Goal: Task Accomplishment & Management: Complete application form

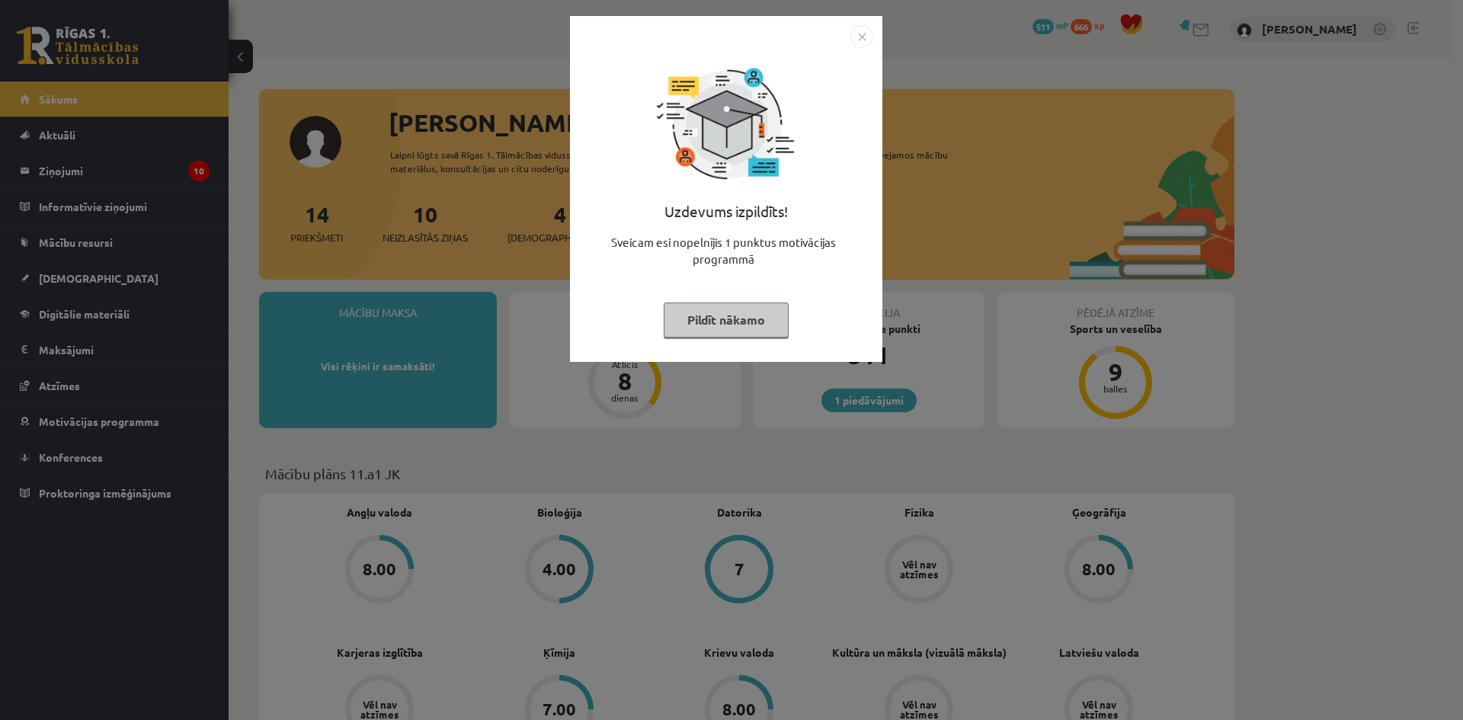
click at [715, 317] on button "Pildīt nākamo" at bounding box center [725, 319] width 125 height 35
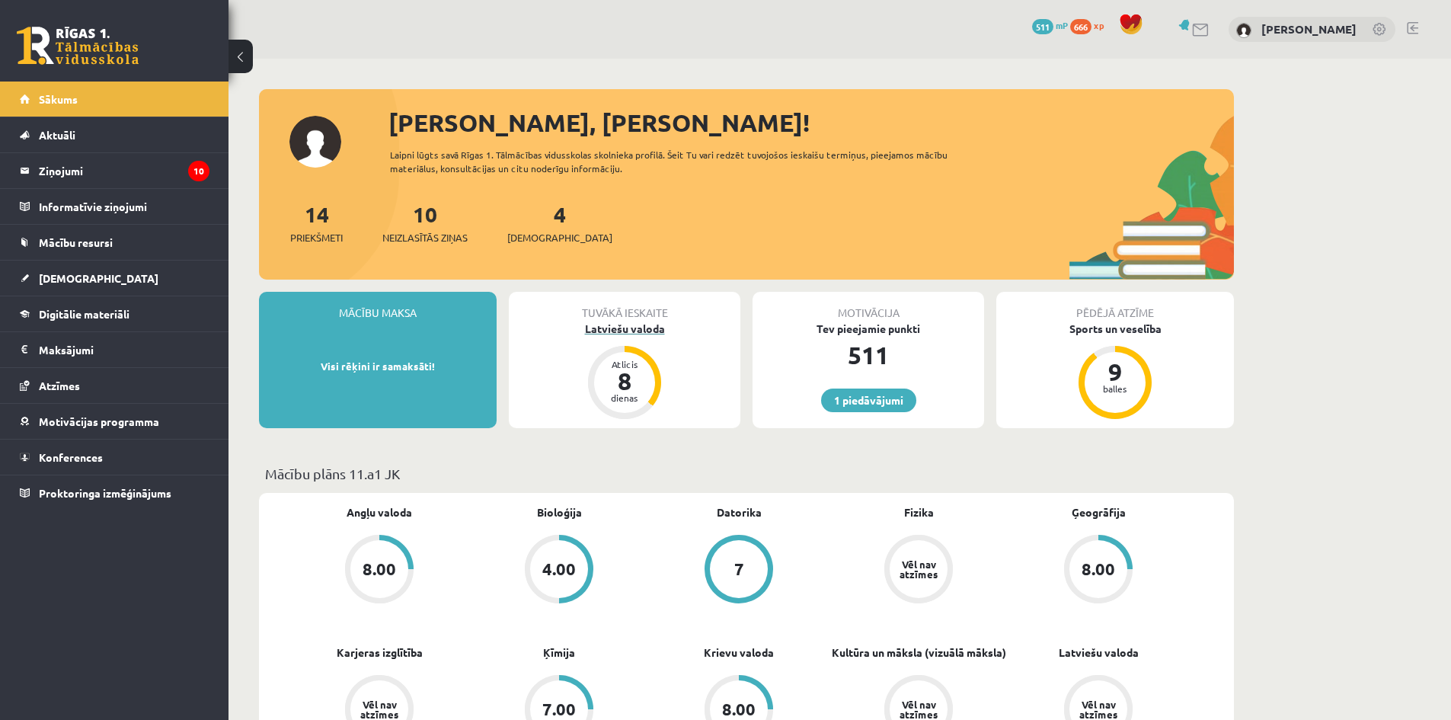
click at [655, 325] on div "Latviešu valoda" at bounding box center [625, 329] width 232 height 16
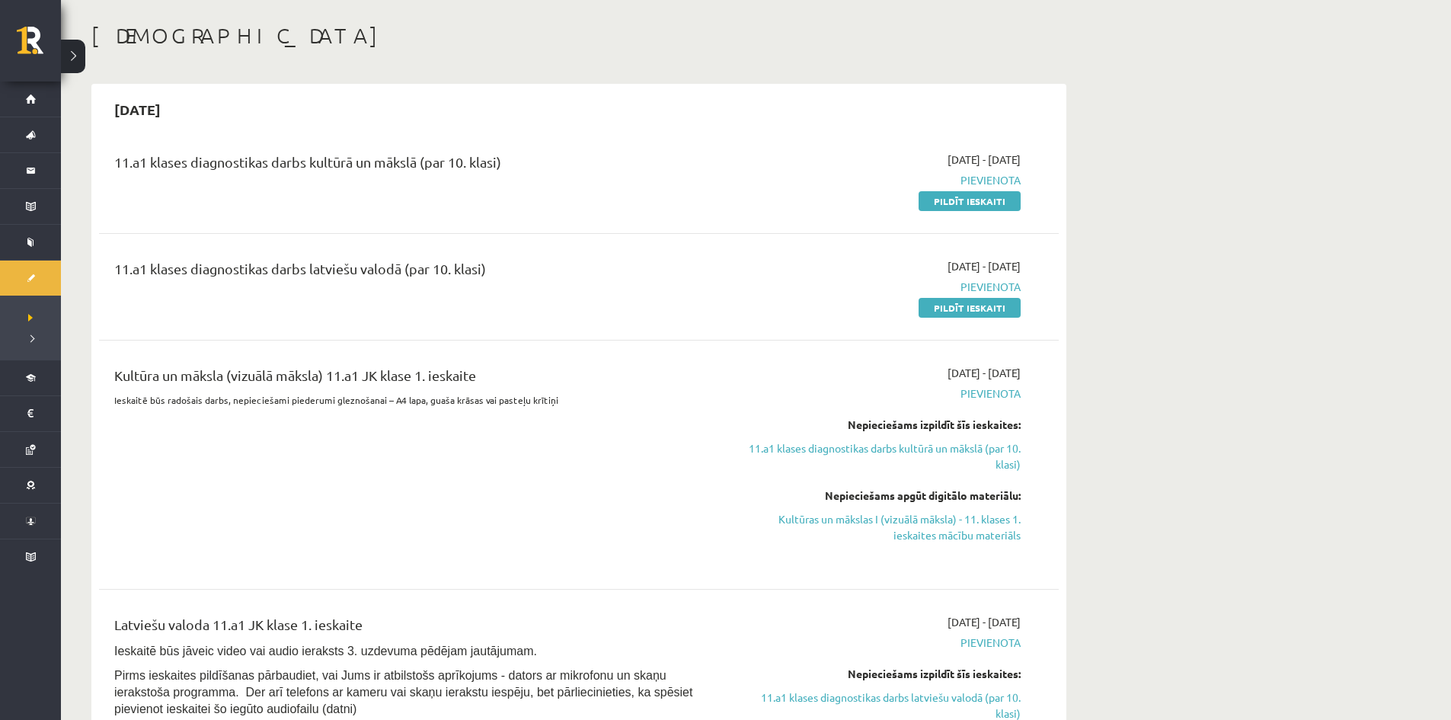
scroll to position [76, 0]
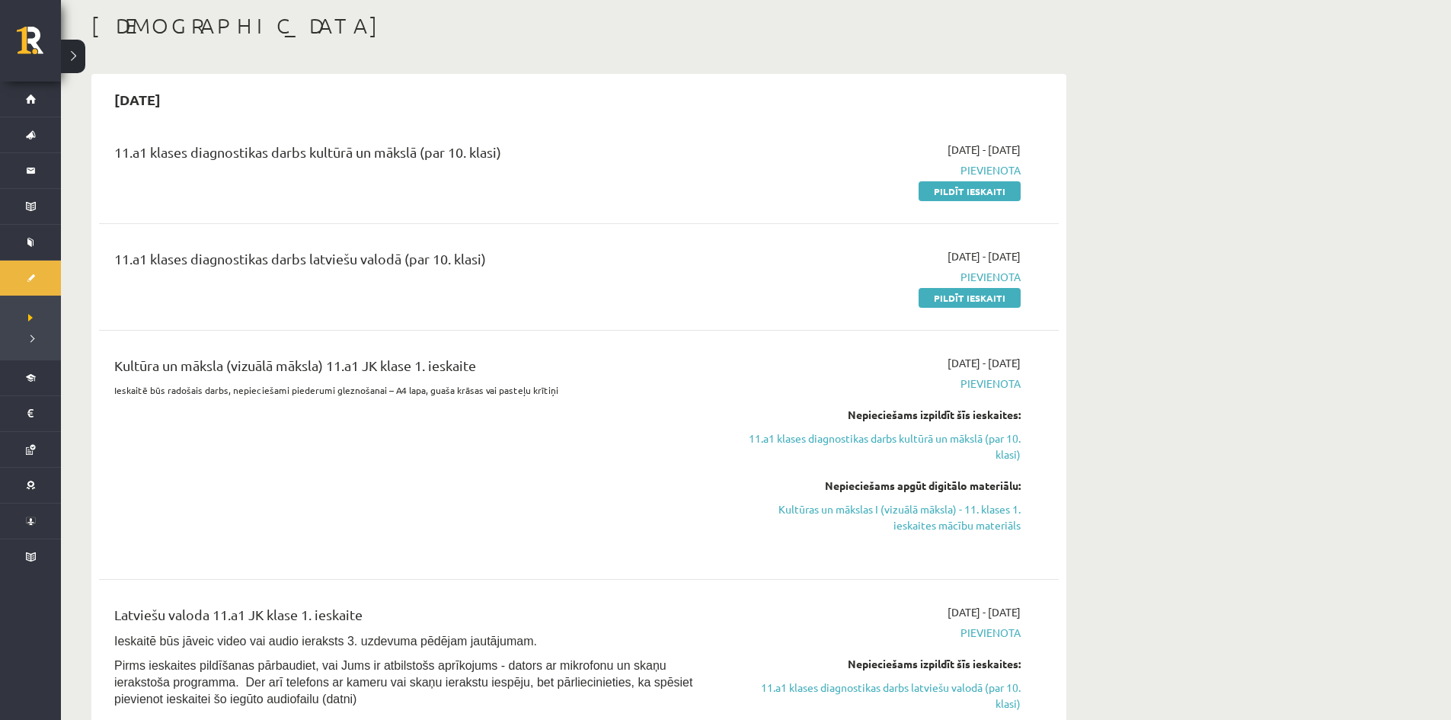
drag, startPoint x: 974, startPoint y: 303, endPoint x: 801, endPoint y: 85, distance: 278.3
click at [974, 303] on link "Pildīt ieskaiti" at bounding box center [970, 298] width 102 height 20
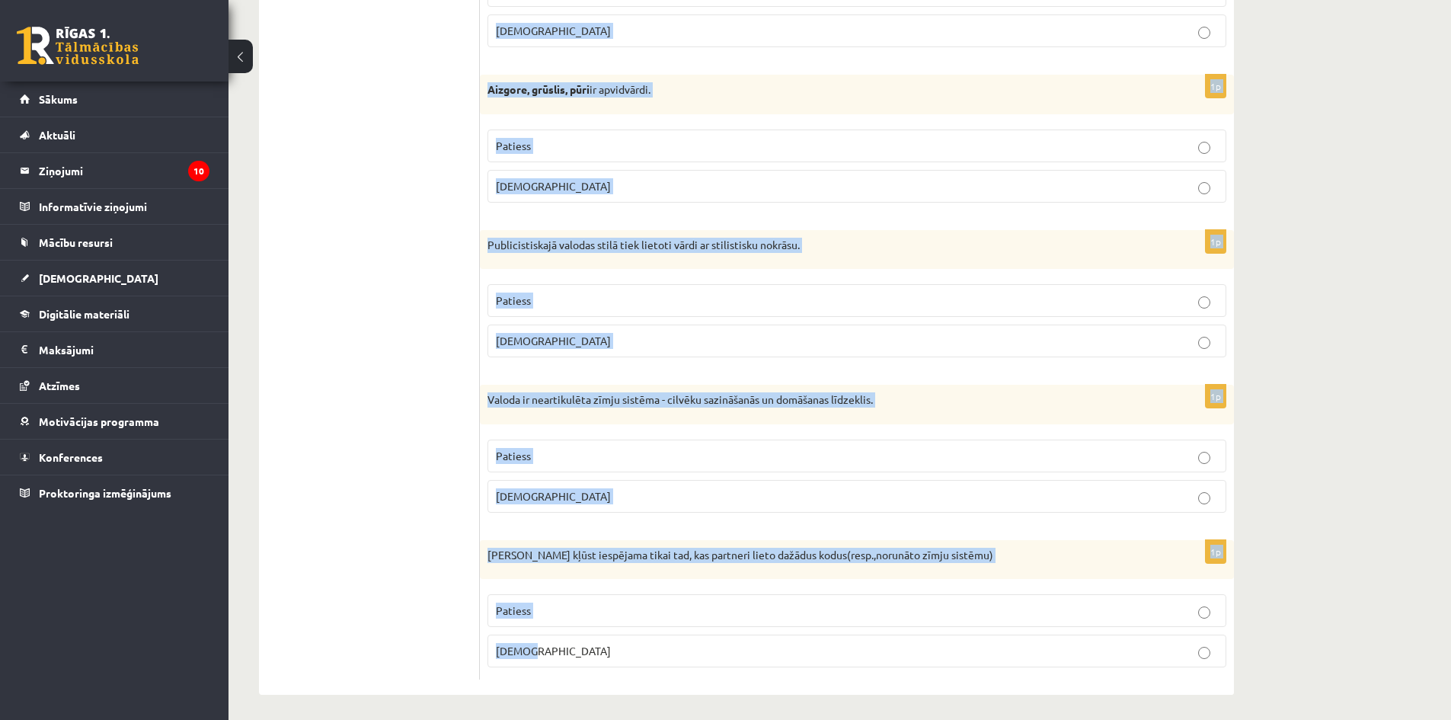
scroll to position [4324, 0]
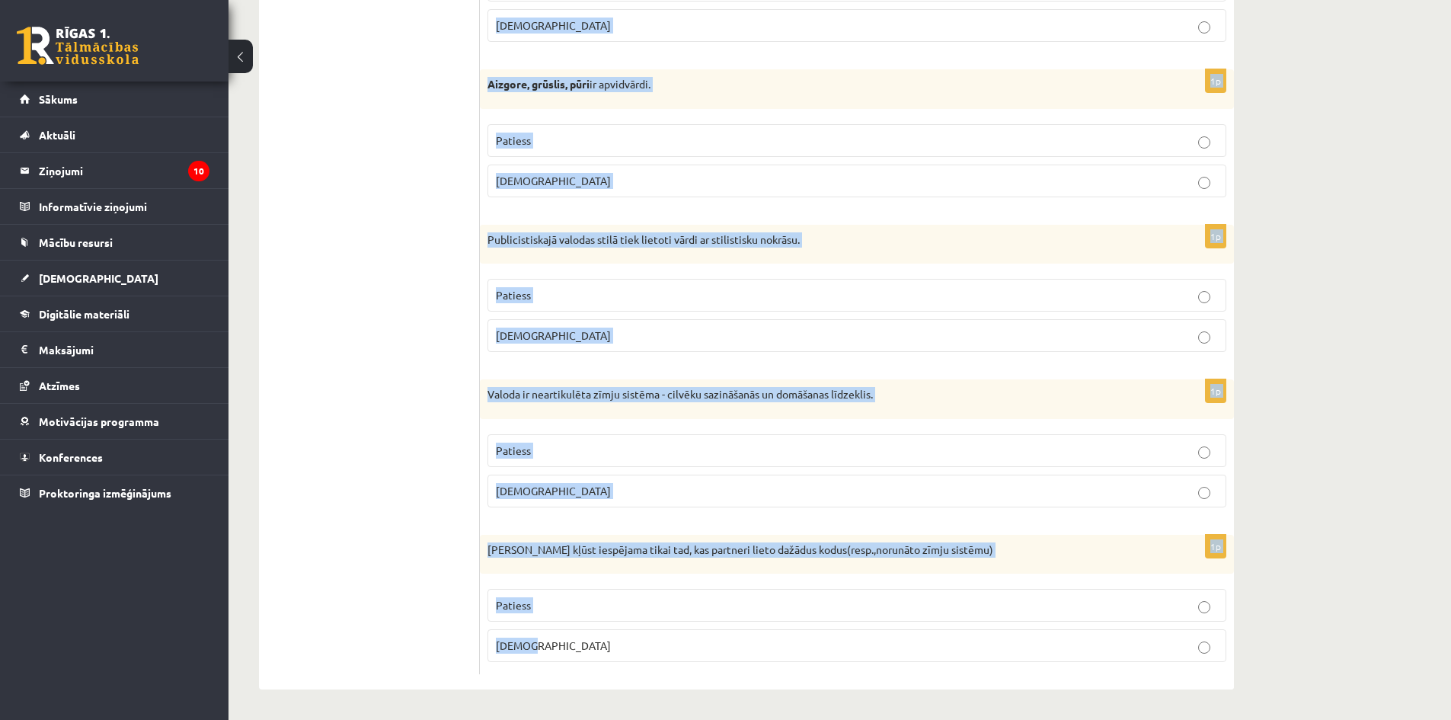
drag, startPoint x: 491, startPoint y: 204, endPoint x: 635, endPoint y: 654, distance: 471.7
copy form "Apgalvojums ir patiess vai nepatiess? 1p Vecvārdus iedala tikai divās grupās: h…"
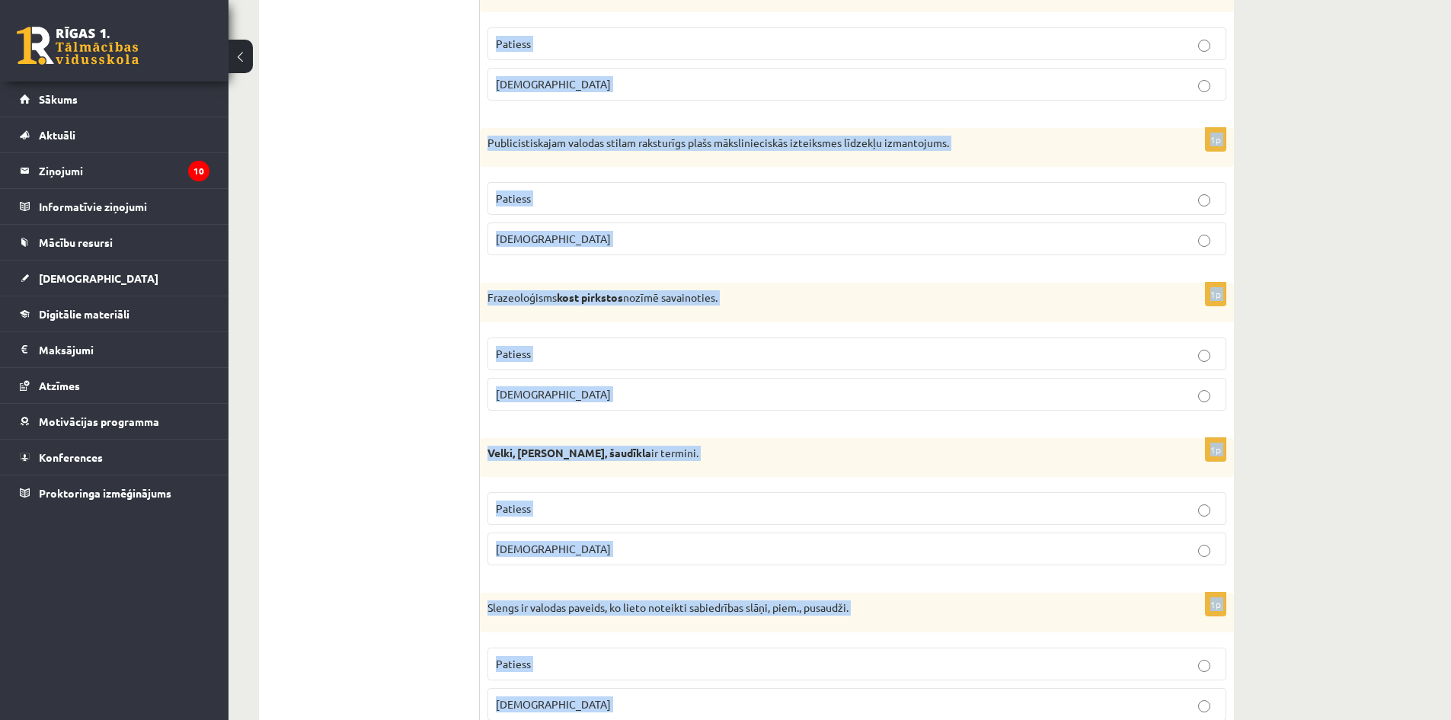
scroll to position [135, 0]
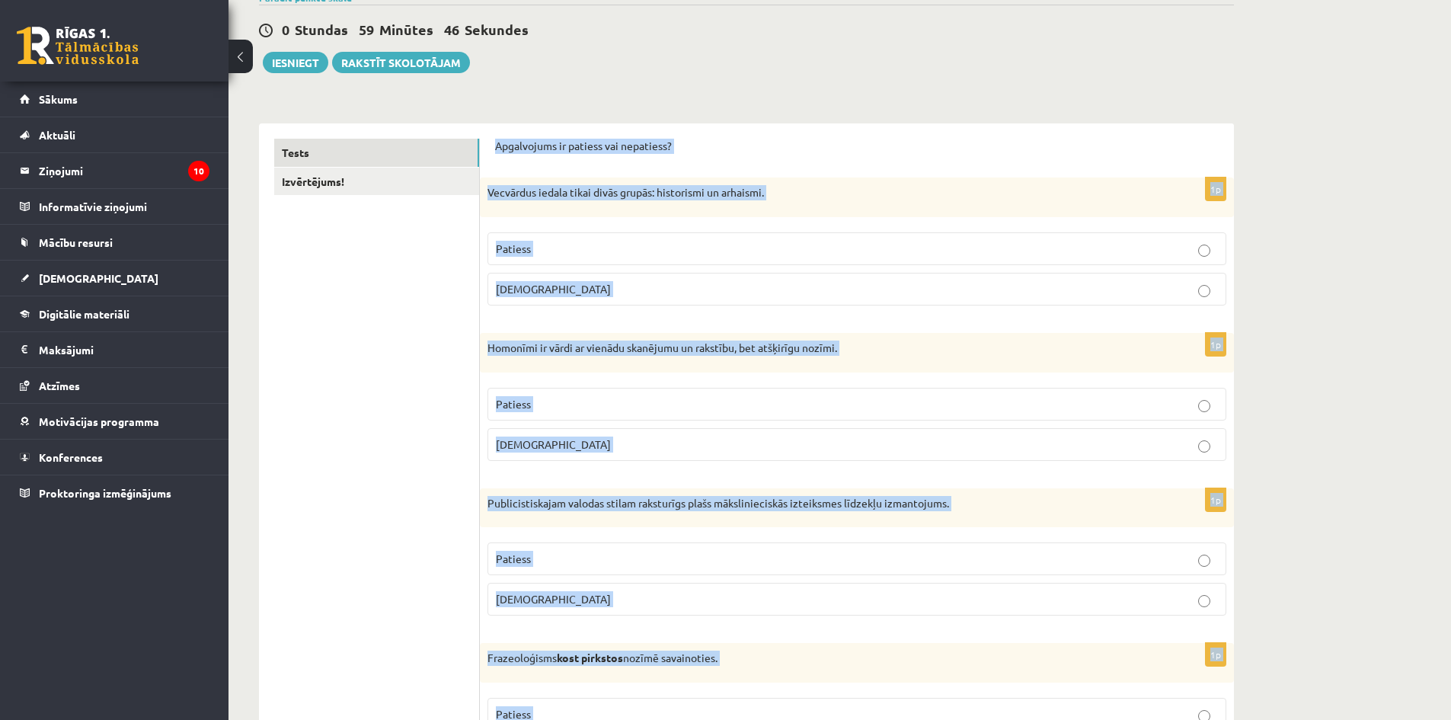
click at [573, 151] on p "Apgalvojums ir patiess vai nepatiess?" at bounding box center [857, 146] width 724 height 15
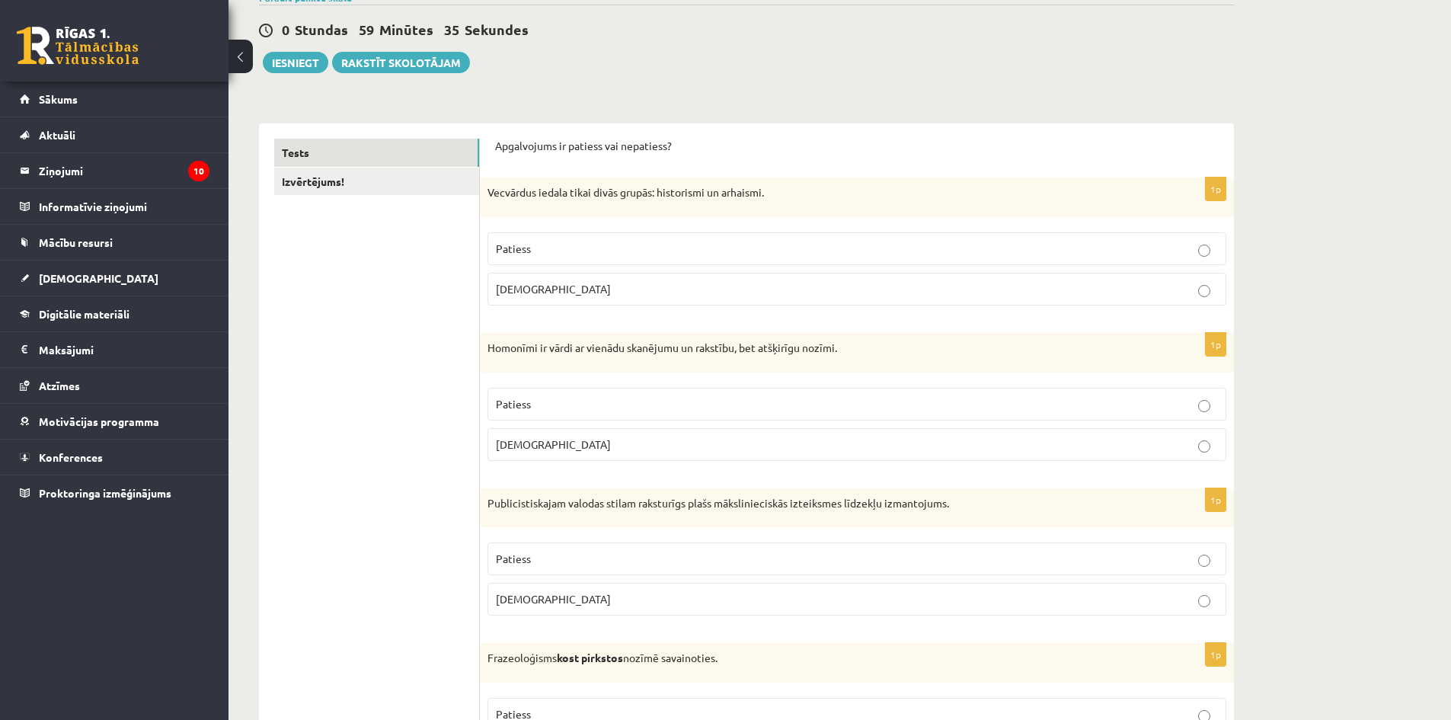
click at [565, 249] on p "Patiess" at bounding box center [857, 249] width 722 height 16
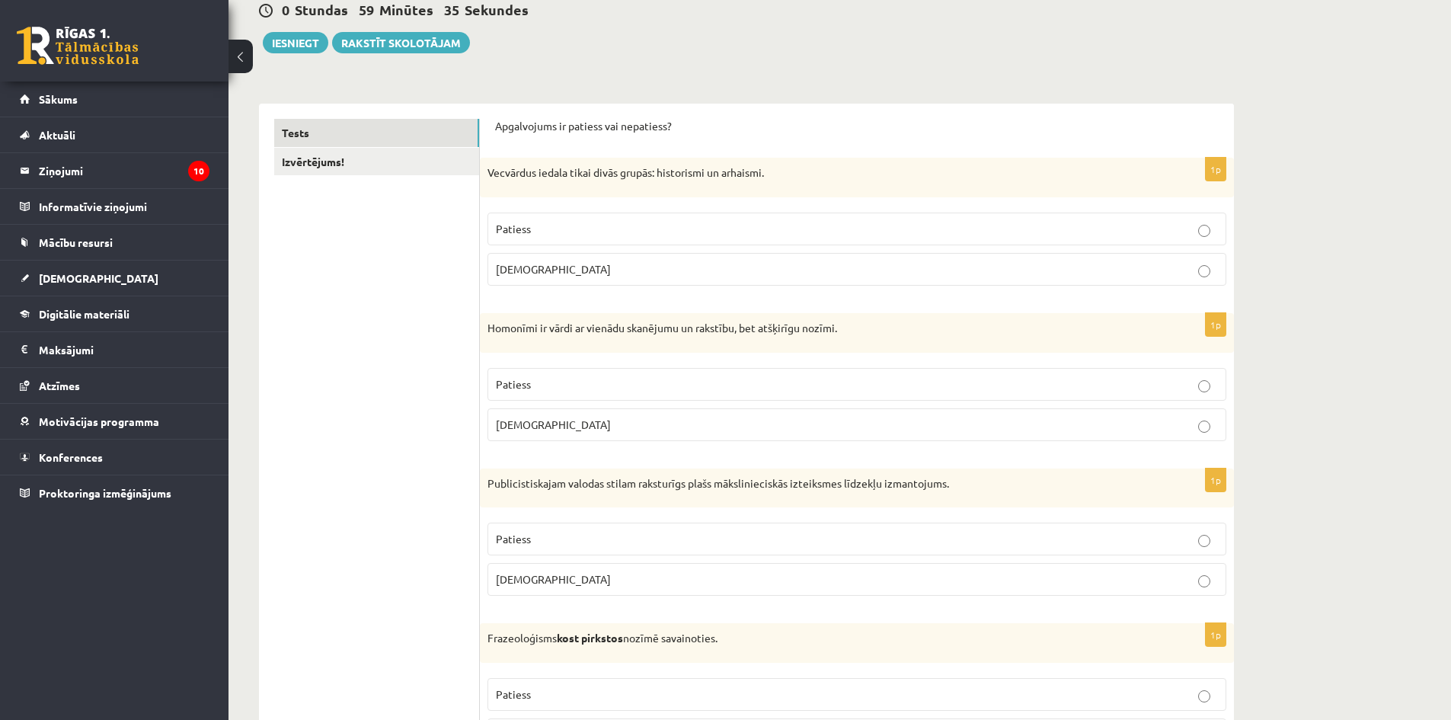
scroll to position [287, 0]
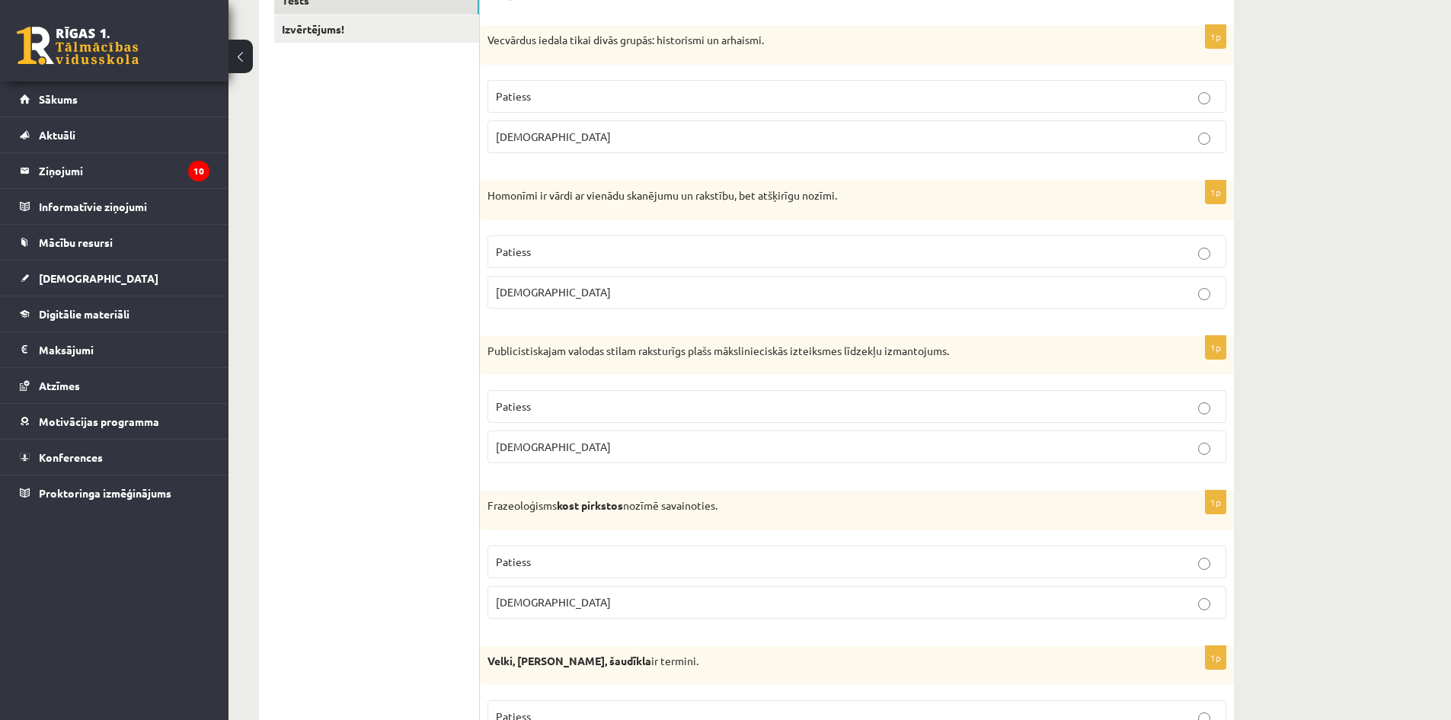
click at [516, 261] on label "Patiess" at bounding box center [857, 251] width 739 height 33
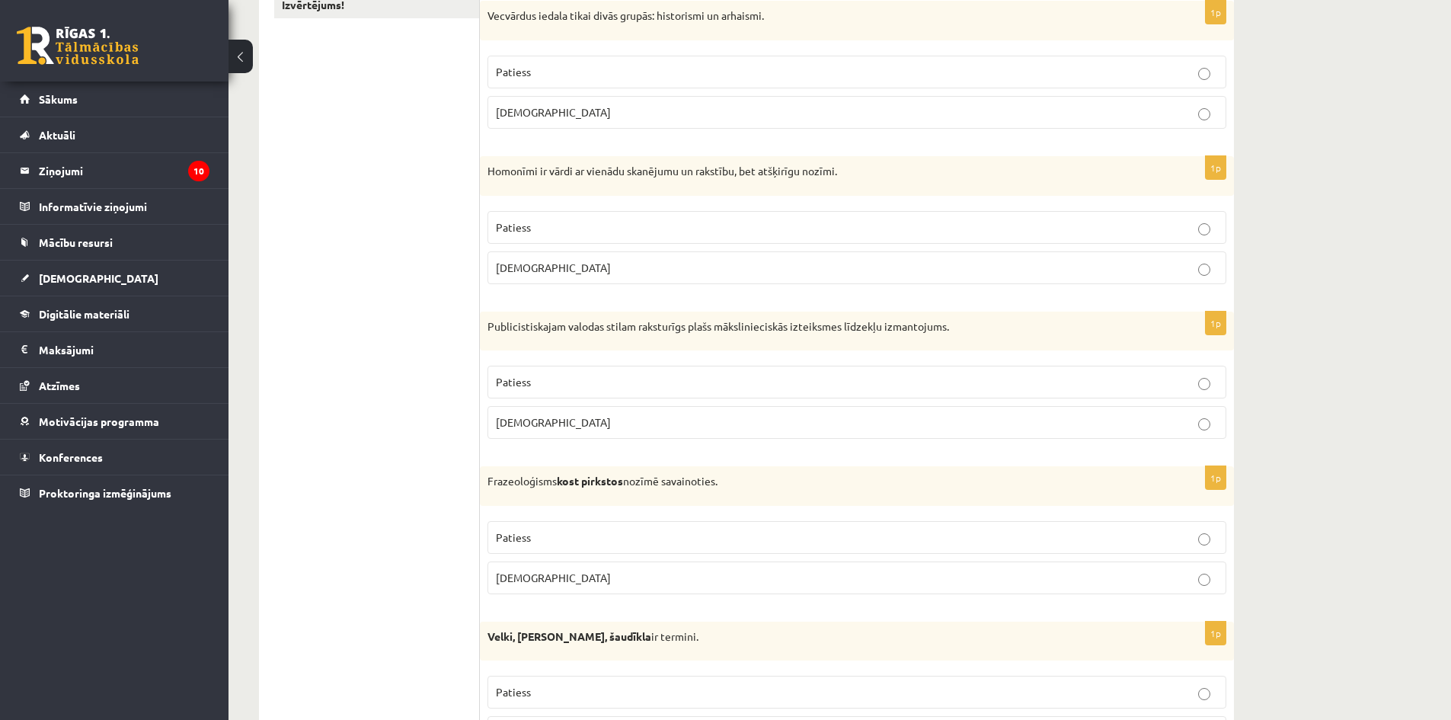
scroll to position [363, 0]
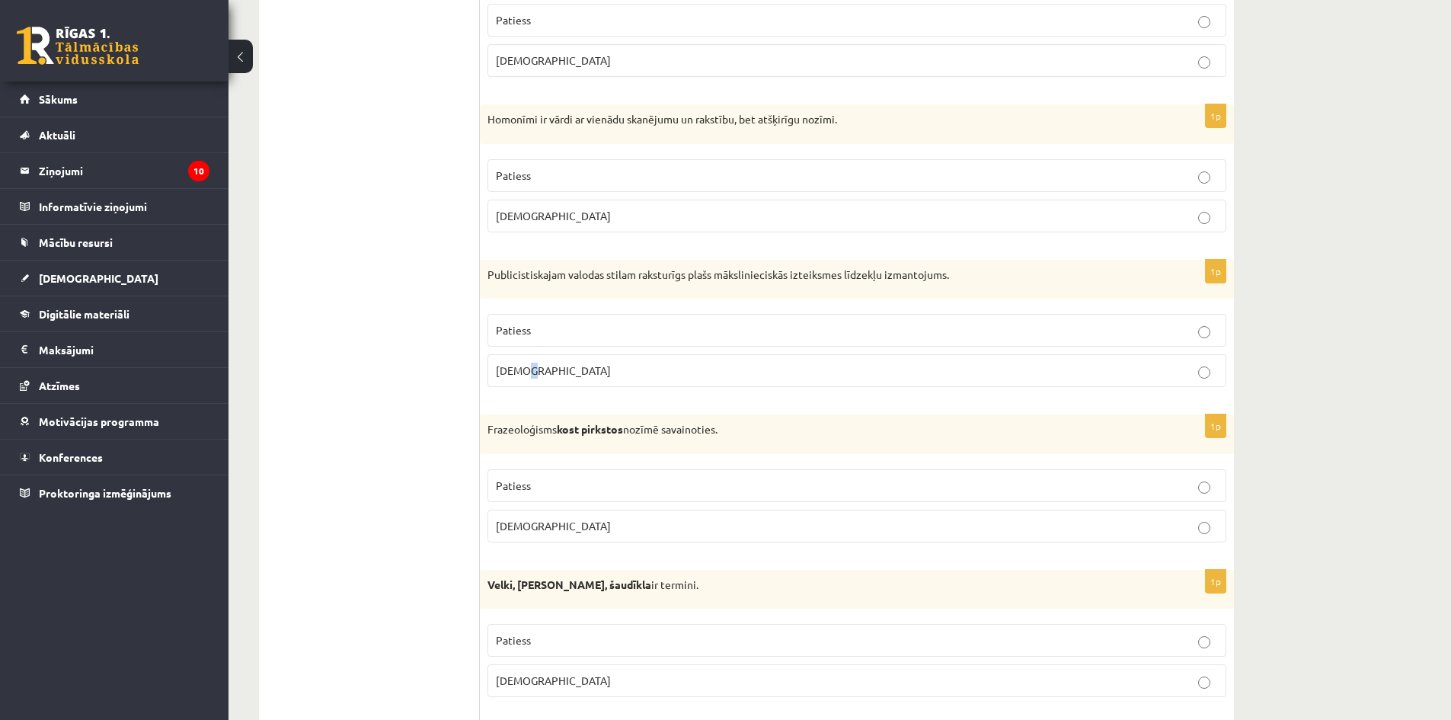
drag, startPoint x: 530, startPoint y: 370, endPoint x: 501, endPoint y: 365, distance: 29.4
click at [523, 369] on p "Aplams" at bounding box center [857, 371] width 722 height 16
drag, startPoint x: 514, startPoint y: 533, endPoint x: 516, endPoint y: 510, distance: 23.7
click at [514, 532] on p "Aplams" at bounding box center [857, 526] width 722 height 16
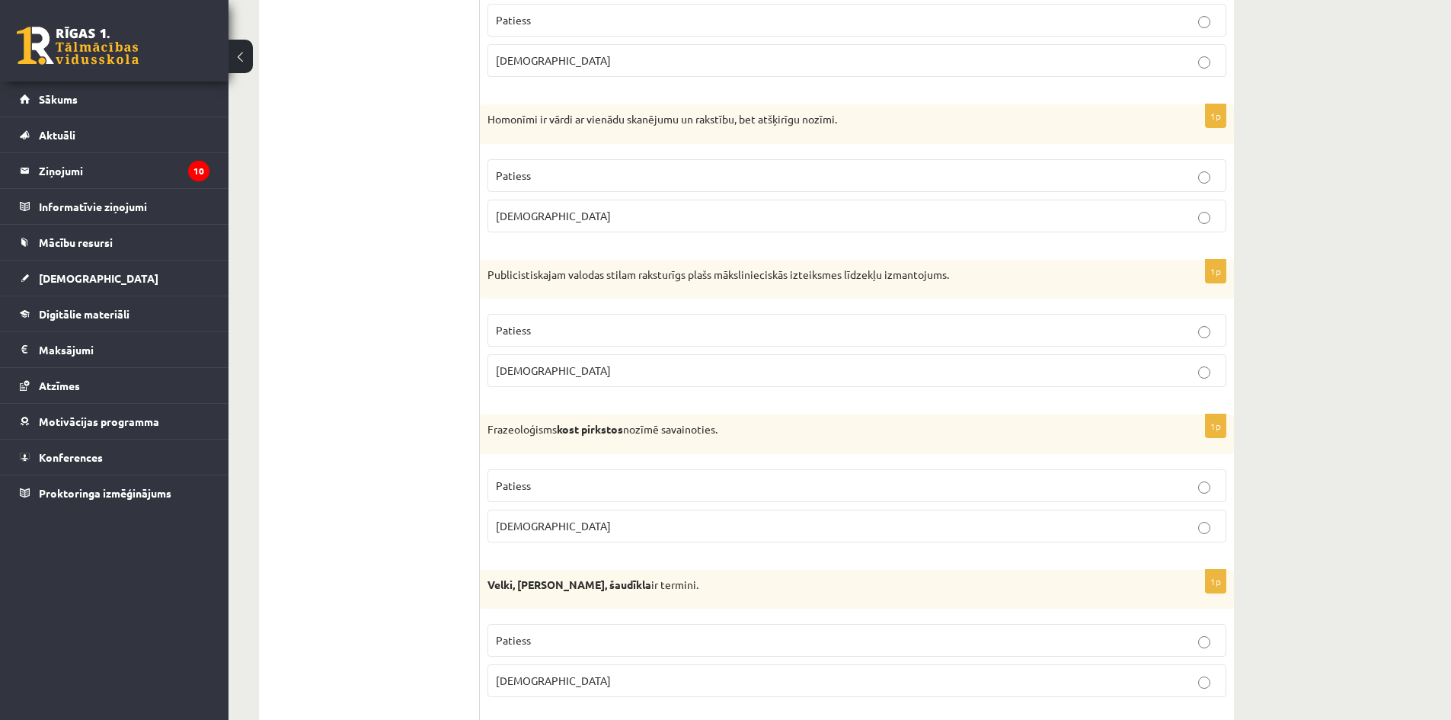
click at [500, 331] on span "Patiess" at bounding box center [513, 330] width 35 height 14
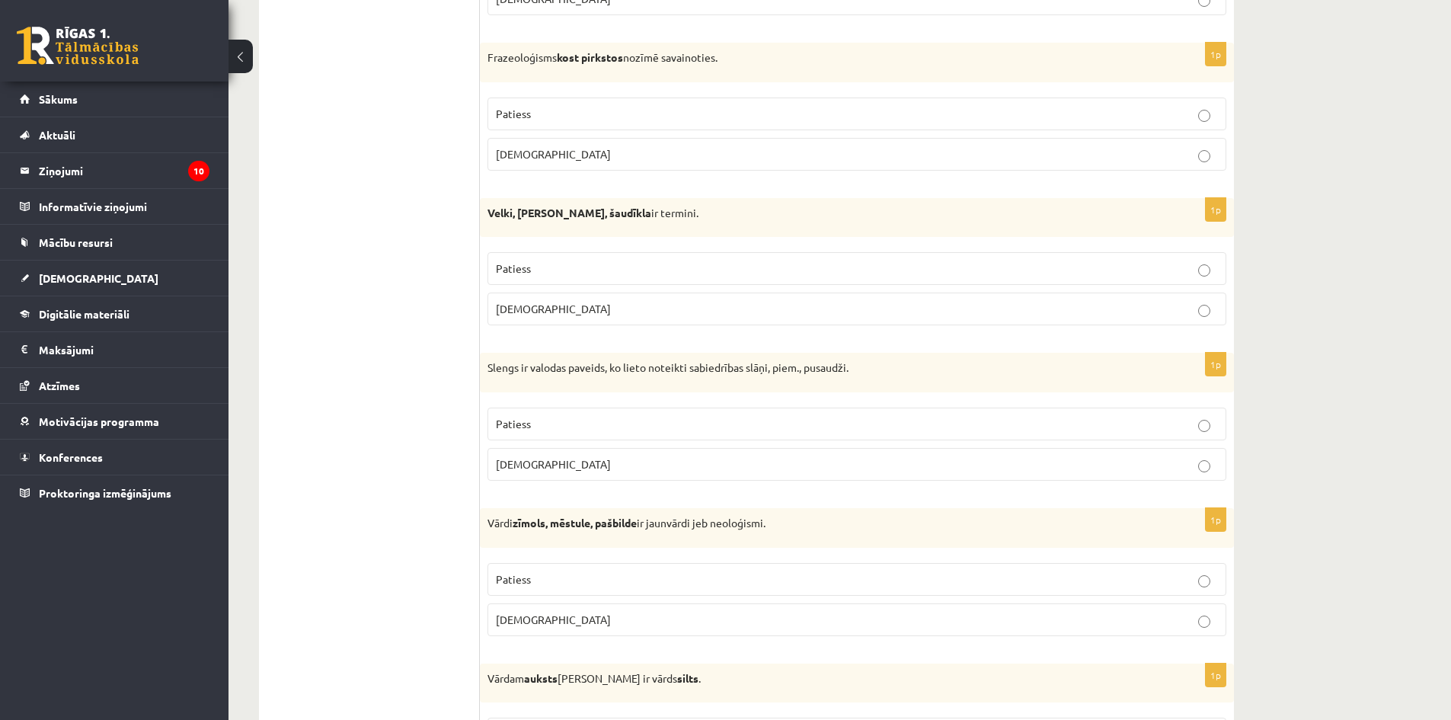
scroll to position [744, 0]
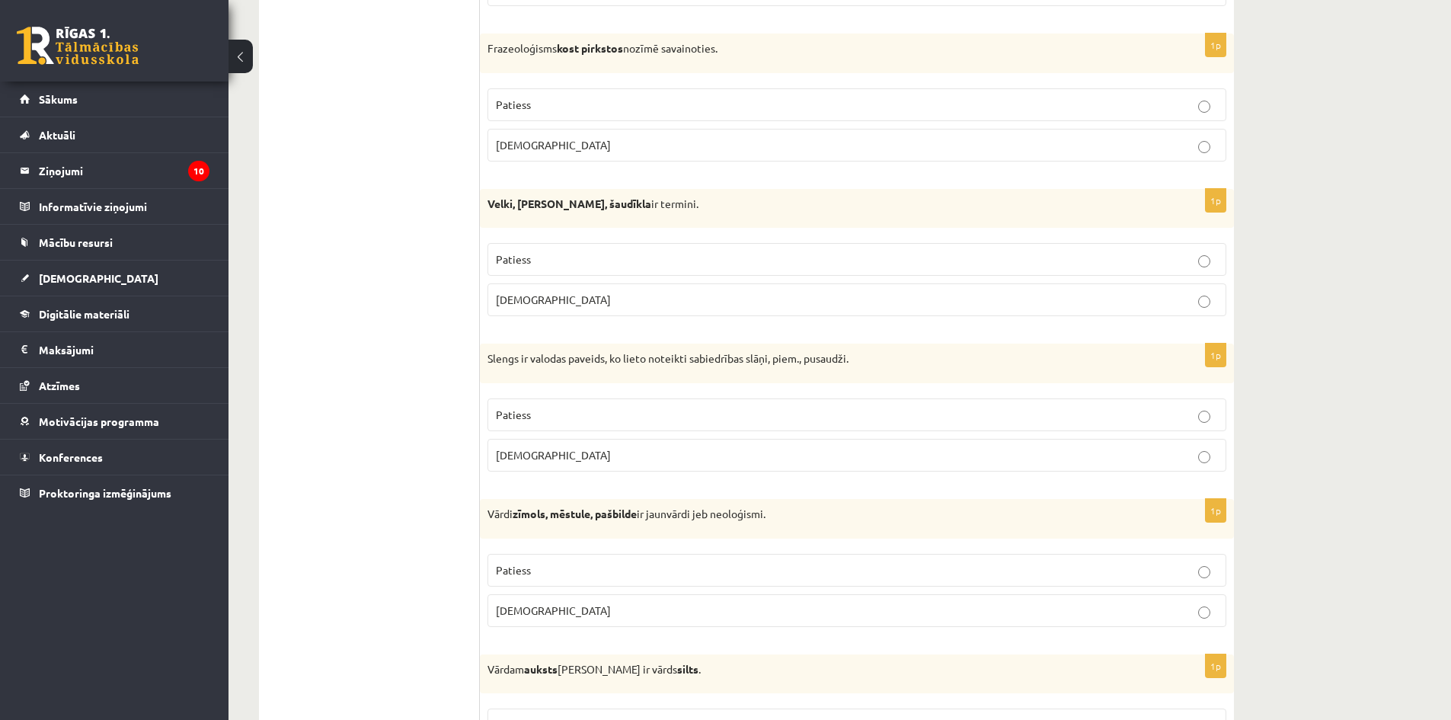
click at [548, 300] on p "Aplams" at bounding box center [857, 300] width 722 height 16
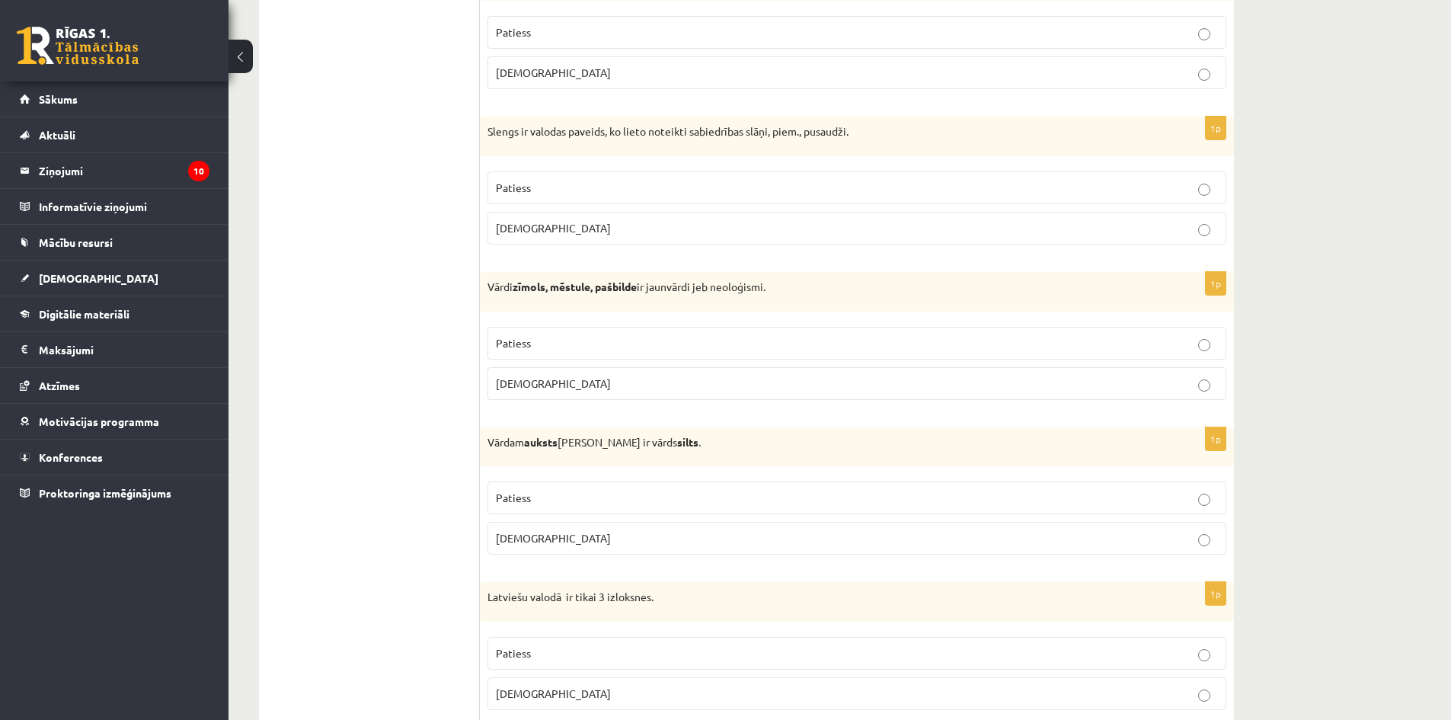
scroll to position [973, 0]
click at [526, 189] on span "Patiess" at bounding box center [513, 186] width 35 height 14
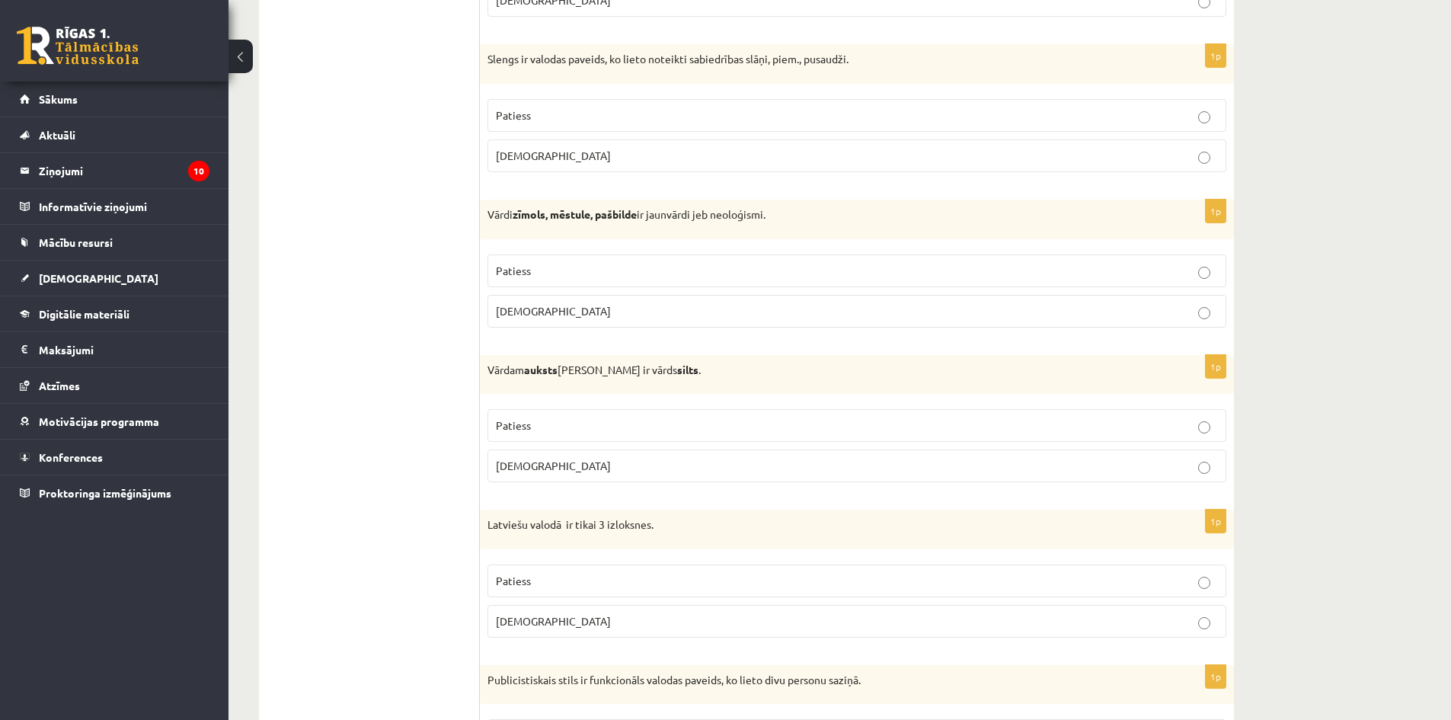
scroll to position [1049, 0]
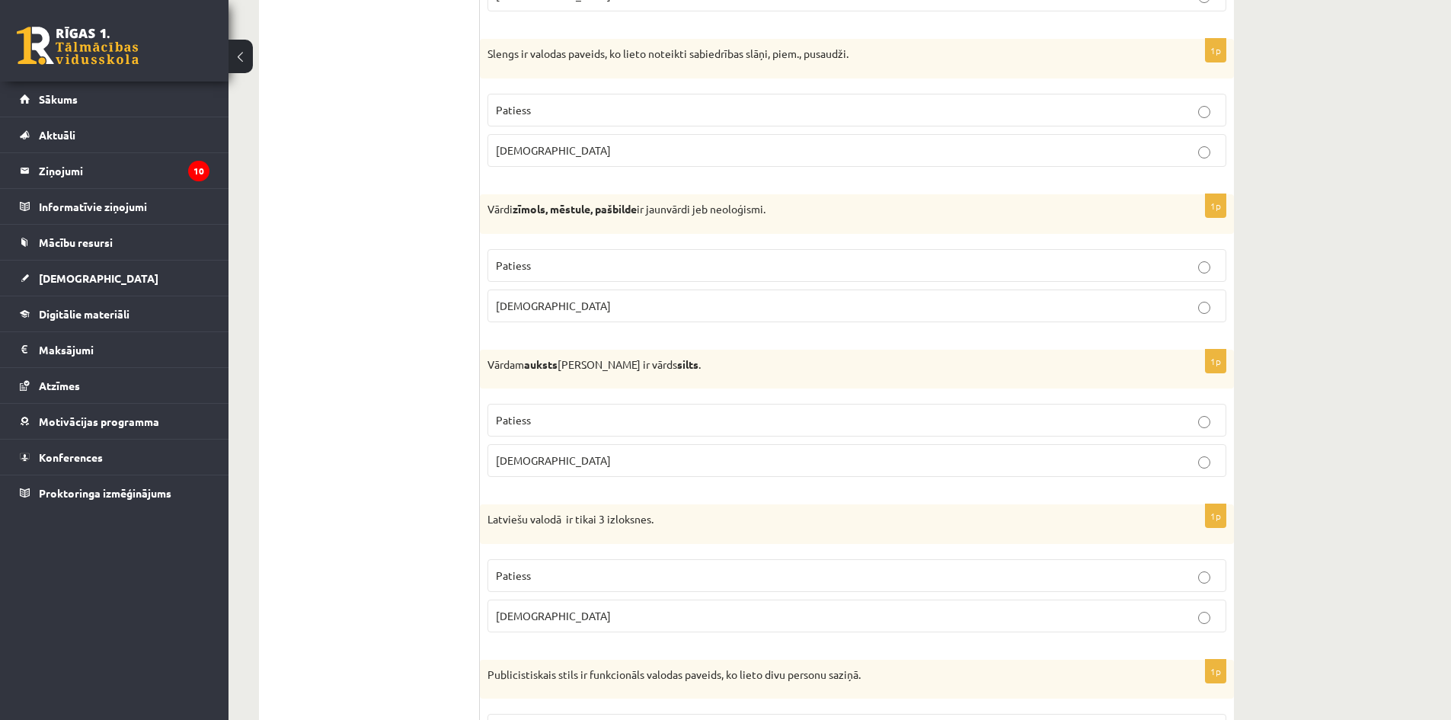
click at [496, 261] on span "Patiess" at bounding box center [513, 265] width 35 height 14
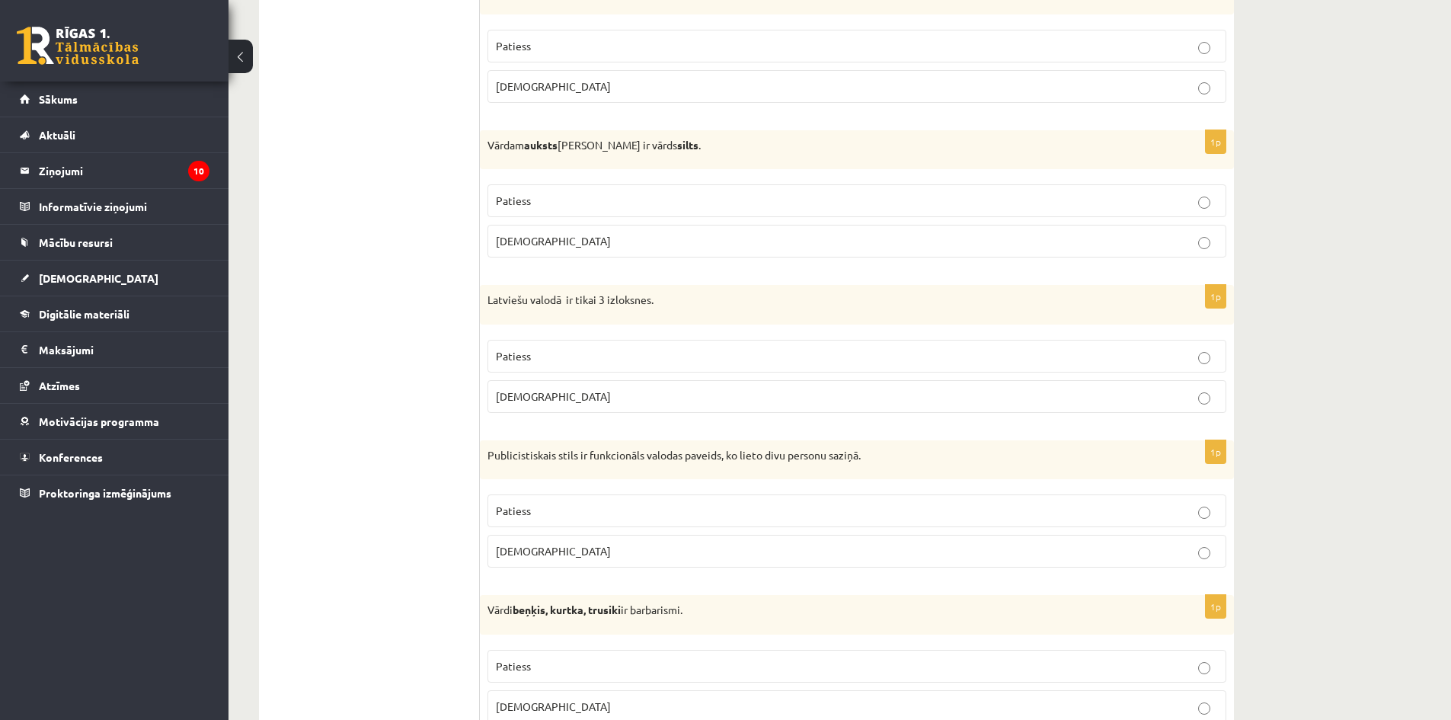
scroll to position [1277, 0]
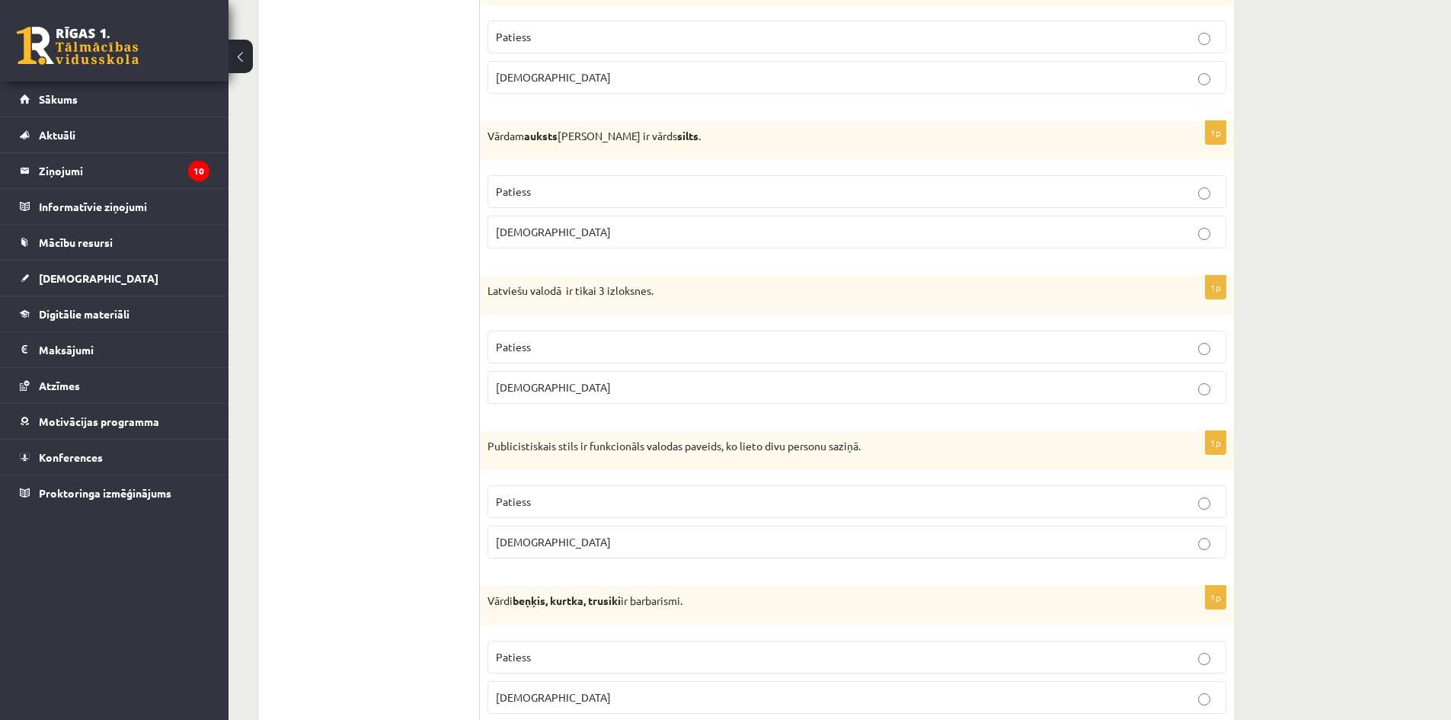
click at [523, 194] on span "Patiess" at bounding box center [513, 191] width 35 height 14
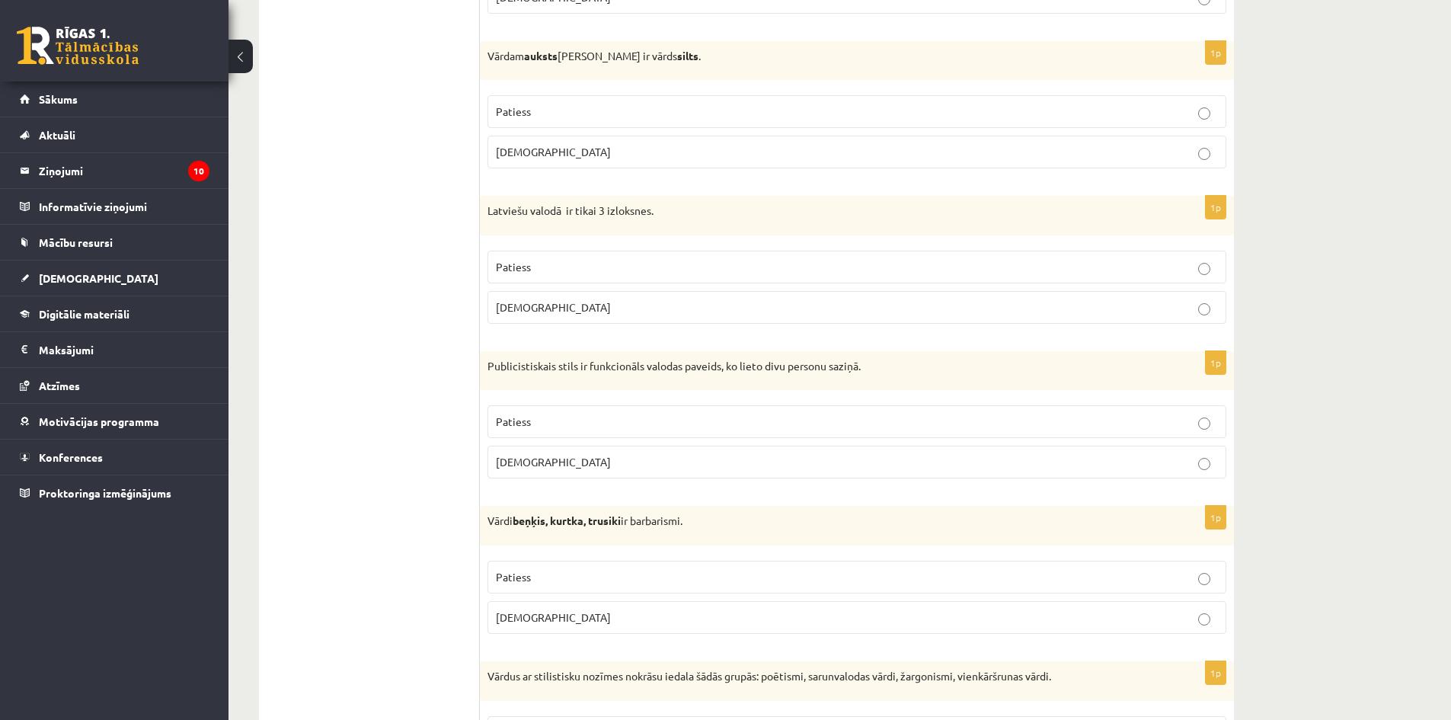
scroll to position [1430, 0]
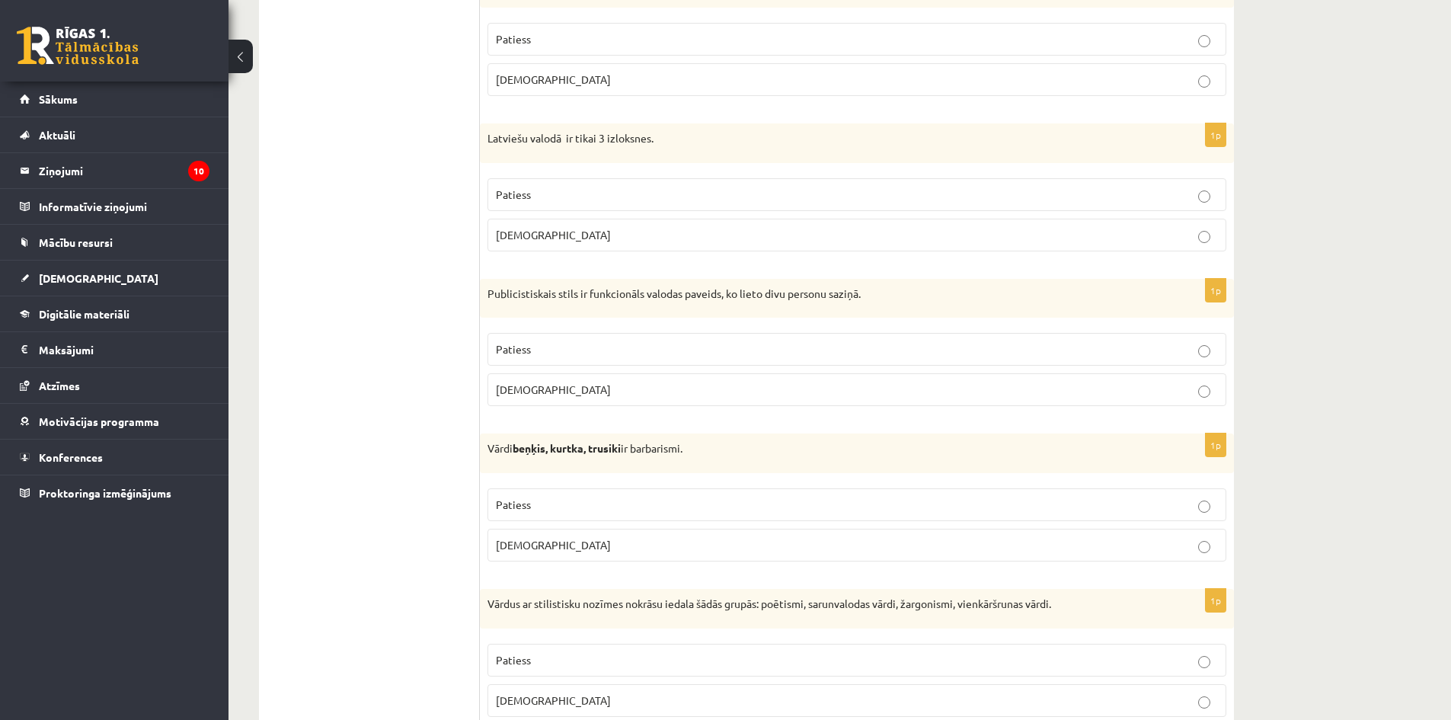
click at [526, 225] on label "Aplams" at bounding box center [857, 235] width 739 height 33
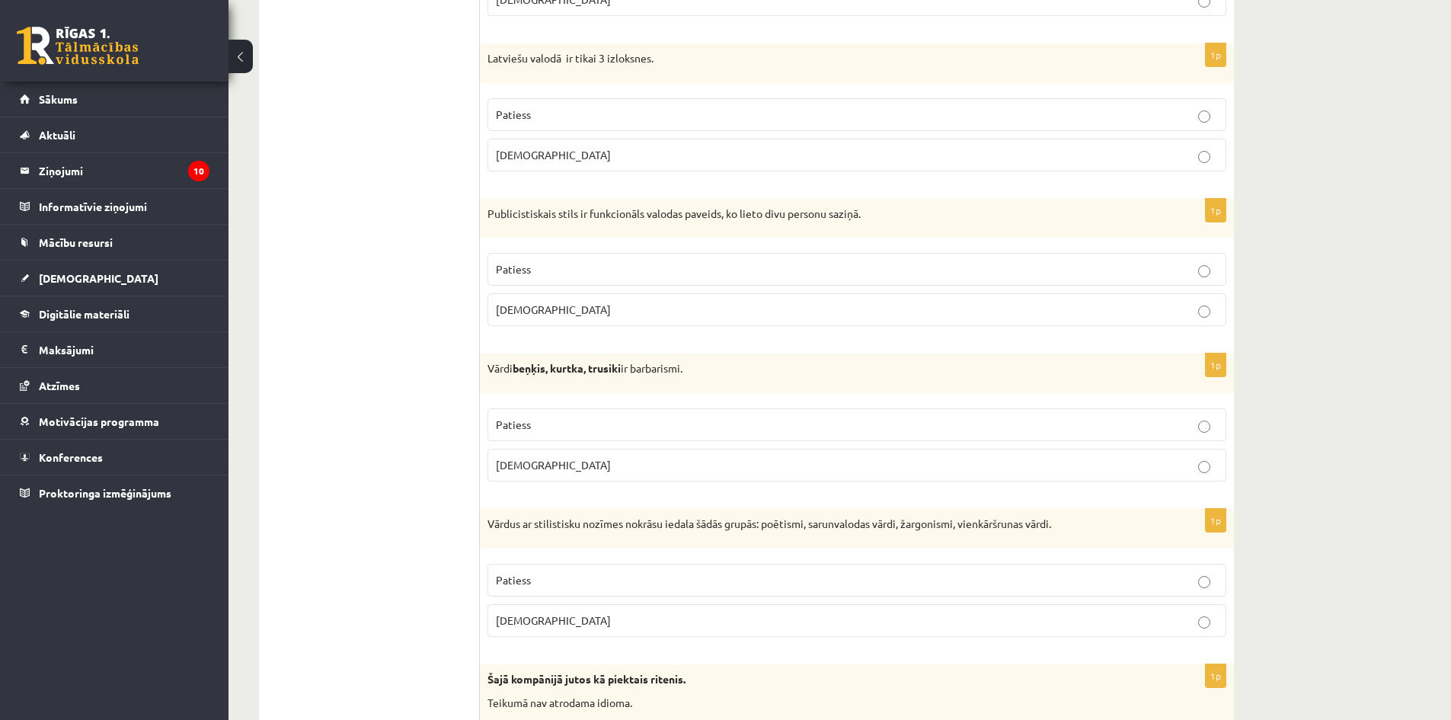
scroll to position [1582, 0]
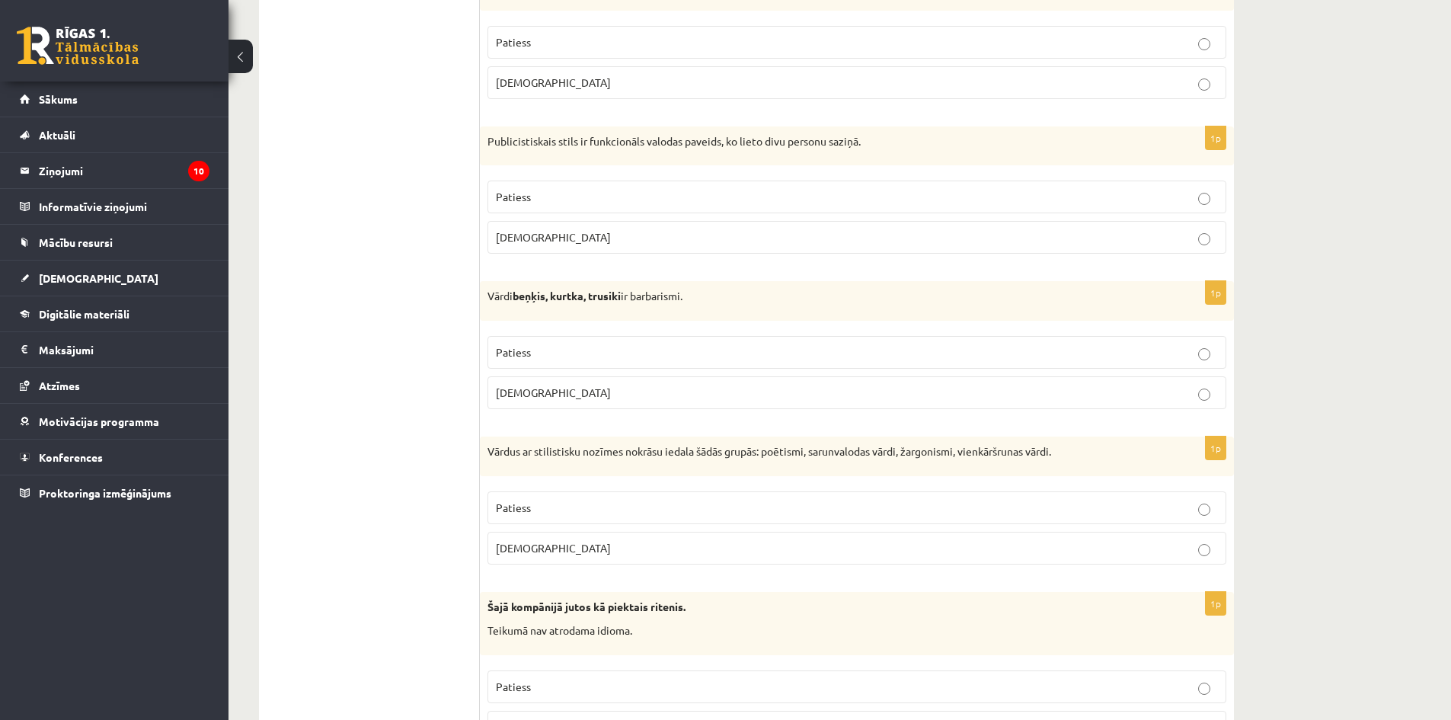
click at [523, 248] on label "Aplams" at bounding box center [857, 237] width 739 height 33
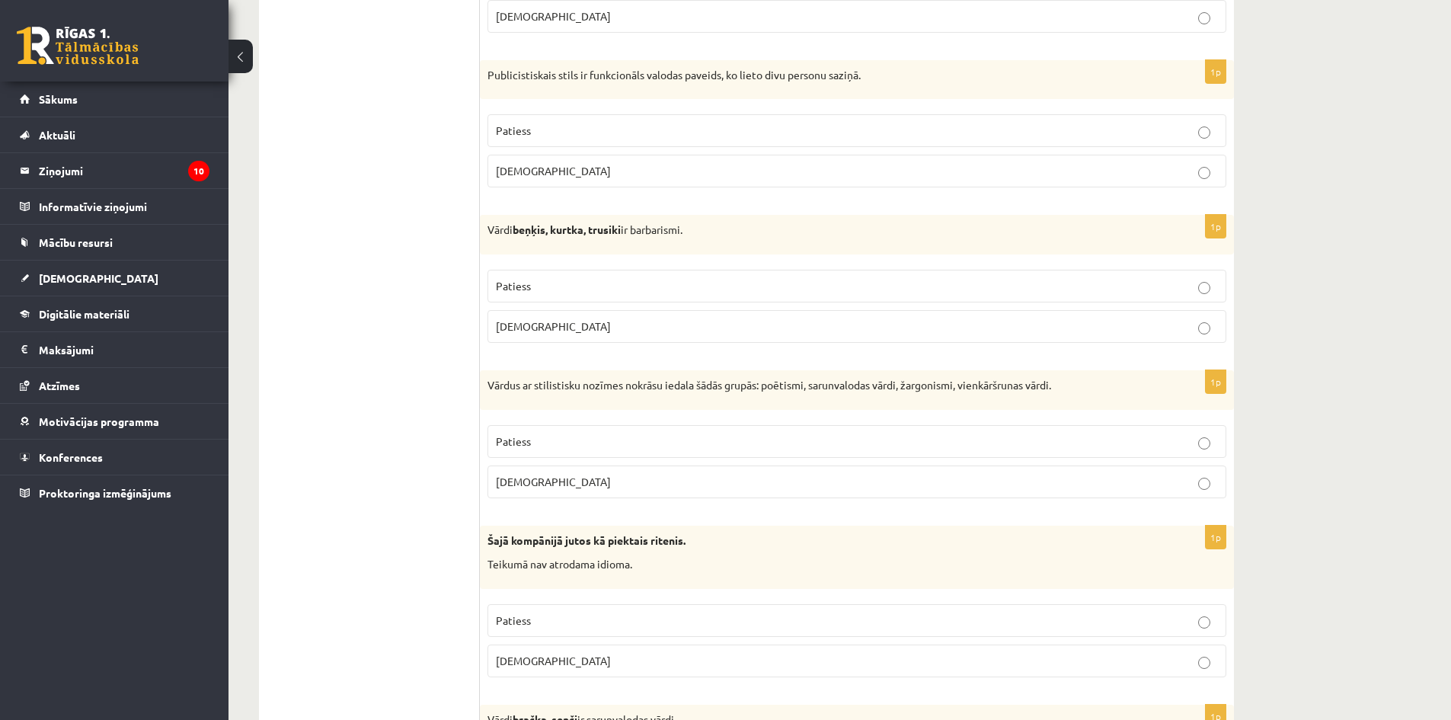
scroll to position [1658, 0]
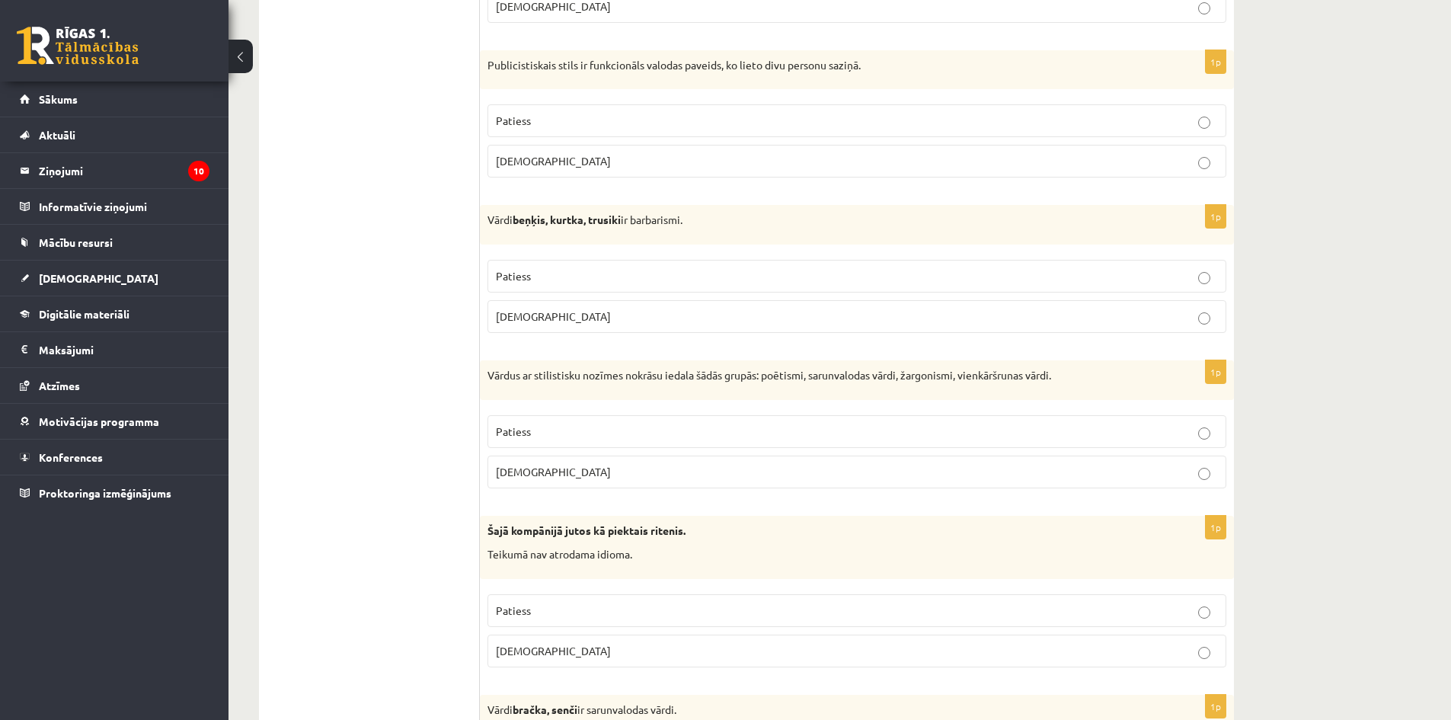
click at [513, 280] on span "Patiess" at bounding box center [513, 276] width 35 height 14
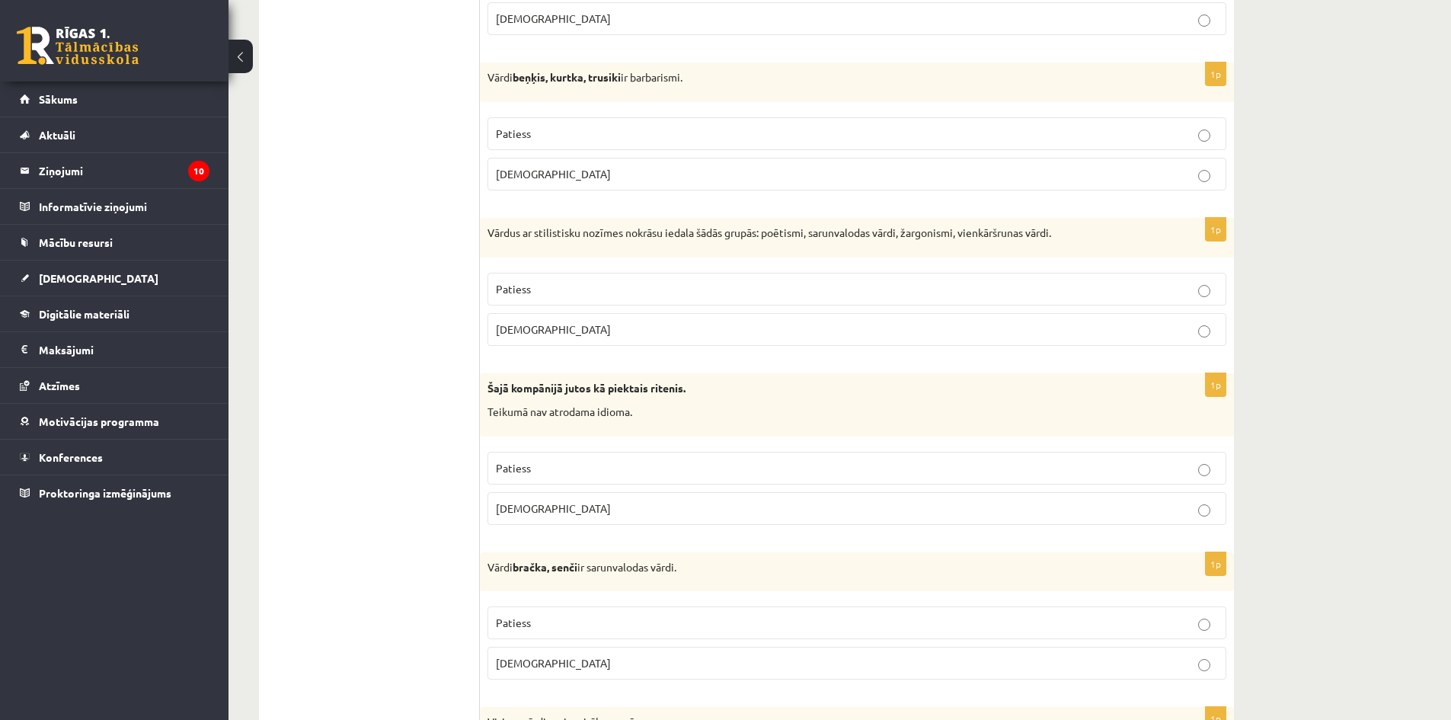
scroll to position [1811, 0]
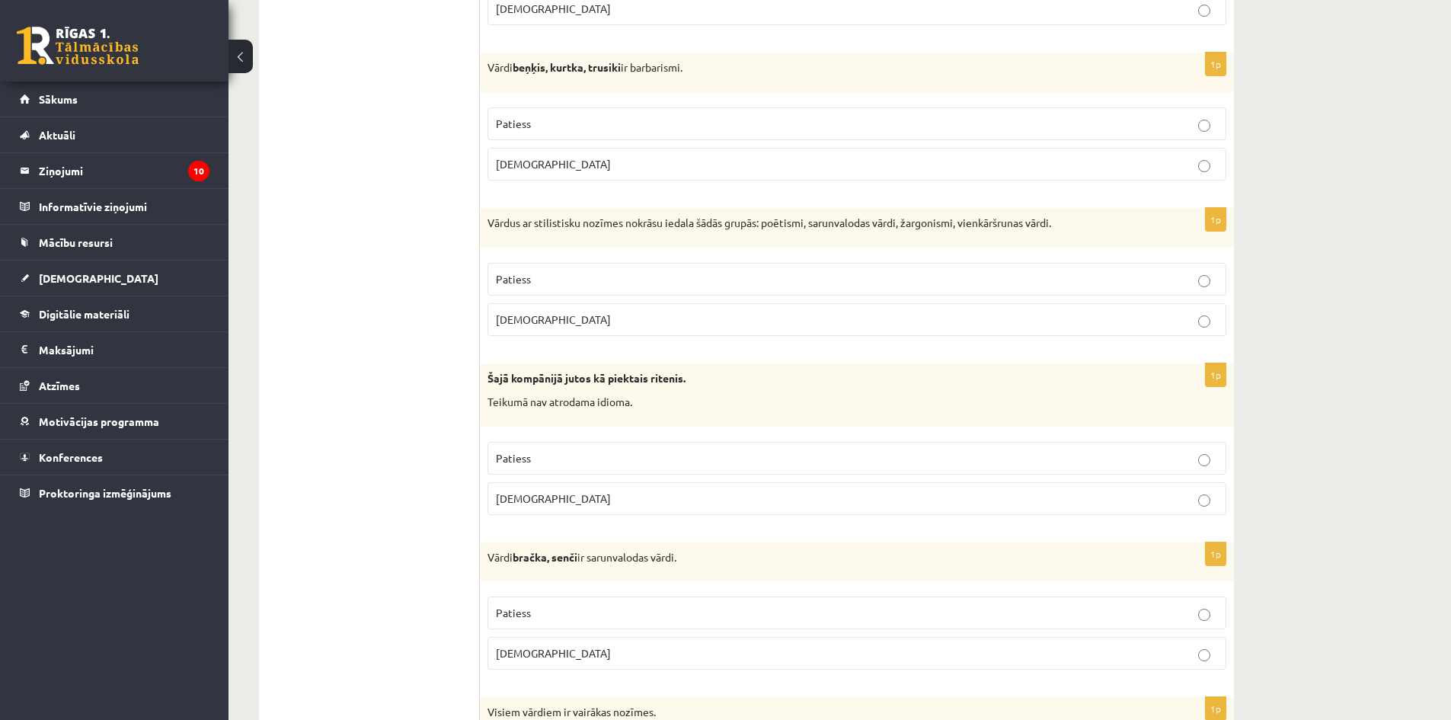
click at [548, 276] on p "Patiess" at bounding box center [857, 279] width 722 height 16
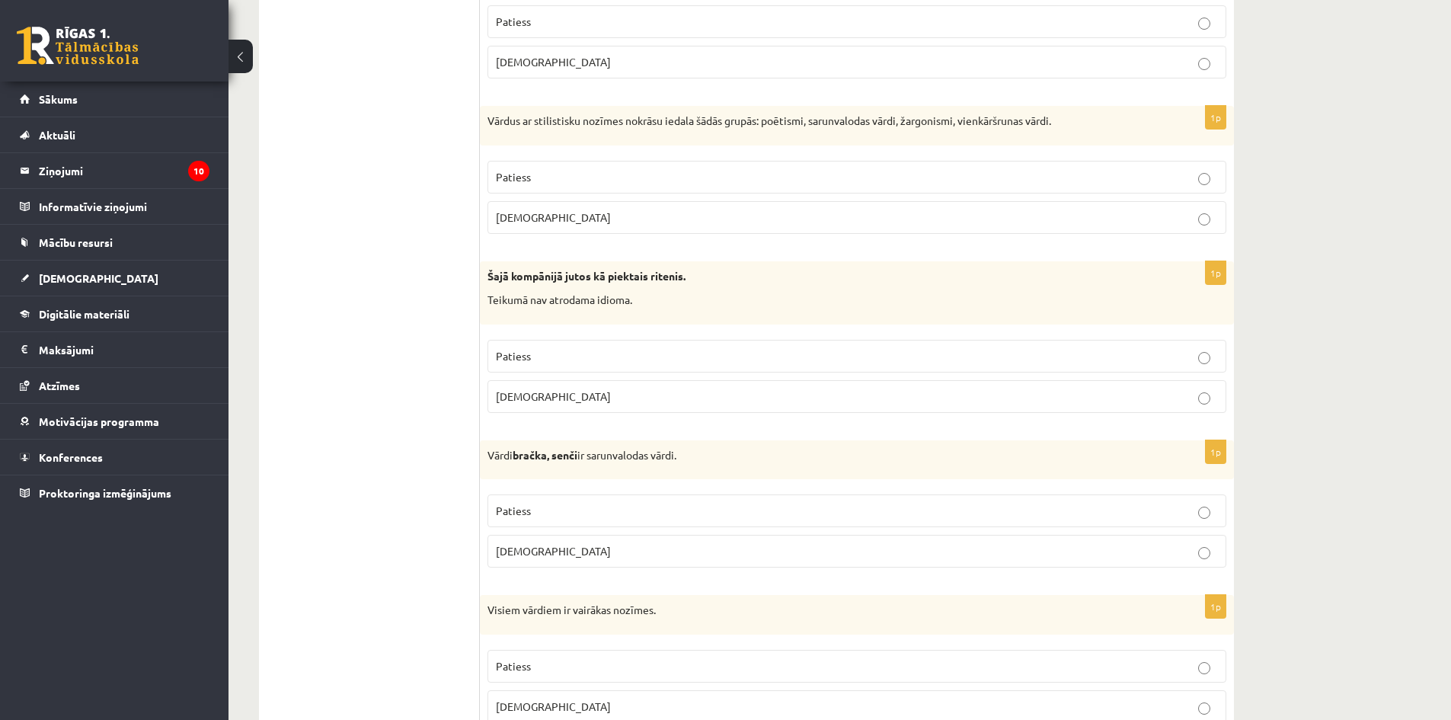
scroll to position [1963, 0]
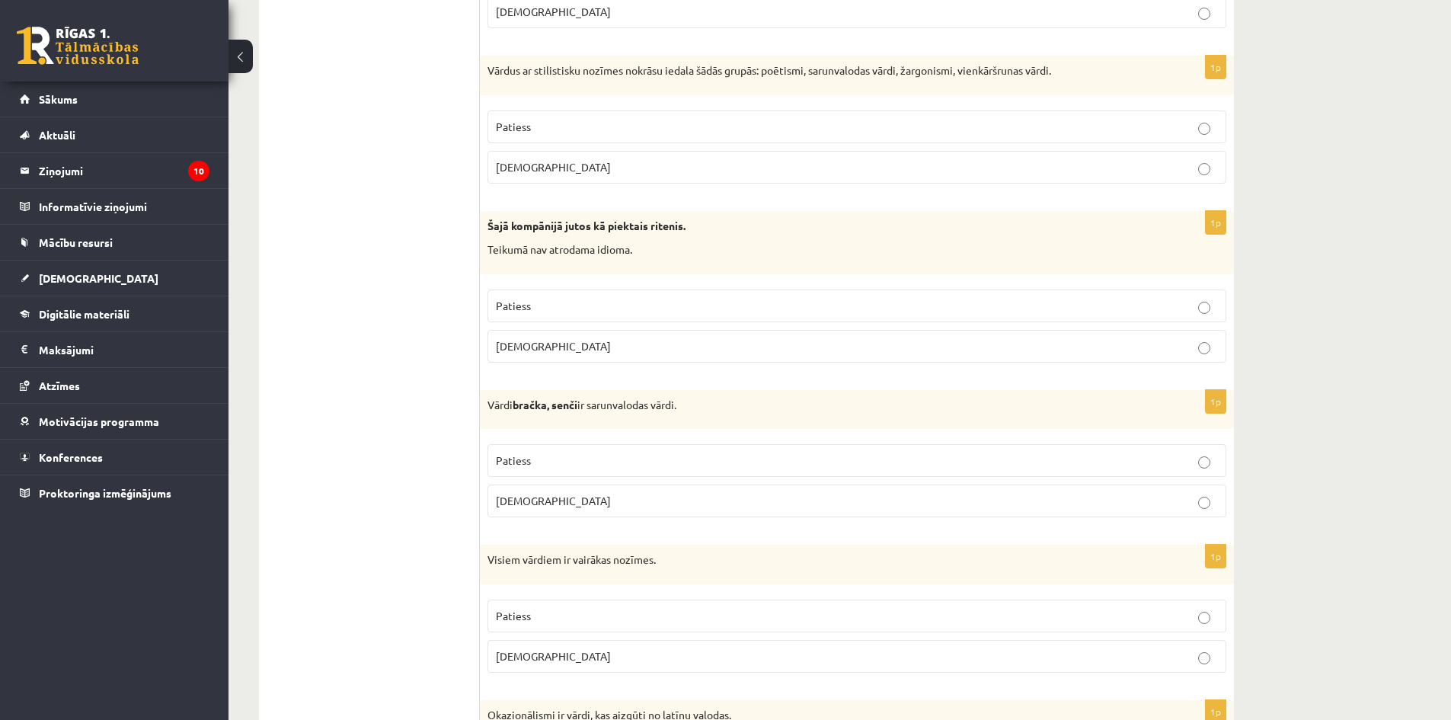
click at [573, 345] on p "Aplams" at bounding box center [857, 346] width 722 height 16
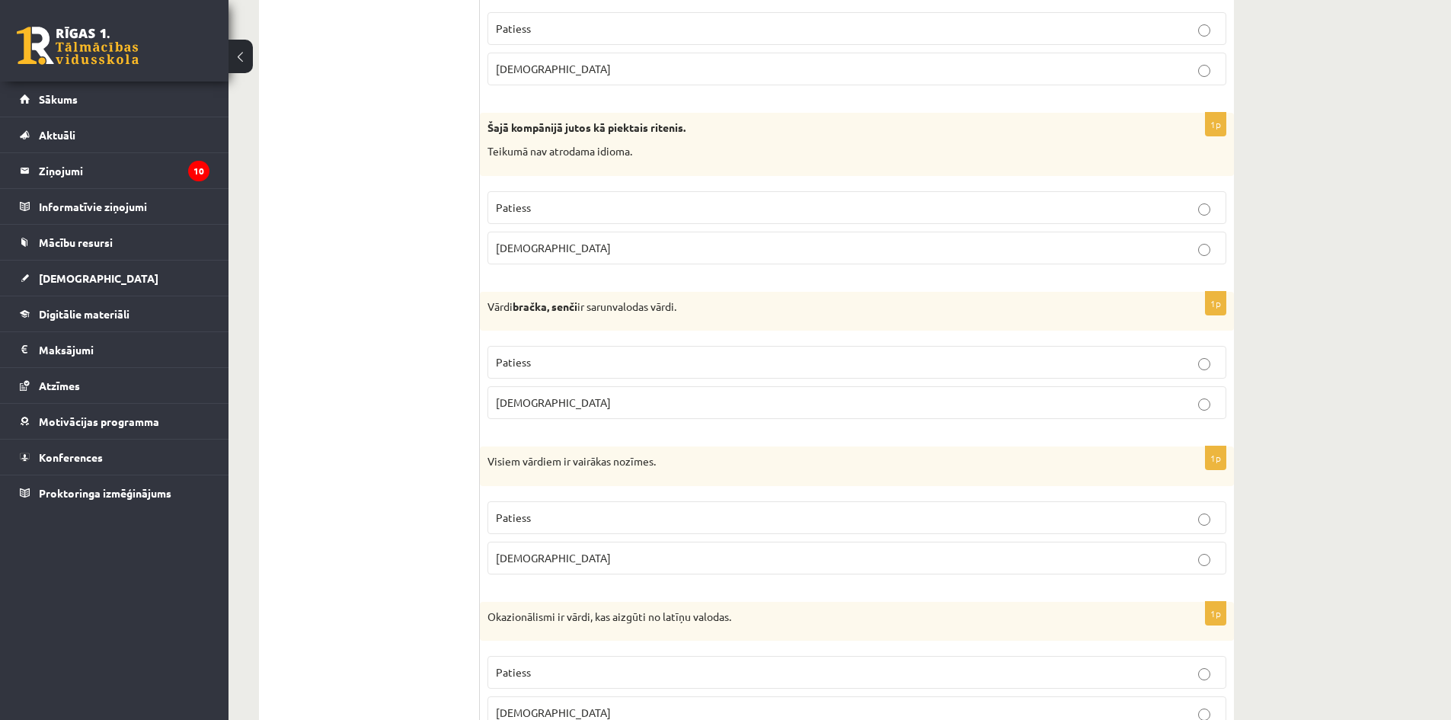
scroll to position [2115, 0]
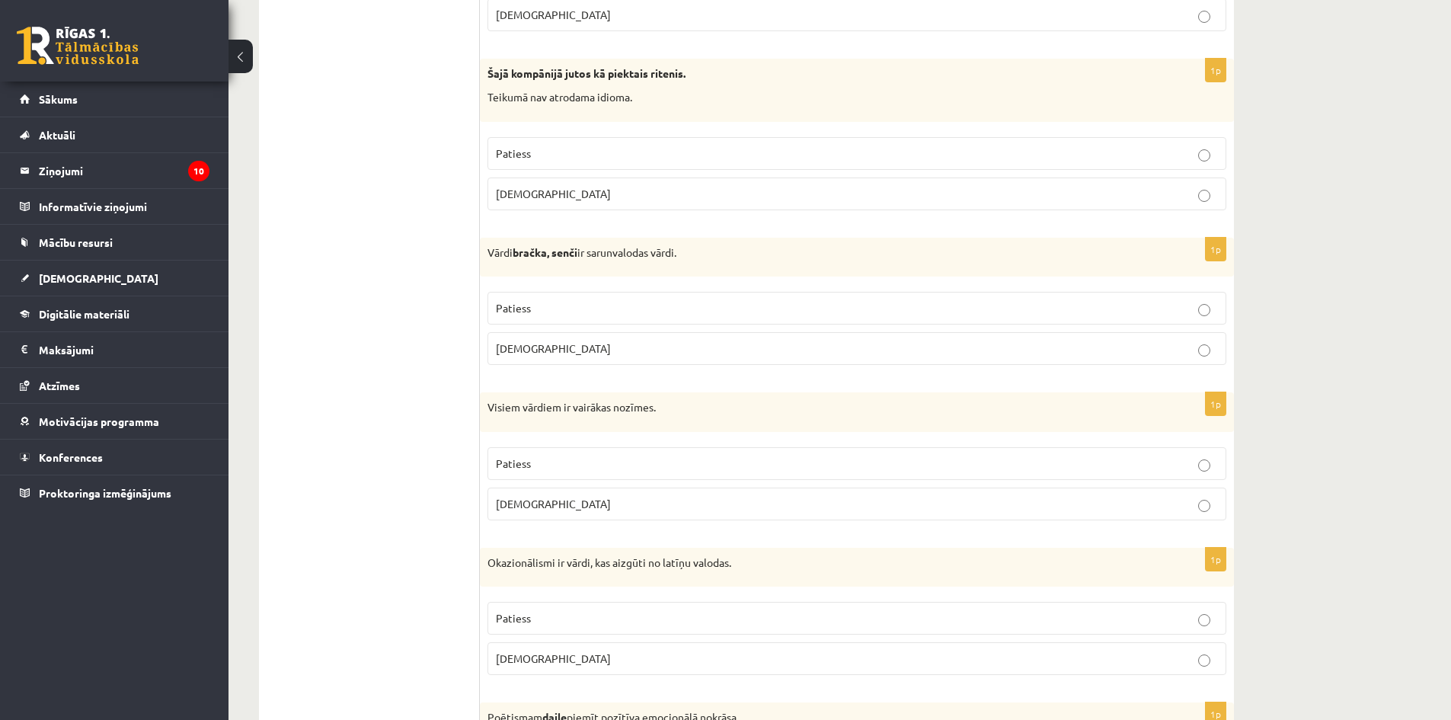
click at [555, 309] on p "Patiess" at bounding box center [857, 308] width 722 height 16
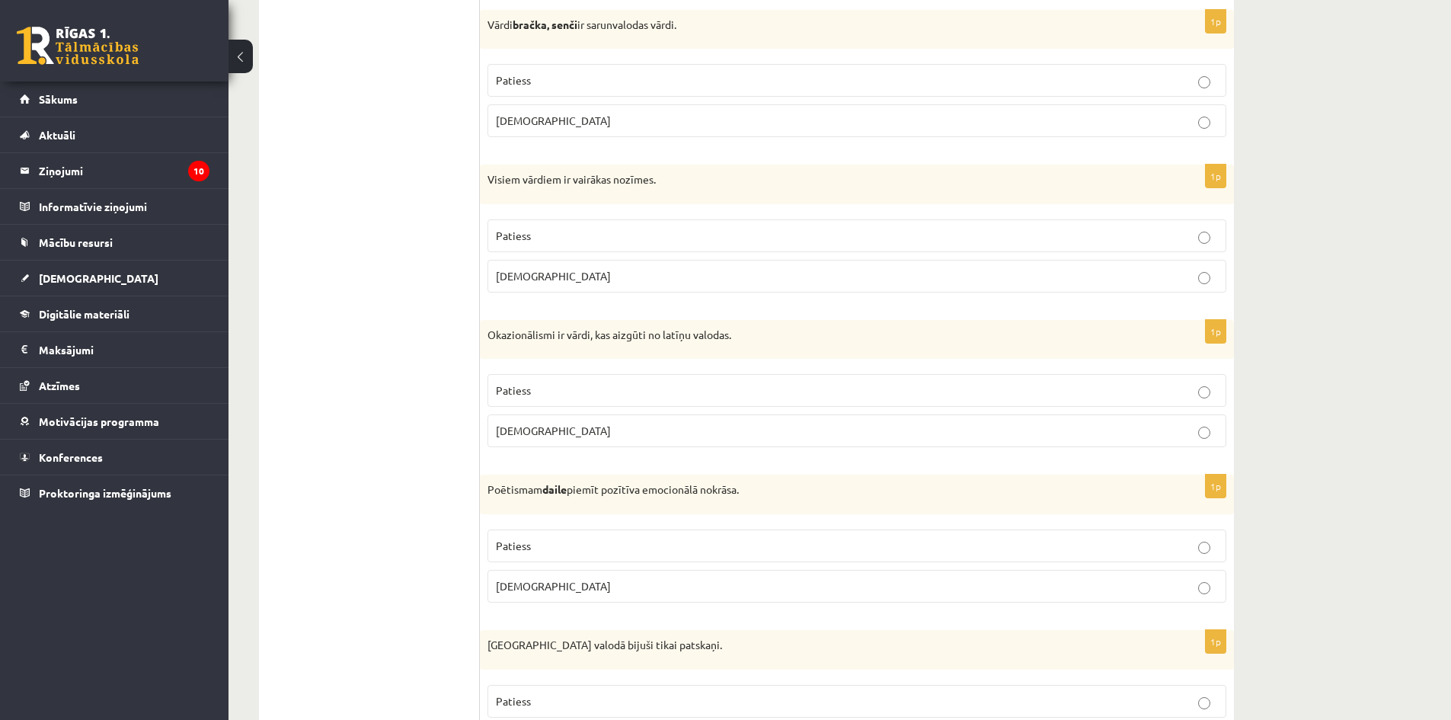
scroll to position [2344, 0]
click at [545, 235] on p "Patiess" at bounding box center [857, 235] width 722 height 16
click at [529, 277] on span "Aplams" at bounding box center [553, 275] width 115 height 14
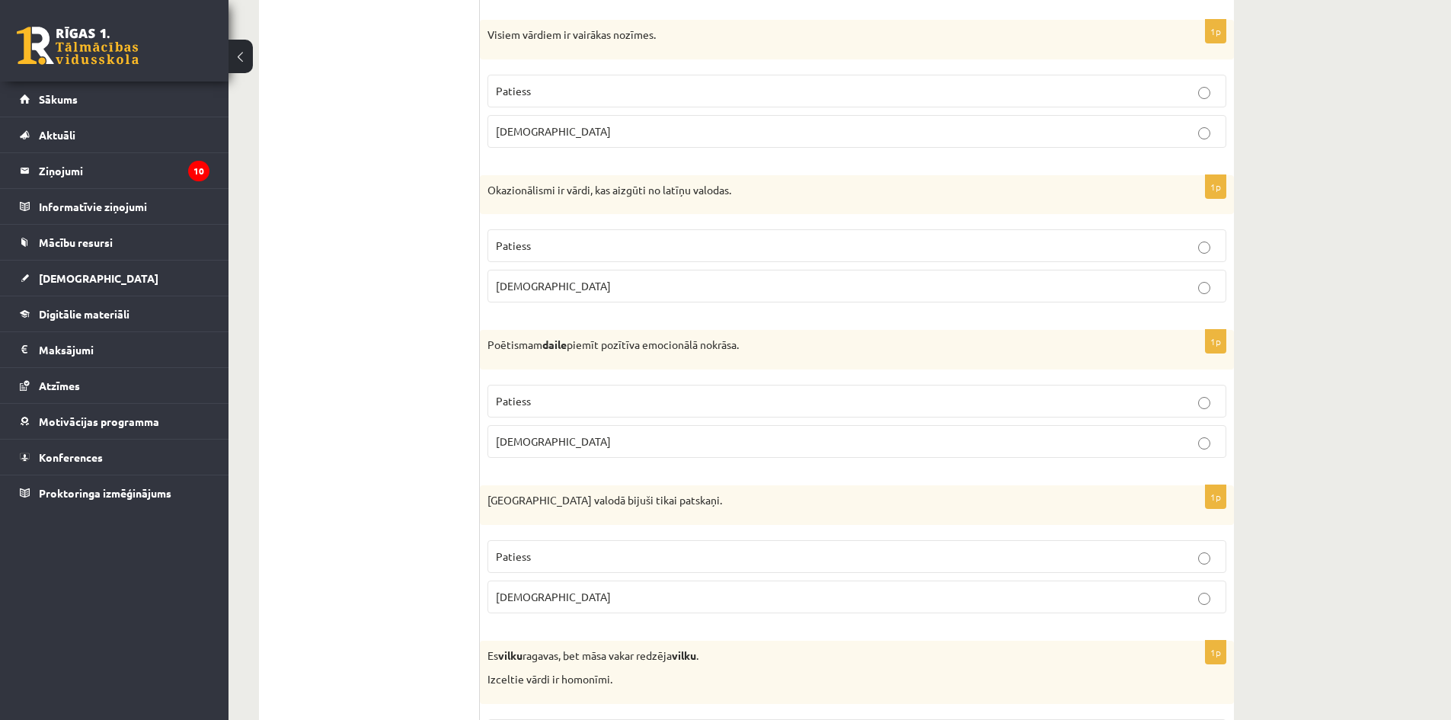
scroll to position [2496, 0]
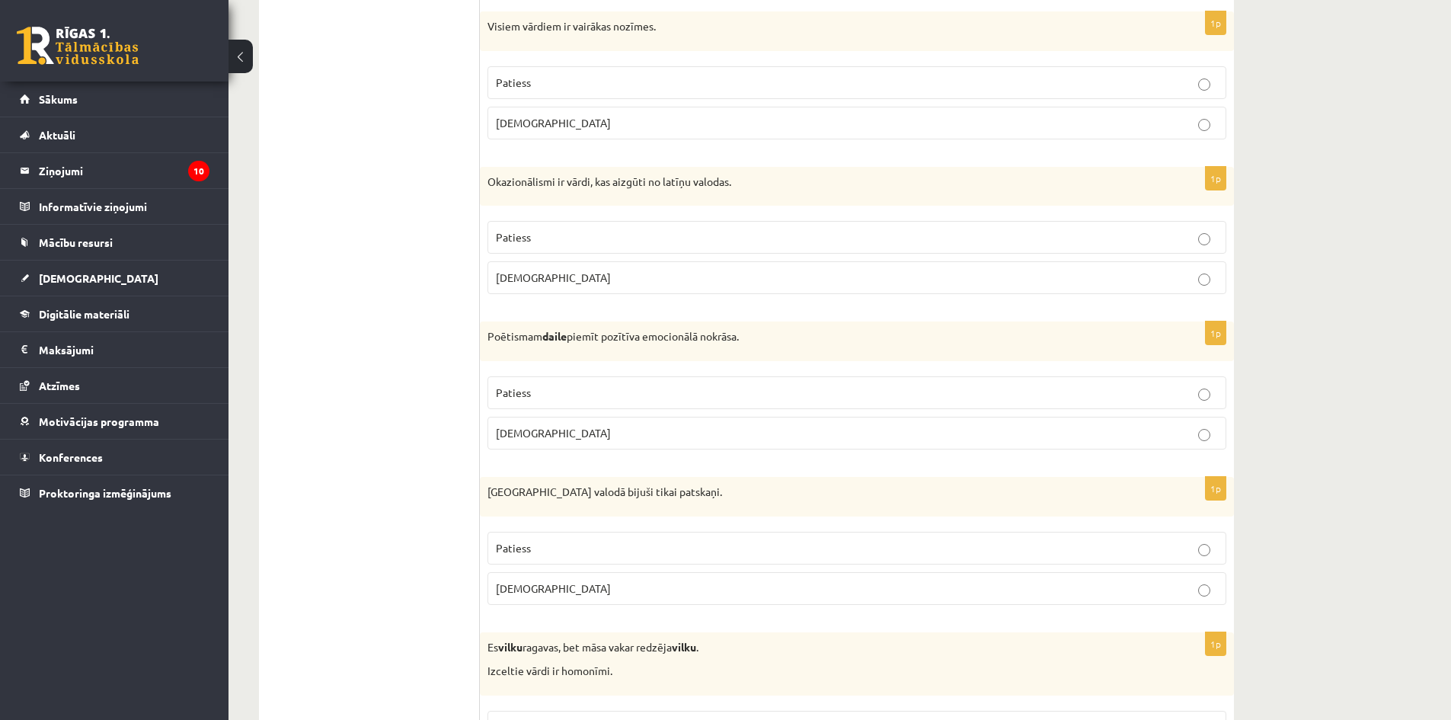
click at [492, 232] on label "Patiess" at bounding box center [857, 237] width 739 height 33
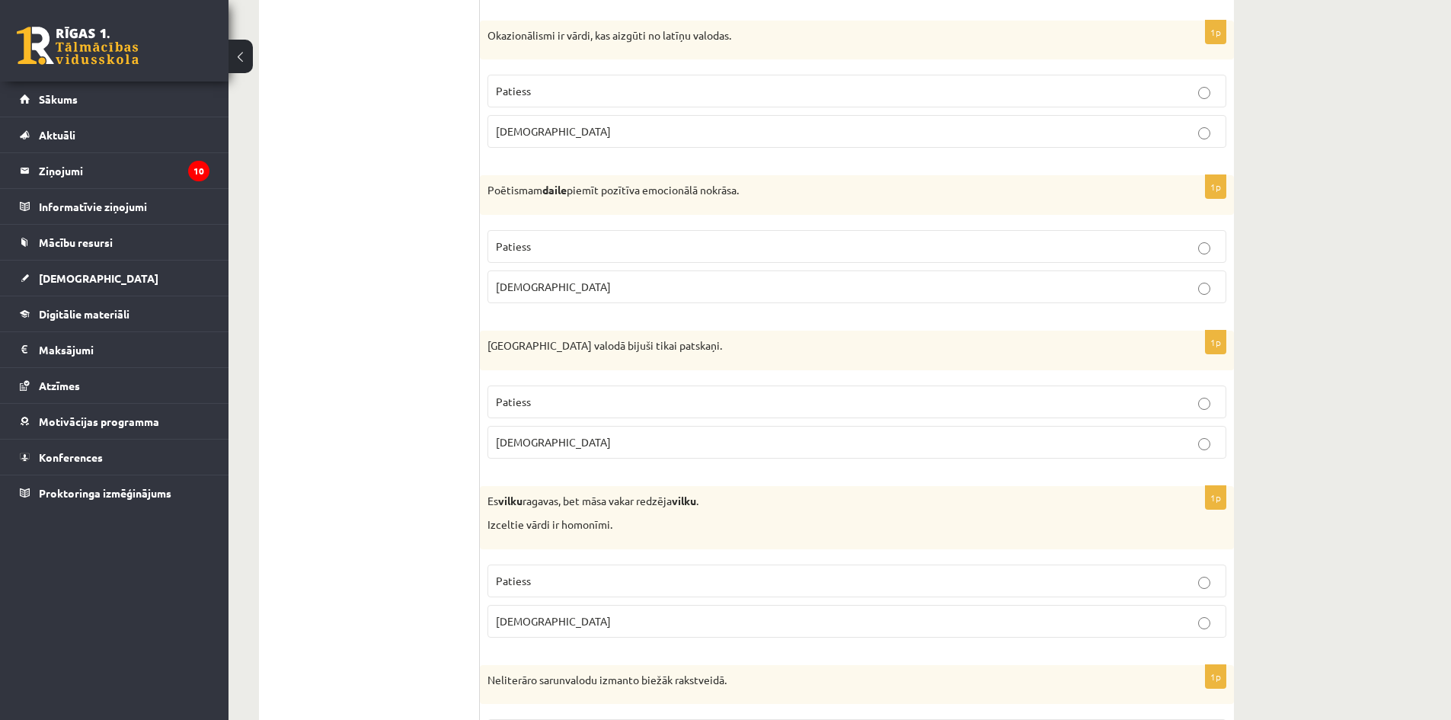
scroll to position [2649, 0]
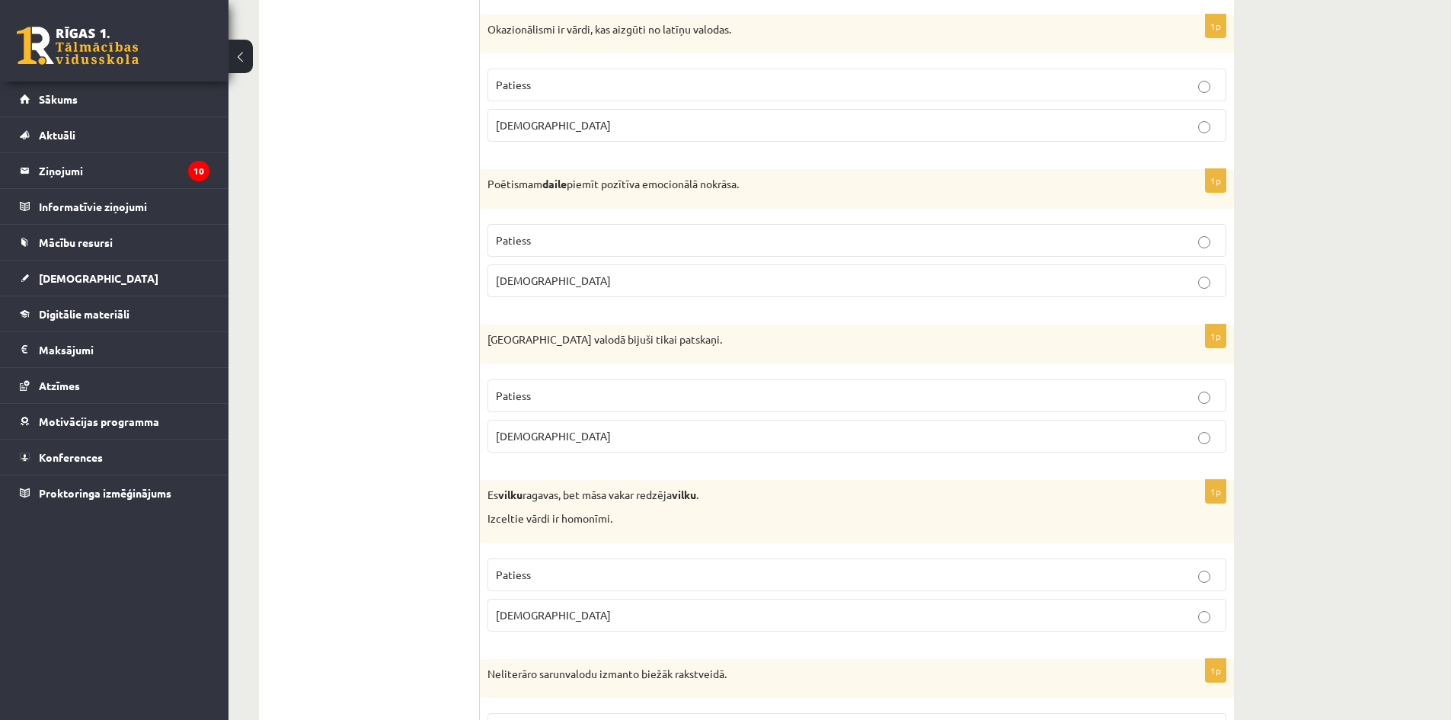
drag, startPoint x: 557, startPoint y: 226, endPoint x: 537, endPoint y: 238, distance: 23.3
click at [557, 228] on label "Patiess" at bounding box center [857, 240] width 739 height 33
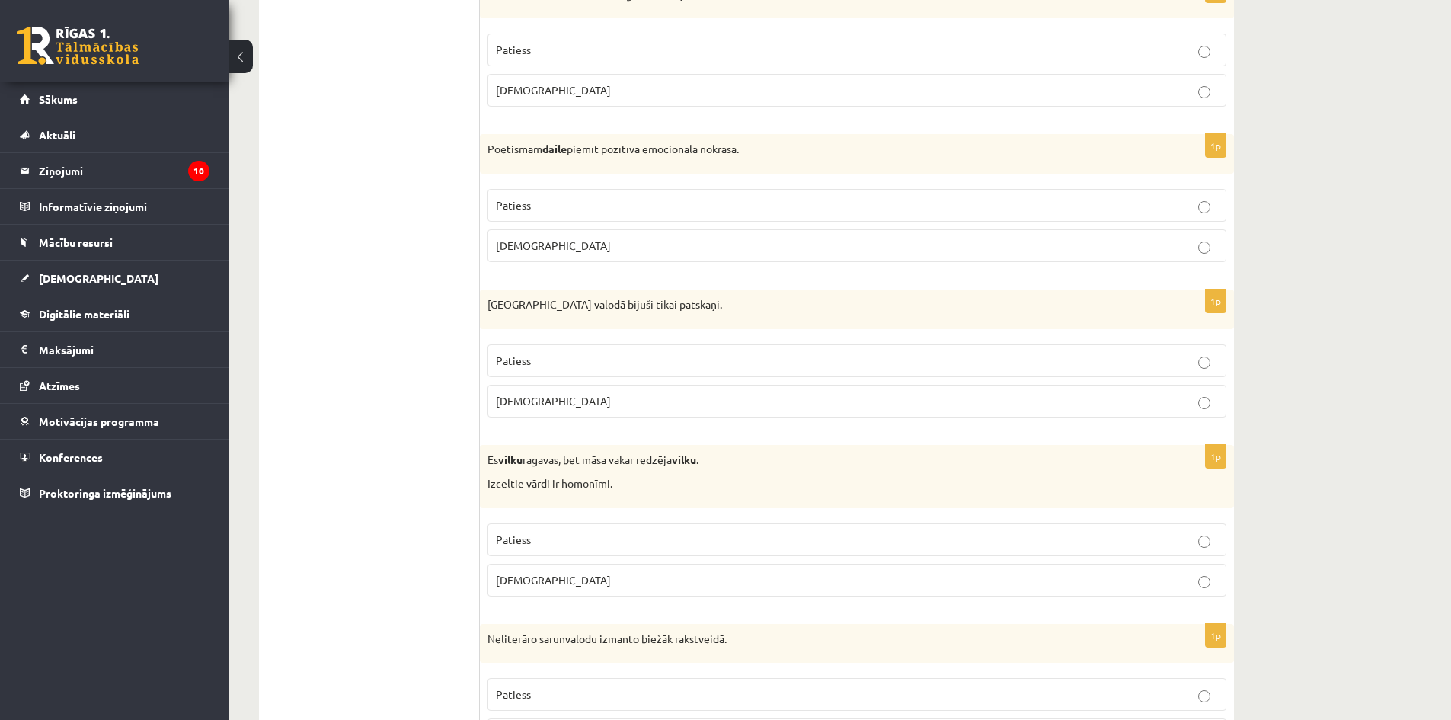
scroll to position [2801, 0]
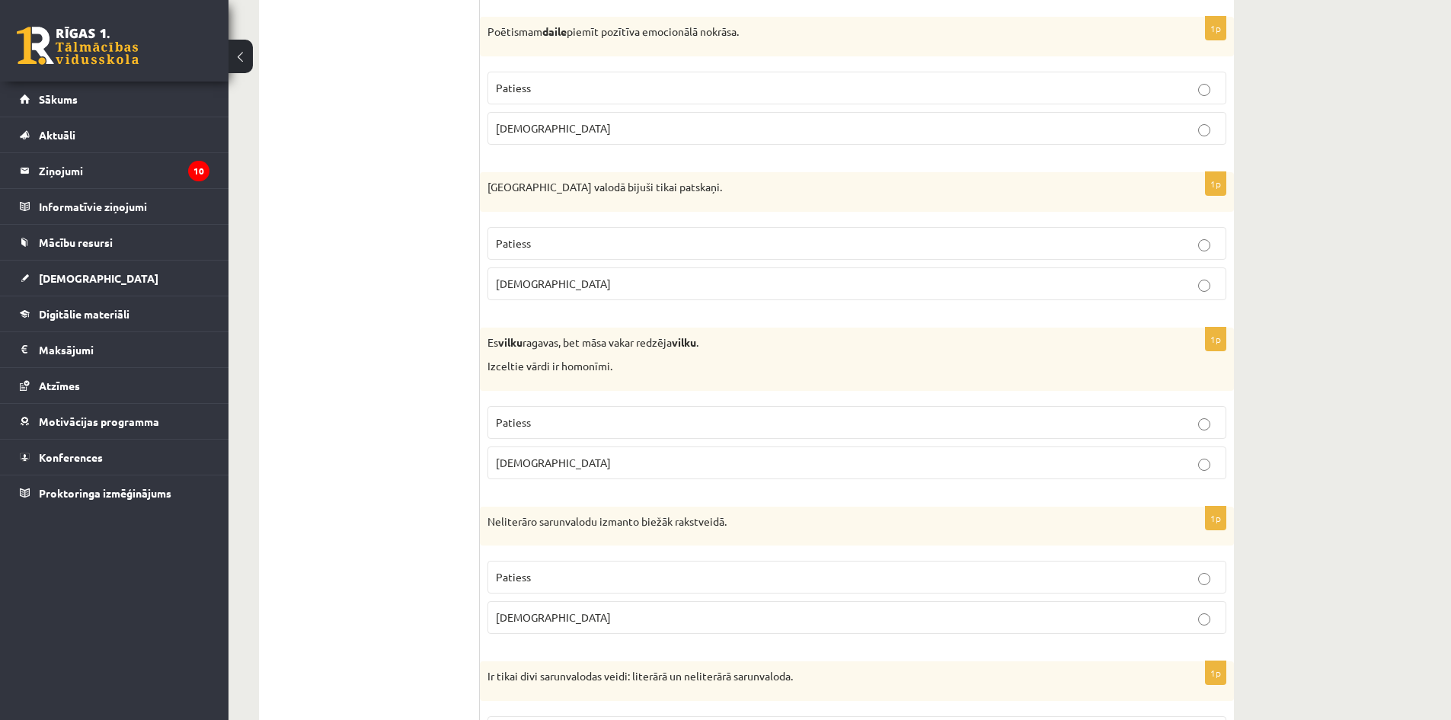
click at [593, 297] on label "Aplams" at bounding box center [857, 283] width 739 height 33
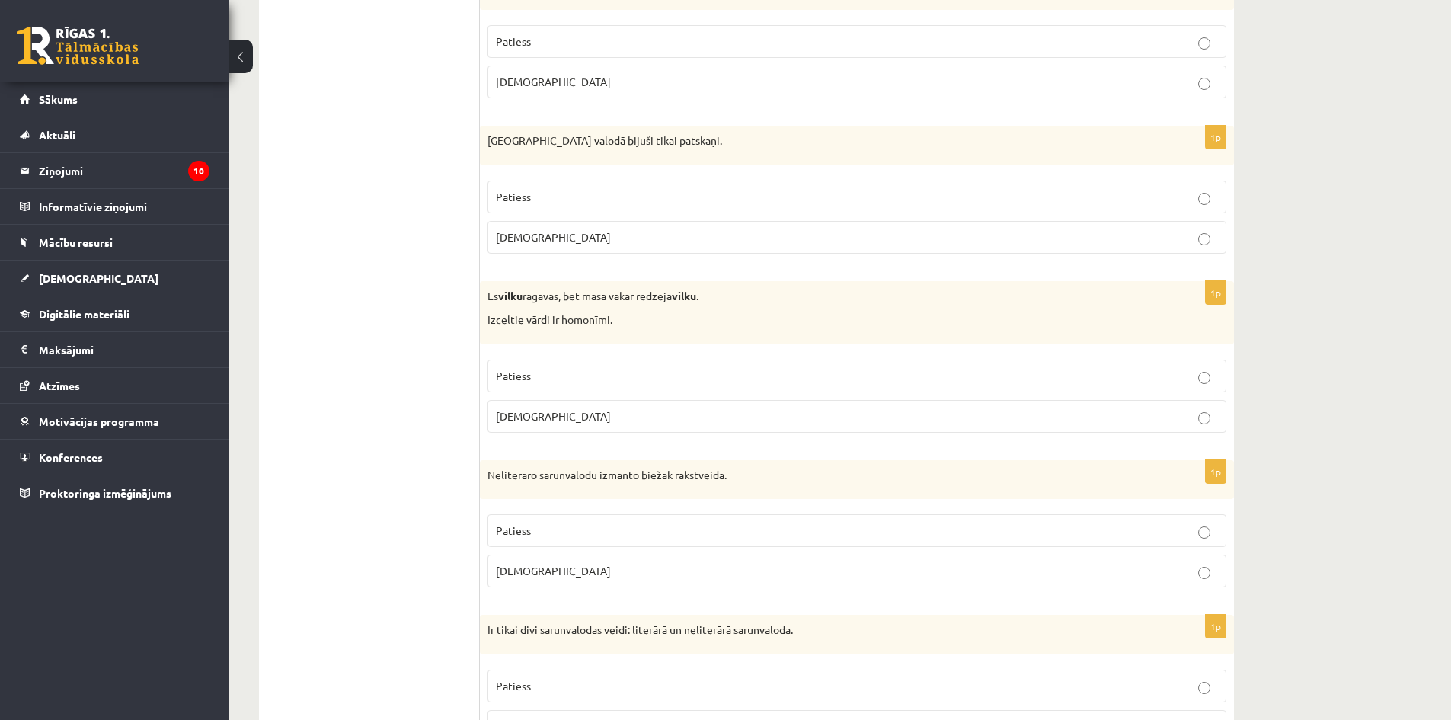
scroll to position [3029, 0]
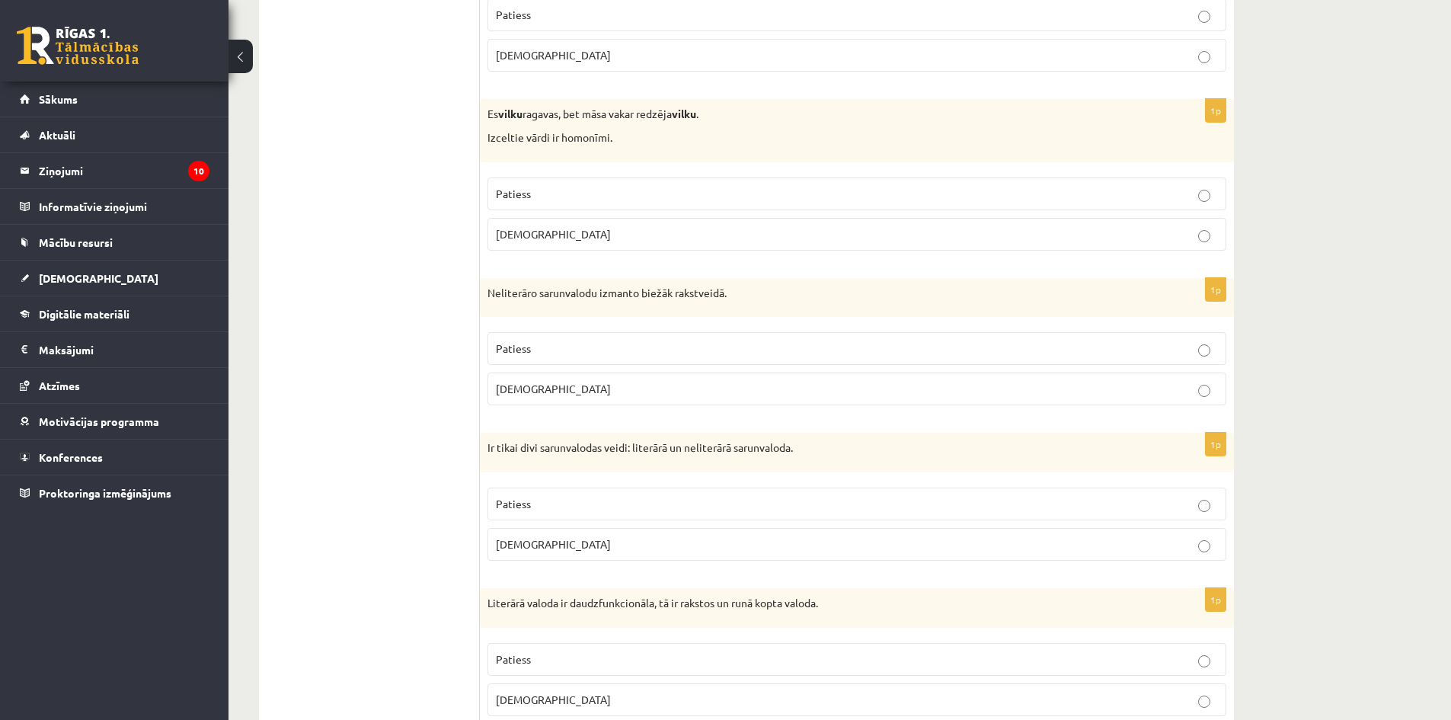
click at [510, 177] on fieldset "Patiess Aplams" at bounding box center [857, 212] width 739 height 85
click at [510, 181] on label "Patiess" at bounding box center [857, 193] width 739 height 33
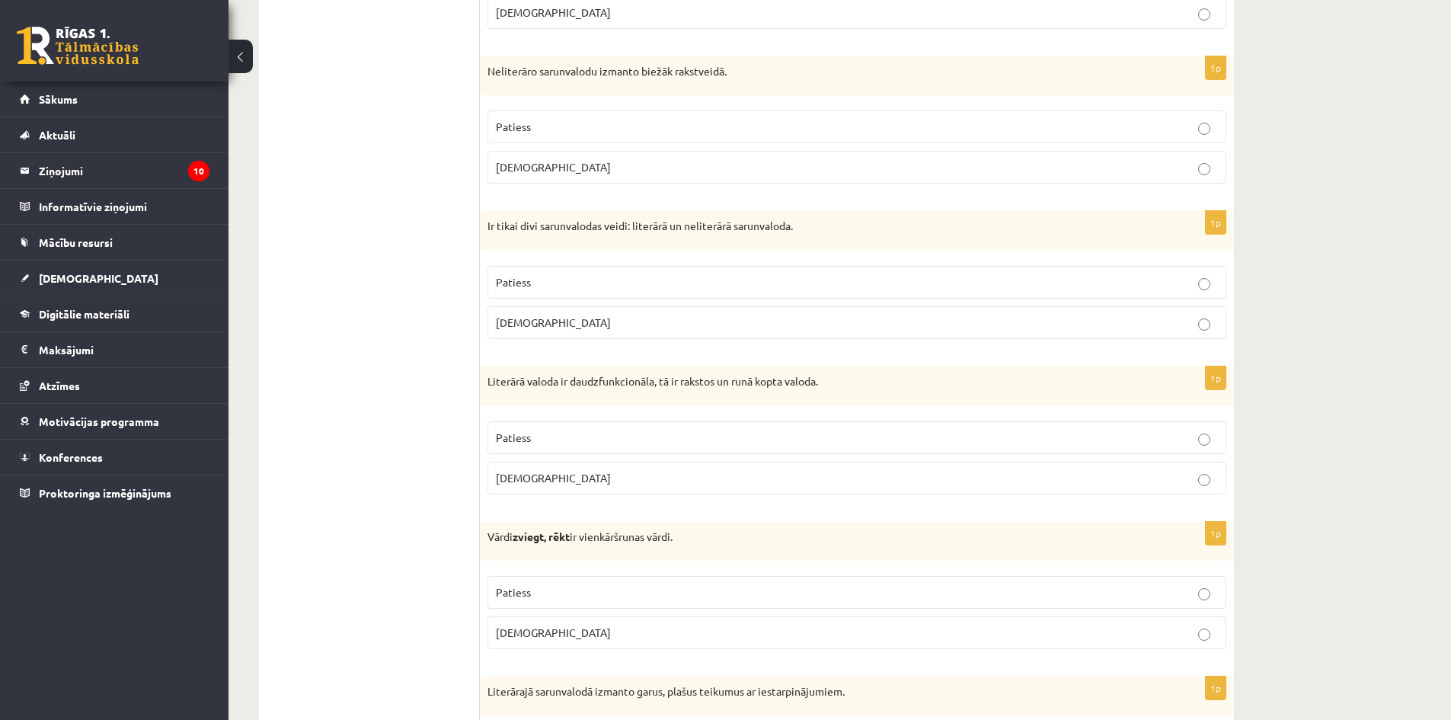
scroll to position [3258, 0]
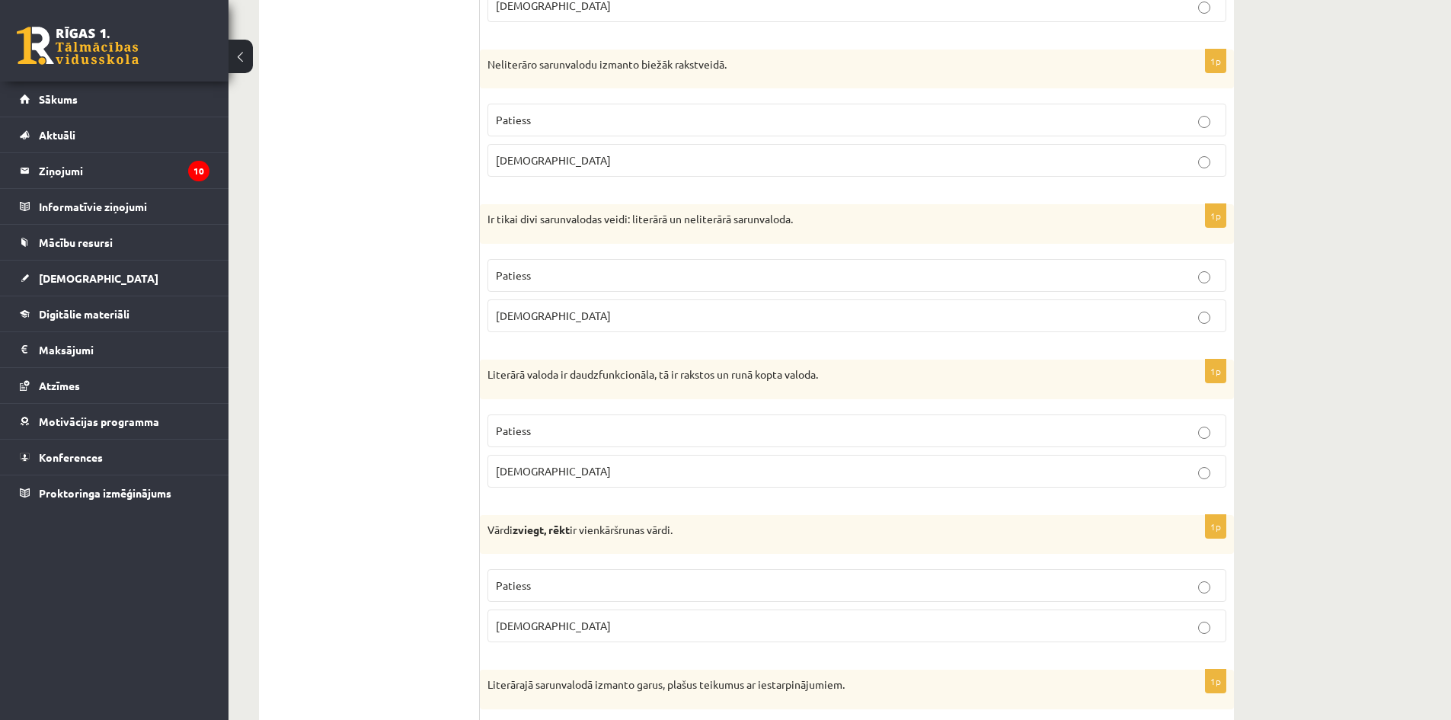
click at [554, 155] on p "Aplams" at bounding box center [857, 160] width 722 height 16
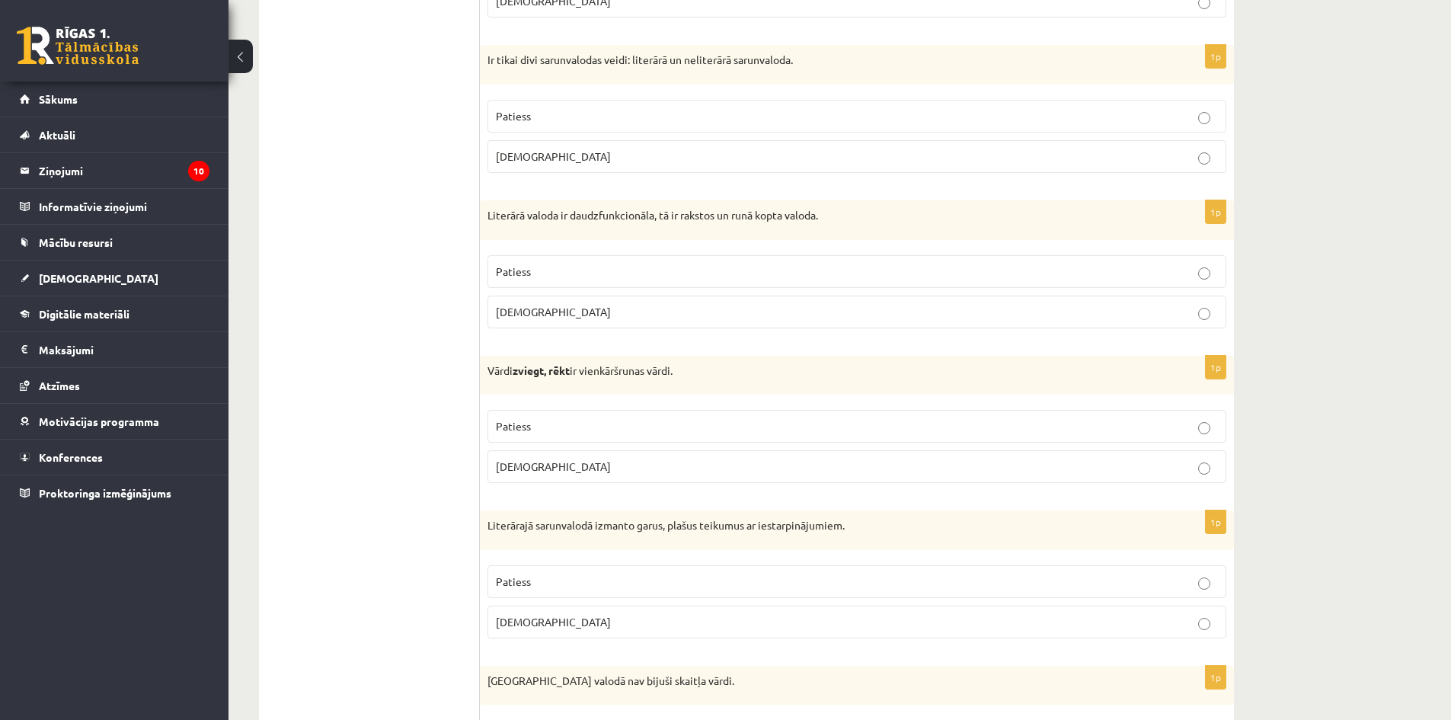
scroll to position [3410, 0]
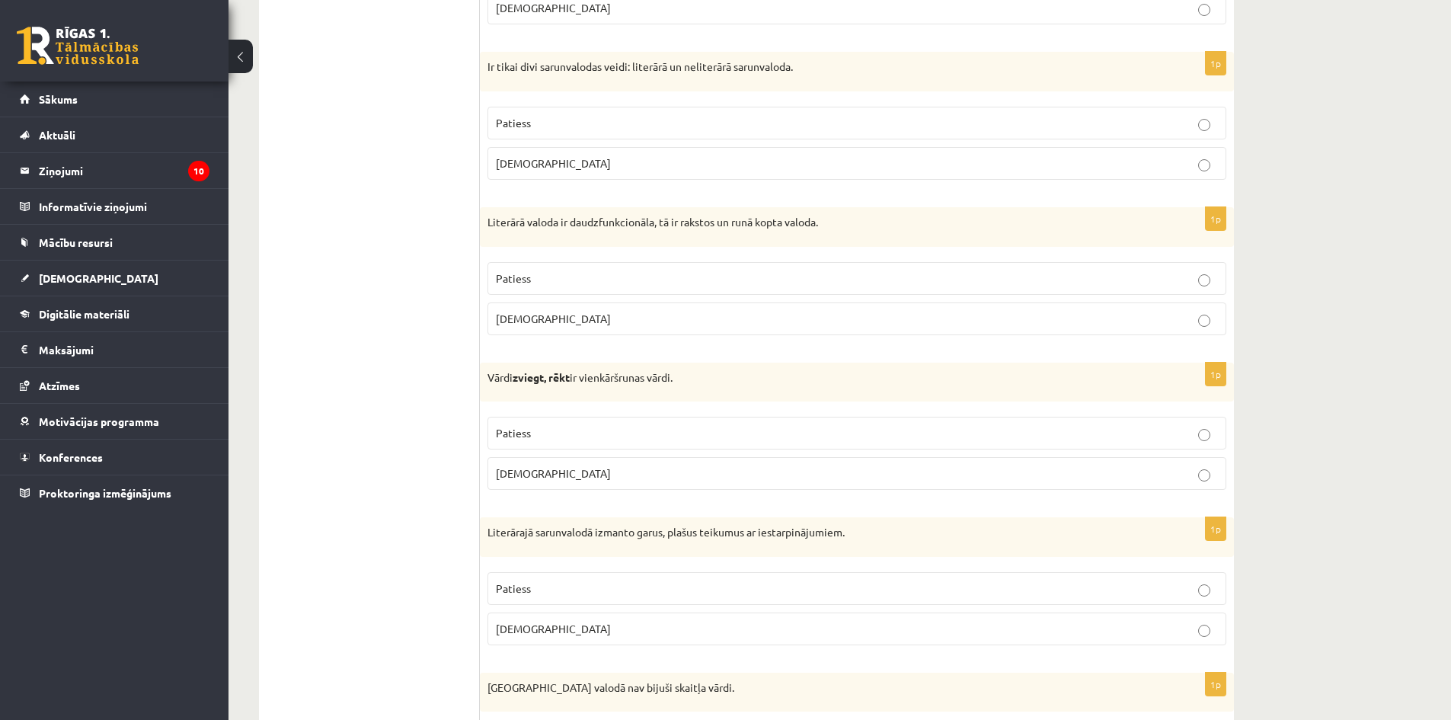
click at [564, 113] on label "Patiess" at bounding box center [857, 123] width 739 height 33
click at [555, 278] on p "Patiess" at bounding box center [857, 278] width 722 height 16
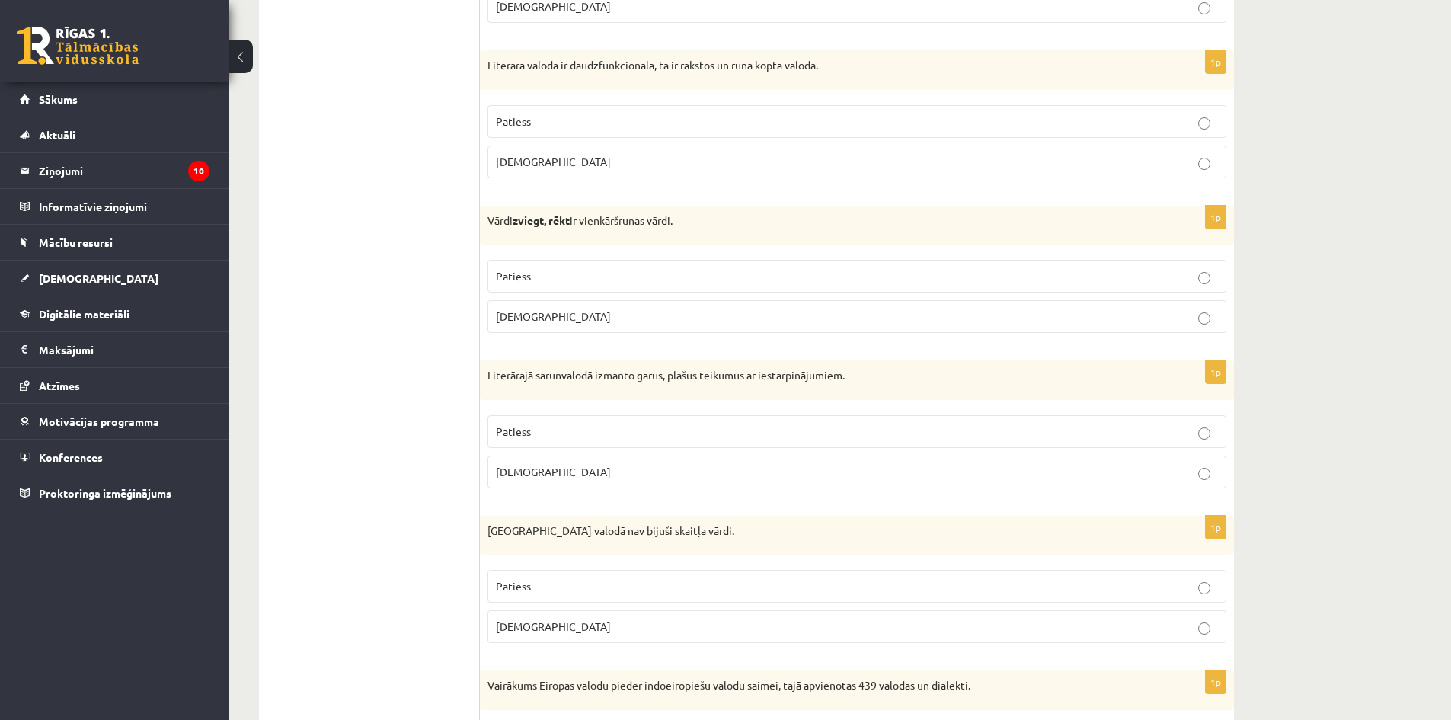
scroll to position [3639, 0]
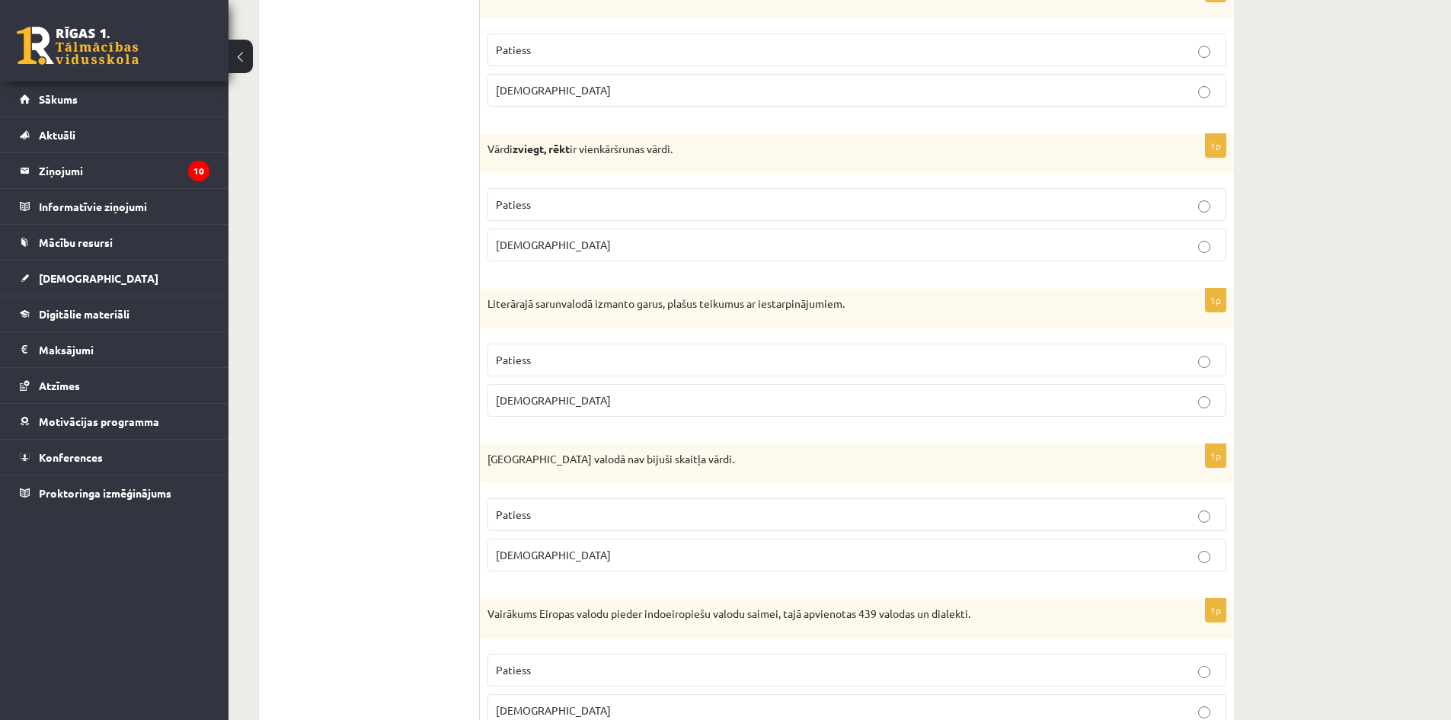
click at [513, 251] on span "Aplams" at bounding box center [553, 245] width 115 height 14
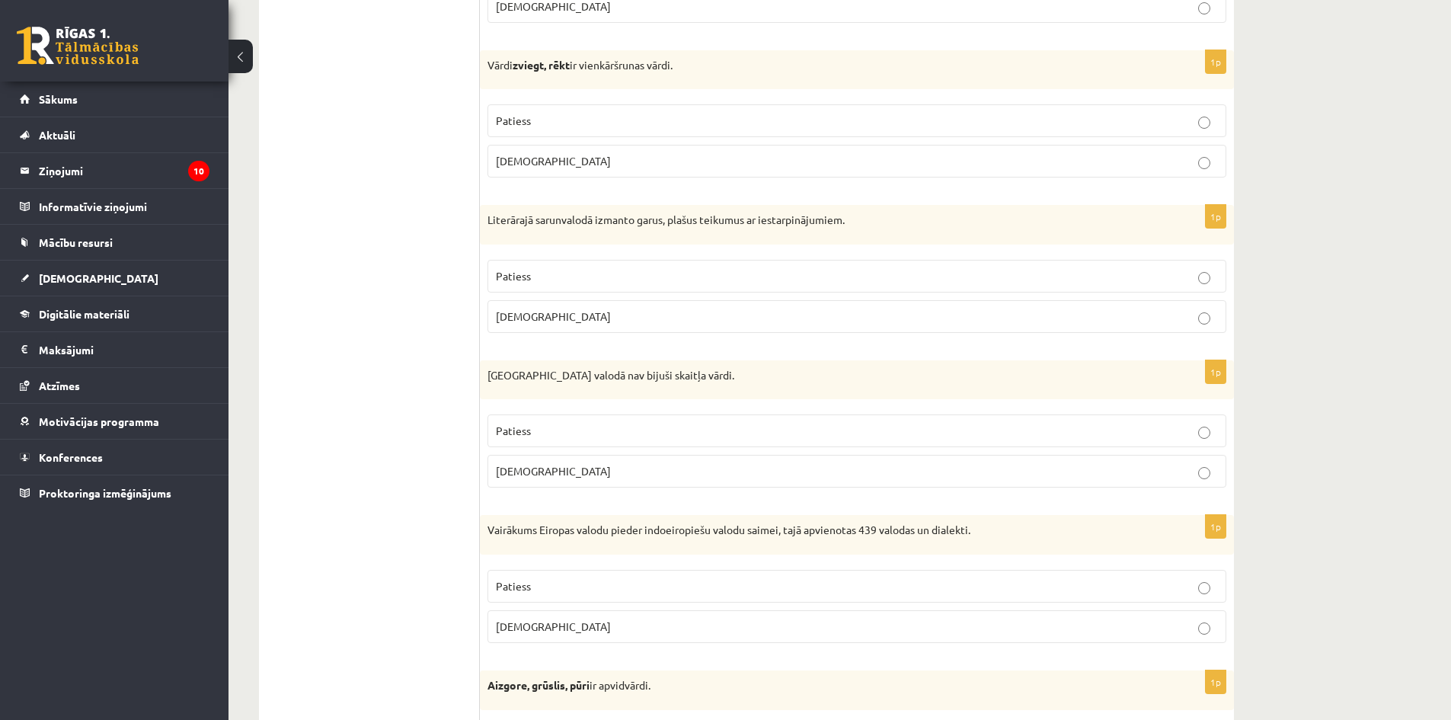
scroll to position [3791, 0]
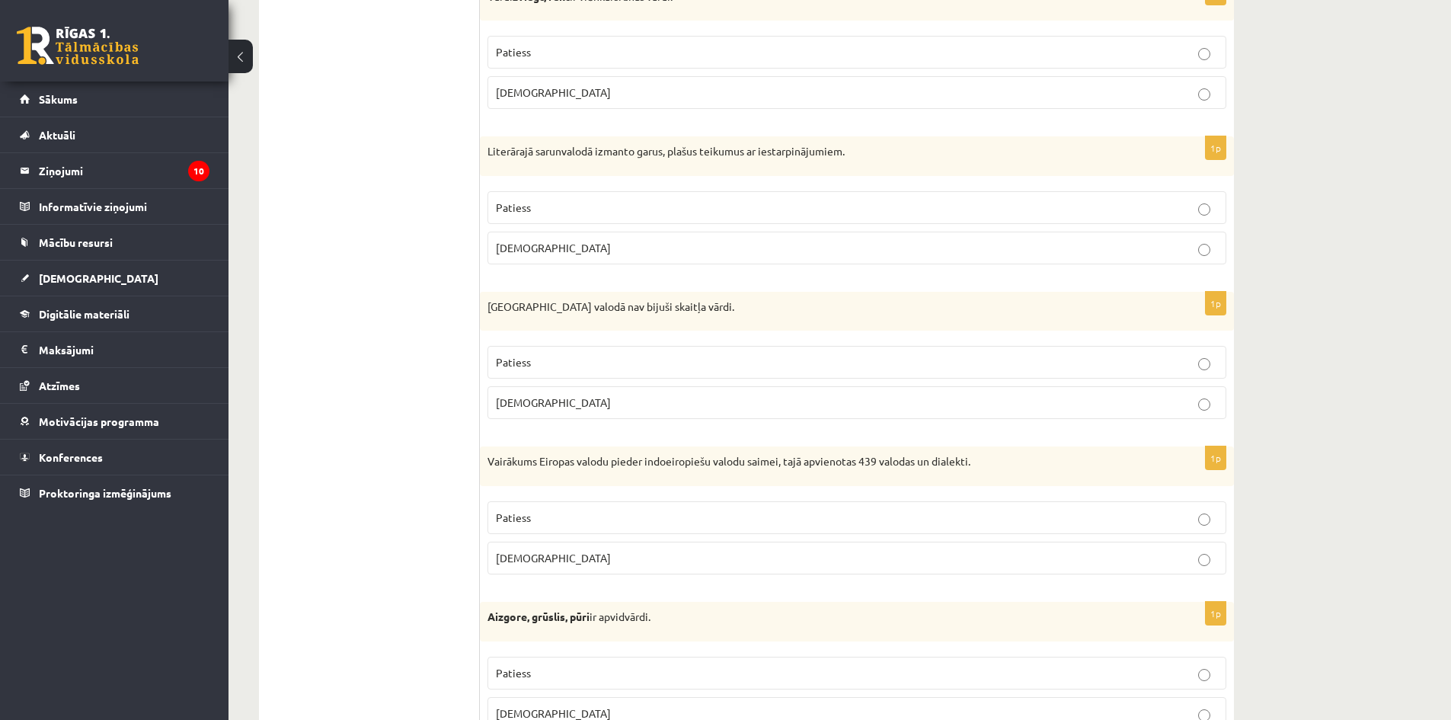
click at [530, 248] on span "Aplams" at bounding box center [553, 248] width 115 height 14
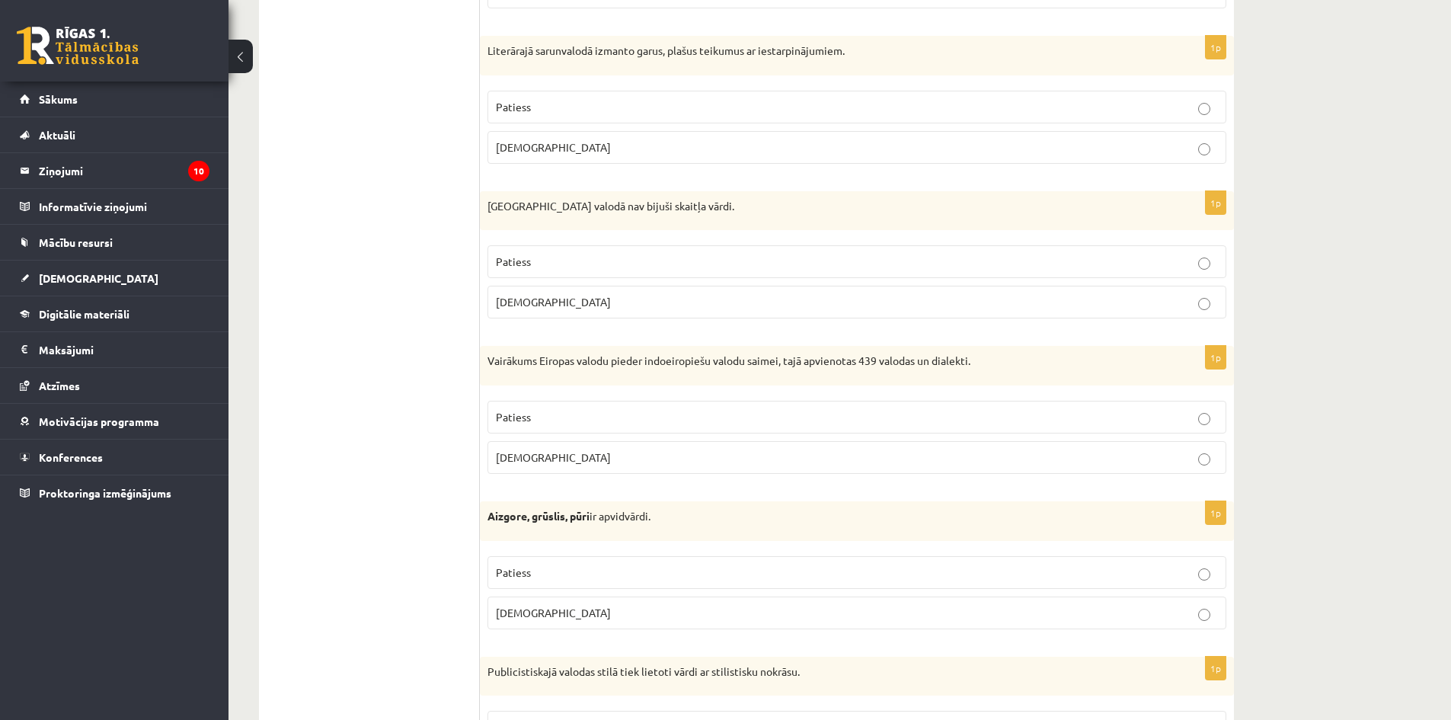
scroll to position [3944, 0]
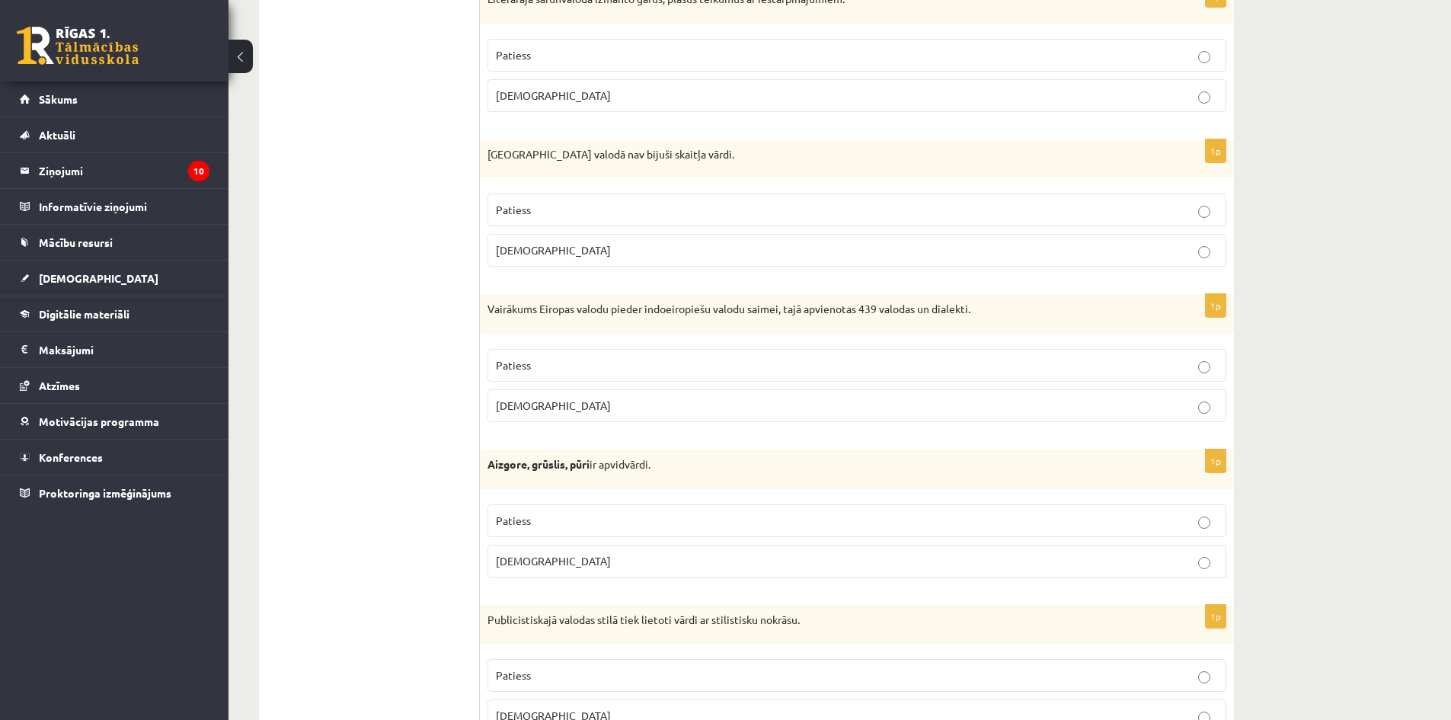
click at [547, 197] on label "Patiess" at bounding box center [857, 209] width 739 height 33
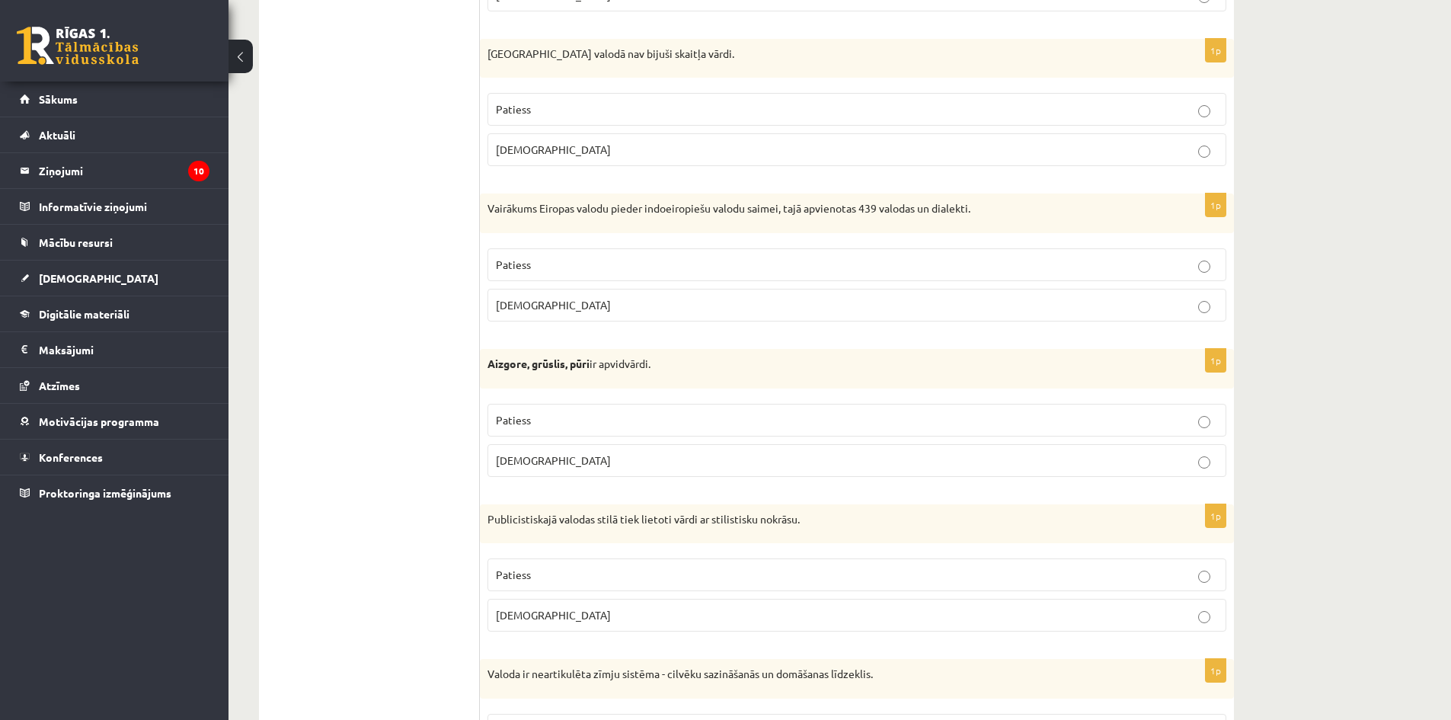
scroll to position [4096, 0]
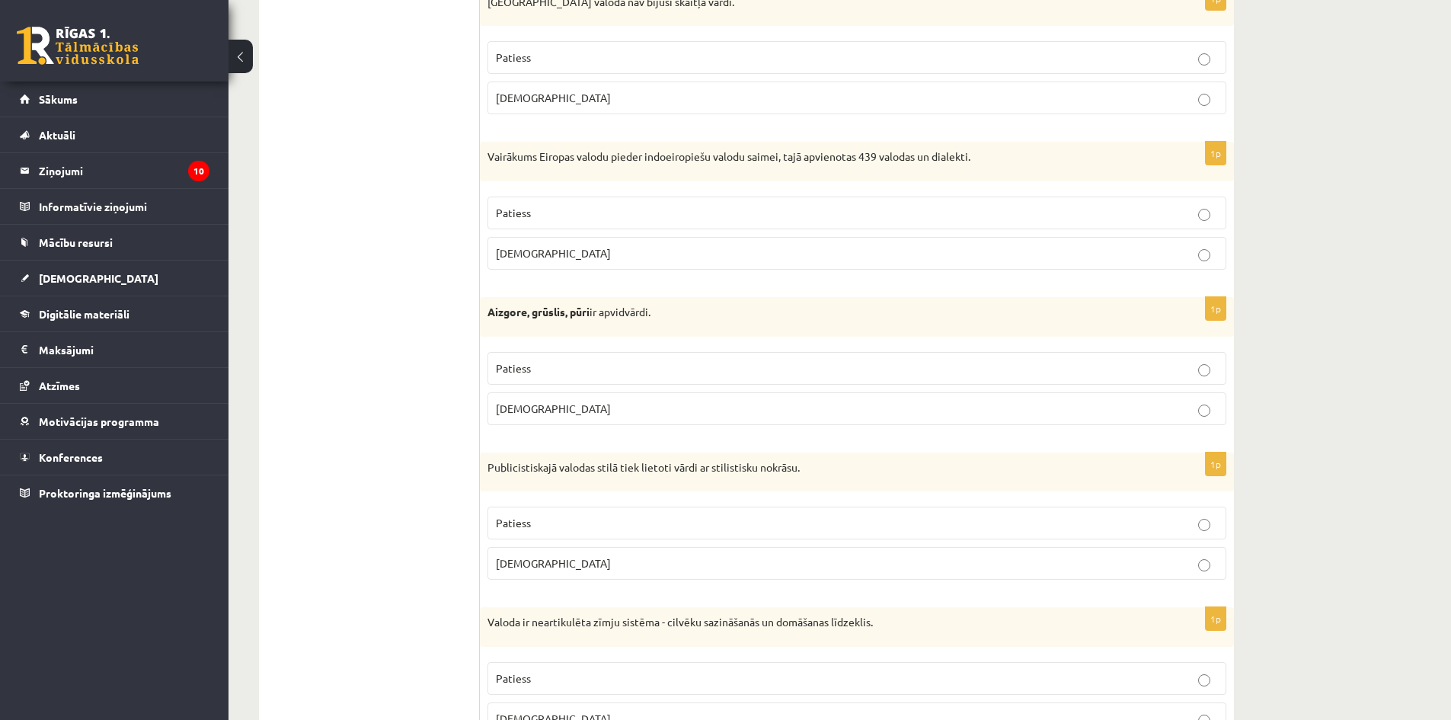
click at [548, 193] on fieldset "Patiess Aplams" at bounding box center [857, 231] width 739 height 85
click at [549, 219] on p "Patiess" at bounding box center [857, 213] width 722 height 16
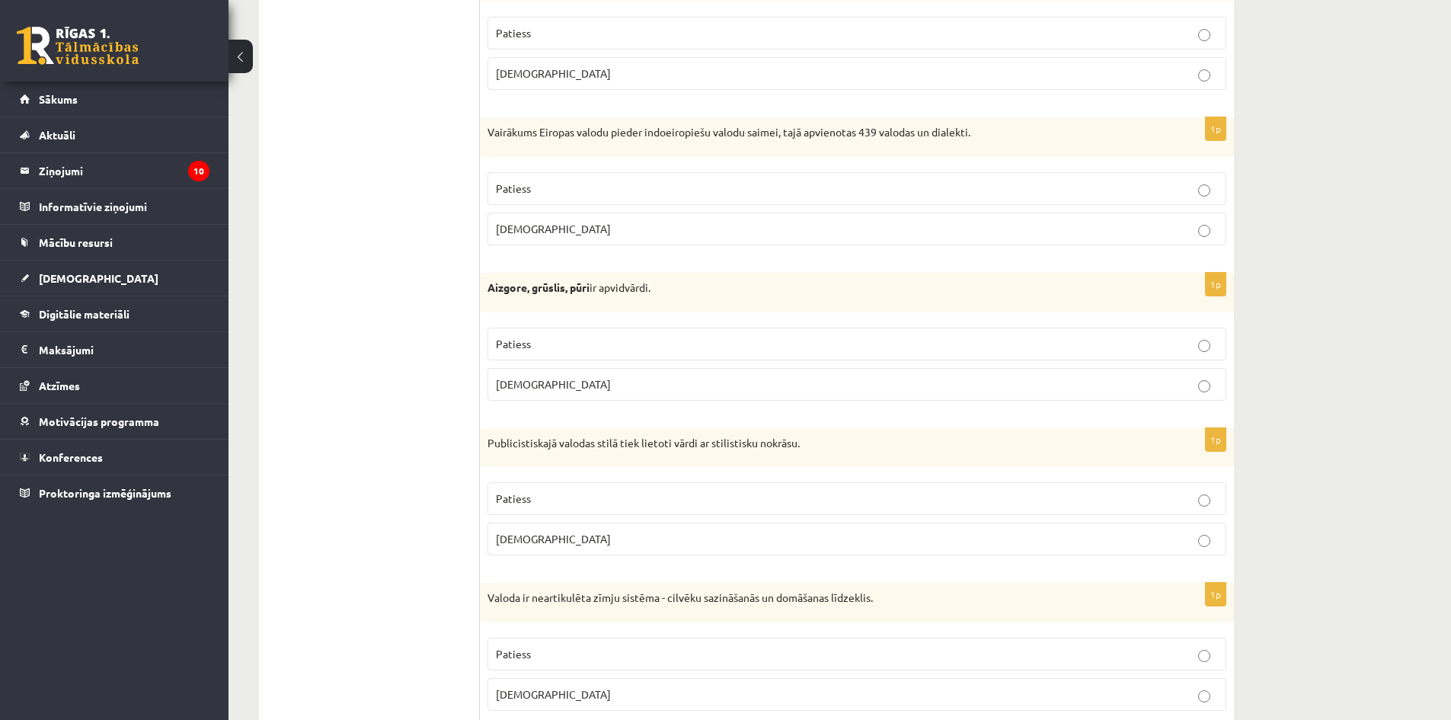
scroll to position [4172, 0]
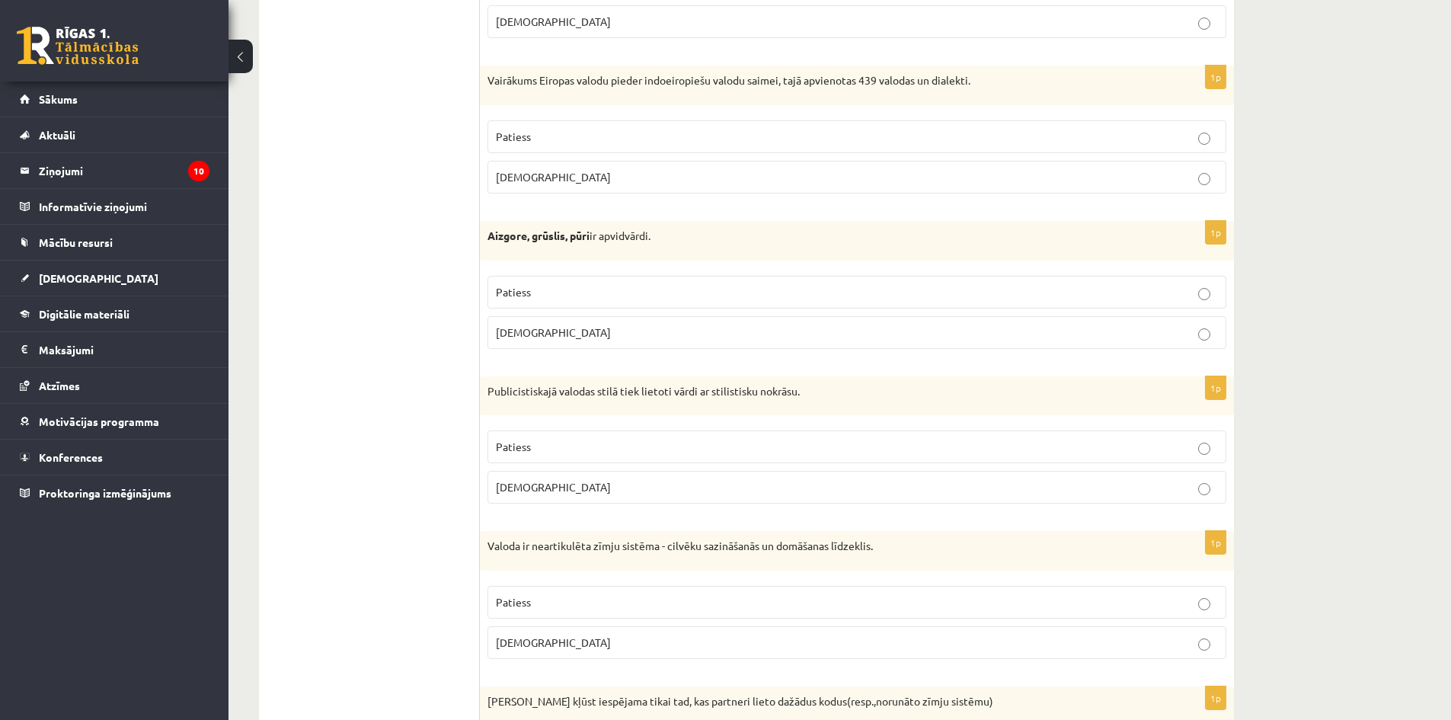
click at [567, 294] on p "Patiess" at bounding box center [857, 292] width 722 height 16
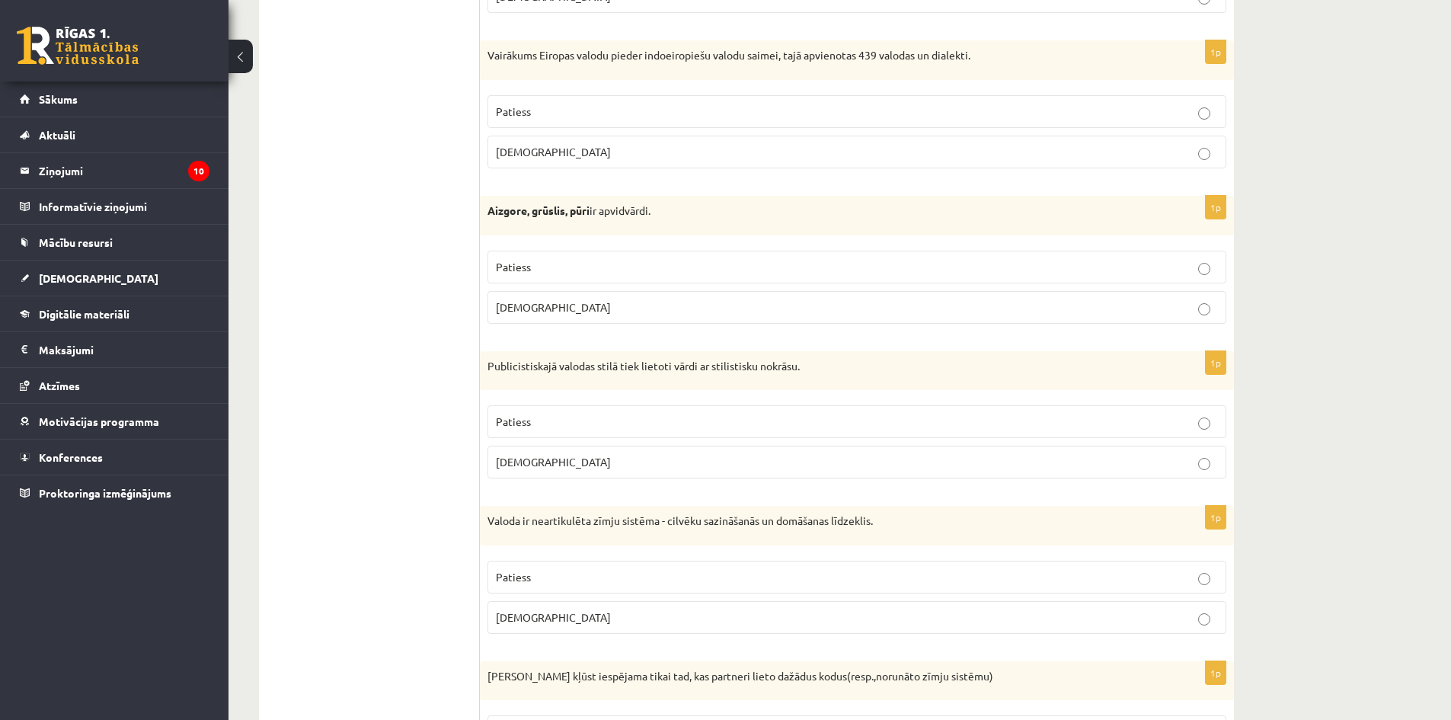
scroll to position [4324, 0]
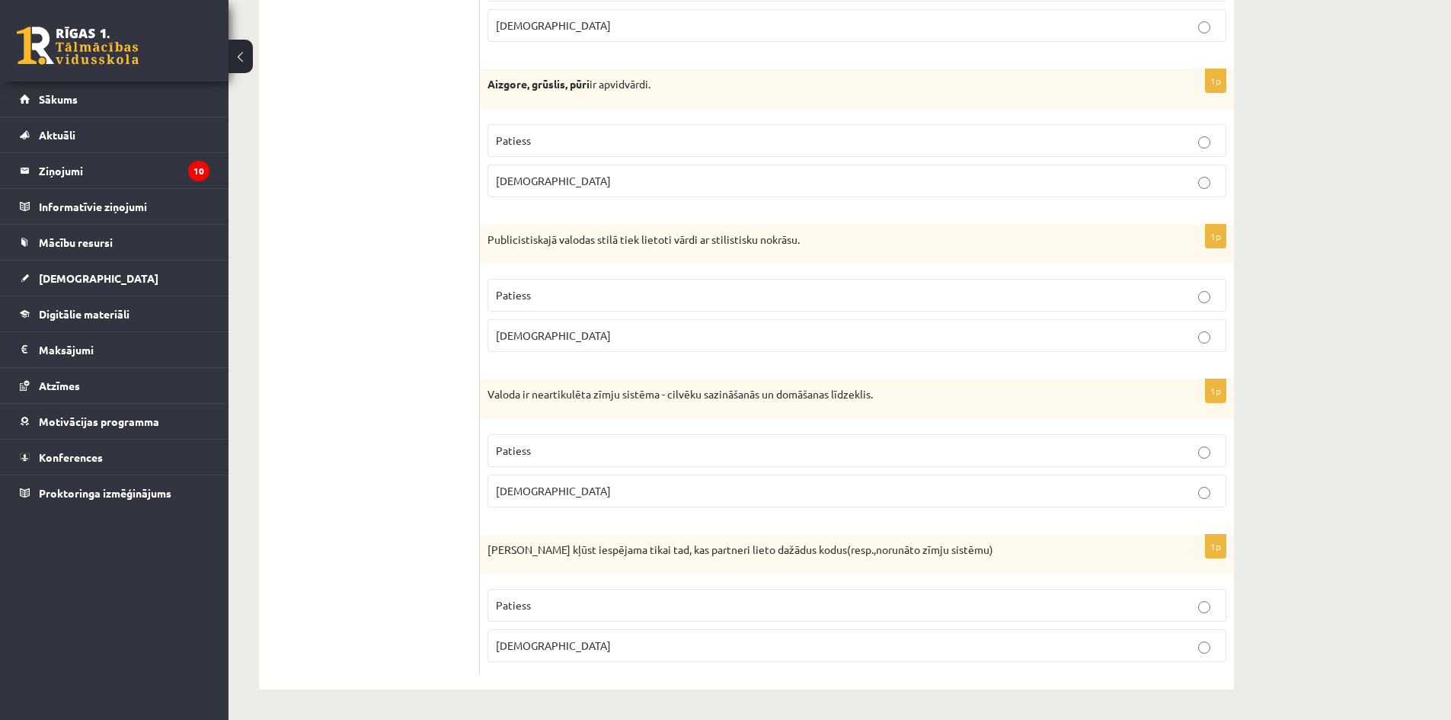
click at [533, 343] on p "Aplams" at bounding box center [857, 336] width 722 height 16
click at [546, 494] on p "Aplams" at bounding box center [857, 491] width 722 height 16
click at [536, 643] on p "Aplams" at bounding box center [857, 646] width 722 height 16
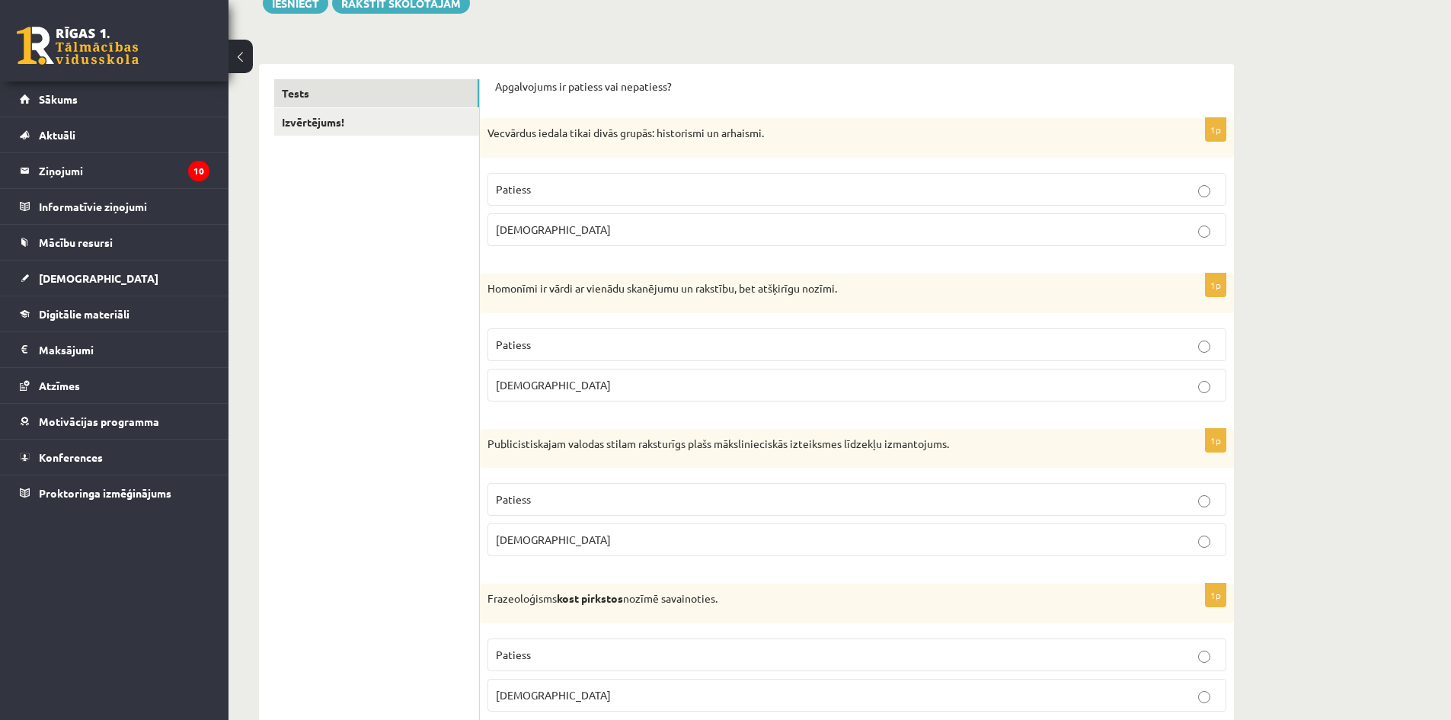
scroll to position [0, 0]
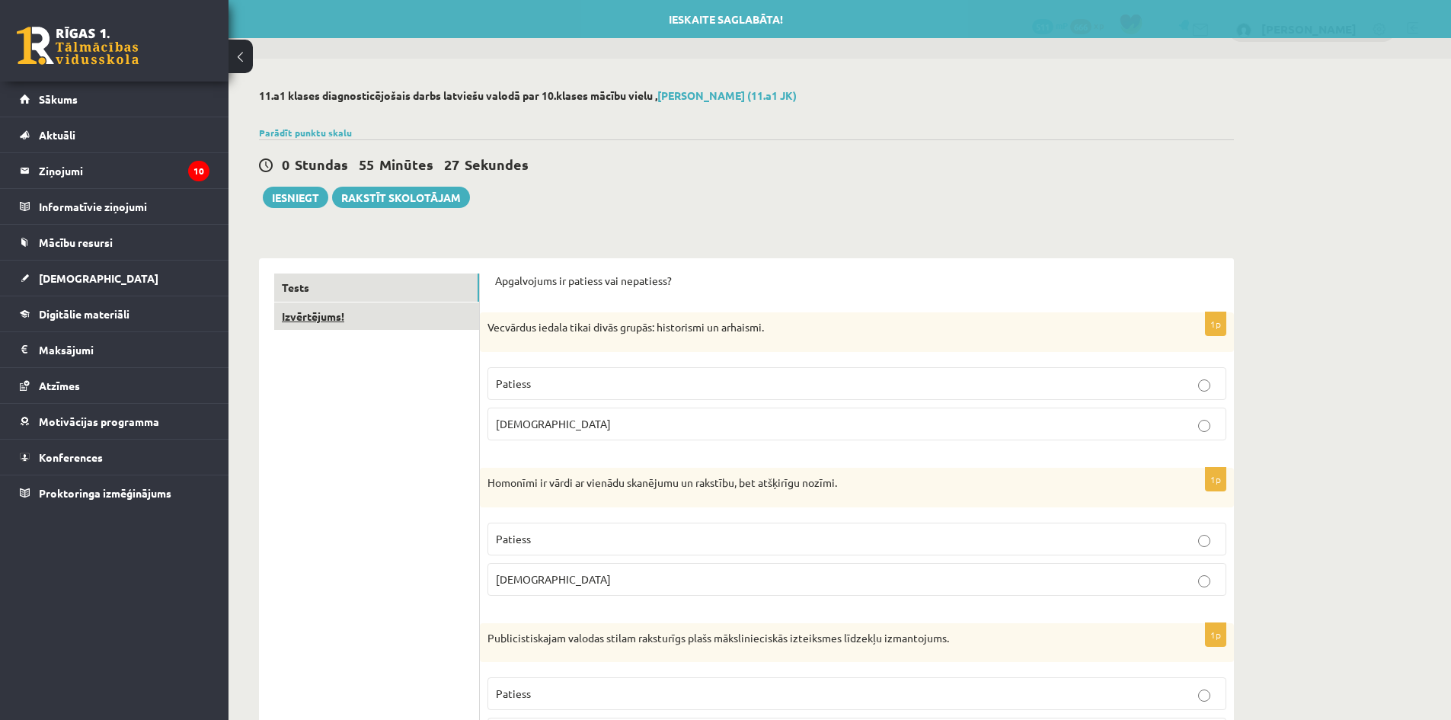
click at [373, 320] on link "Izvērtējums!" at bounding box center [376, 316] width 205 height 28
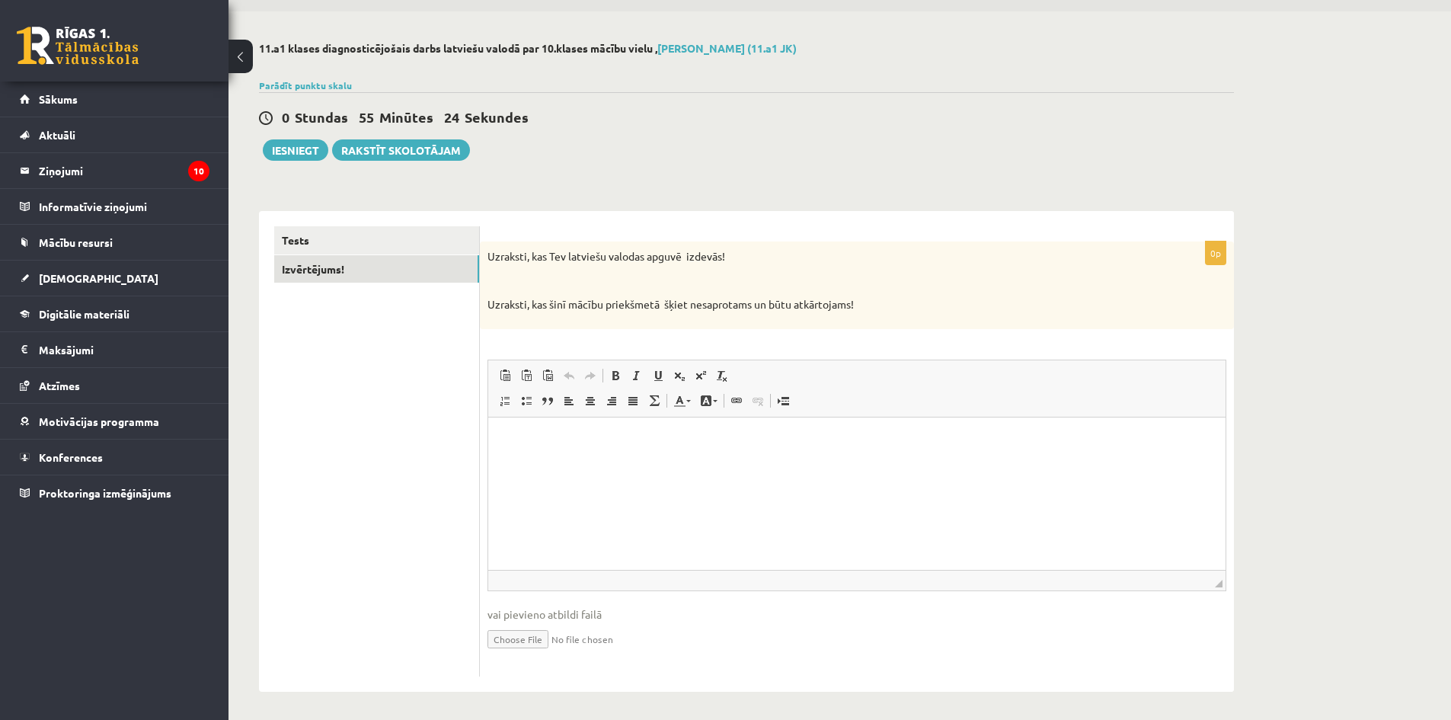
scroll to position [51, 0]
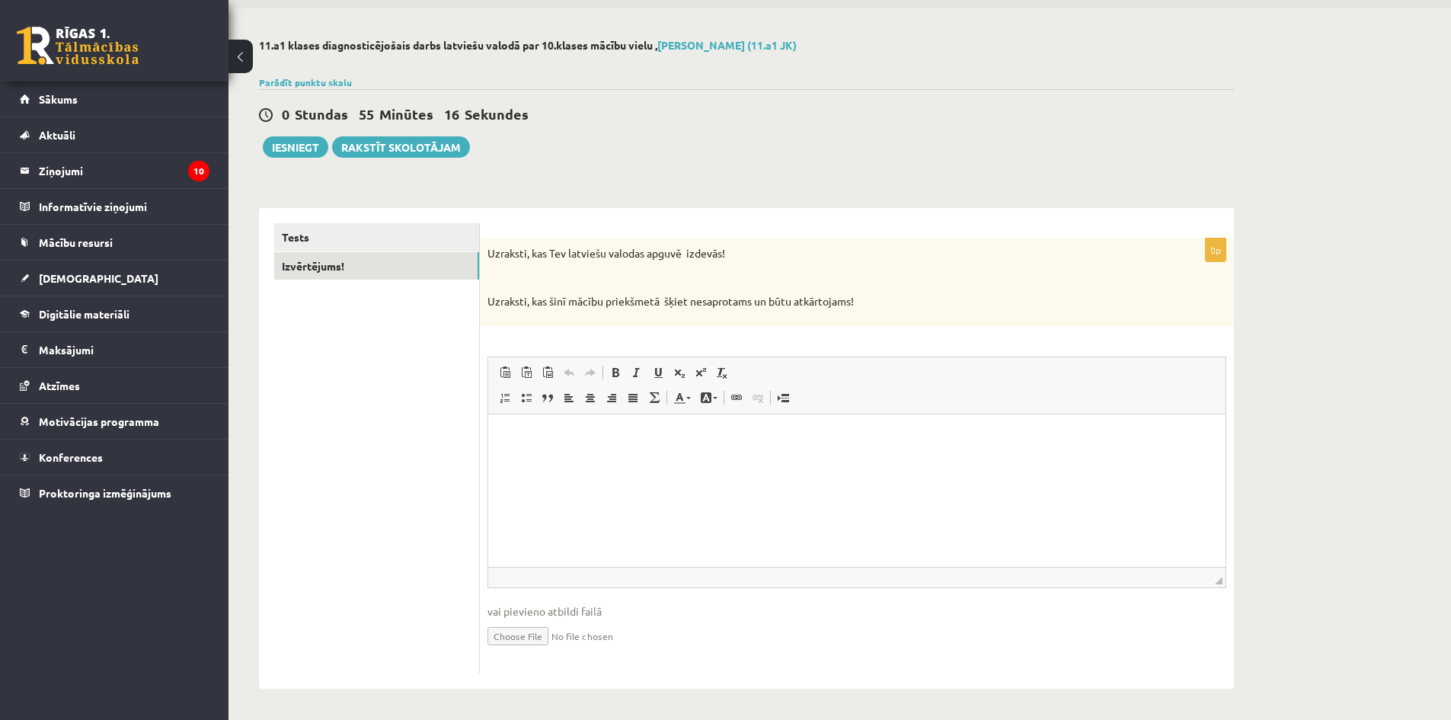
drag, startPoint x: 1114, startPoint y: 470, endPoint x: 1096, endPoint y: 497, distance: 32.5
click at [1096, 460] on html at bounding box center [856, 437] width 737 height 46
click at [278, 142] on button "Iesniegt" at bounding box center [296, 146] width 66 height 21
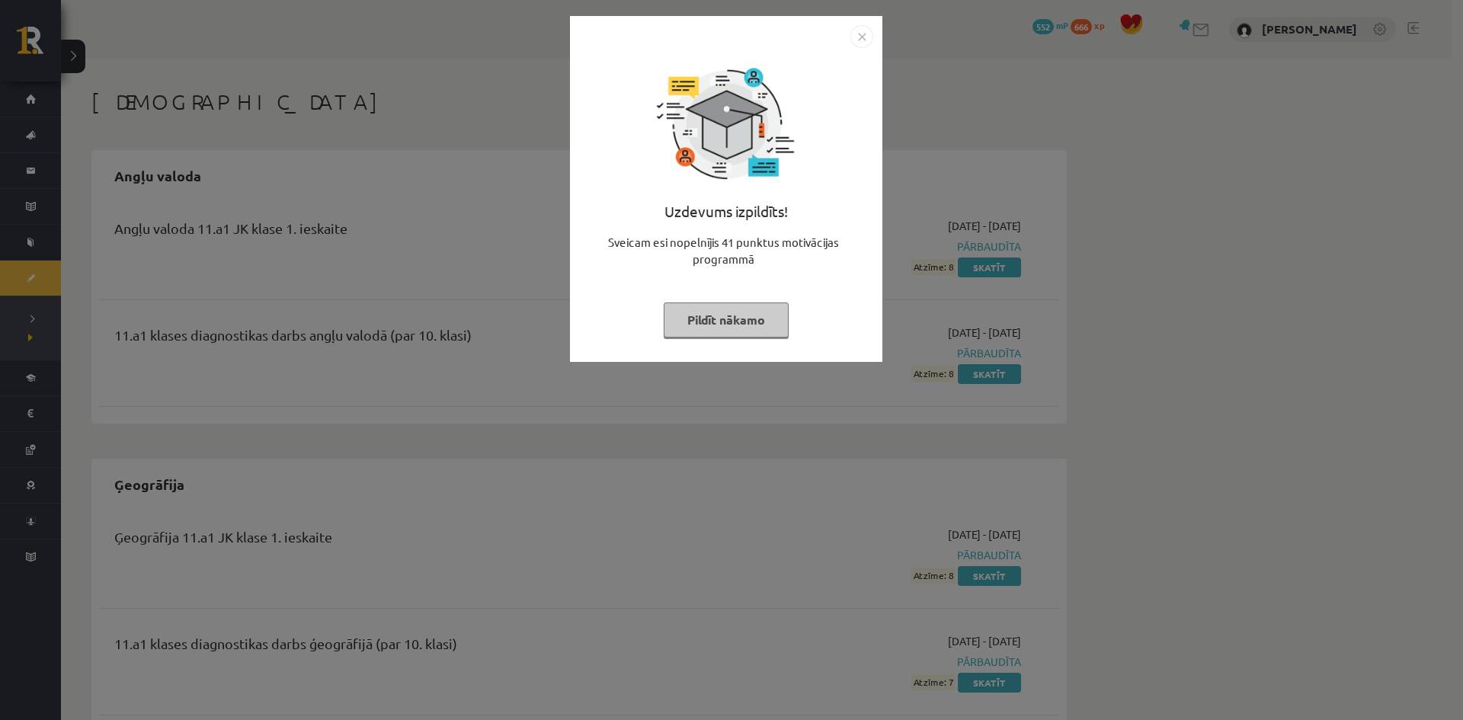
click at [766, 318] on button "Pildīt nākamo" at bounding box center [725, 319] width 125 height 35
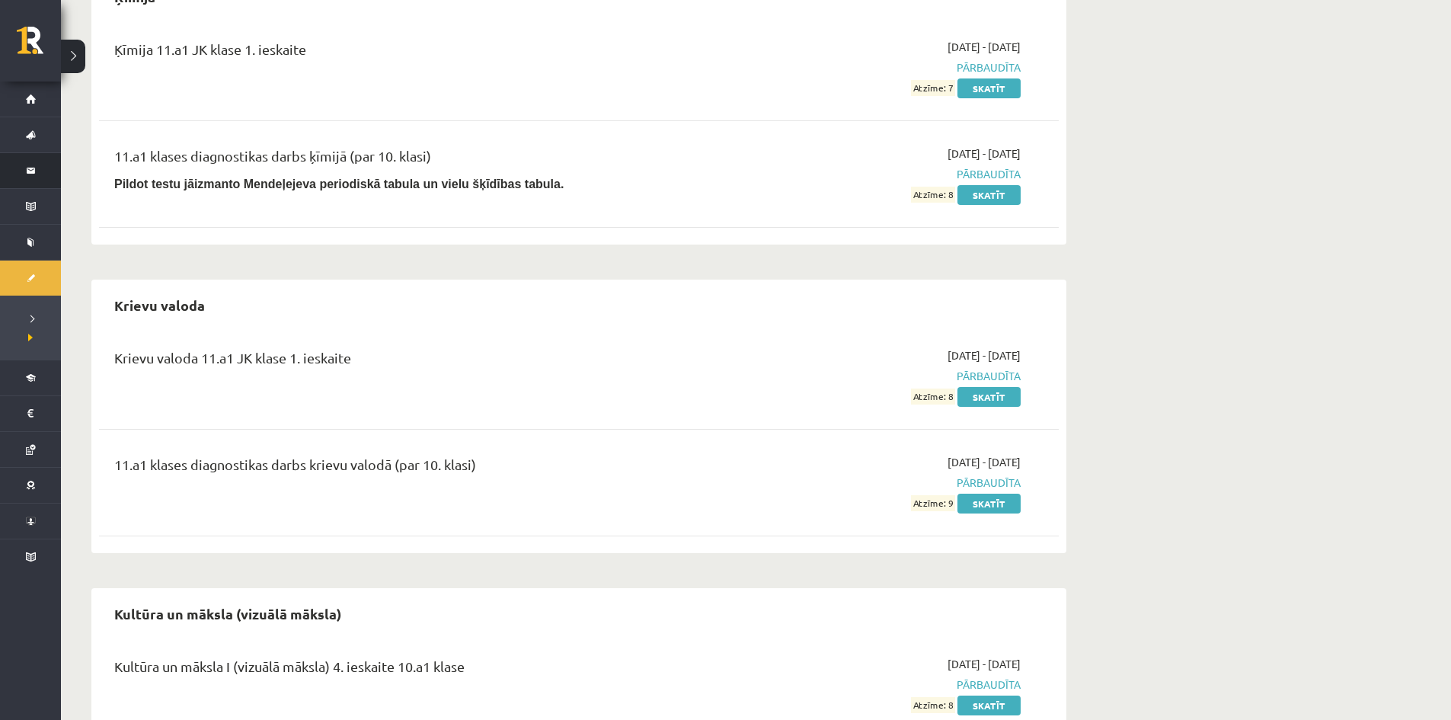
scroll to position [686, 0]
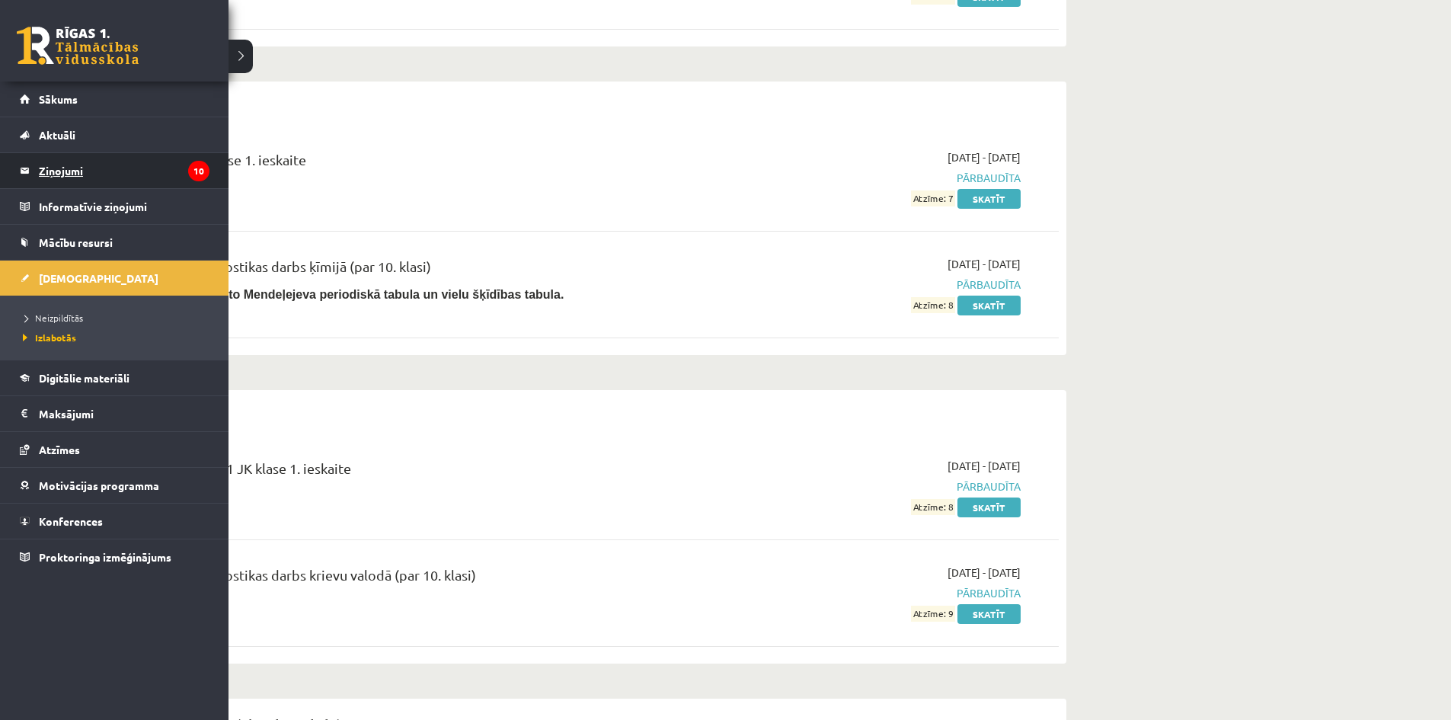
click at [102, 182] on legend "Ziņojumi 10" at bounding box center [124, 170] width 171 height 35
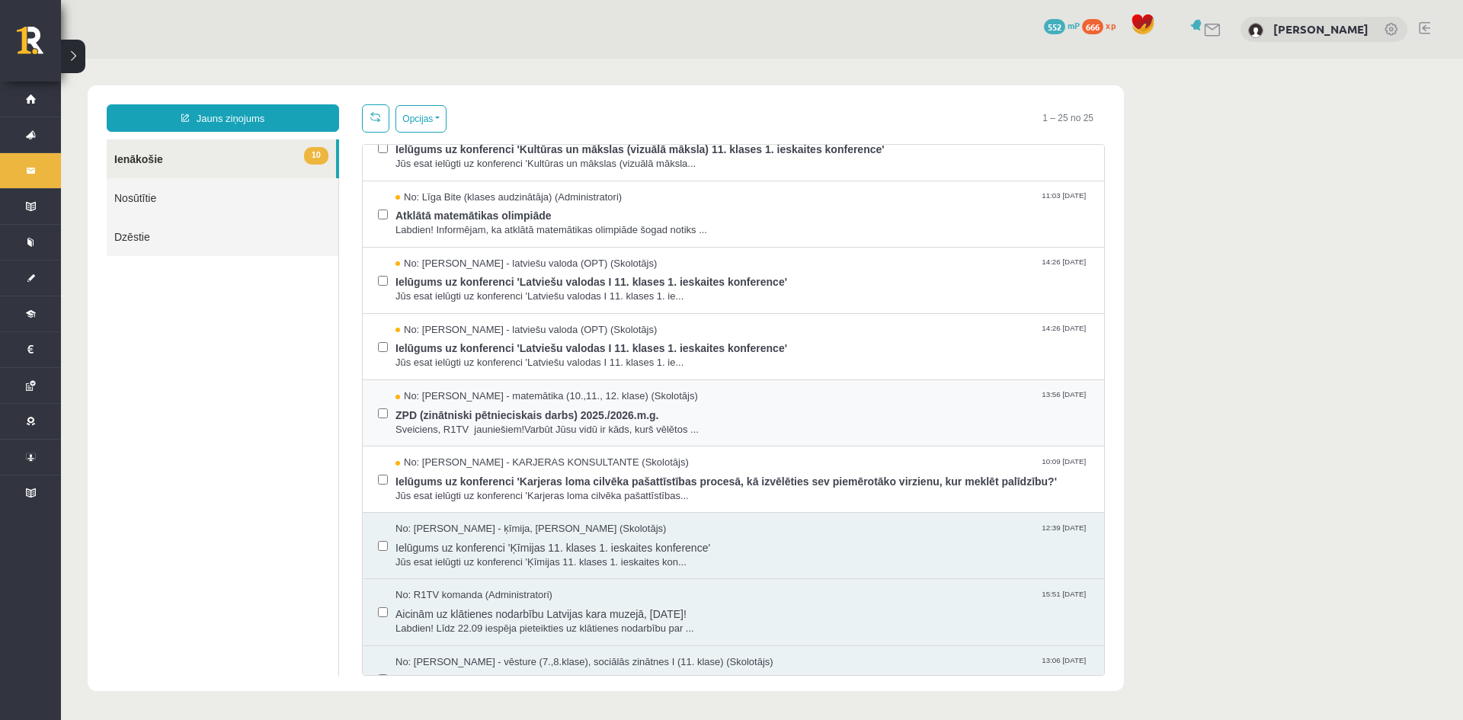
scroll to position [305, 0]
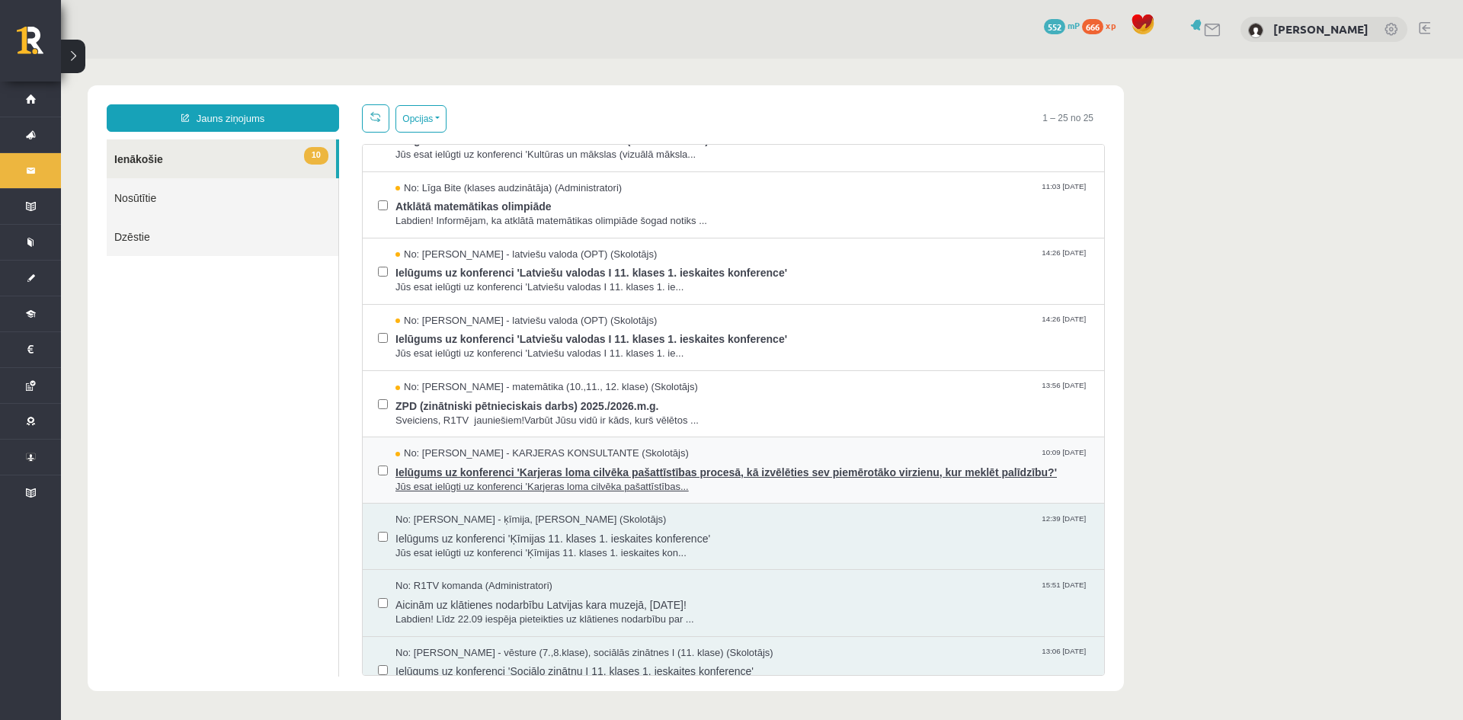
click at [512, 468] on span "Ielūgums uz konferenci 'Karjeras loma cilvēka pašattīstības procesā, kā izvēlēt…" at bounding box center [741, 470] width 693 height 19
click at [510, 461] on span "Ielūgums uz konferenci 'Karjeras loma cilvēka pašattīstības procesā, kā izvēlēt…" at bounding box center [741, 470] width 693 height 19
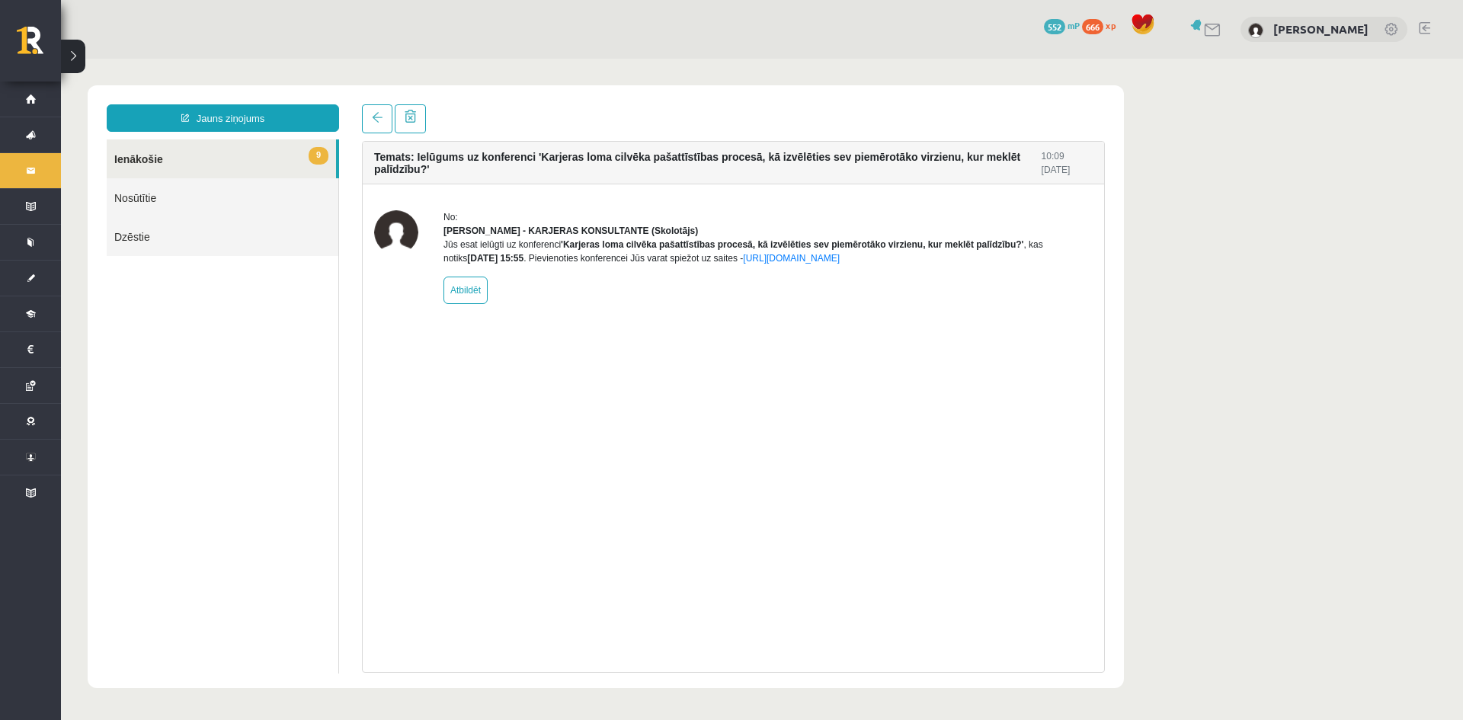
scroll to position [0, 0]
click at [380, 120] on span at bounding box center [377, 117] width 11 height 11
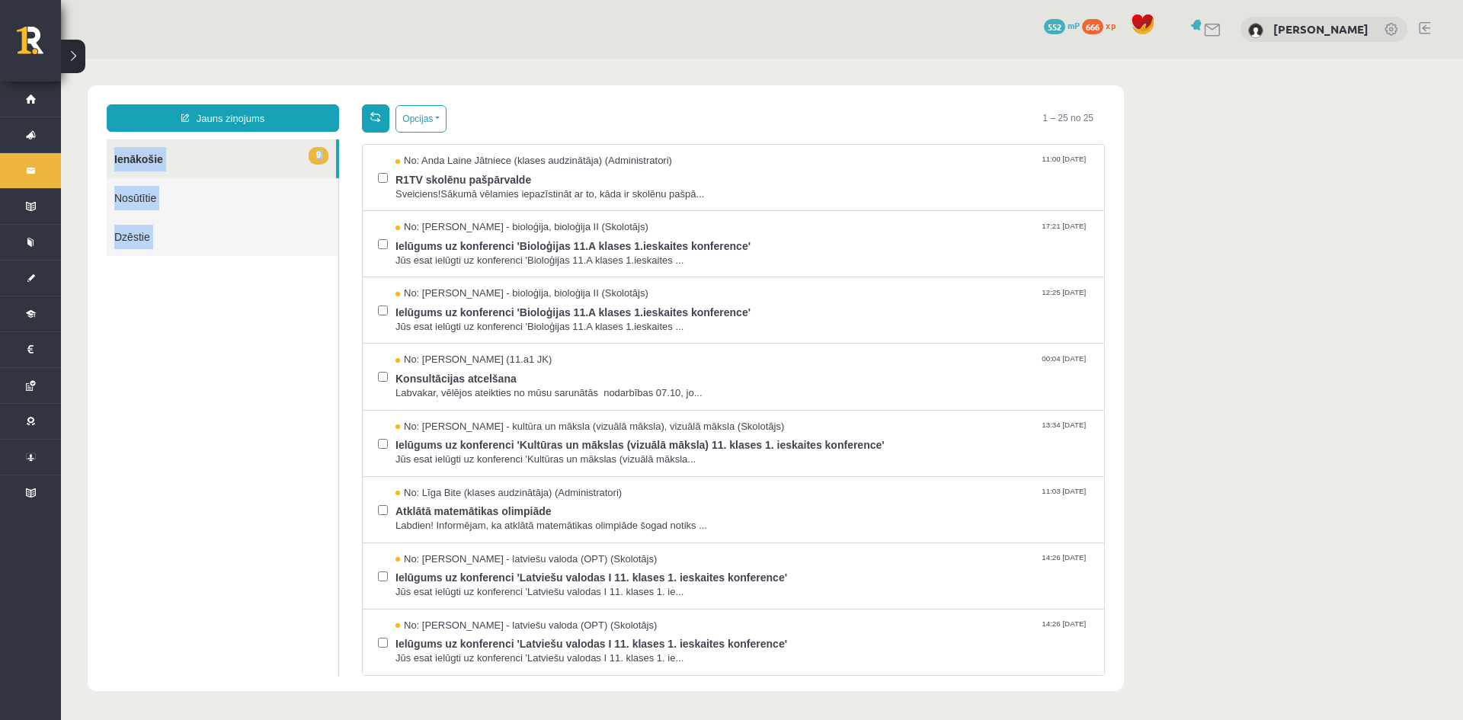
click at [379, 112] on html "Jauns ziņojums 9 Ienākošie Nosūtītie Dzēstie * ********* ********* ******* Opci…" at bounding box center [762, 388] width 1402 height 659
click at [605, 108] on div "Opcijas Atzīmēt visus ziņojumus Atcelt izvēlētos Atzīmēt visus kā lasītus Atzīm…" at bounding box center [733, 118] width 743 height 28
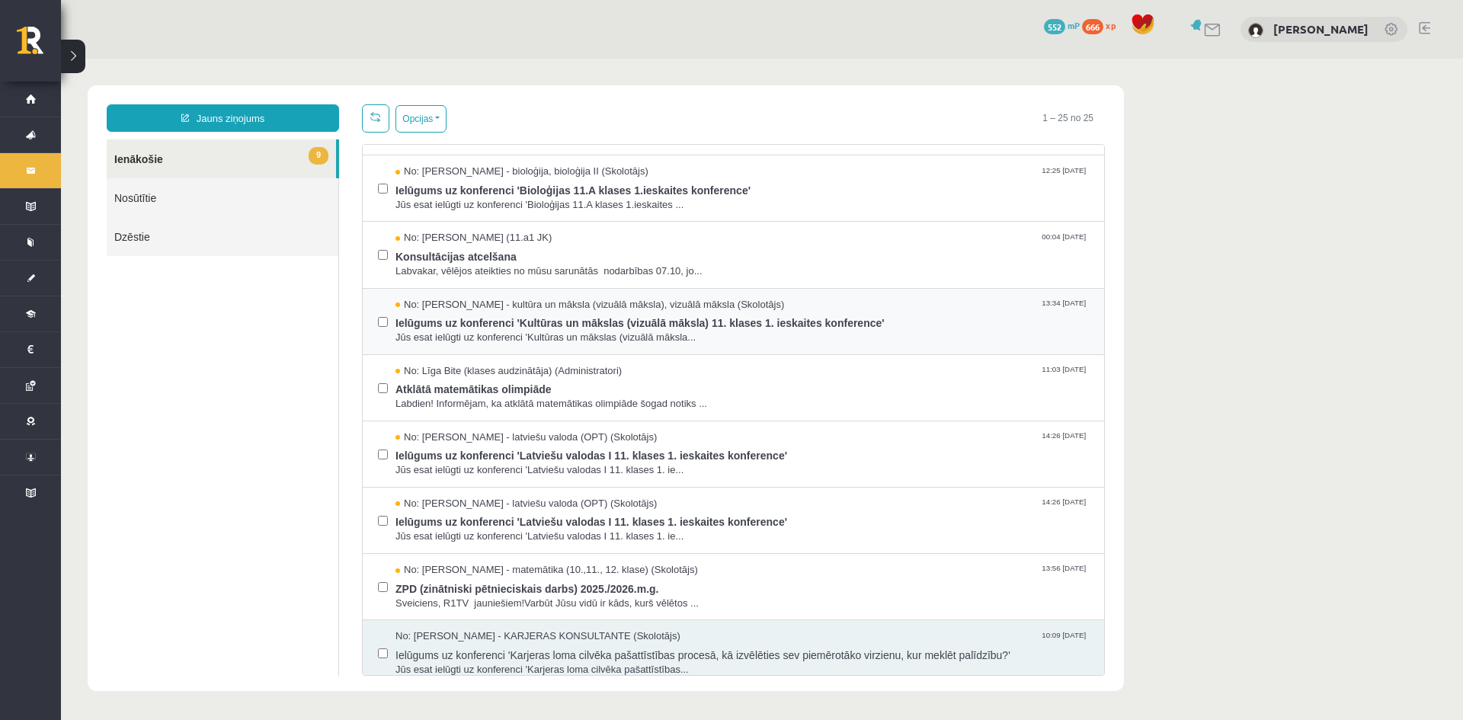
scroll to position [229, 0]
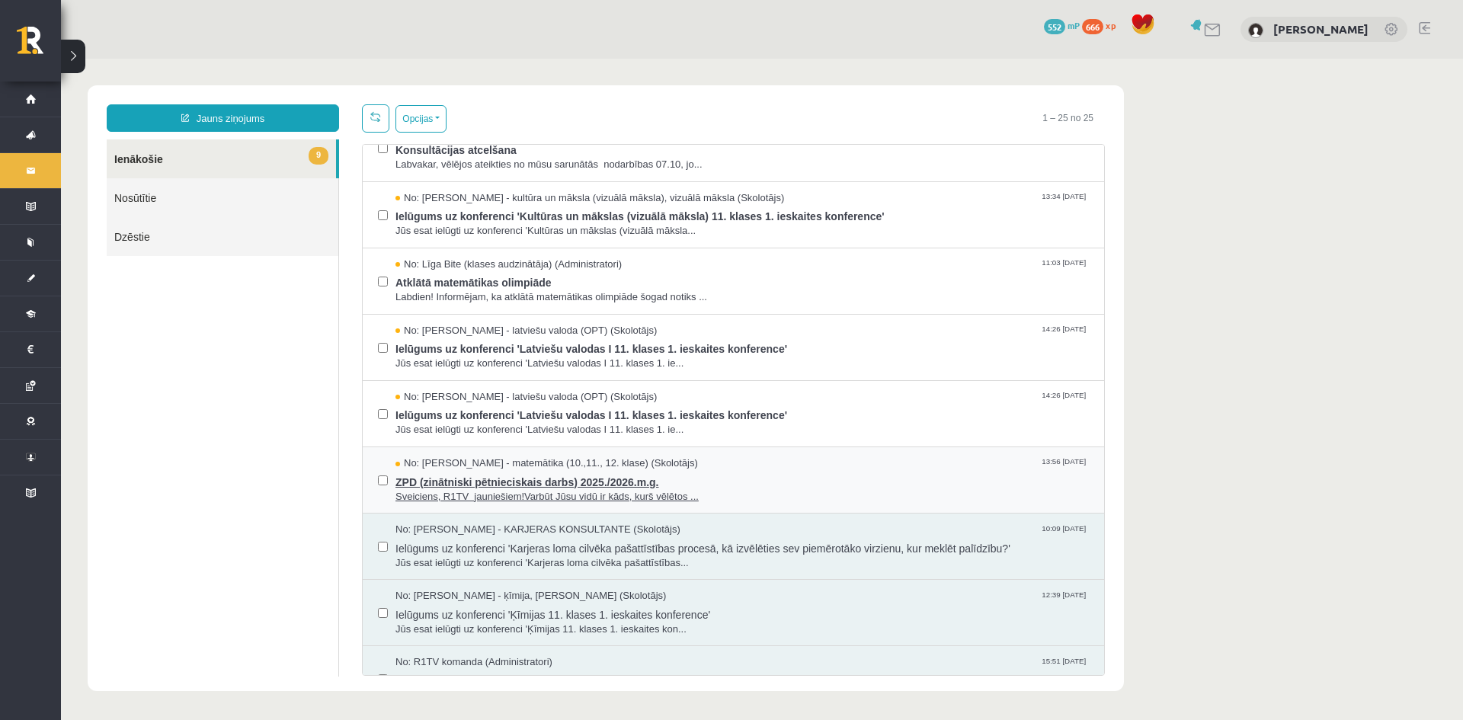
click at [585, 479] on span "ZPD (zinātniski pētnieciskais darbs) 2025./2026.m.g." at bounding box center [741, 480] width 693 height 19
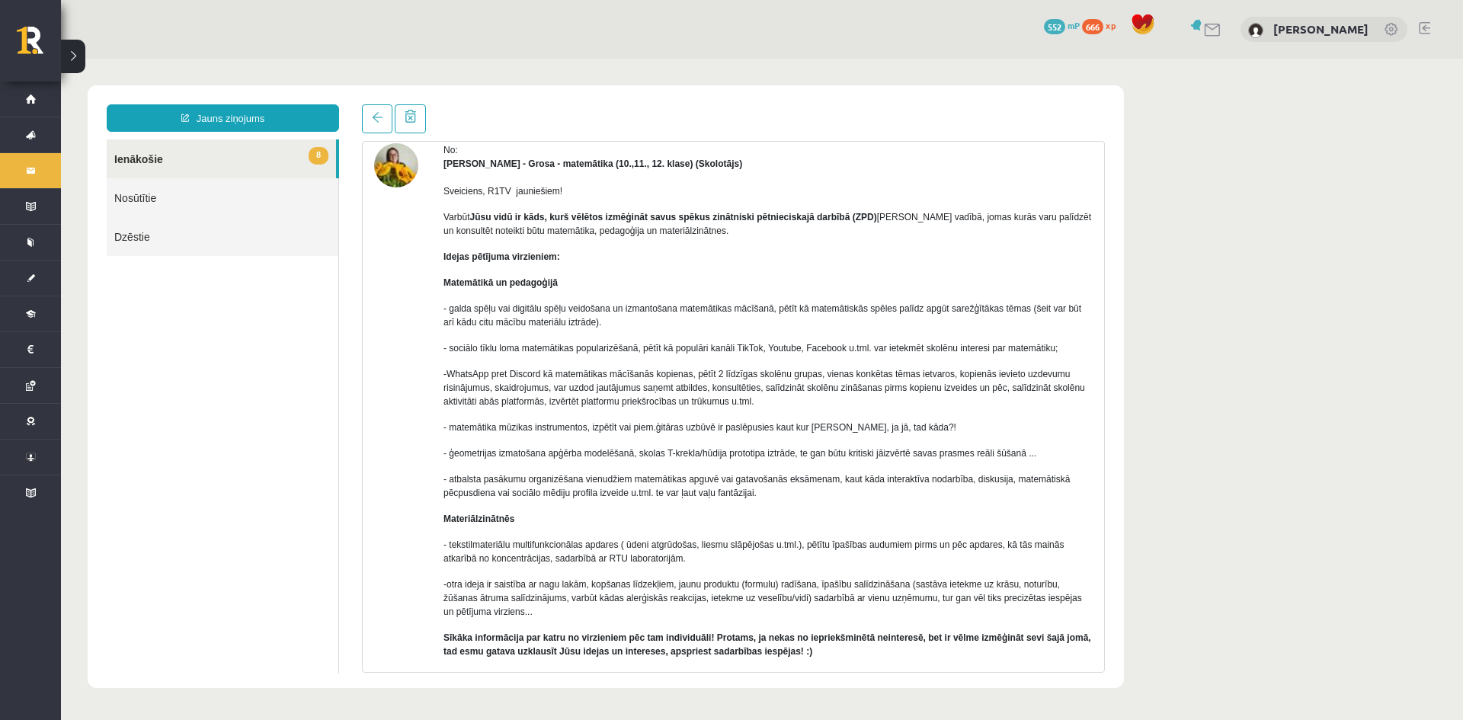
scroll to position [76, 0]
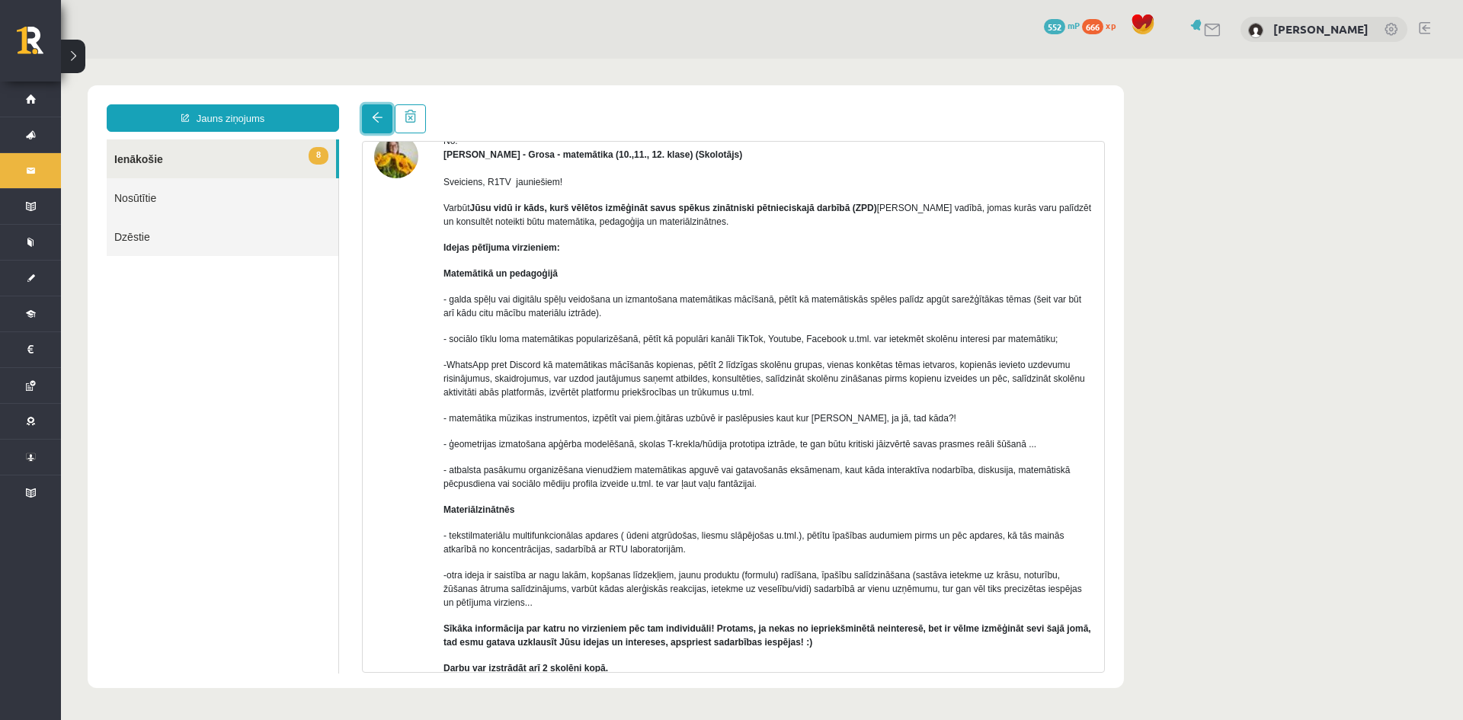
click at [362, 119] on link at bounding box center [377, 118] width 30 height 29
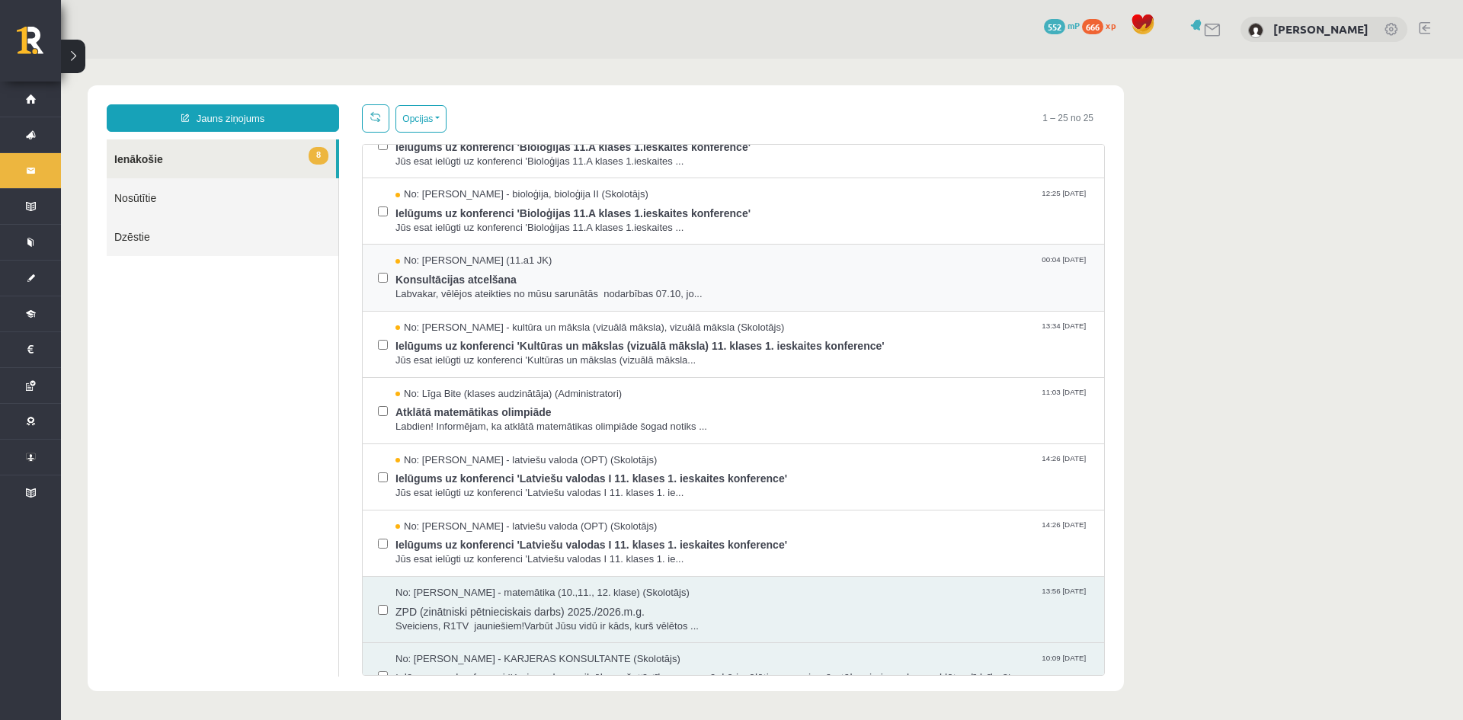
scroll to position [152, 0]
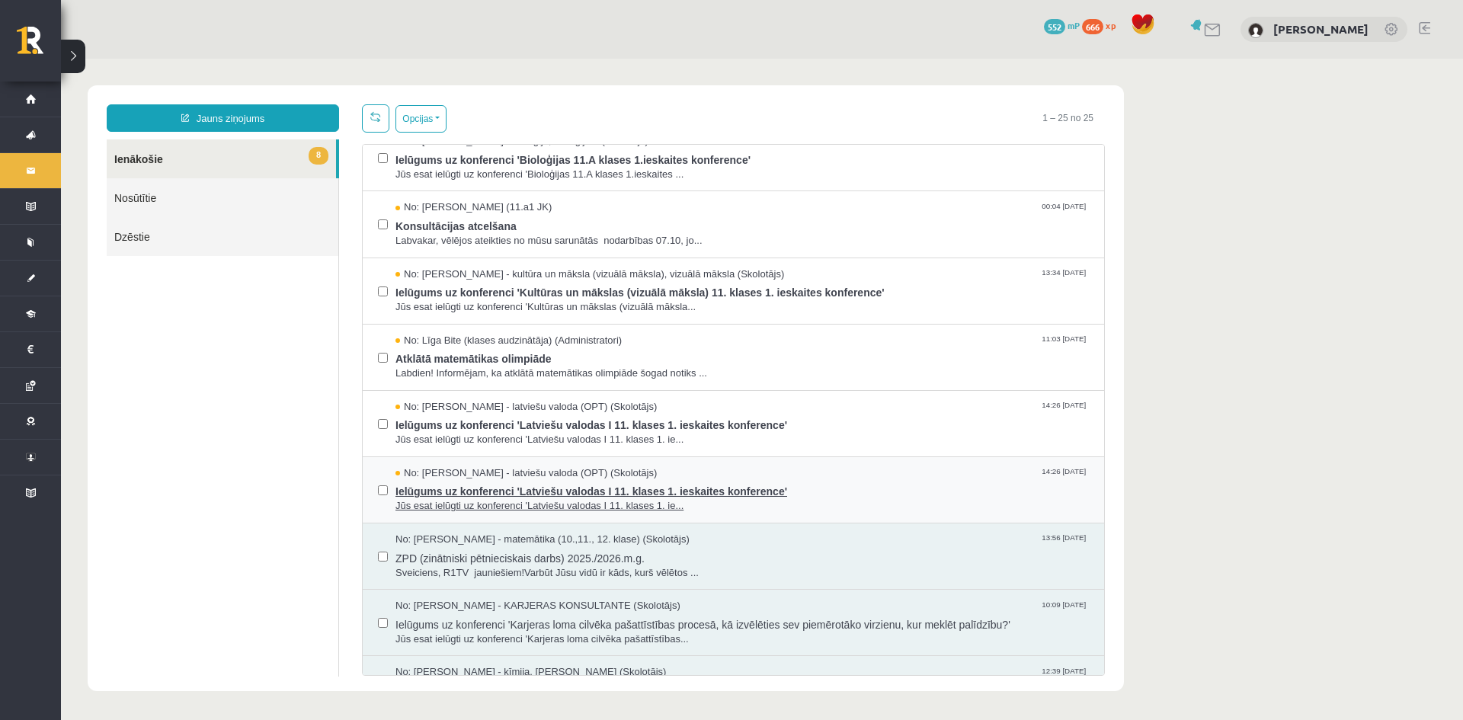
click at [432, 478] on span "No: Laila Jirgensone - latviešu valoda (OPT) (Skolotājs)" at bounding box center [525, 473] width 261 height 14
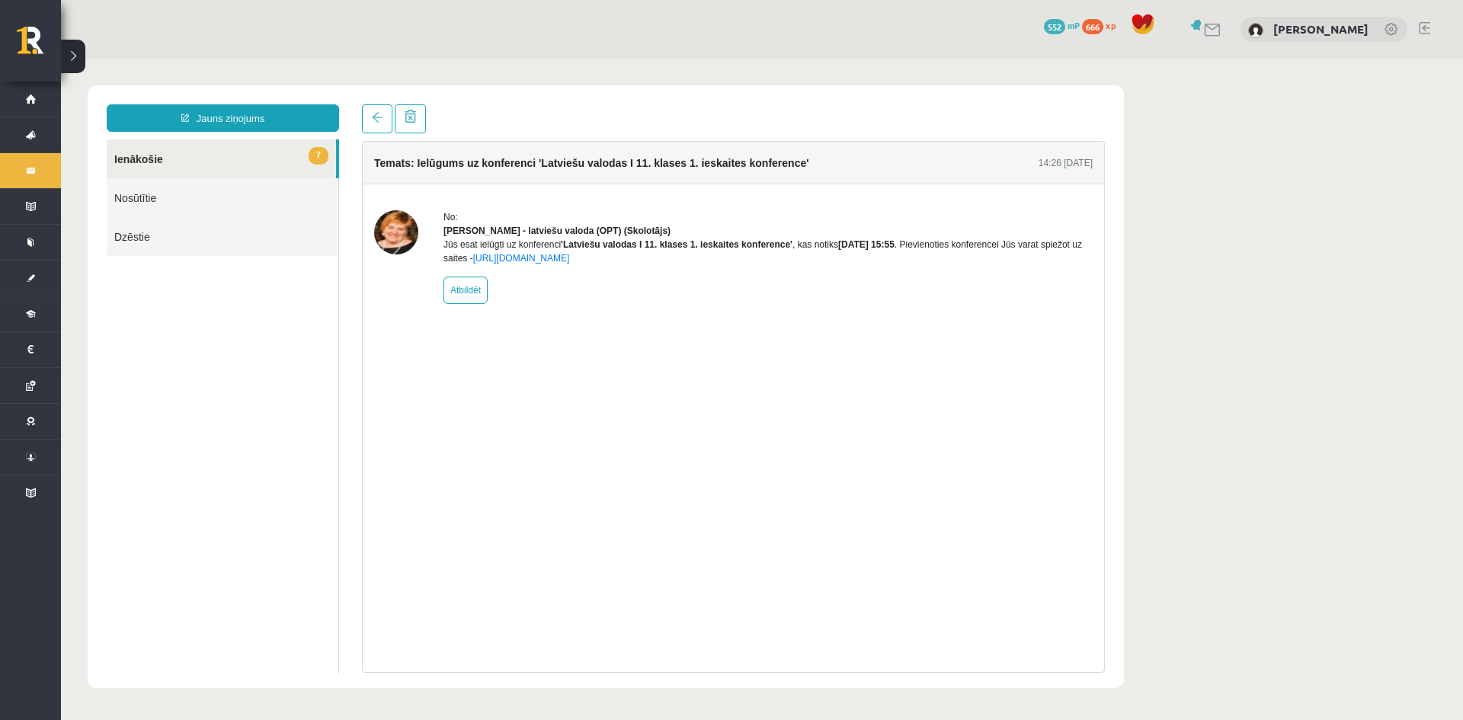
scroll to position [0, 0]
click at [378, 114] on span at bounding box center [377, 117] width 11 height 11
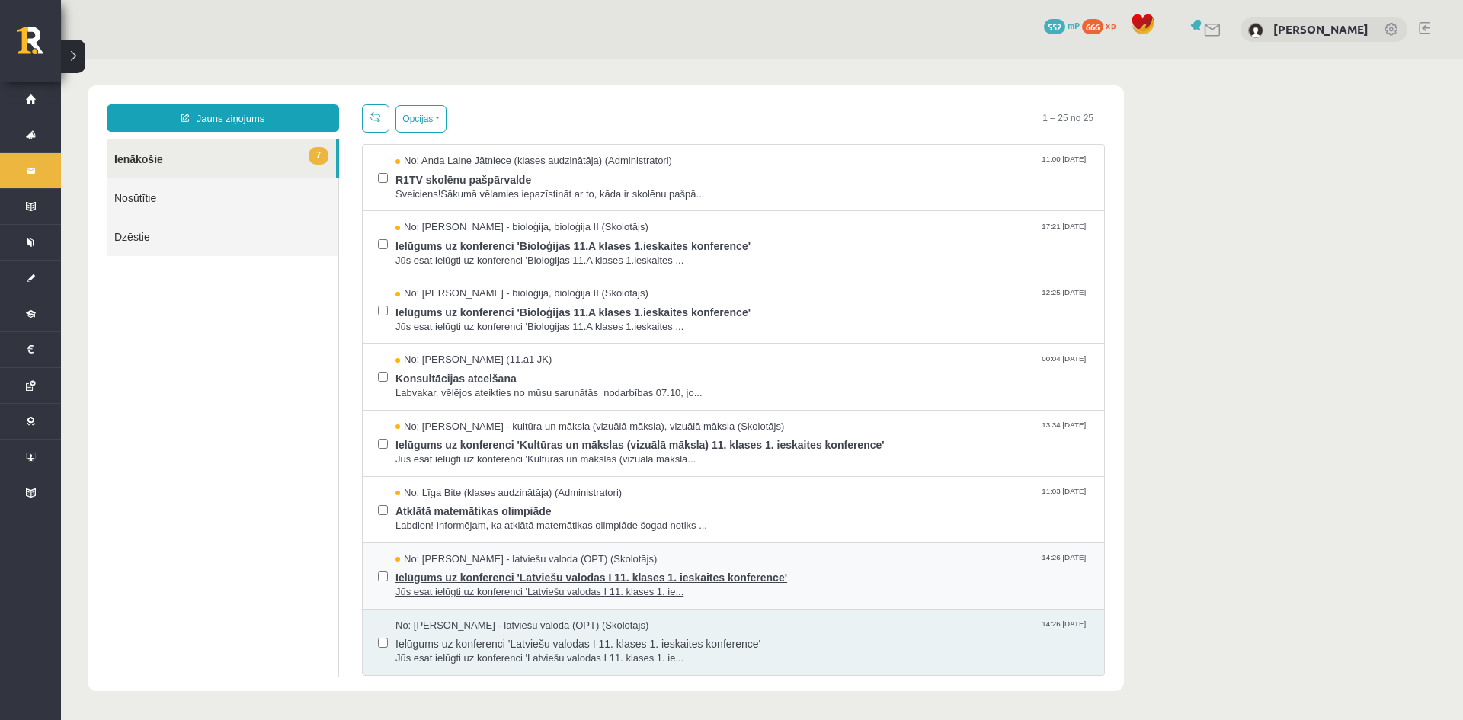
click at [534, 568] on span "Ielūgums uz konferenci 'Latviešu valodas I 11. klases 1. ieskaites konference'" at bounding box center [741, 575] width 693 height 19
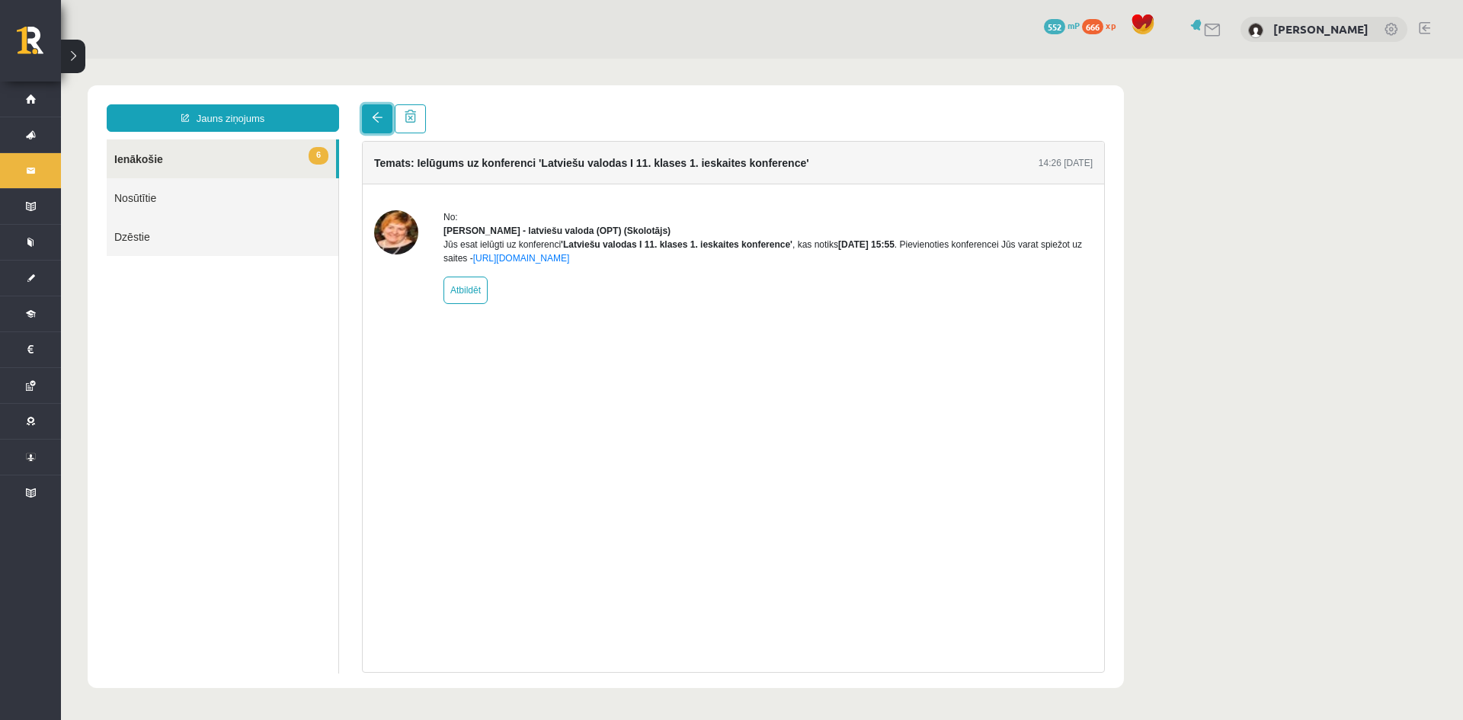
click at [368, 123] on link at bounding box center [377, 118] width 30 height 29
click at [376, 115] on span at bounding box center [377, 117] width 11 height 11
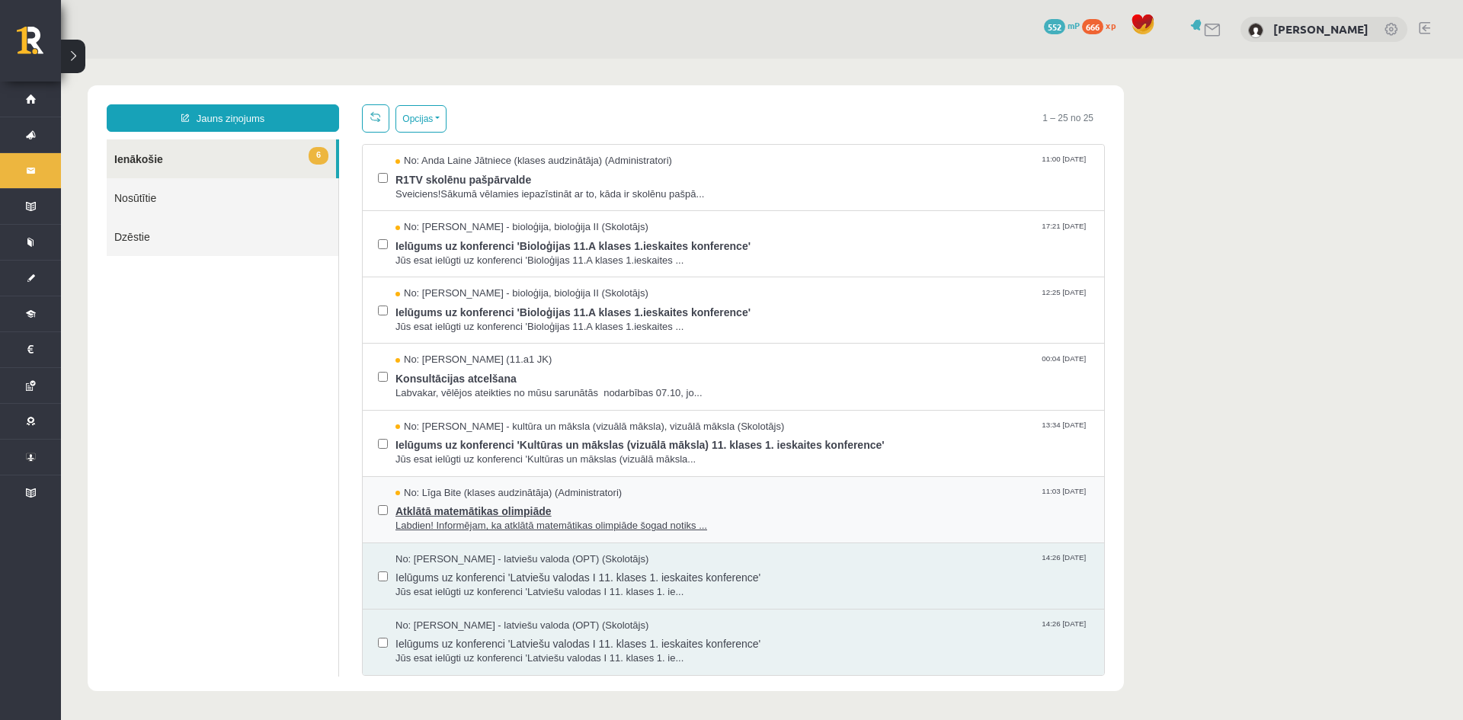
click at [496, 494] on span "No: Līga Bite (klases audzinātāja) (Administratori)" at bounding box center [508, 493] width 226 height 14
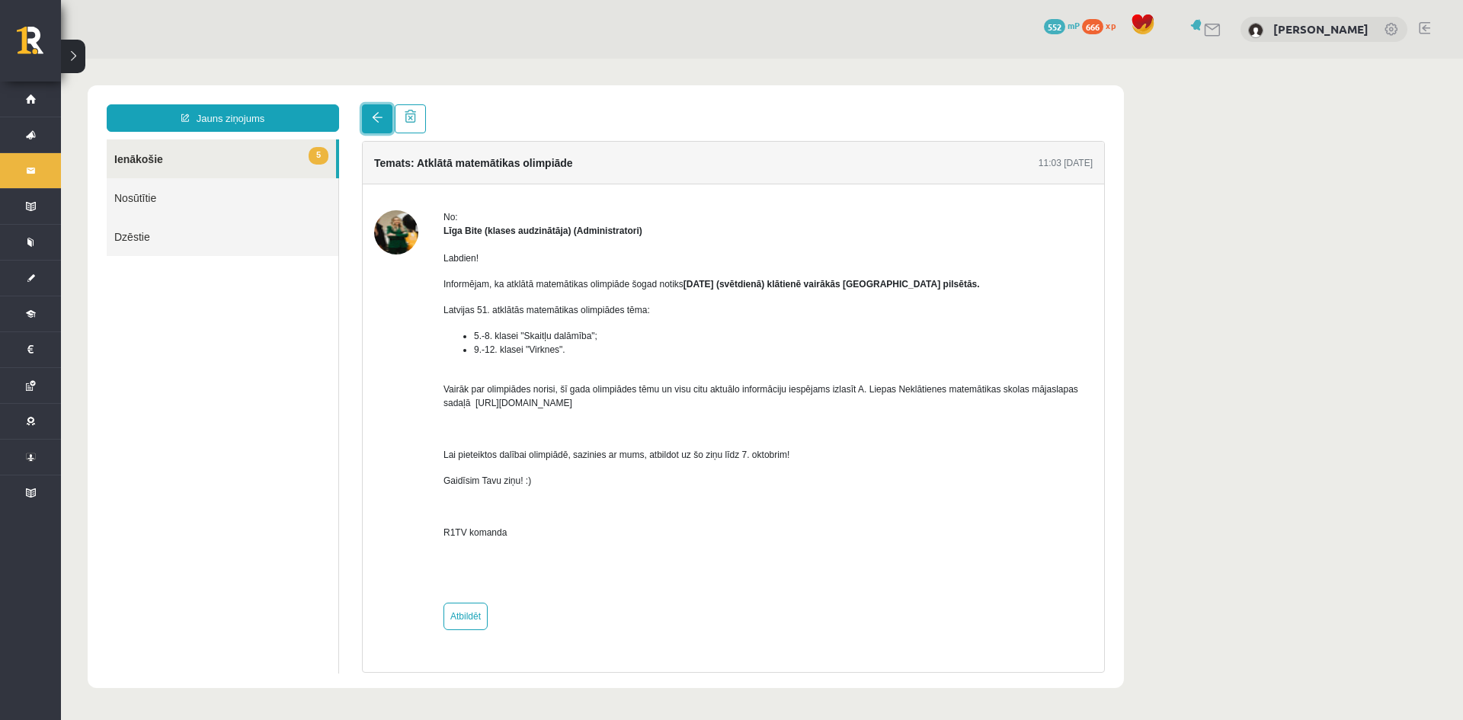
click at [382, 120] on span at bounding box center [377, 117] width 11 height 11
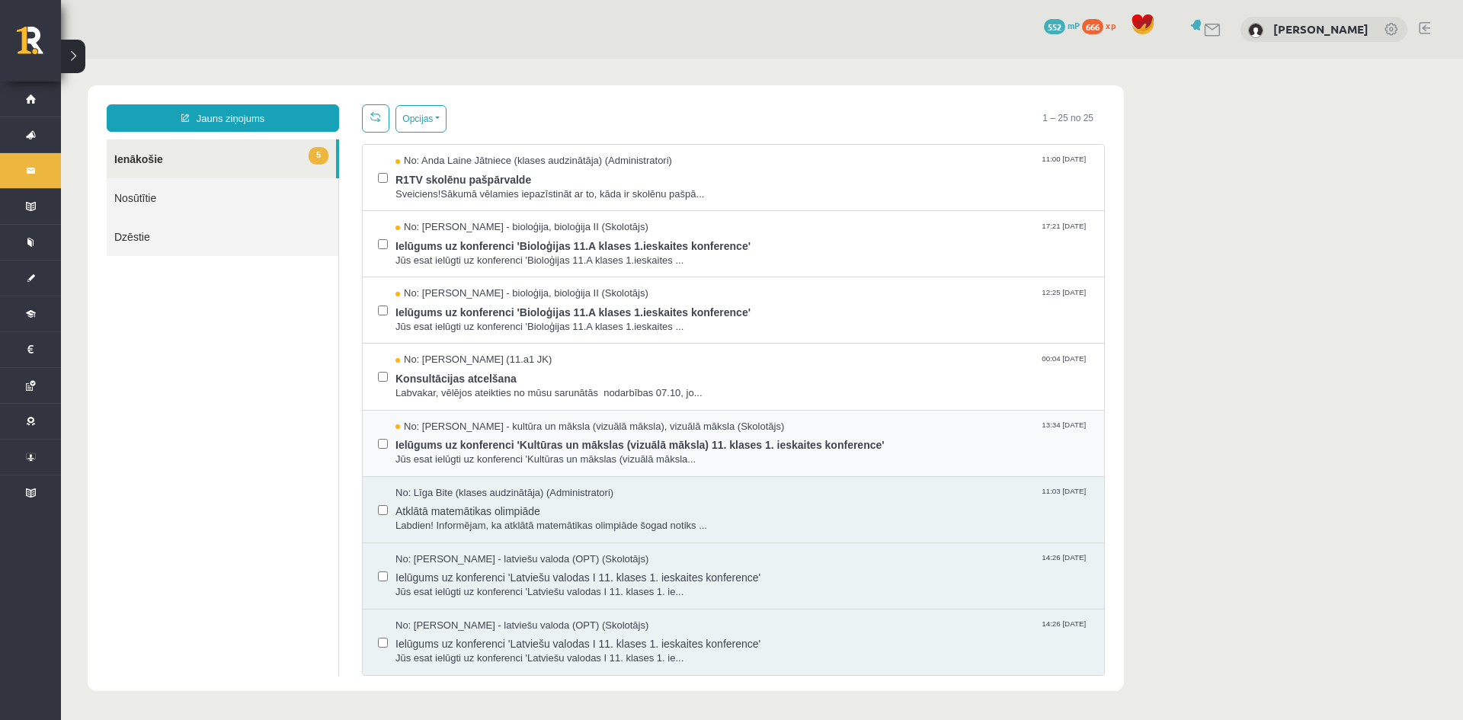
click at [497, 467] on div "No: Ilze Kolka - kultūra un māksla (vizuālā māksla), vizuālā māksla (Skolotājs)…" at bounding box center [733, 444] width 741 height 66
click at [497, 440] on span "Ielūgums uz konferenci 'Kultūras un mākslas (vizuālā māksla) 11. klases 1. iesk…" at bounding box center [741, 442] width 693 height 19
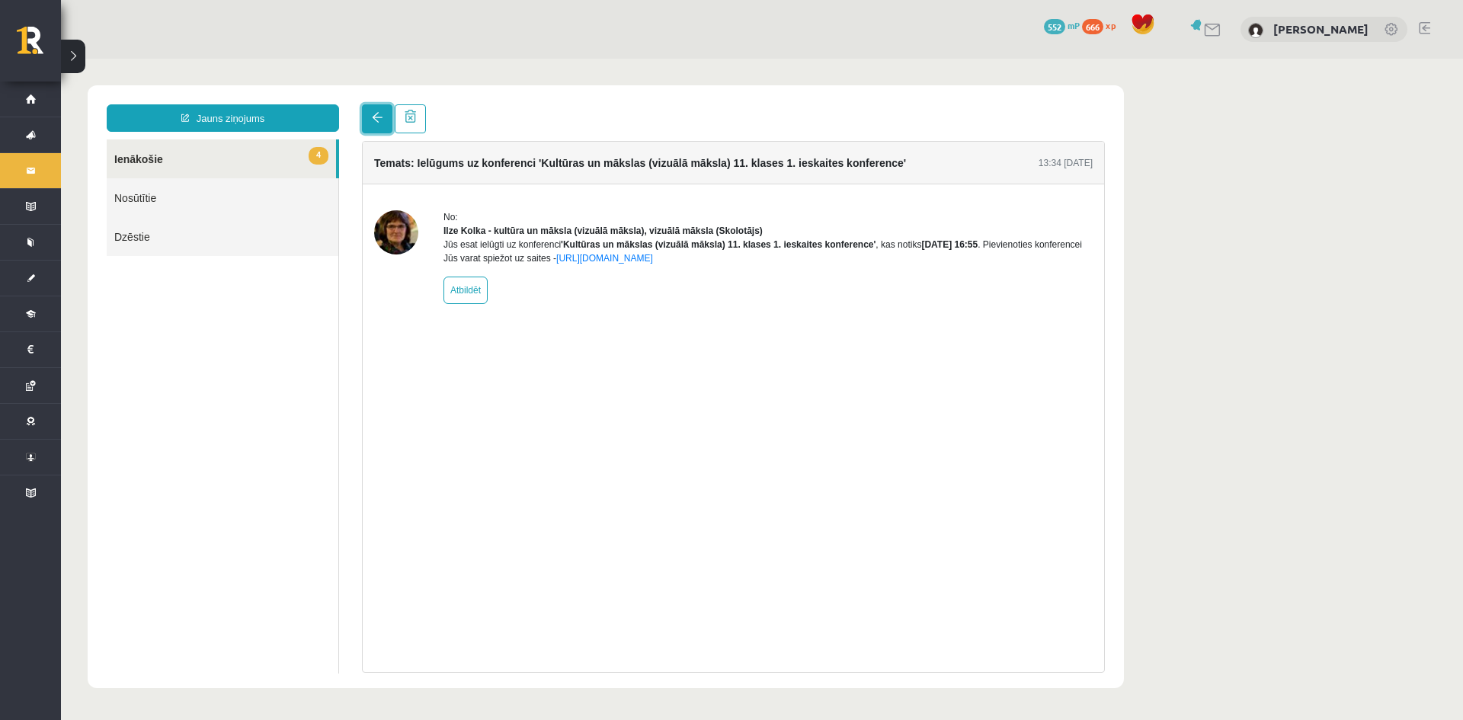
click at [367, 110] on link at bounding box center [377, 118] width 30 height 29
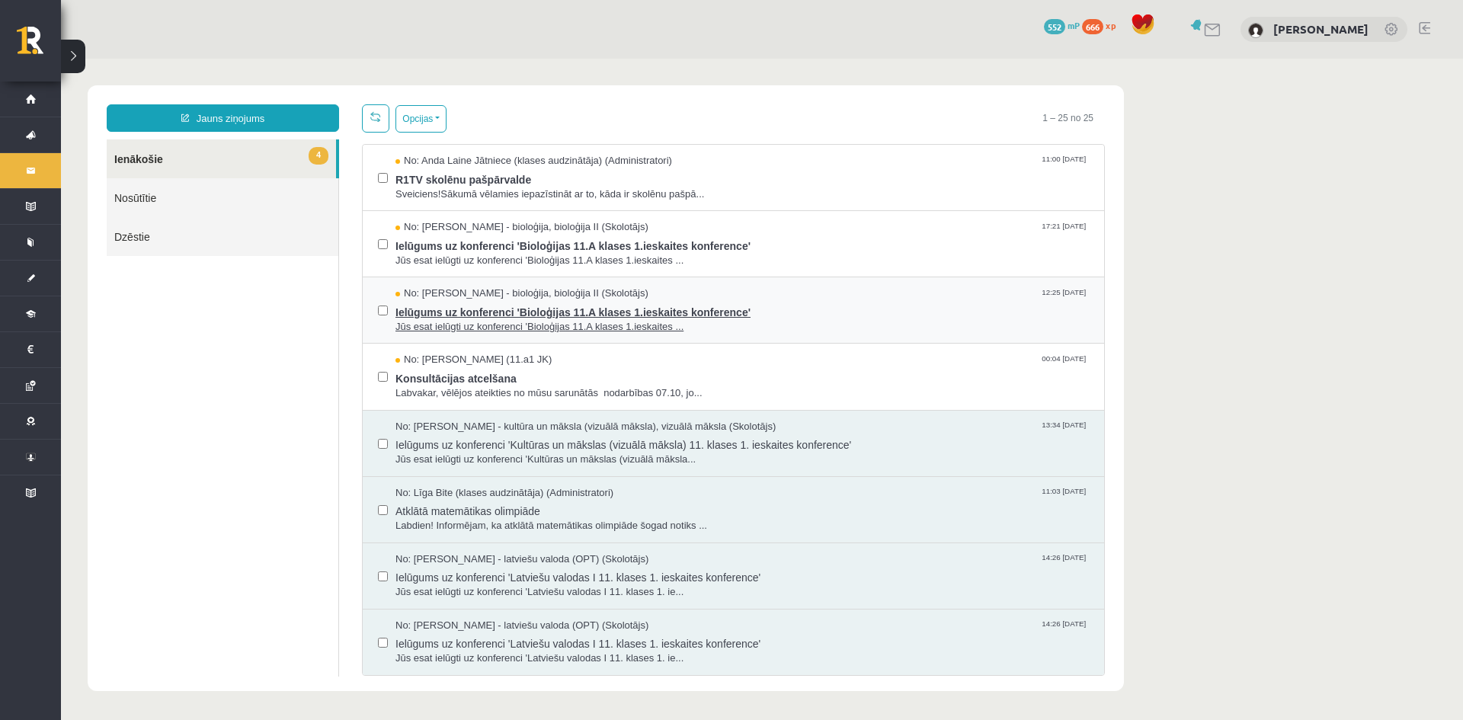
click at [555, 321] on span "Jūs esat ielūgti uz konferenci 'Bioloģijas 11.A klases 1.ieskaites ..." at bounding box center [741, 327] width 693 height 14
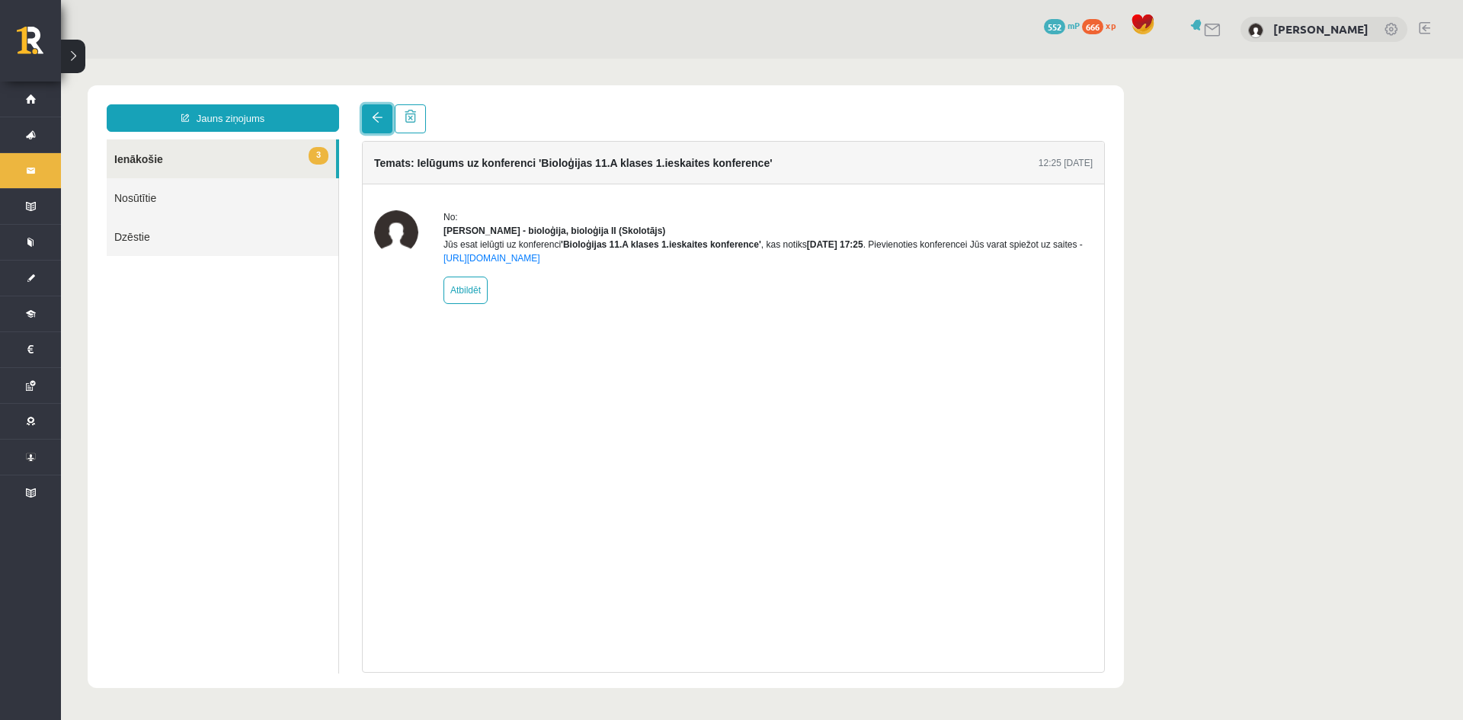
click at [367, 112] on link at bounding box center [377, 118] width 30 height 29
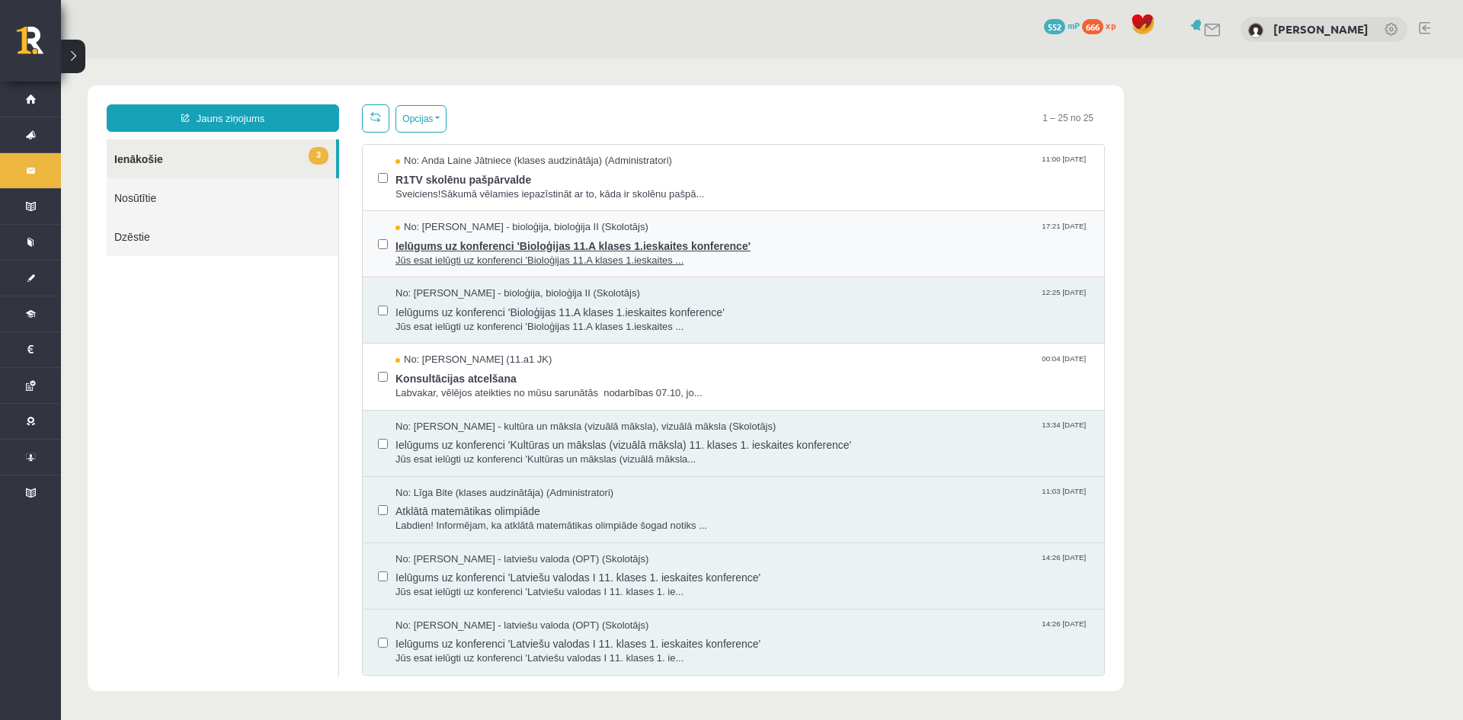
click at [462, 244] on span "Ielūgums uz konferenci 'Bioloģijas 11.A klases 1.ieskaites konference'" at bounding box center [741, 244] width 693 height 19
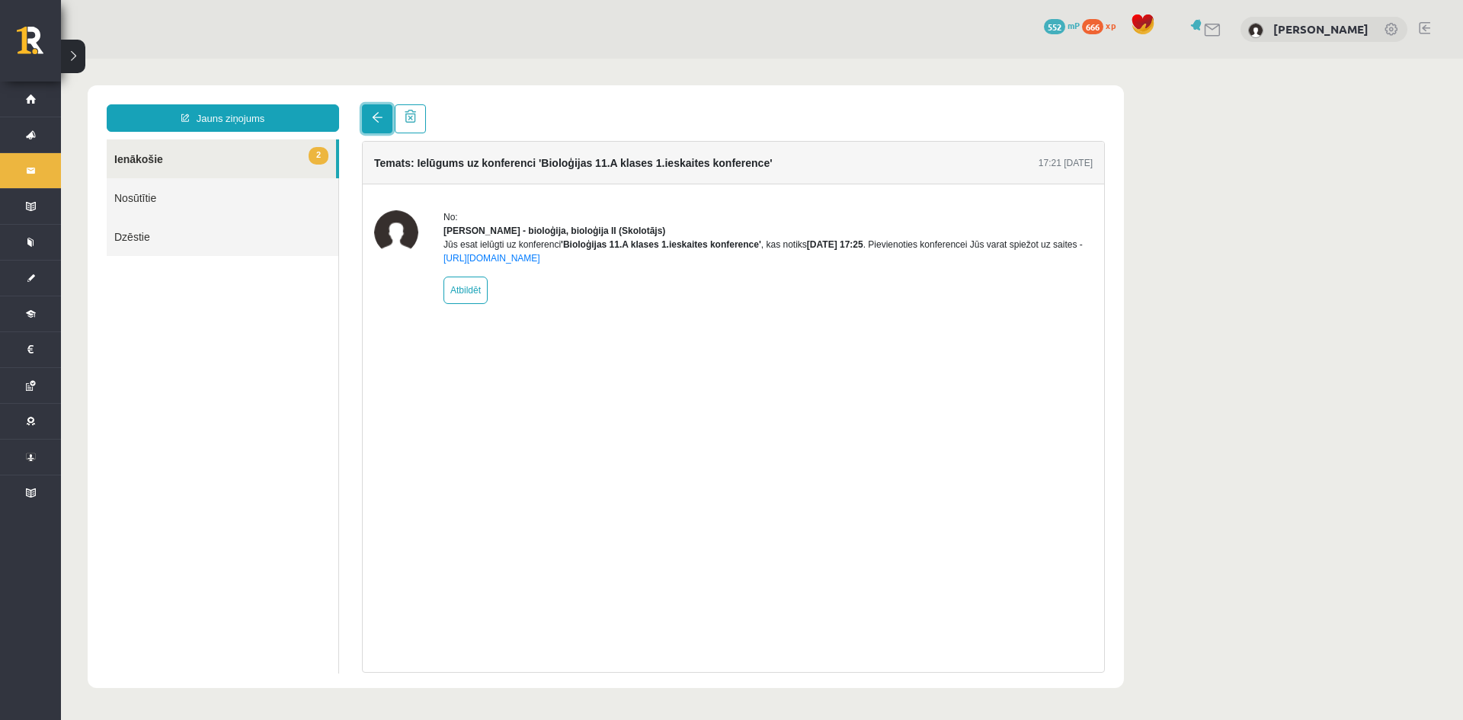
click at [378, 119] on span at bounding box center [377, 117] width 11 height 11
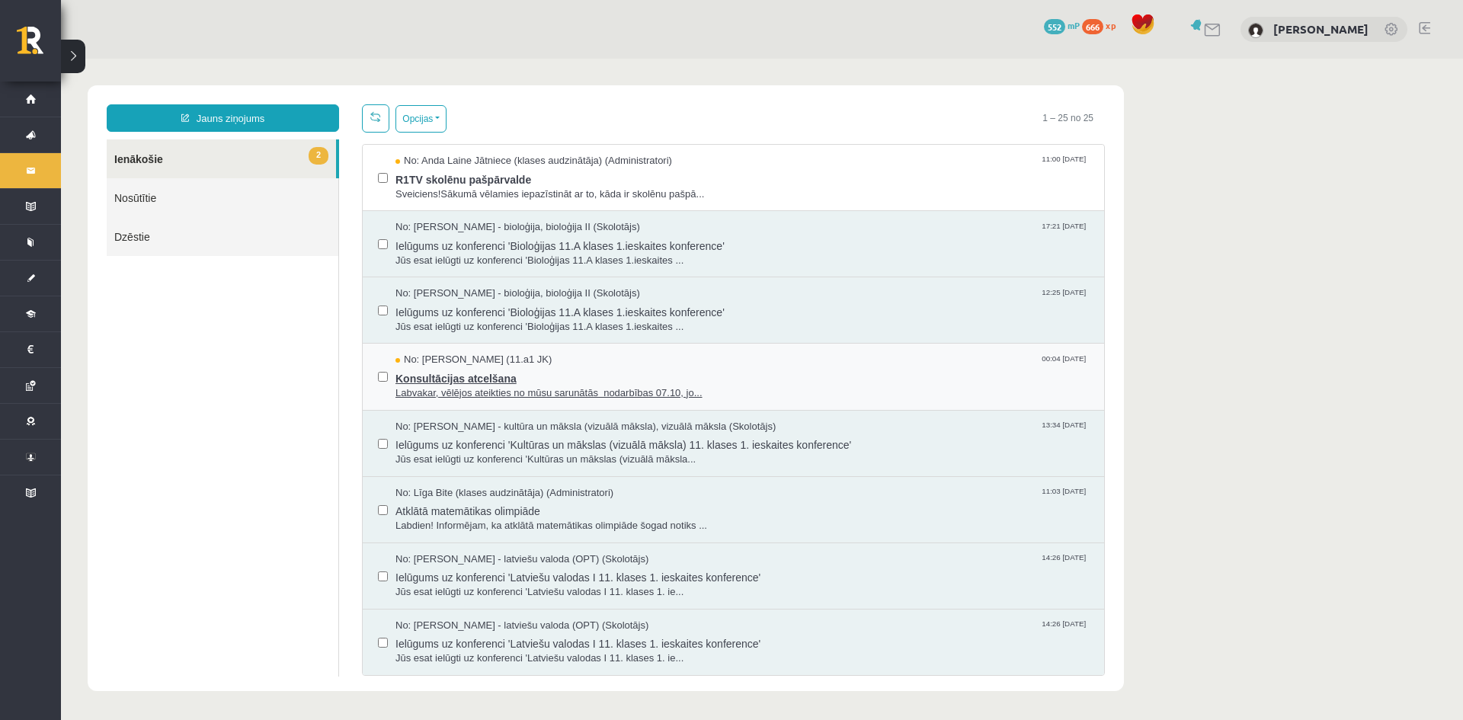
click at [417, 367] on span "Konsultācijas atcelšana" at bounding box center [741, 376] width 693 height 19
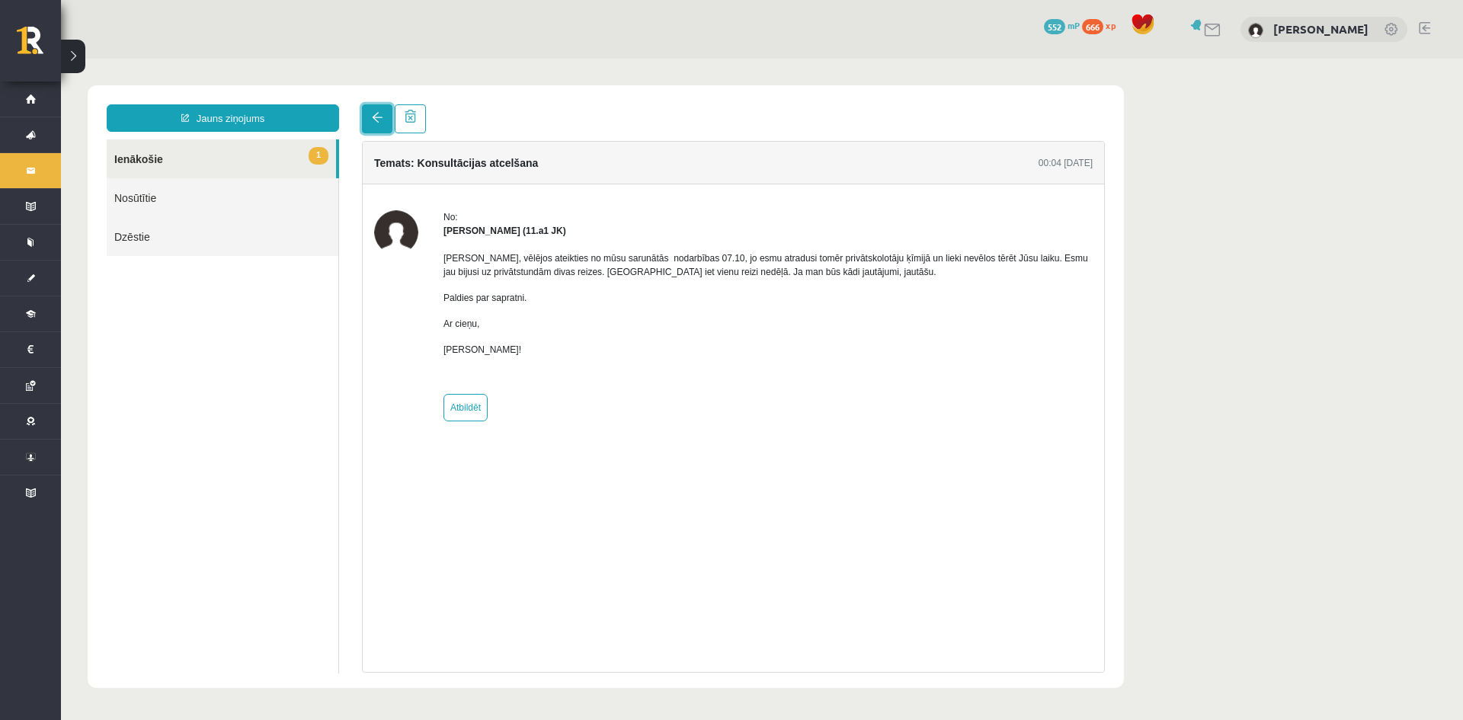
click at [384, 131] on link at bounding box center [377, 118] width 30 height 29
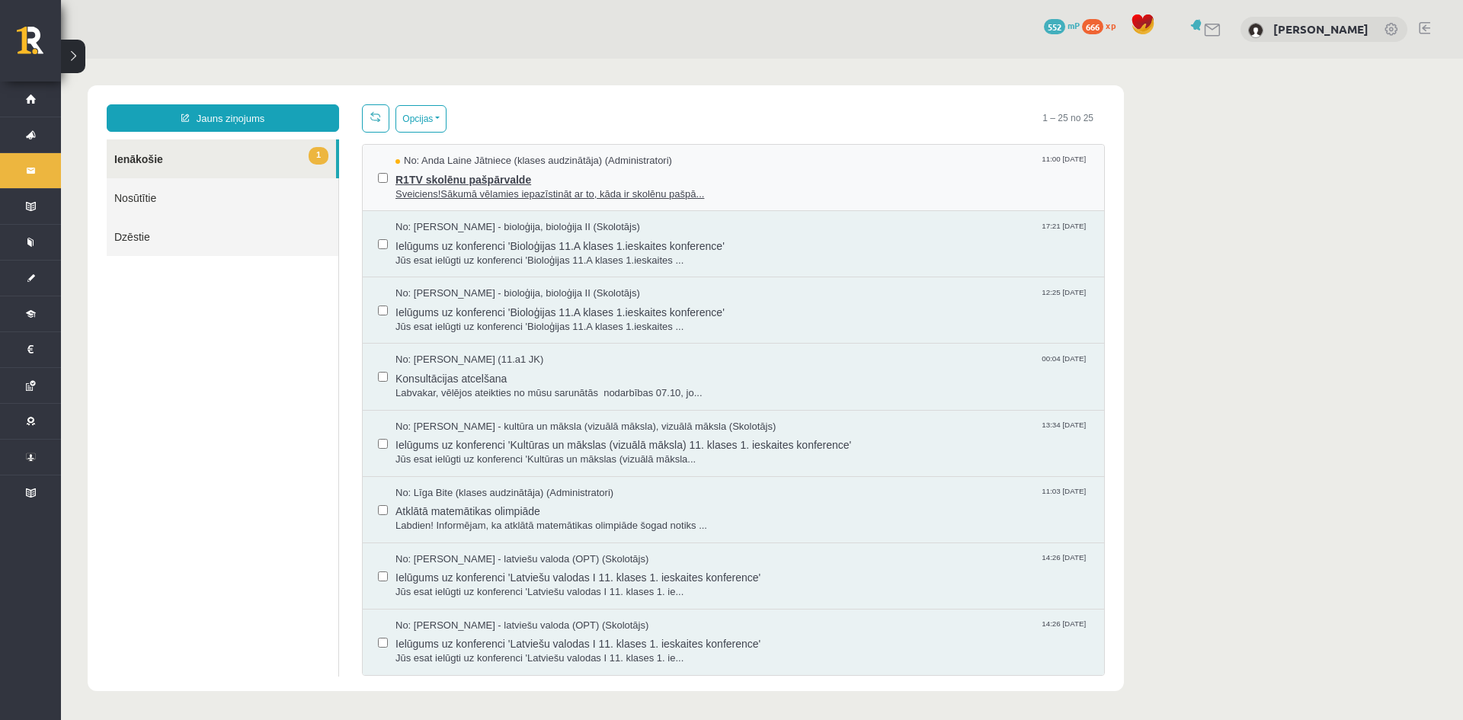
click at [421, 181] on span "R1TV skolēnu pašpārvalde" at bounding box center [741, 177] width 693 height 19
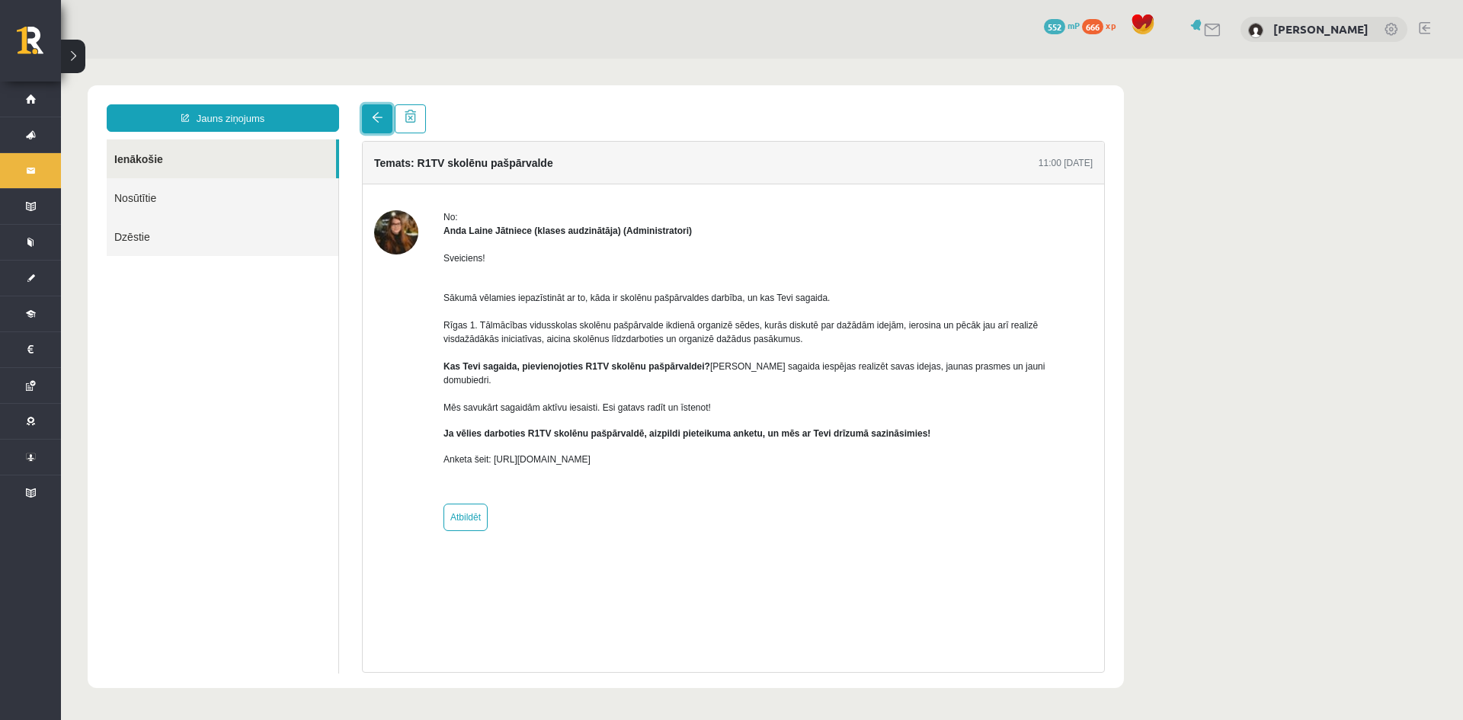
click at [363, 118] on link at bounding box center [377, 118] width 30 height 29
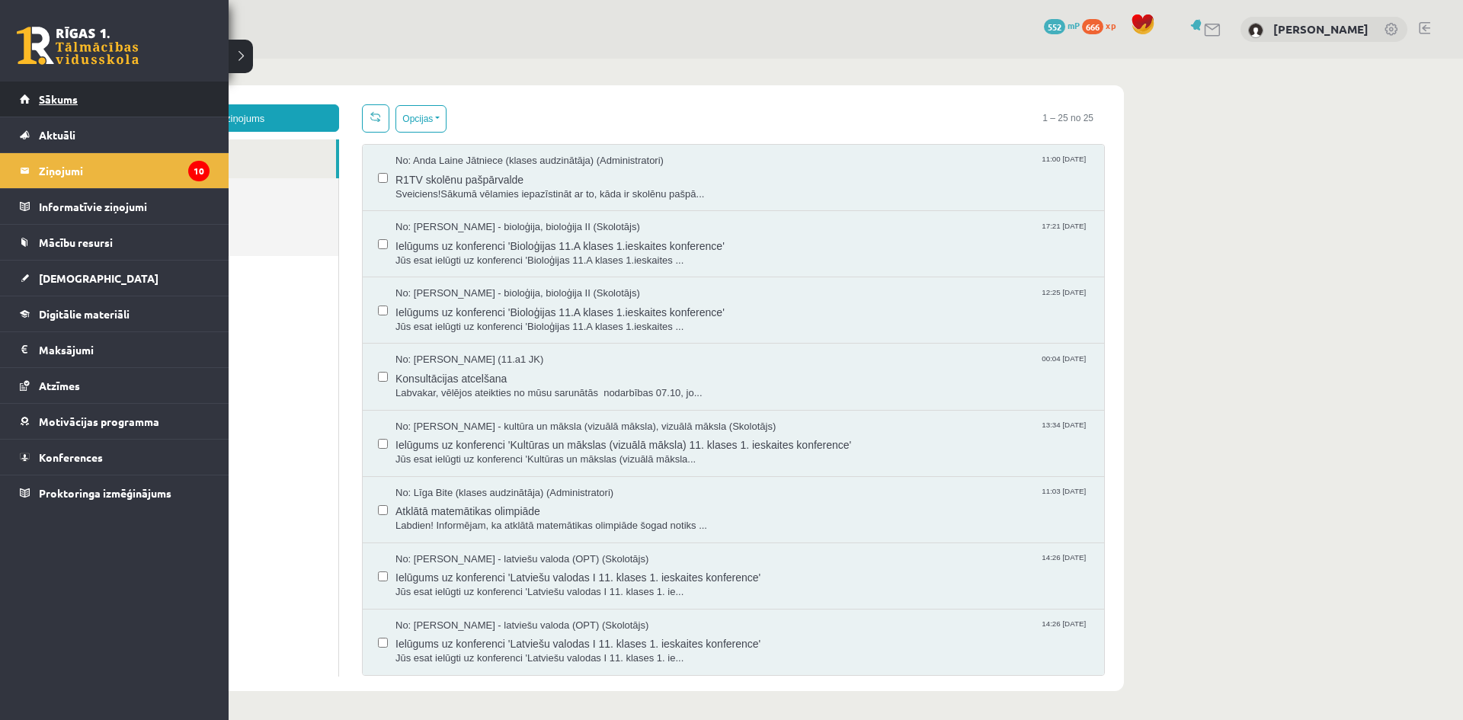
click at [104, 98] on link "Sākums" at bounding box center [115, 99] width 190 height 35
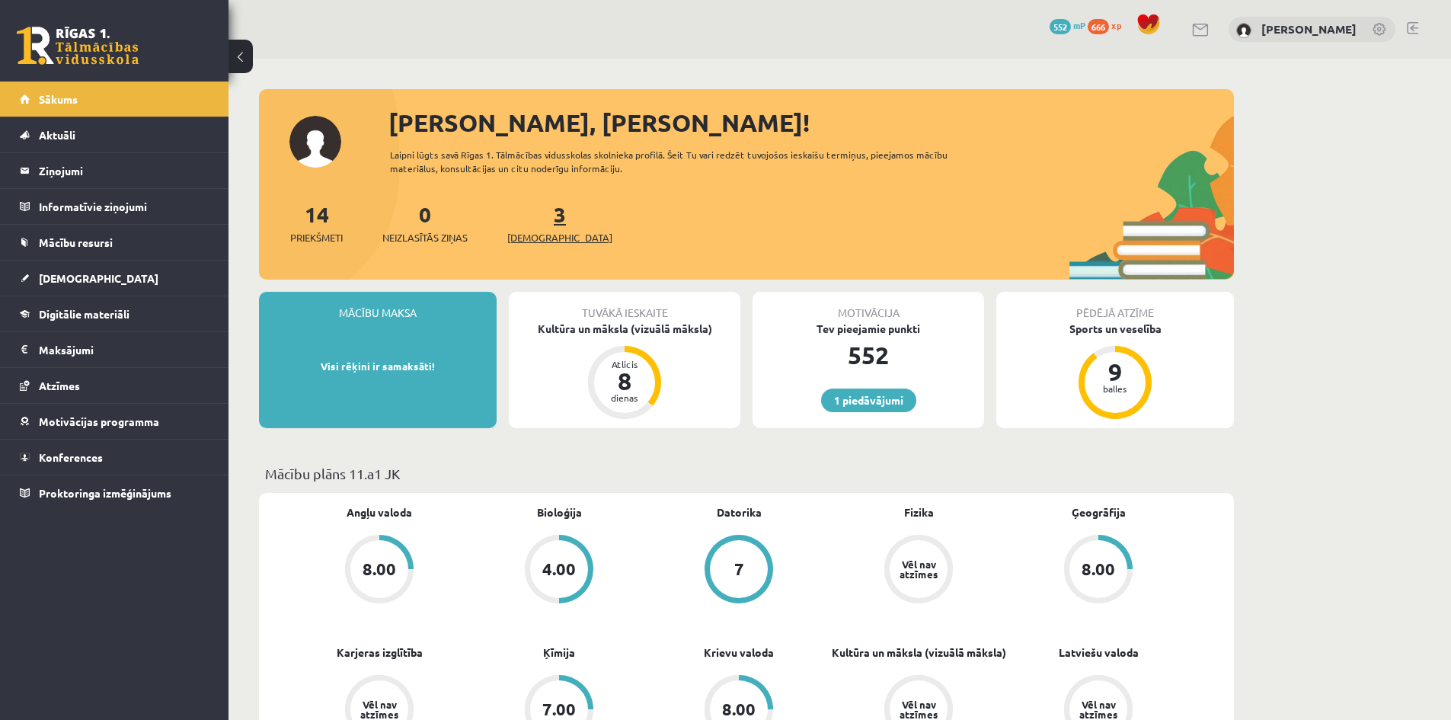
click at [550, 239] on span "[DEMOGRAPHIC_DATA]" at bounding box center [559, 237] width 105 height 15
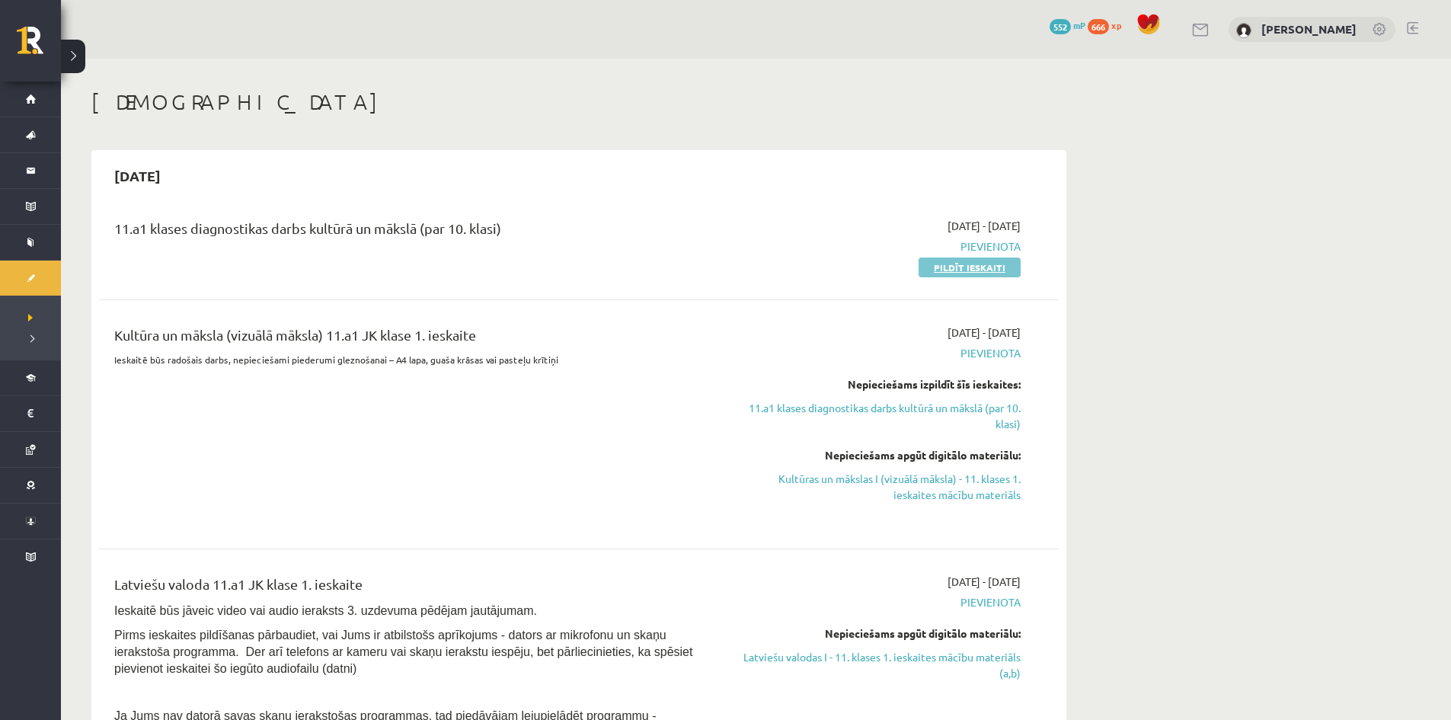
click at [942, 261] on link "Pildīt ieskaiti" at bounding box center [970, 267] width 102 height 20
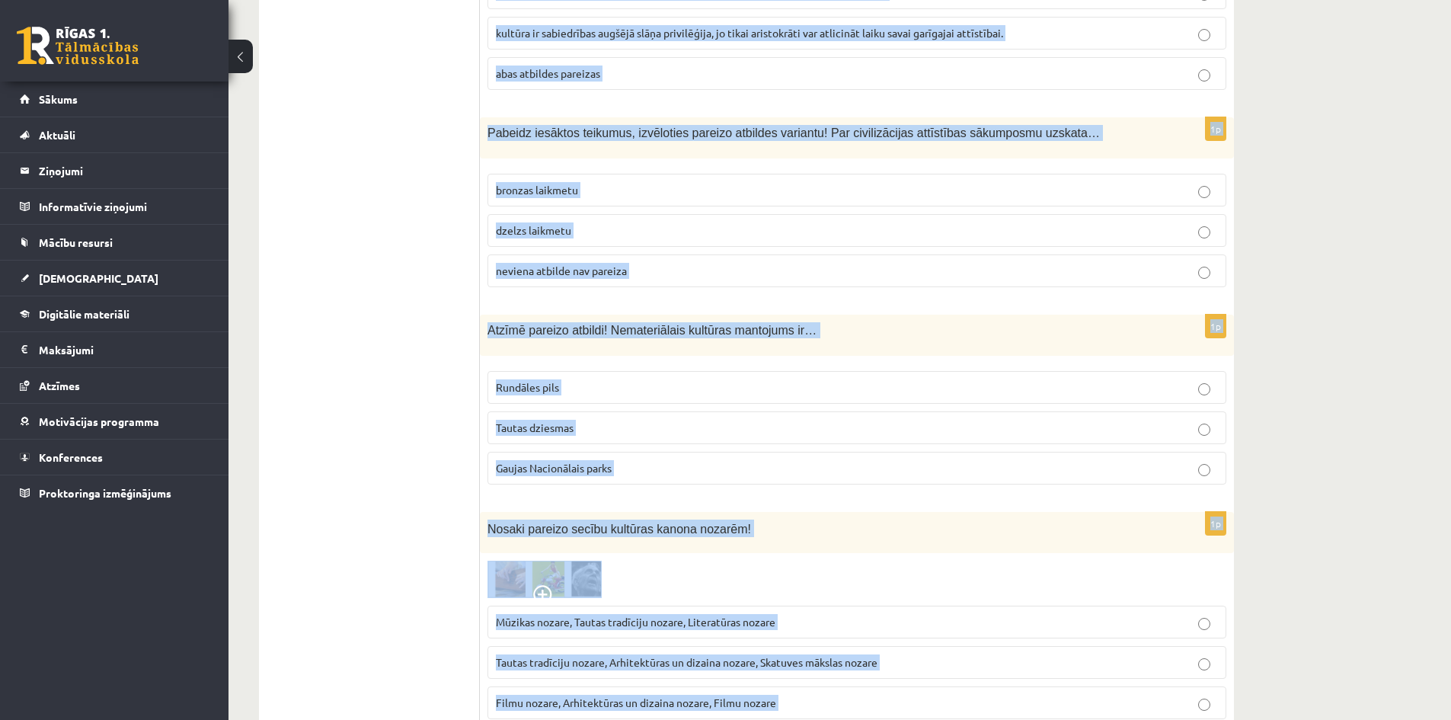
scroll to position [5961, 0]
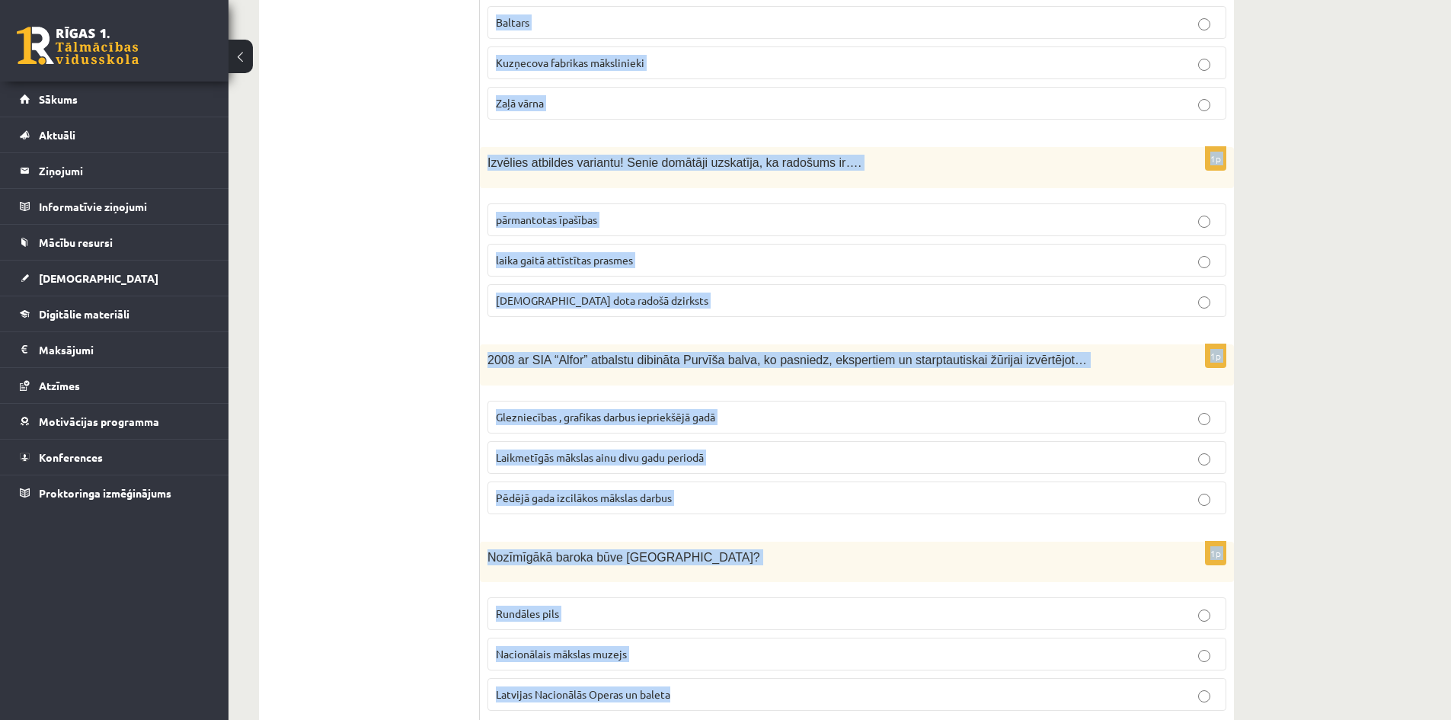
drag, startPoint x: 487, startPoint y: 154, endPoint x: 801, endPoint y: 627, distance: 567.7
copy form "Loremip dolorsi ametc adipisci elitseddoe tempori ut labore, etdo magnaaliqua e…"
click at [573, 156] on span "Izvēlies atbildes variantu! Senie domātāji uzskatīja, ka radošums ir…." at bounding box center [675, 162] width 374 height 13
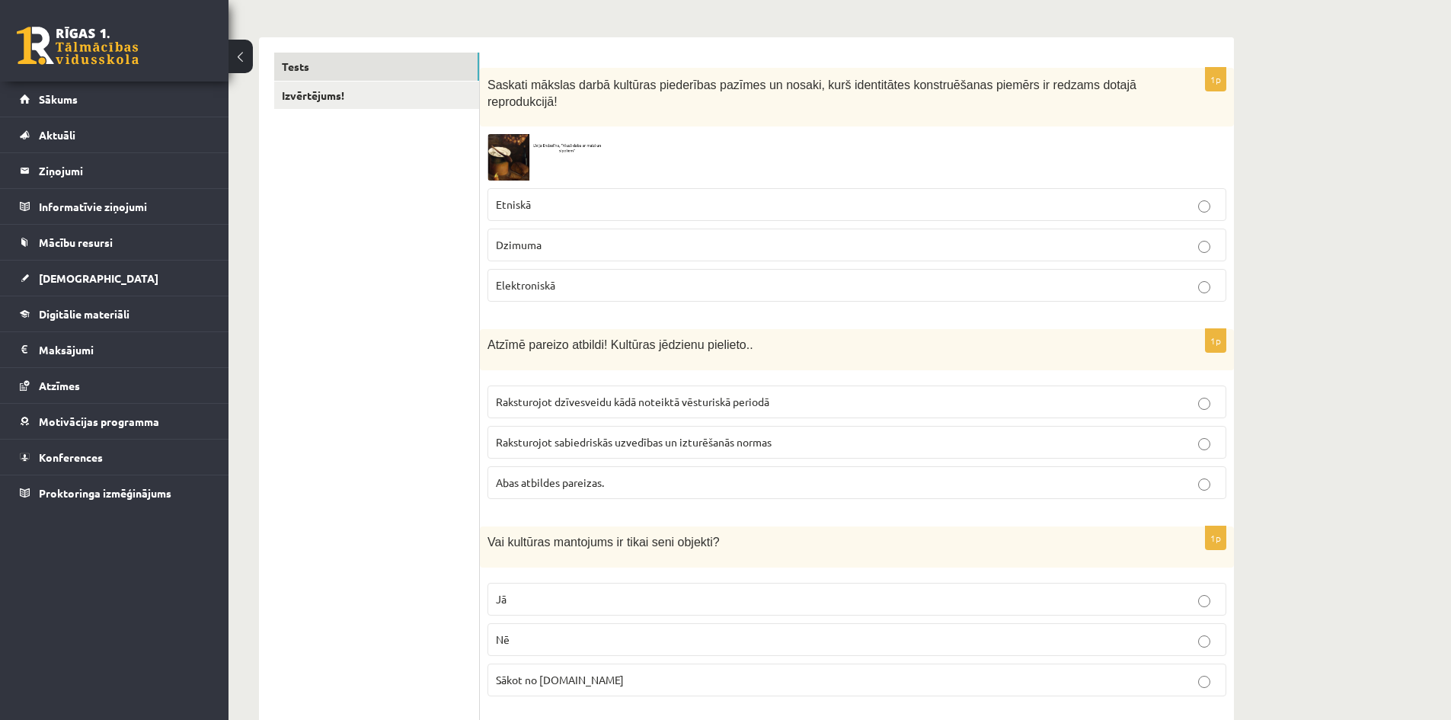
scroll to position [229, 0]
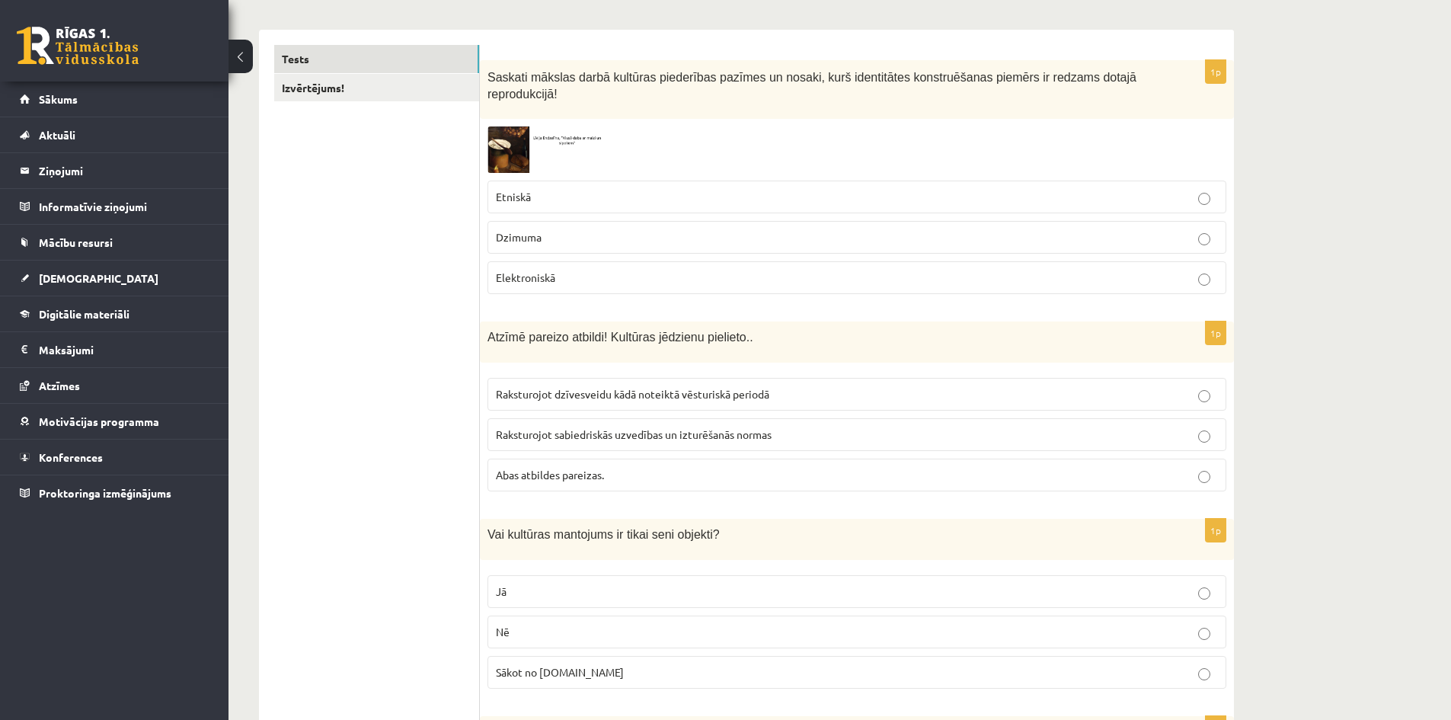
click at [586, 189] on p "Etniskā" at bounding box center [857, 197] width 722 height 16
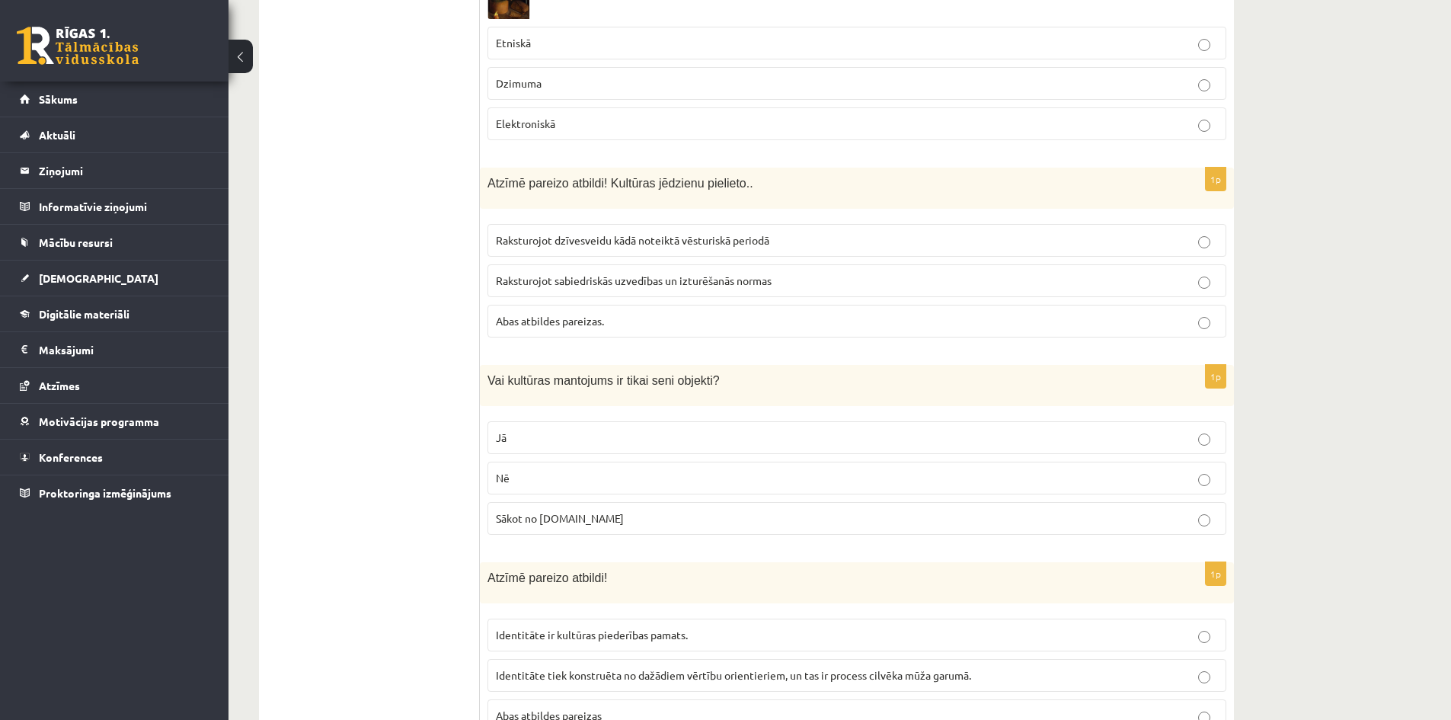
scroll to position [381, 0]
click at [547, 306] on label "Abas atbildes pareizas." at bounding box center [857, 322] width 739 height 33
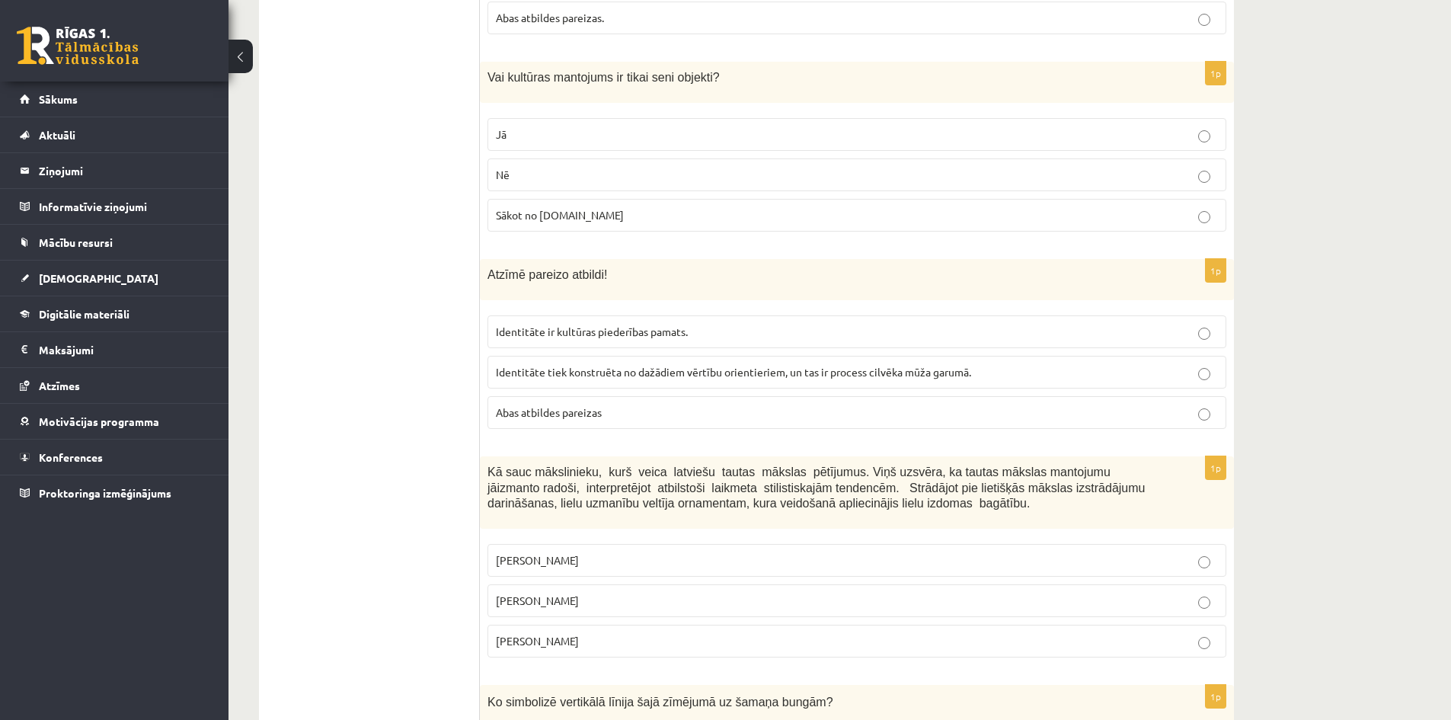
scroll to position [289, 0]
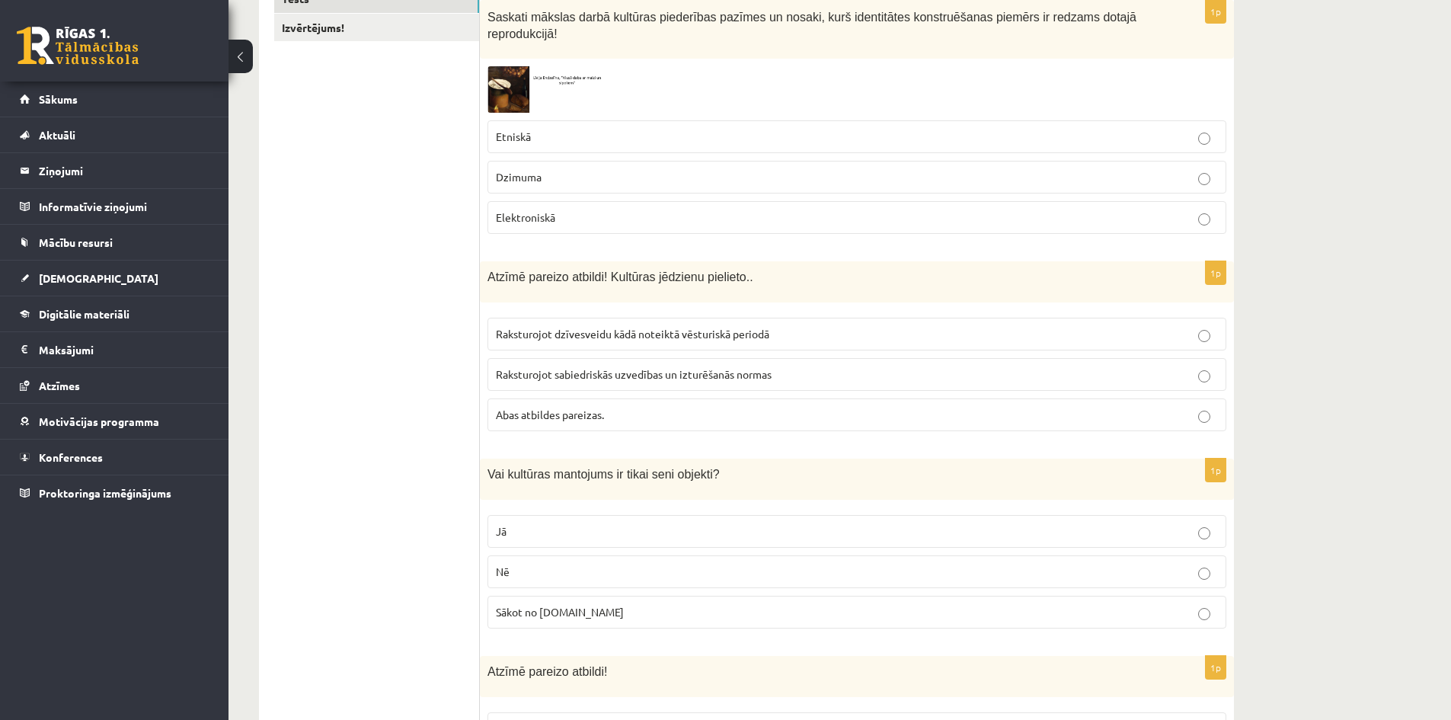
click at [591, 555] on label "Nē" at bounding box center [857, 571] width 739 height 33
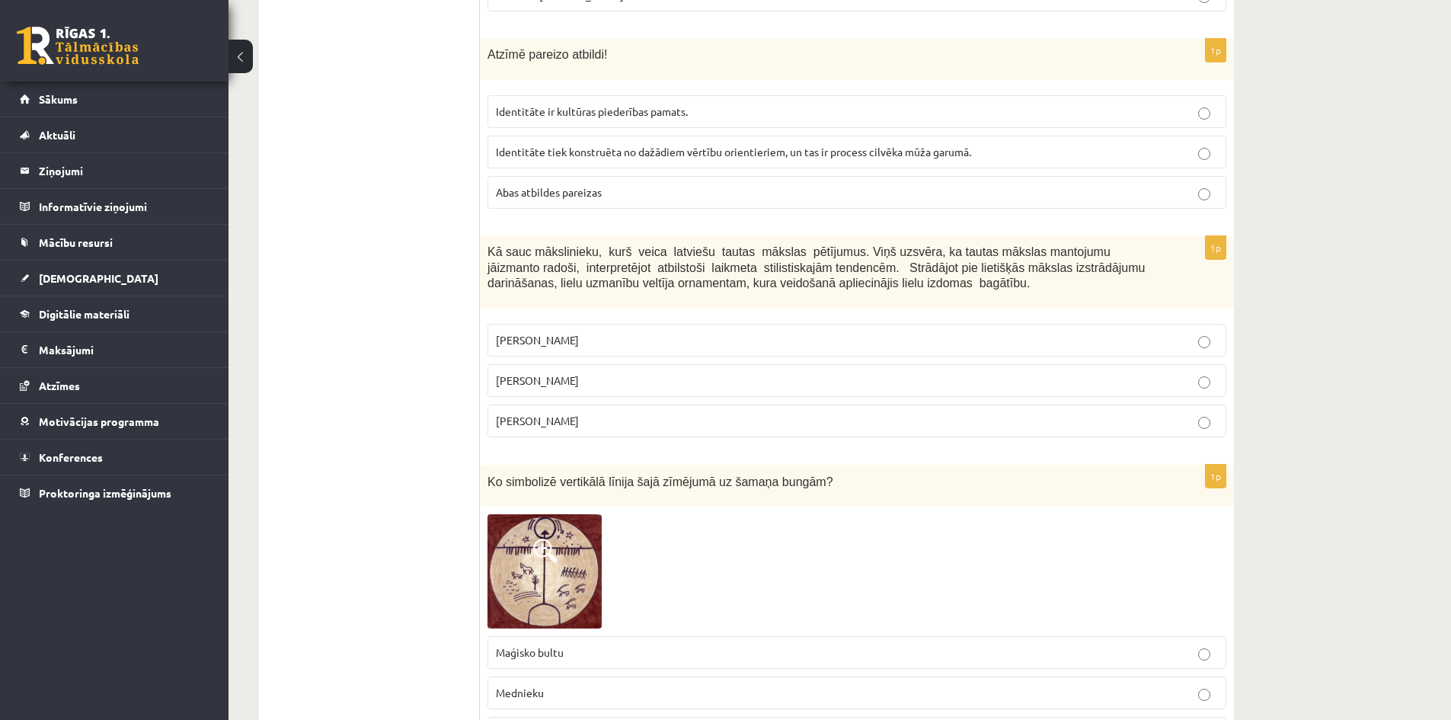
scroll to position [898, 0]
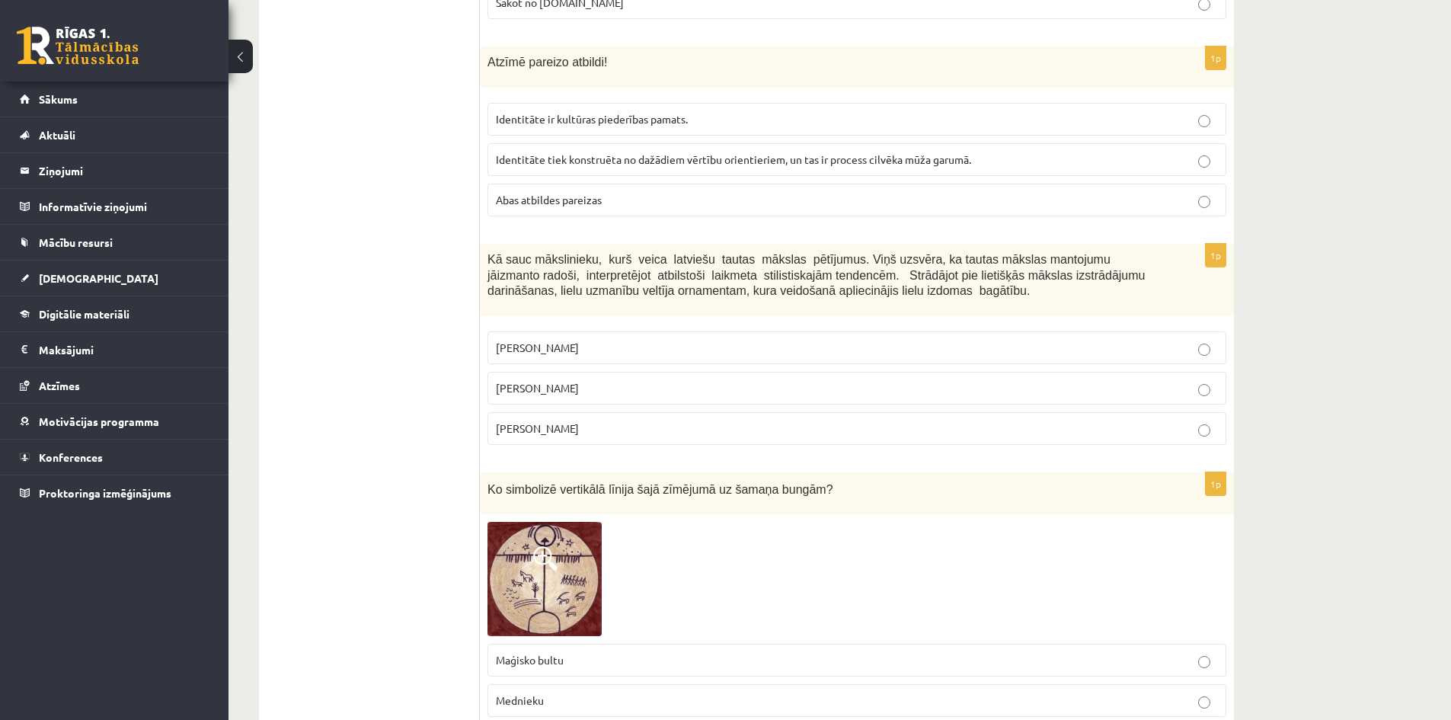
click at [569, 193] on span "Abas atbildes pareizas" at bounding box center [549, 200] width 106 height 14
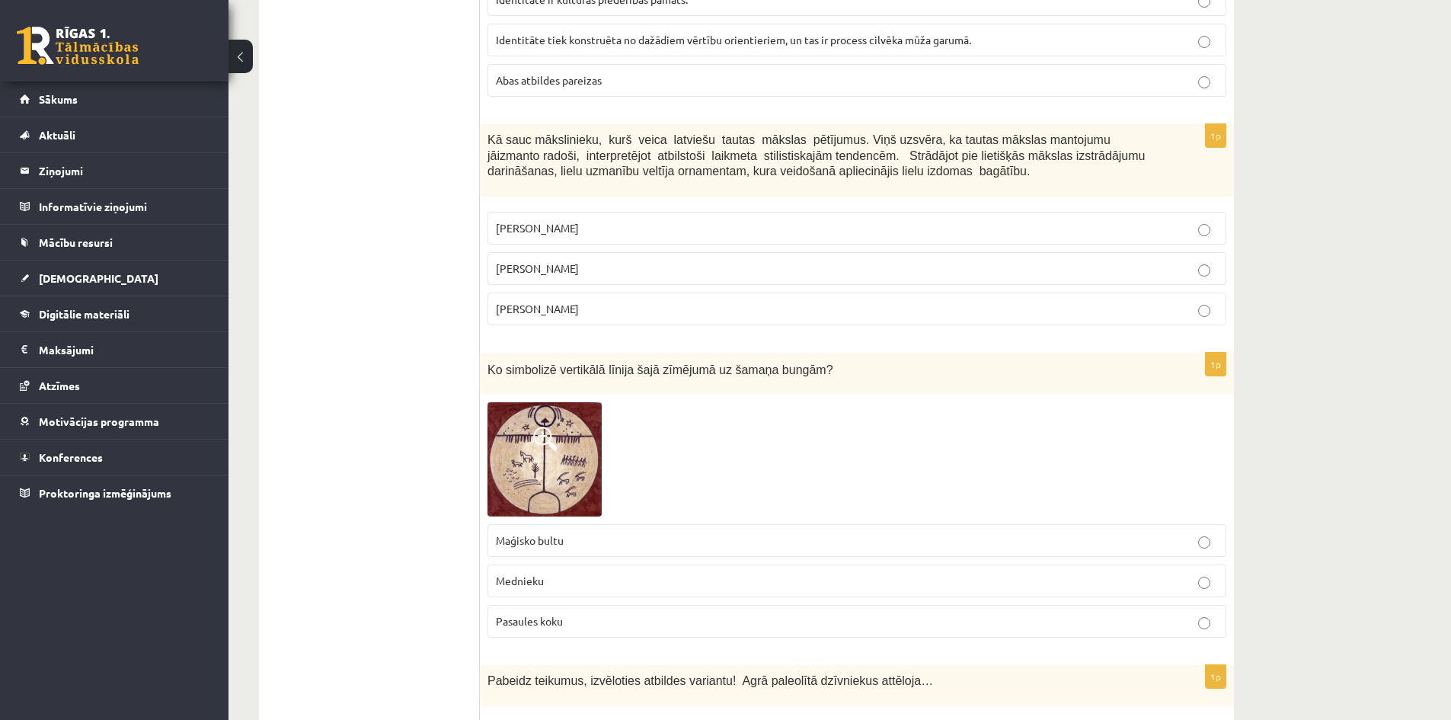
scroll to position [1050, 0]
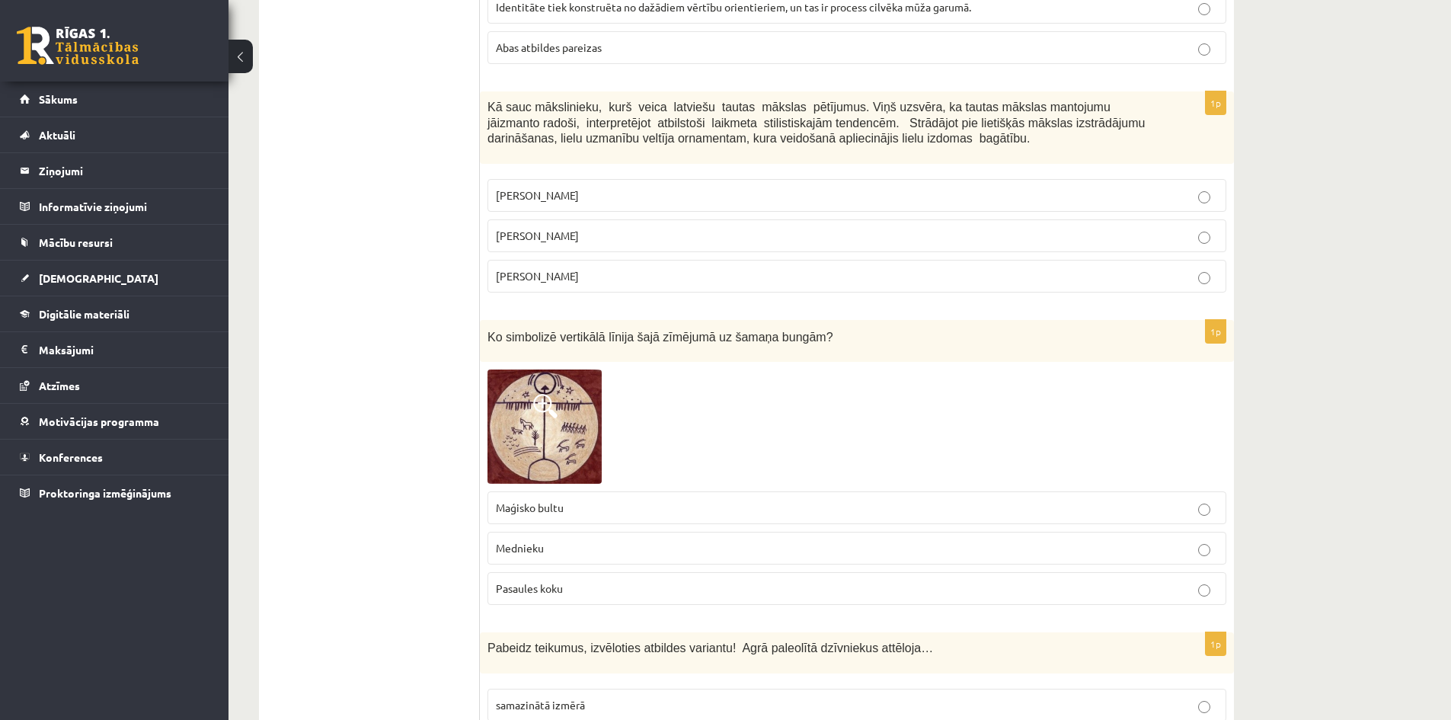
click at [542, 229] on span "Jūlijs Madernieks" at bounding box center [537, 236] width 83 height 14
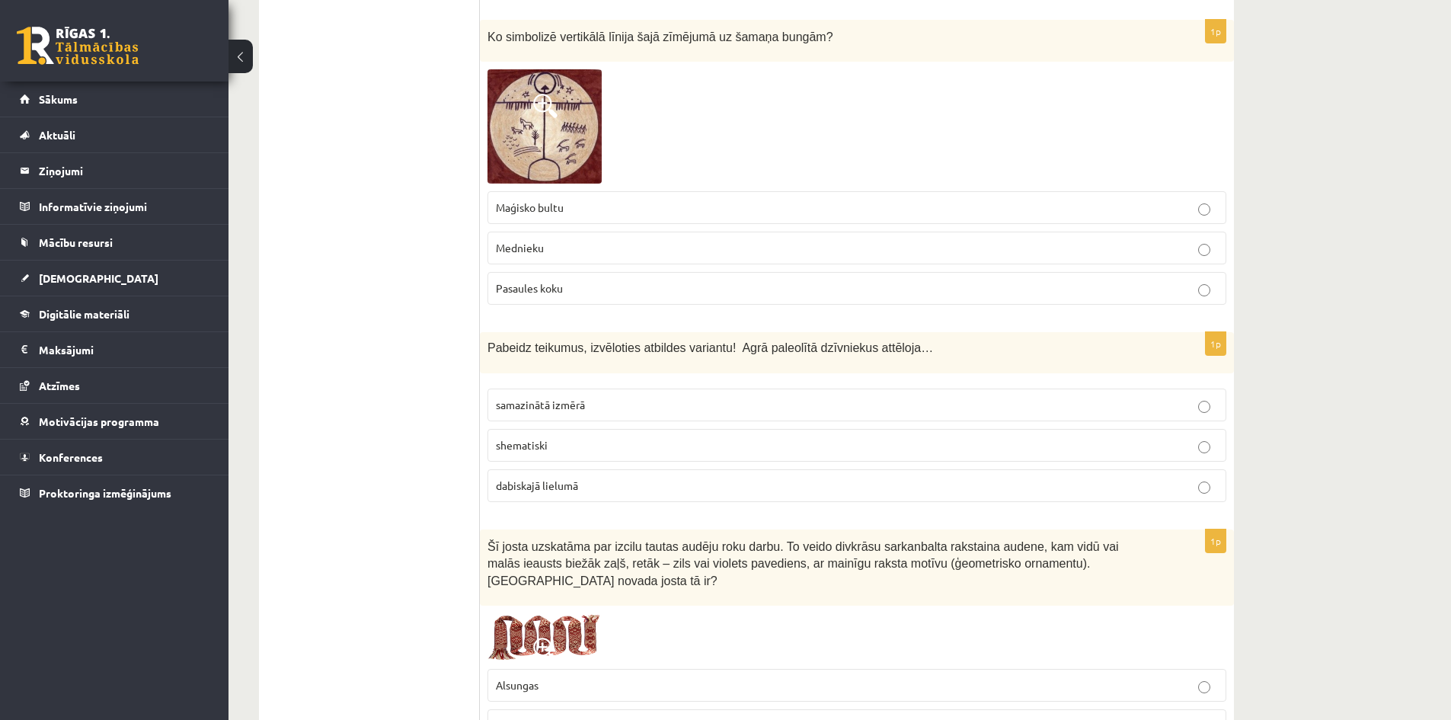
scroll to position [1355, 0]
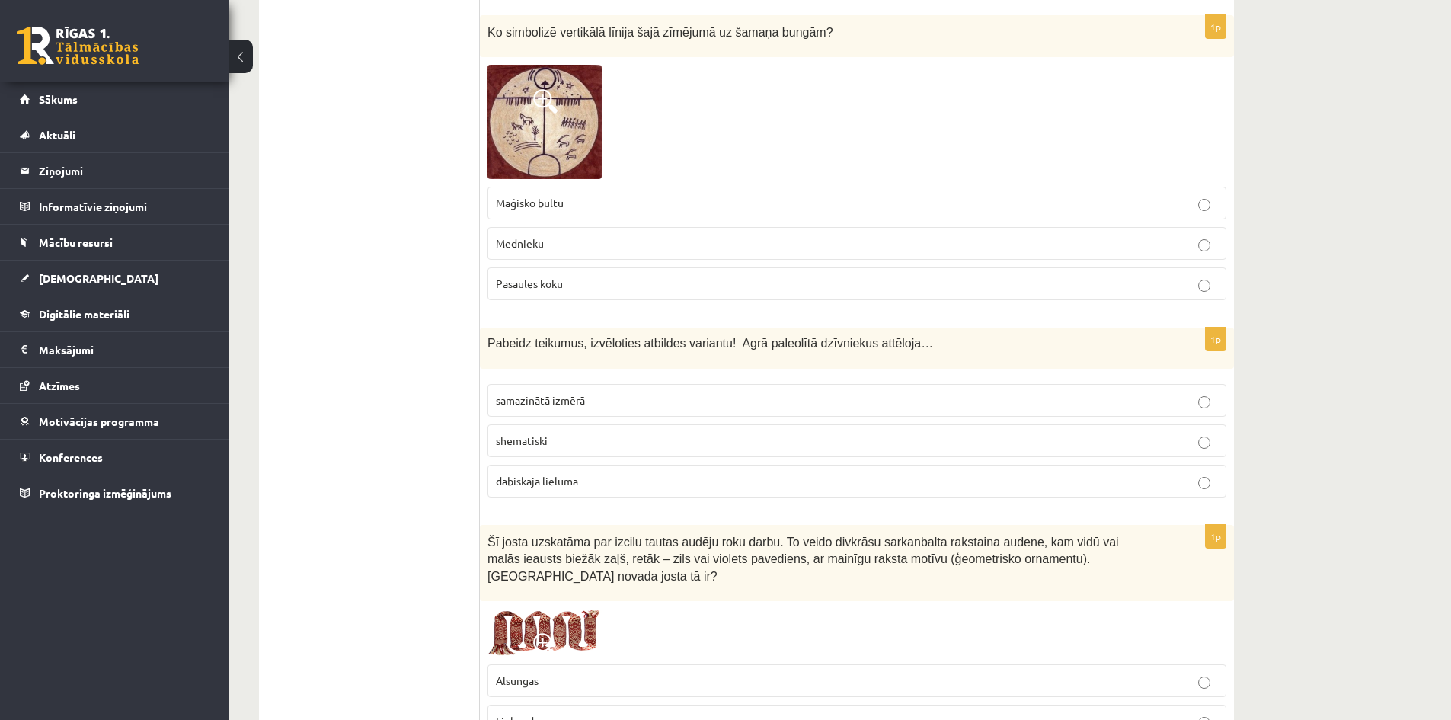
click at [510, 267] on label "Pasaules koku" at bounding box center [857, 283] width 739 height 33
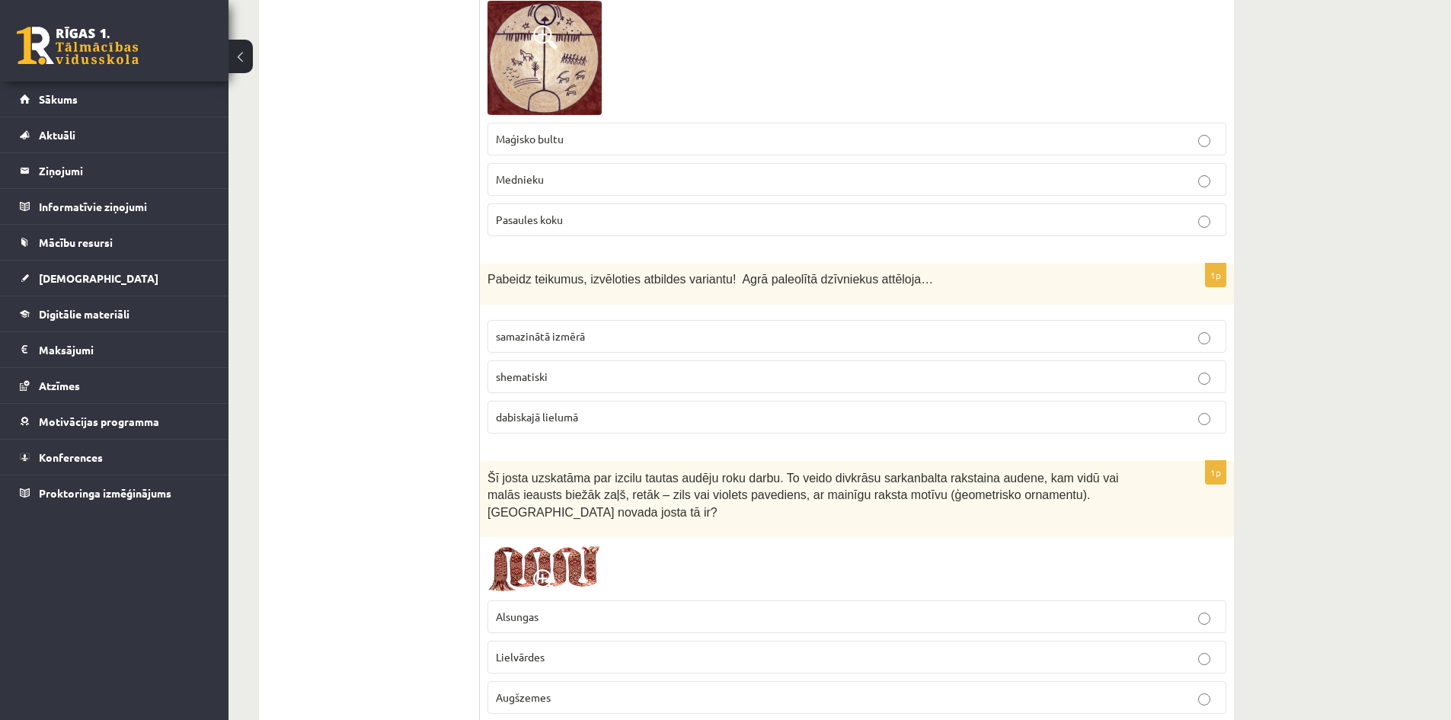
scroll to position [1431, 0]
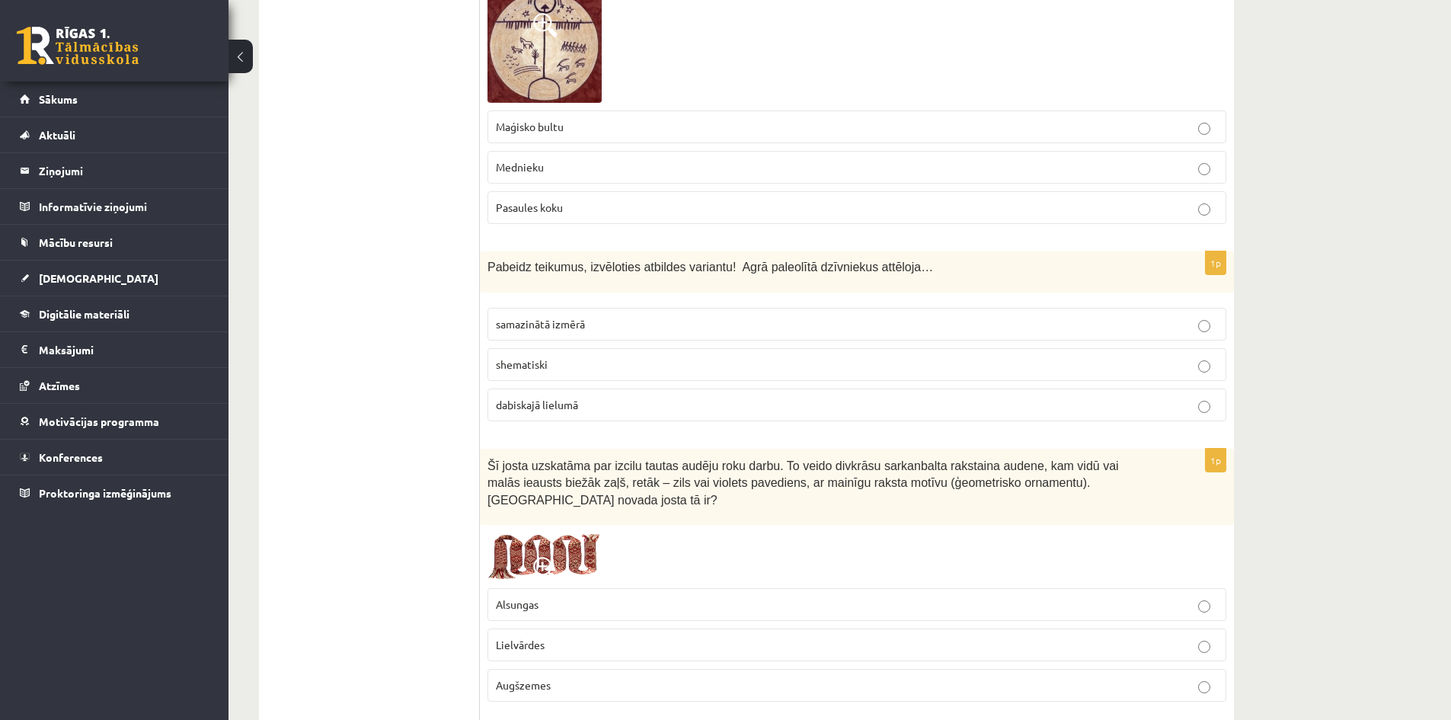
click at [567, 398] on span "dabiskajā lielumā" at bounding box center [537, 405] width 82 height 14
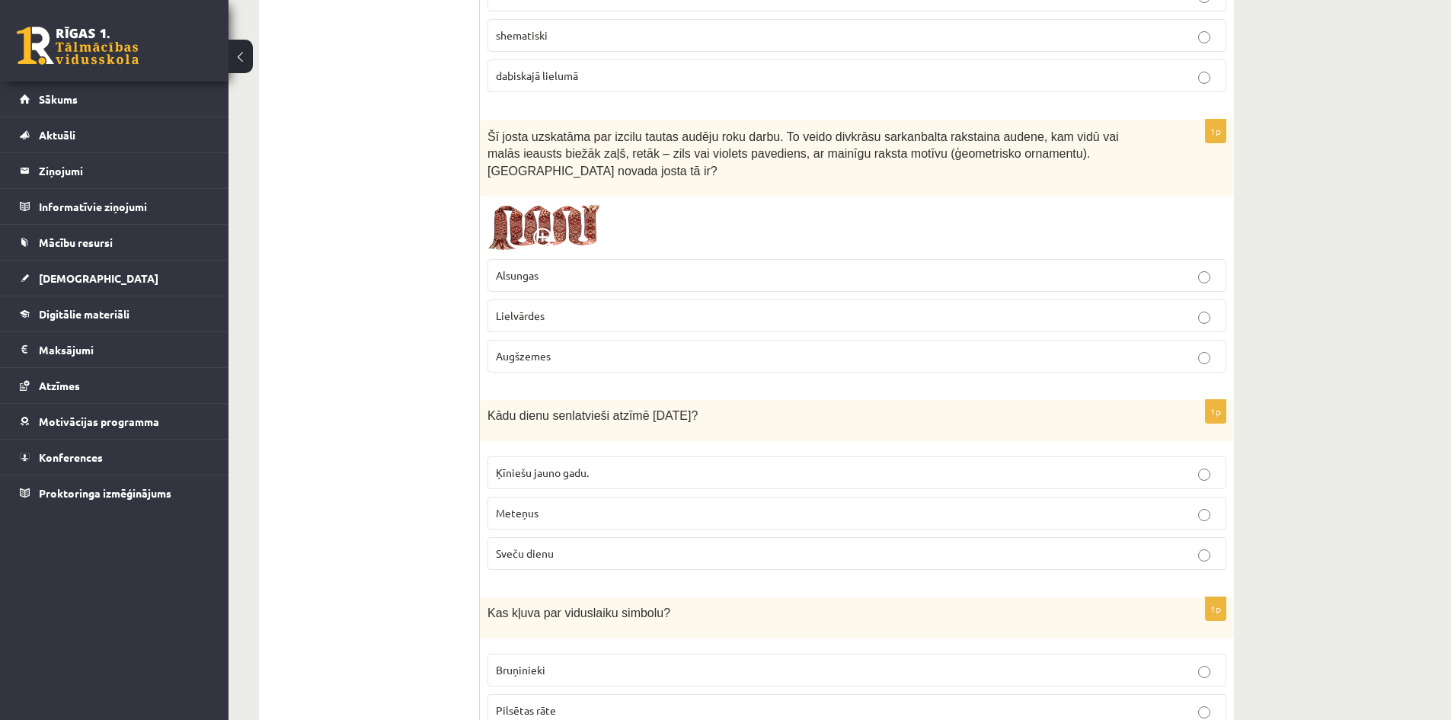
scroll to position [1812, 0]
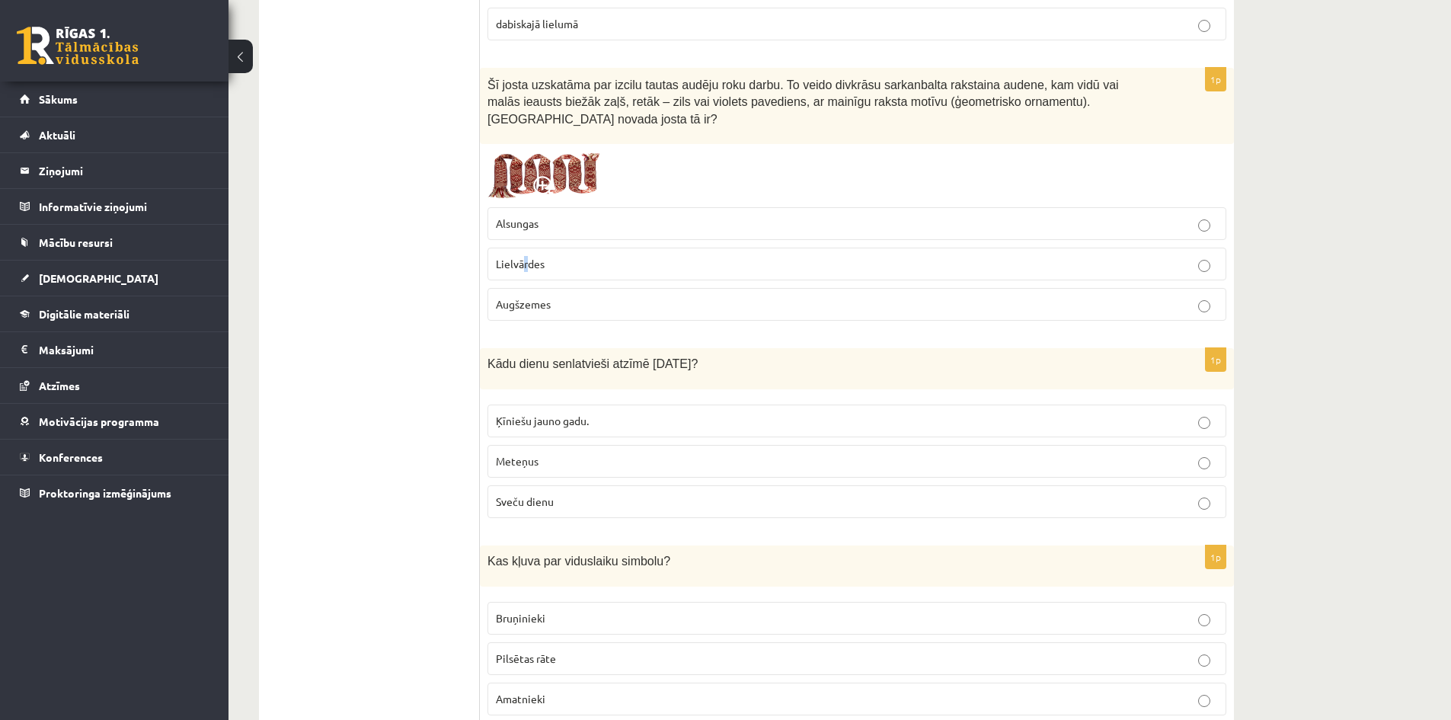
click at [526, 257] on span "Lielvārdes" at bounding box center [520, 264] width 49 height 14
click at [515, 257] on span "Lielvārdes" at bounding box center [520, 264] width 49 height 14
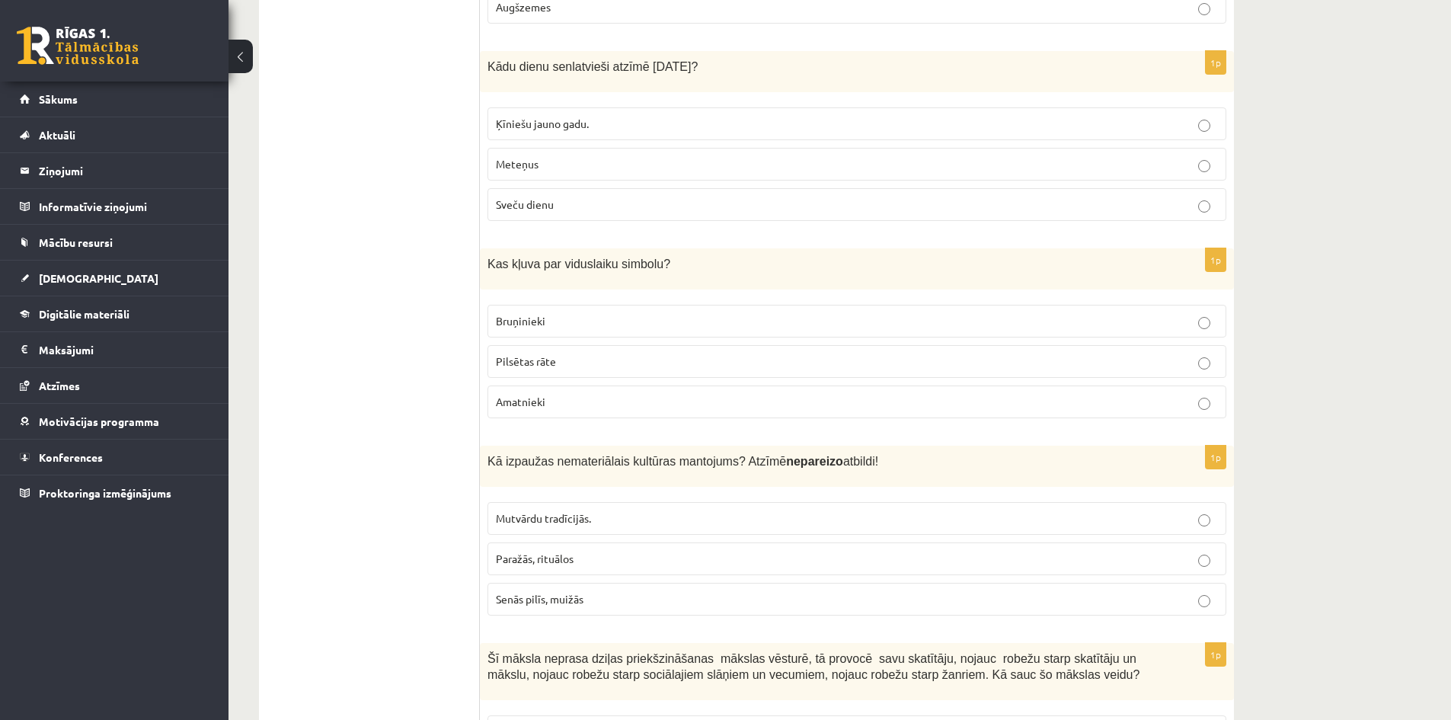
scroll to position [2117, 0]
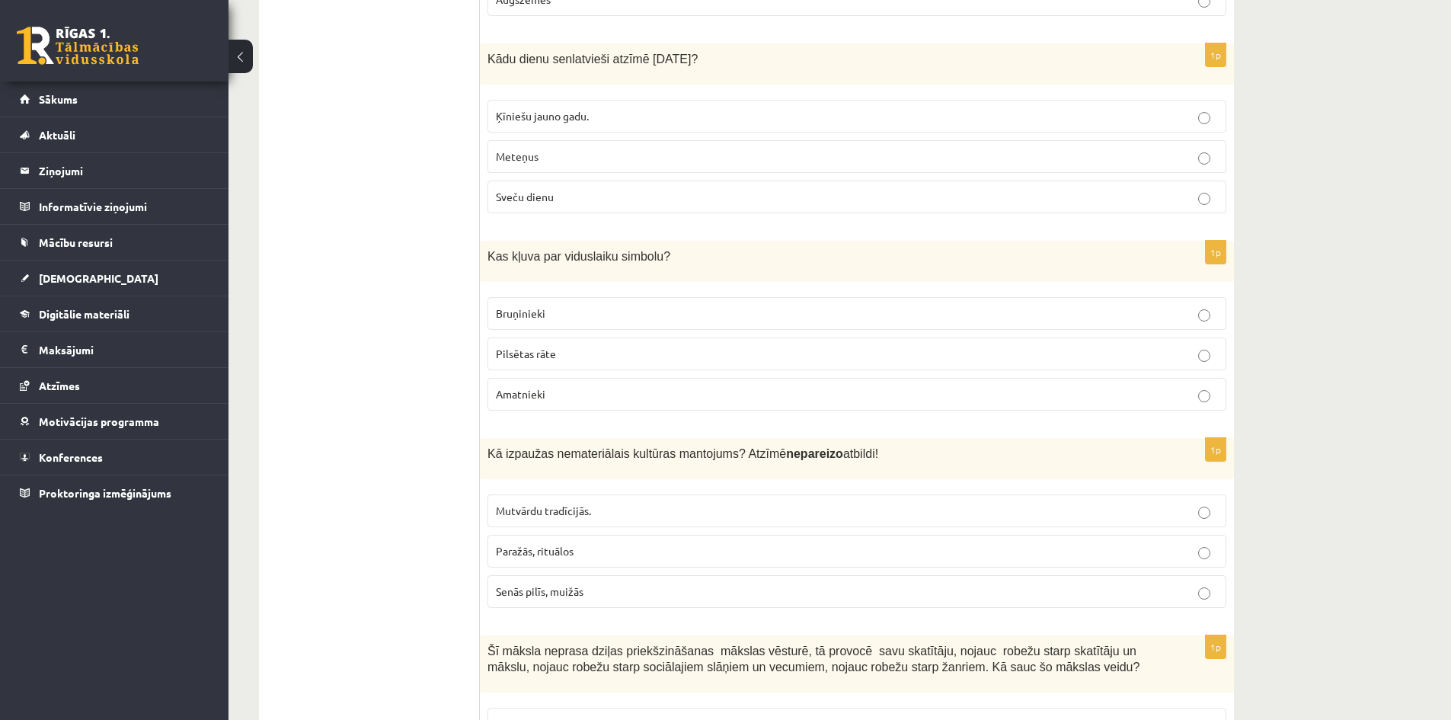
click at [554, 181] on label "Sveču dienu" at bounding box center [857, 197] width 739 height 33
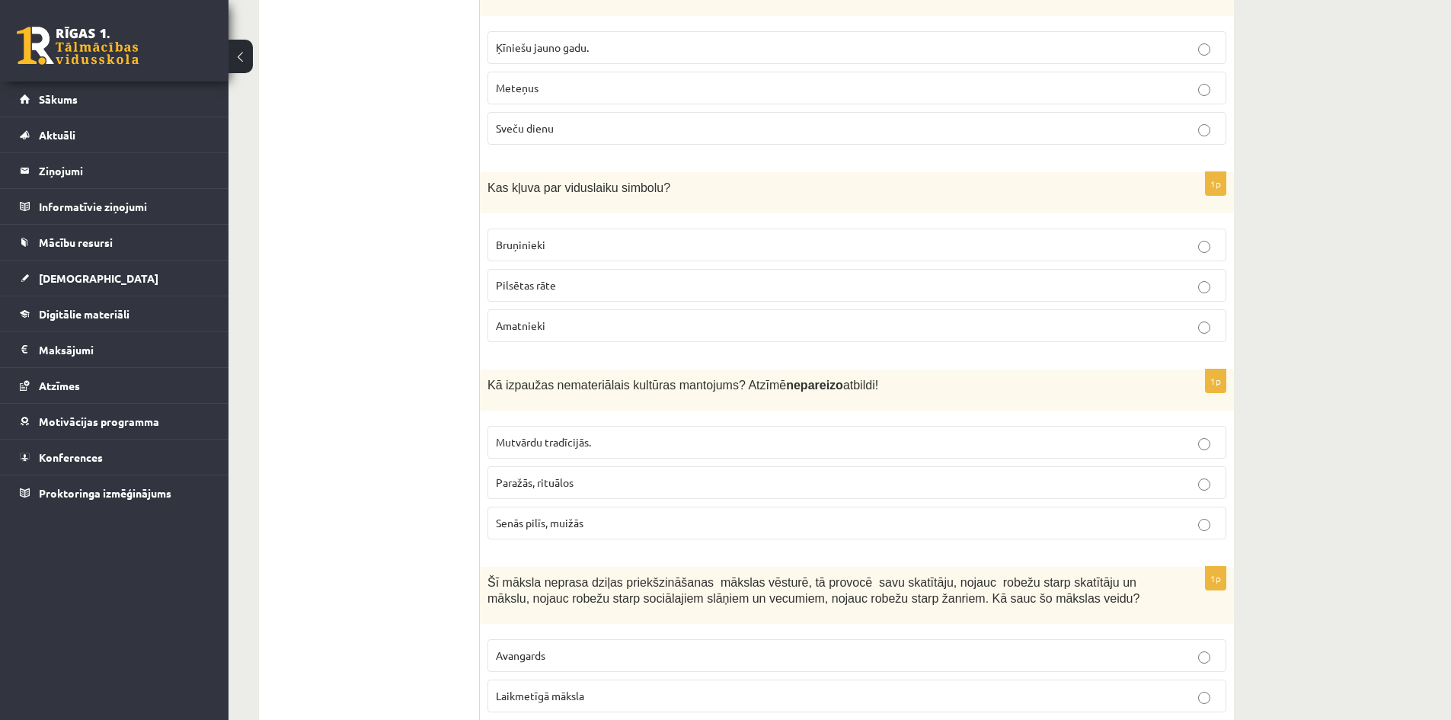
scroll to position [2193, 0]
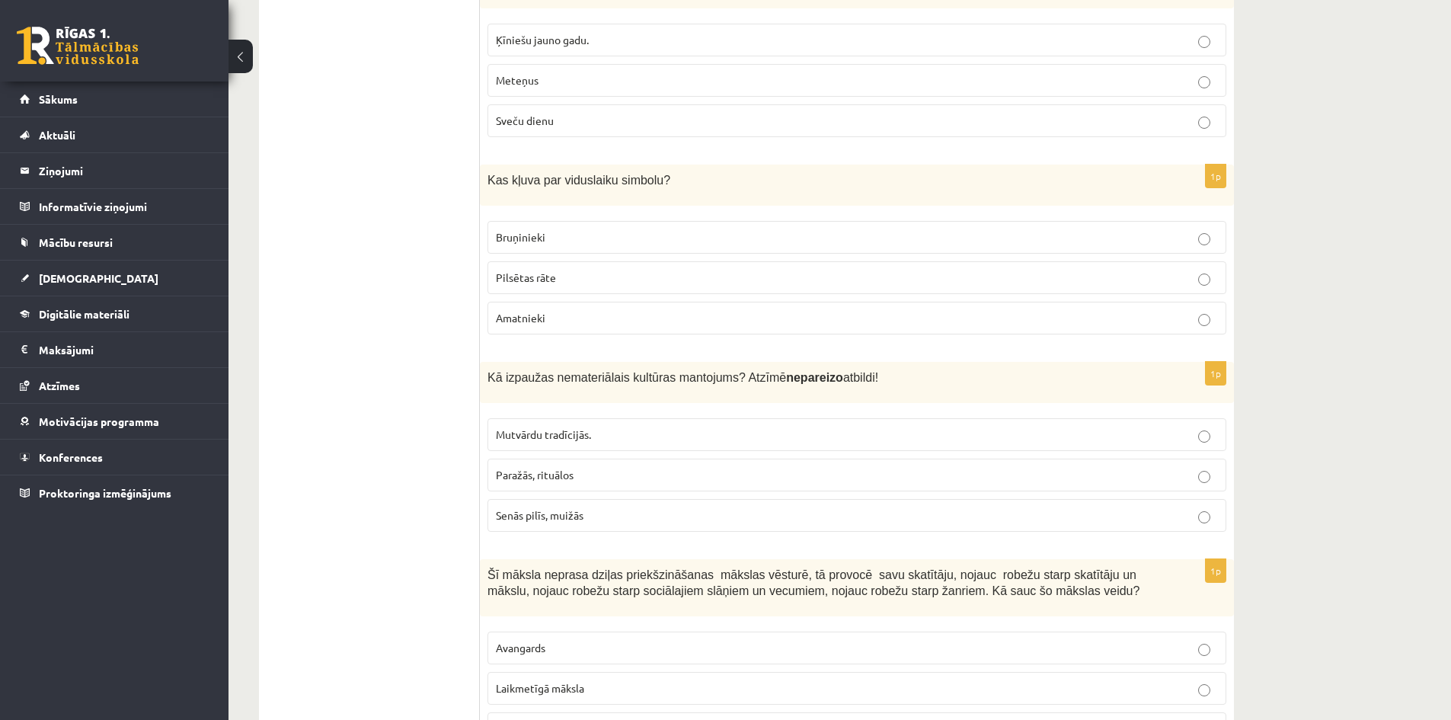
drag, startPoint x: 509, startPoint y: 193, endPoint x: 502, endPoint y: 204, distance: 13.3
click at [508, 221] on label "Bruņinieki" at bounding box center [857, 237] width 739 height 33
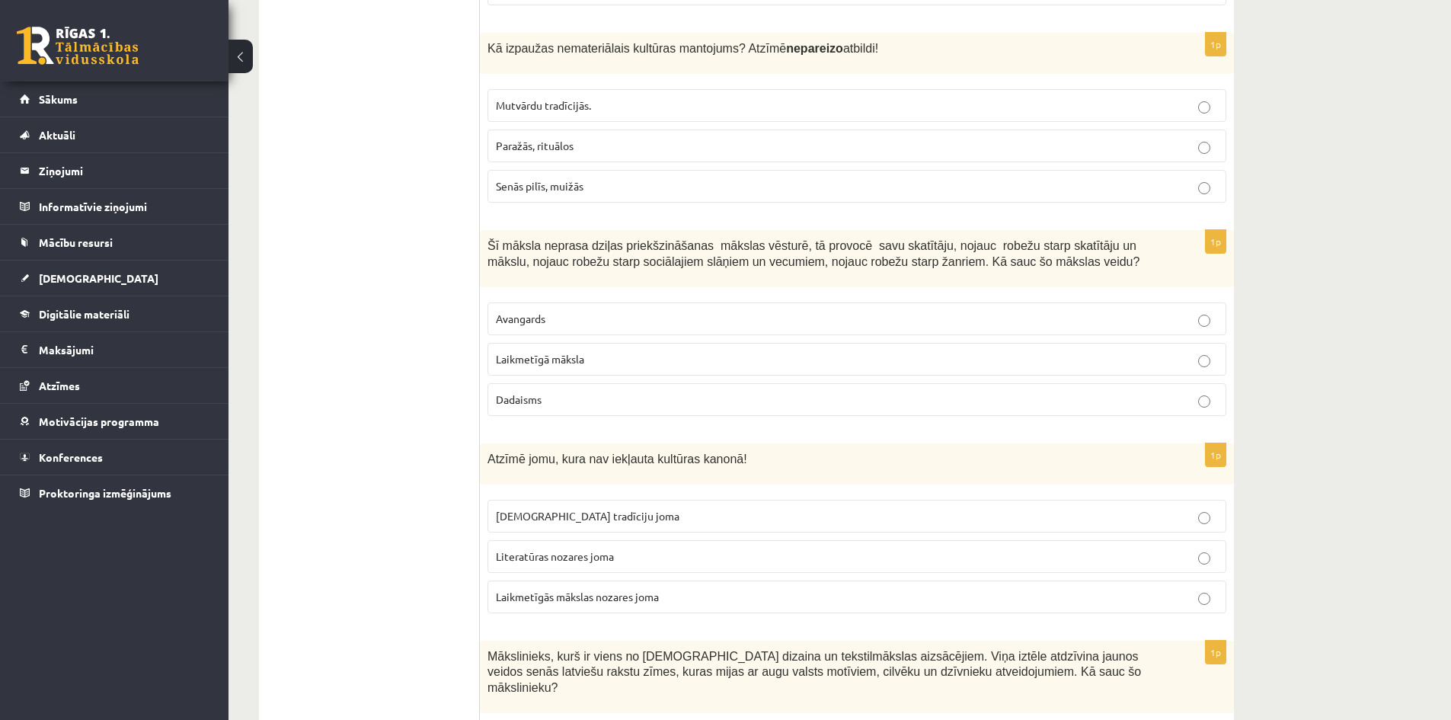
scroll to position [2574, 0]
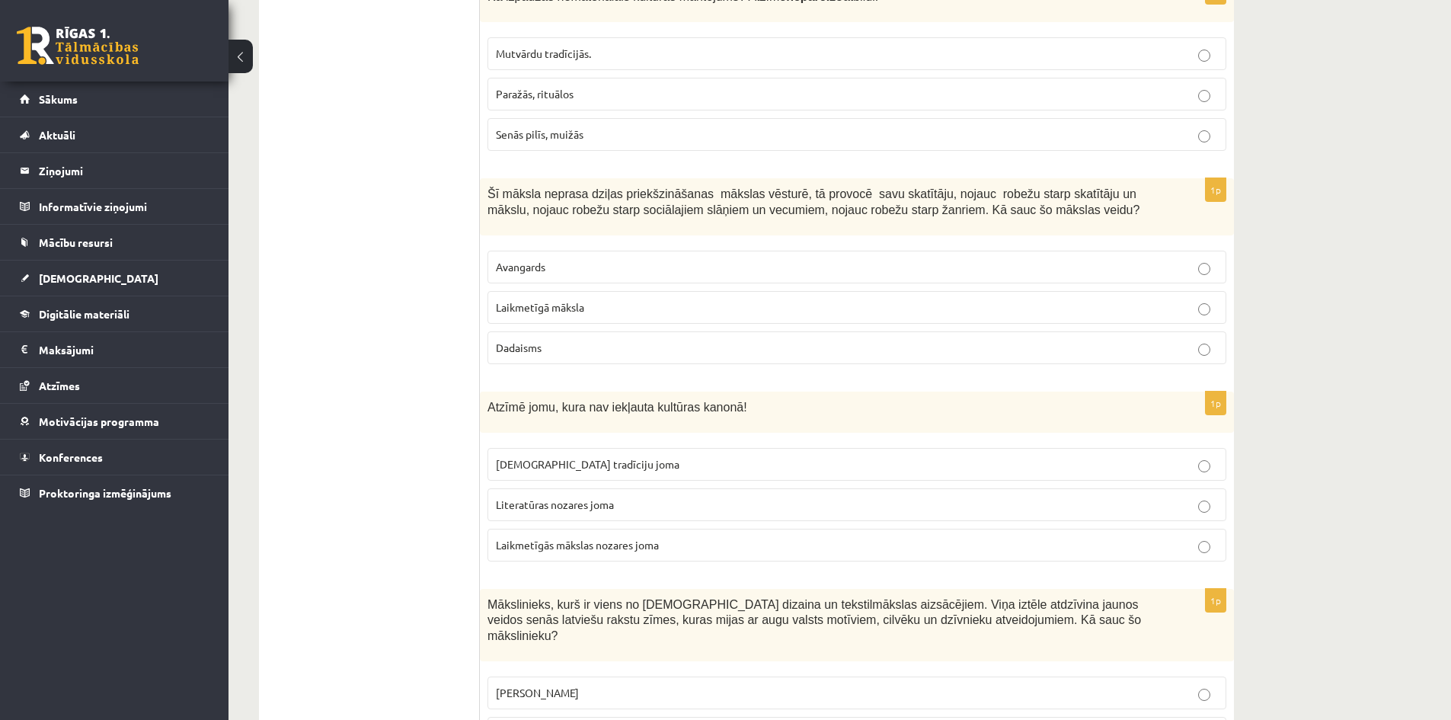
click at [514, 127] on span "Senās pilīs, muižās" at bounding box center [540, 134] width 88 height 14
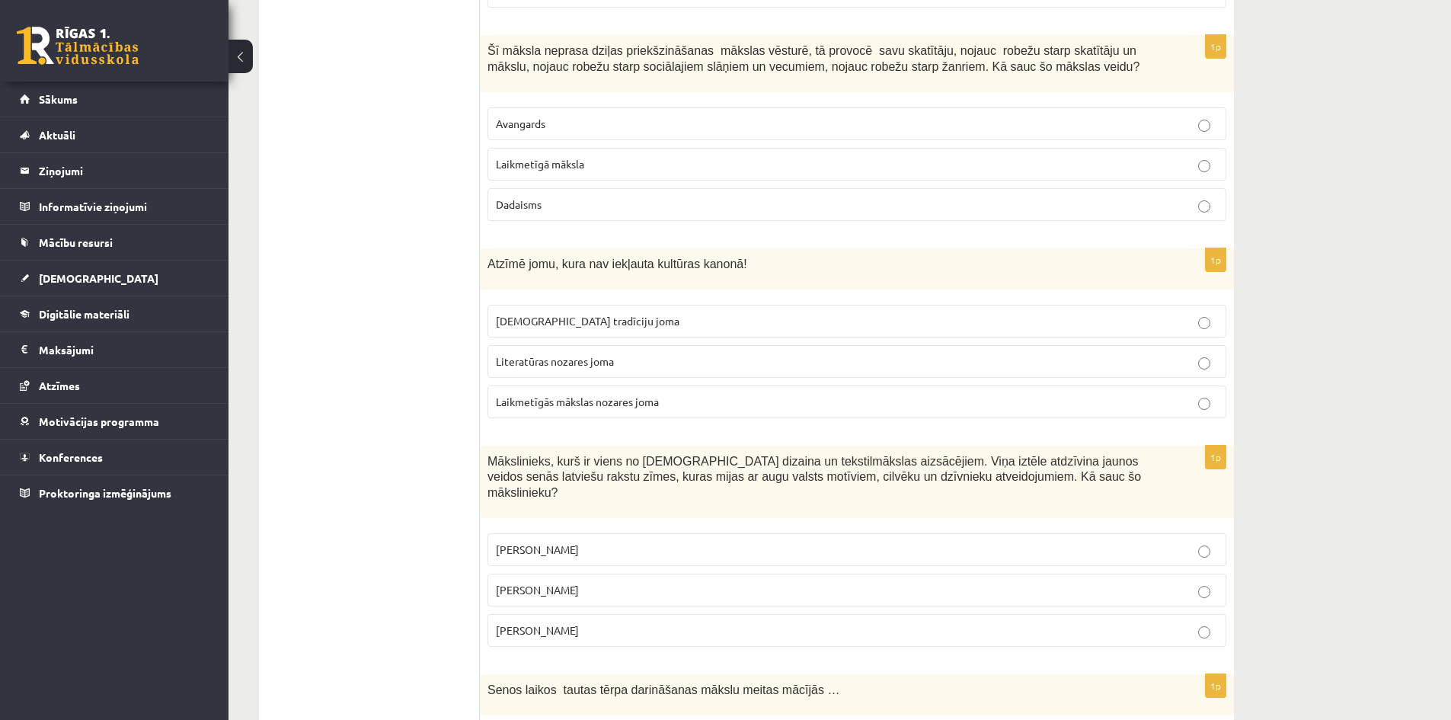
scroll to position [2726, 0]
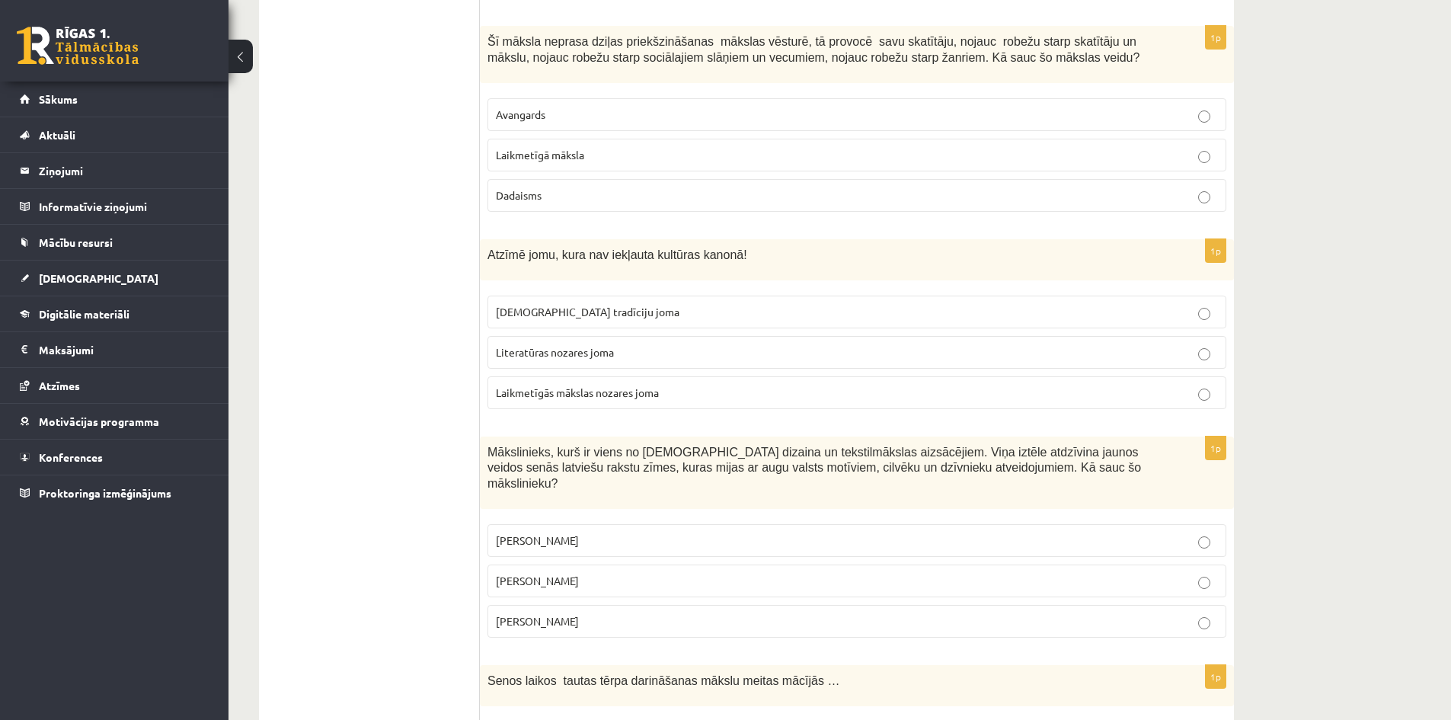
click at [559, 148] on span "Laikmetīgā māksla" at bounding box center [540, 155] width 88 height 14
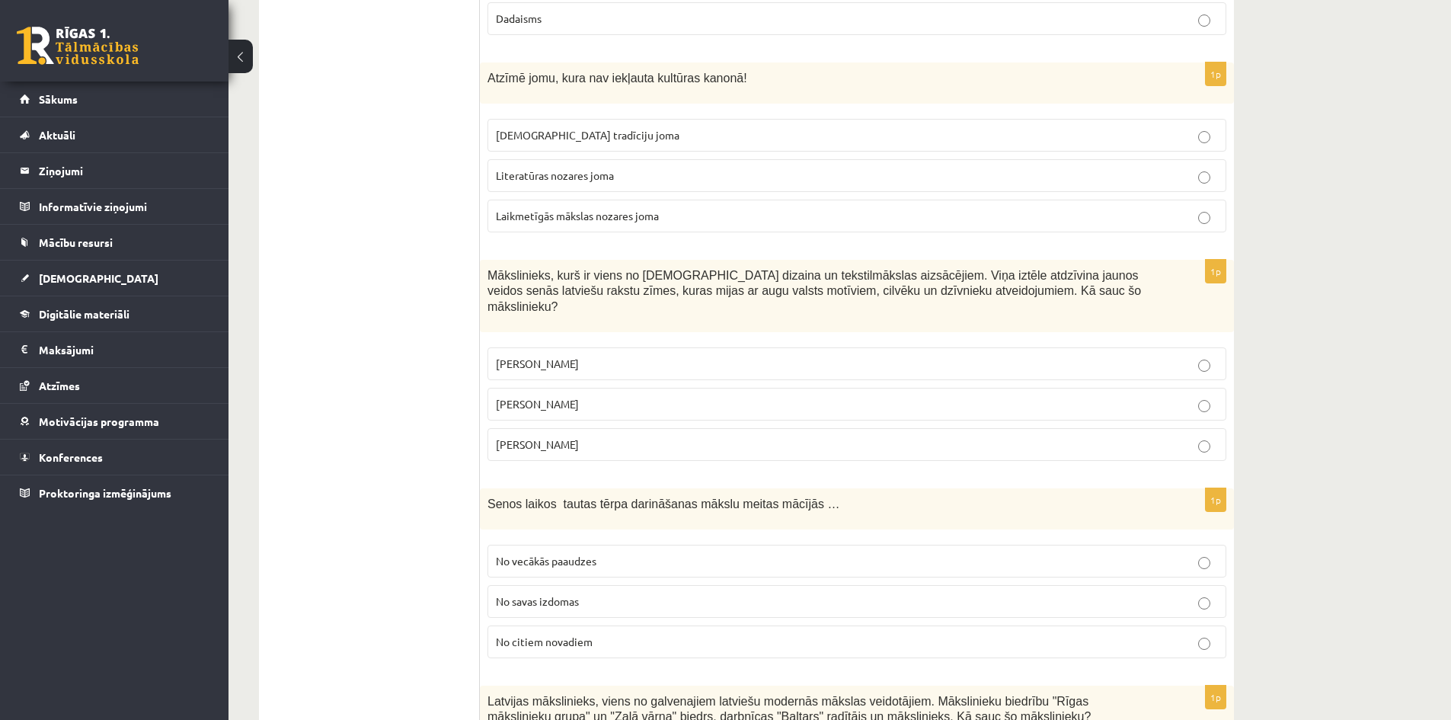
scroll to position [2955, 0]
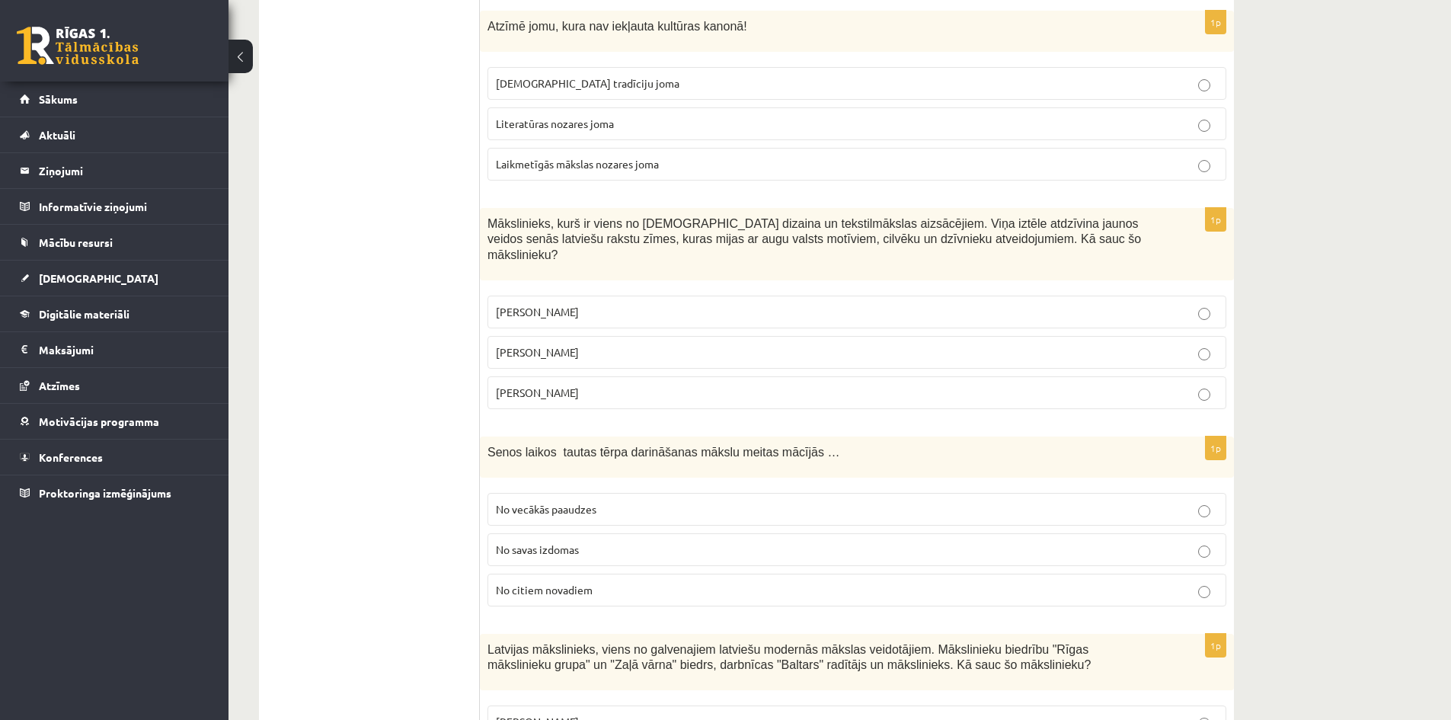
click at [596, 157] on span "Laikmetīgās mākslas nozares joma" at bounding box center [577, 164] width 163 height 14
click at [512, 304] on p "Ansis Cīrulis" at bounding box center [857, 312] width 722 height 16
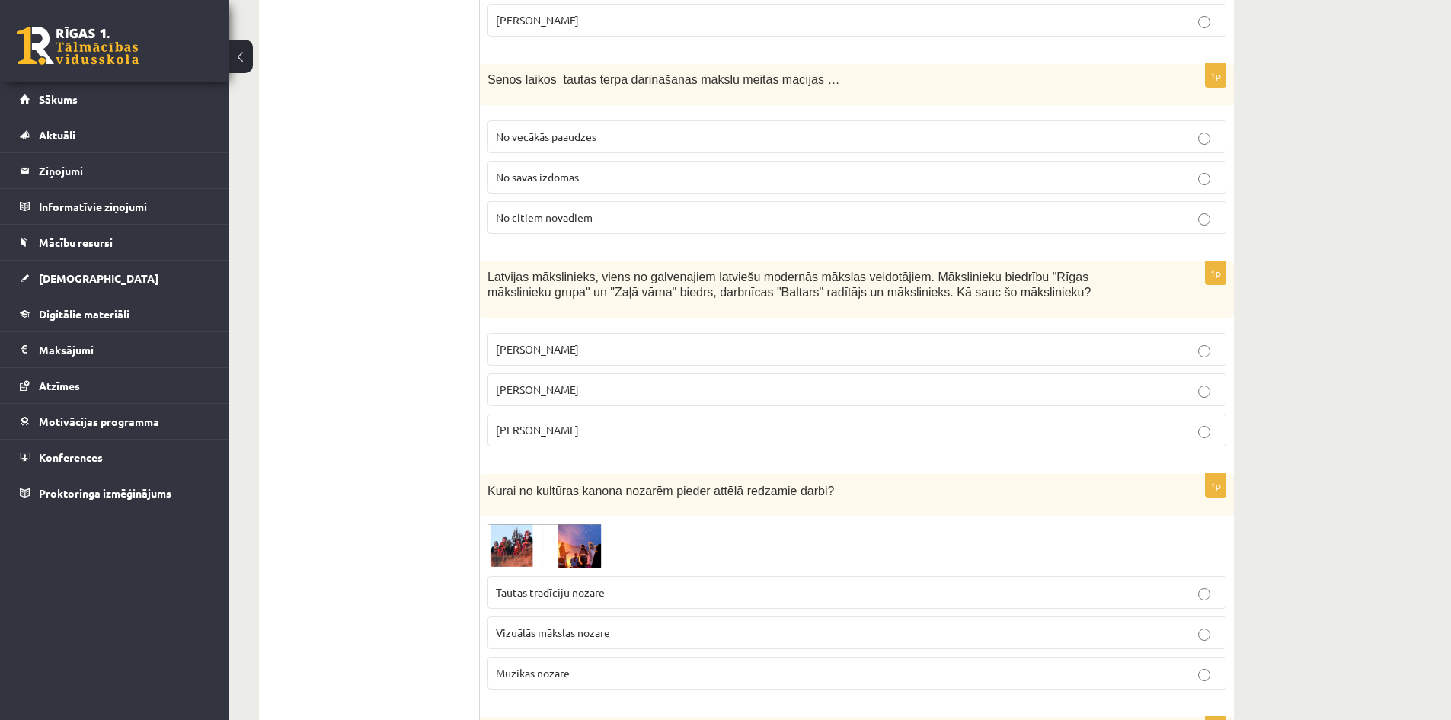
scroll to position [3336, 0]
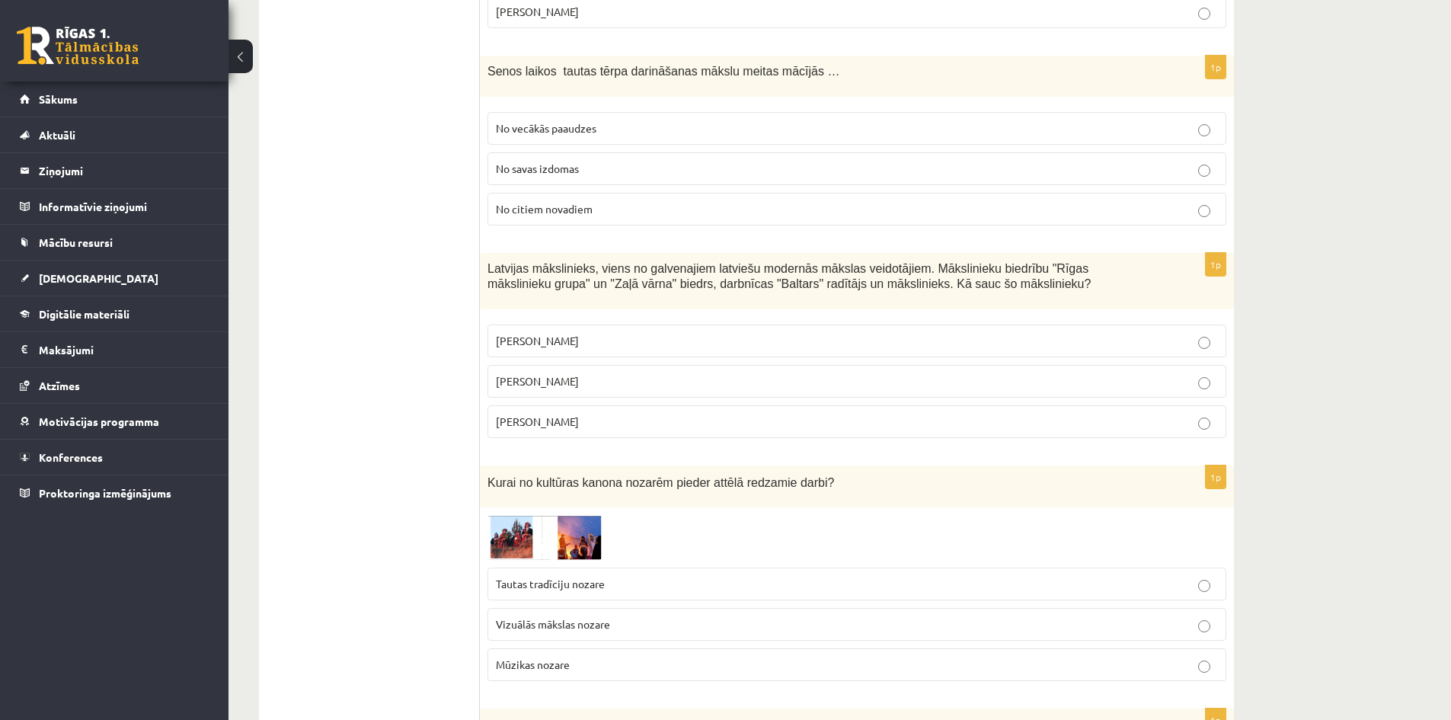
click at [520, 121] on span "No vecākās paaudzes" at bounding box center [546, 128] width 101 height 14
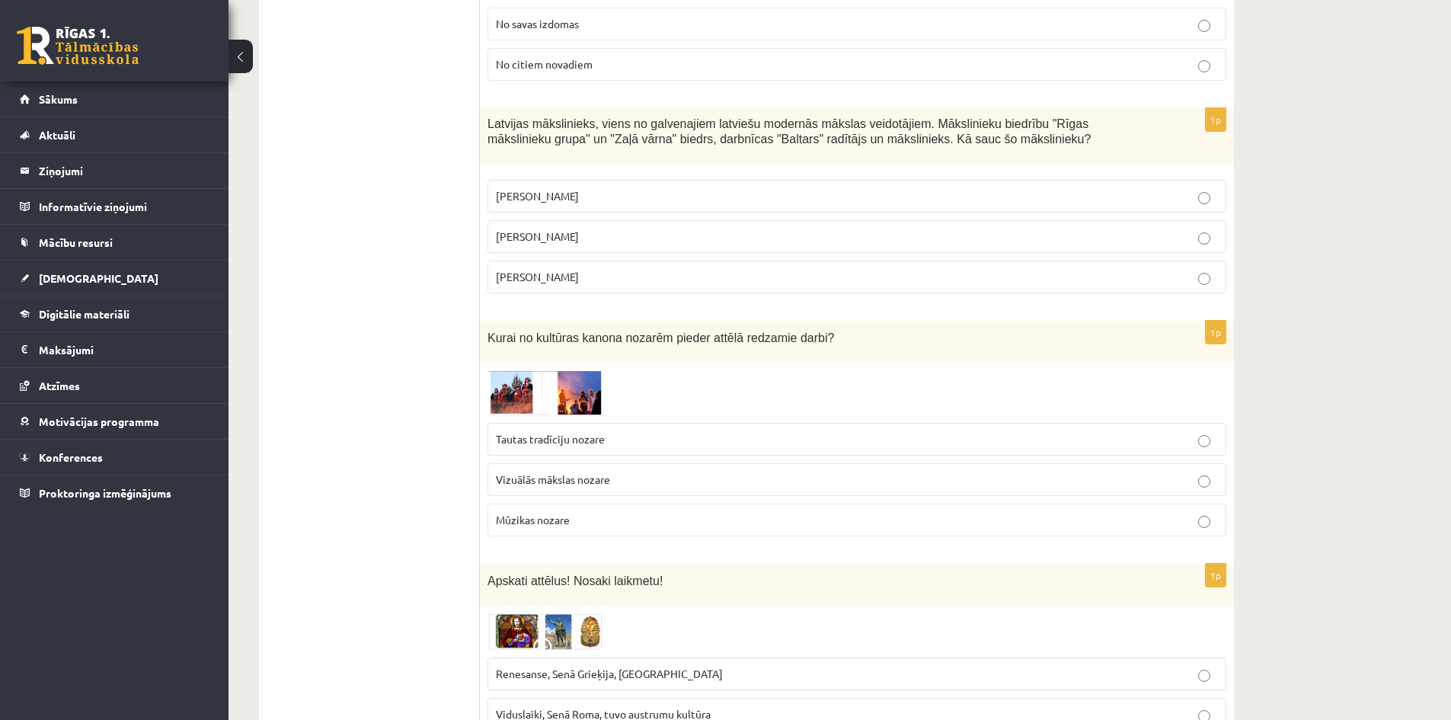
scroll to position [3488, 0]
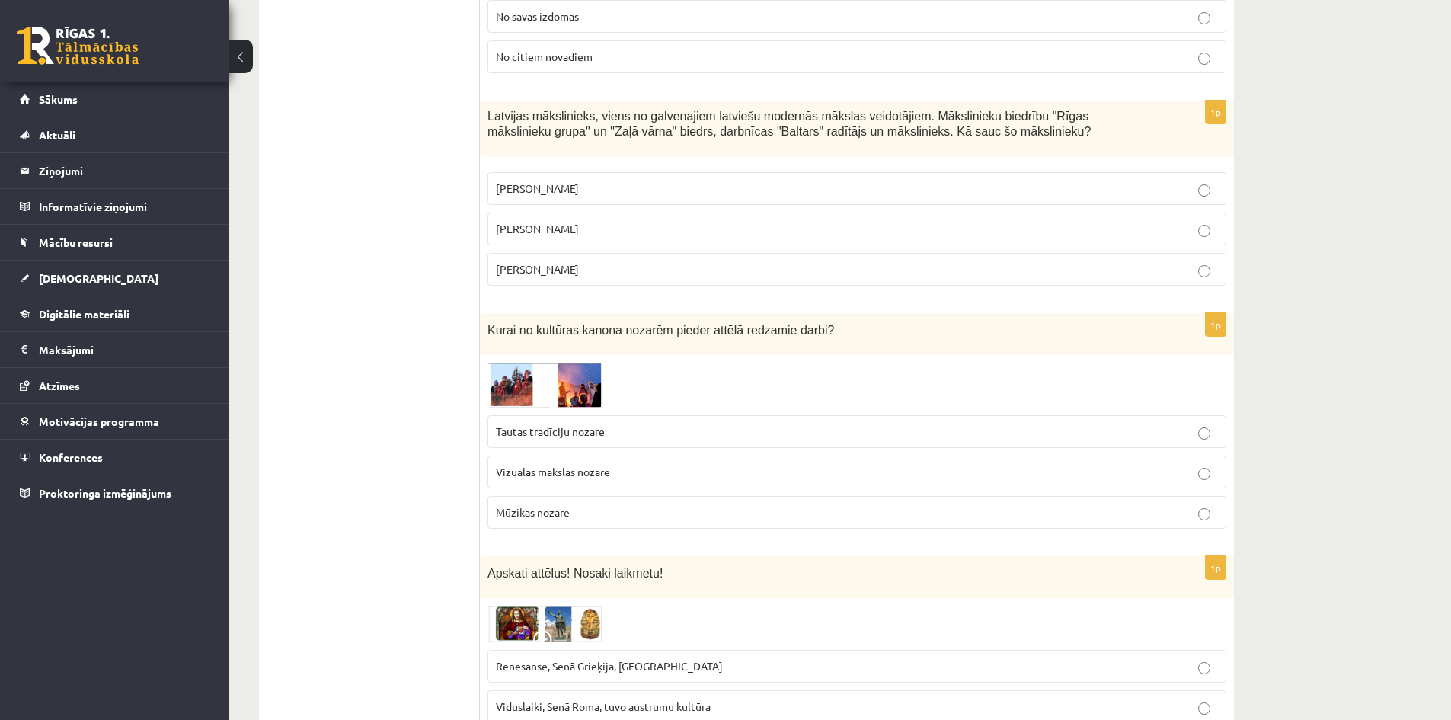
click at [523, 222] on span "Romāns Suta" at bounding box center [537, 229] width 83 height 14
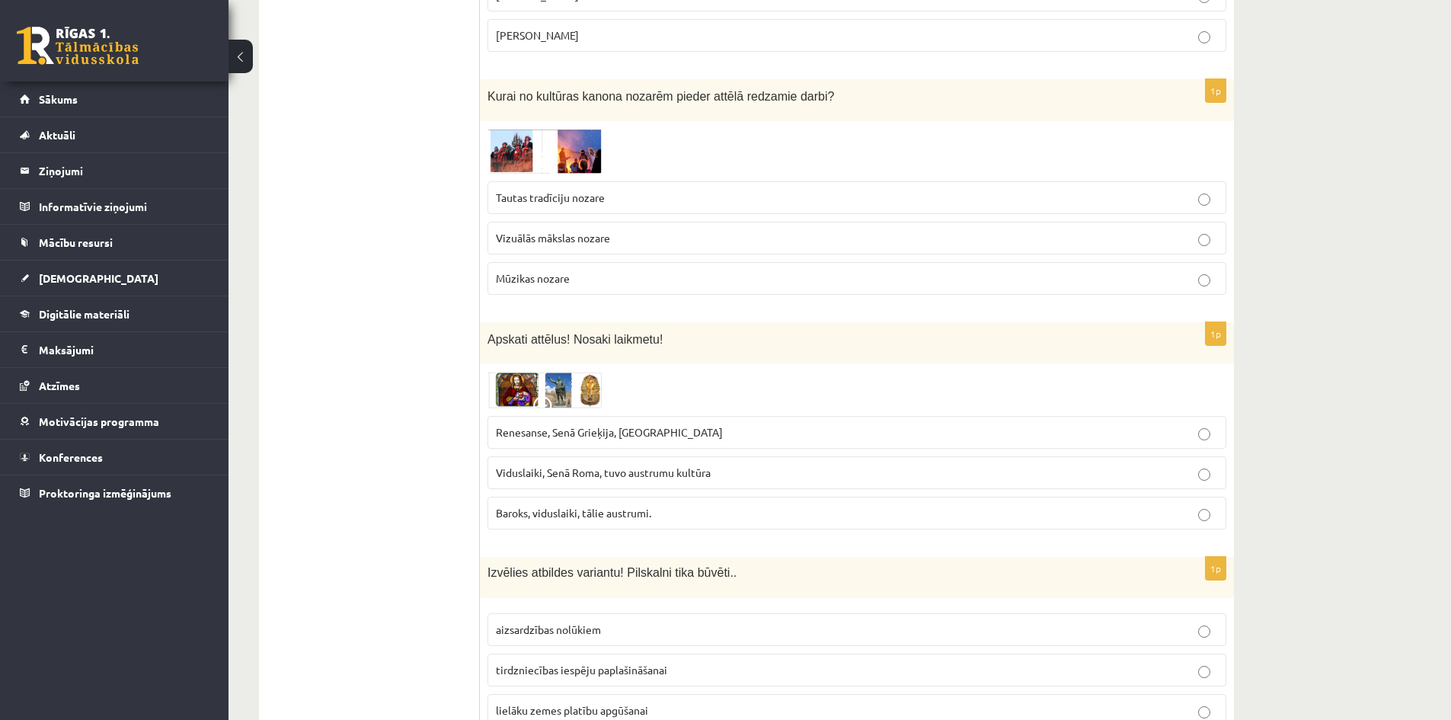
scroll to position [3717, 0]
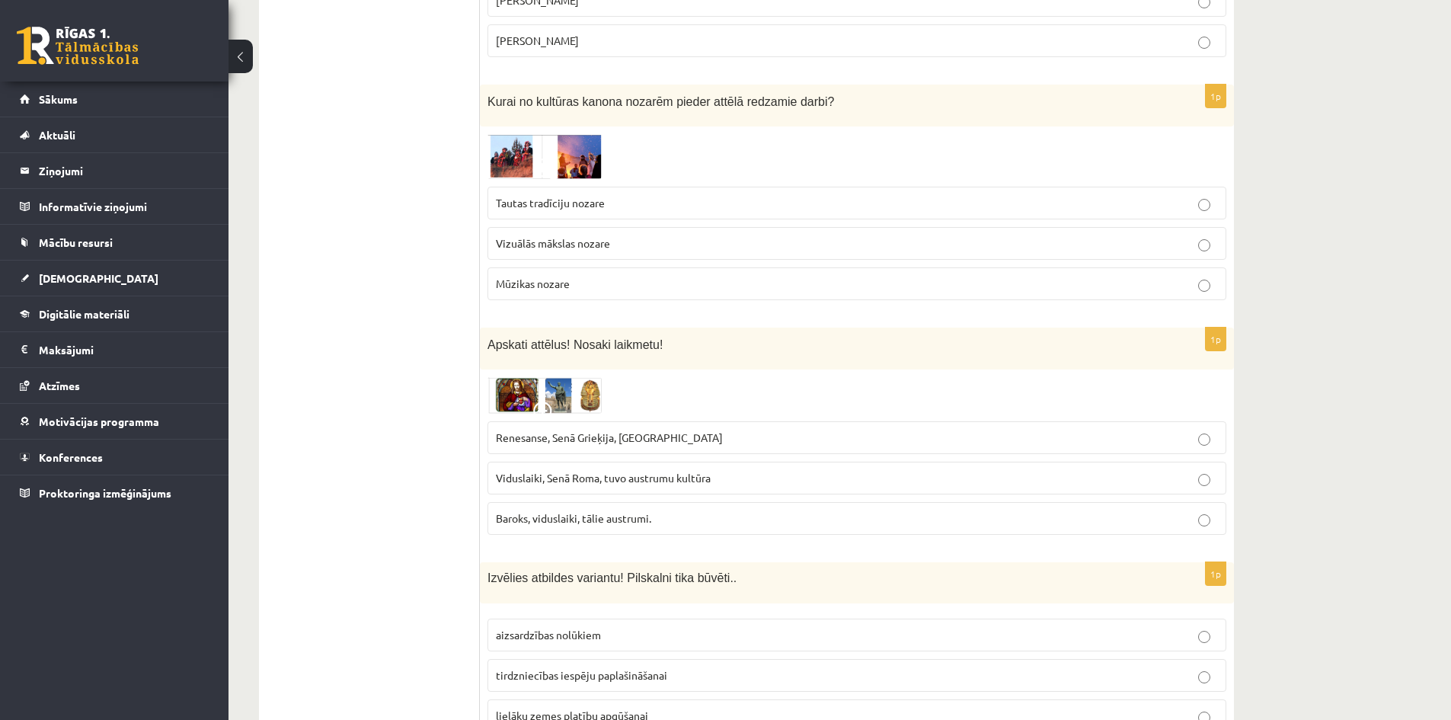
click at [509, 134] on img at bounding box center [545, 156] width 114 height 45
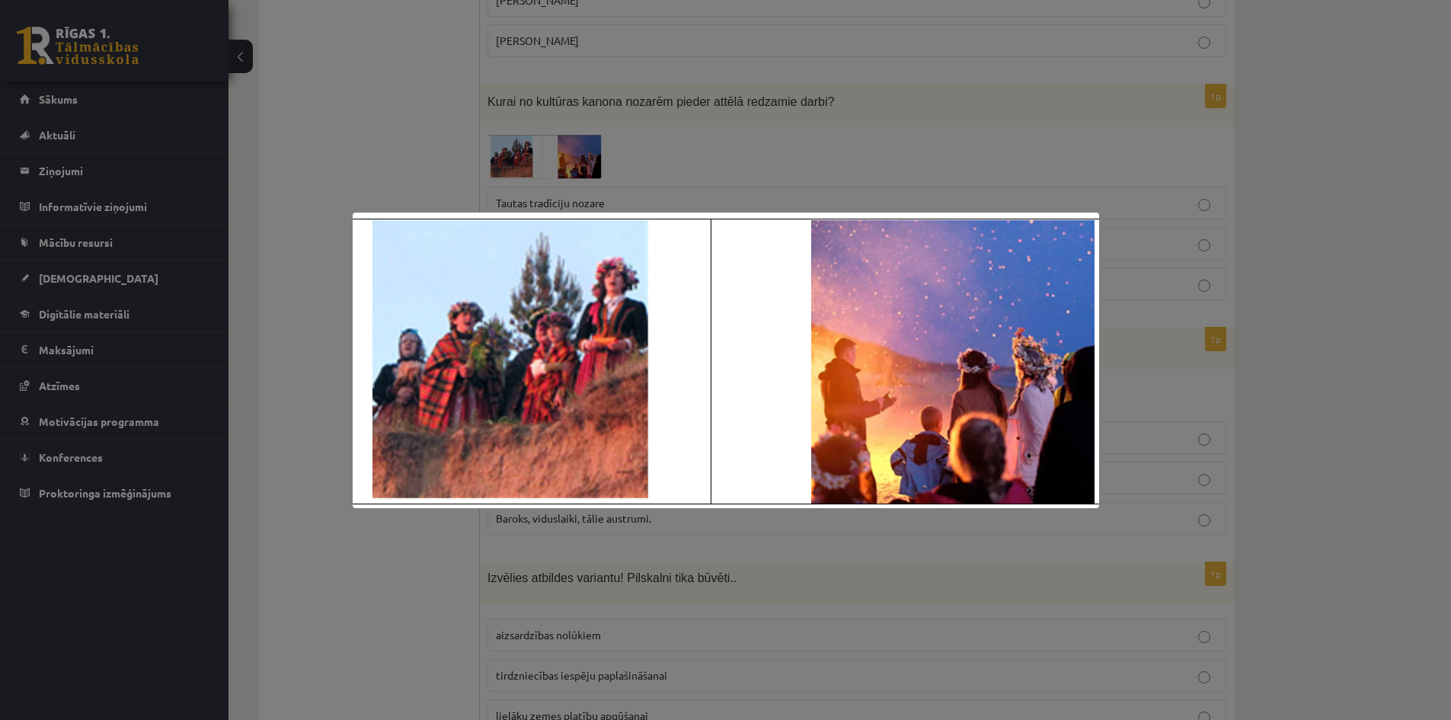
click at [1166, 164] on div at bounding box center [725, 360] width 1451 height 720
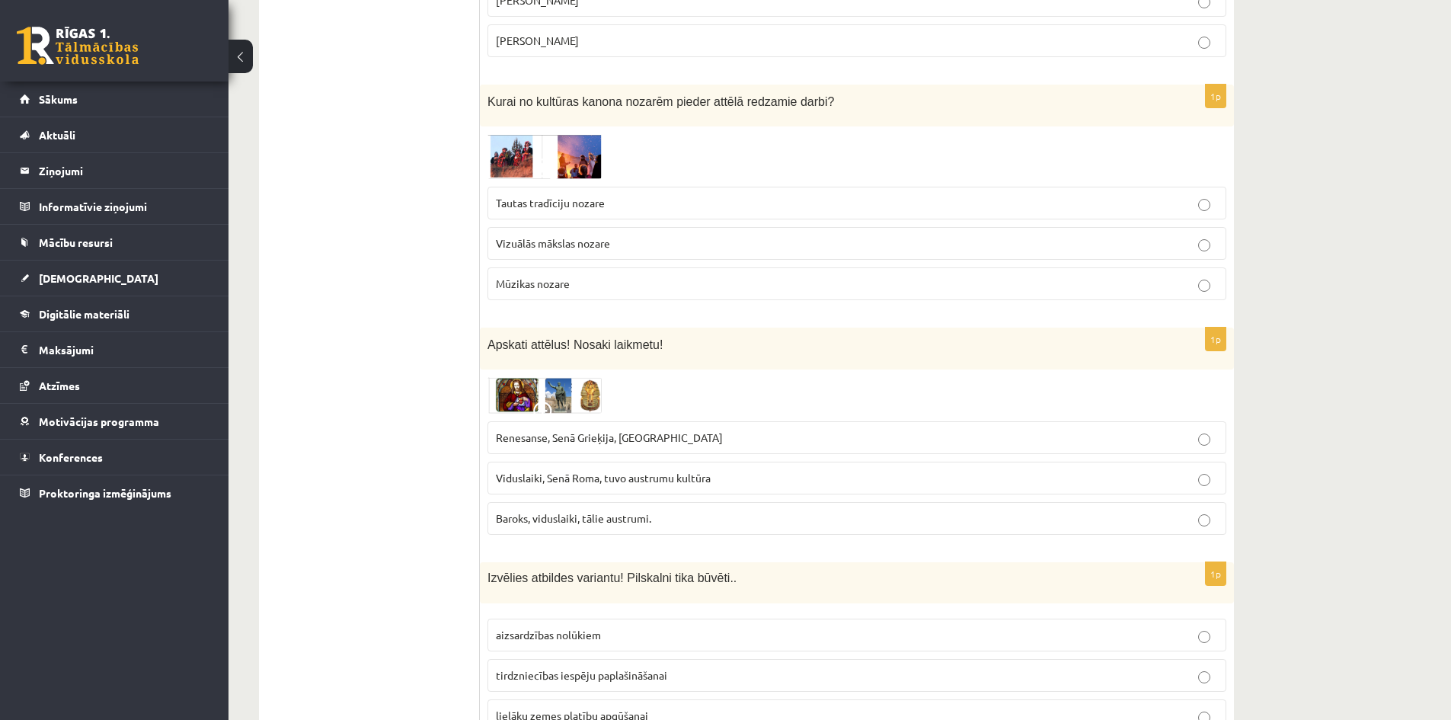
click at [633, 187] on label "Tautas tradīciju nozare" at bounding box center [857, 203] width 739 height 33
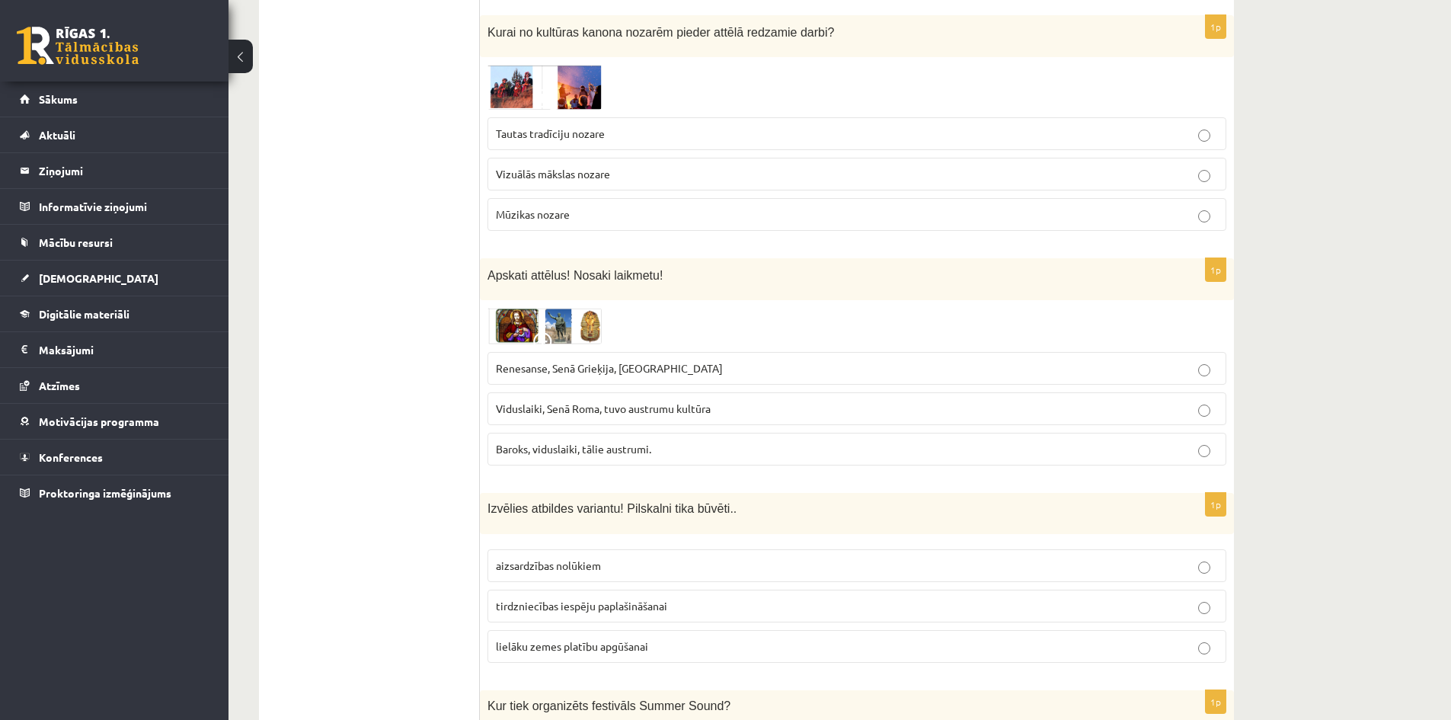
scroll to position [3793, 0]
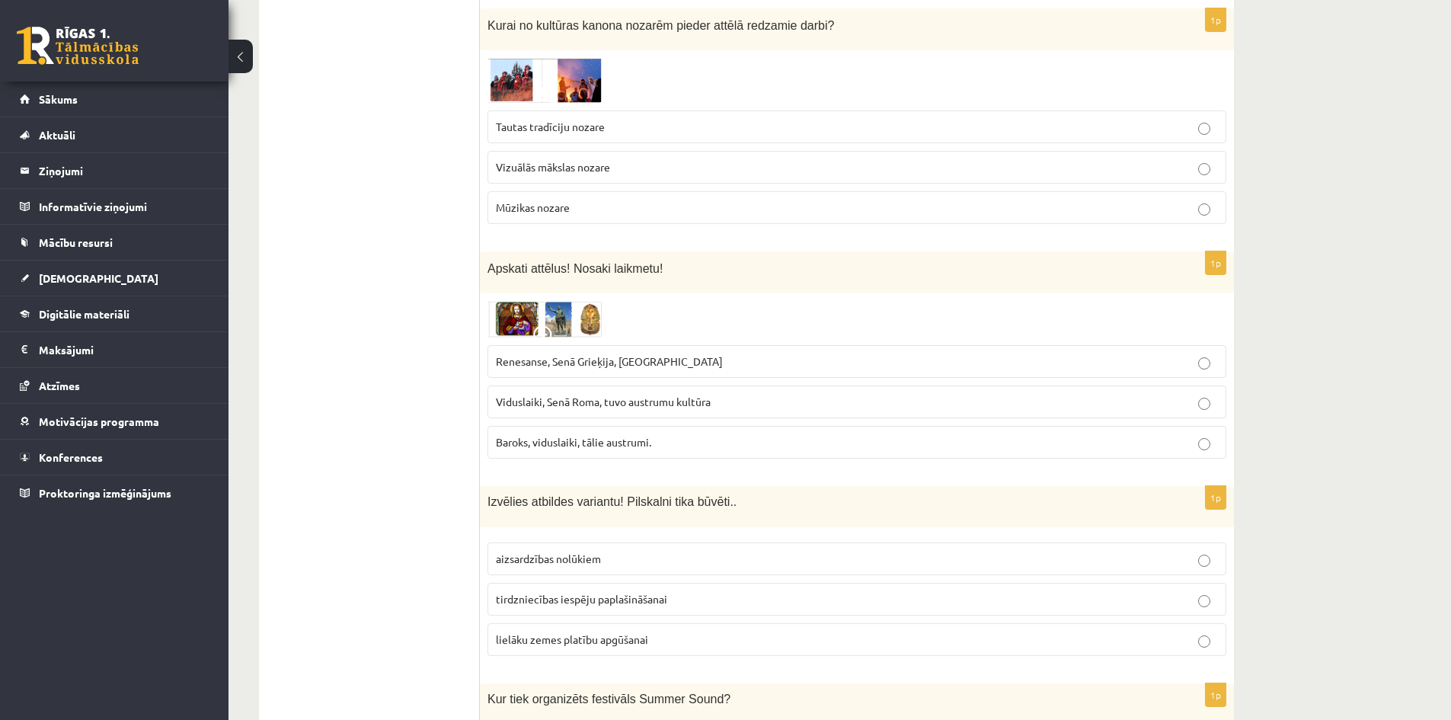
click at [542, 325] on span at bounding box center [545, 337] width 24 height 24
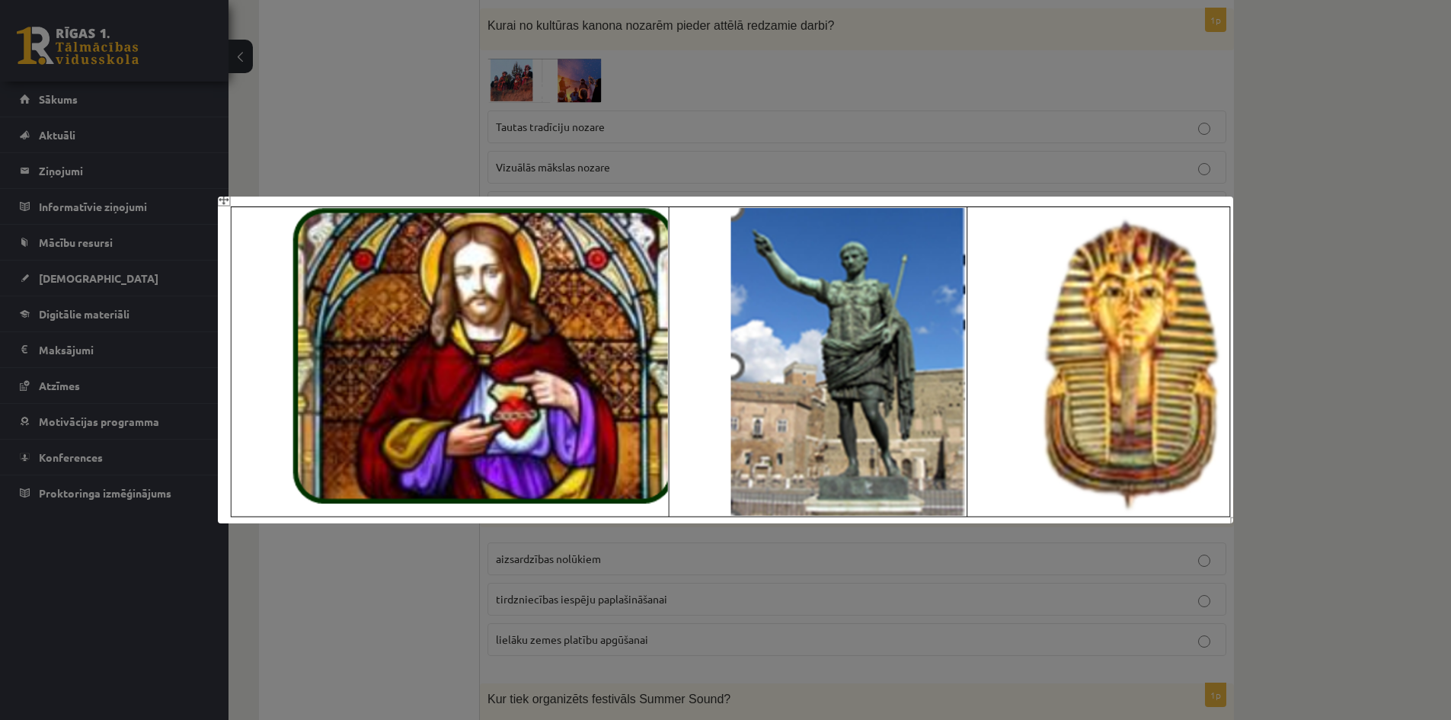
click at [662, 142] on div at bounding box center [725, 360] width 1451 height 720
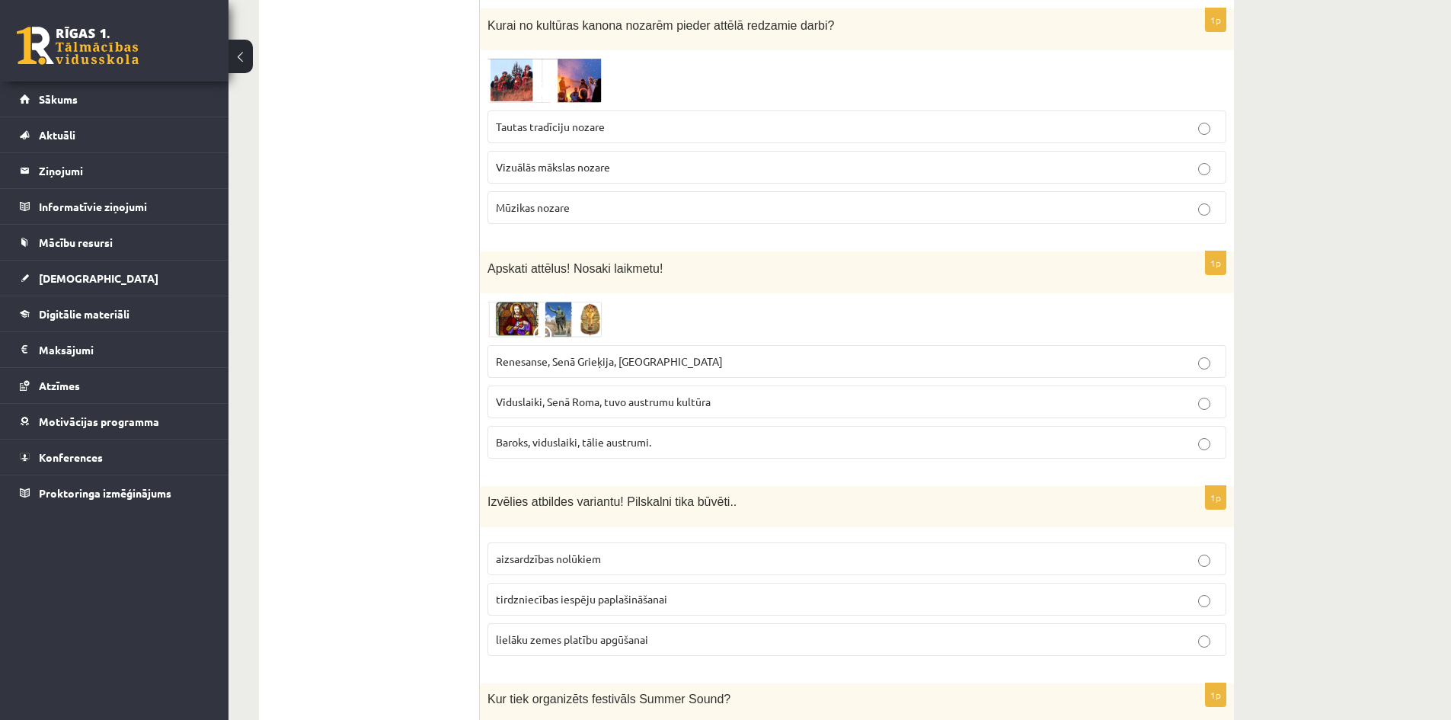
click at [548, 301] on img at bounding box center [545, 319] width 114 height 37
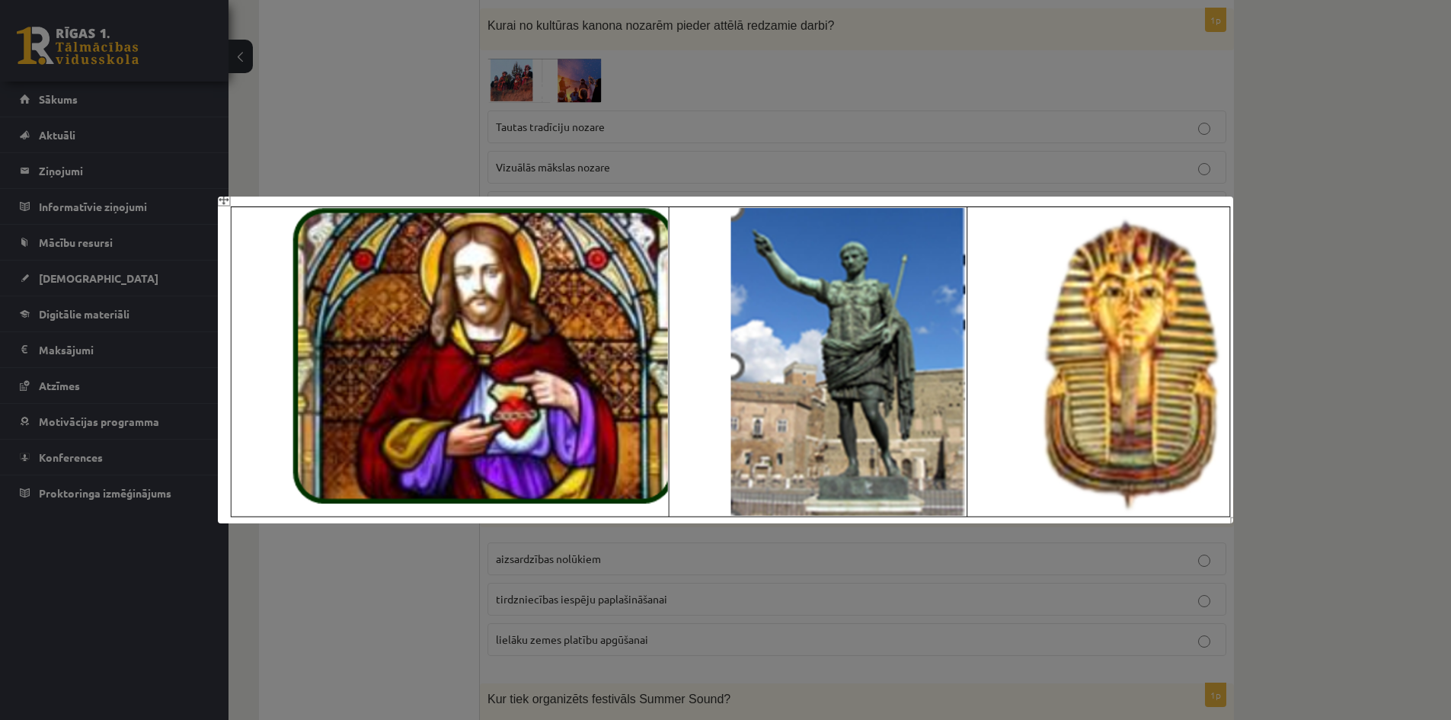
click at [739, 144] on div at bounding box center [725, 360] width 1451 height 720
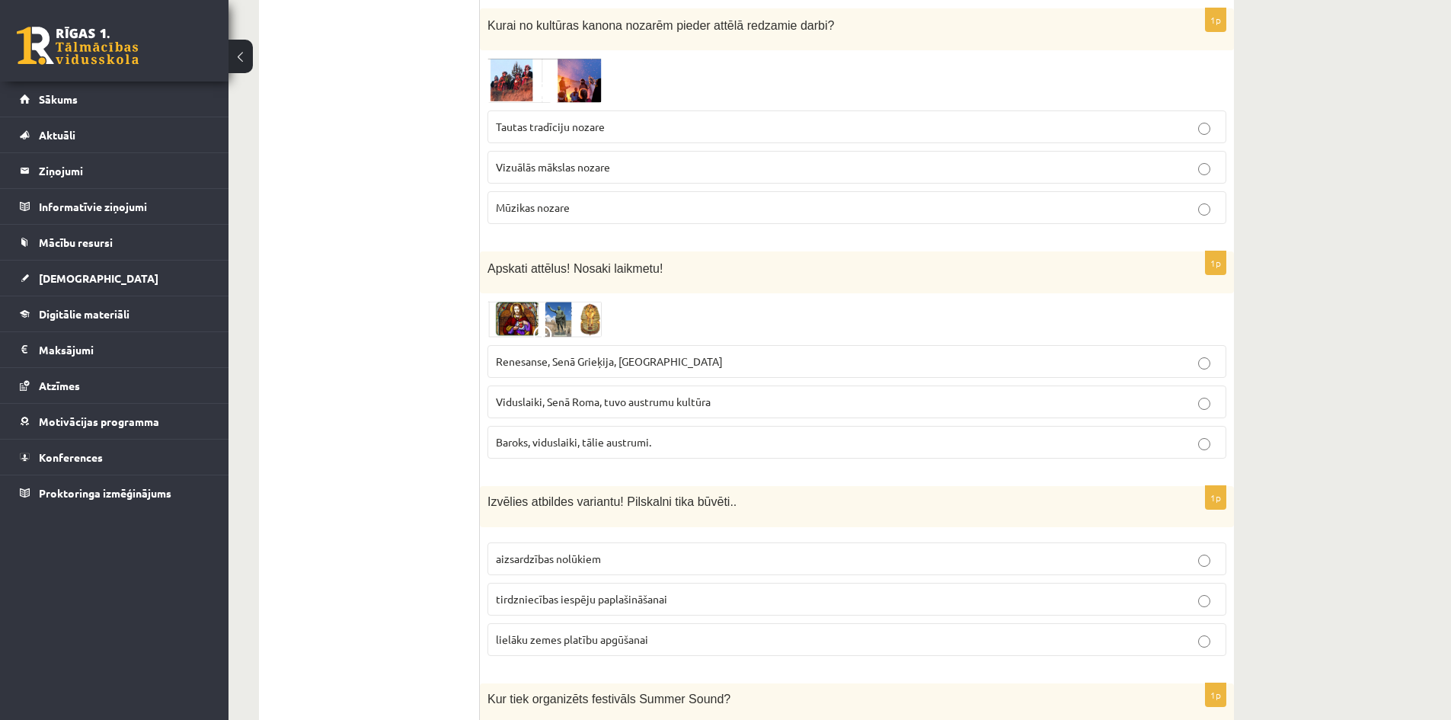
click at [702, 353] on p "Renesanse, Senā Grieķija, Ēģipte" at bounding box center [857, 361] width 722 height 16
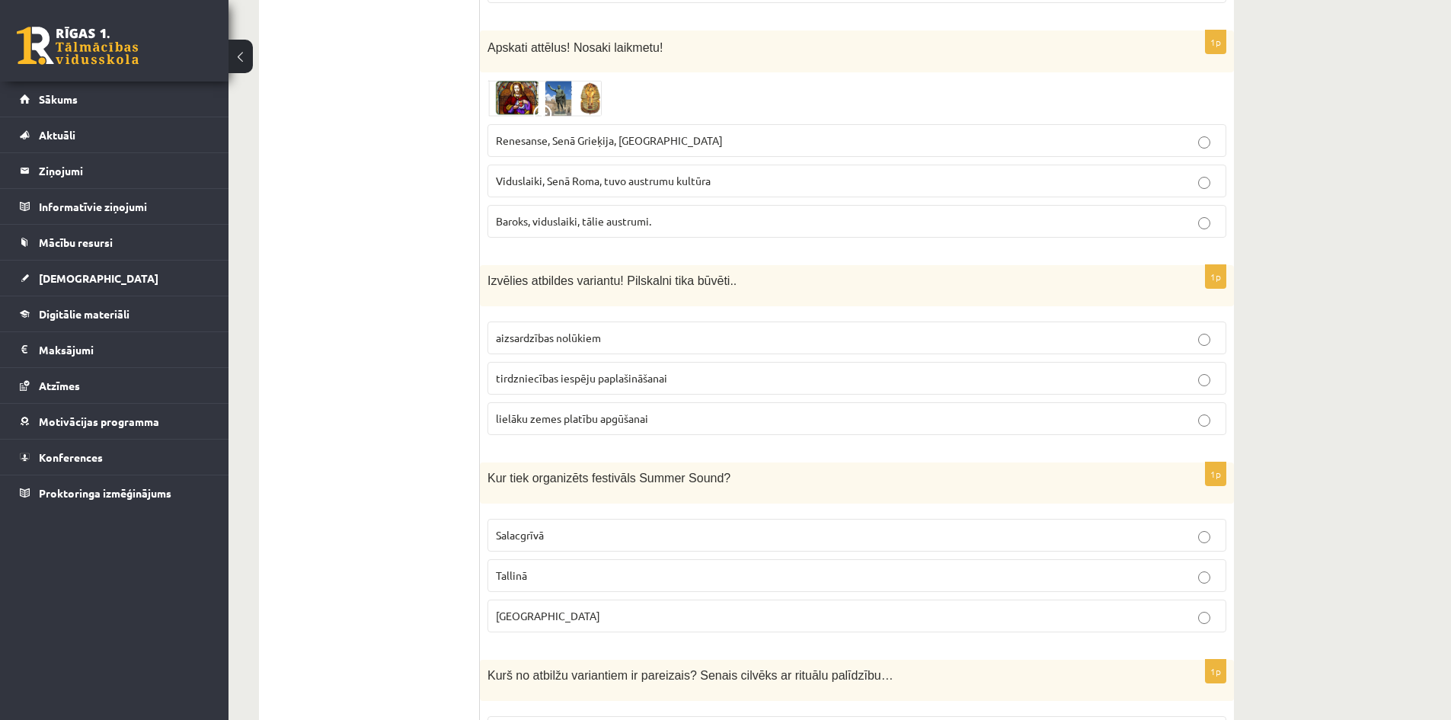
scroll to position [4021, 0]
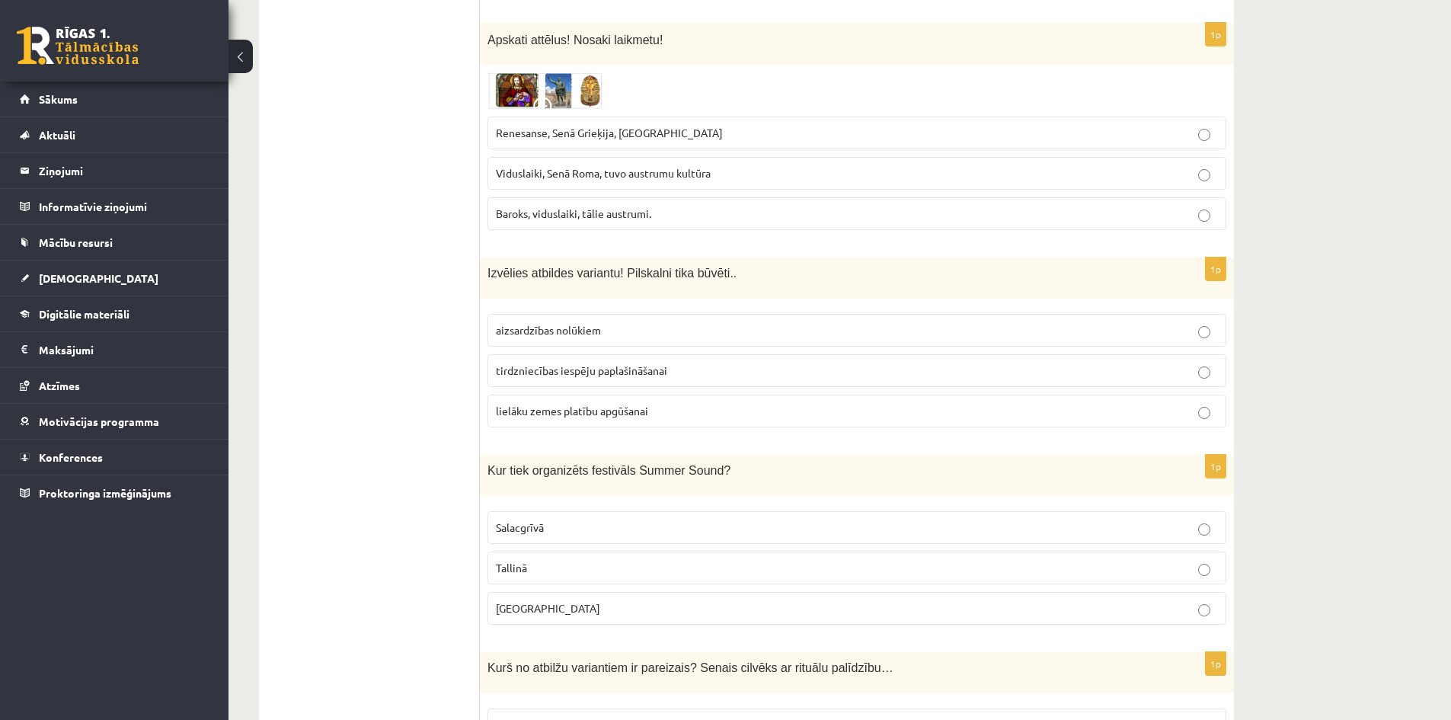
click at [576, 323] on span "aizsardzības nolūkiem" at bounding box center [548, 330] width 105 height 14
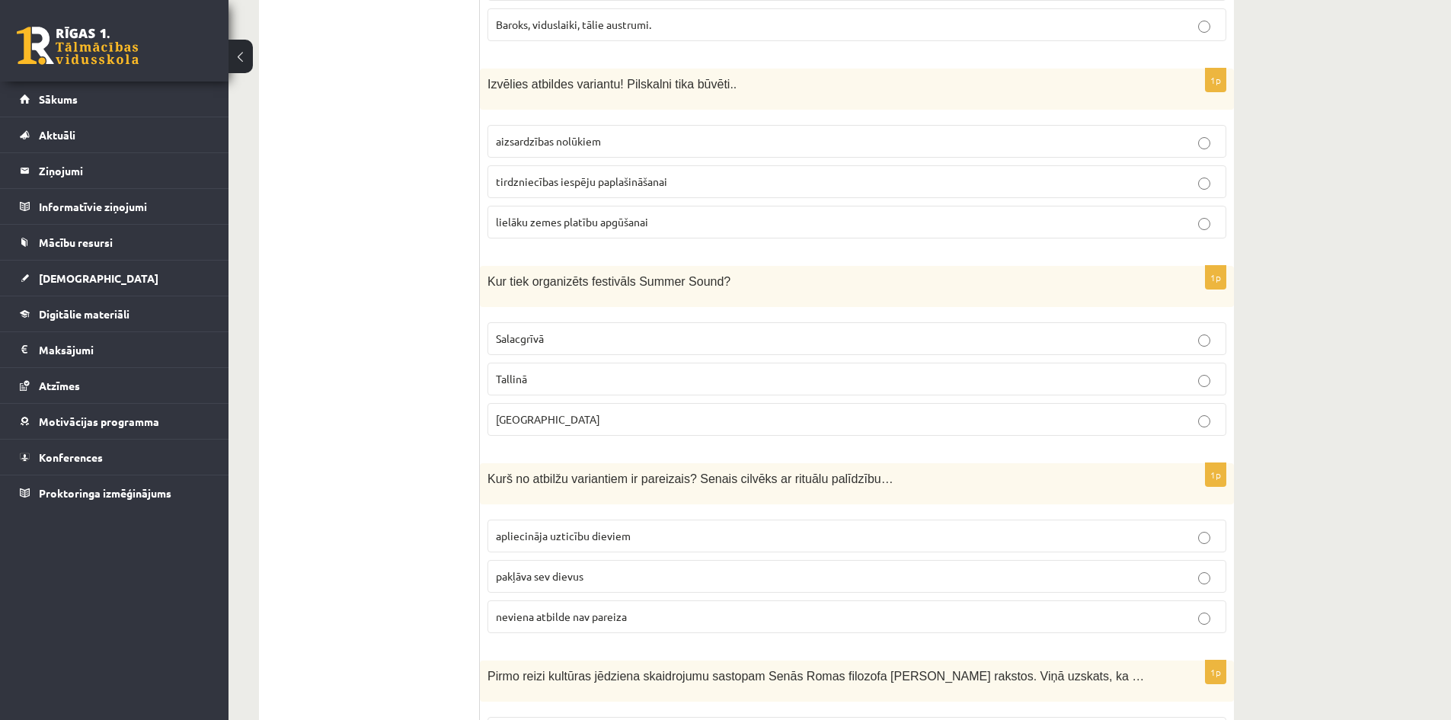
scroll to position [4250, 0]
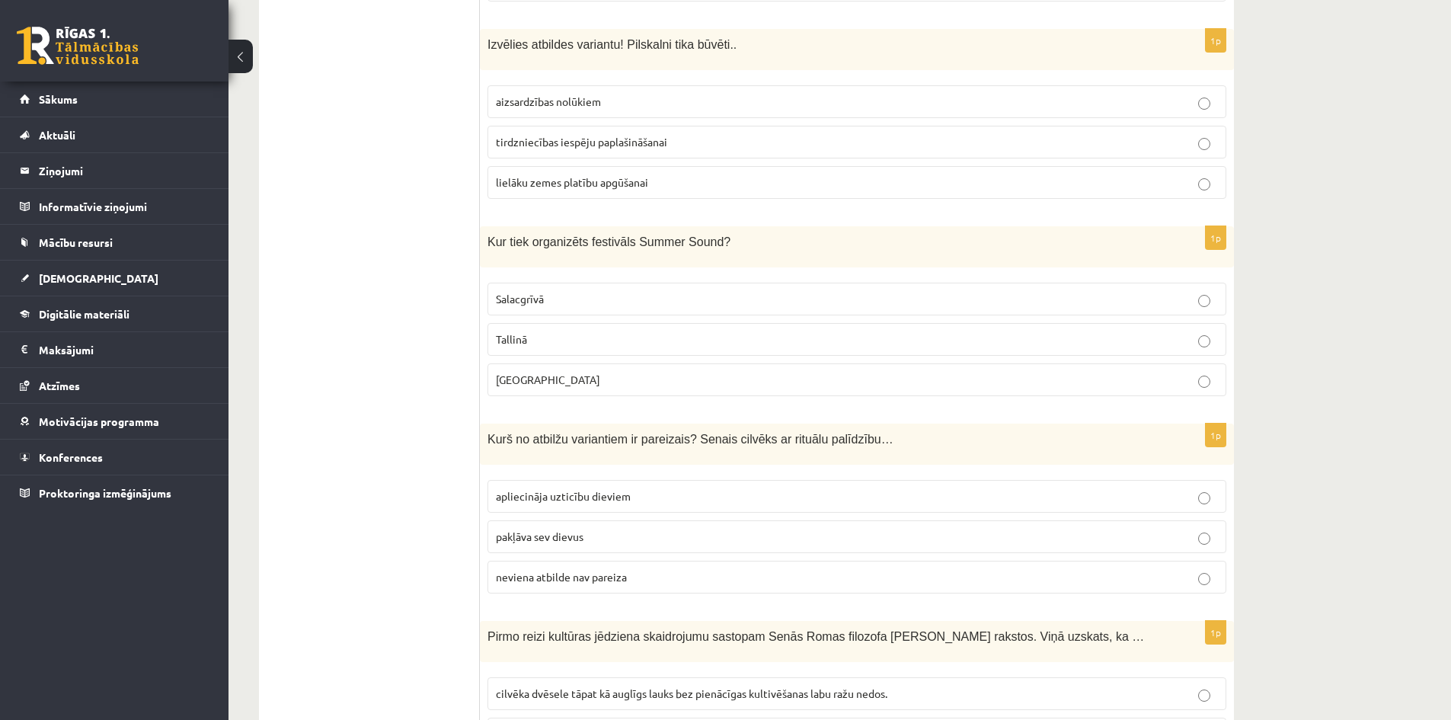
click at [516, 372] on p "Liepājā" at bounding box center [857, 380] width 722 height 16
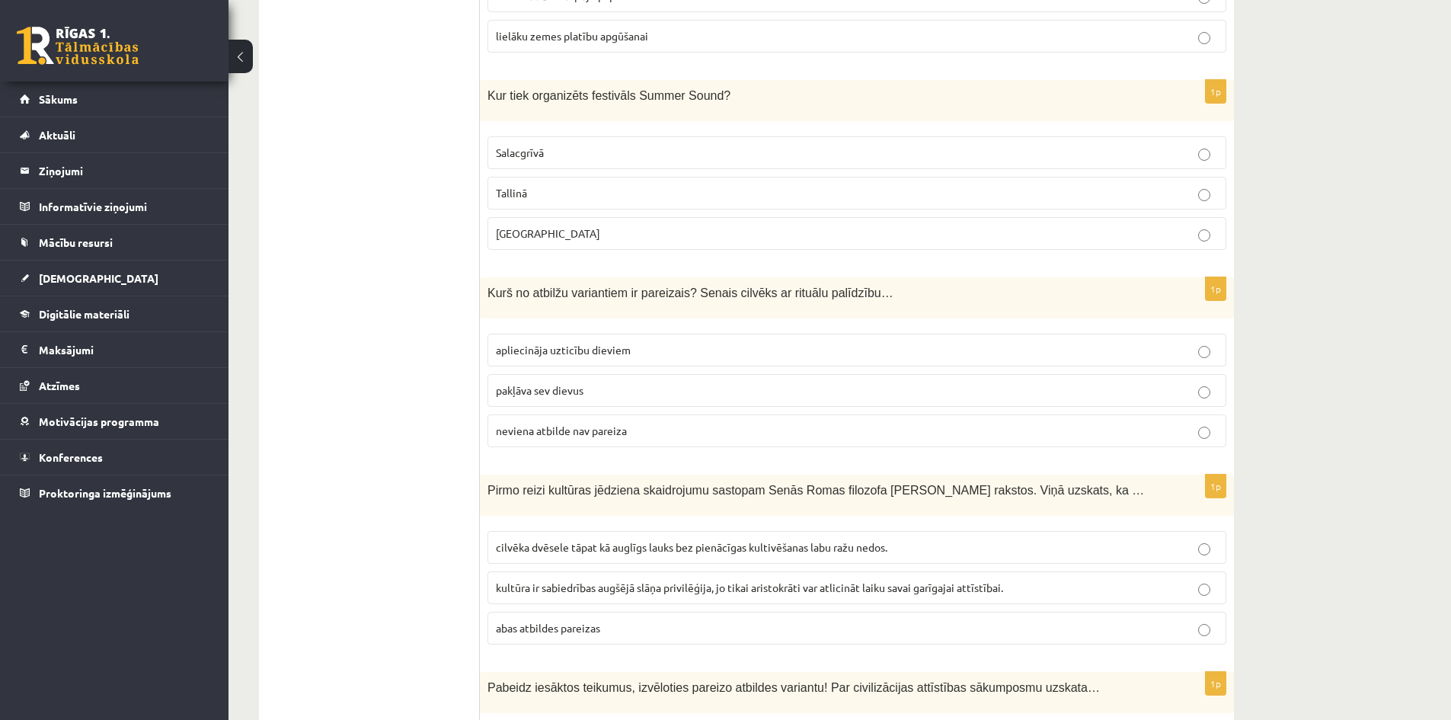
scroll to position [4402, 0]
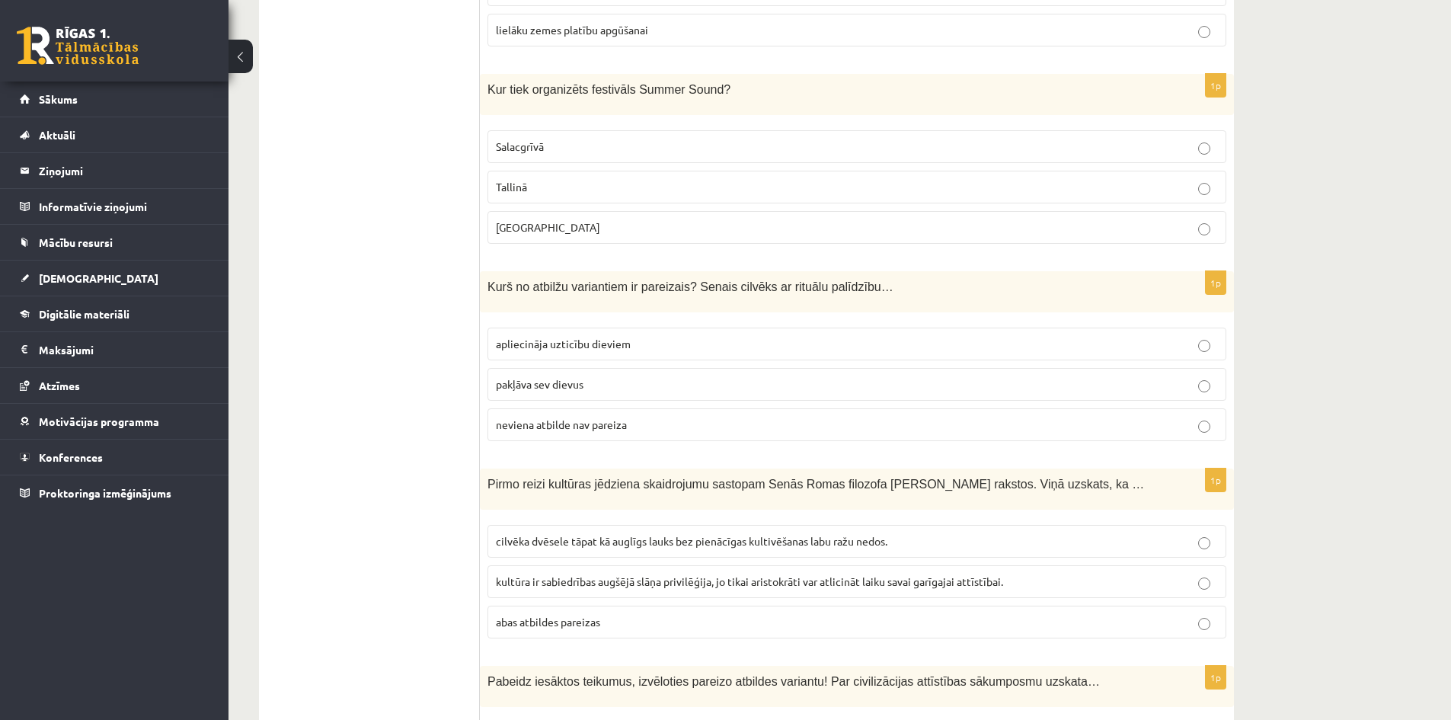
click at [561, 337] on span "apliecināja uzticību dieviem" at bounding box center [563, 344] width 135 height 14
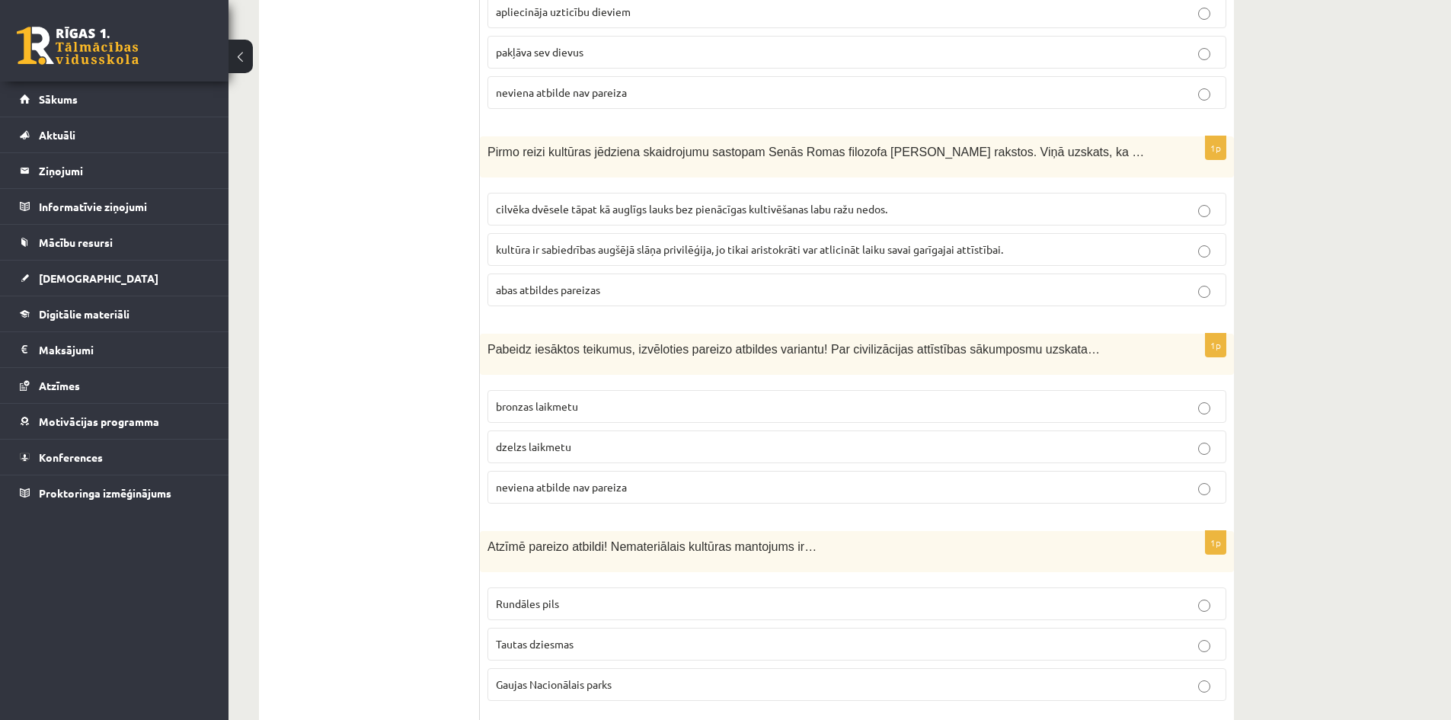
scroll to position [4783, 0]
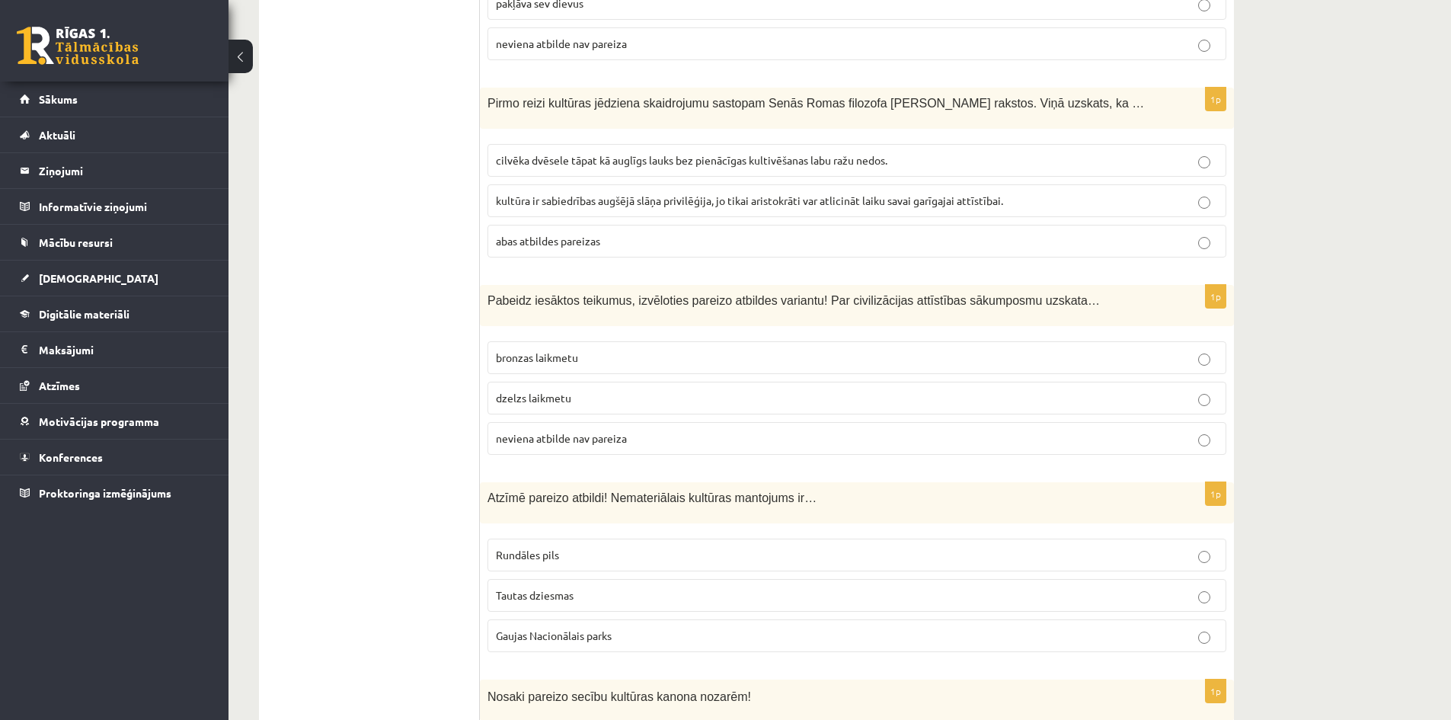
click at [577, 153] on span "cilvēka dvēsele tāpat kā auglīgs lauks bez pienācīgas kultivēšanas labu ražu ne…" at bounding box center [692, 160] width 392 height 14
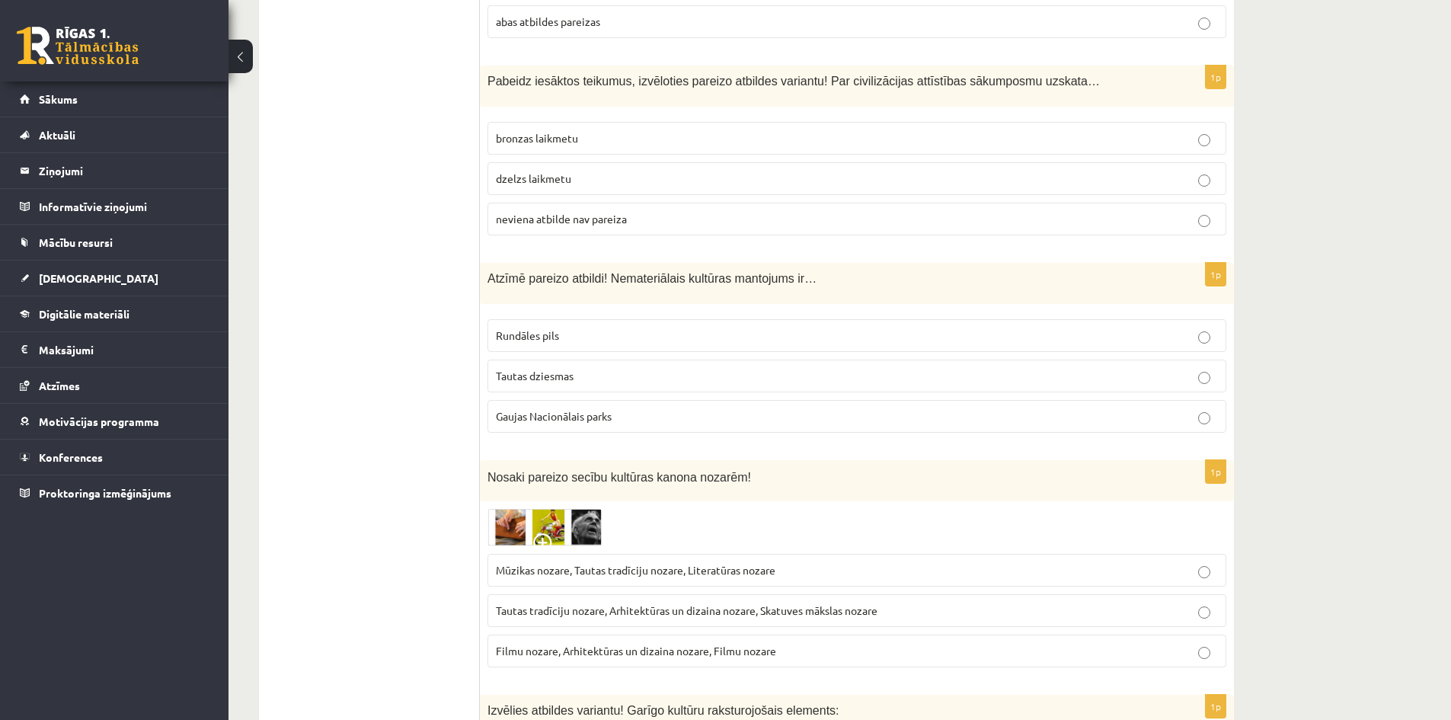
scroll to position [5012, 0]
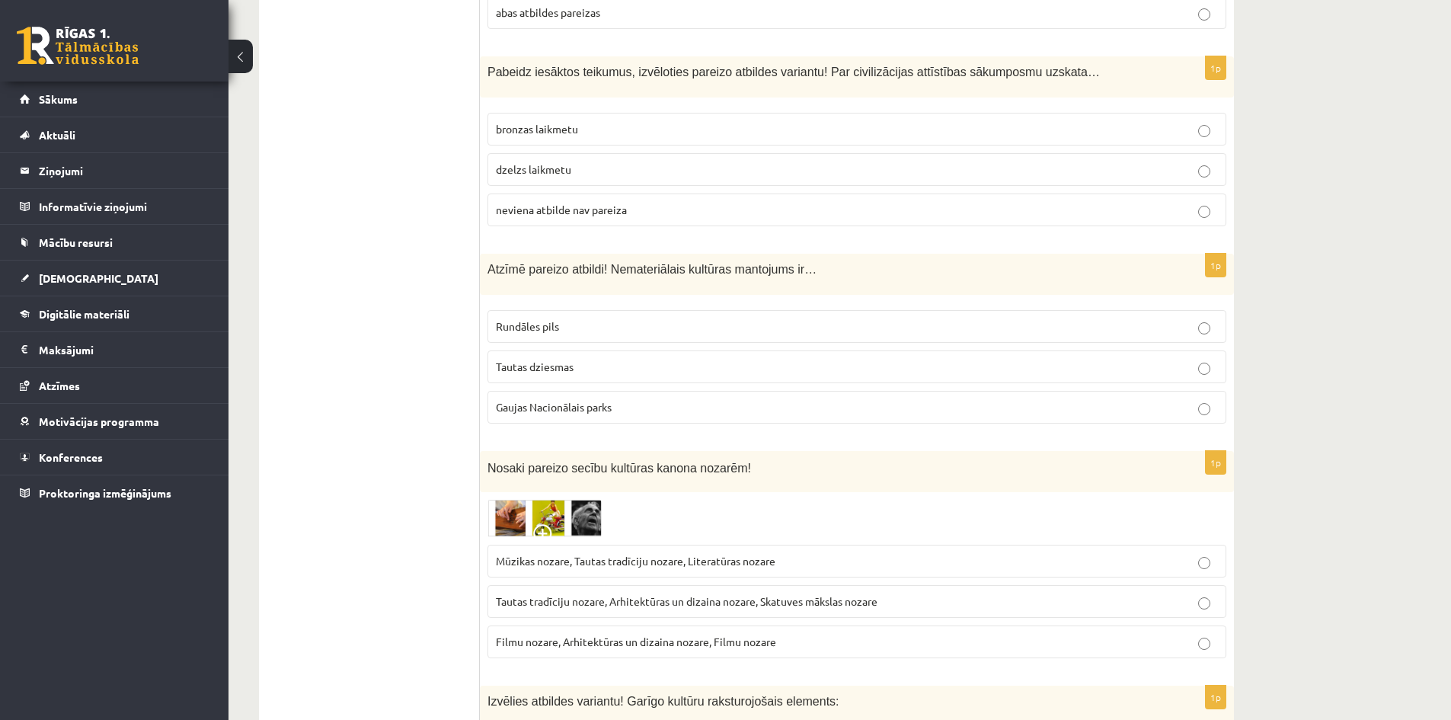
click at [501, 193] on label "neviena atbilde nav pareiza" at bounding box center [857, 209] width 739 height 33
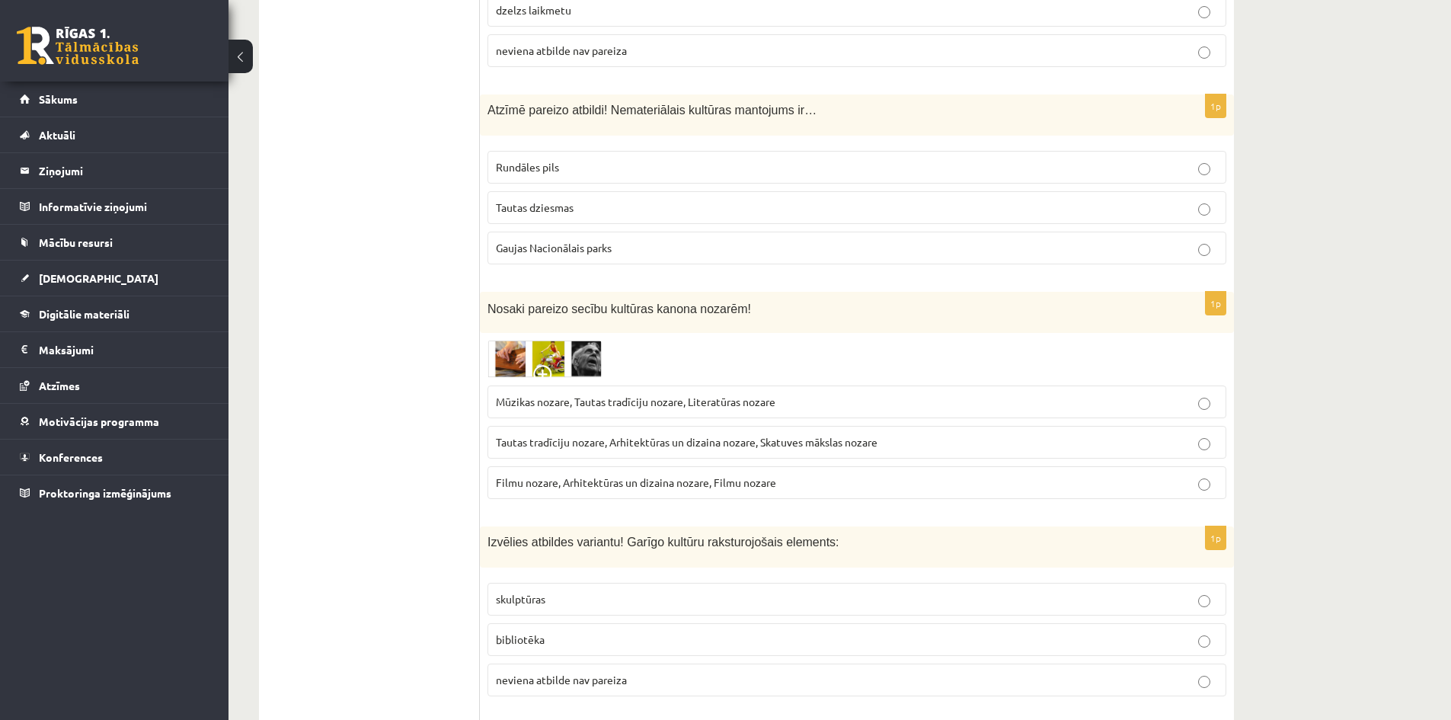
scroll to position [5240, 0]
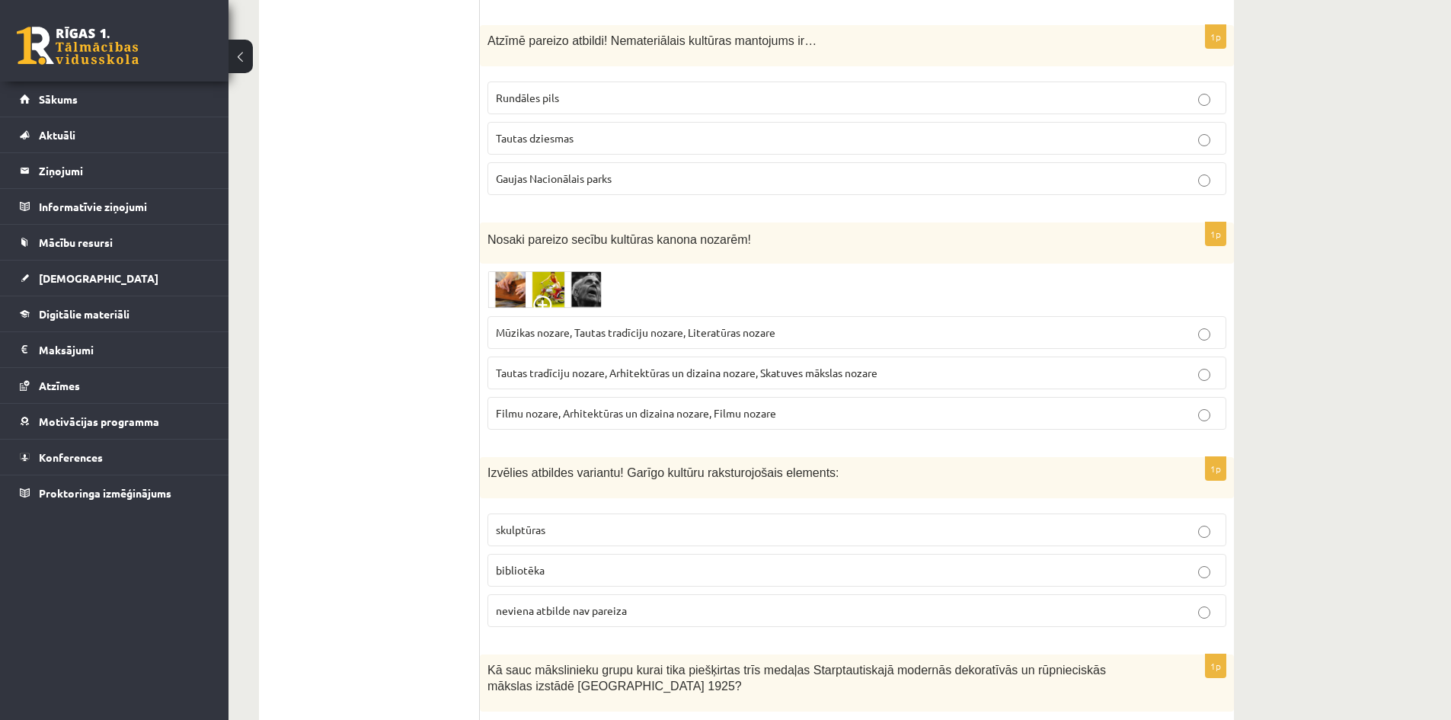
click at [539, 131] on span "Tautas dziesmas" at bounding box center [535, 138] width 78 height 14
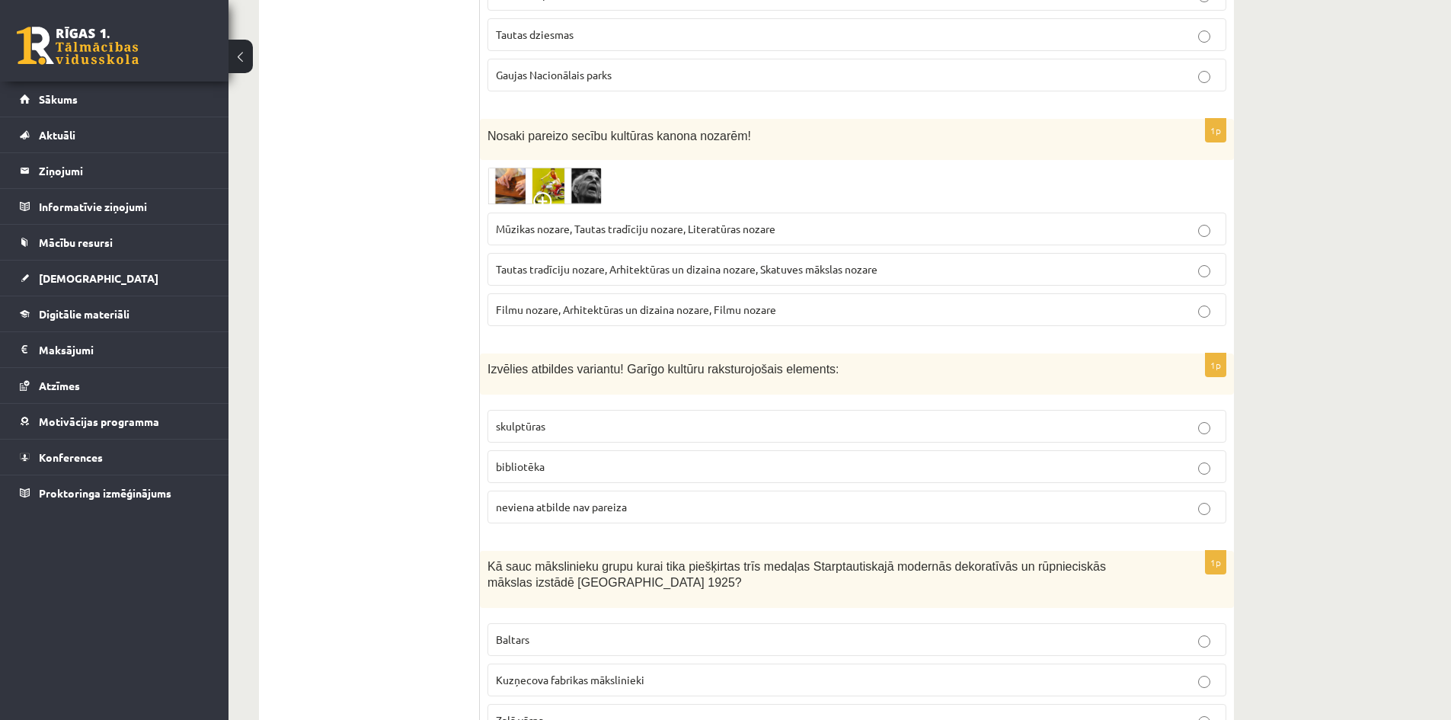
scroll to position [5392, 0]
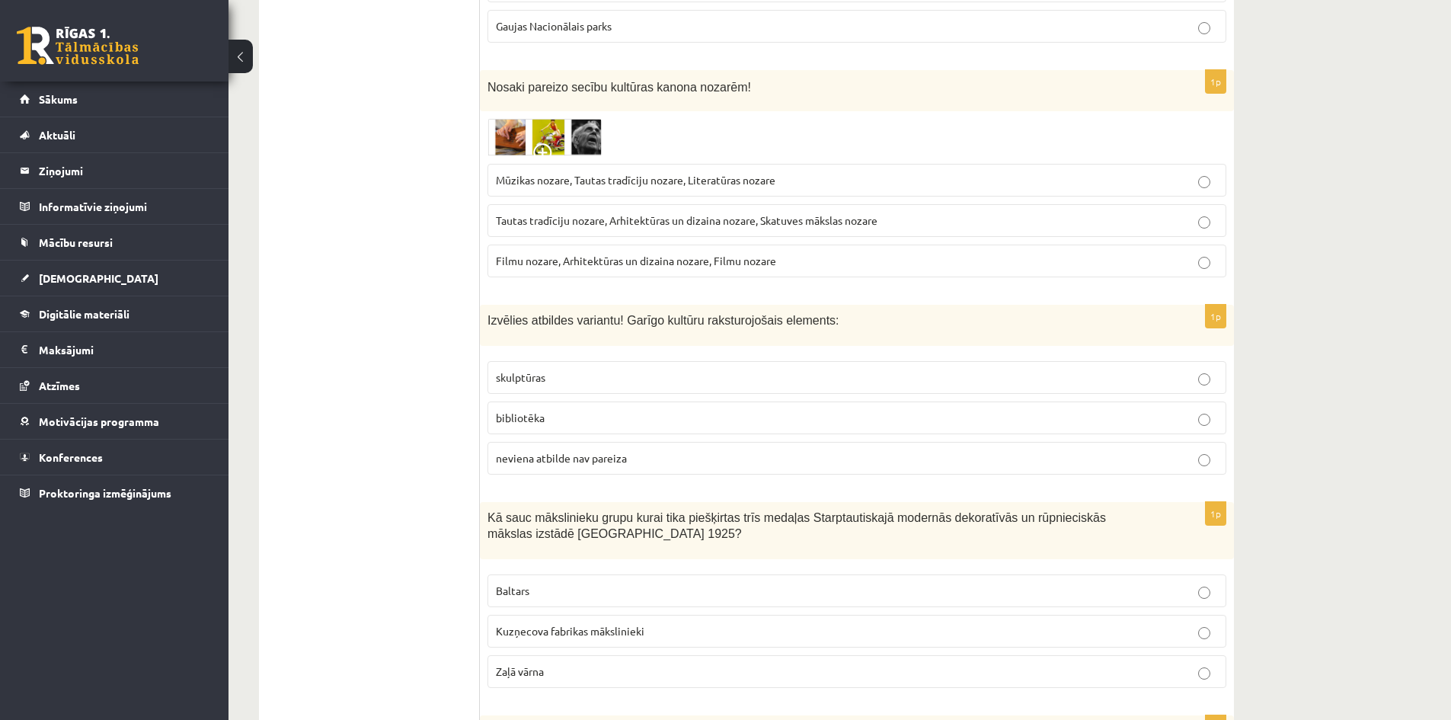
click at [536, 143] on span at bounding box center [545, 155] width 24 height 24
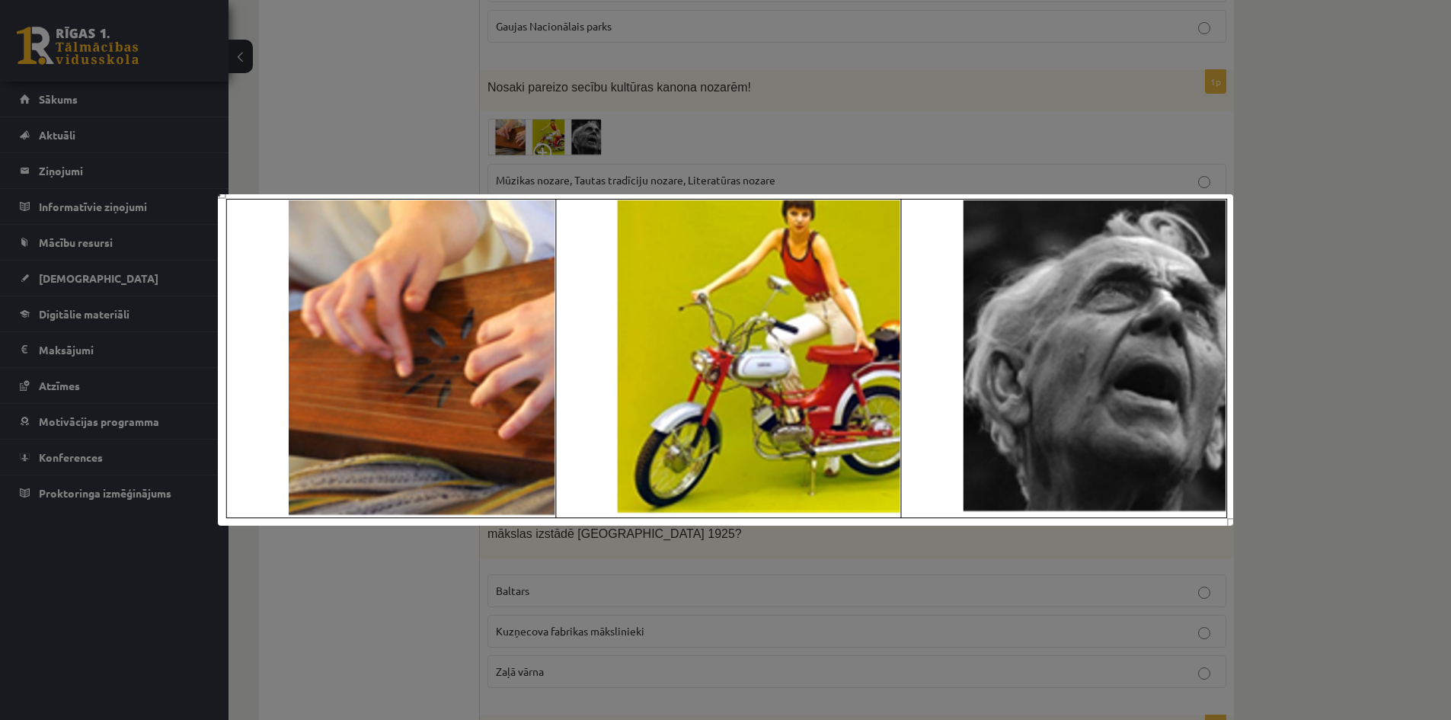
click at [801, 45] on div at bounding box center [725, 360] width 1451 height 720
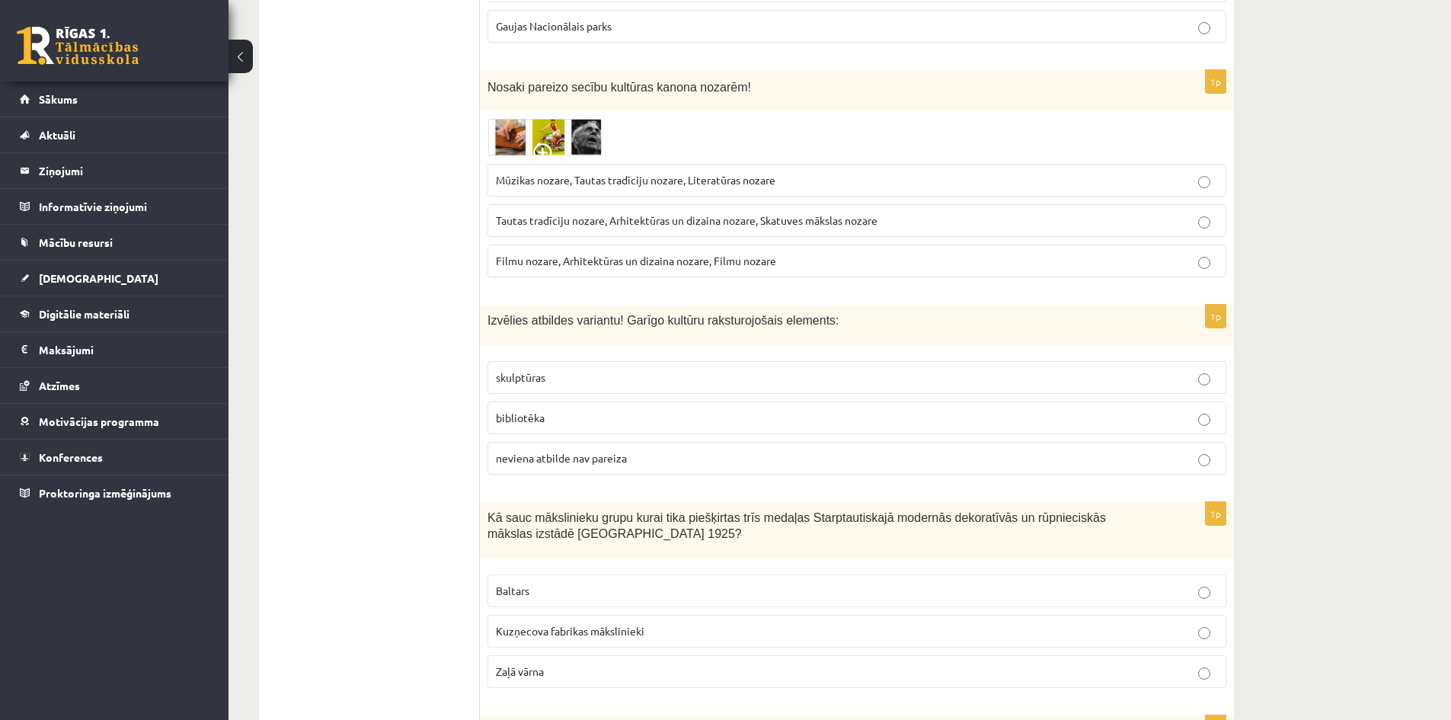
click at [682, 173] on span "Mūzikas nozare, Tautas tradīciju nozare, Literatūras nozare" at bounding box center [636, 180] width 280 height 14
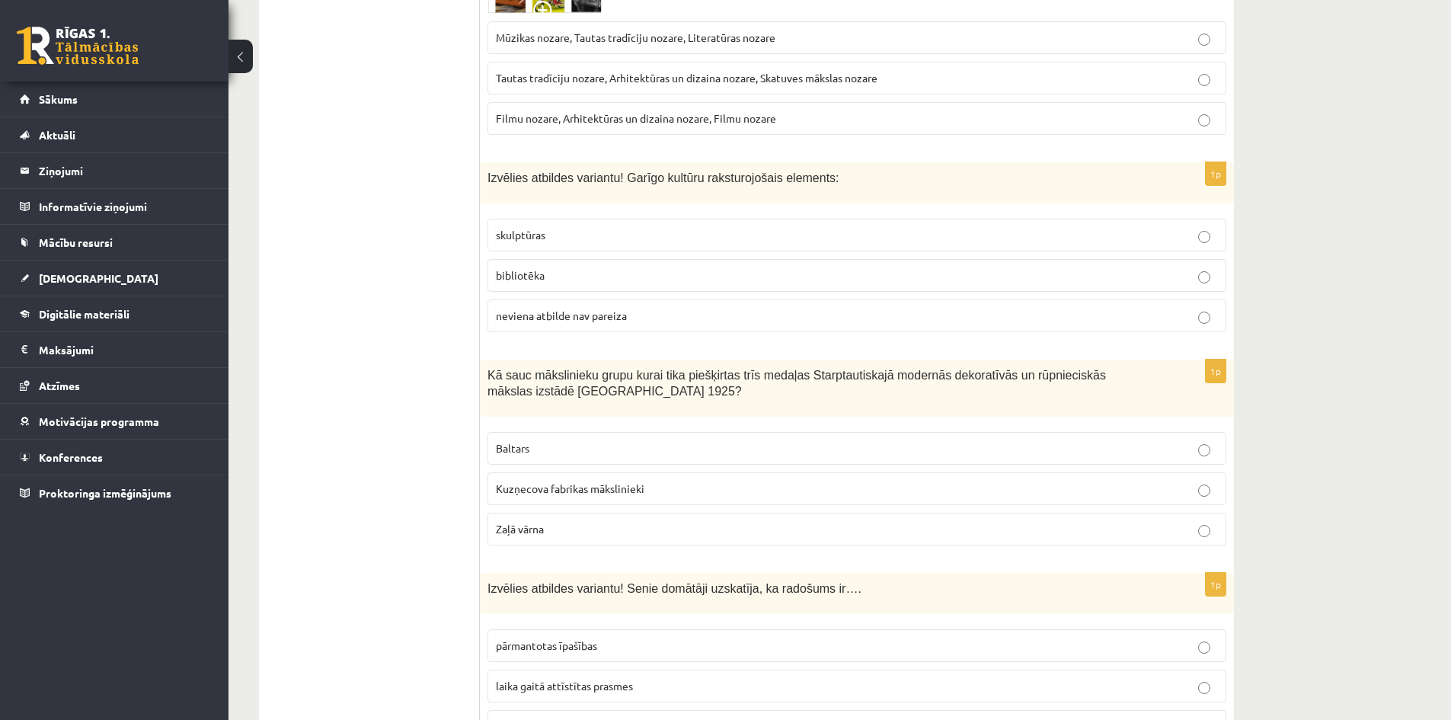
scroll to position [5545, 0]
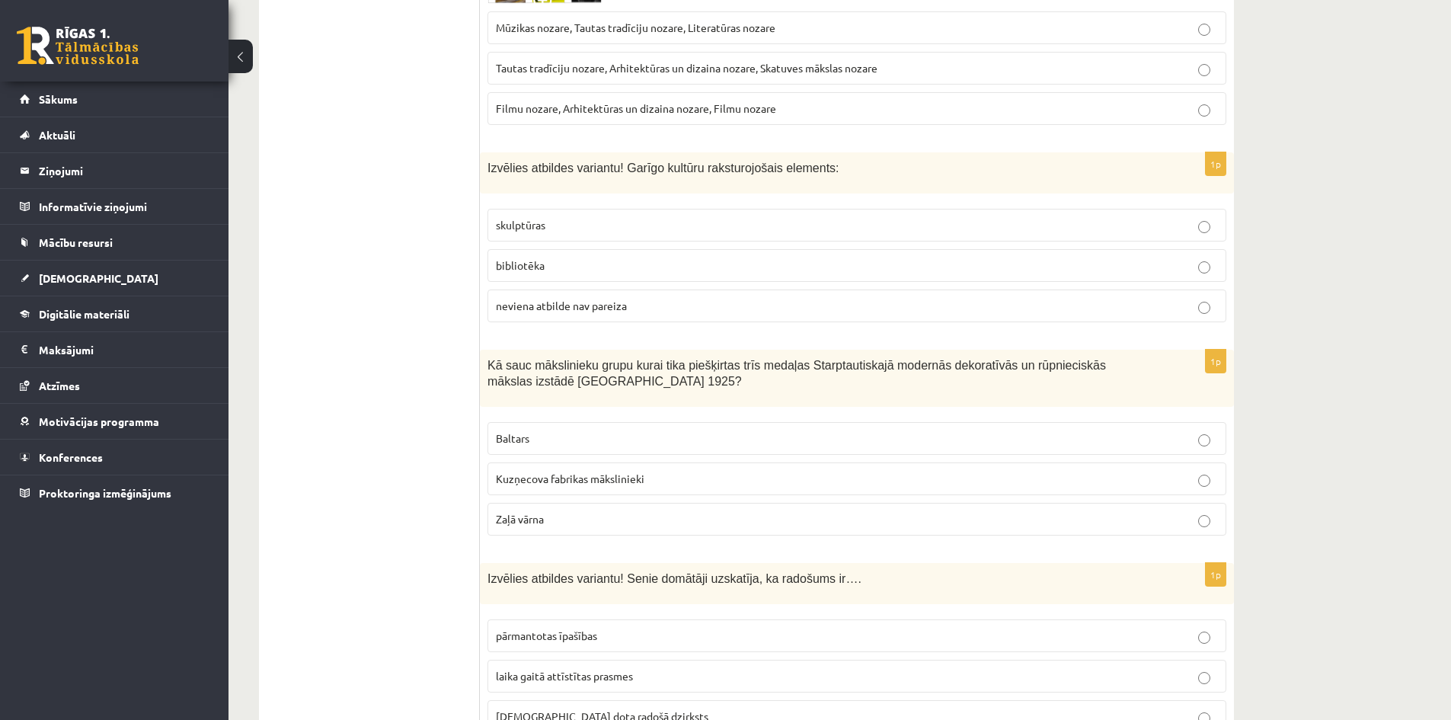
click at [539, 258] on span "bibliotēka" at bounding box center [520, 265] width 49 height 14
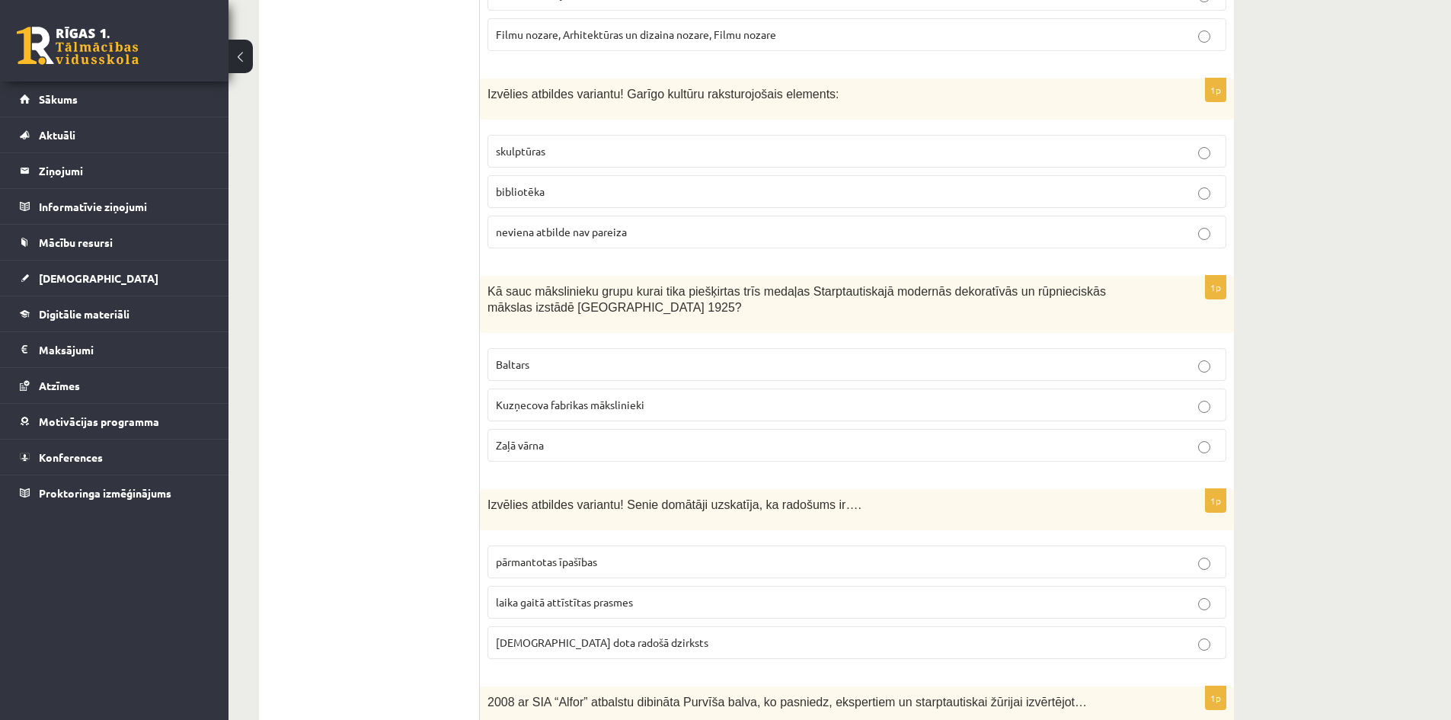
scroll to position [5697, 0]
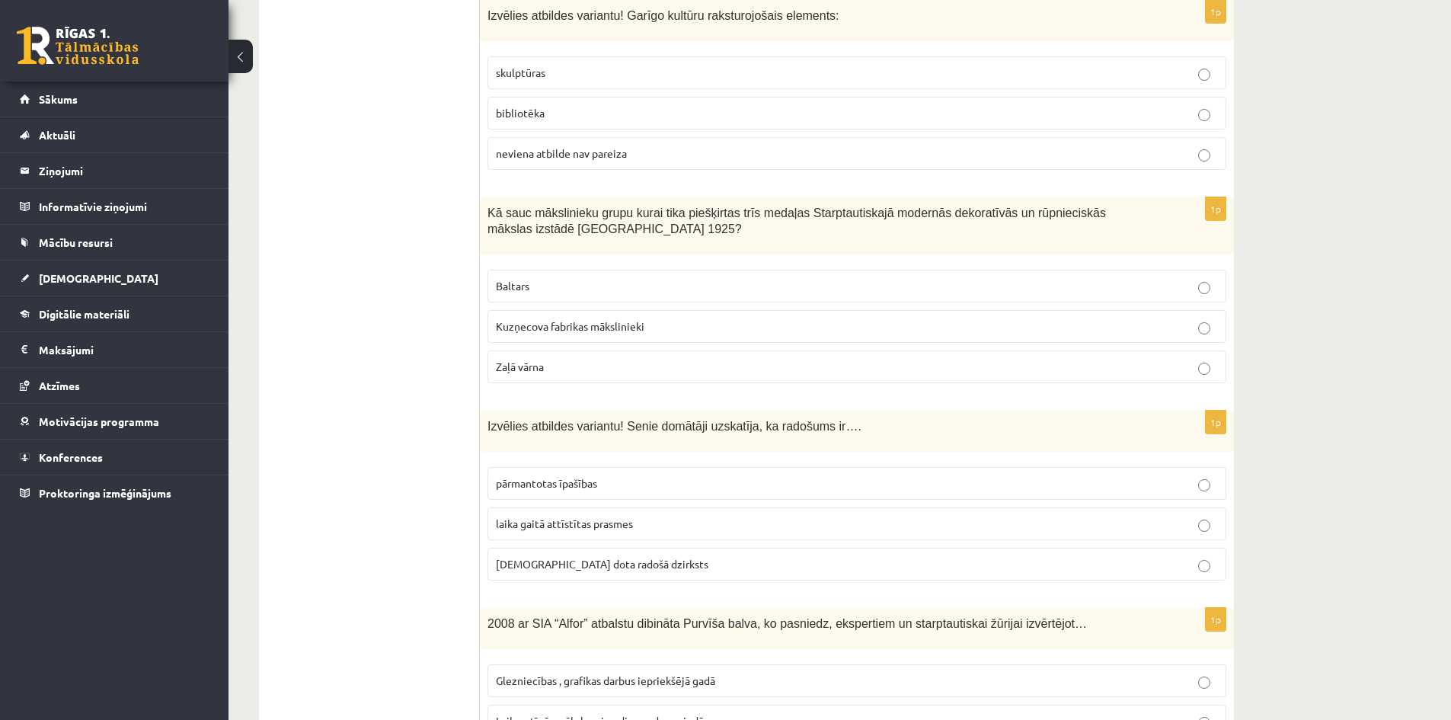
click at [553, 278] on p "Baltars" at bounding box center [857, 286] width 722 height 16
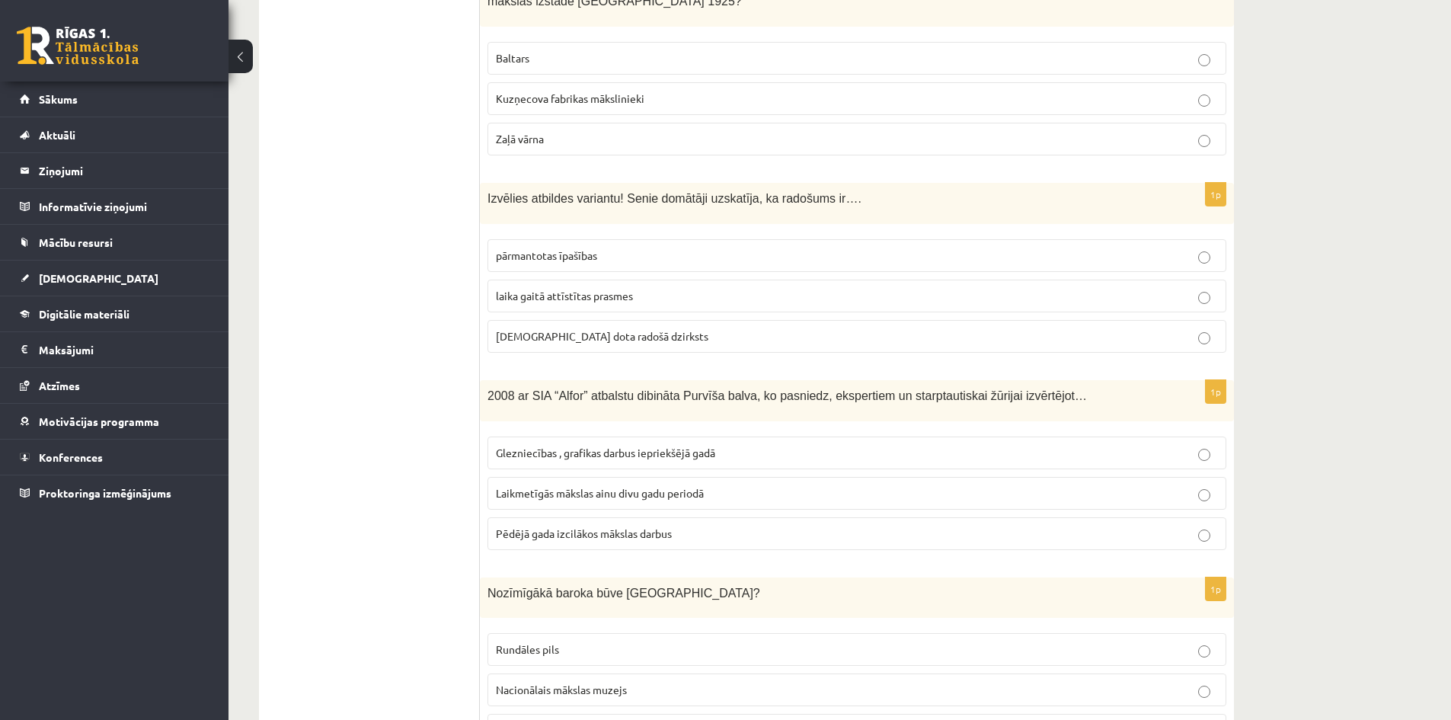
scroll to position [5961, 0]
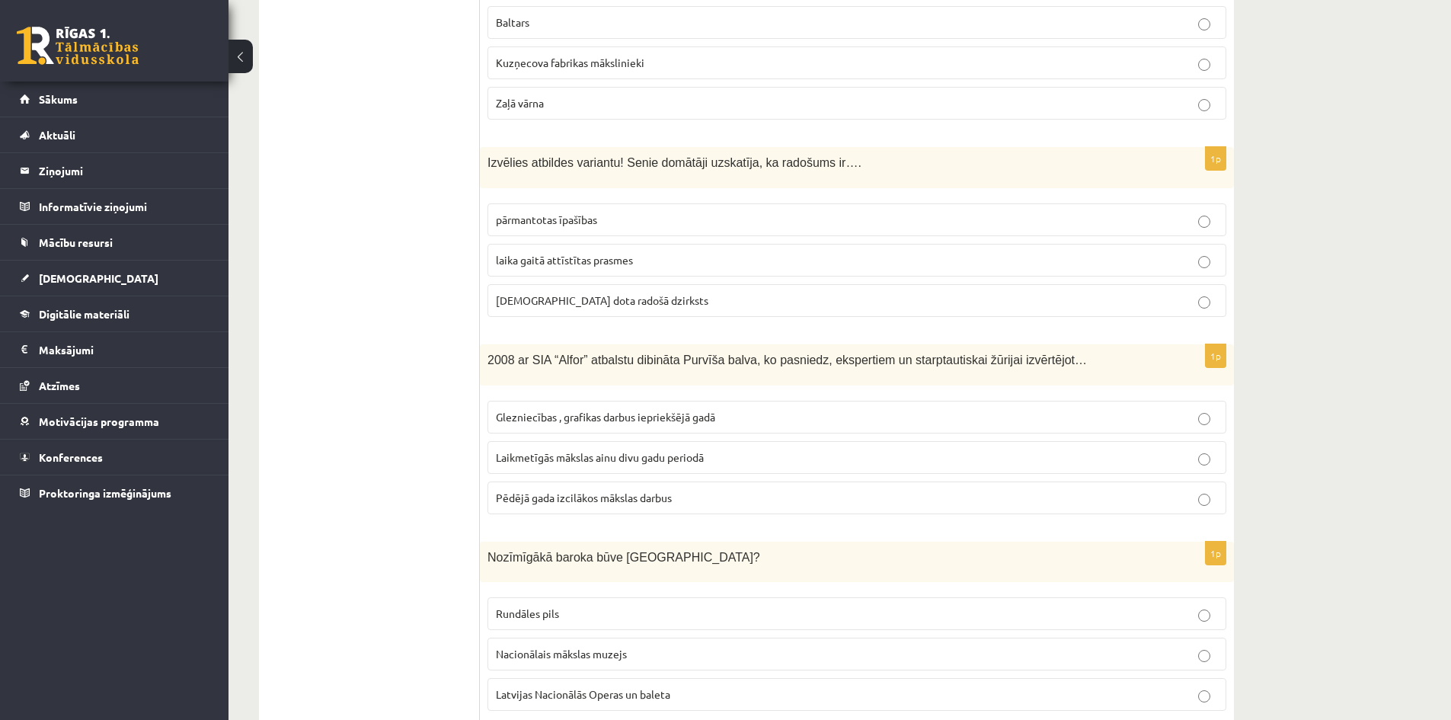
click at [516, 293] on span "dieva dota radošā dzirksts" at bounding box center [602, 300] width 213 height 14
click at [523, 449] on p "Laikmetīgās mākslas ainu divu gadu periodā" at bounding box center [857, 457] width 722 height 16
click at [584, 606] on p "Rundāles pils" at bounding box center [857, 614] width 722 height 16
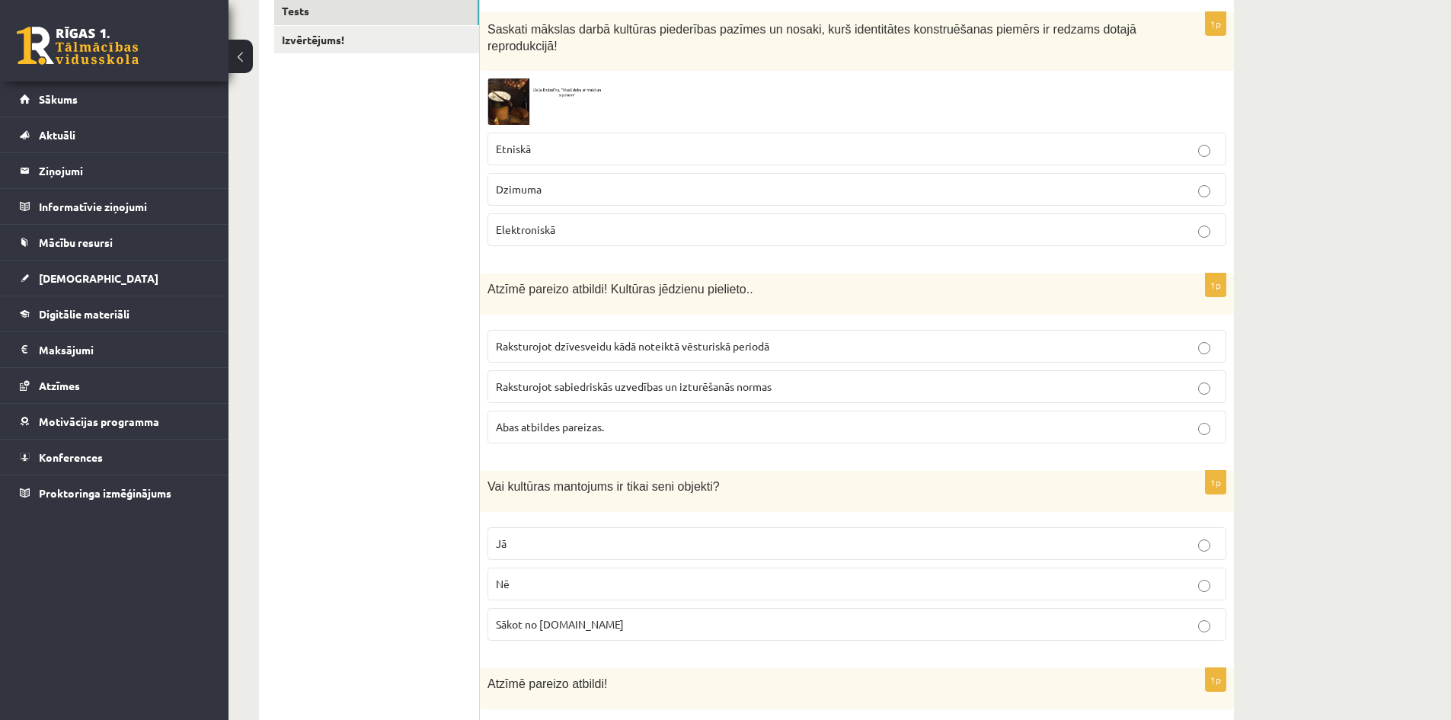
scroll to position [0, 0]
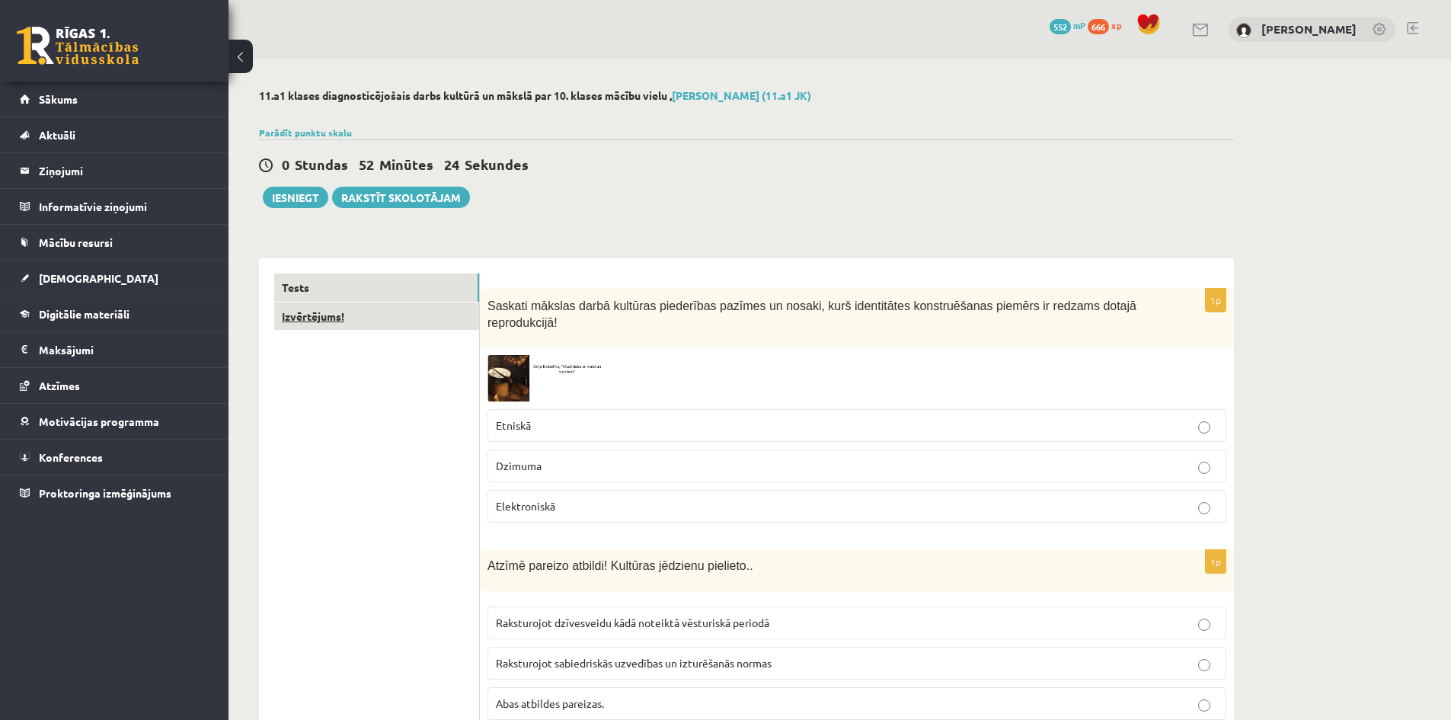
click at [322, 312] on link "Izvērtējums!" at bounding box center [376, 316] width 205 height 28
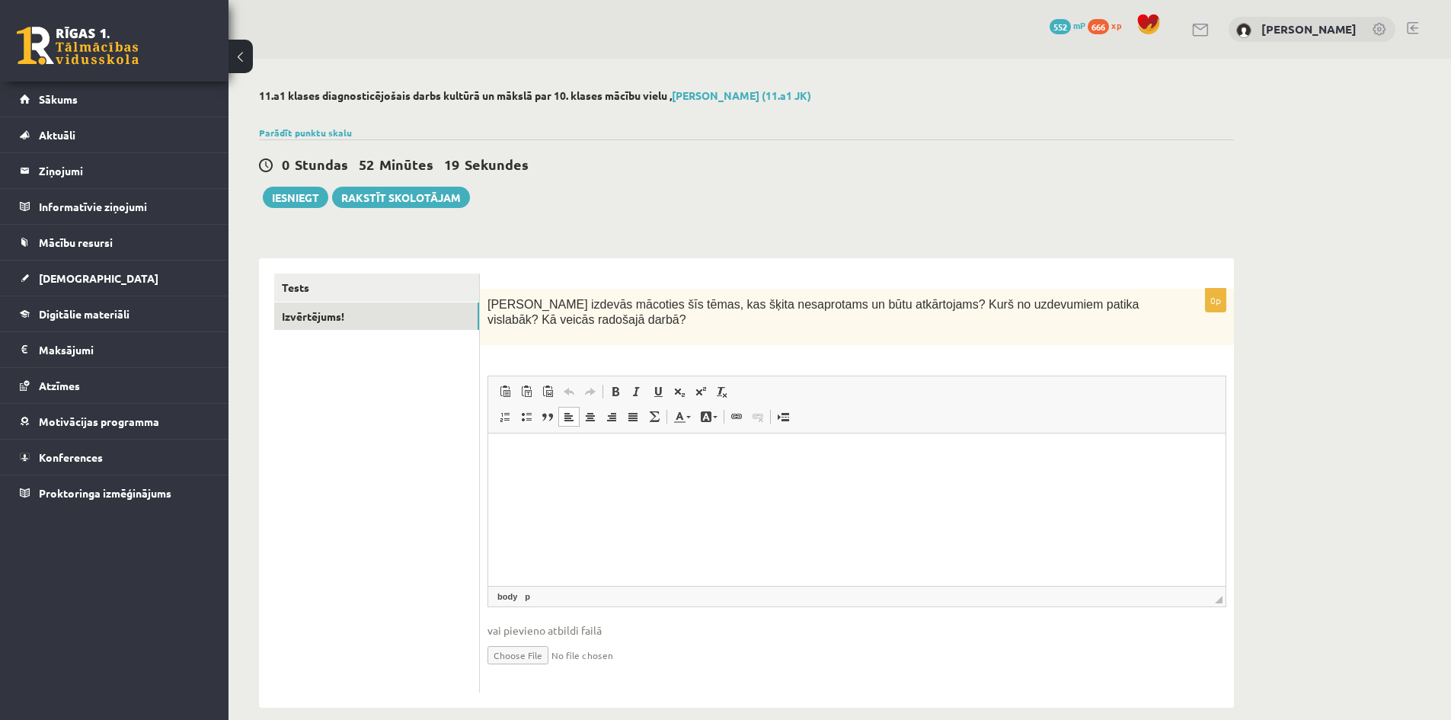
click at [637, 480] on html at bounding box center [856, 456] width 737 height 46
click at [285, 201] on button "Iesniegt" at bounding box center [296, 197] width 66 height 21
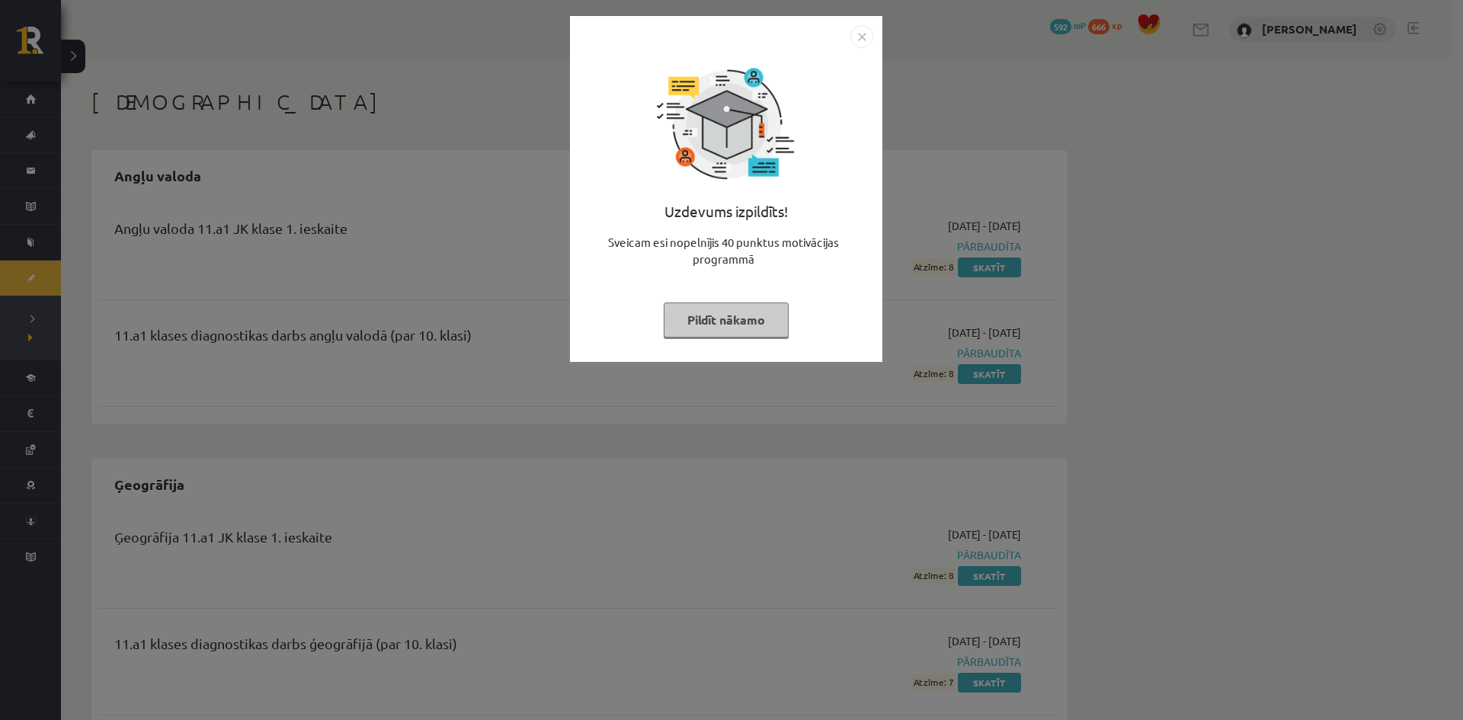
click at [858, 37] on img "Close" at bounding box center [861, 36] width 23 height 23
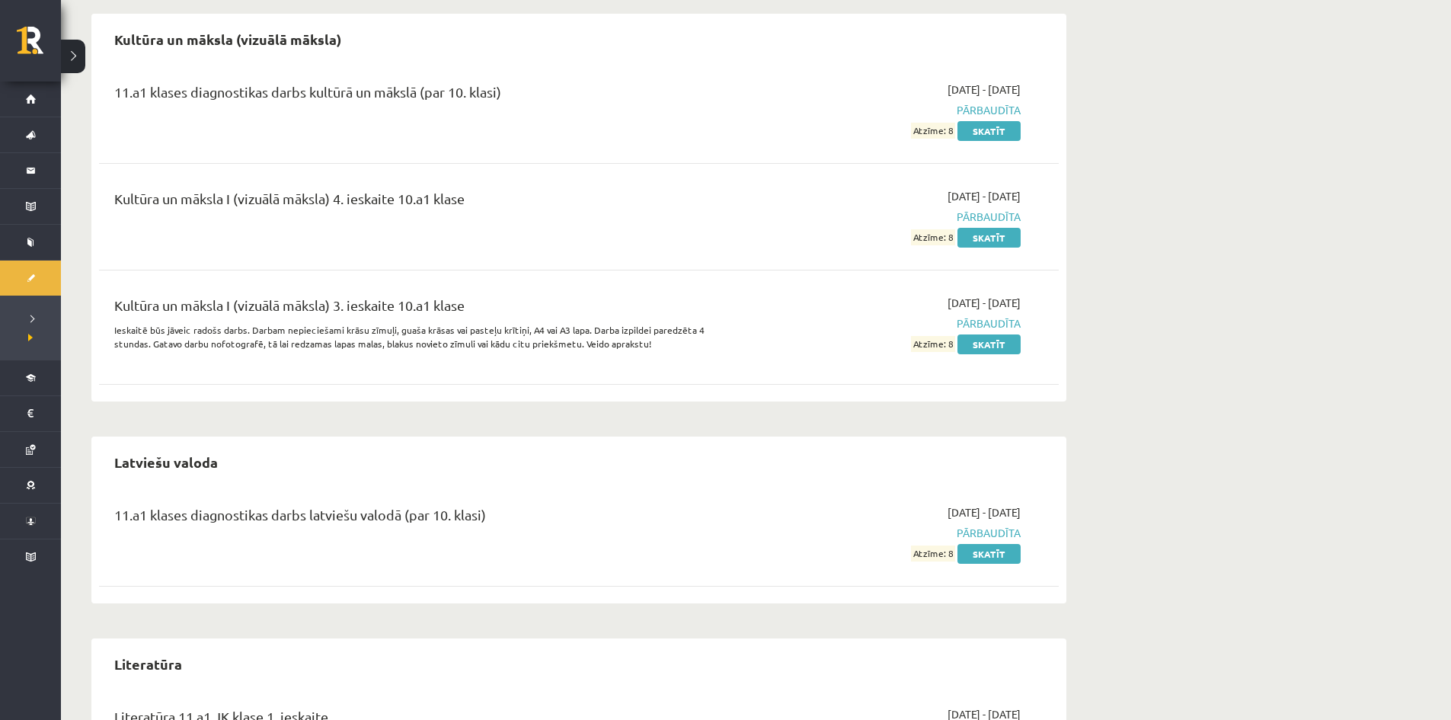
scroll to position [1371, 0]
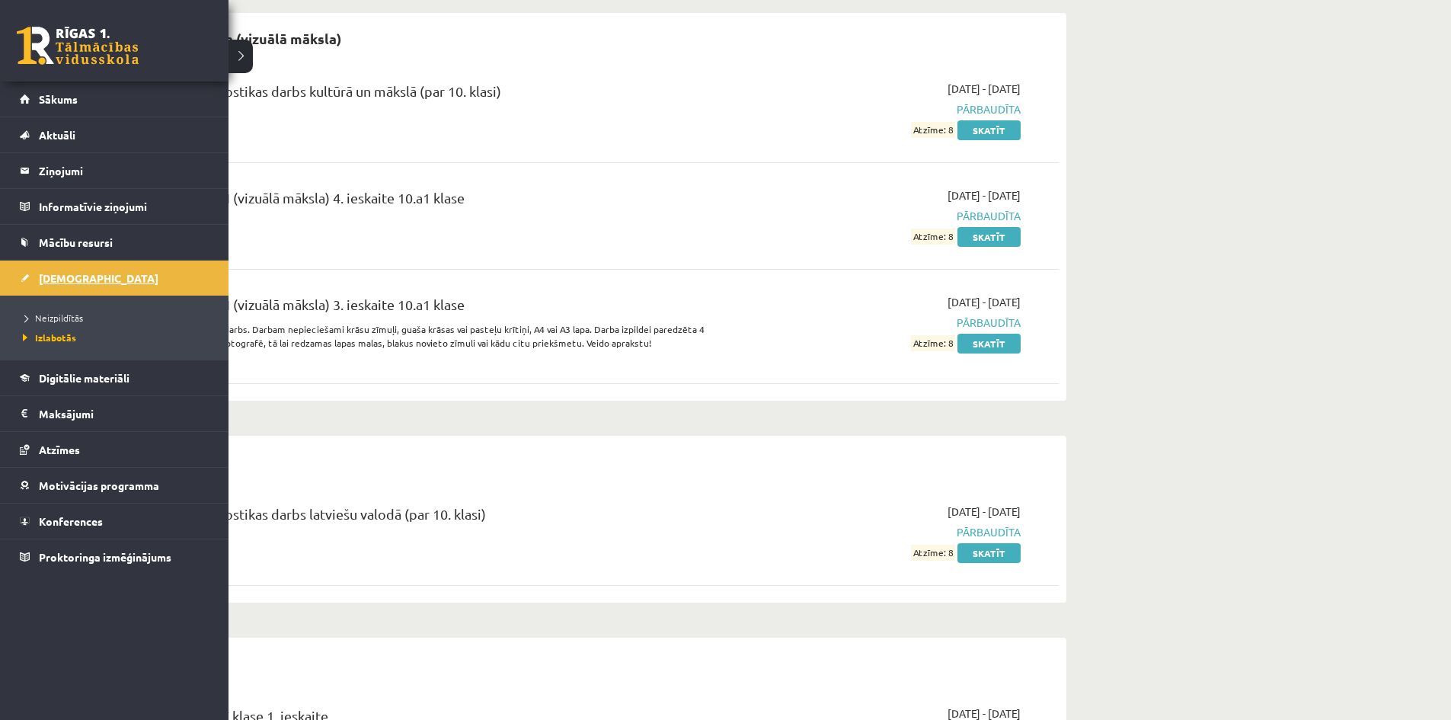
click at [82, 270] on link "[DEMOGRAPHIC_DATA]" at bounding box center [115, 278] width 190 height 35
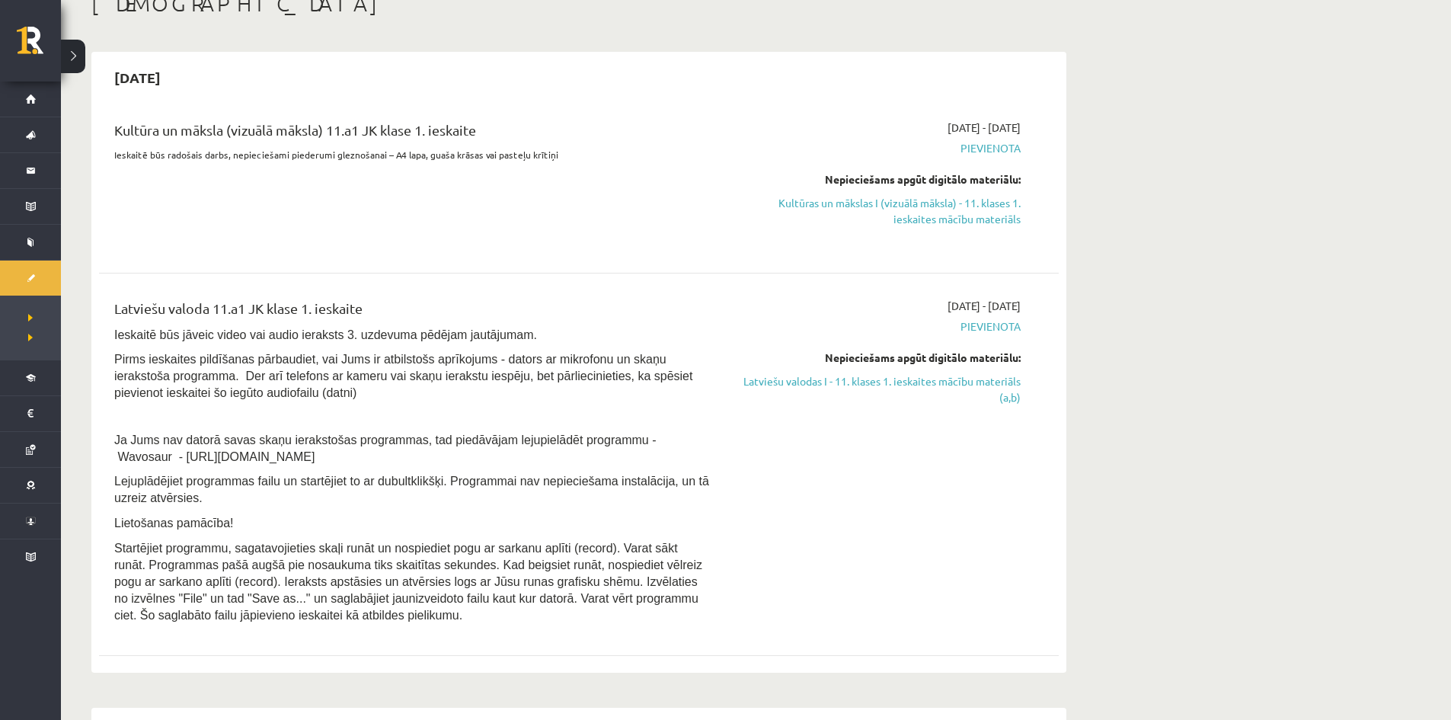
scroll to position [76, 0]
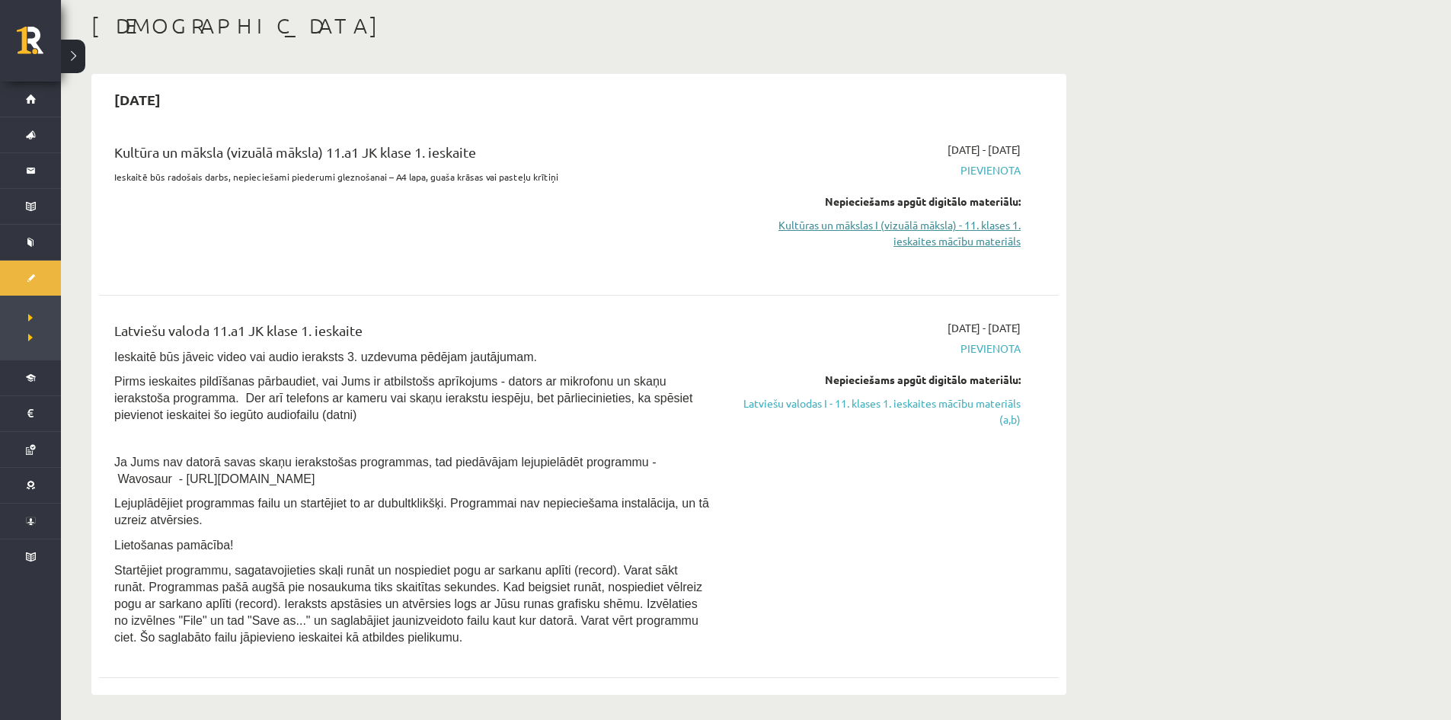
click at [847, 236] on link "Kultūras un mākslas I (vizuālā māksla) - 11. klases 1. ieskaites mācību materiā…" at bounding box center [877, 233] width 287 height 32
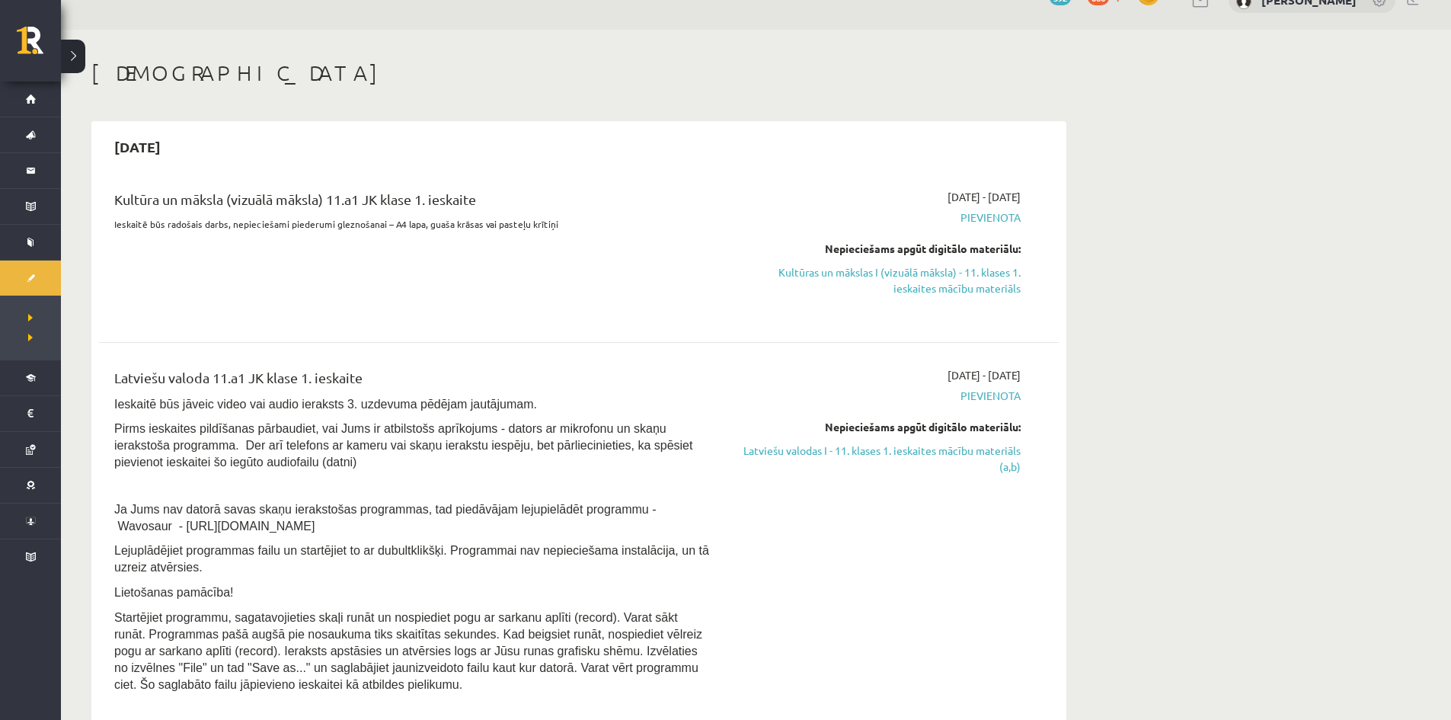
scroll to position [0, 0]
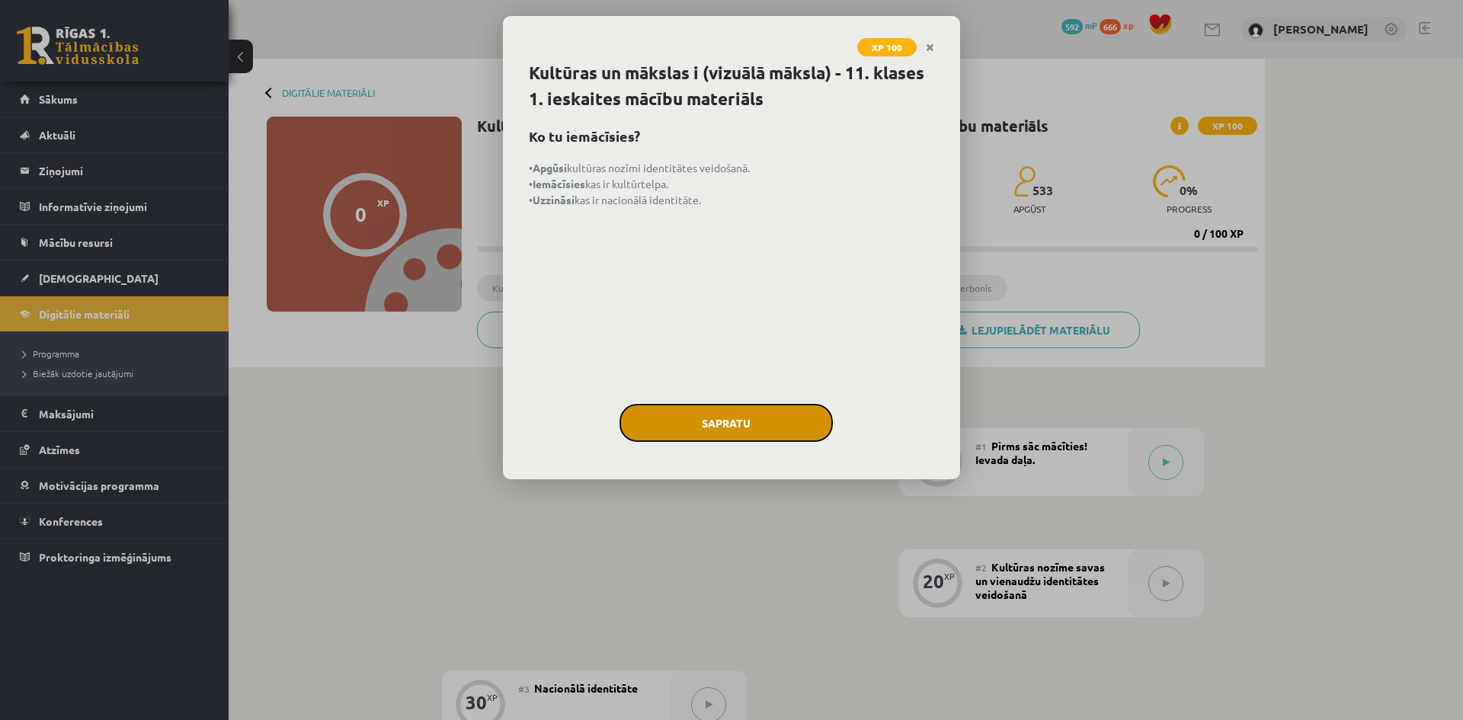
click at [745, 424] on button "Sapratu" at bounding box center [725, 423] width 213 height 38
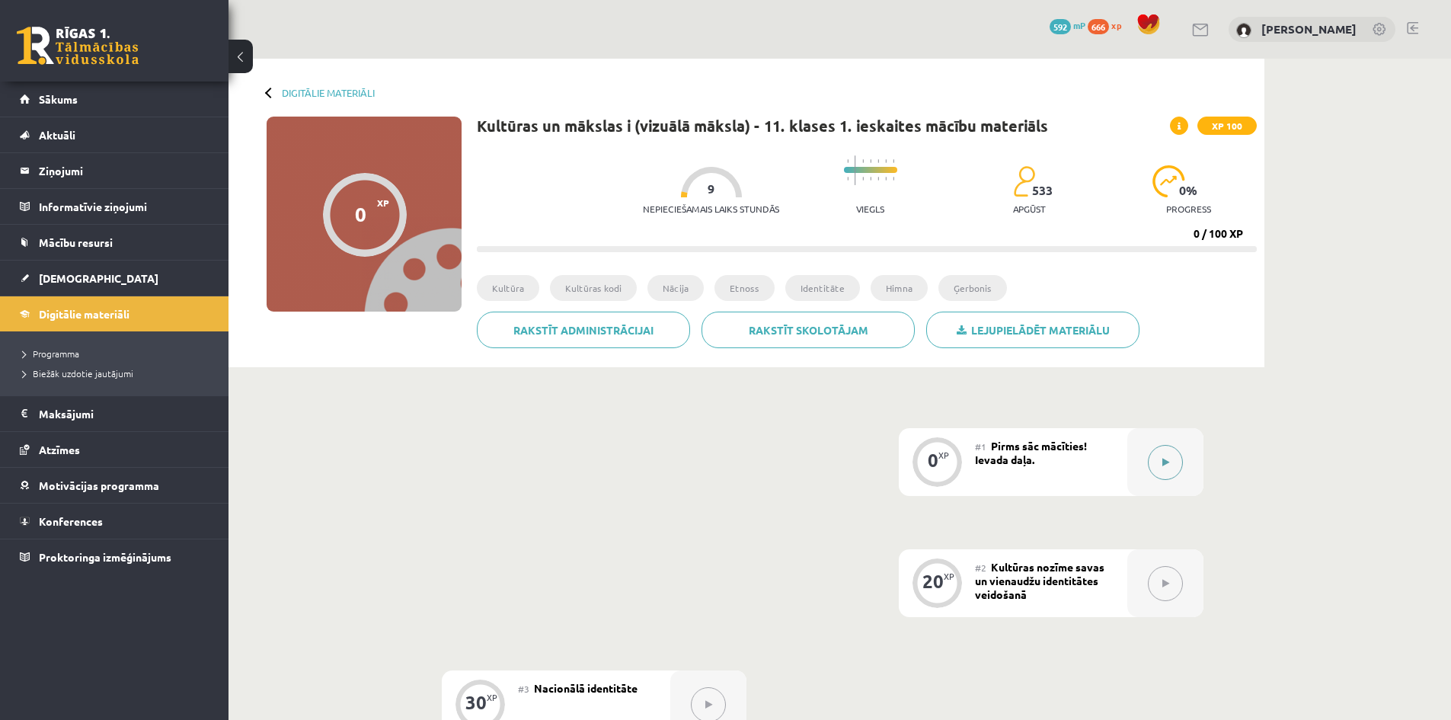
click at [1190, 464] on div at bounding box center [1165, 462] width 76 height 68
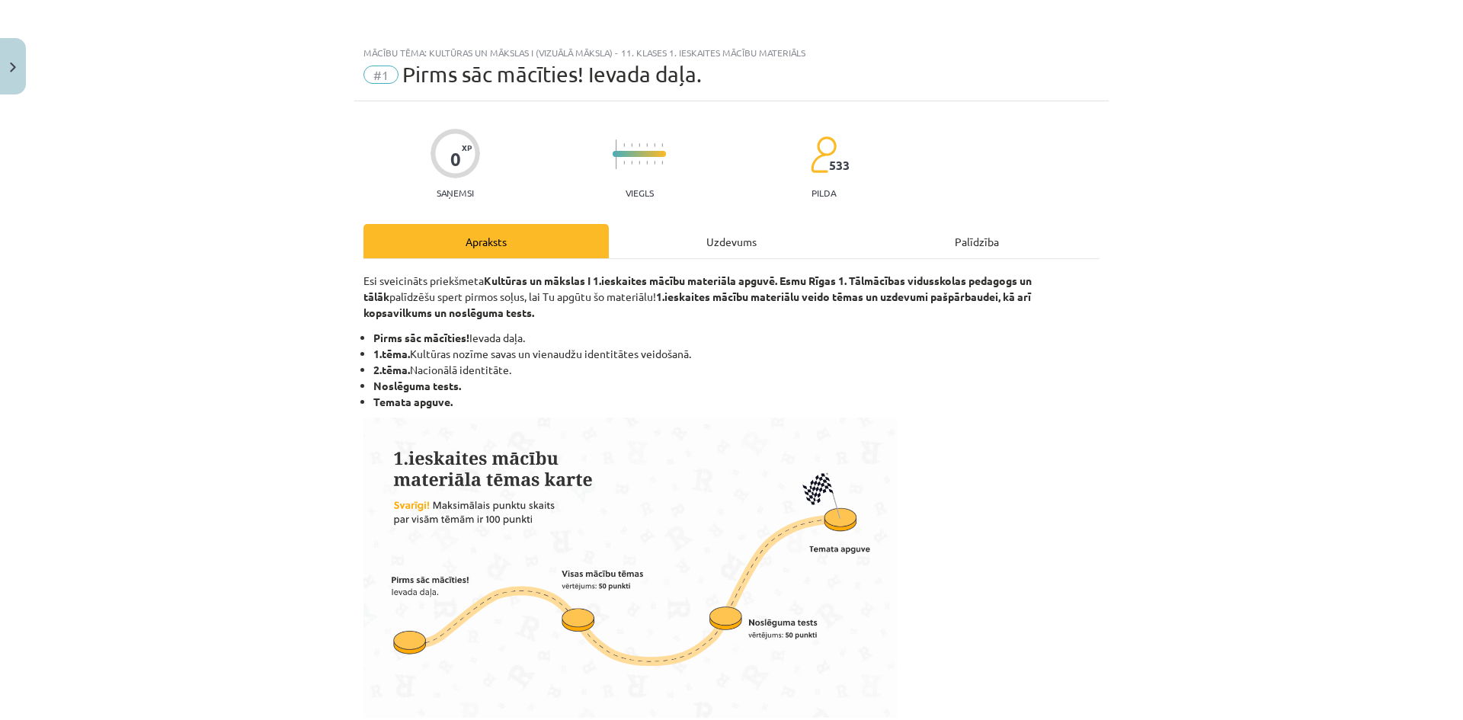
click at [734, 225] on div "Uzdevums" at bounding box center [731, 241] width 245 height 34
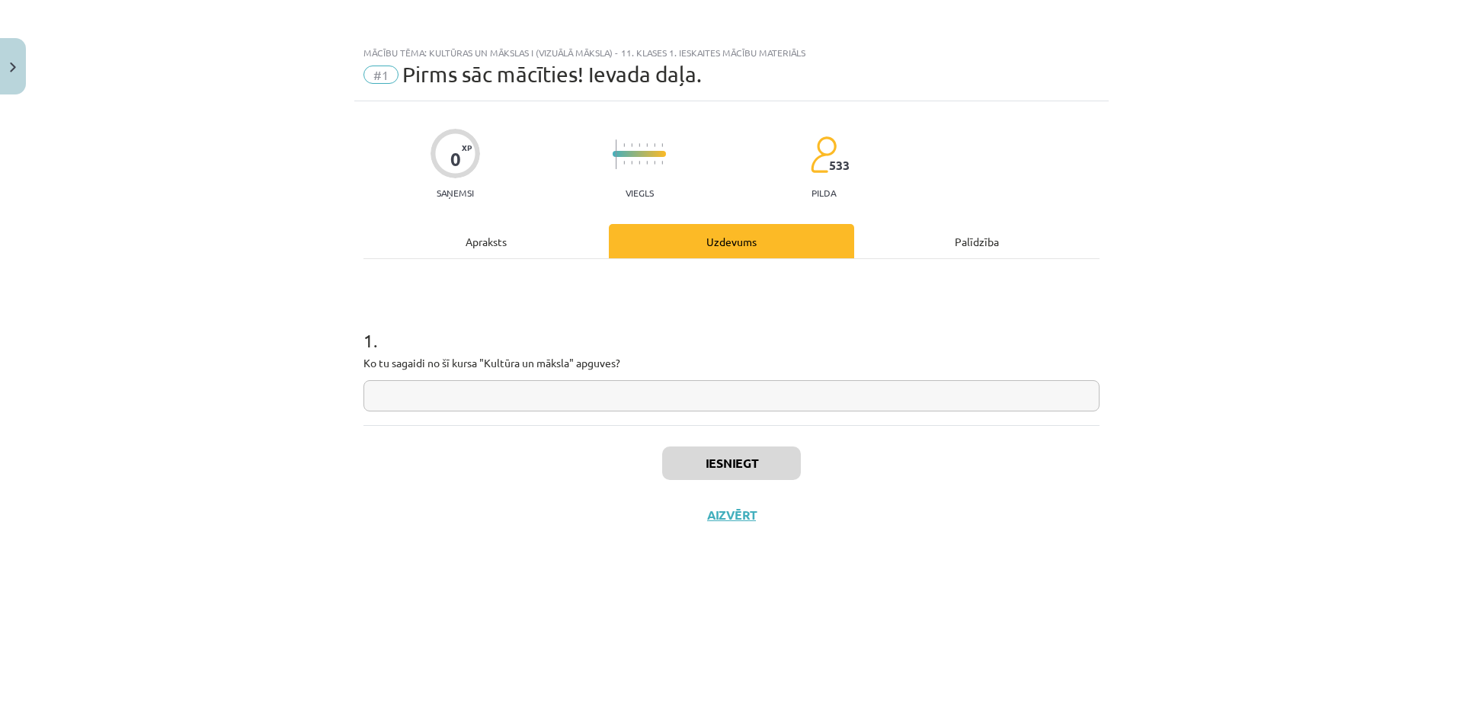
click at [529, 379] on div "1 . Ko tu sagaidi no šī kursa "Kultūra un māksla" apguves?" at bounding box center [731, 357] width 736 height 108
click at [529, 385] on input "text" at bounding box center [731, 395] width 736 height 31
click at [481, 248] on div "Apraksts" at bounding box center [485, 241] width 245 height 34
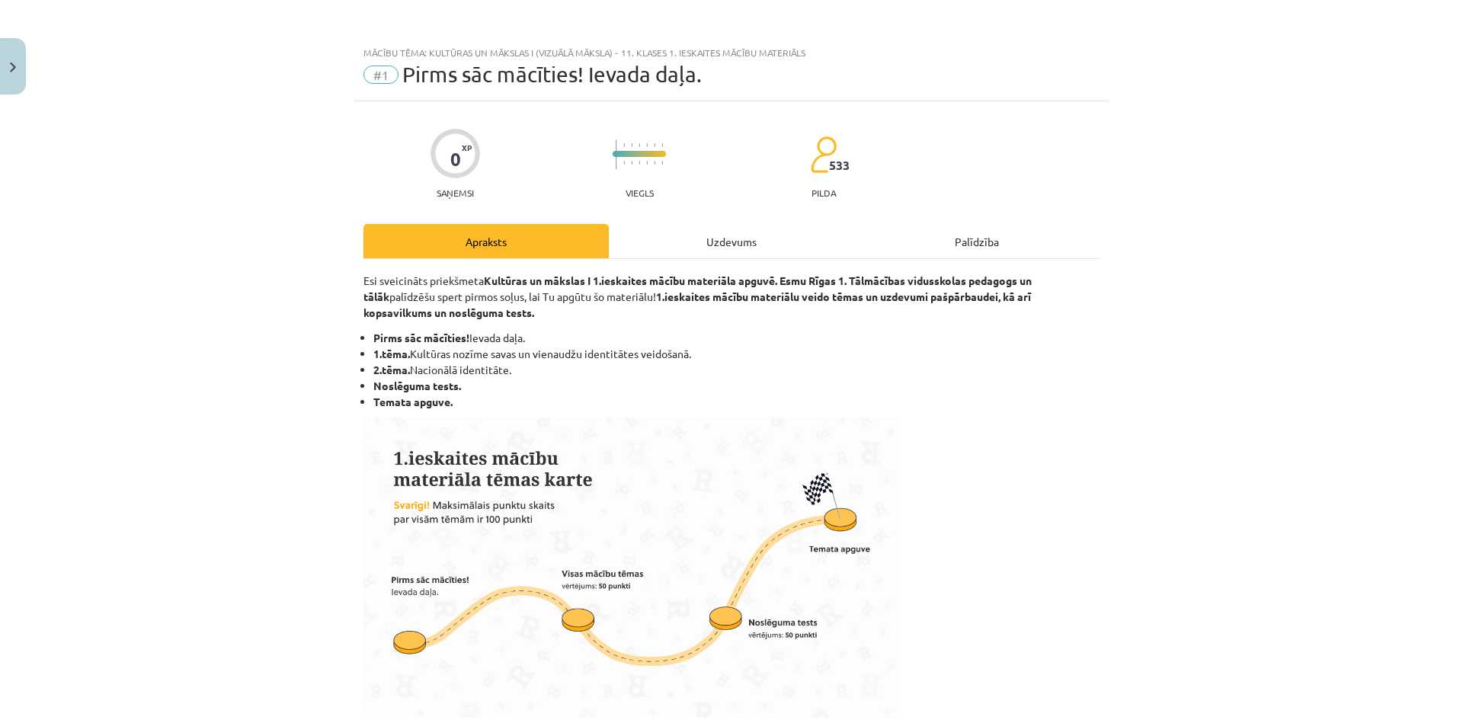
click at [692, 235] on div "Uzdevums" at bounding box center [731, 241] width 245 height 34
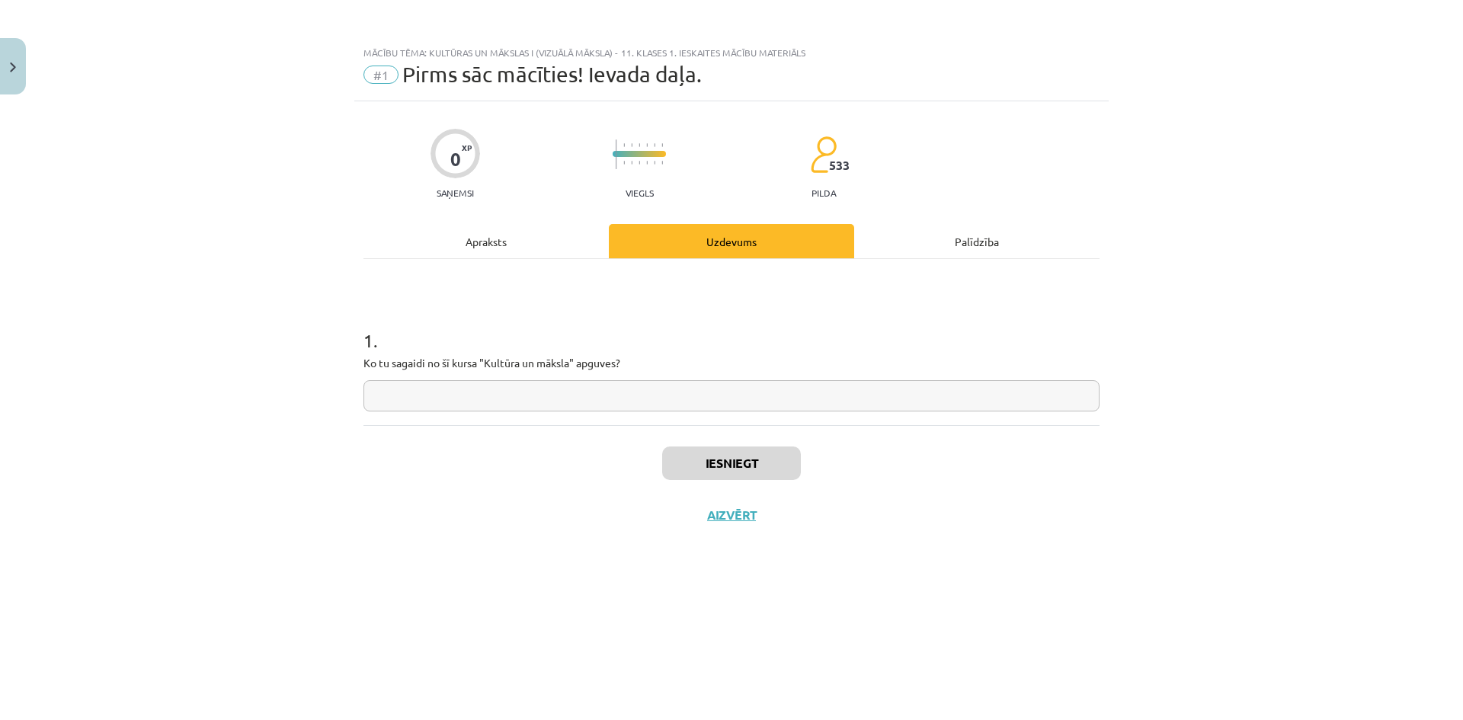
click at [631, 379] on div "1 . Ko tu sagaidi no šī kursa "Kultūra un māksla" apguves?" at bounding box center [731, 357] width 736 height 108
click at [629, 395] on input "text" at bounding box center [731, 395] width 736 height 31
type input "**********"
click at [532, 249] on div "Apraksts" at bounding box center [485, 241] width 245 height 34
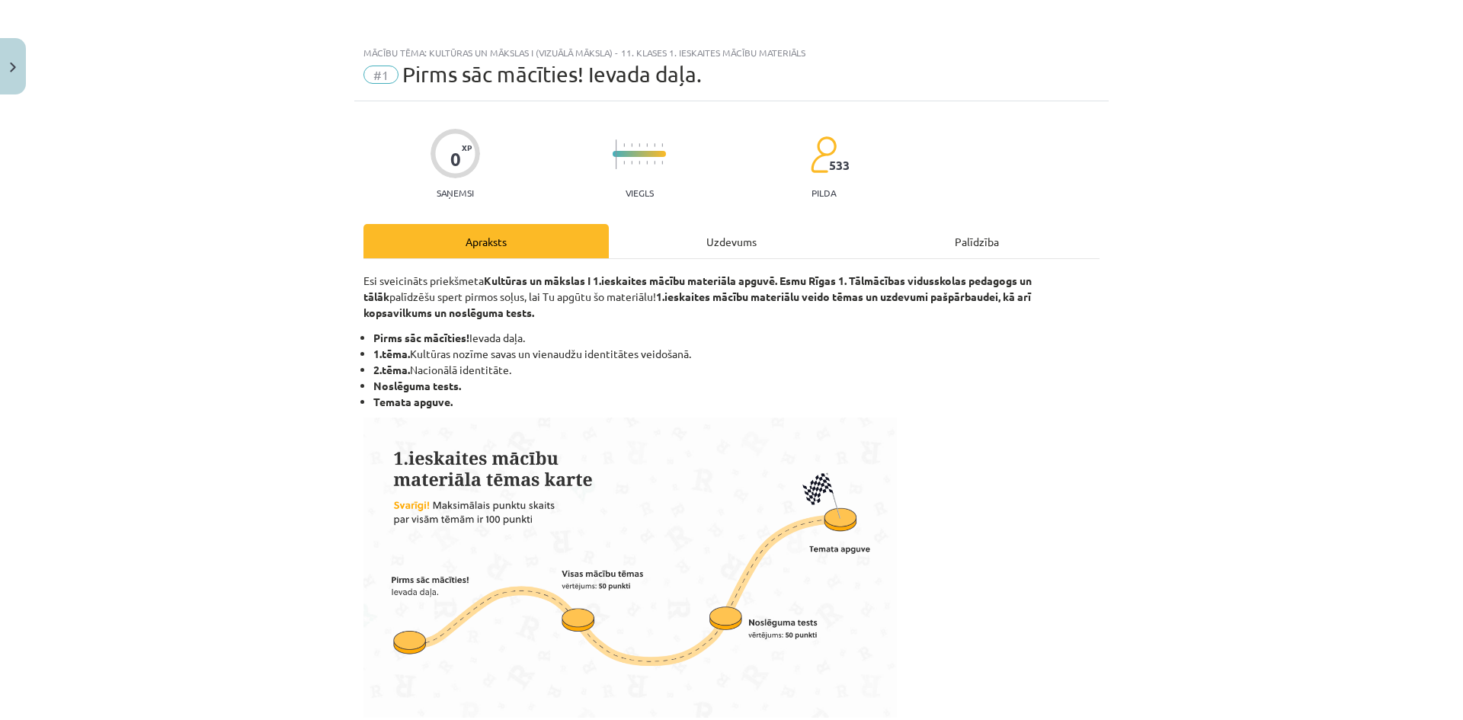
click at [685, 233] on div "Uzdevums" at bounding box center [731, 241] width 245 height 34
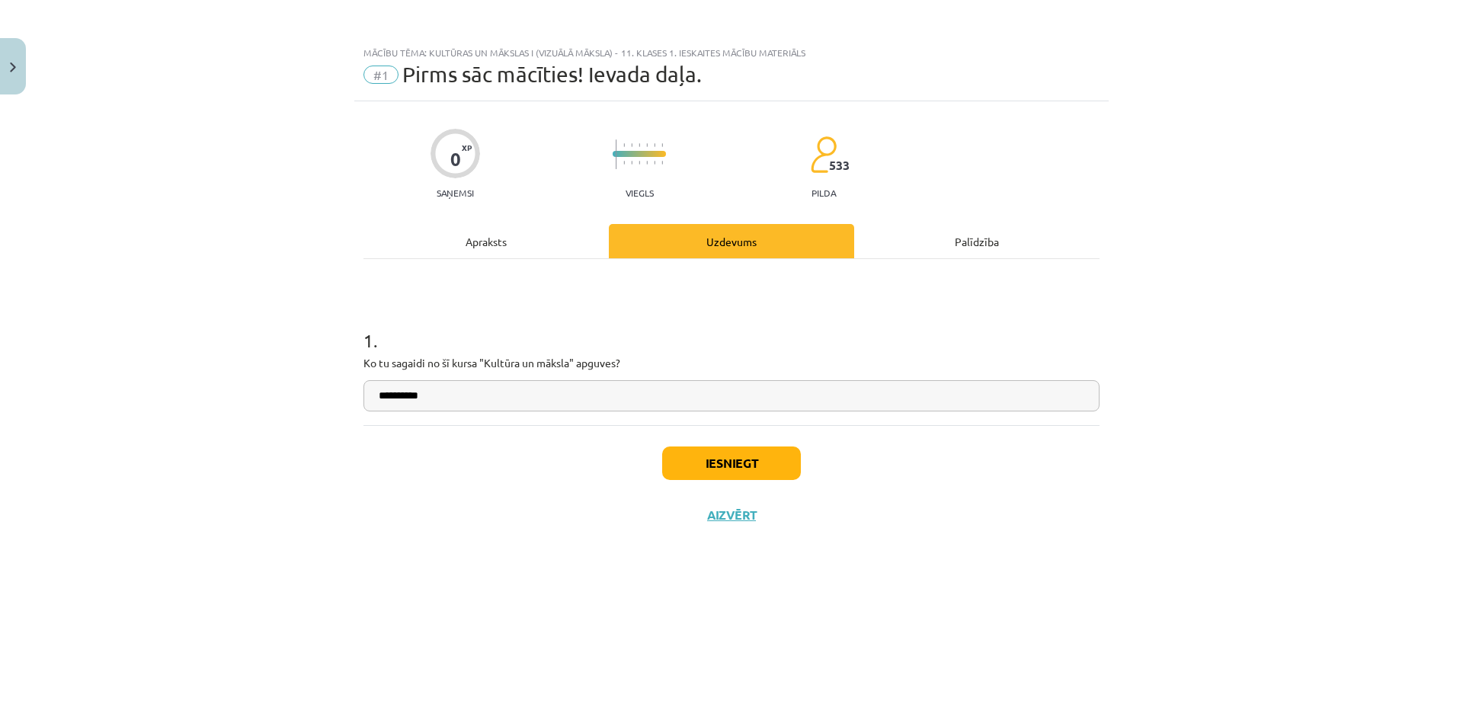
click at [548, 395] on input "**********" at bounding box center [731, 395] width 736 height 31
type input "**********"
click at [721, 456] on button "Iesniegt" at bounding box center [731, 463] width 139 height 34
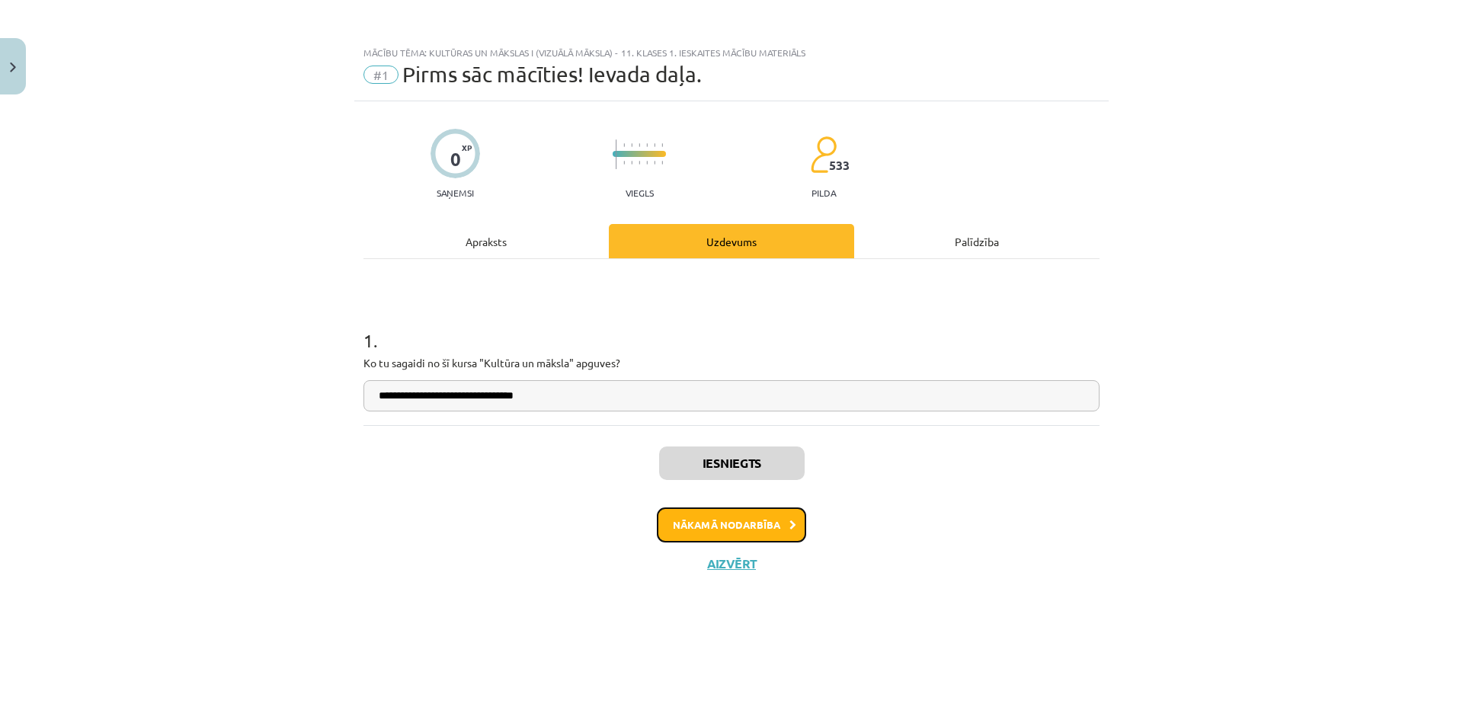
click at [735, 518] on button "Nākamā nodarbība" at bounding box center [731, 524] width 149 height 35
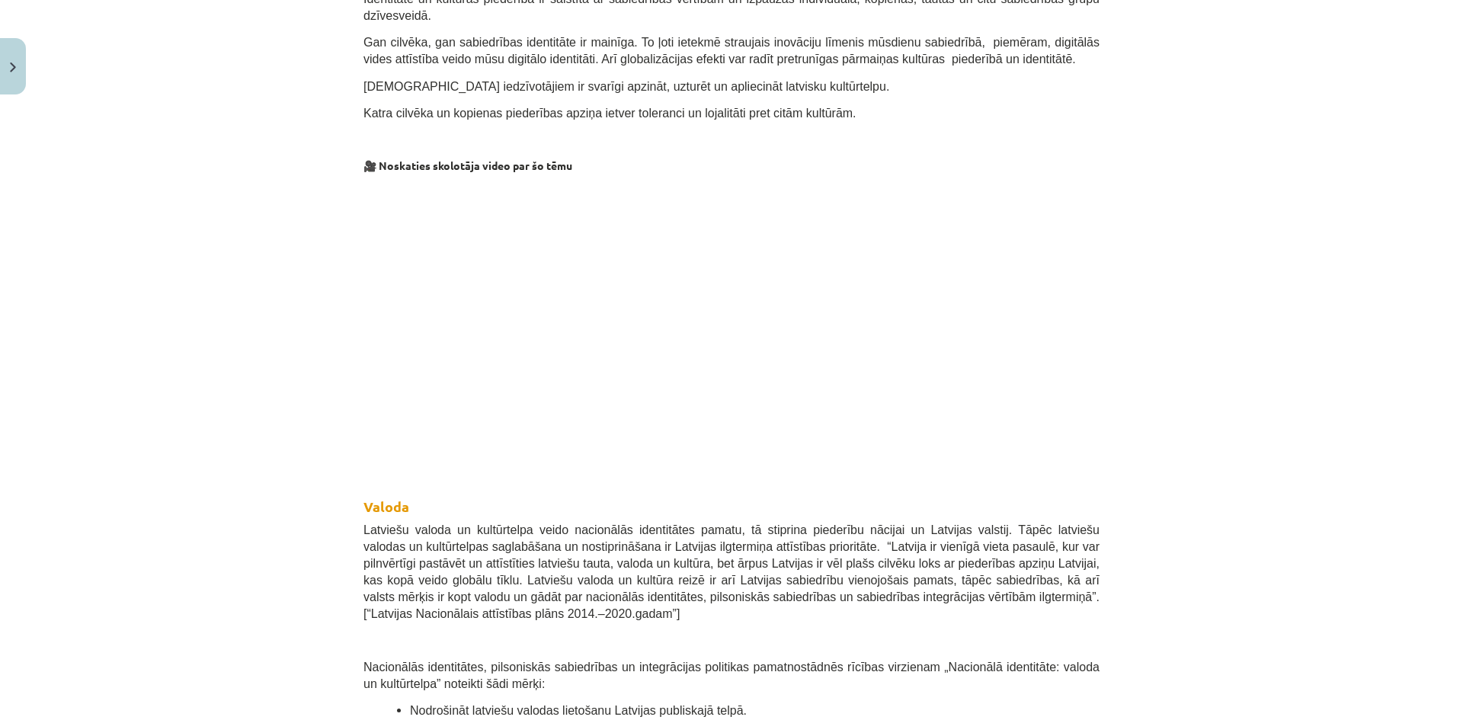
scroll to position [152, 0]
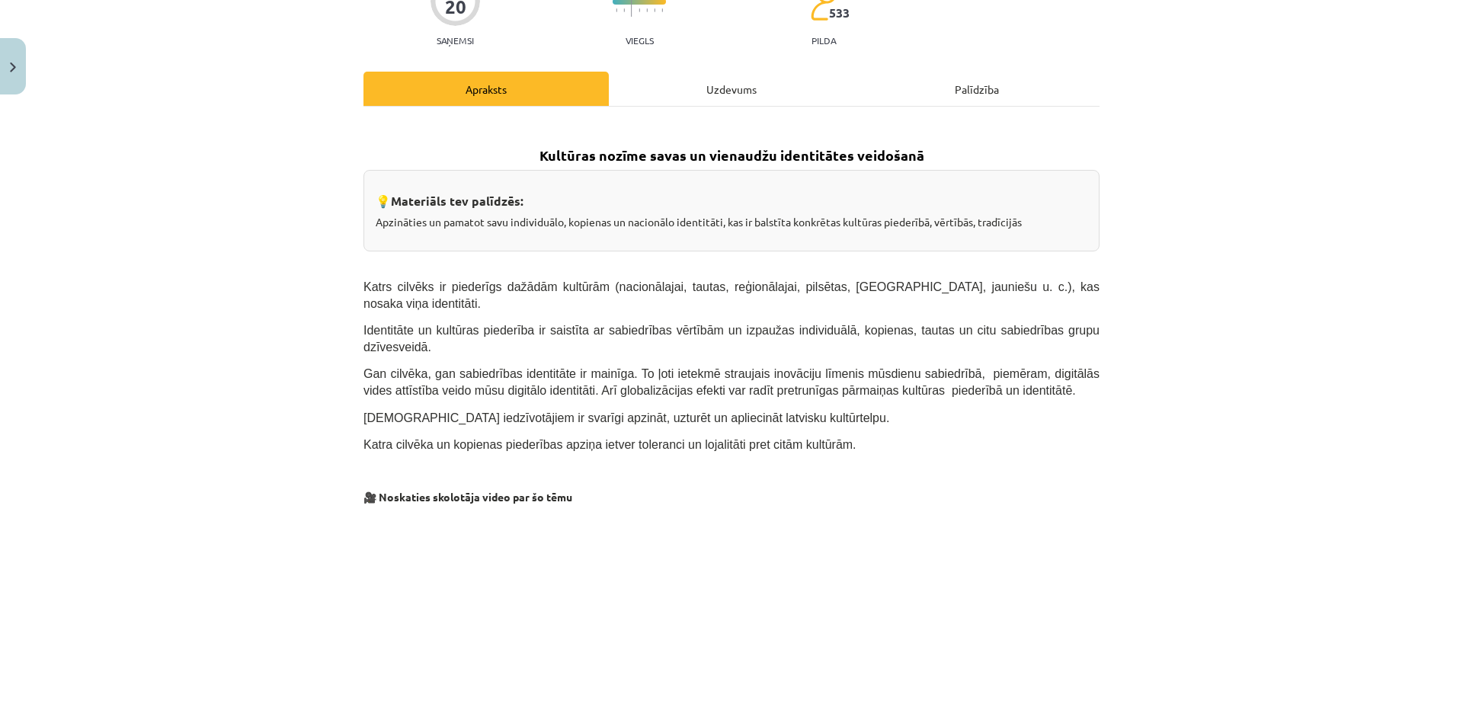
click at [737, 80] on div "Uzdevums" at bounding box center [731, 89] width 245 height 34
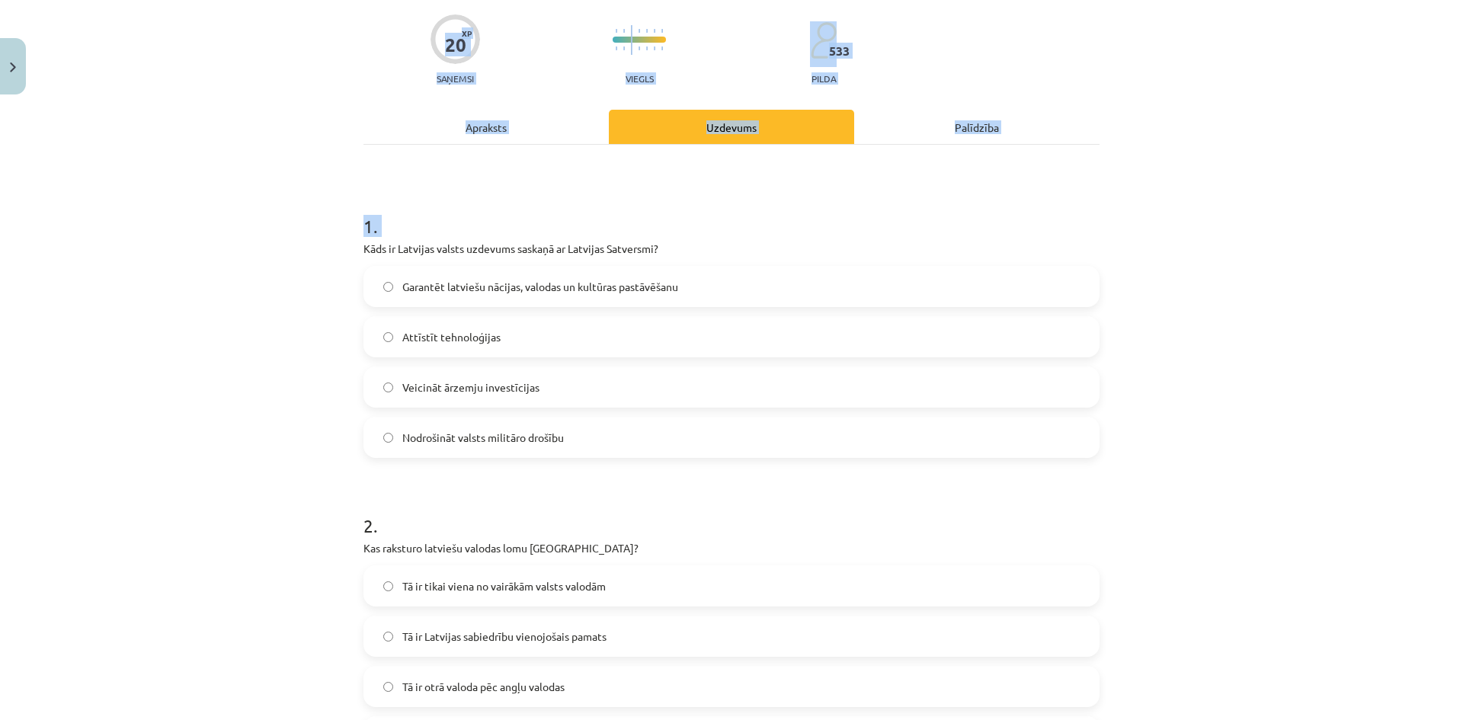
scroll to position [927, 0]
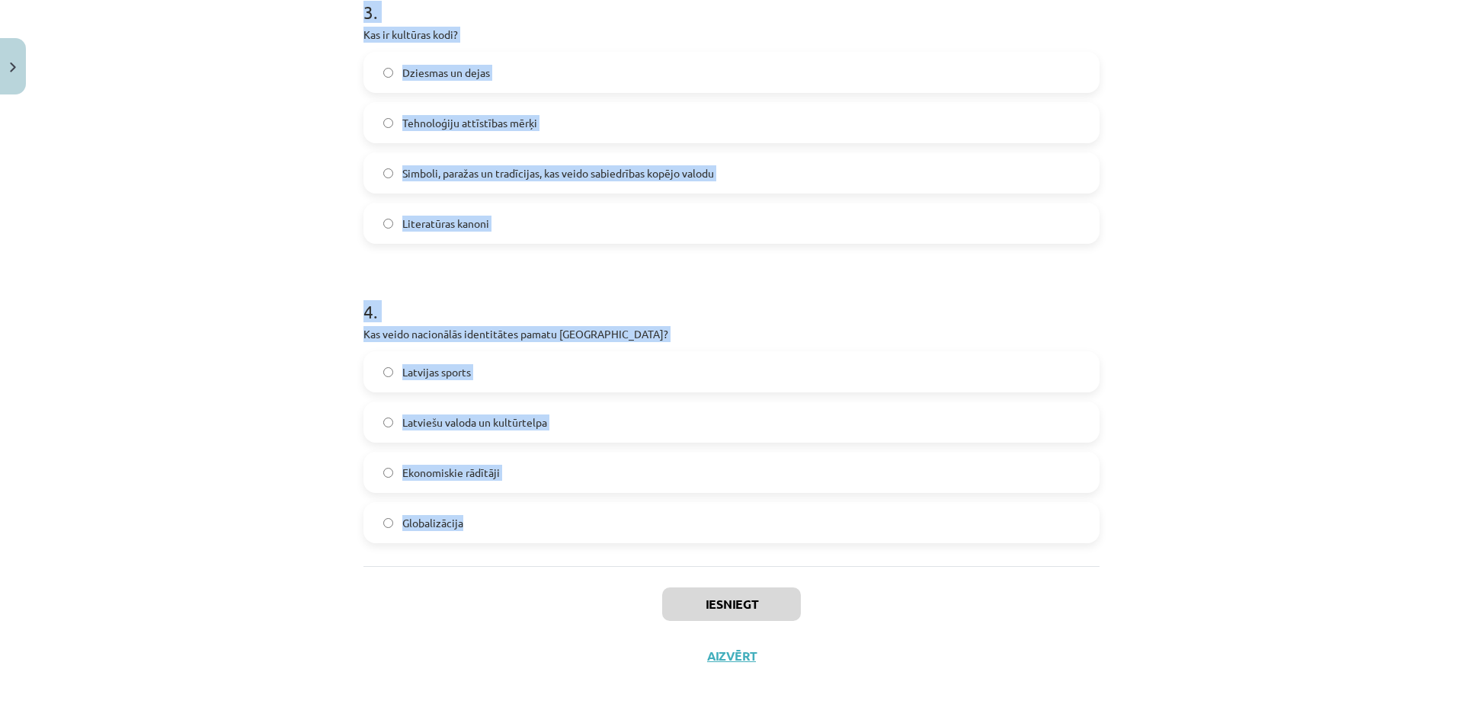
drag, startPoint x: 356, startPoint y: 248, endPoint x: 538, endPoint y: 535, distance: 340.0
copy form "Kāds ir Latvijas valsts uzdevums saskaņā ar Latvijas Satversmi? Garantēt latvie…"
click at [490, 309] on h1 "4 ." at bounding box center [731, 297] width 736 height 47
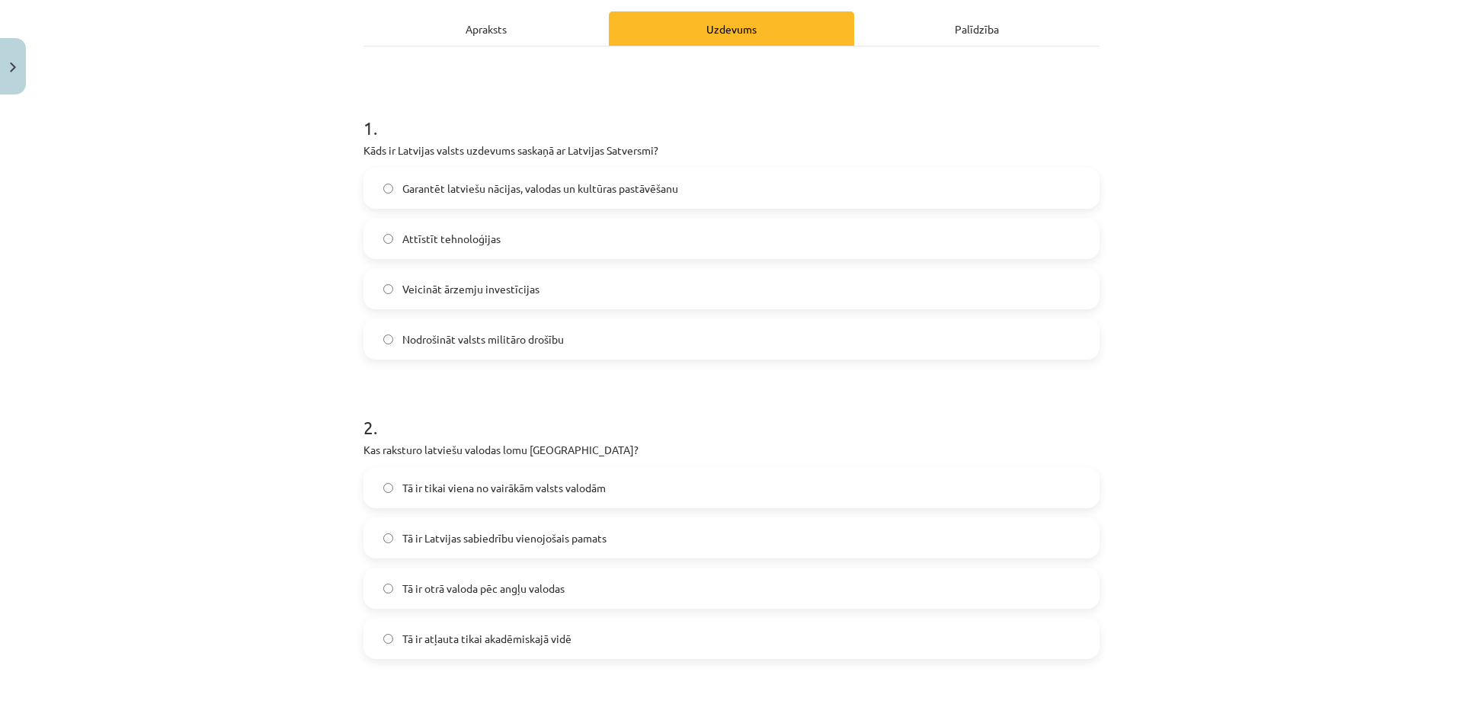
scroll to position [165, 0]
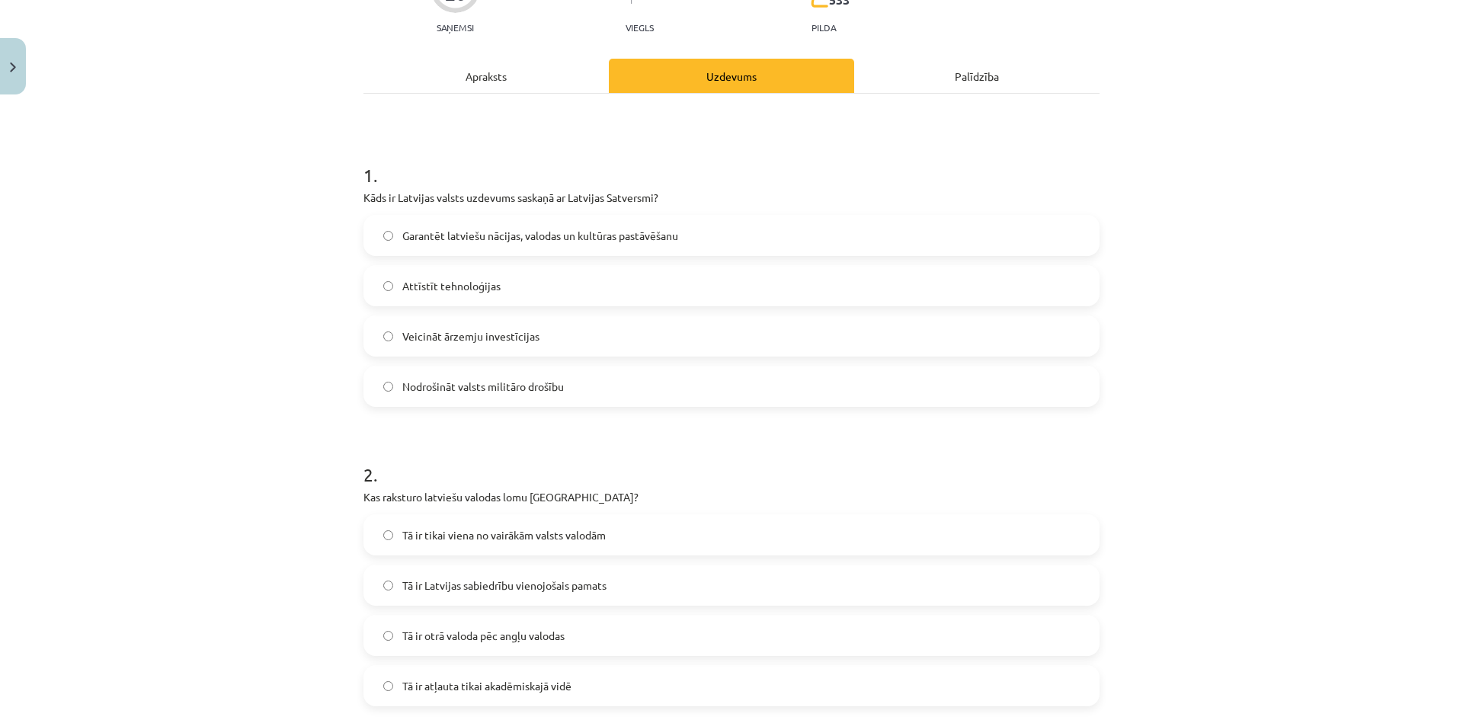
click at [489, 228] on span "Garantēt latviešu nācijas, valodas un kultūras pastāvēšanu" at bounding box center [540, 236] width 276 height 16
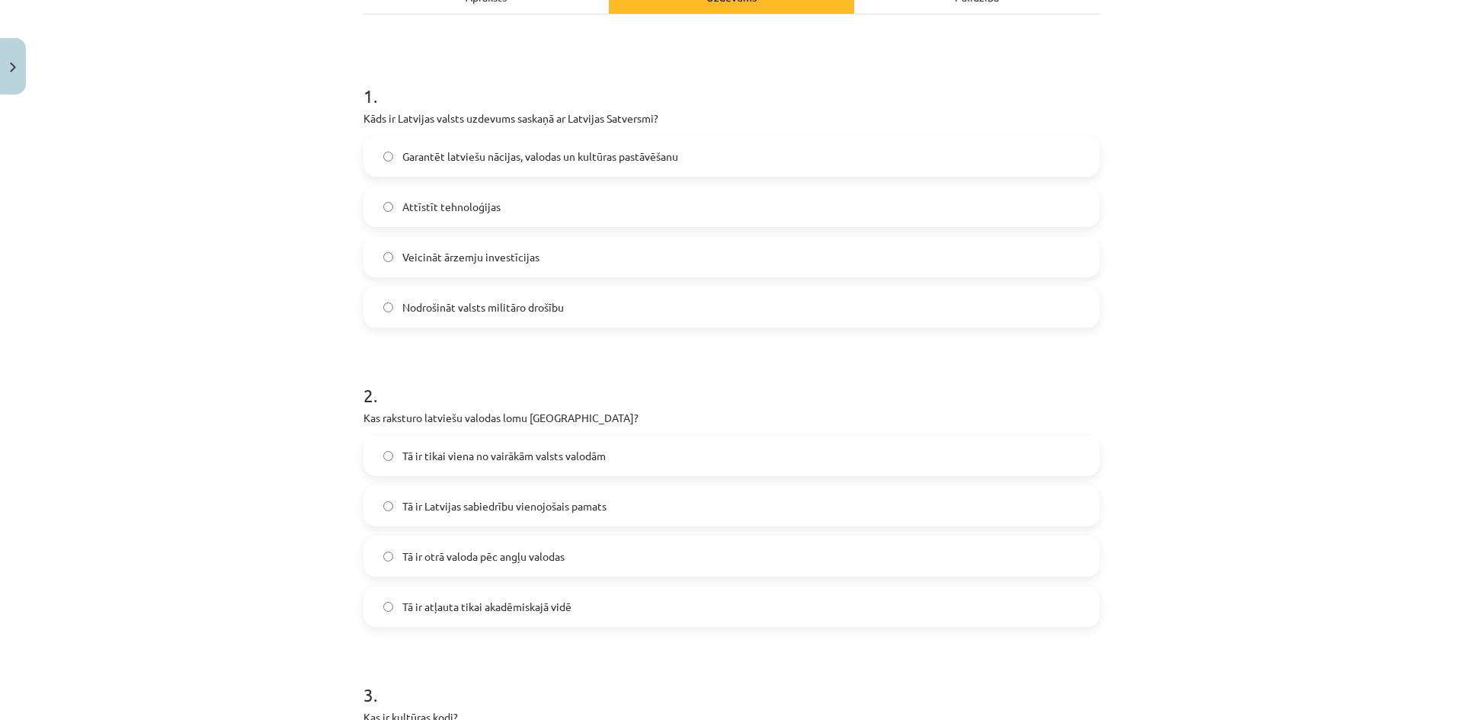
scroll to position [318, 0]
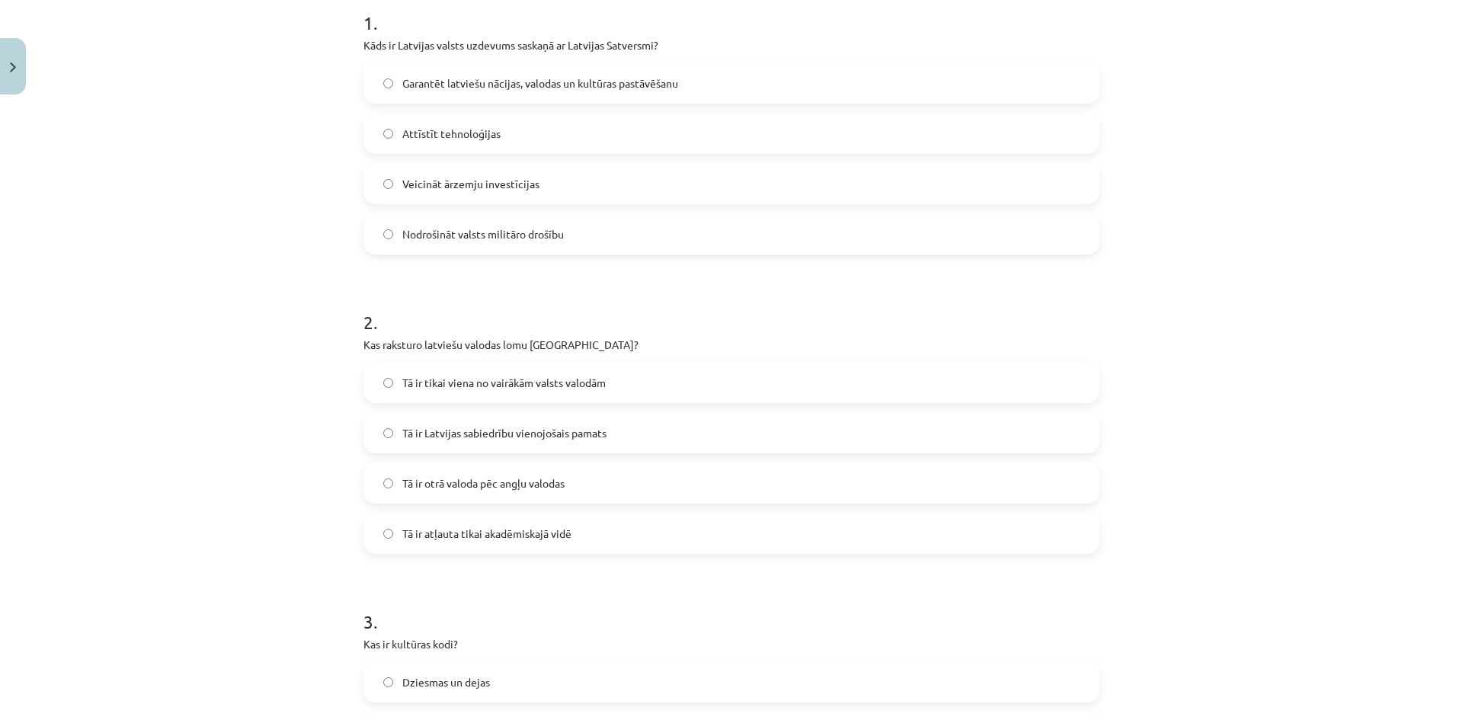
click at [481, 425] on span "Tā ir Latvijas sabiedrību vienojošais pamats" at bounding box center [504, 433] width 204 height 16
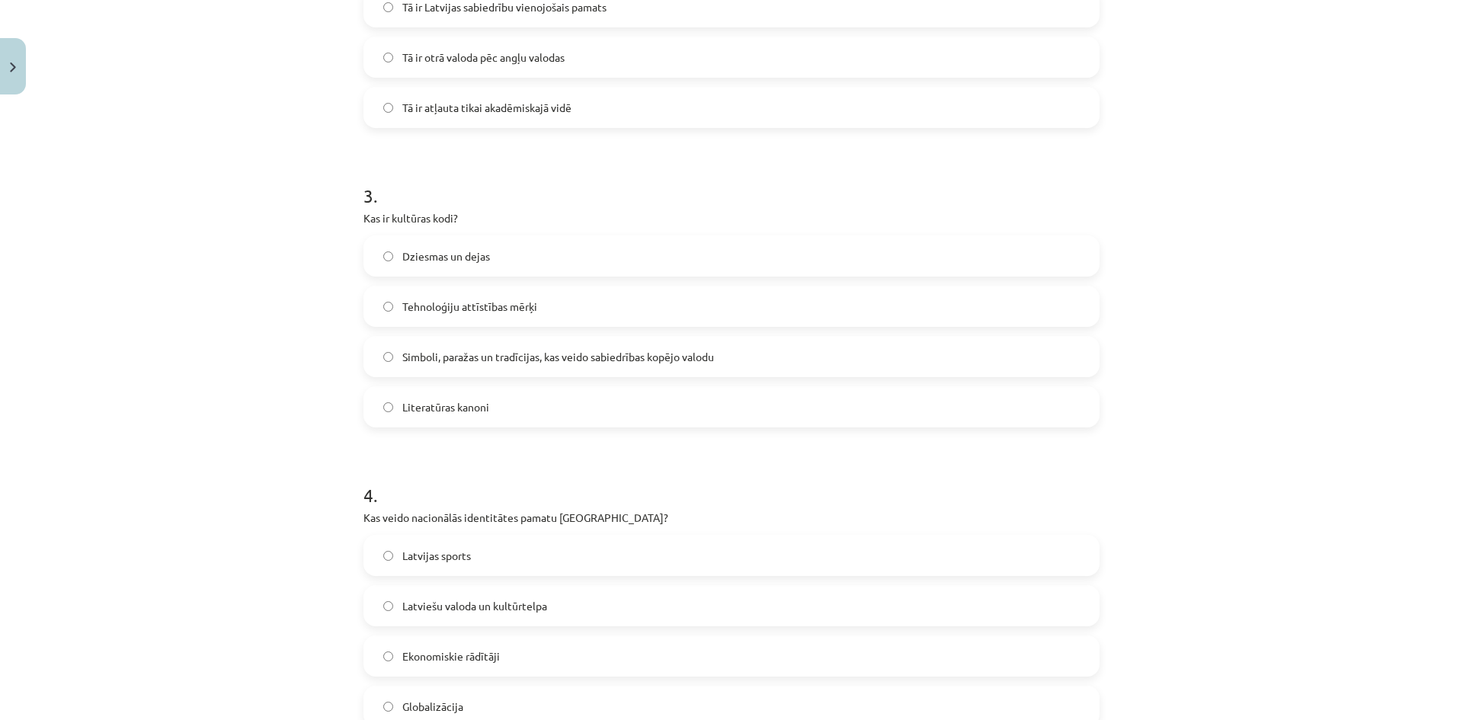
scroll to position [775, 0]
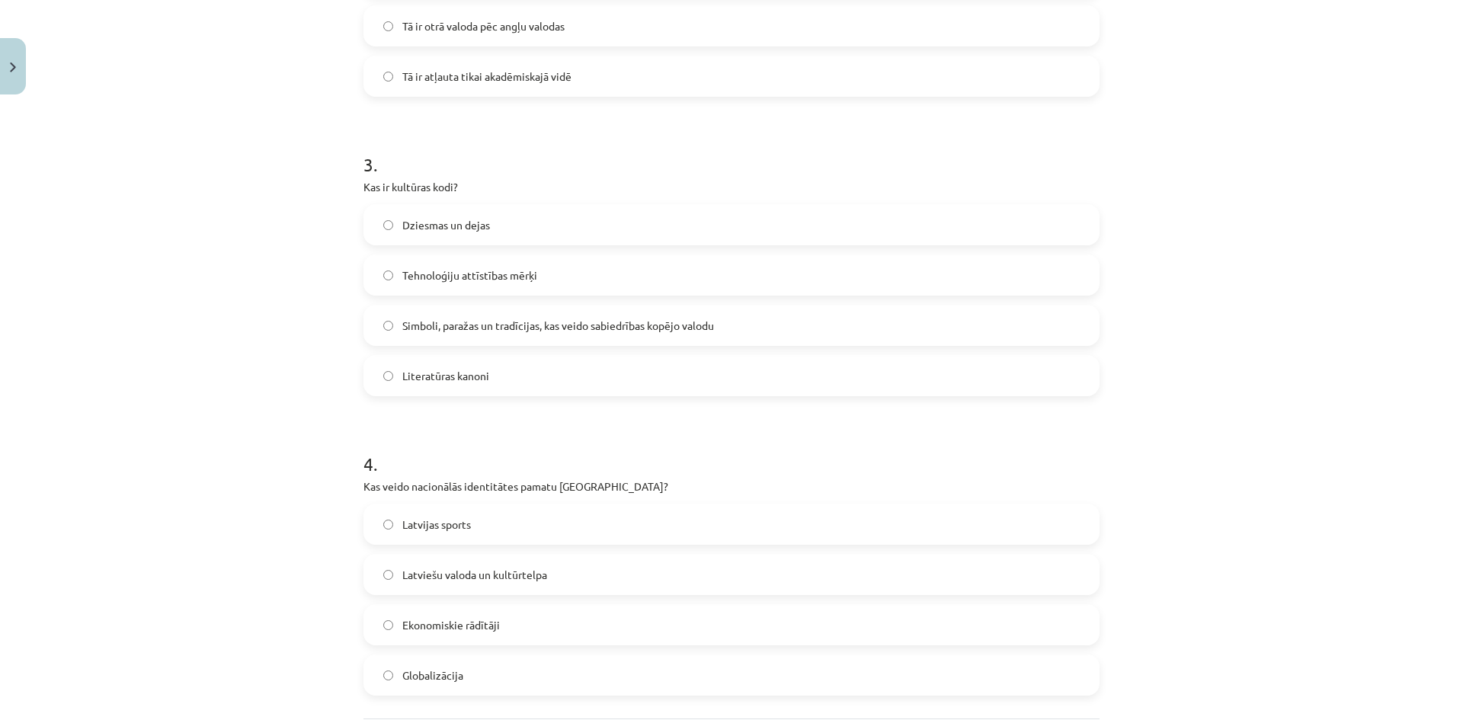
click at [454, 321] on span "Simboli, paražas un tradīcijas, kas veido sabiedrības kopējo valodu" at bounding box center [558, 326] width 312 height 16
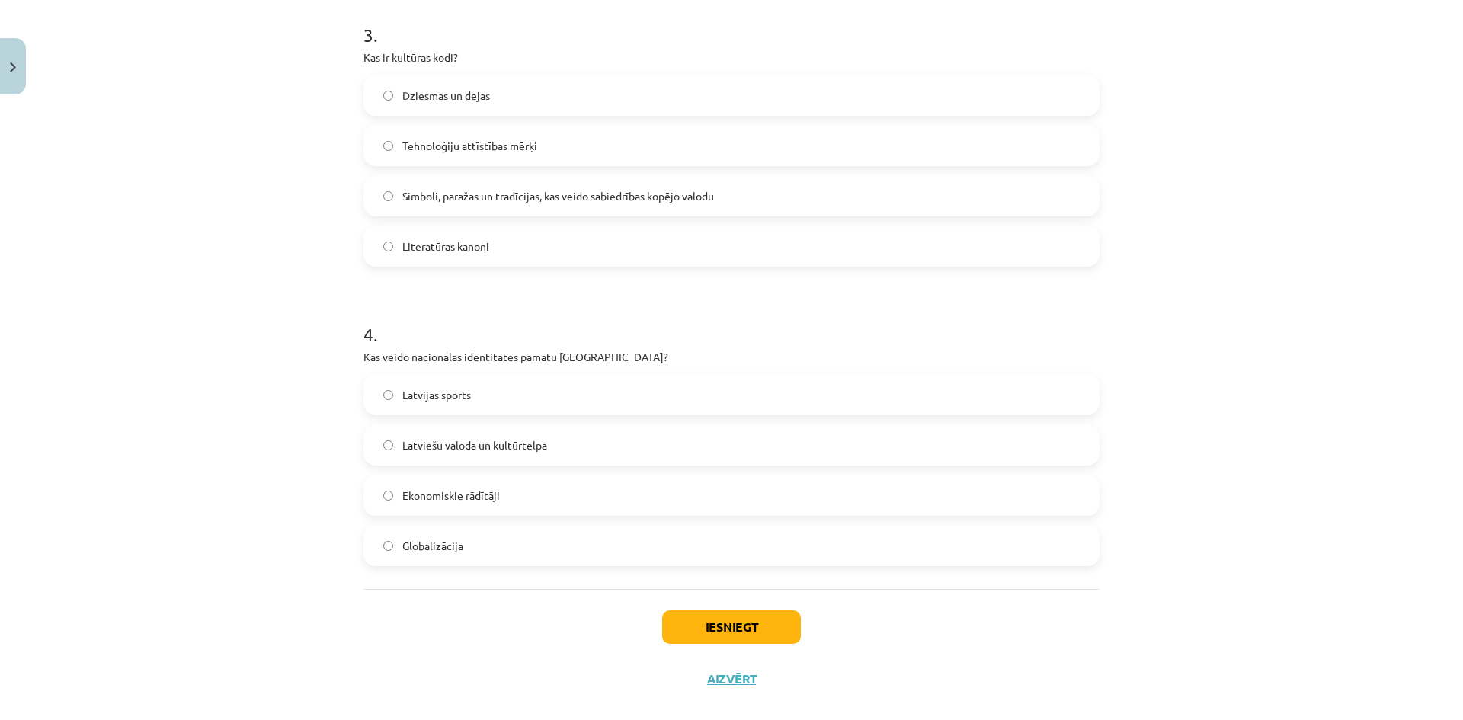
scroll to position [927, 0]
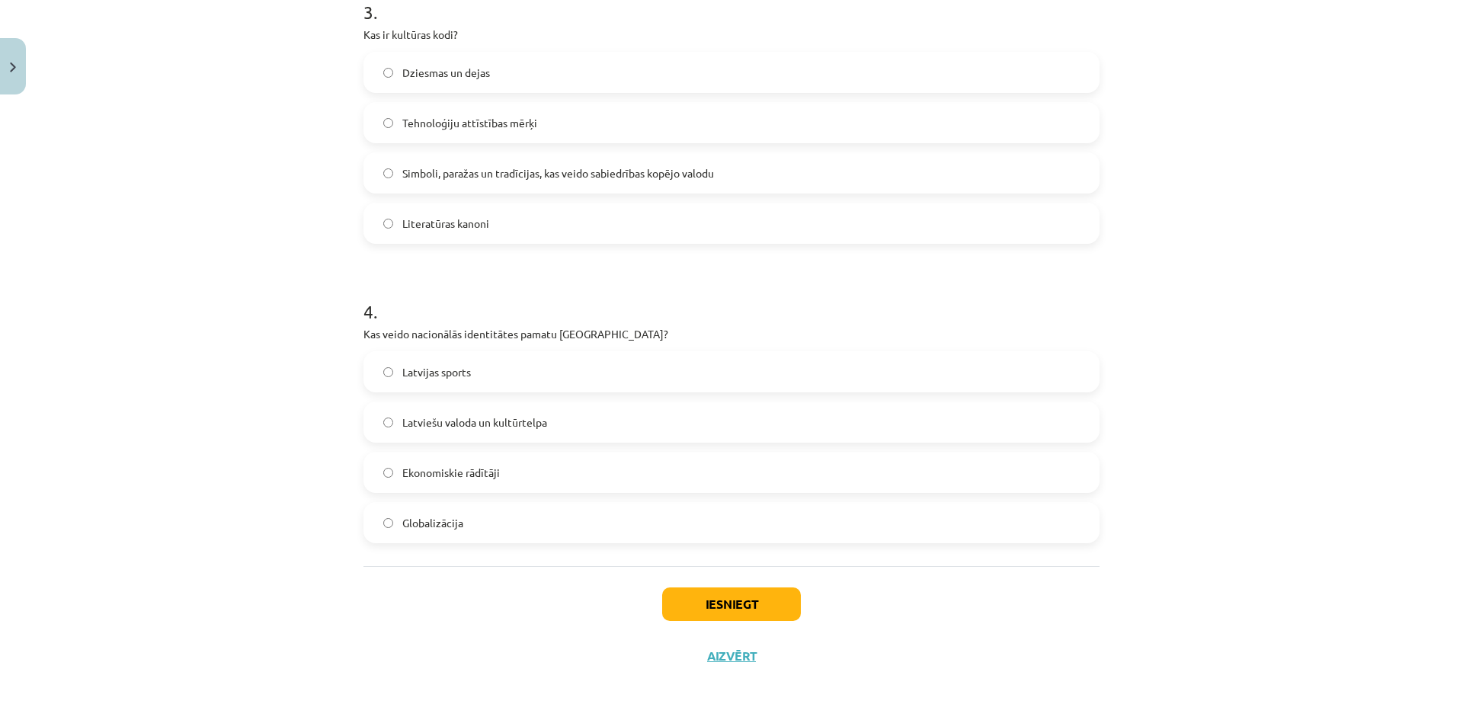
click at [444, 427] on span "Latviešu valoda un kultūrtelpa" at bounding box center [474, 422] width 145 height 16
click at [717, 609] on button "Iesniegt" at bounding box center [731, 604] width 139 height 34
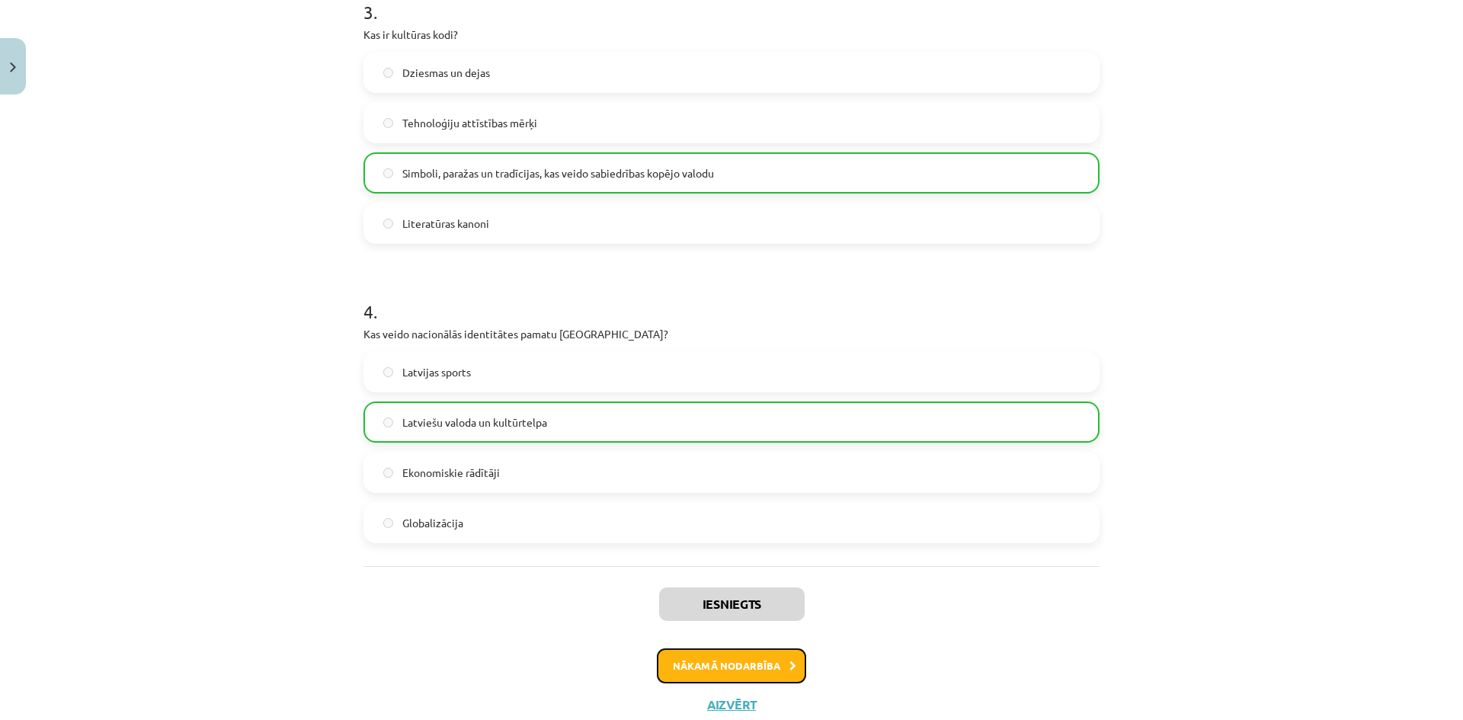
click at [747, 660] on button "Nākamā nodarbība" at bounding box center [731, 665] width 149 height 35
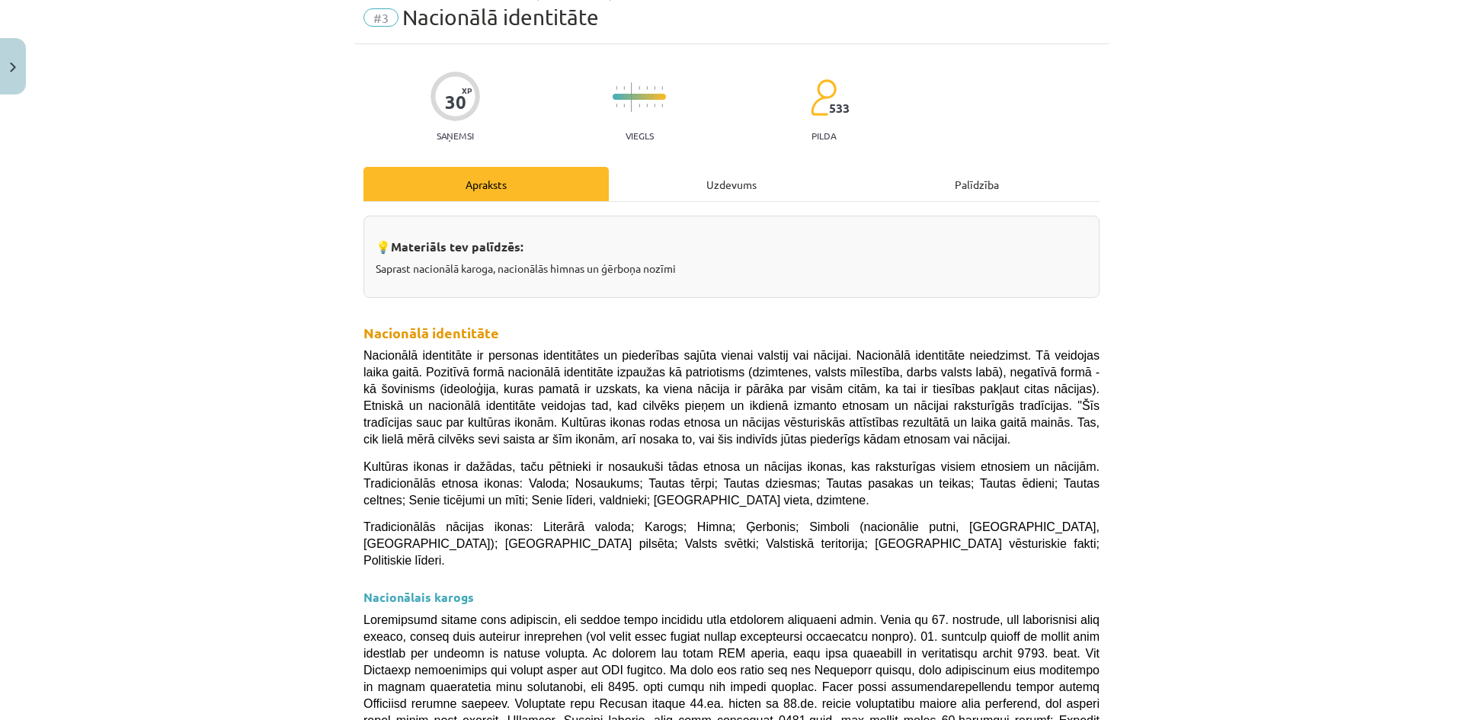
scroll to position [38, 0]
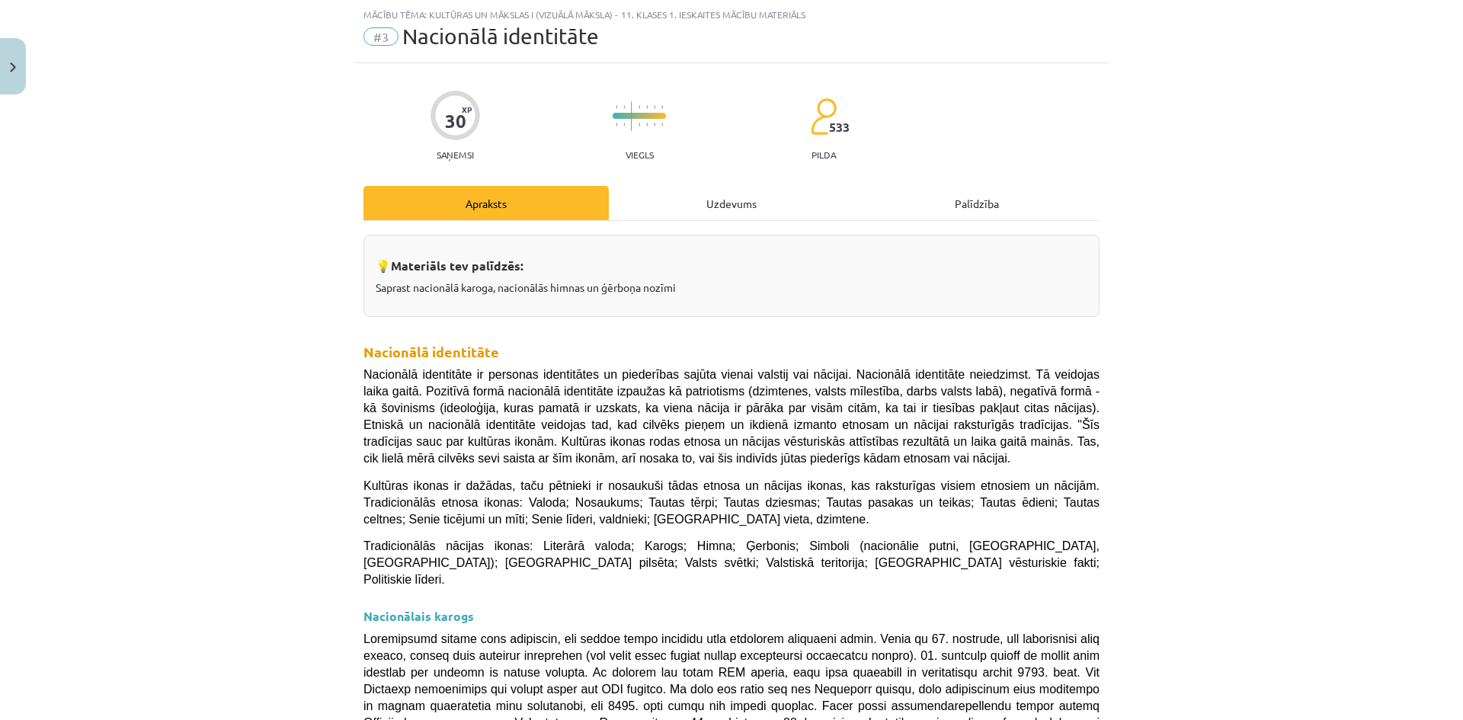
click at [710, 207] on div "Uzdevums" at bounding box center [731, 203] width 245 height 34
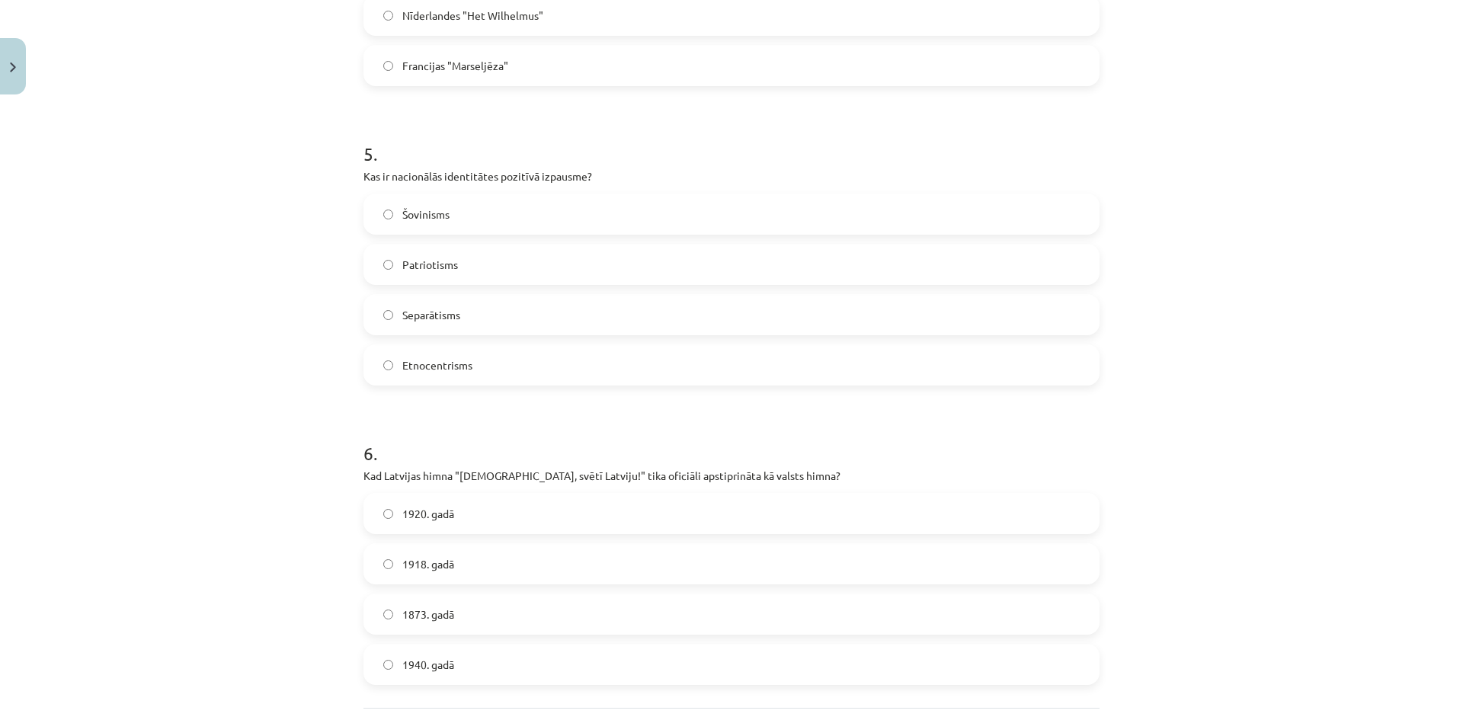
scroll to position [1526, 0]
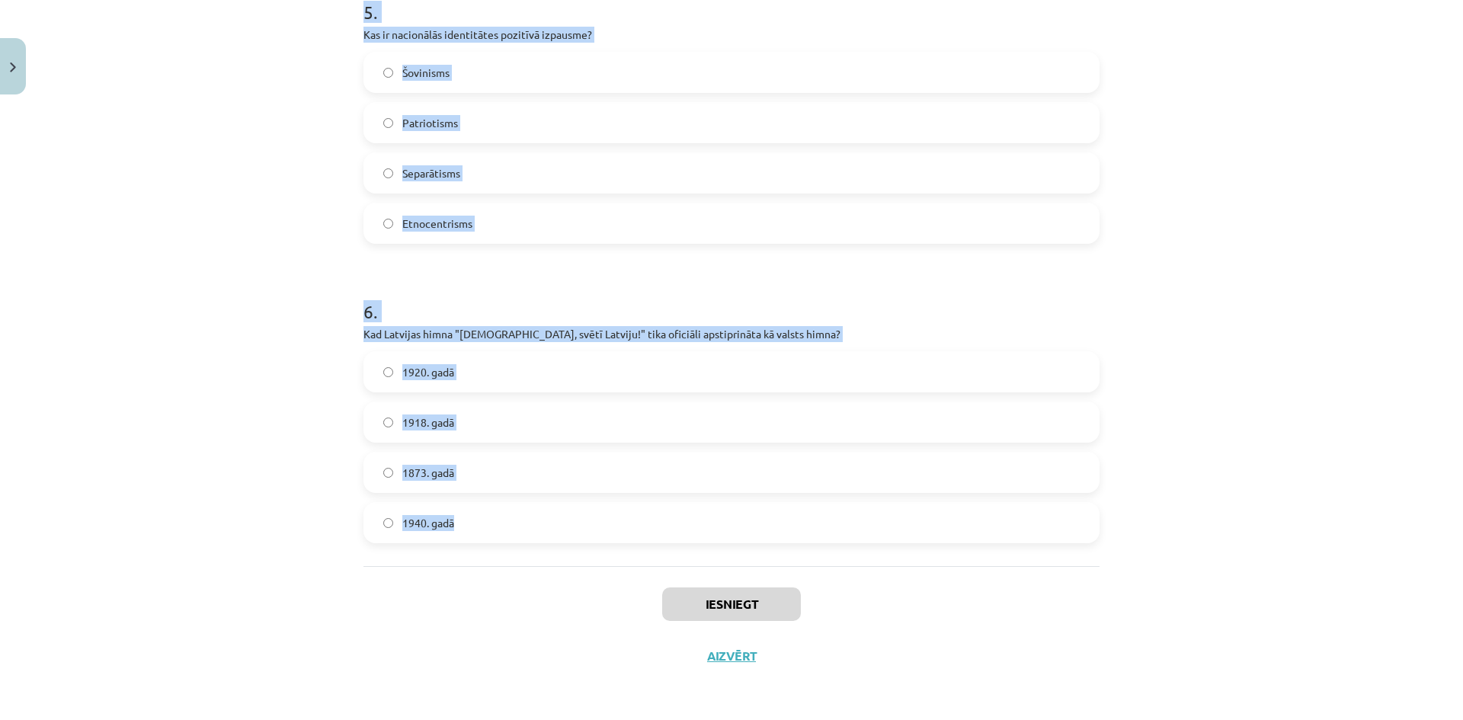
drag, startPoint x: 353, startPoint y: 322, endPoint x: 513, endPoint y: 533, distance: 264.8
copy form "Kad Latvijas sarkanbaltsarkanais karogs pirmo reizi kļuva par nacionālās apziņa…"
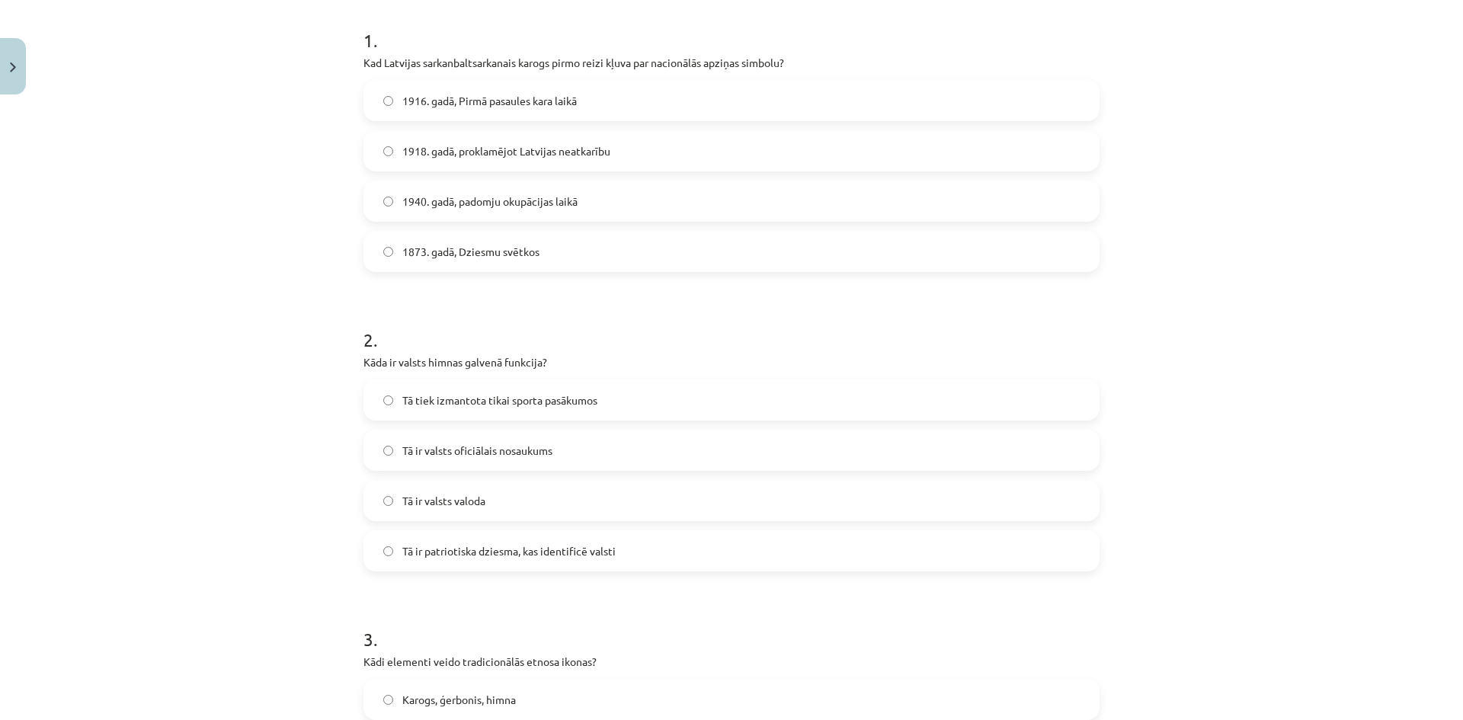
scroll to position [307, 0]
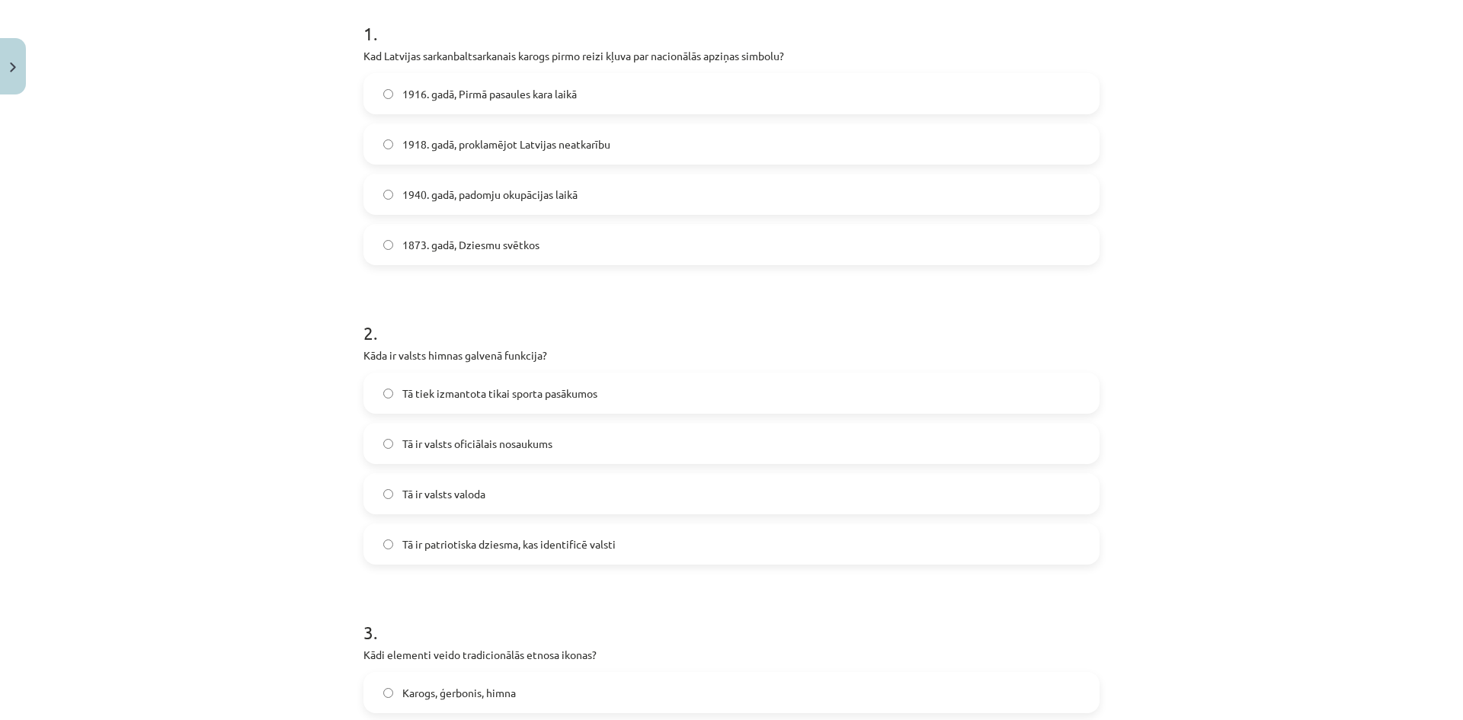
click at [446, 96] on span "1916. gadā, Pirmā pasaules kara laikā" at bounding box center [489, 94] width 174 height 16
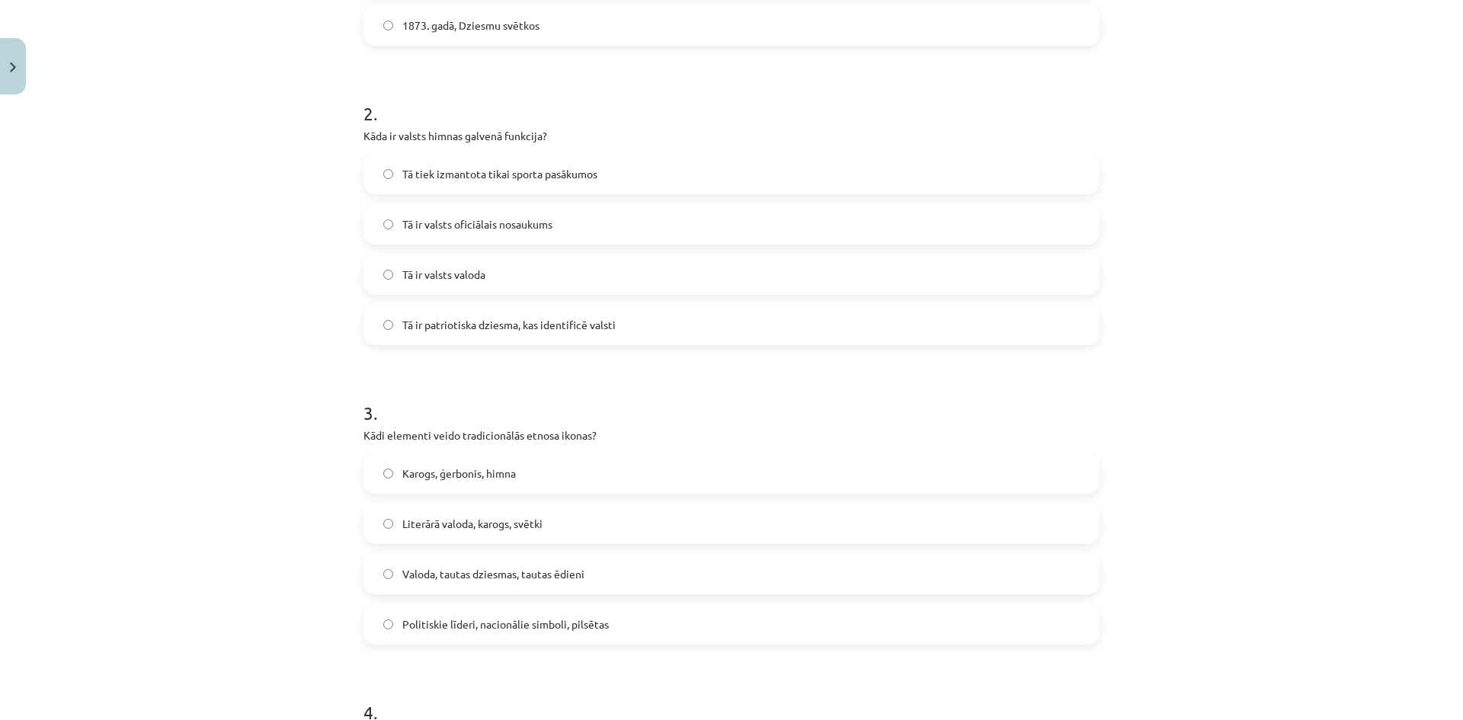
scroll to position [536, 0]
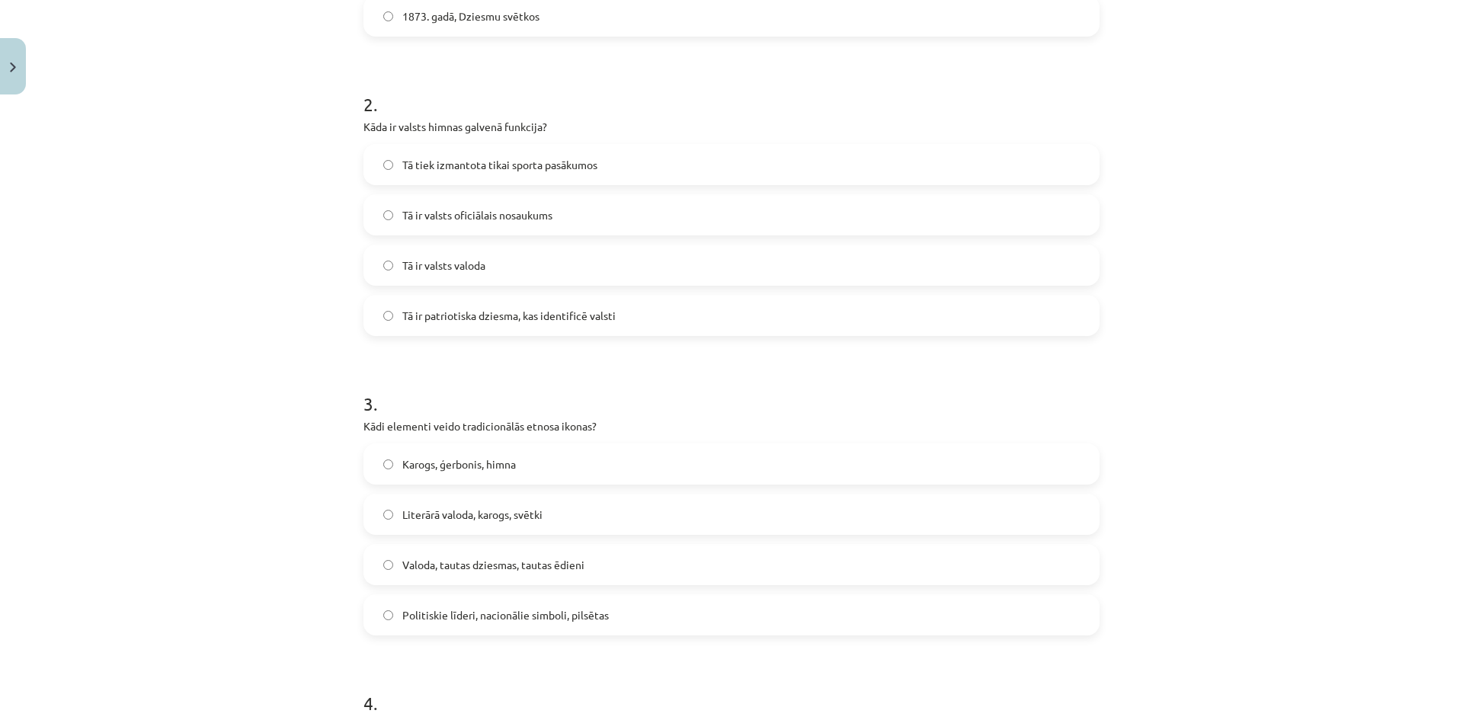
click at [478, 319] on span "Tā ir patriotiska dziesma, kas identificē valsti" at bounding box center [508, 316] width 213 height 16
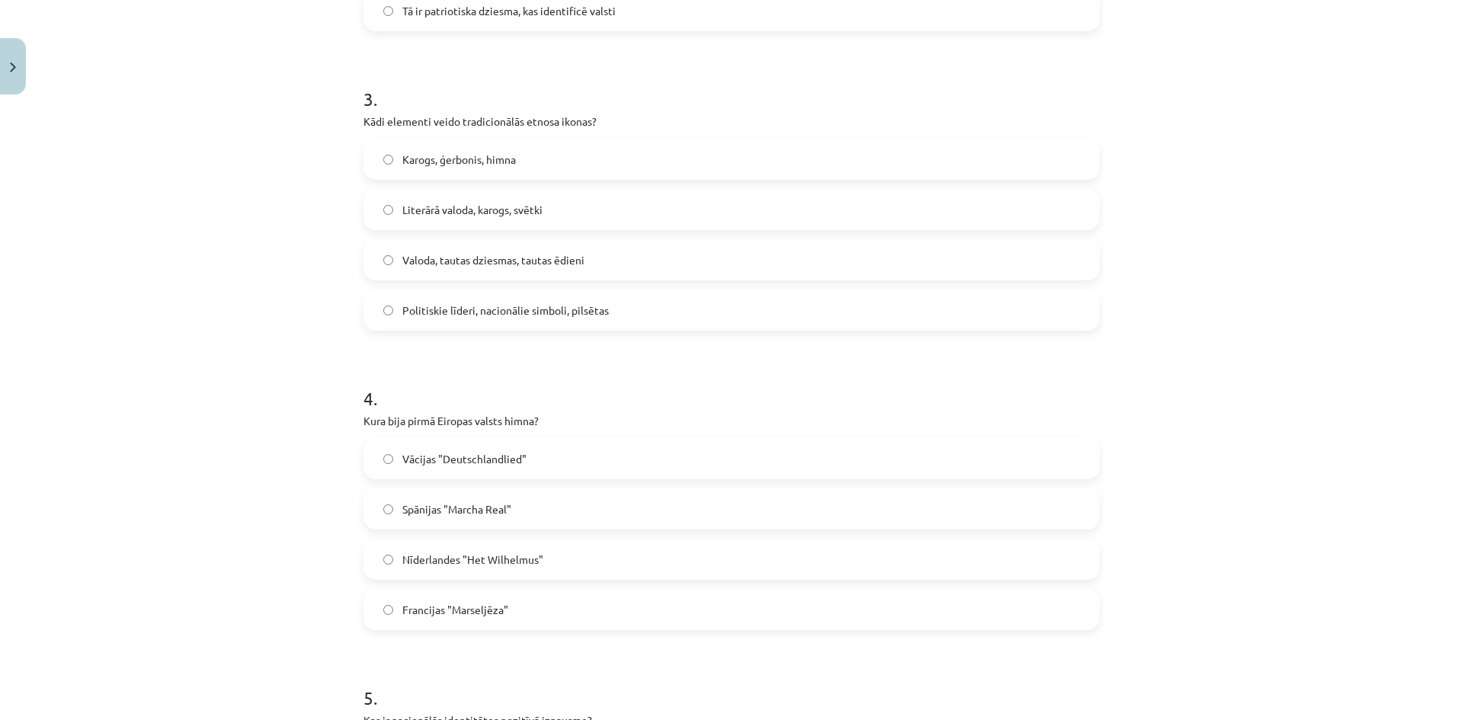
scroll to position [916, 0]
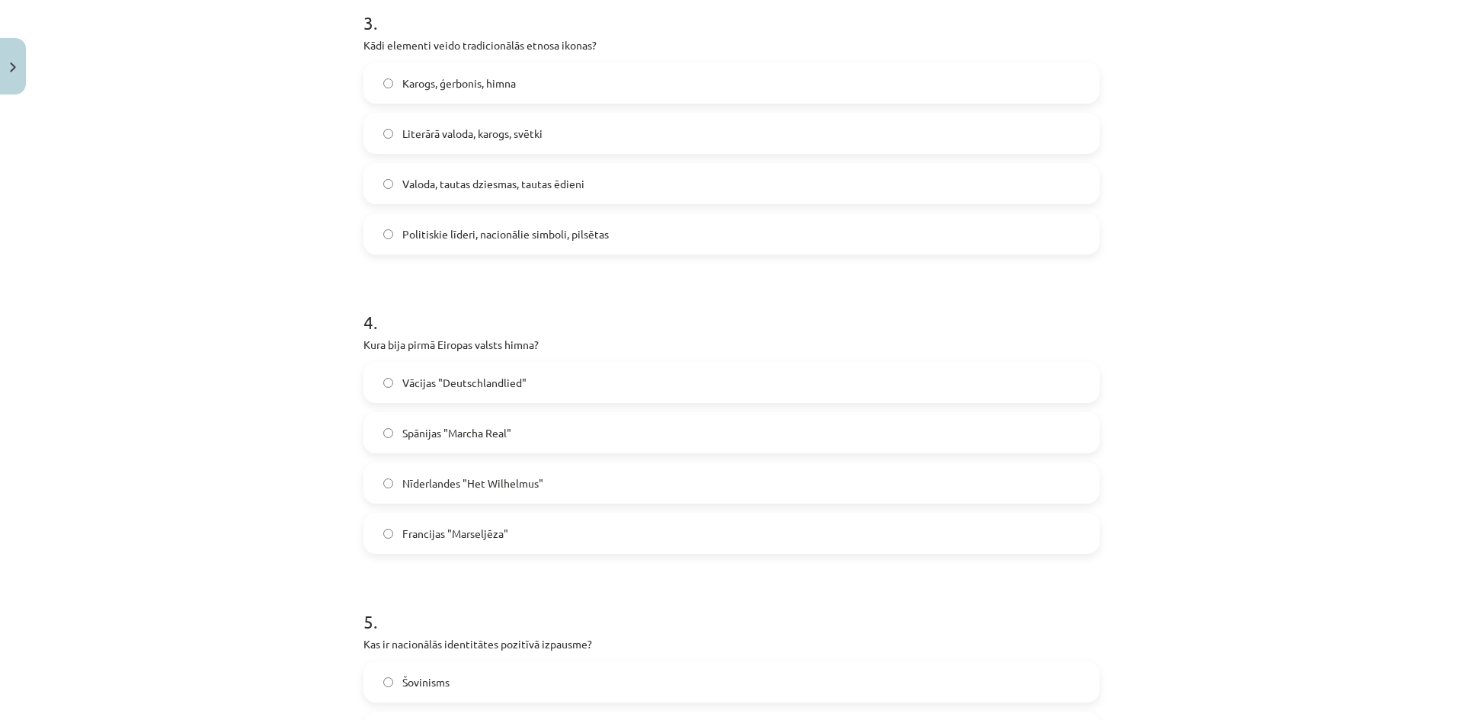
click at [454, 85] on span "Karogs, ģerbonis, himna" at bounding box center [459, 83] width 114 height 16
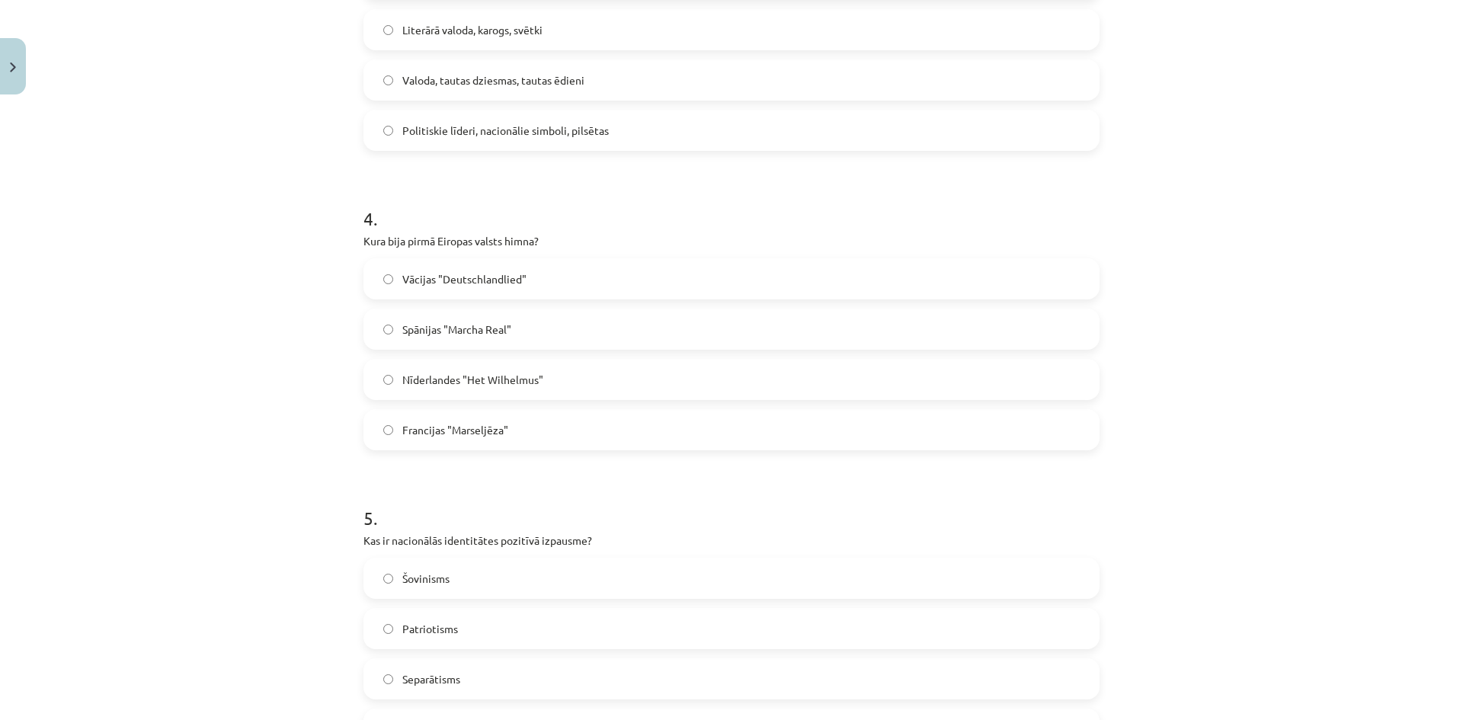
scroll to position [1069, 0]
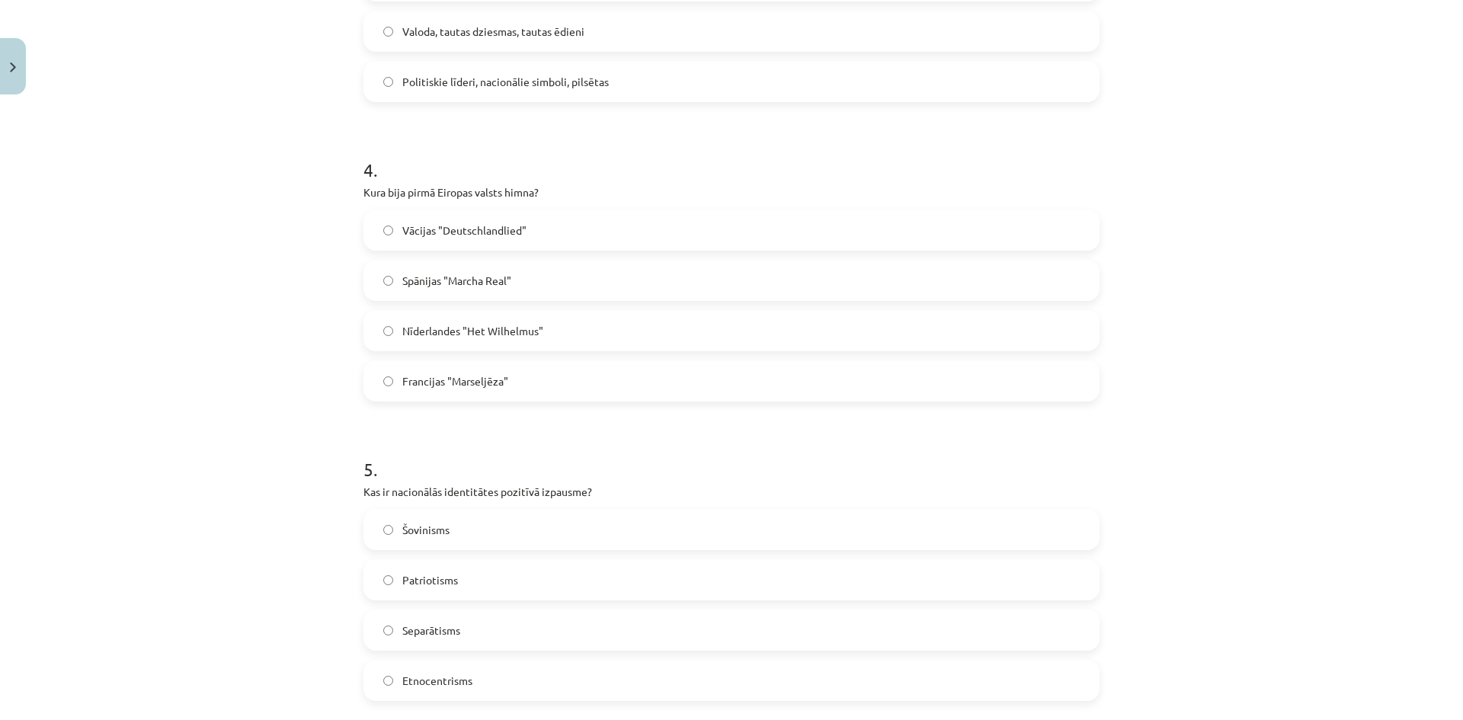
drag, startPoint x: 433, startPoint y: 339, endPoint x: 390, endPoint y: 369, distance: 52.6
click at [433, 341] on label "Nīderlandes "Het Wilhelmus"" at bounding box center [731, 331] width 733 height 38
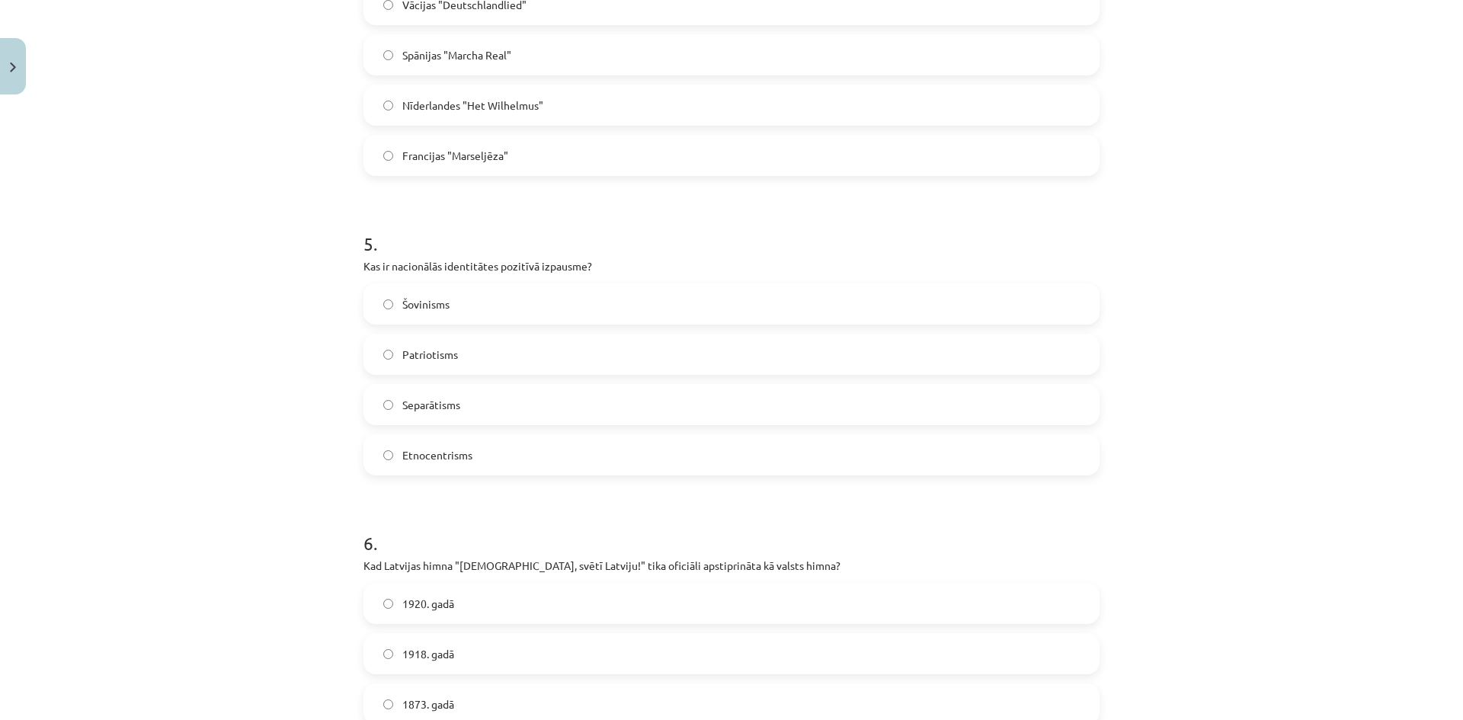
scroll to position [1373, 0]
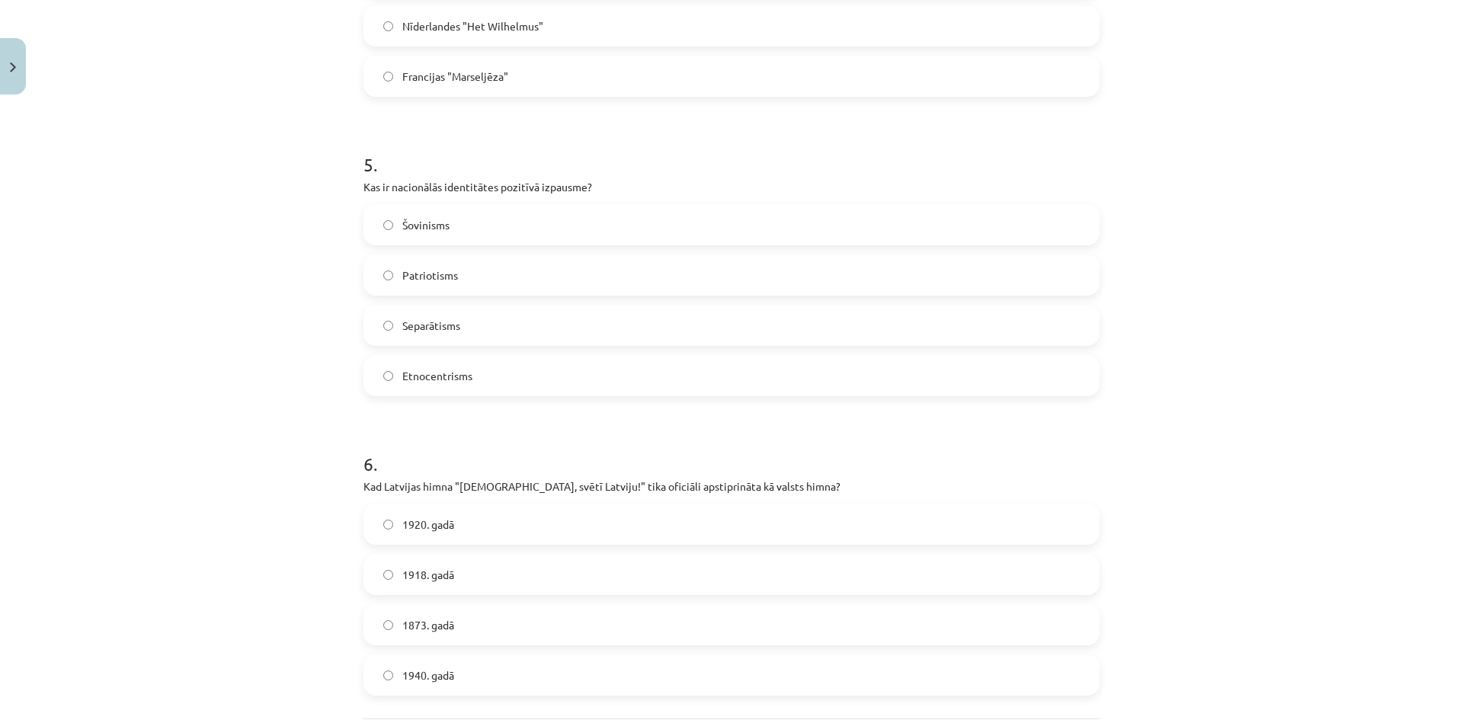
click at [410, 279] on span "Patriotisms" at bounding box center [430, 275] width 56 height 16
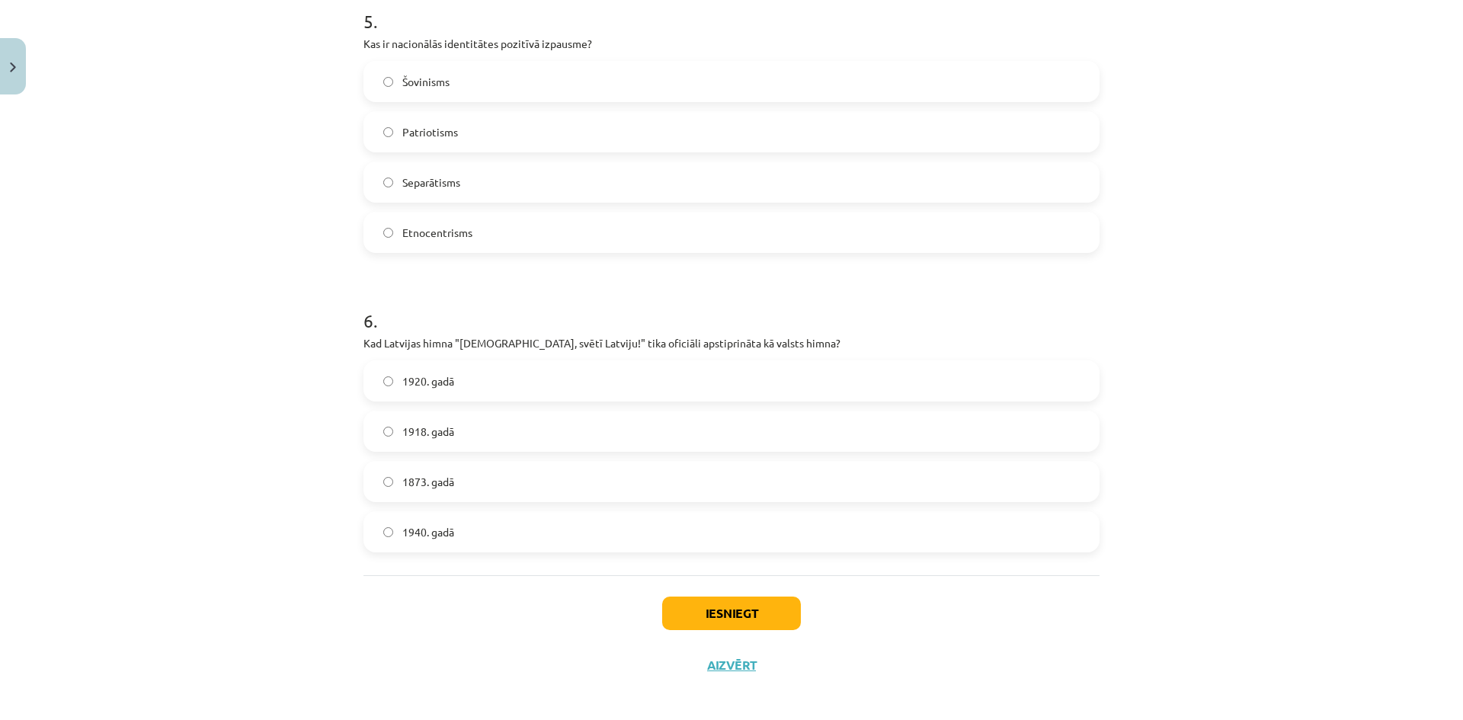
scroll to position [1526, 0]
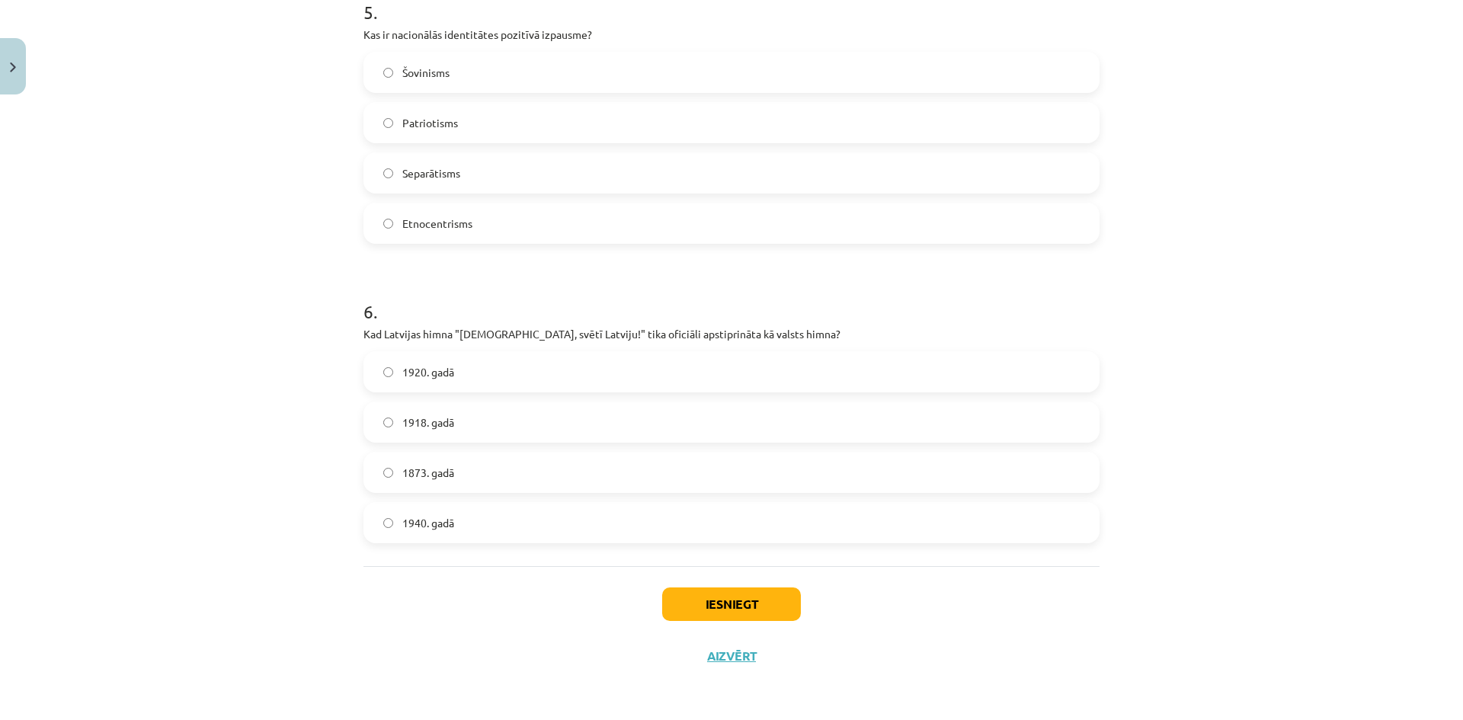
drag, startPoint x: 462, startPoint y: 362, endPoint x: 462, endPoint y: 379, distance: 17.5
click at [462, 365] on label "1920. gadā" at bounding box center [731, 372] width 733 height 38
click at [747, 593] on button "Iesniegt" at bounding box center [731, 604] width 139 height 34
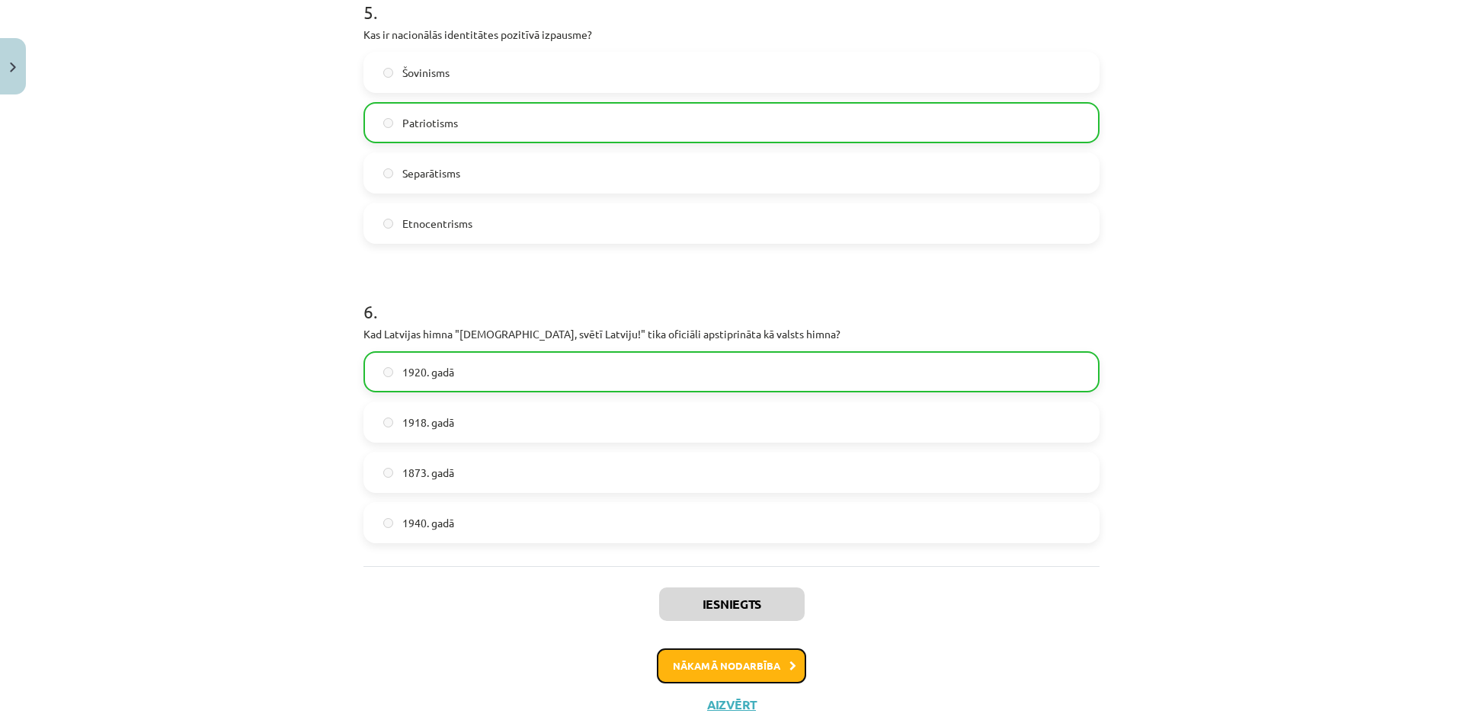
click at [734, 657] on button "Nākamā nodarbība" at bounding box center [731, 665] width 149 height 35
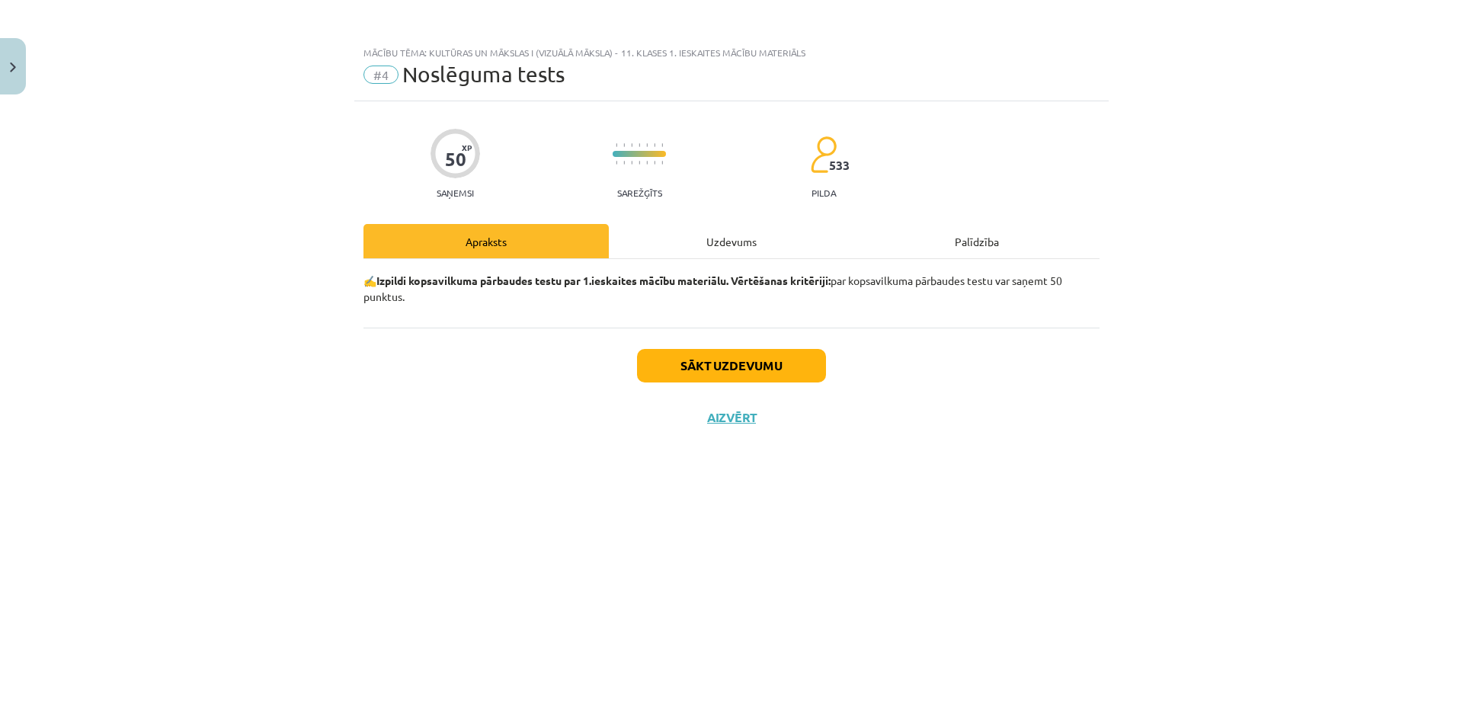
click at [710, 250] on div "Uzdevums" at bounding box center [731, 241] width 245 height 34
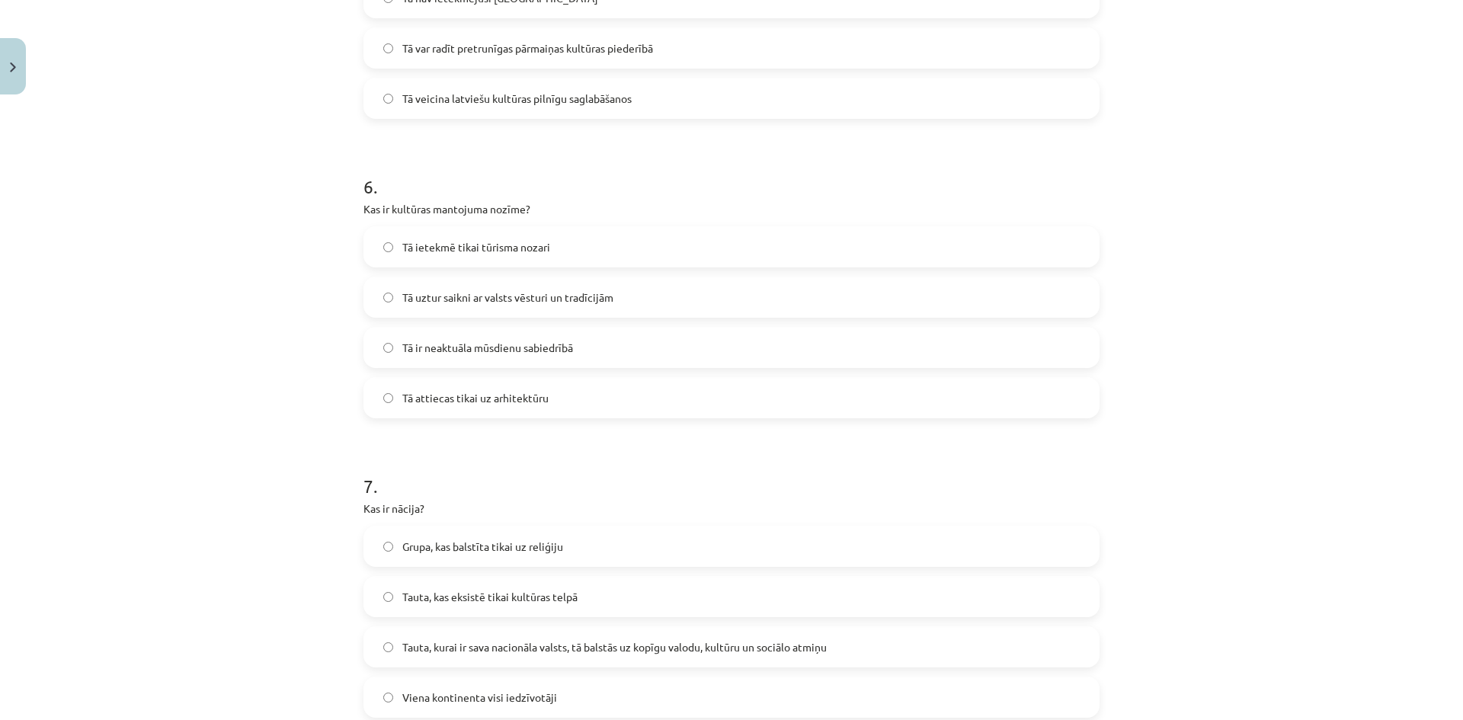
scroll to position [2723, 0]
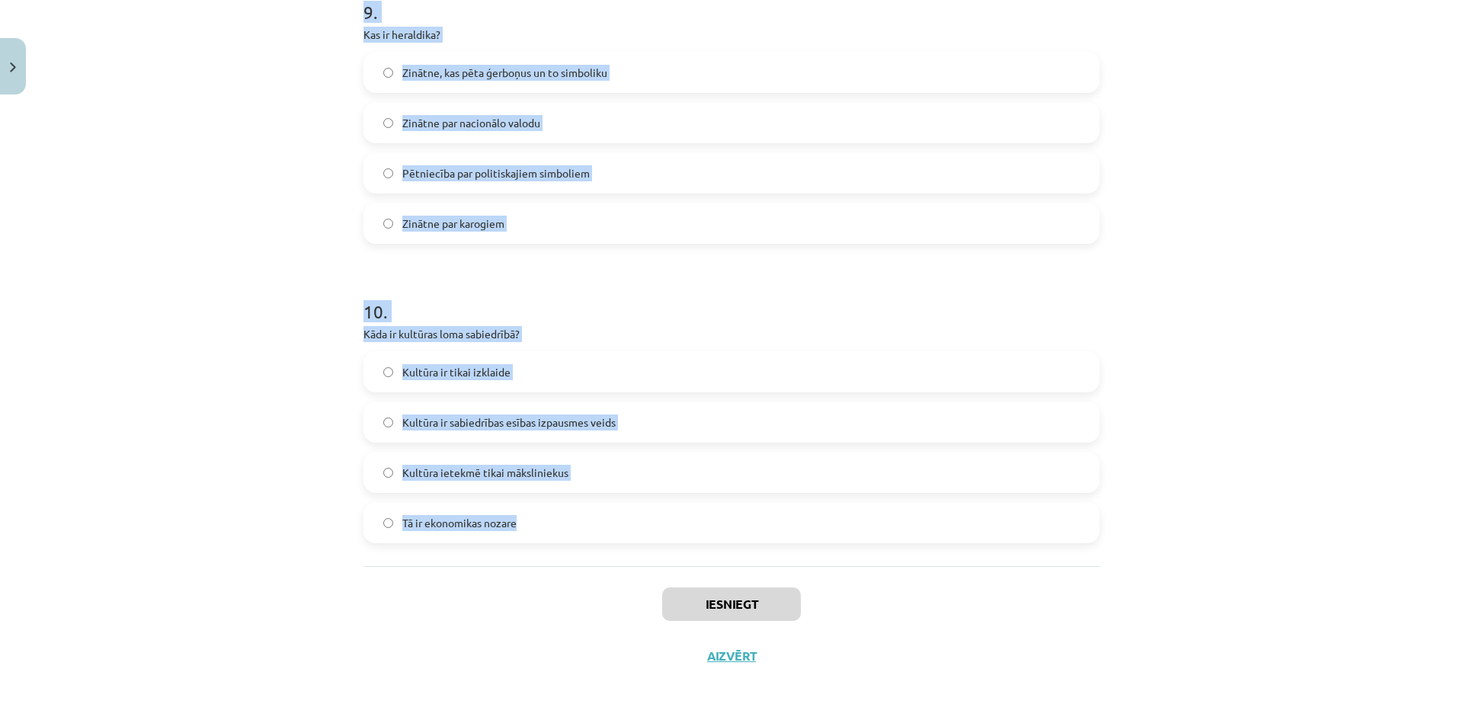
drag, startPoint x: 356, startPoint y: 361, endPoint x: 620, endPoint y: 534, distance: 315.9
copy form "Kad pirmo reizi tika publiski atskaņota dziesma "Dievs, svētī Latviju!"? 1918. …"
click at [506, 283] on h1 "10 ." at bounding box center [731, 297] width 736 height 47
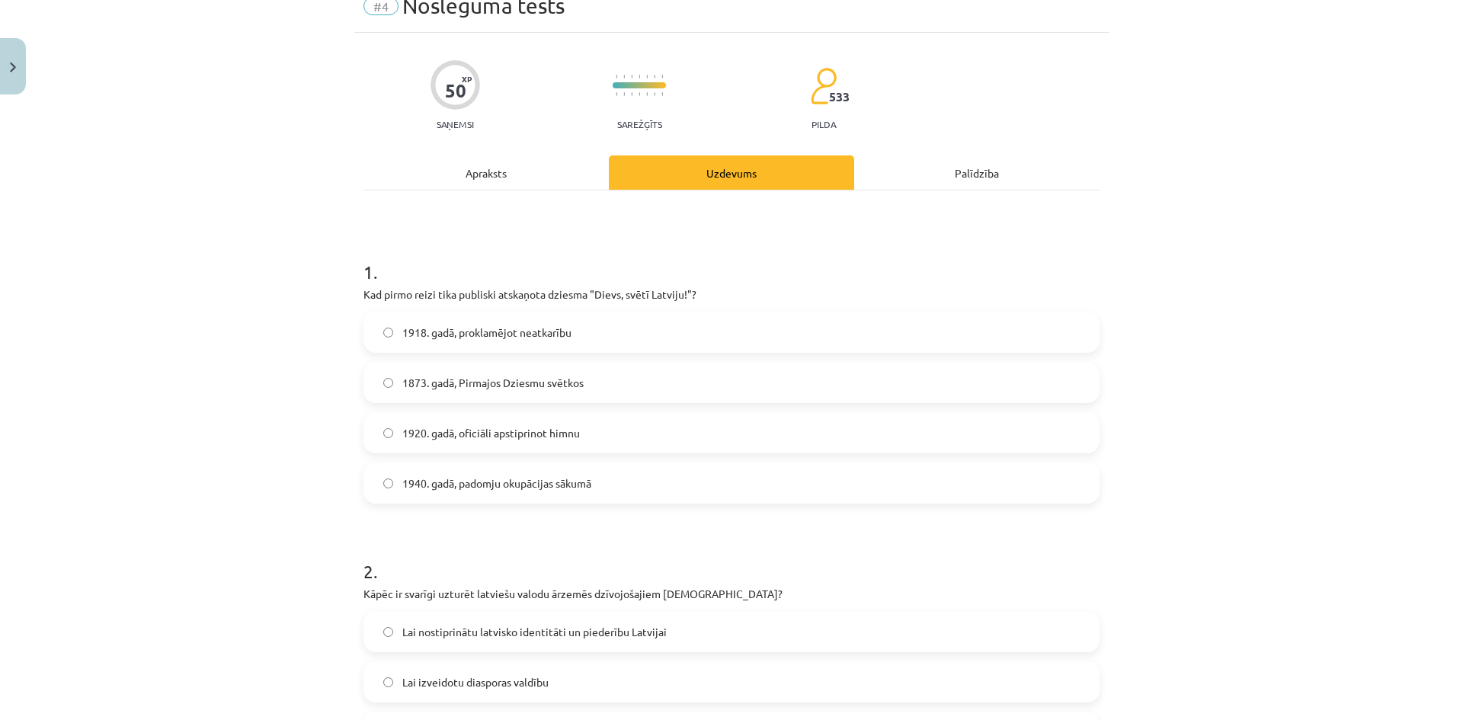
scroll to position [76, 0]
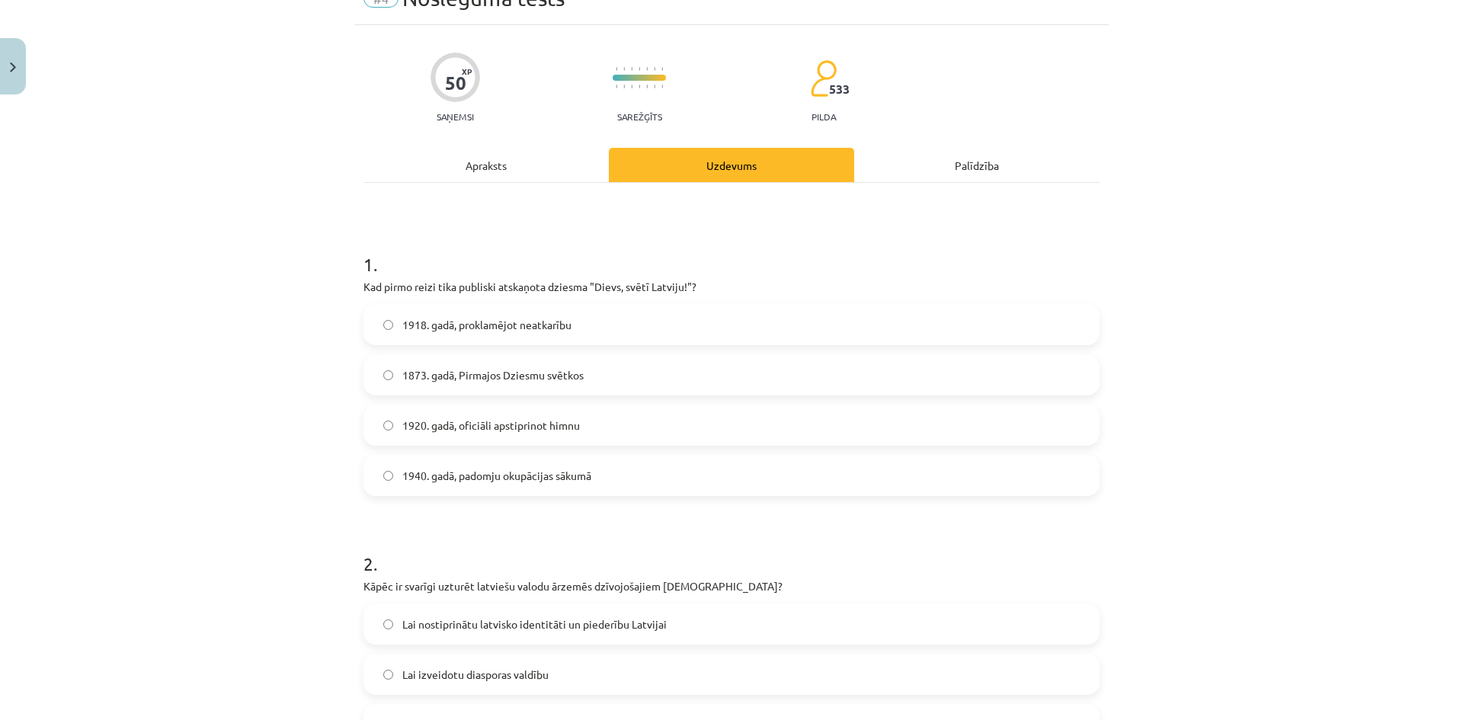
click at [443, 367] on span "1873. gadā, Pirmajos Dziesmu svētkos" at bounding box center [492, 375] width 181 height 16
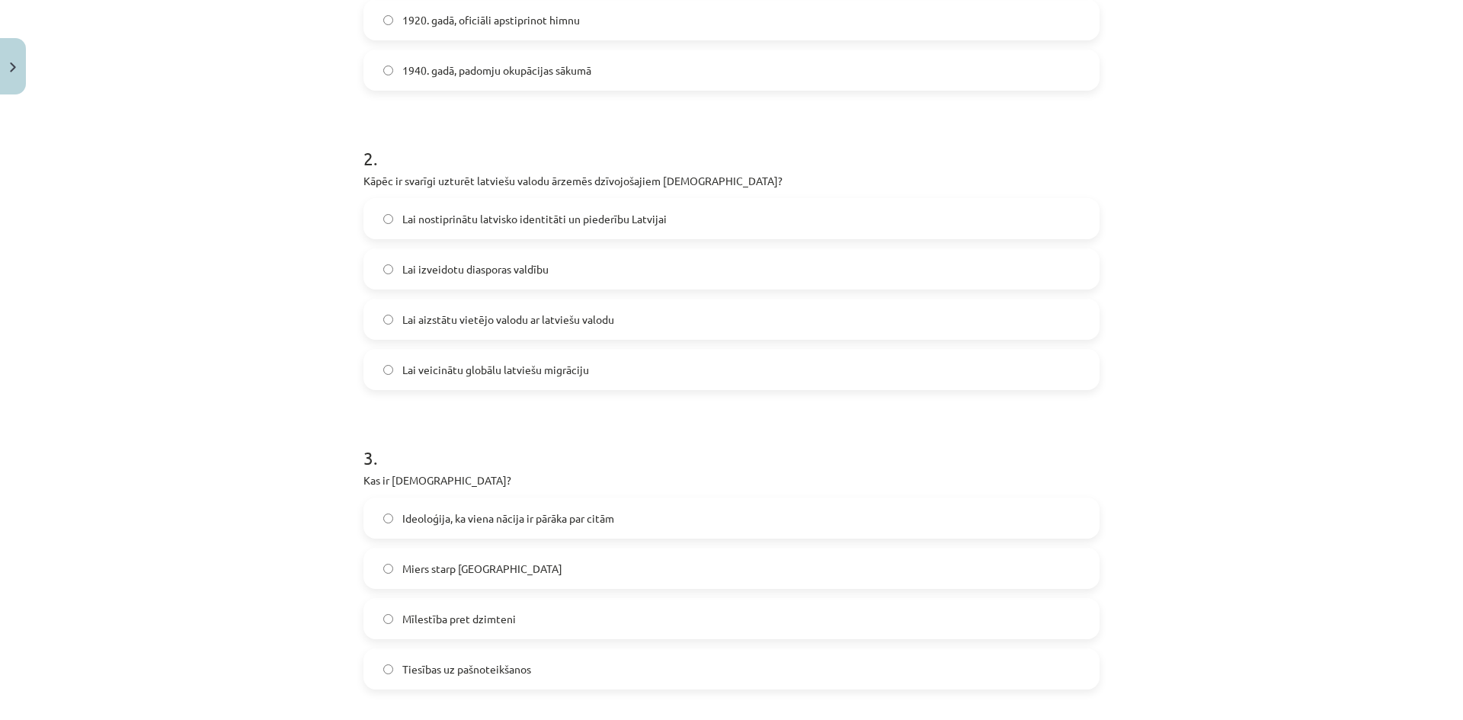
scroll to position [533, 0]
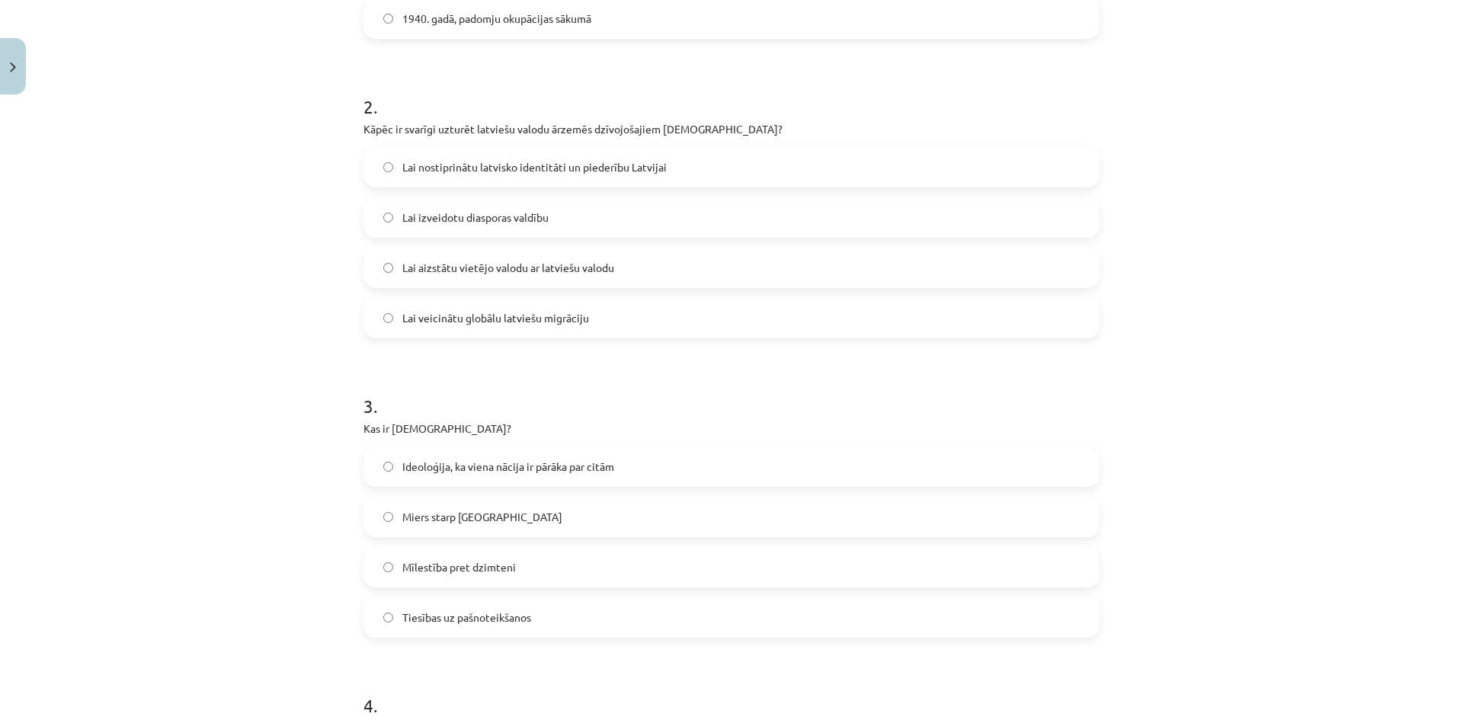
click at [537, 161] on span "Lai nostiprinātu latvisko identitāti un piederību Latvijai" at bounding box center [534, 167] width 264 height 16
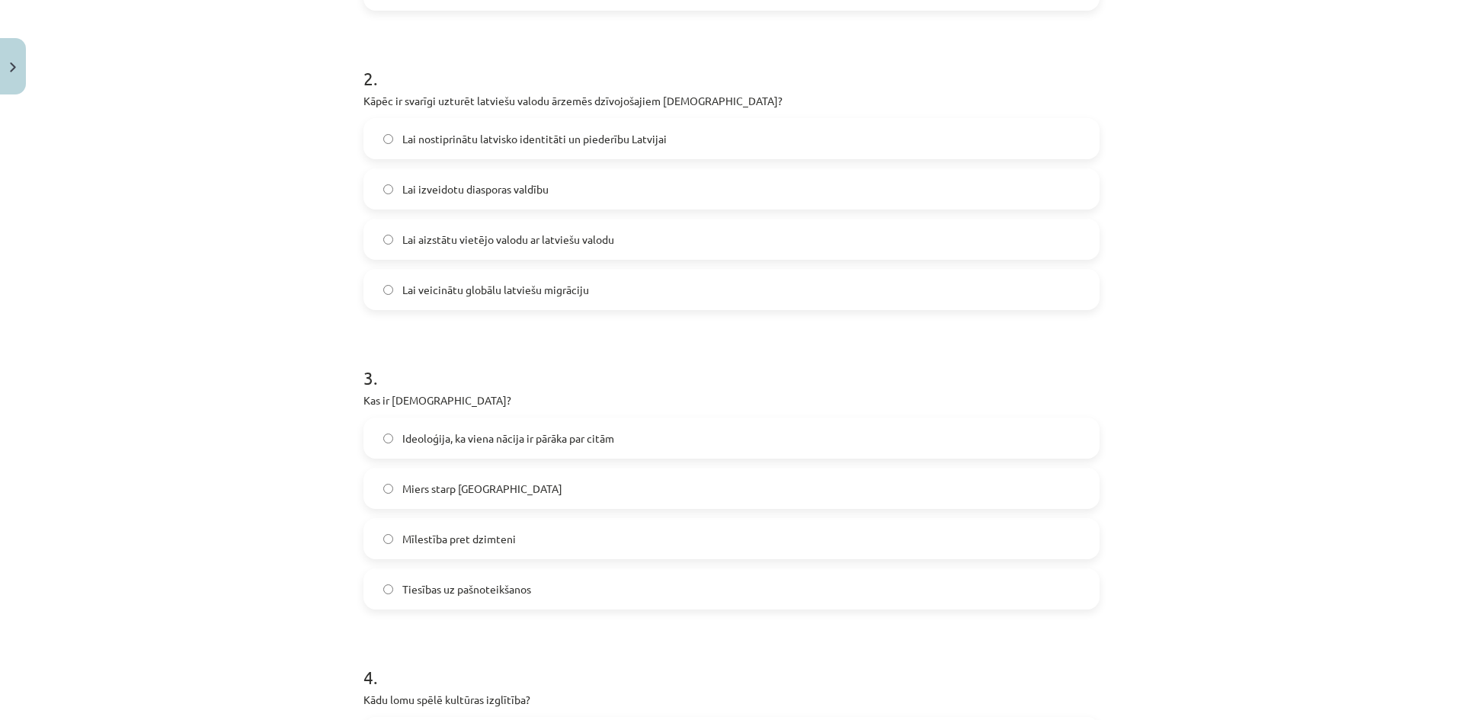
scroll to position [686, 0]
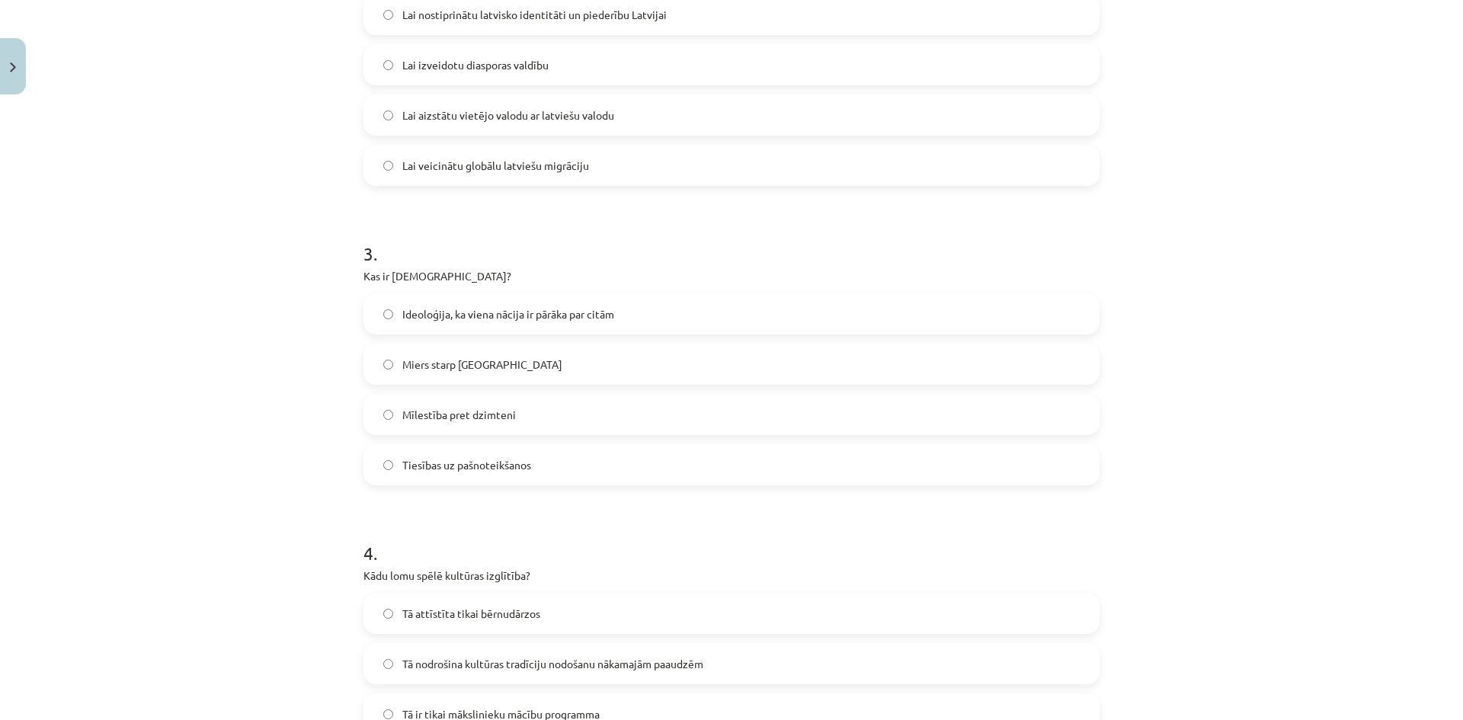
click at [551, 313] on span "Ideoloģija, ka viena nācija ir pārāka par citām" at bounding box center [508, 314] width 212 height 16
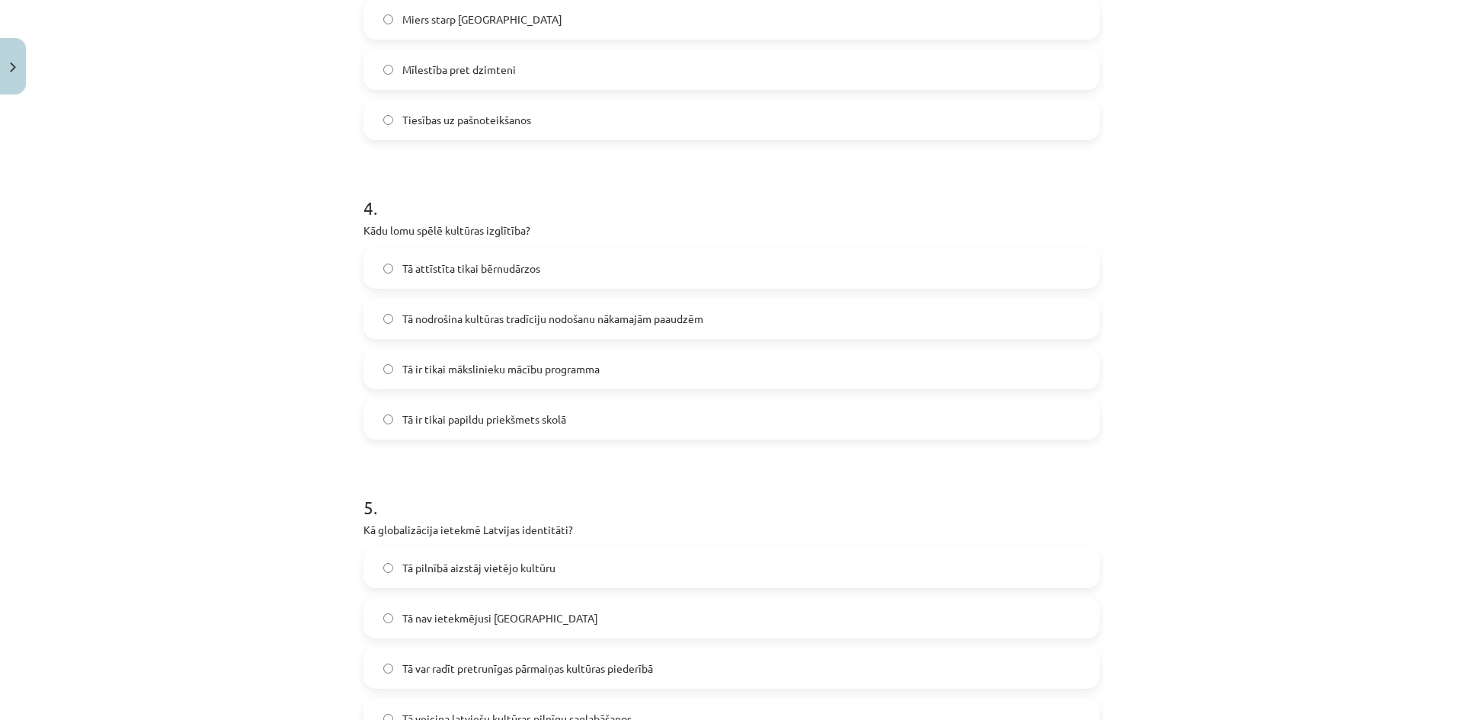
scroll to position [1066, 0]
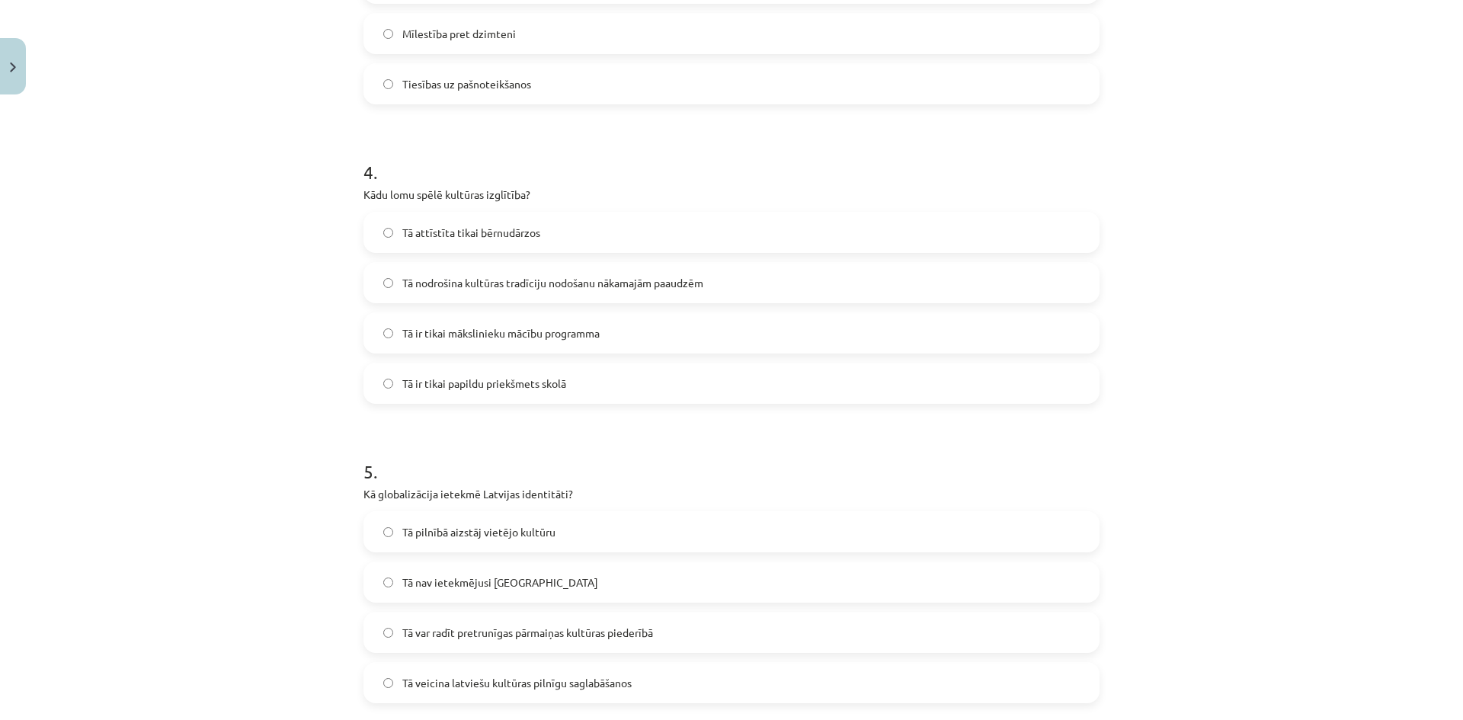
click at [465, 276] on span "Tā nodrošina kultūras tradīciju nodošanu nākamajām paaudzēm" at bounding box center [552, 283] width 301 height 16
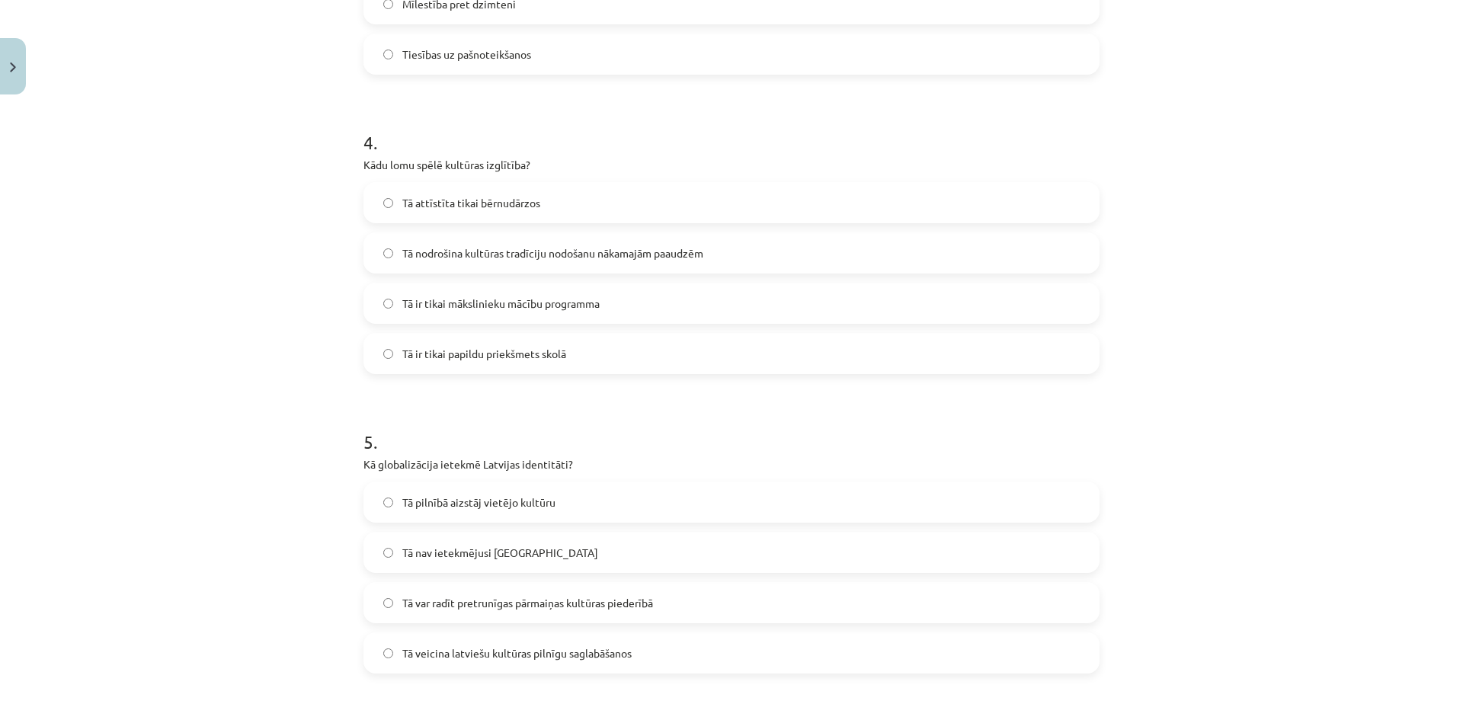
scroll to position [1219, 0]
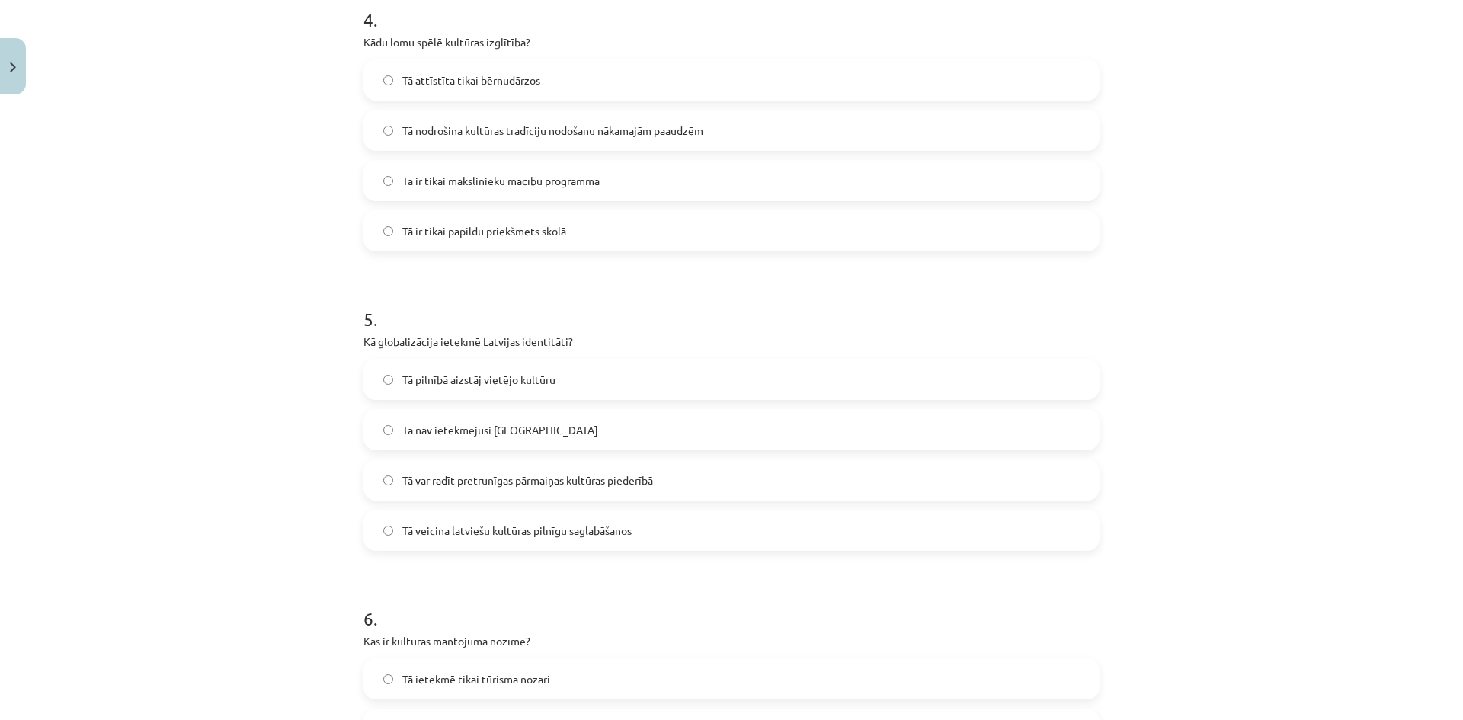
click at [497, 420] on label "Tā nav ietekmējusi Latviju" at bounding box center [731, 430] width 733 height 38
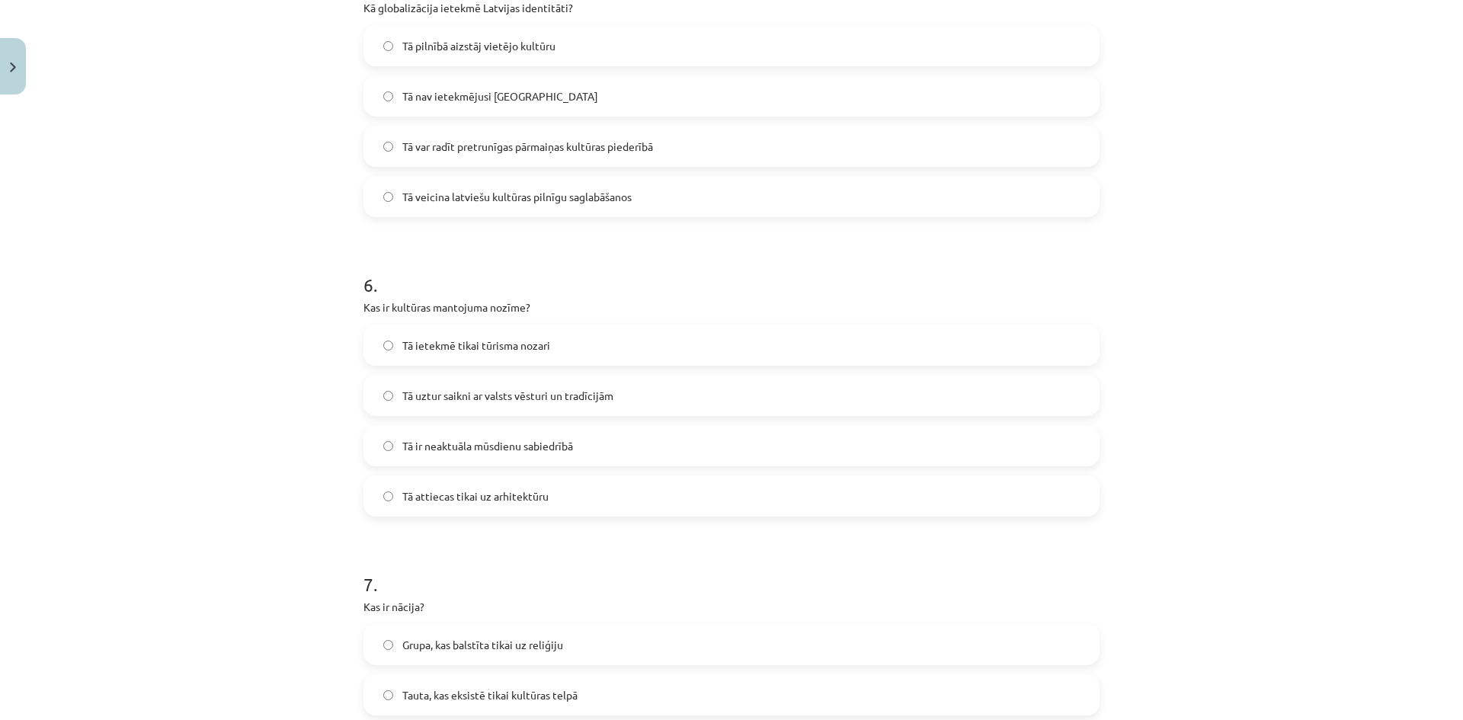
scroll to position [1600, 0]
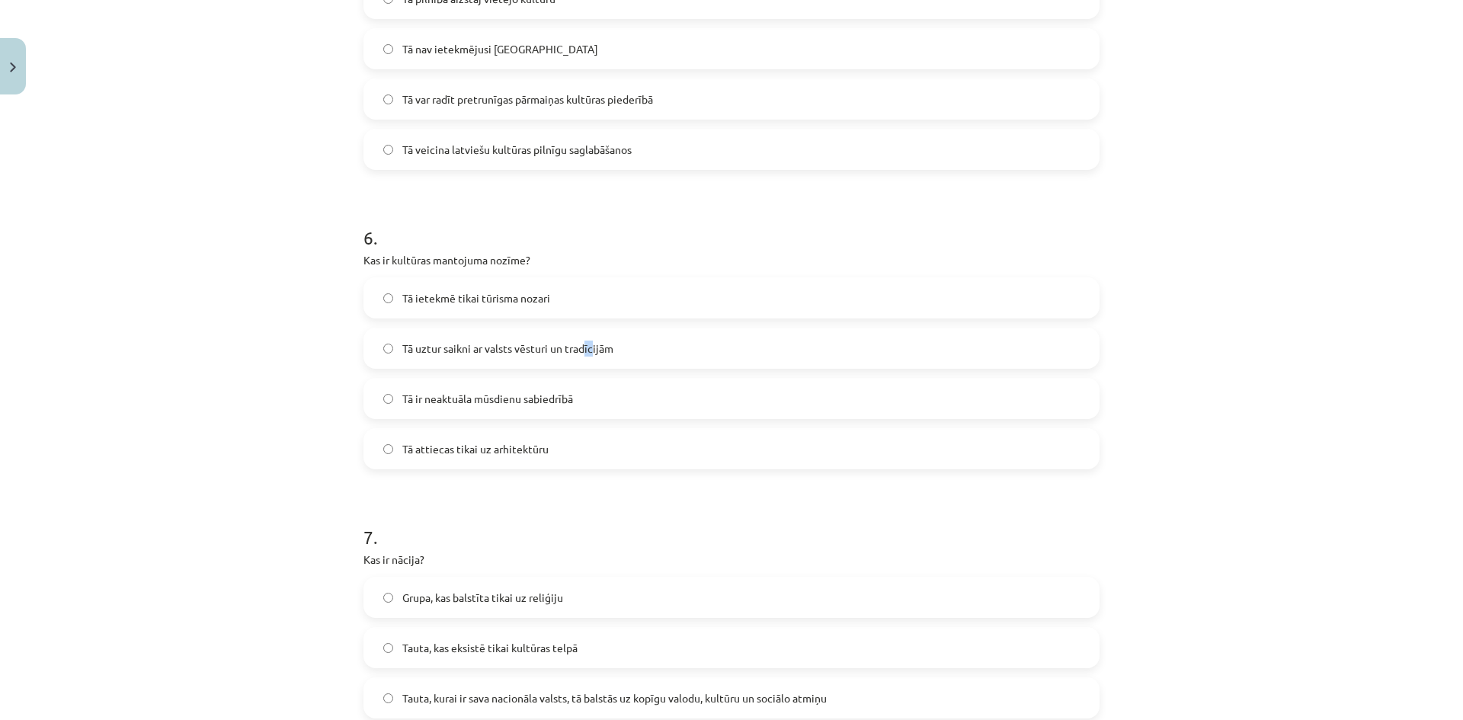
click at [581, 344] on label "Tā uztur saikni ar valsts vēsturi un tradīcijām" at bounding box center [731, 348] width 733 height 38
click at [573, 338] on label "Tā uztur saikni ar valsts vēsturi un tradīcijām" at bounding box center [731, 348] width 733 height 38
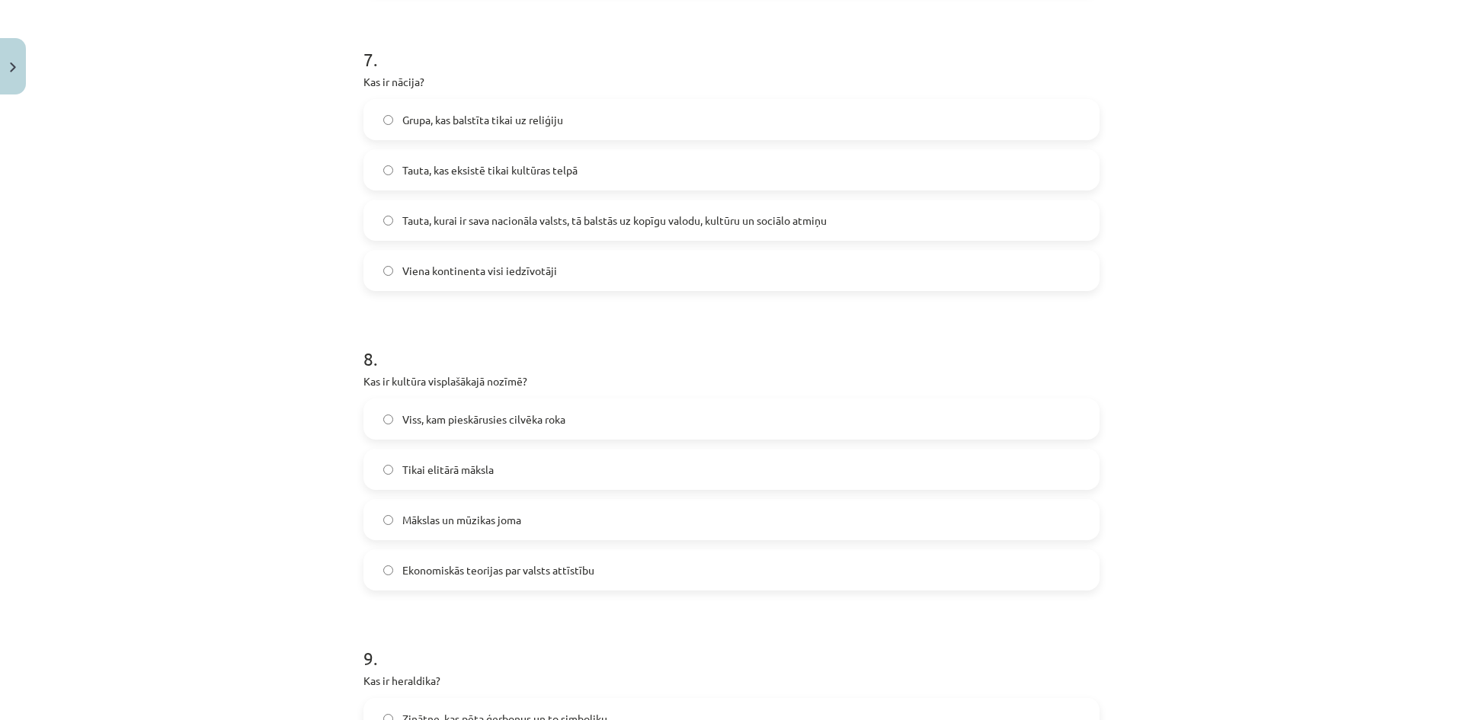
scroll to position [2133, 0]
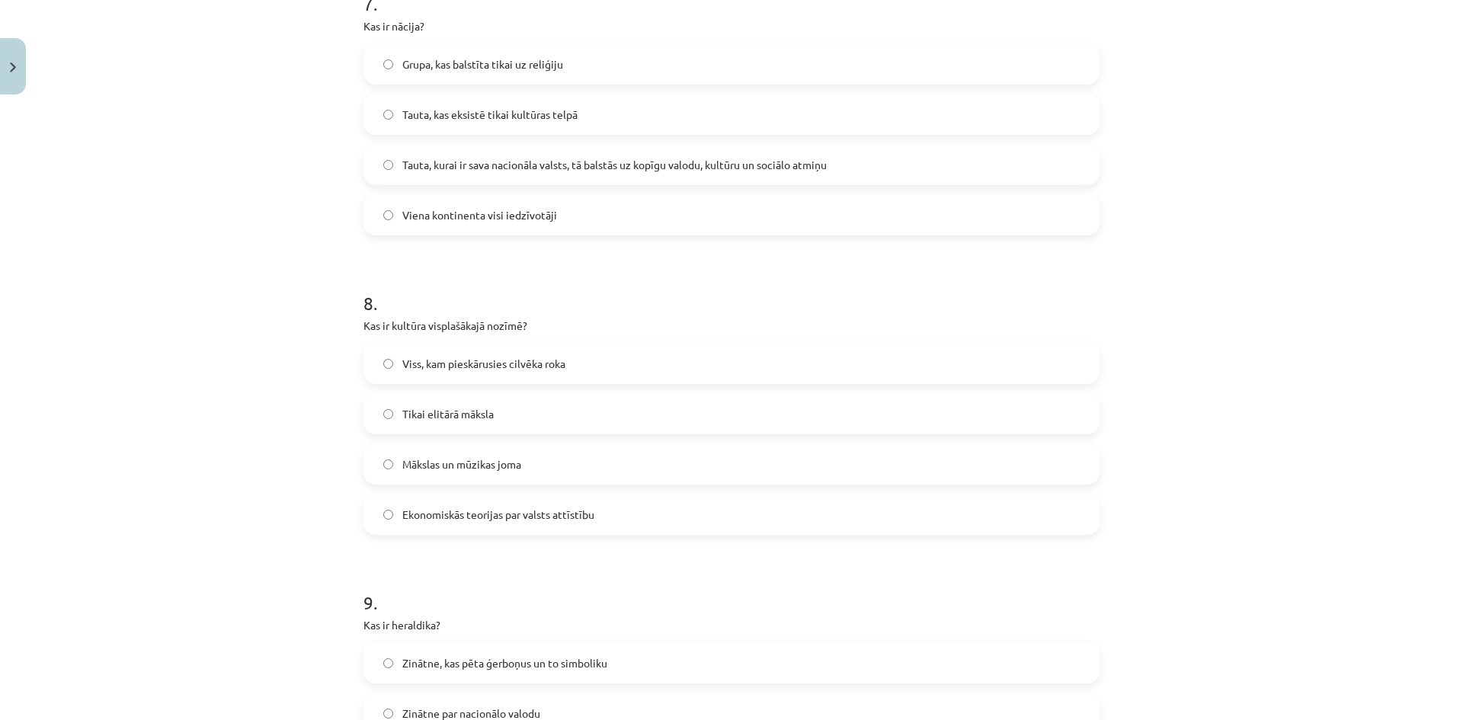
click at [516, 151] on label "Tauta, kurai ir sava nacionāla valsts, tā balstās uz kopīgu valodu, kultūru un …" at bounding box center [731, 164] width 733 height 38
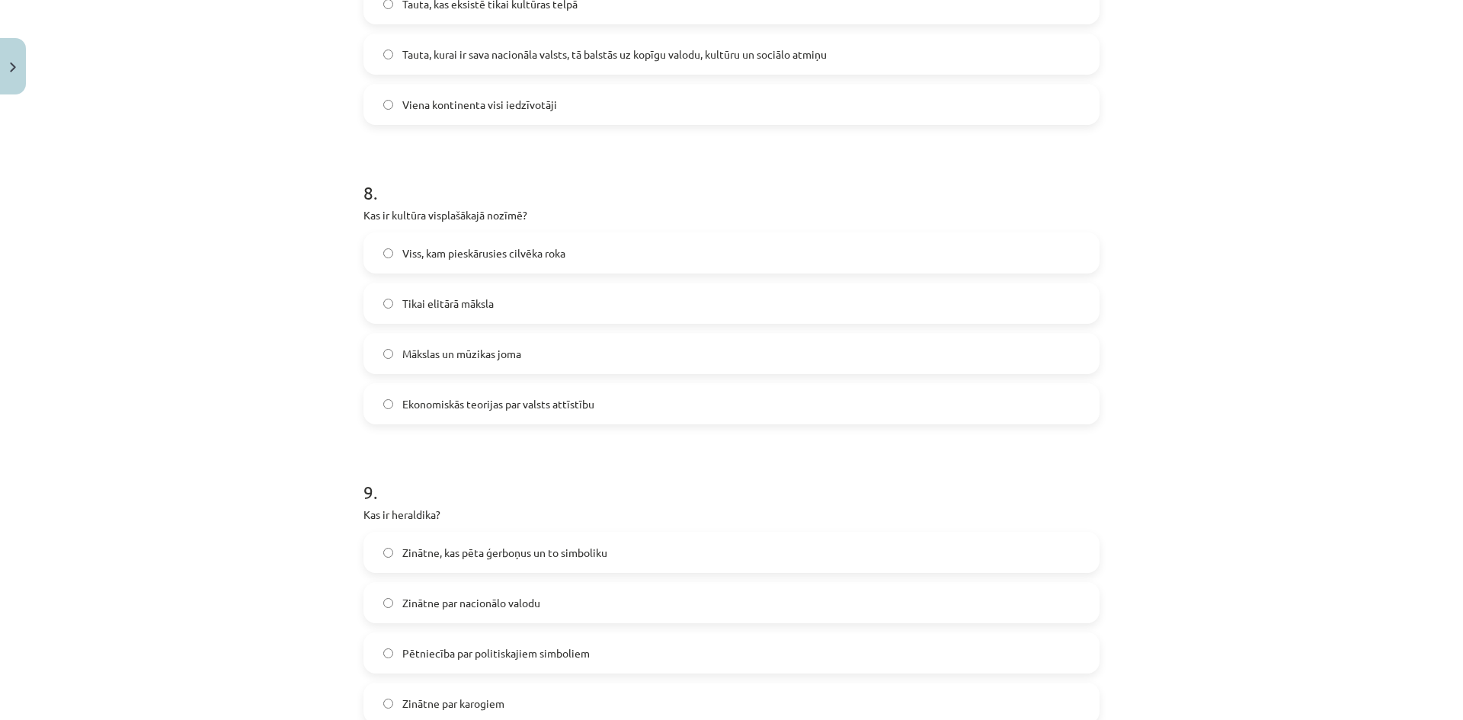
scroll to position [2285, 0]
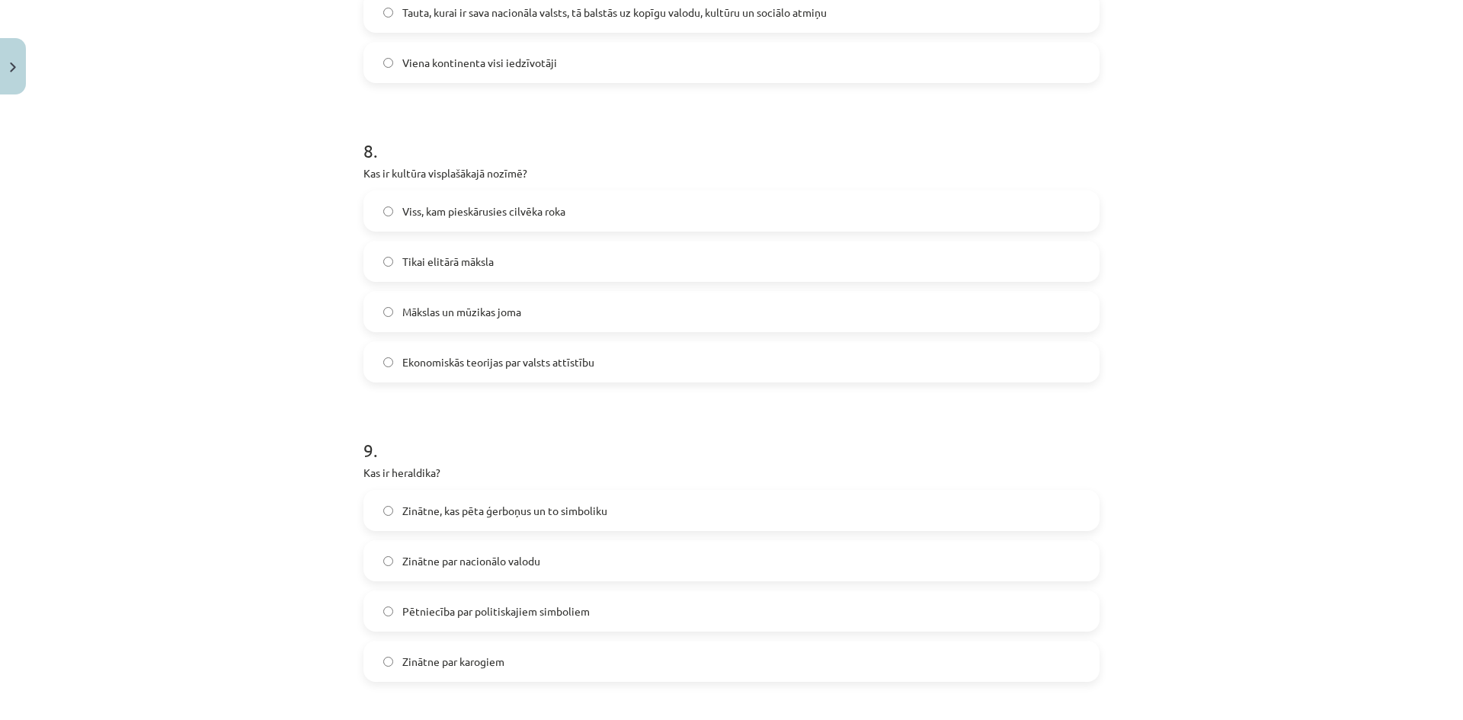
click at [484, 219] on label "Viss, kam pieskārusies cilvēka roka" at bounding box center [731, 211] width 733 height 38
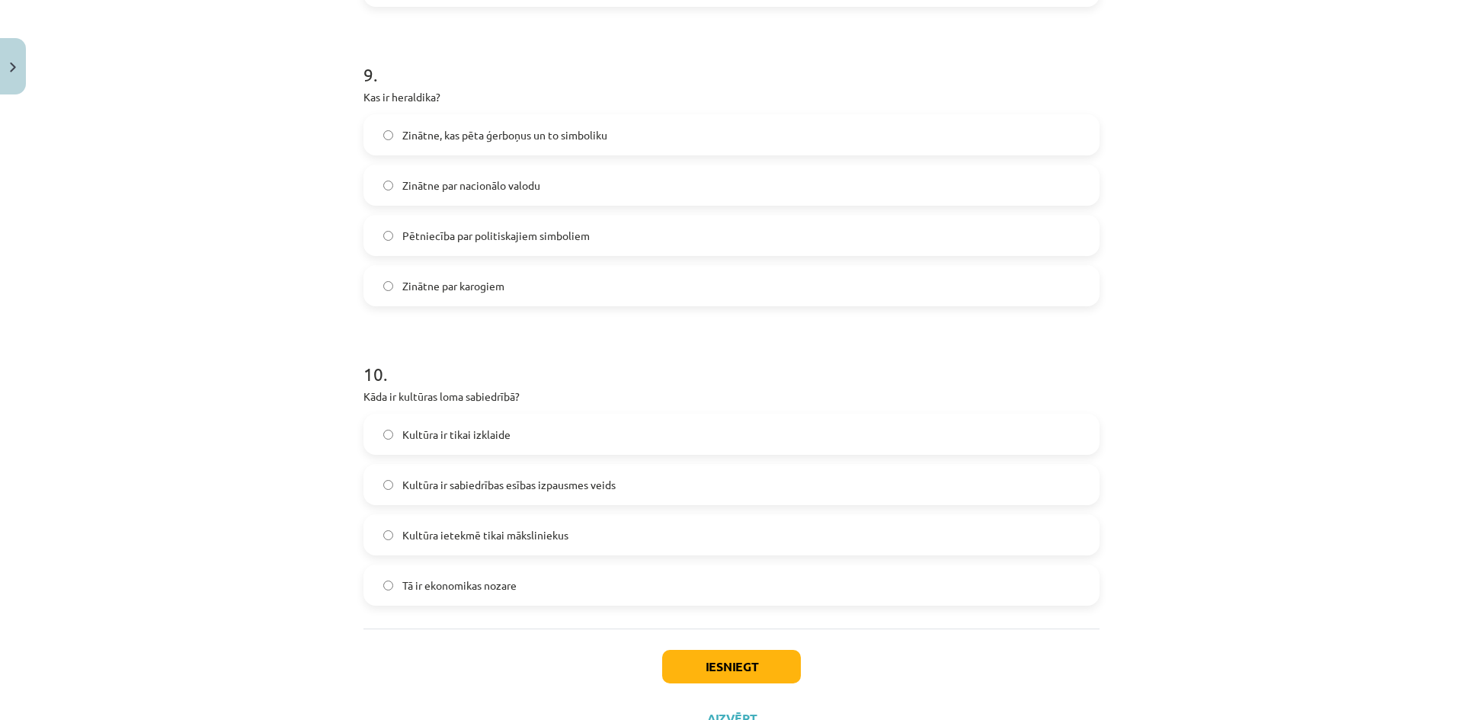
scroll to position [2666, 0]
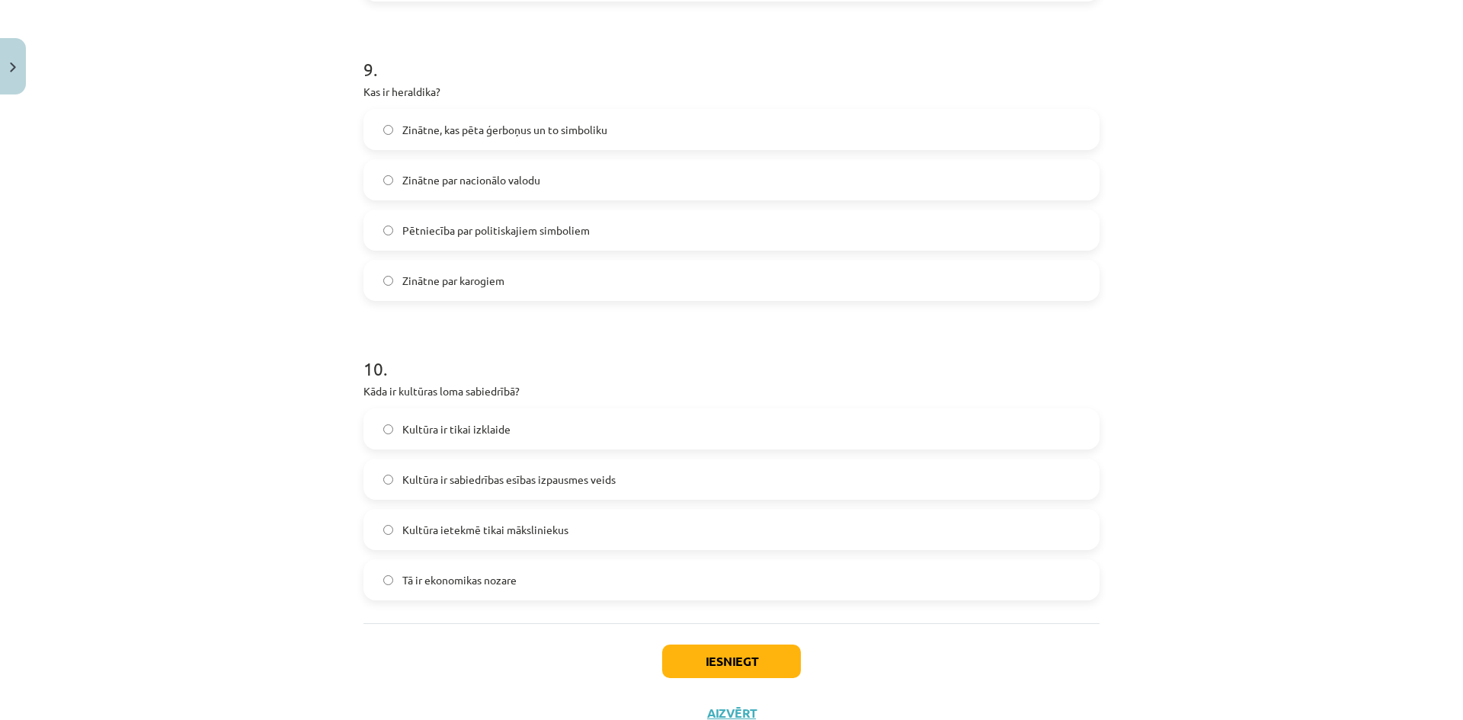
click at [541, 484] on span "Kultūra ir sabiedrības esības izpausmes veids" at bounding box center [508, 480] width 213 height 16
click at [485, 122] on span "Zinātne, kas pēta ģerboņus un to simboliku" at bounding box center [504, 130] width 205 height 16
click at [767, 666] on button "Iesniegt" at bounding box center [731, 661] width 139 height 34
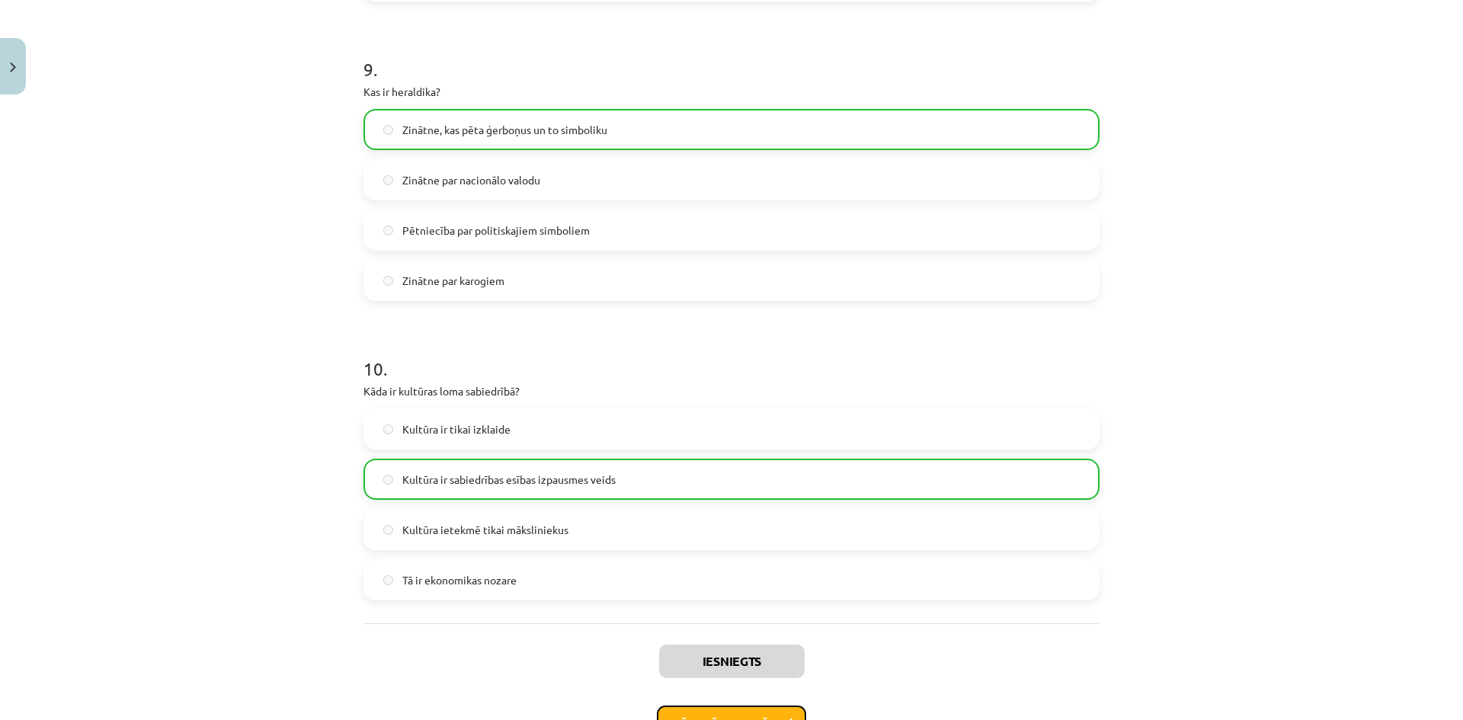
click at [745, 708] on button "Nākamā nodarbība" at bounding box center [731, 722] width 149 height 35
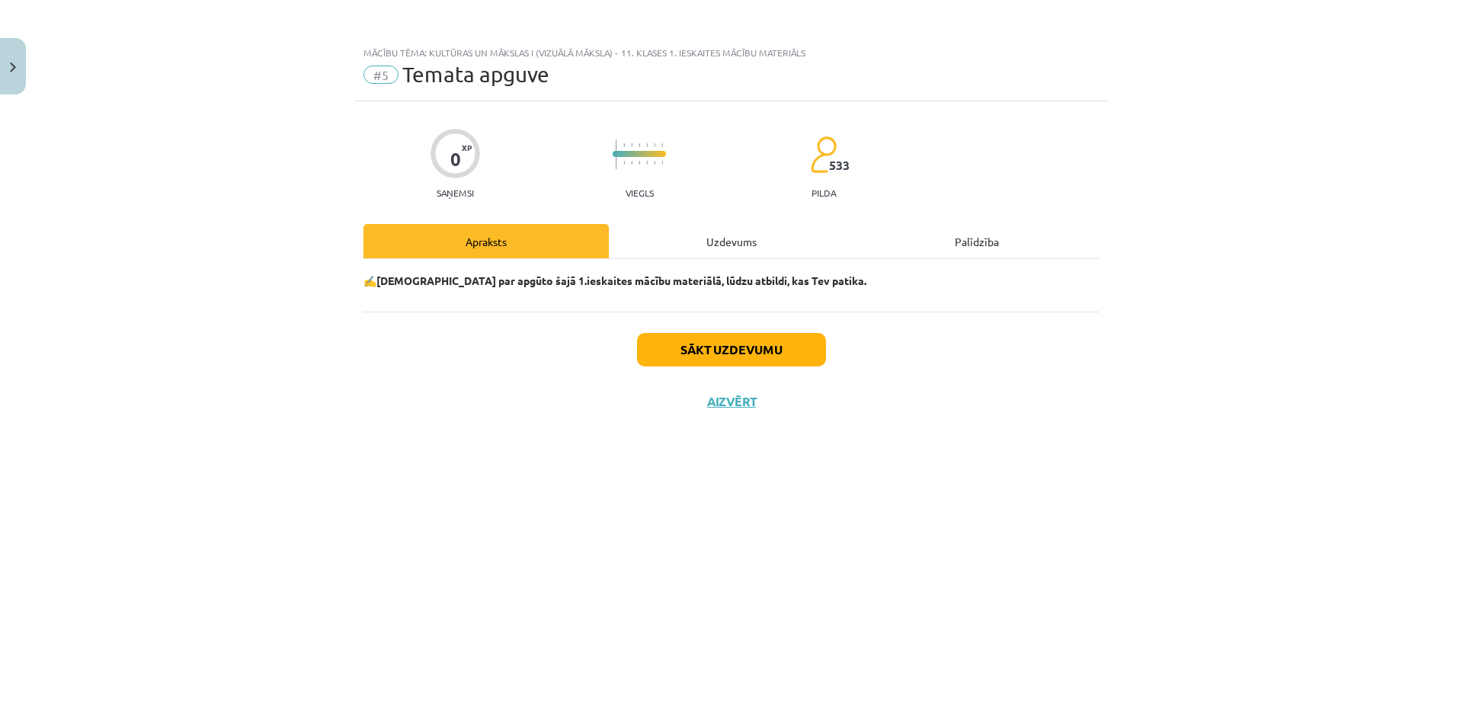
scroll to position [0, 0]
click at [692, 234] on div "Uzdevums" at bounding box center [731, 241] width 245 height 34
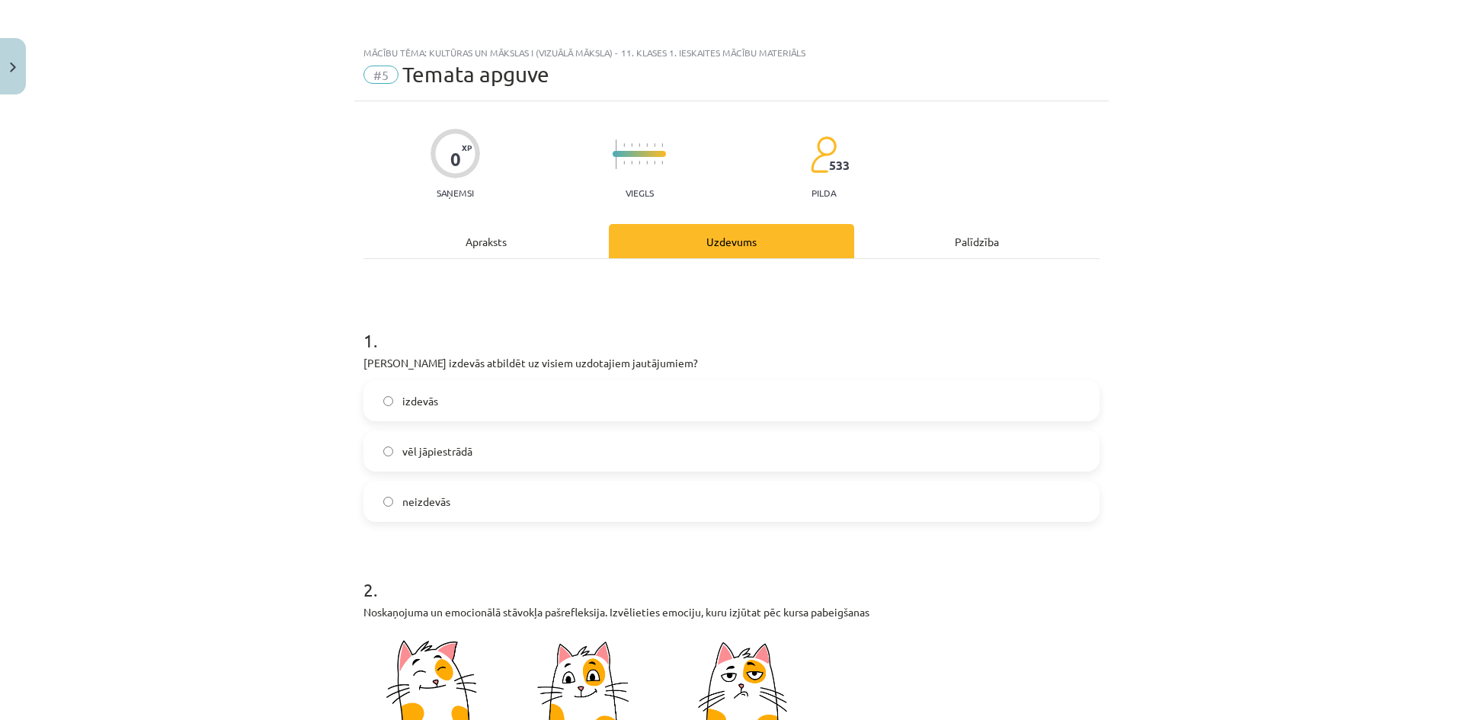
click at [465, 232] on div "Apraksts" at bounding box center [485, 241] width 245 height 34
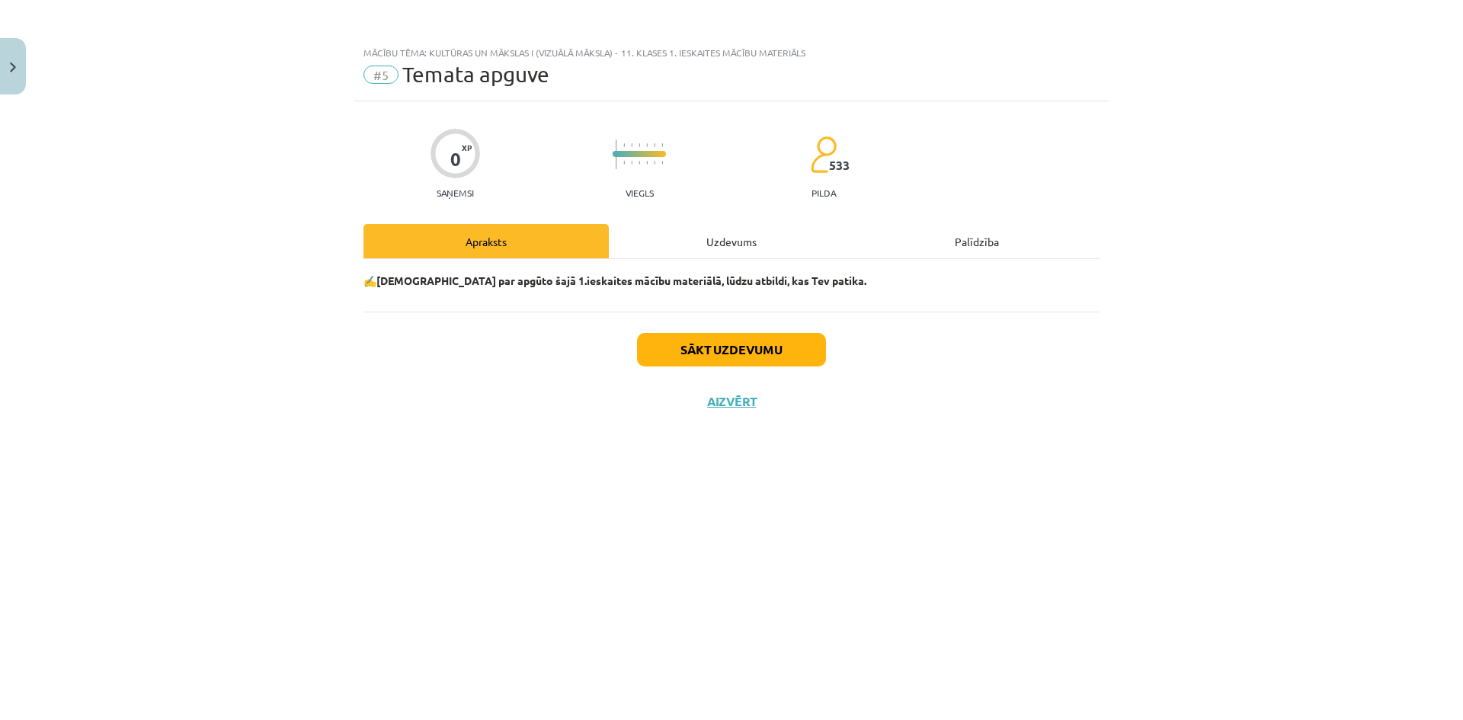
click at [726, 228] on div "Uzdevums" at bounding box center [731, 241] width 245 height 34
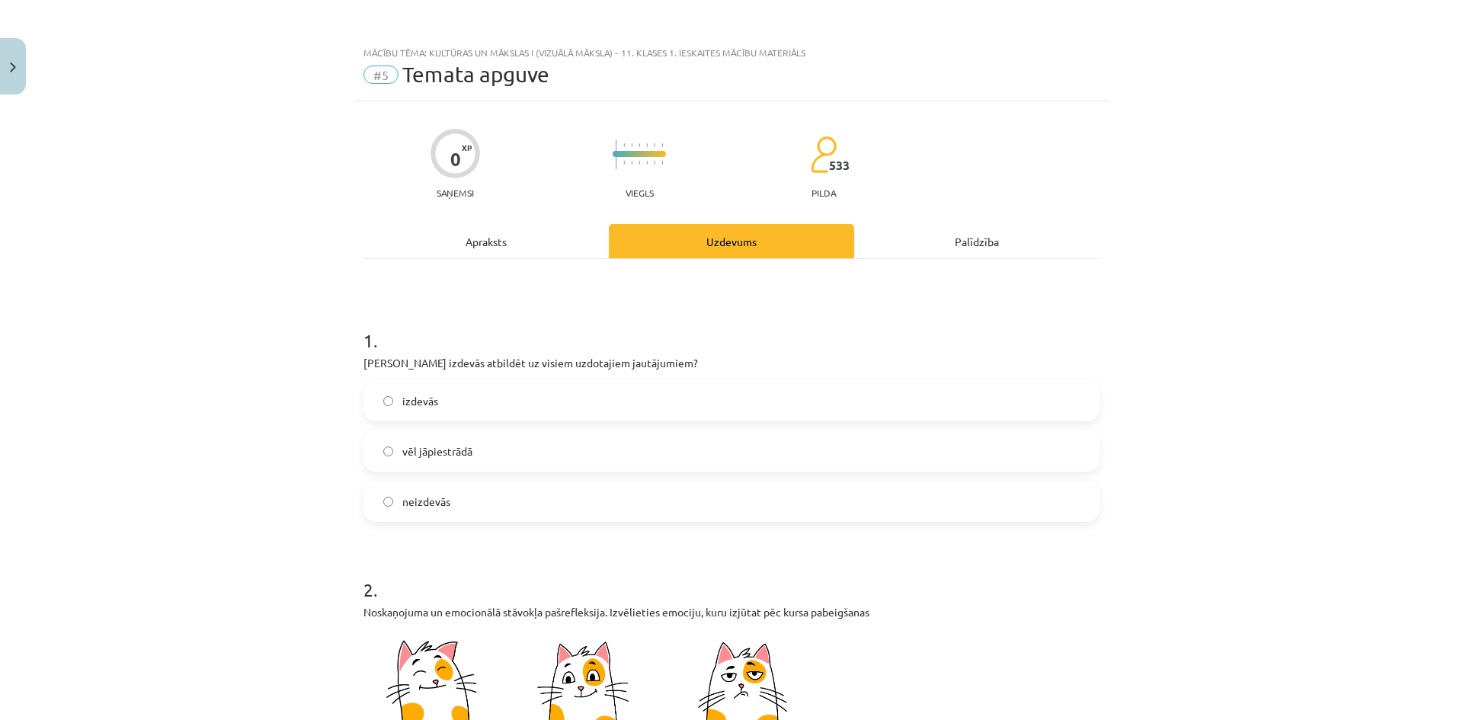
drag, startPoint x: 497, startPoint y: 394, endPoint x: 488, endPoint y: 407, distance: 15.9
click at [490, 406] on label "izdevās" at bounding box center [731, 401] width 733 height 38
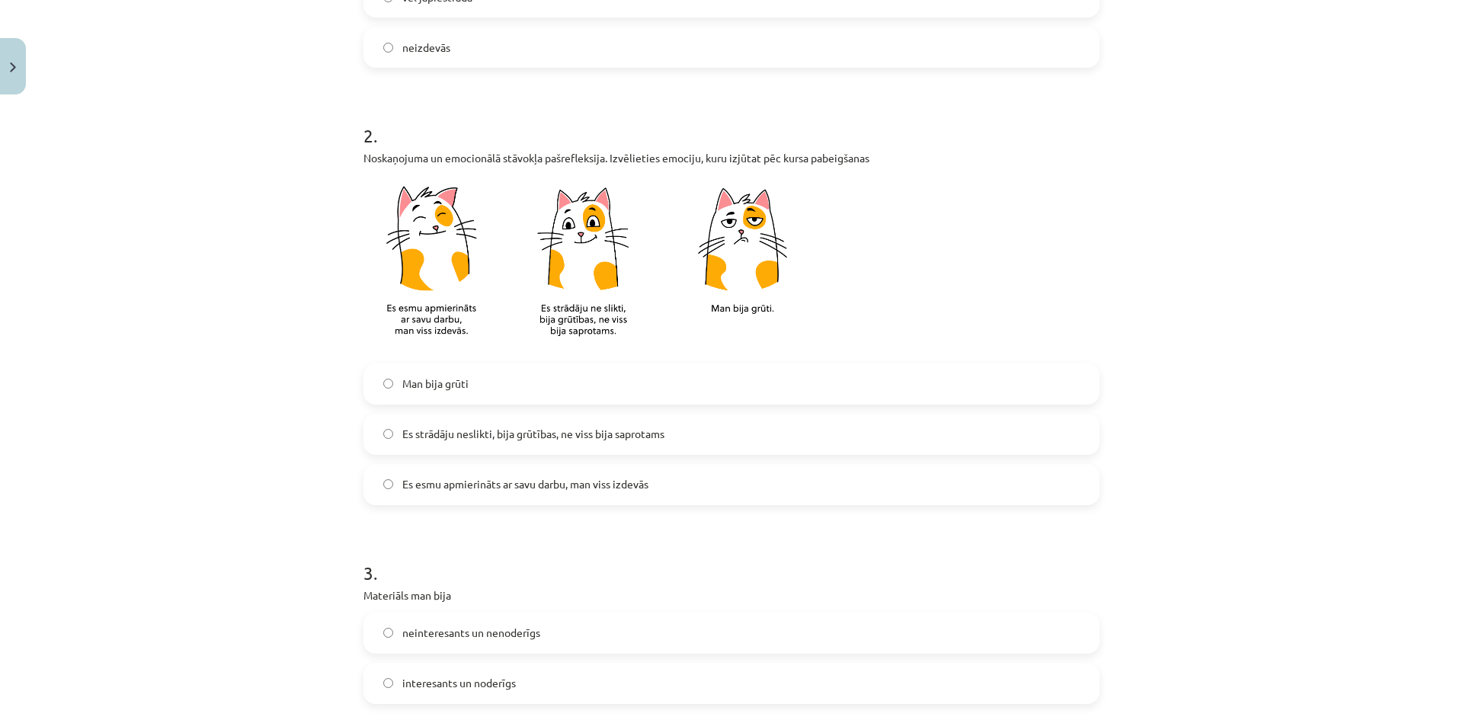
scroll to position [457, 0]
click at [518, 487] on span "Es esmu apmierināts ar savu darbu, man viss izdevās" at bounding box center [525, 481] width 246 height 16
click at [525, 480] on span "Es esmu apmierināts ar savu darbu, man viss izdevās" at bounding box center [525, 481] width 246 height 16
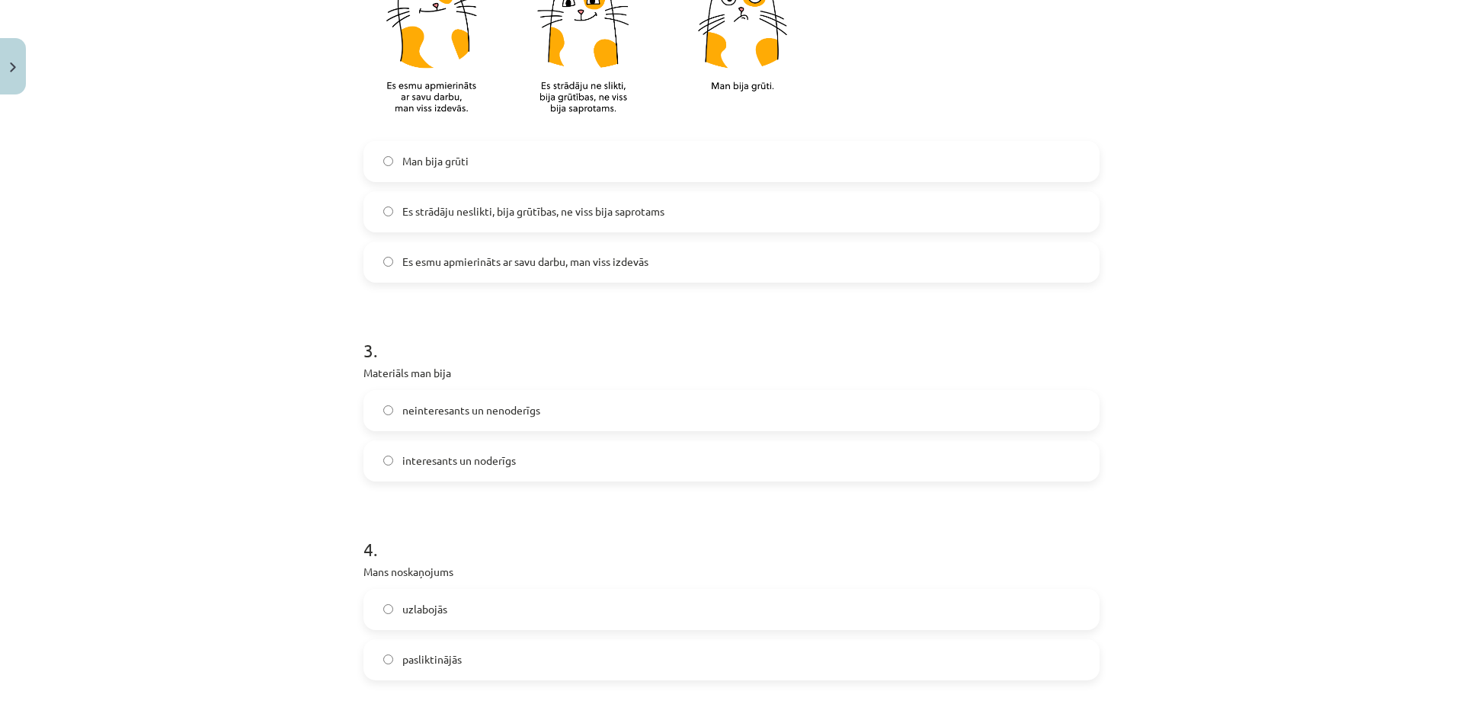
scroll to position [686, 0]
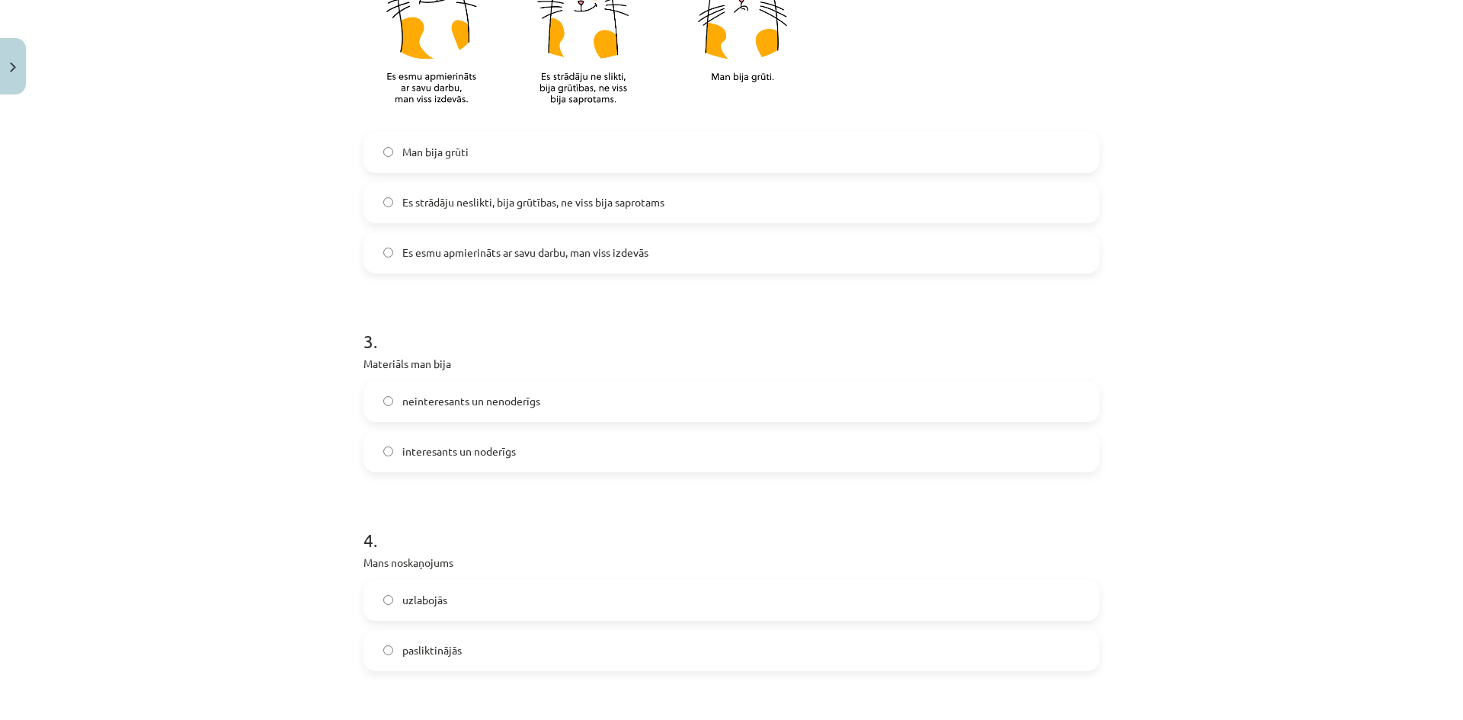
click at [512, 457] on label "interesants un noderīgs" at bounding box center [731, 452] width 733 height 38
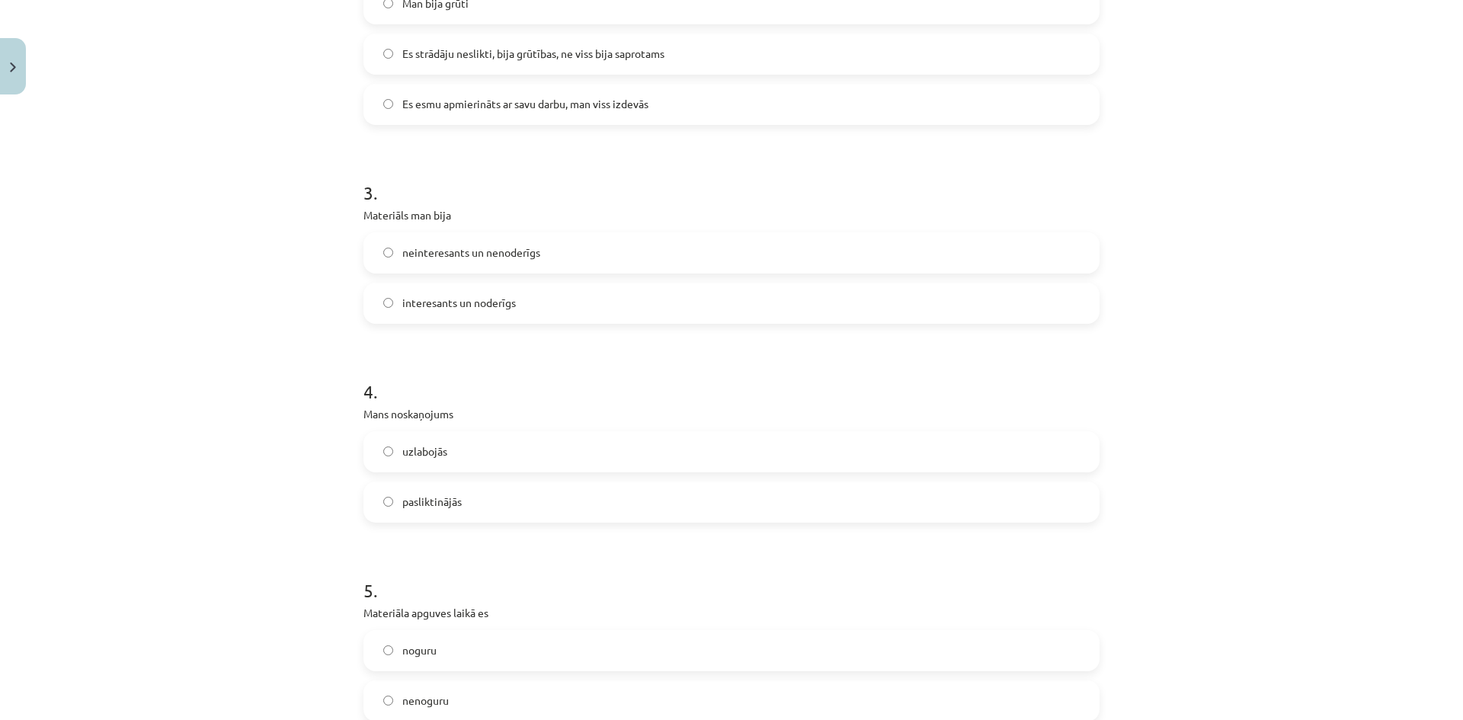
scroll to position [914, 0]
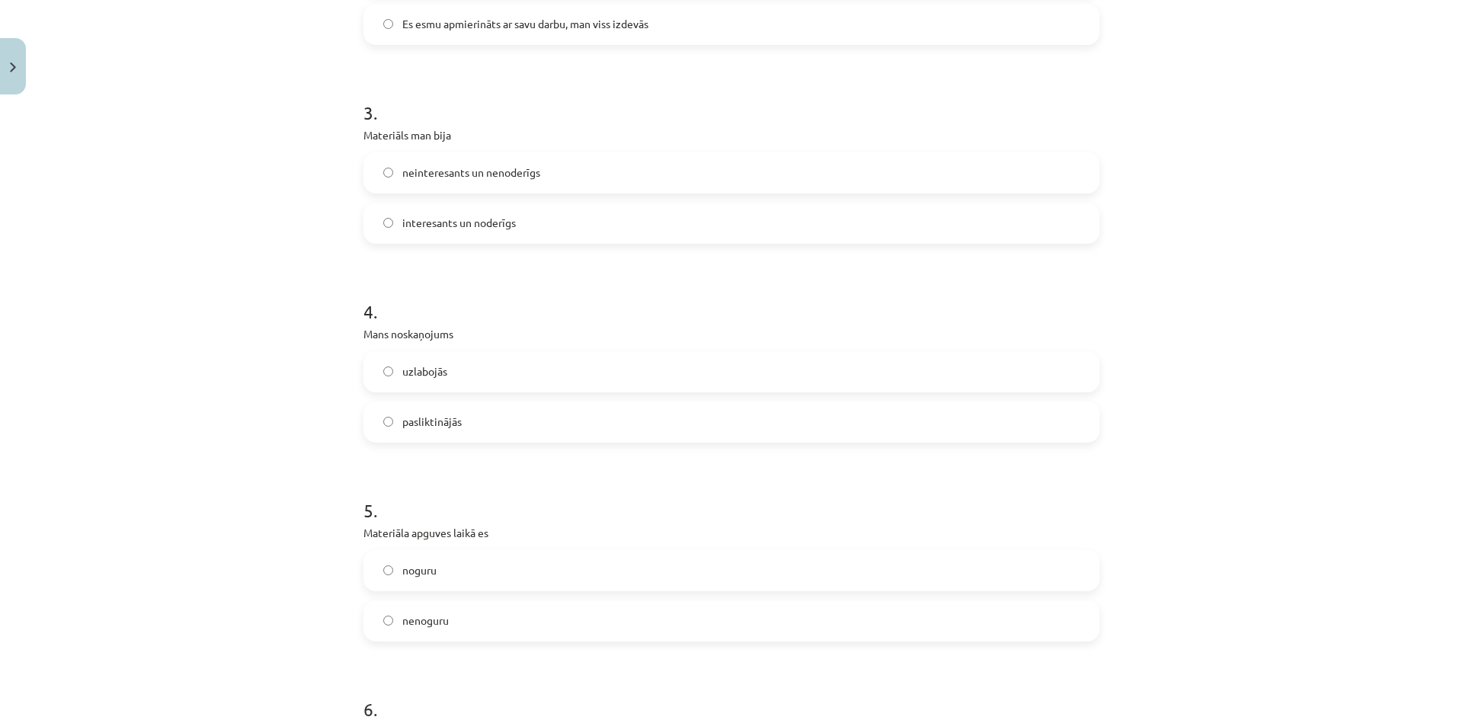
click at [520, 382] on label "uzlabojās" at bounding box center [731, 372] width 733 height 38
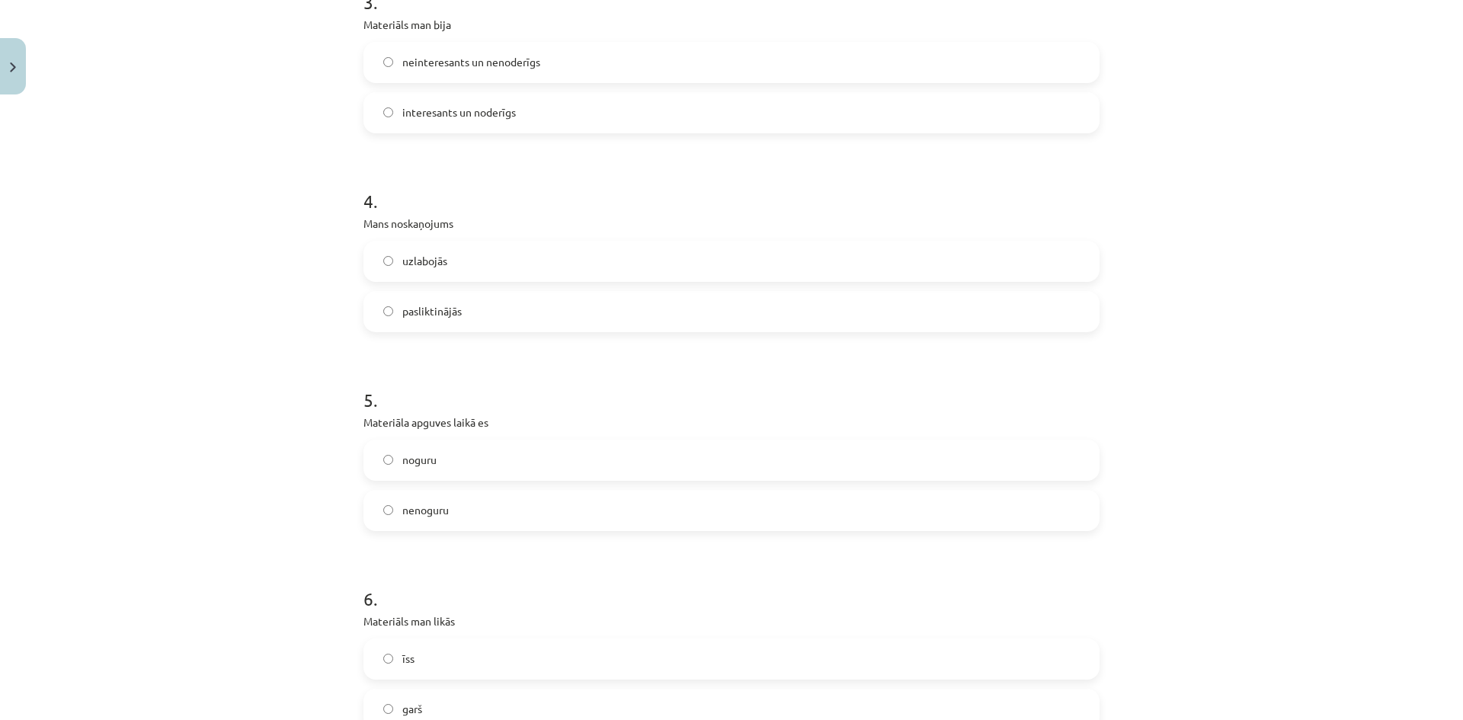
scroll to position [1066, 0]
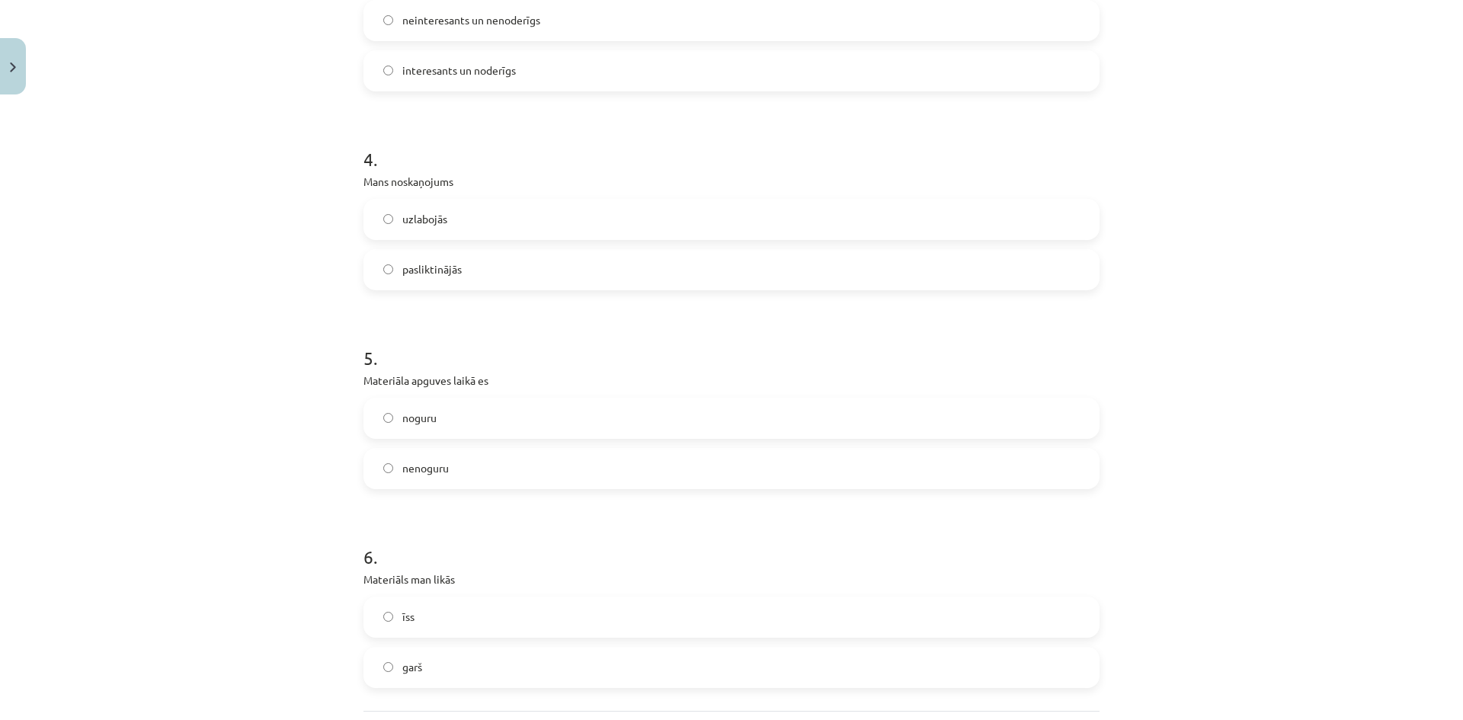
click at [502, 456] on label "nenoguru" at bounding box center [731, 468] width 733 height 38
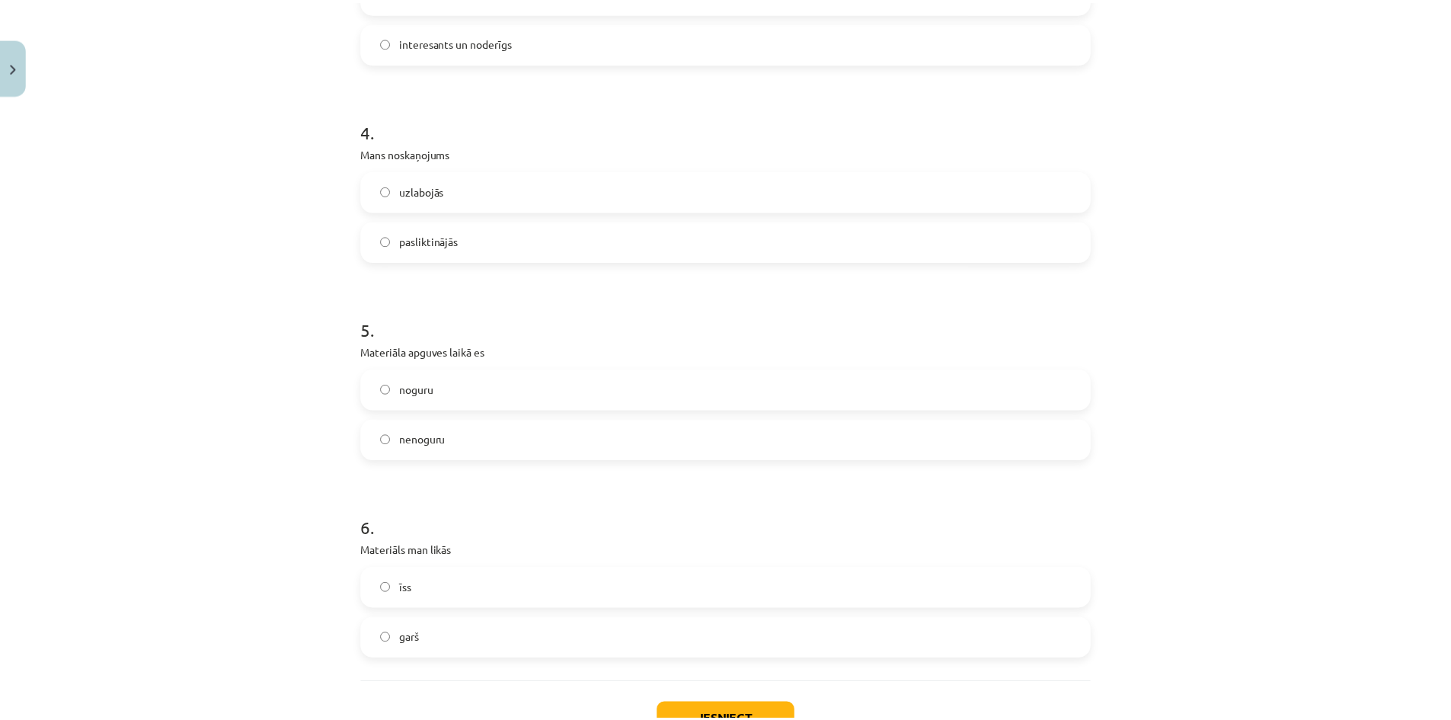
scroll to position [1211, 0]
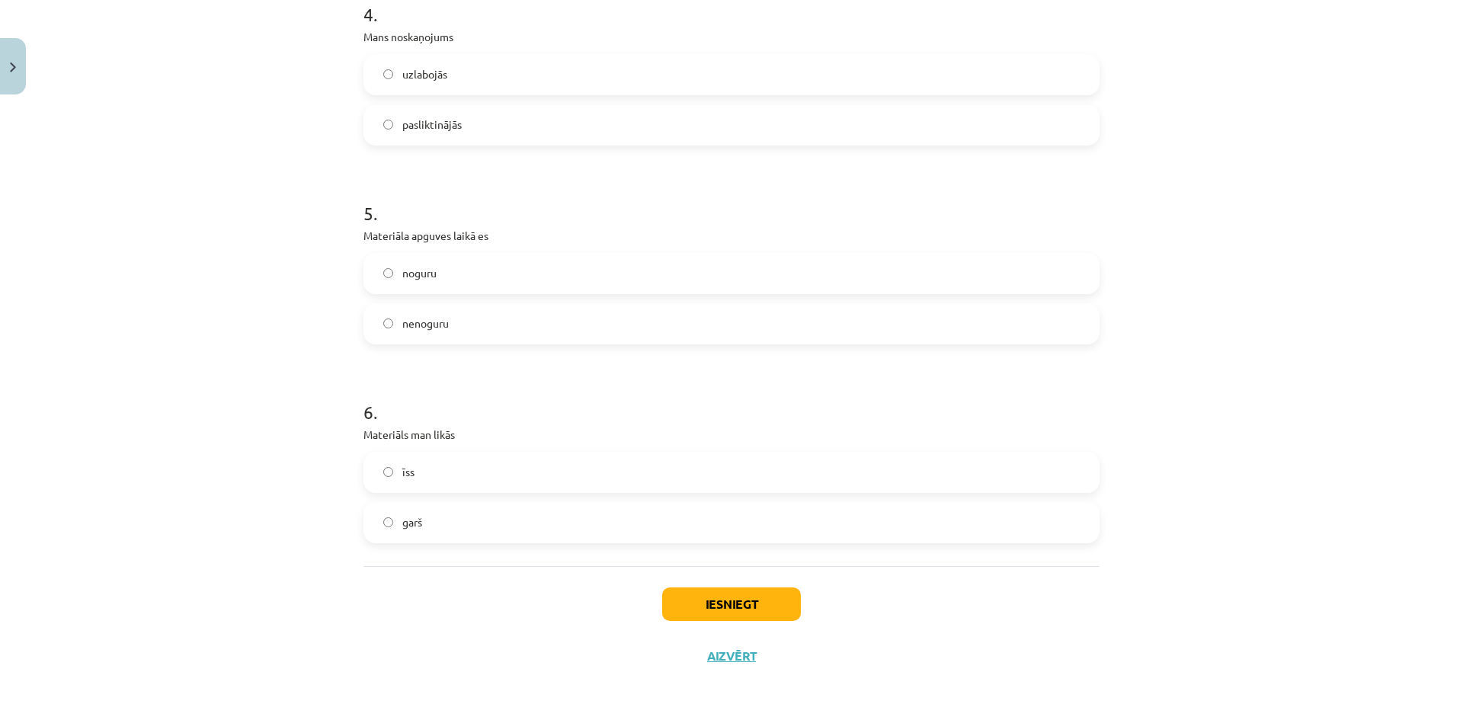
click at [481, 482] on label "īss" at bounding box center [731, 472] width 733 height 38
click at [743, 603] on button "Iesniegt" at bounding box center [731, 604] width 139 height 34
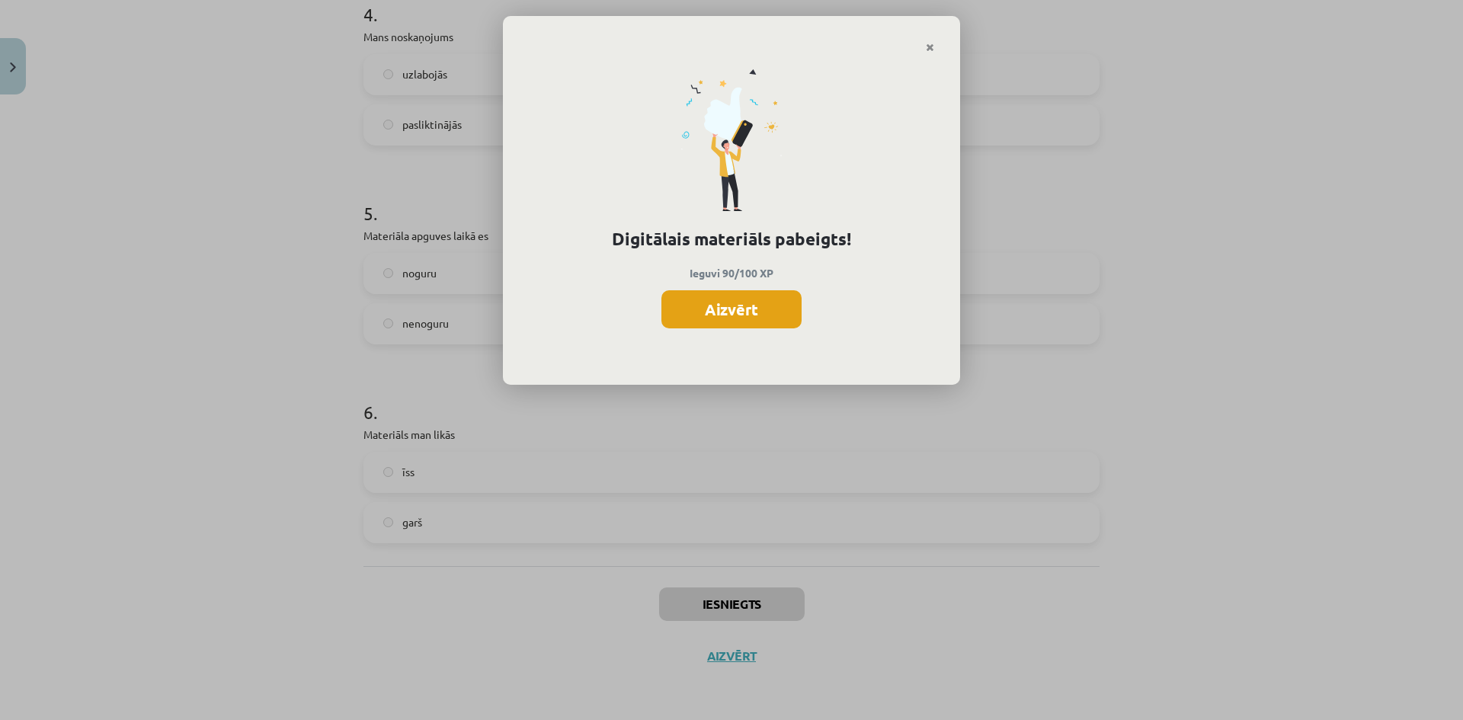
click at [769, 302] on button "Aizvērt" at bounding box center [731, 309] width 140 height 38
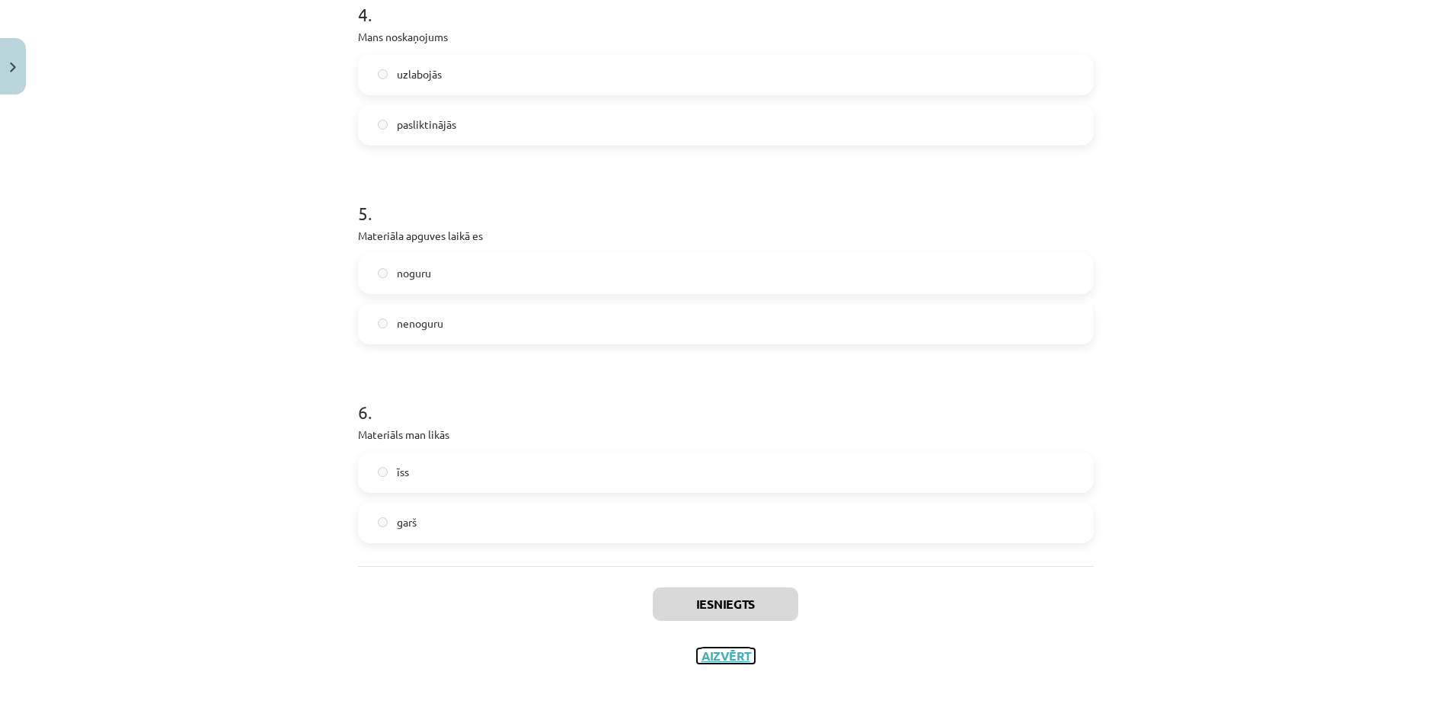
click at [717, 649] on button "Aizvērt" at bounding box center [726, 655] width 58 height 15
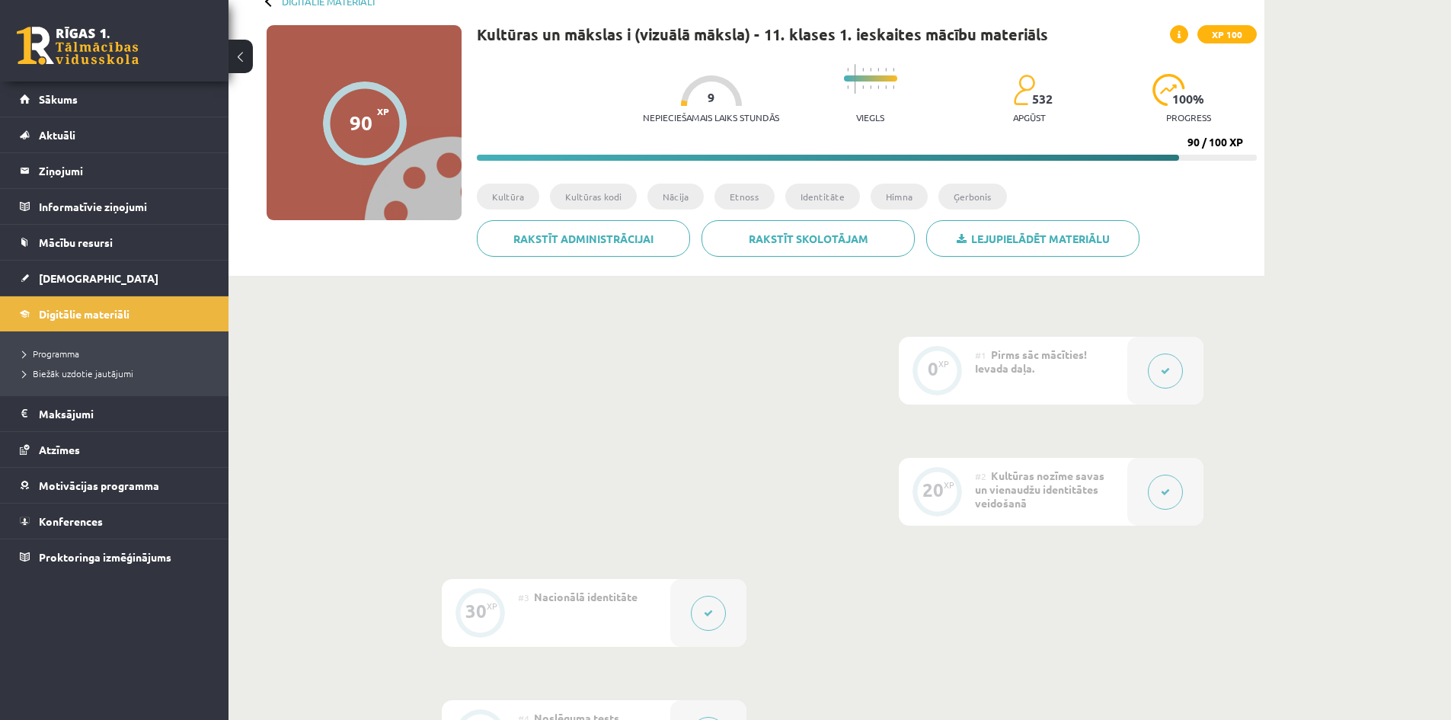
scroll to position [70, 0]
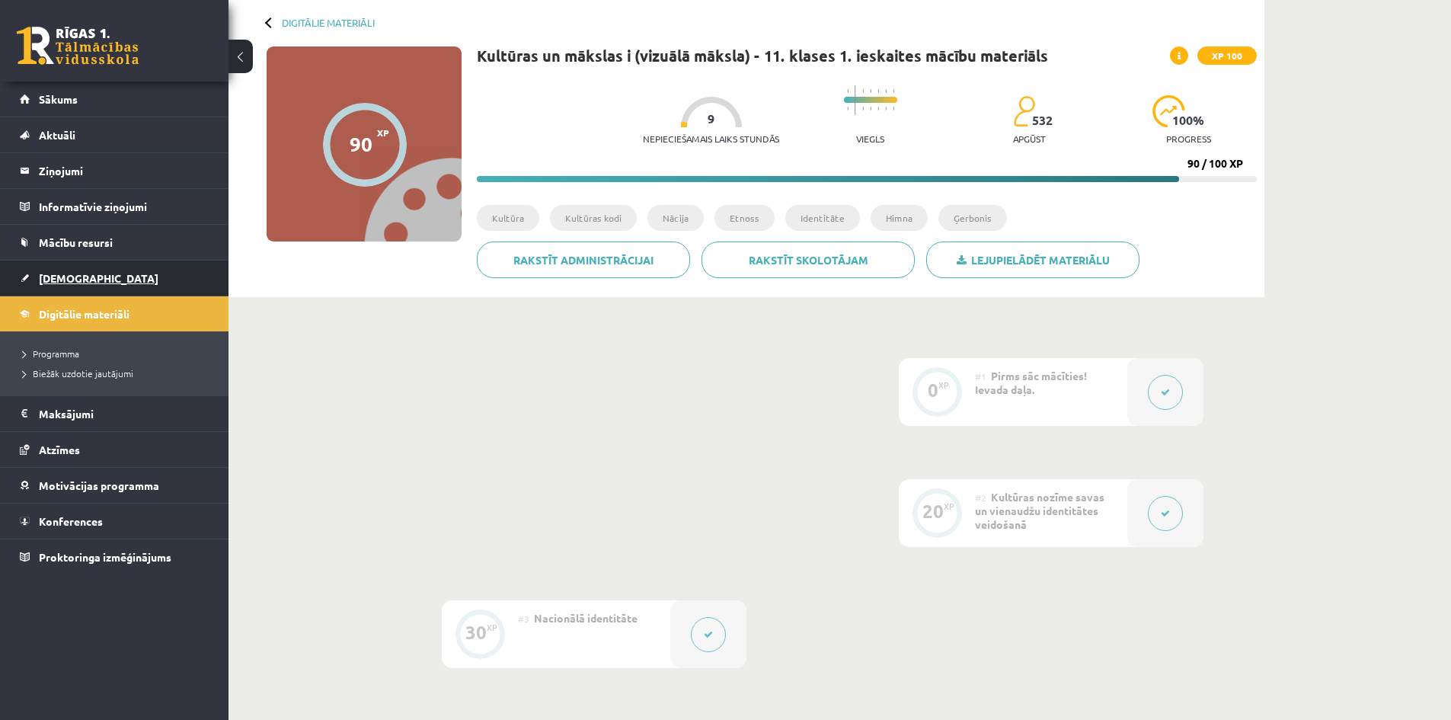
click at [104, 275] on link "[DEMOGRAPHIC_DATA]" at bounding box center [115, 278] width 190 height 35
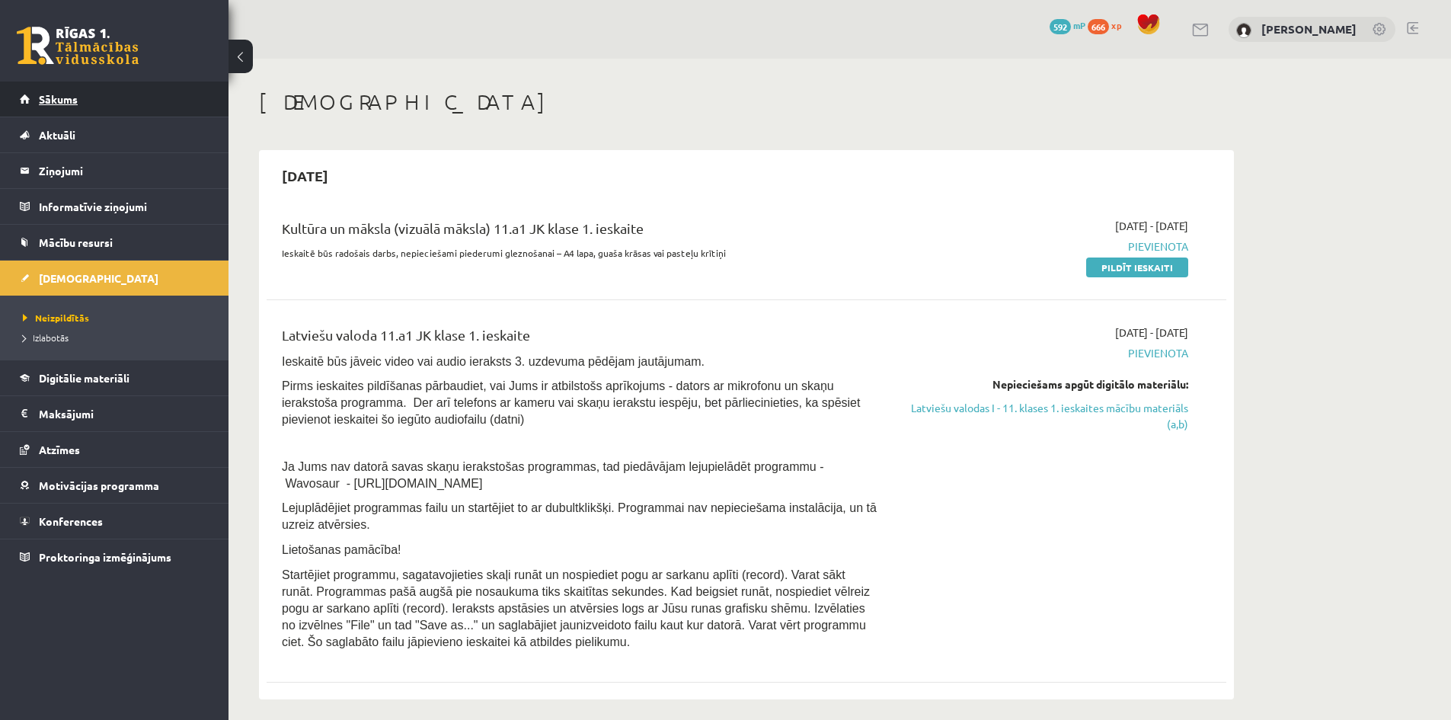
click at [105, 104] on link "Sākums" at bounding box center [115, 99] width 190 height 35
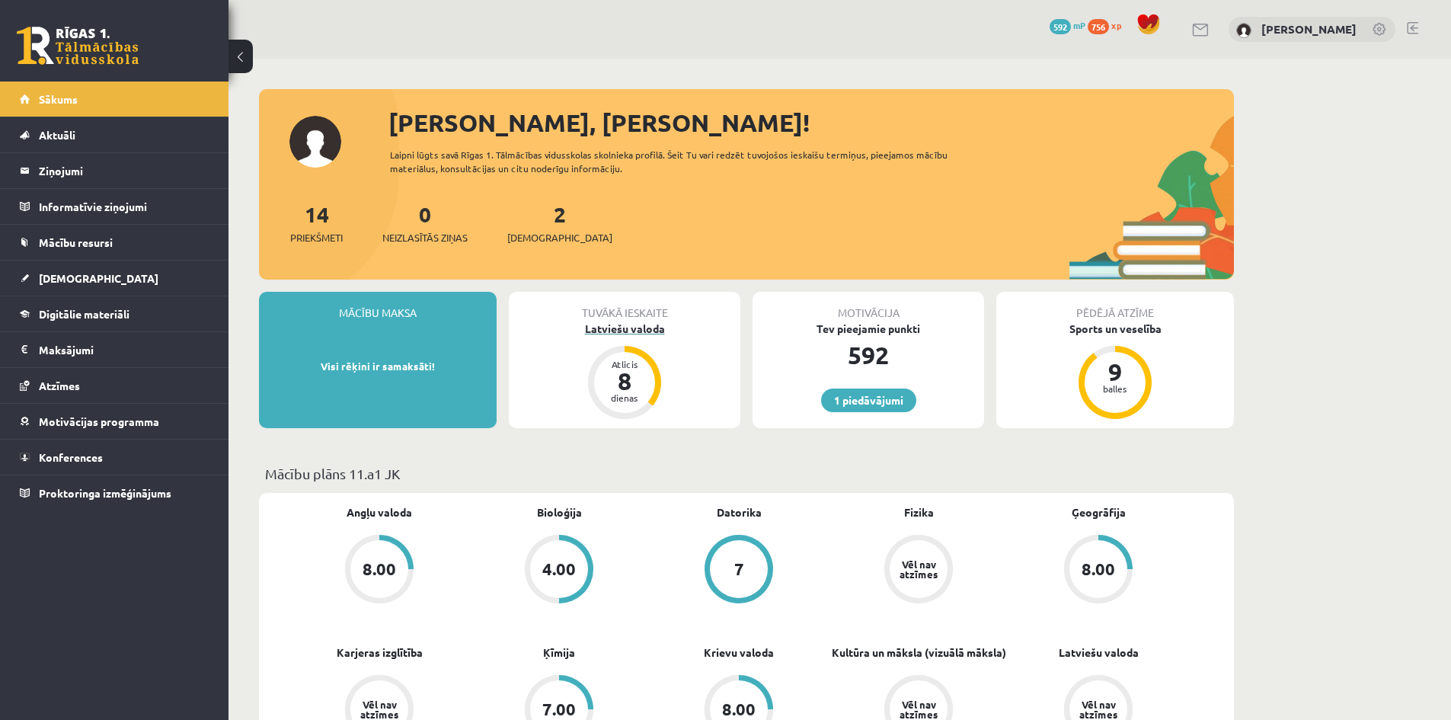
click at [642, 328] on div "Latviešu valoda" at bounding box center [625, 329] width 232 height 16
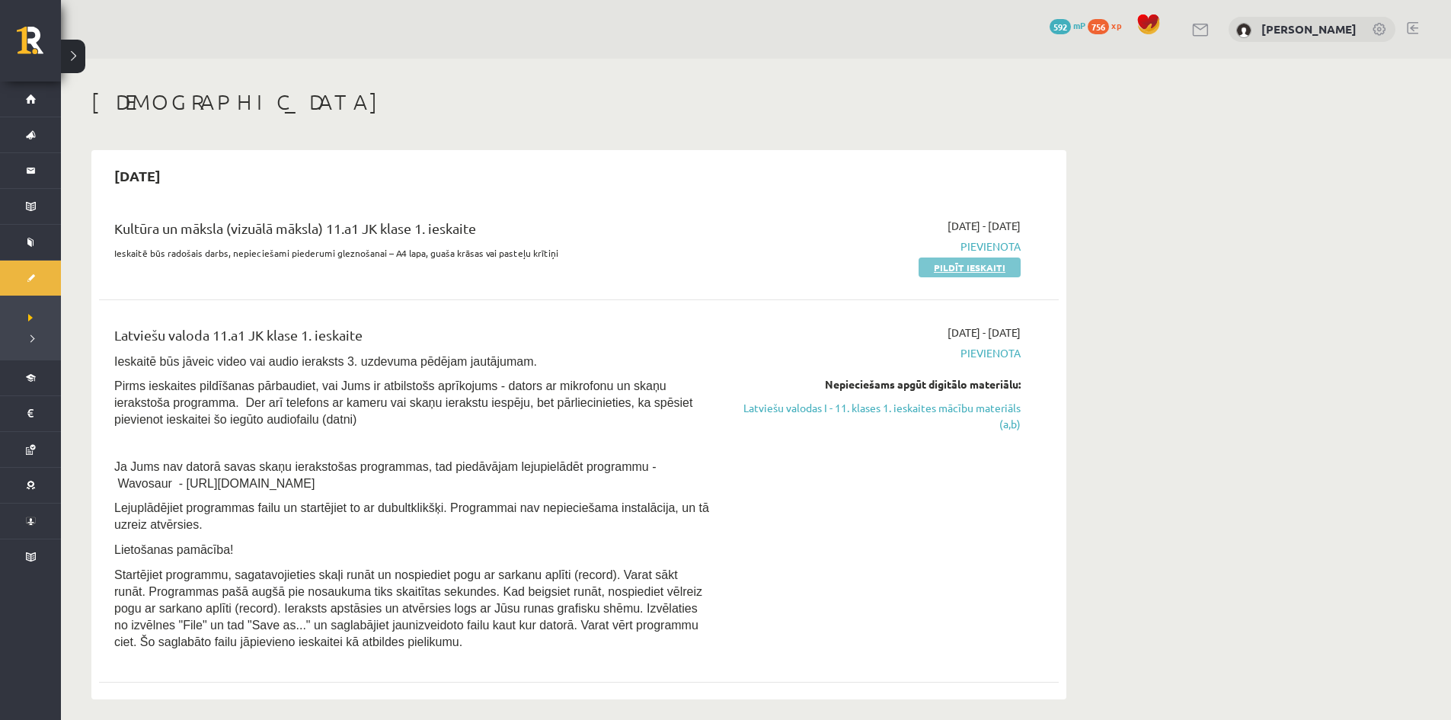
drag, startPoint x: 978, startPoint y: 276, endPoint x: 989, endPoint y: 270, distance: 11.9
click at [979, 275] on div "Kultūra un māksla (vizuālā māksla) 11.a1 JK klase 1. ieskaite Ieskaitē būs rado…" at bounding box center [579, 247] width 960 height 88
click at [990, 270] on link "Pildīt ieskaiti" at bounding box center [970, 267] width 102 height 20
click at [993, 409] on link "Latviešu valodas I - 11. klases 1. ieskaites mācību materiāls (a,b)" at bounding box center [877, 416] width 287 height 32
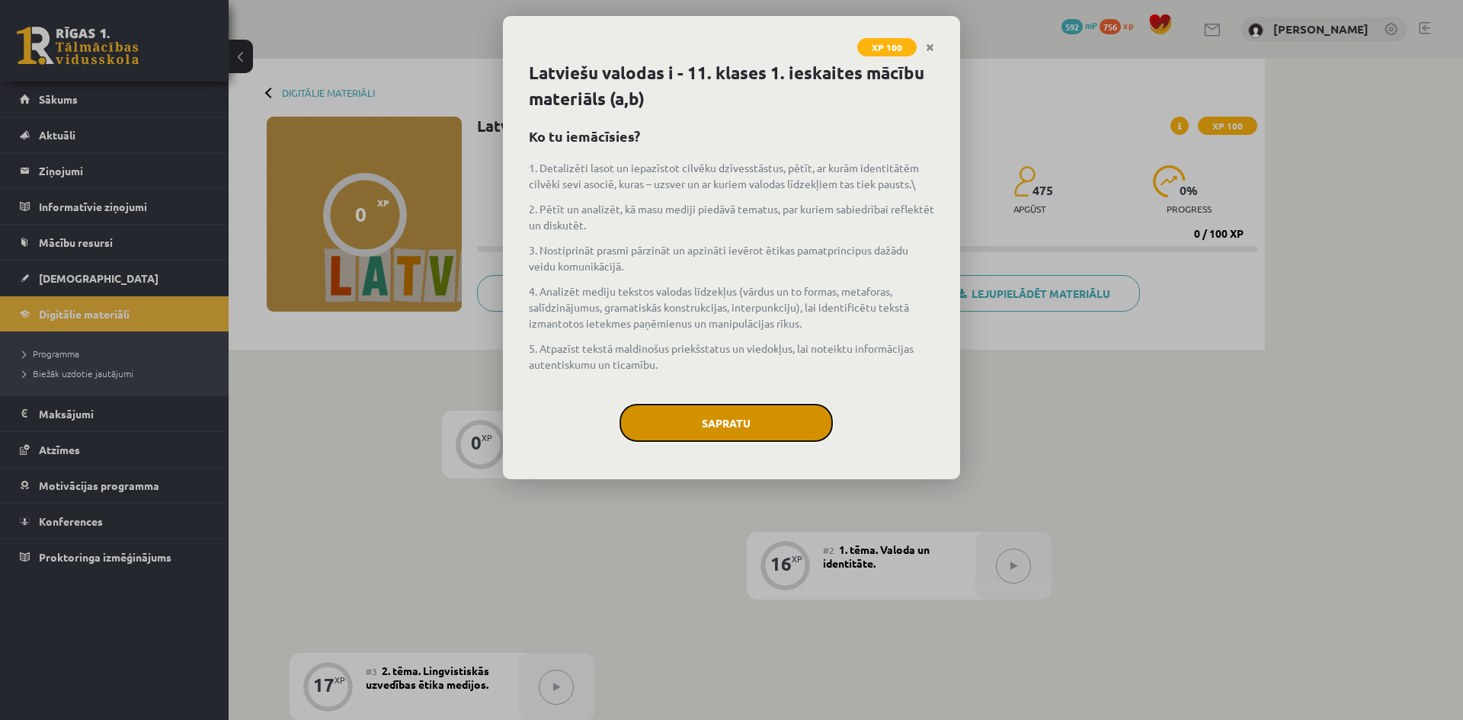
click at [722, 420] on button "Sapratu" at bounding box center [725, 423] width 213 height 38
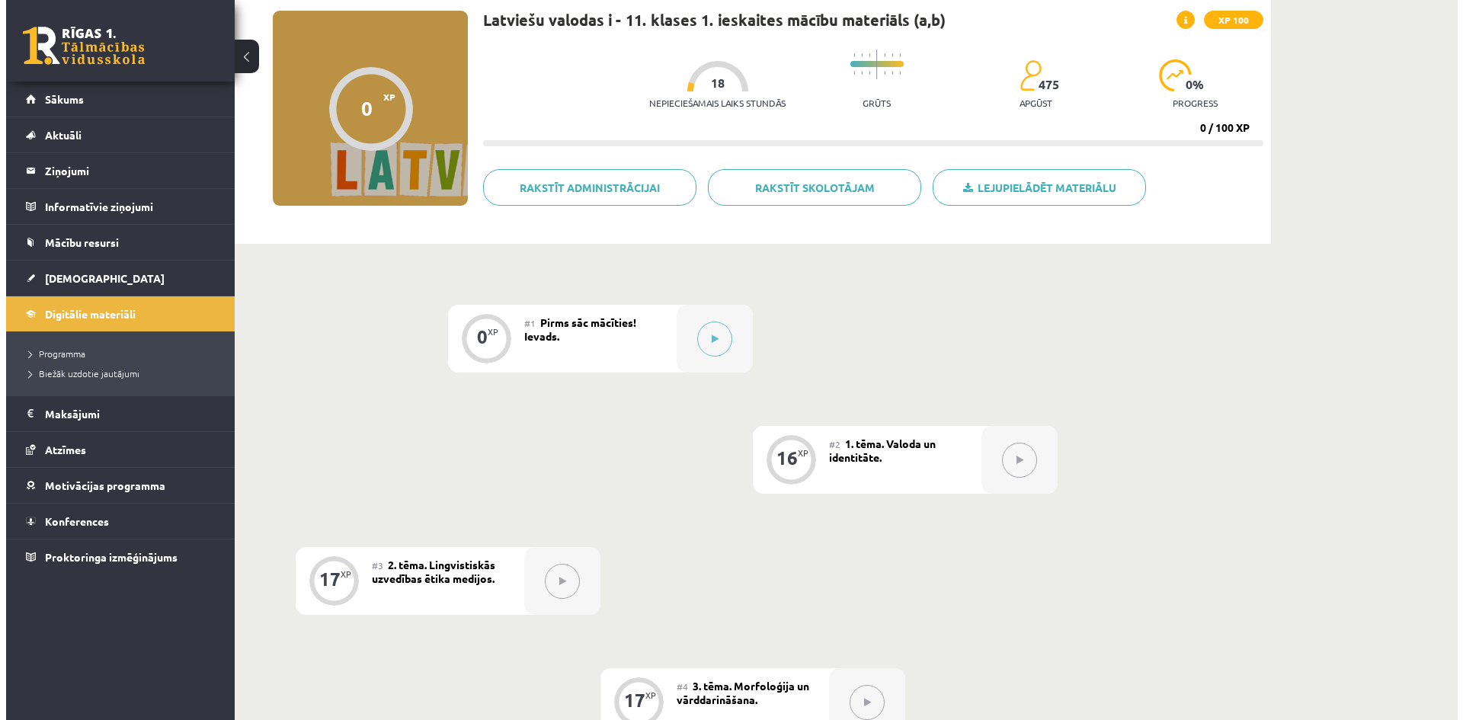
scroll to position [152, 0]
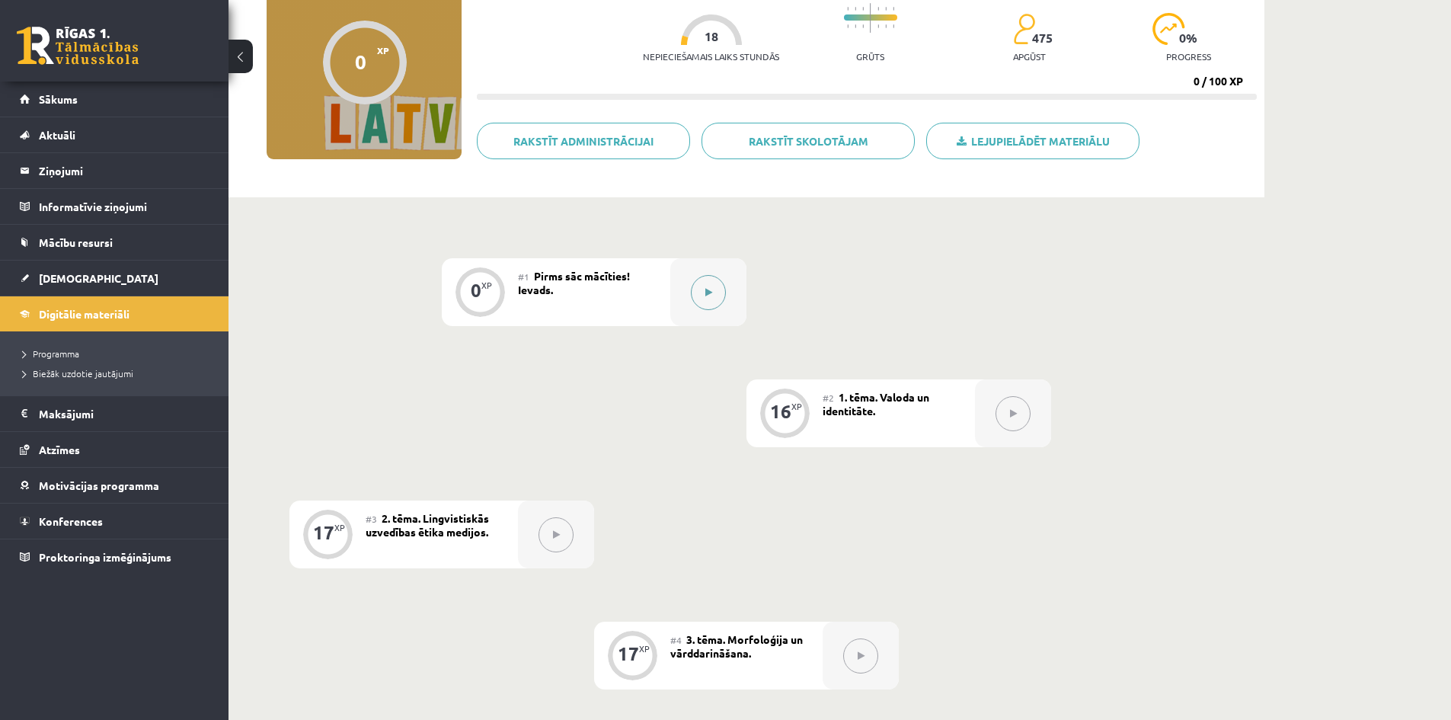
click at [698, 305] on button at bounding box center [708, 292] width 35 height 35
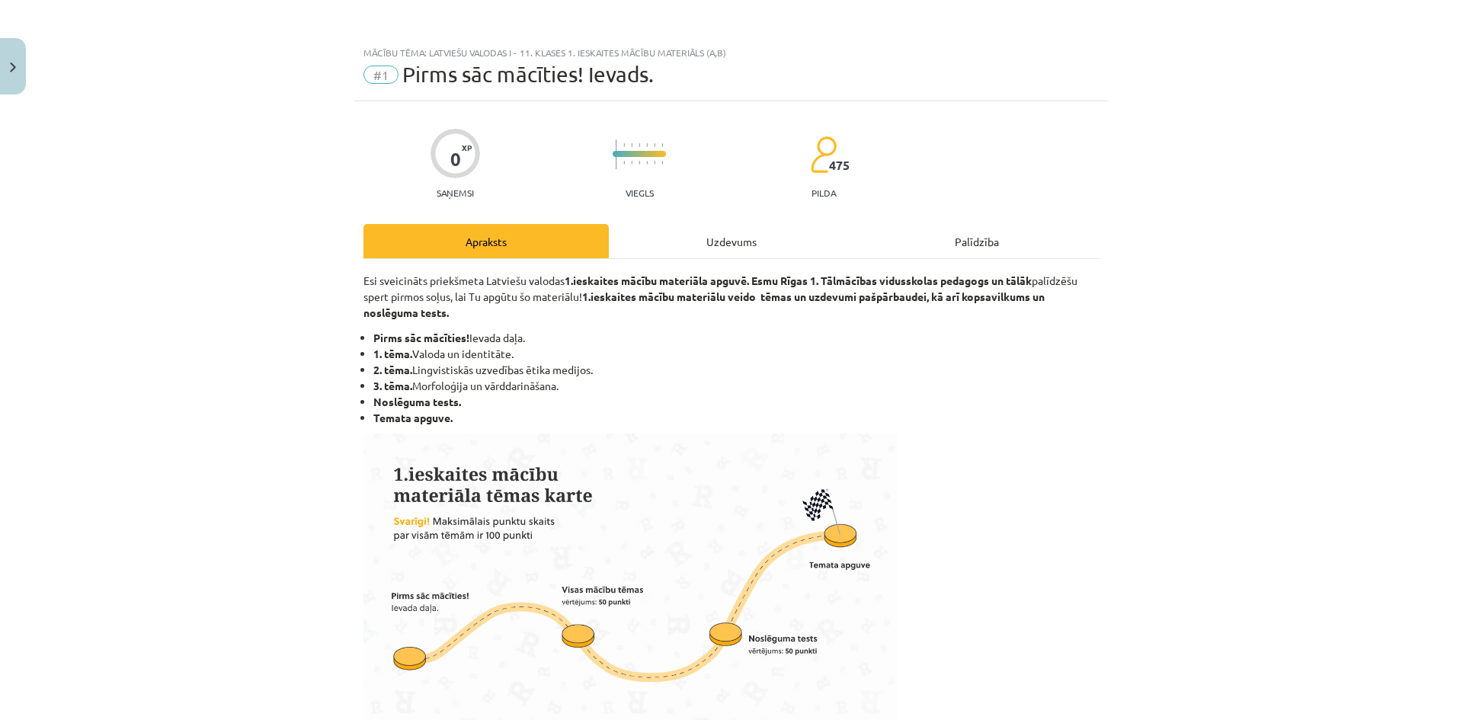
click at [777, 239] on div "Uzdevums" at bounding box center [731, 241] width 245 height 34
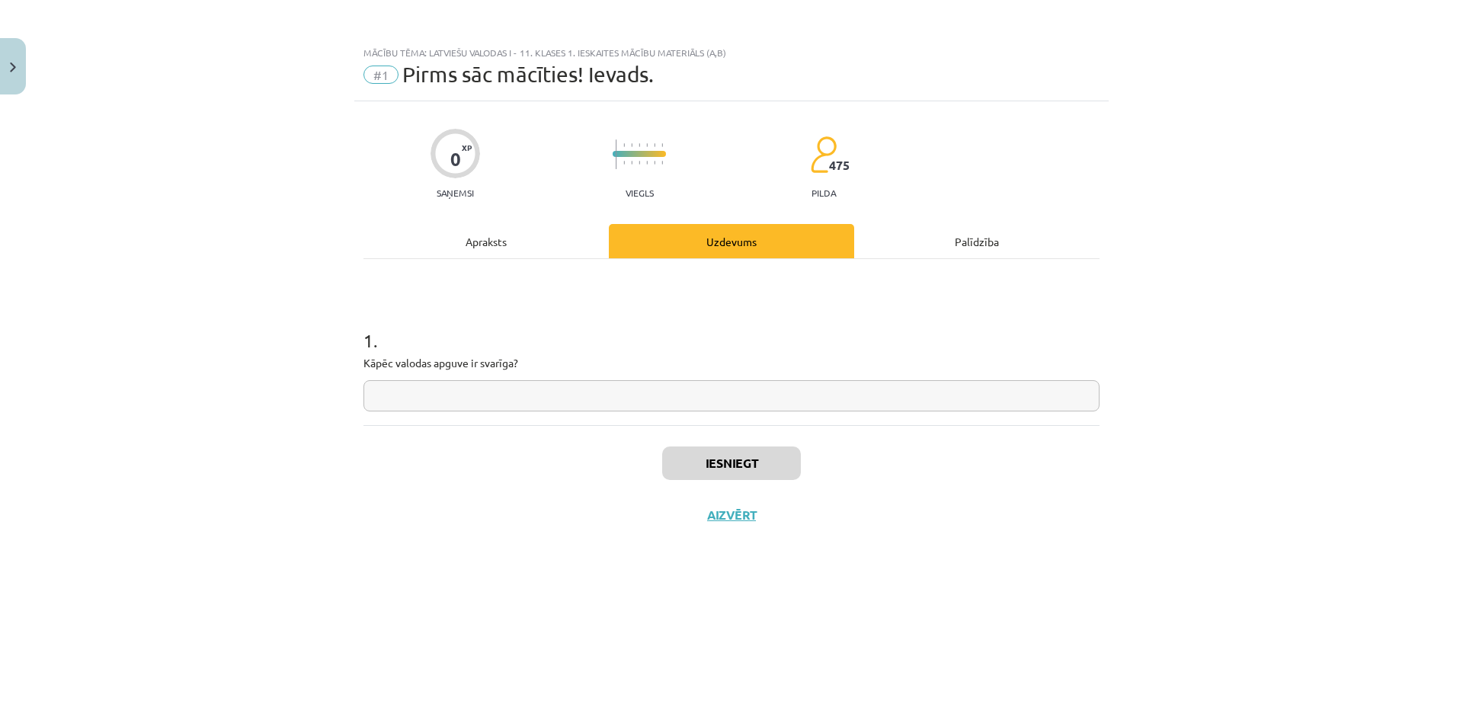
click at [536, 402] on input "text" at bounding box center [731, 395] width 736 height 31
click at [527, 251] on div "Apraksts" at bounding box center [485, 241] width 245 height 34
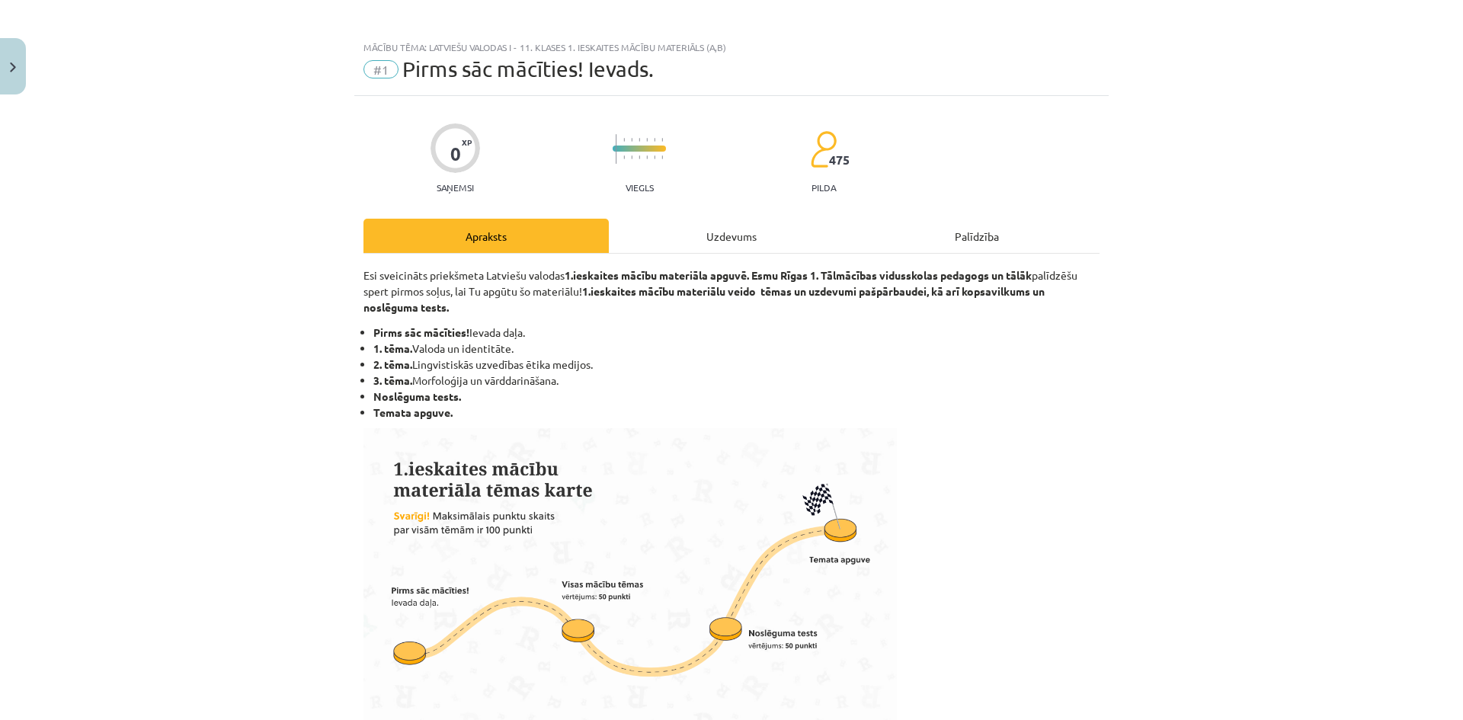
scroll to position [0, 0]
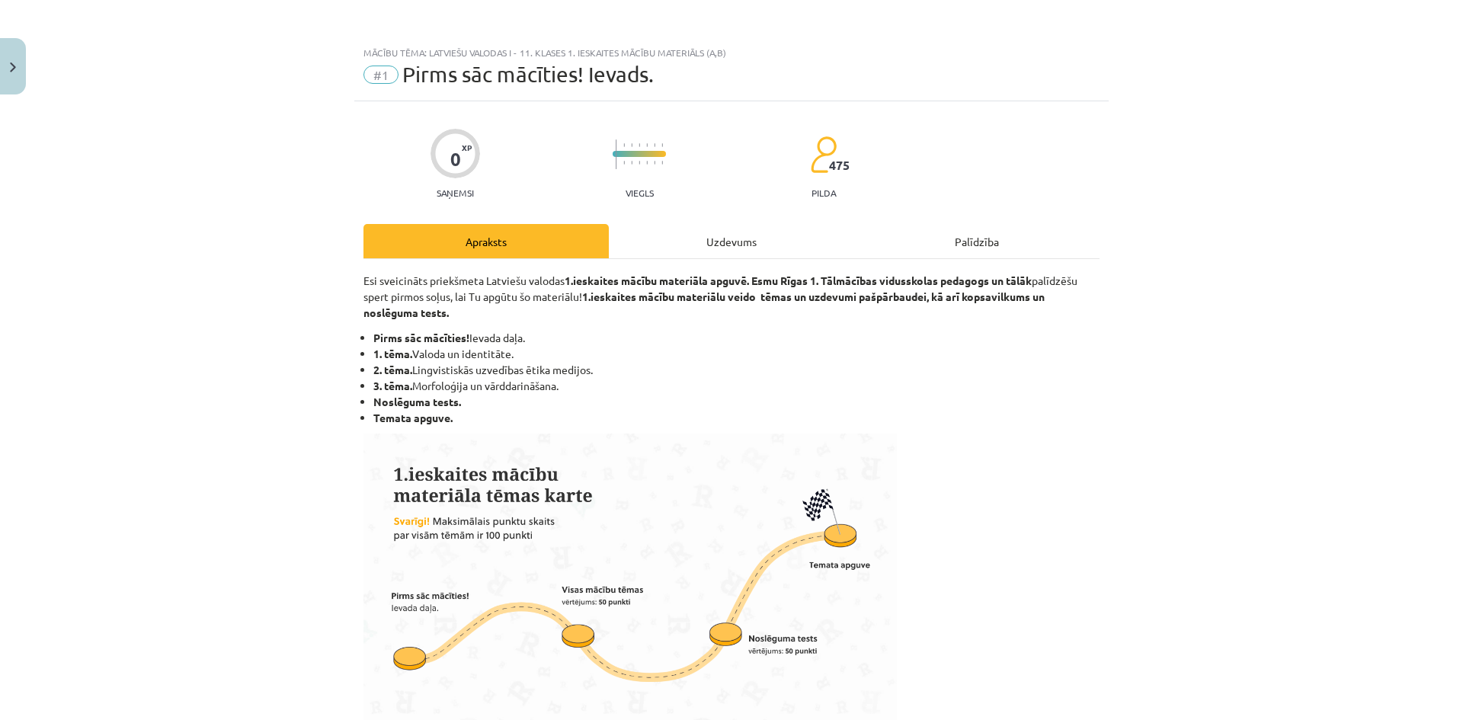
click at [700, 256] on div "Uzdevums" at bounding box center [731, 241] width 245 height 34
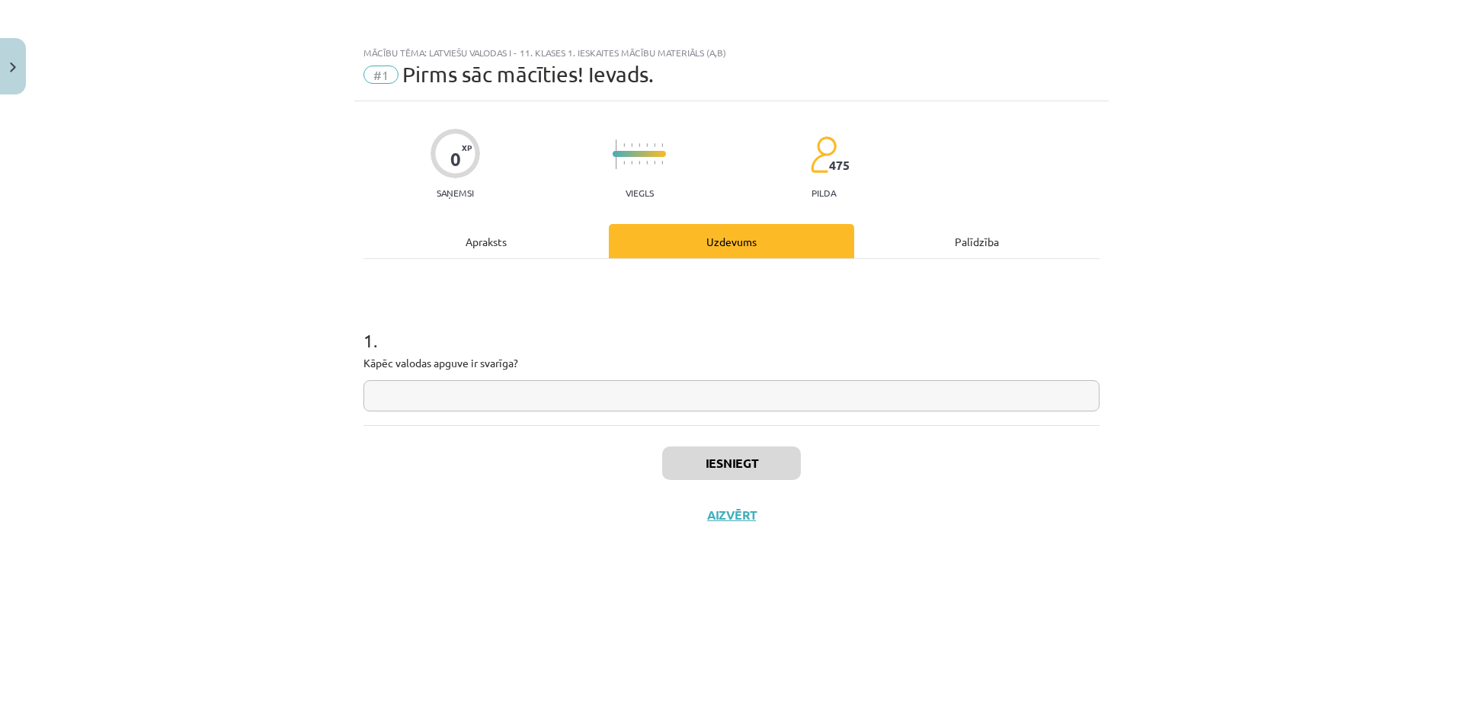
click at [408, 392] on input "text" at bounding box center [731, 395] width 736 height 31
type input "**********"
click at [703, 479] on div "Iesniegt Aizvērt" at bounding box center [731, 478] width 736 height 107
click at [703, 477] on button "Iesniegt" at bounding box center [731, 463] width 139 height 34
click at [843, 462] on div "Iesniegt Aizvērt" at bounding box center [731, 478] width 736 height 107
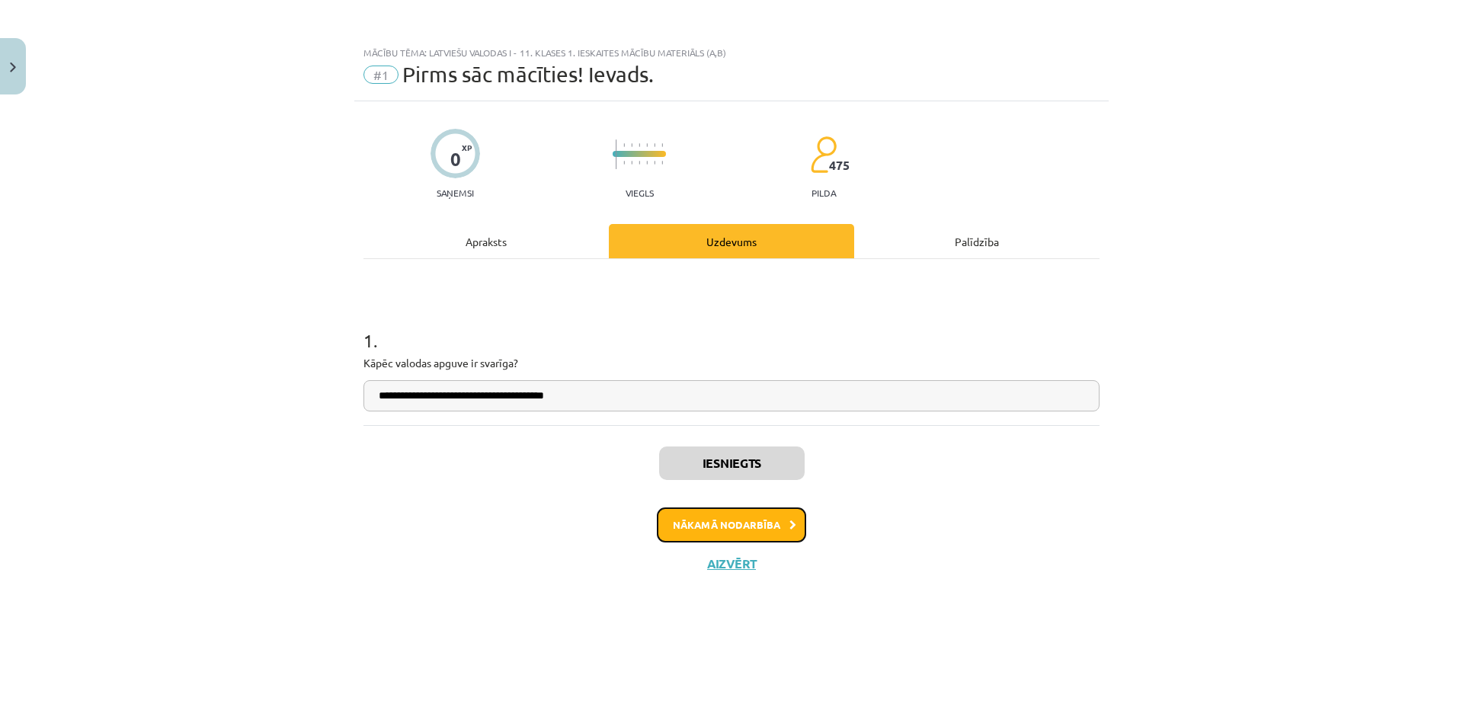
click at [742, 521] on button "Nākamā nodarbība" at bounding box center [731, 524] width 149 height 35
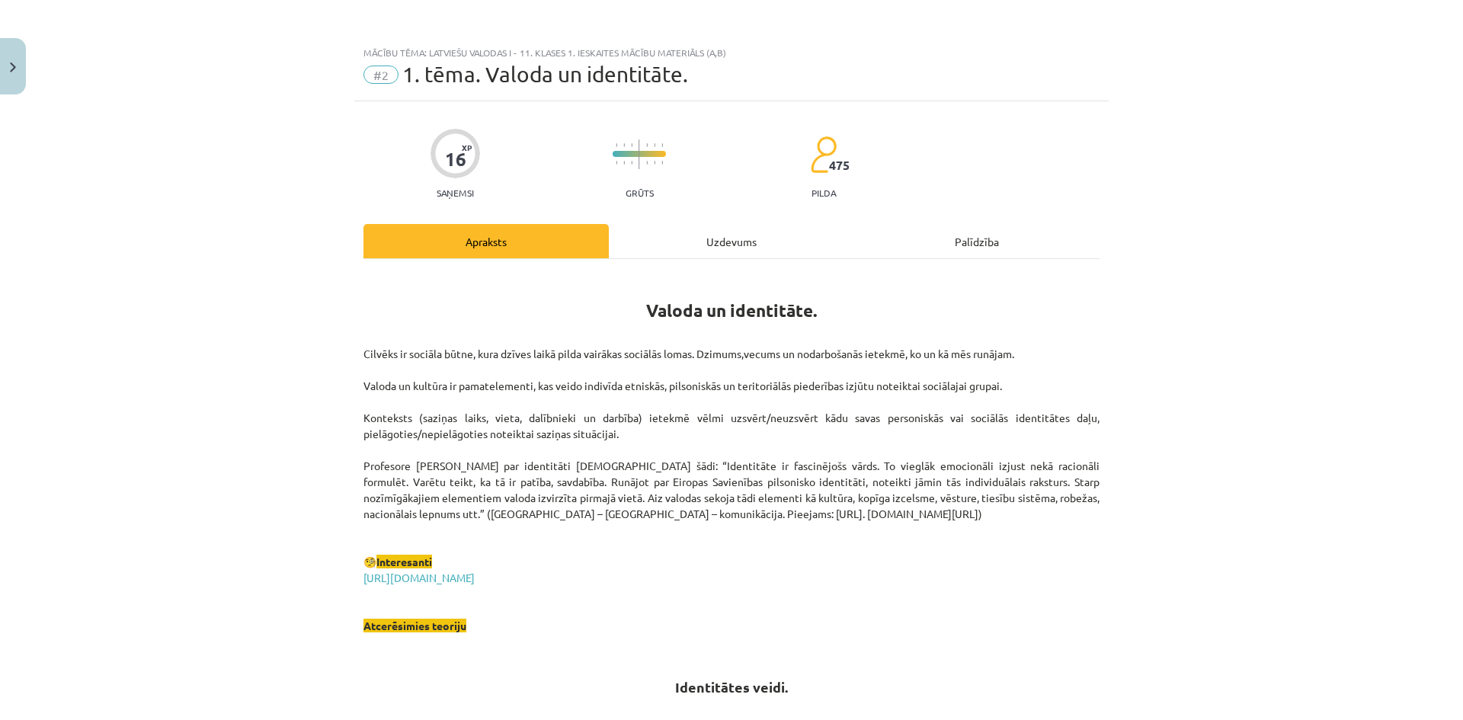
click at [714, 227] on div "Uzdevums" at bounding box center [731, 241] width 245 height 34
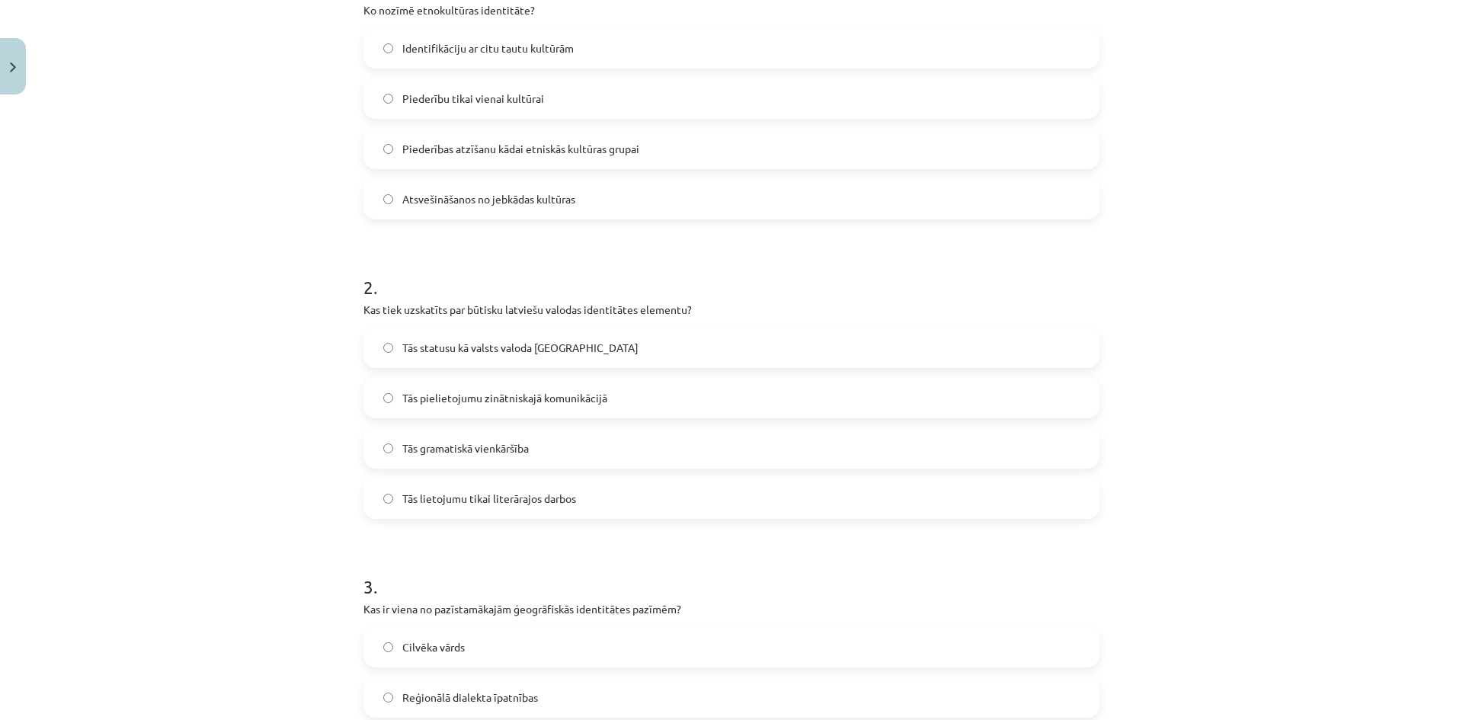
scroll to position [1226, 0]
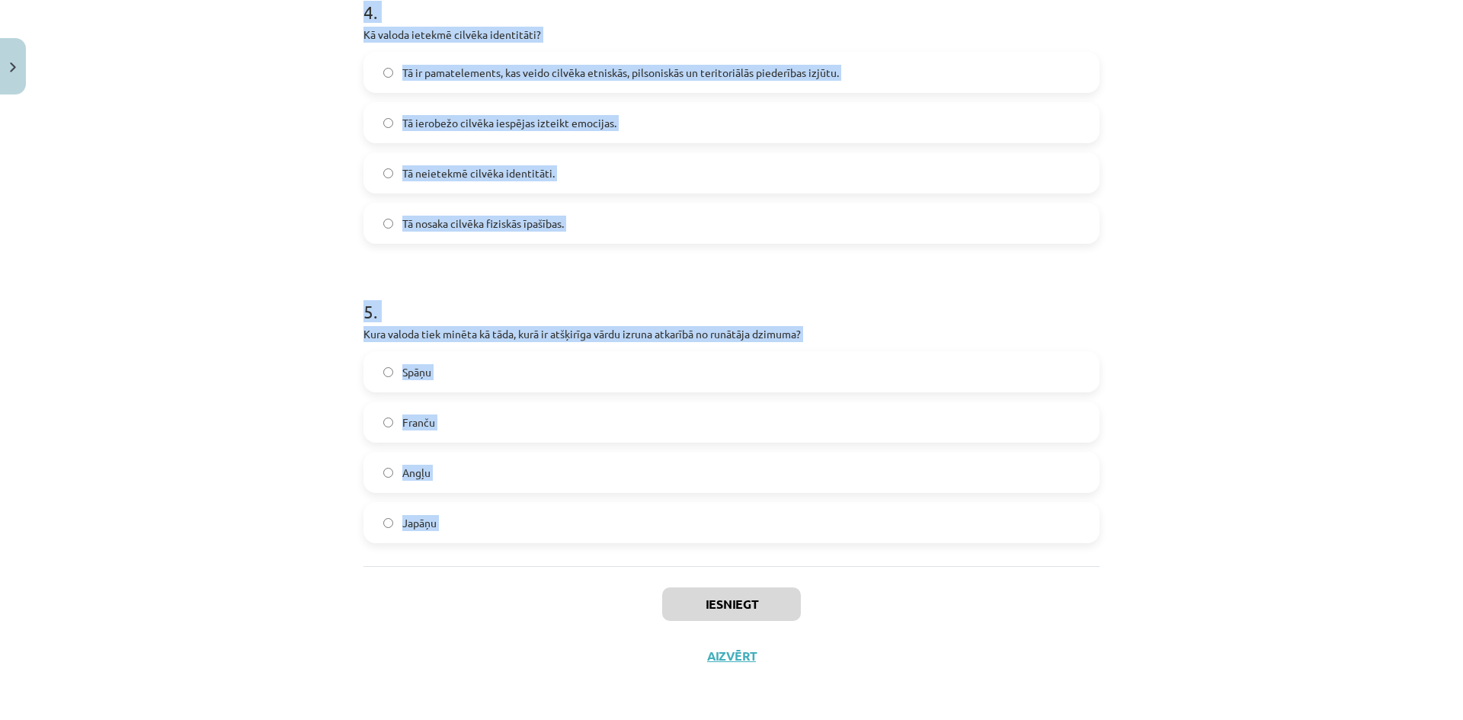
drag, startPoint x: 353, startPoint y: 317, endPoint x: 558, endPoint y: 568, distance: 324.8
copy form "Lo ipsumd sitametconse adipiscing? Elitseddoeiusm te inci utlab etdolore Magnaa…"
click at [521, 333] on p "Kura valoda tiek minēta kā tāda, kurā ir atšķirīga vārdu izruna atkarībā no run…" at bounding box center [731, 334] width 736 height 16
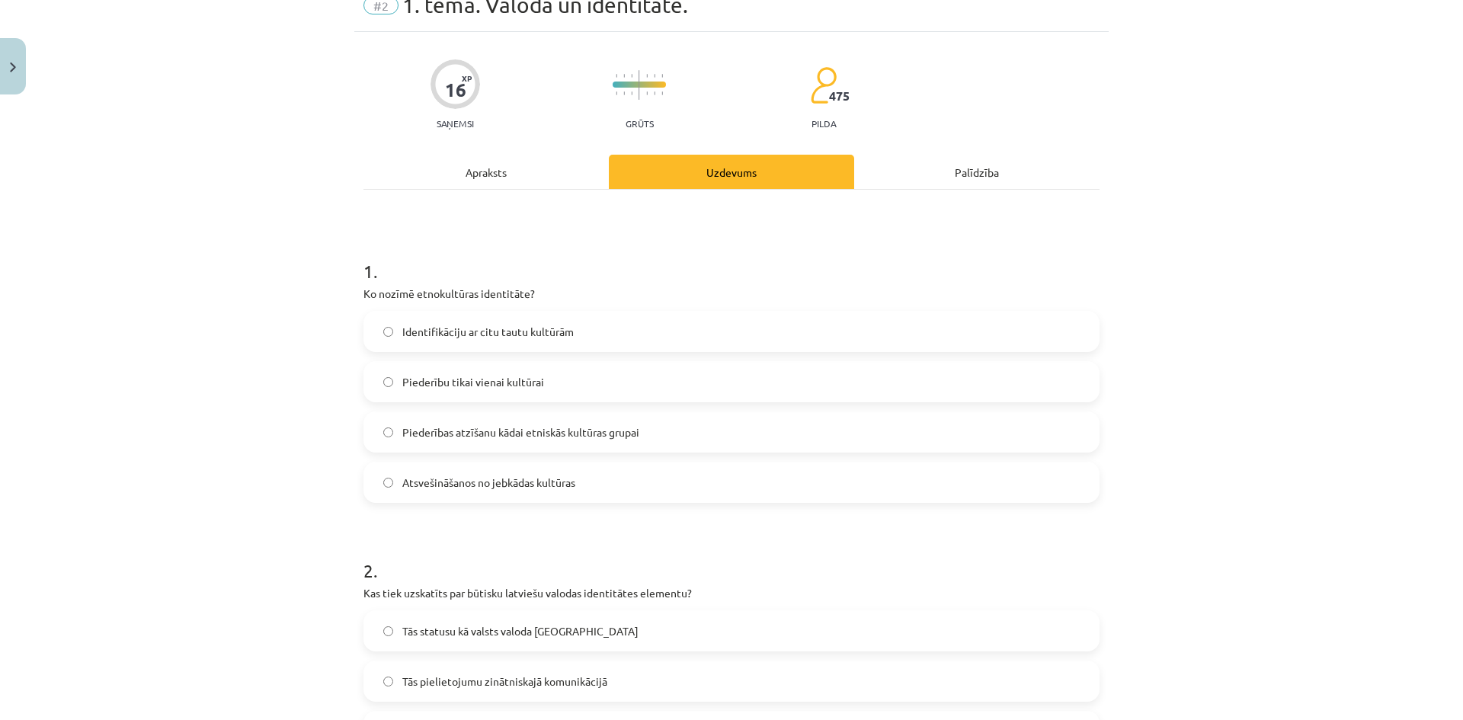
scroll to position [76, 0]
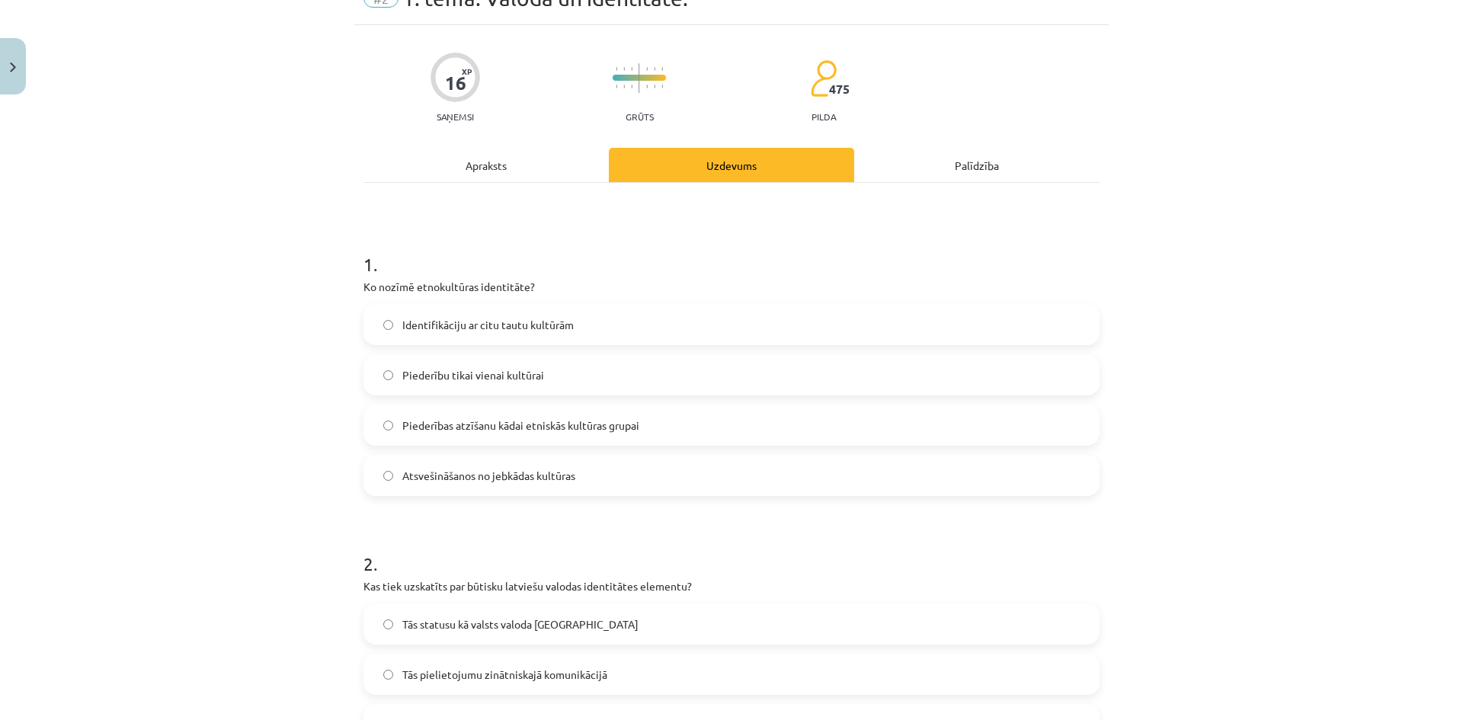
click at [484, 426] on span "Piederības atzīšanu kādai etniskās kultūras grupai" at bounding box center [520, 425] width 237 height 16
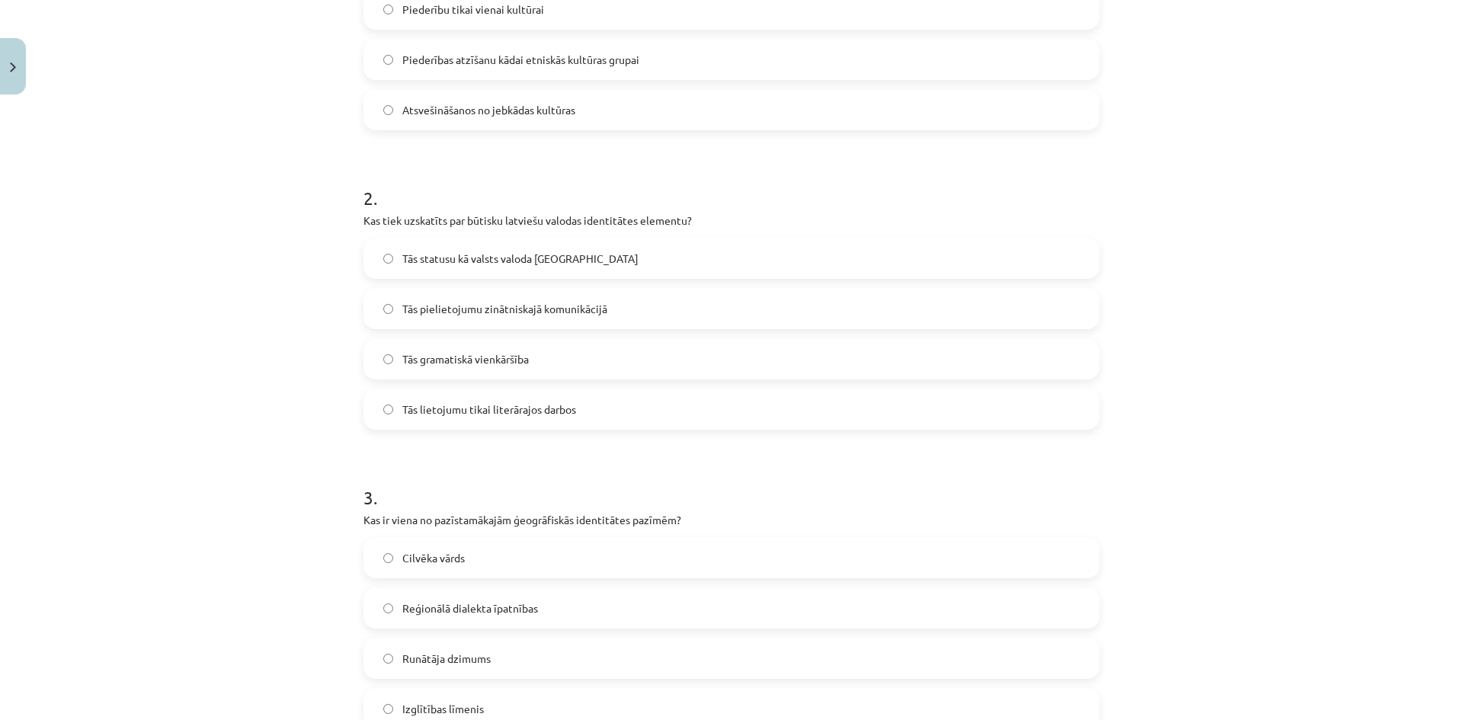
scroll to position [457, 0]
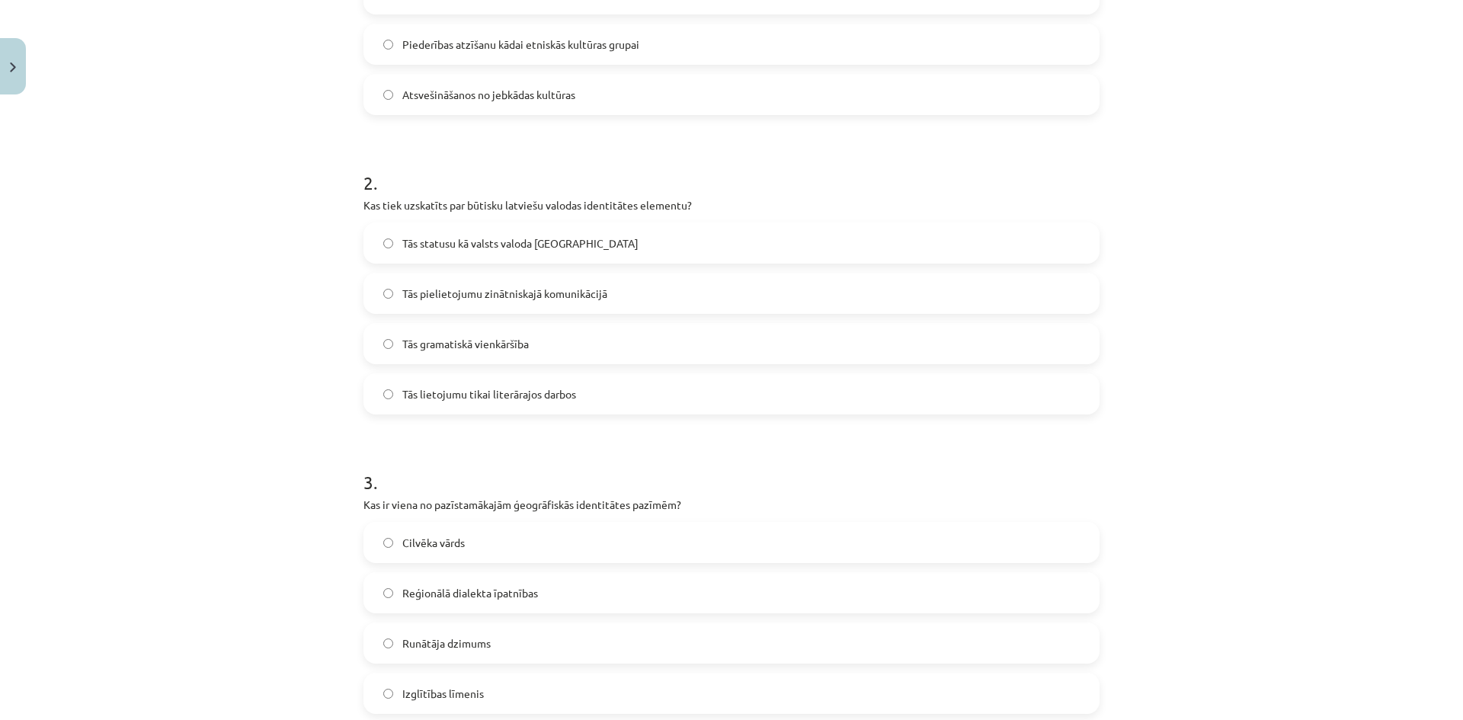
click at [374, 242] on label "Tās statusu kā valsts valoda [GEOGRAPHIC_DATA]" at bounding box center [731, 243] width 733 height 38
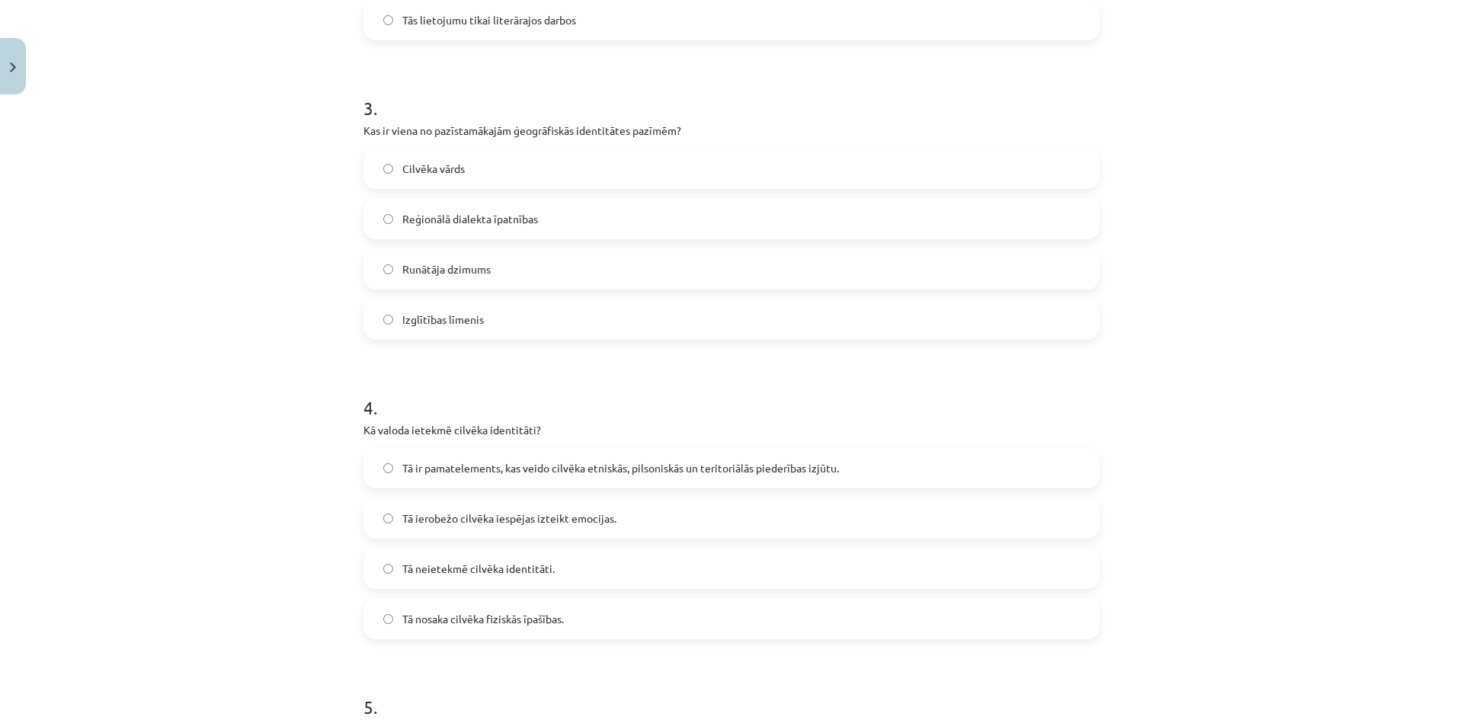
scroll to position [838, 0]
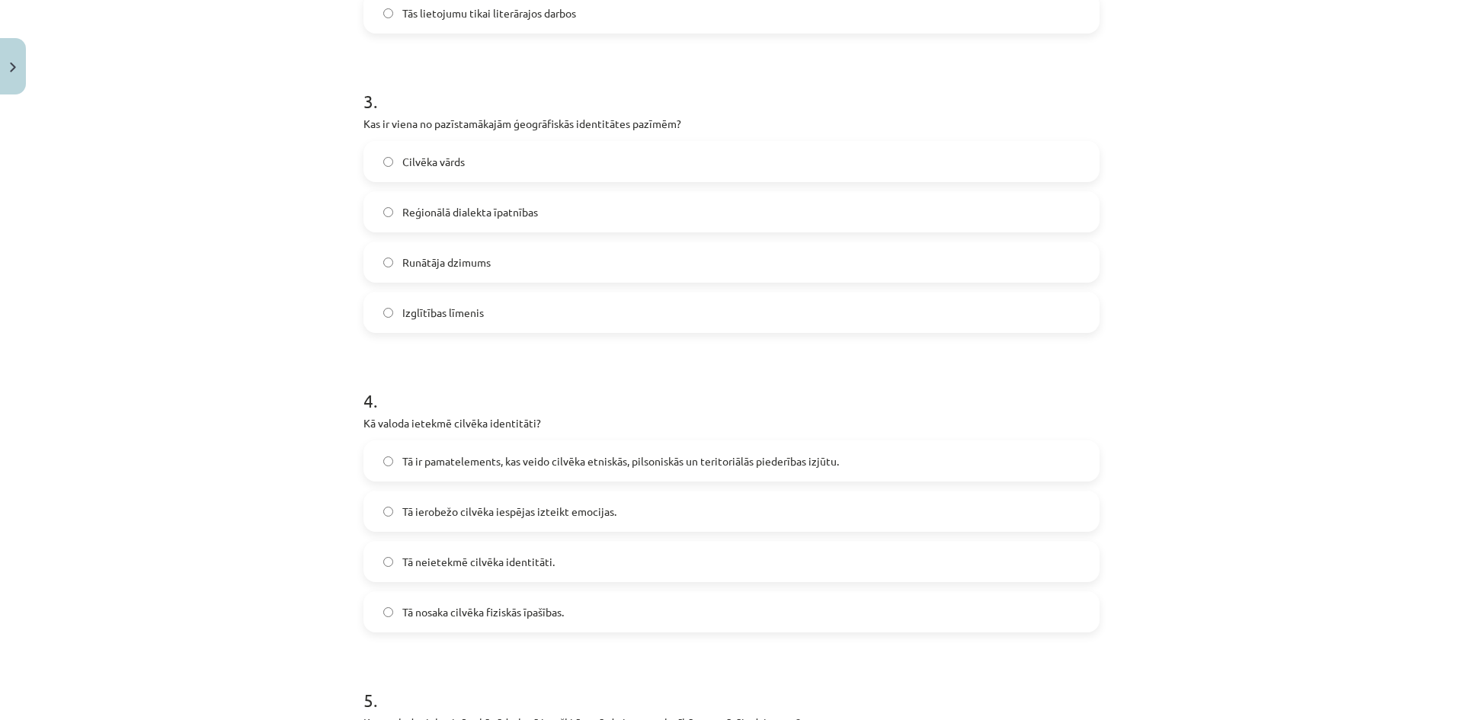
drag, startPoint x: 483, startPoint y: 216, endPoint x: 361, endPoint y: 364, distance: 192.1
click at [483, 216] on span "Reģionālā dialekta īpatnības" at bounding box center [470, 212] width 136 height 16
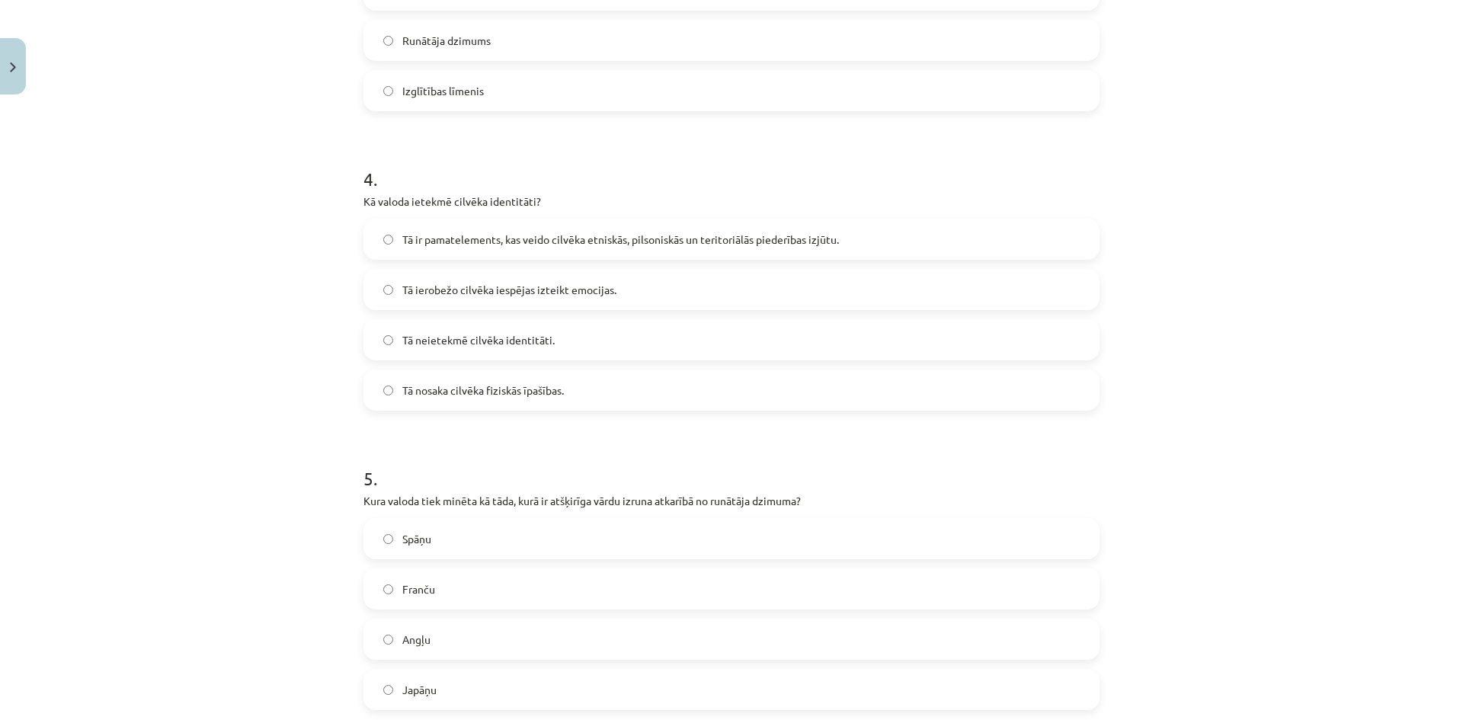
scroll to position [1066, 0]
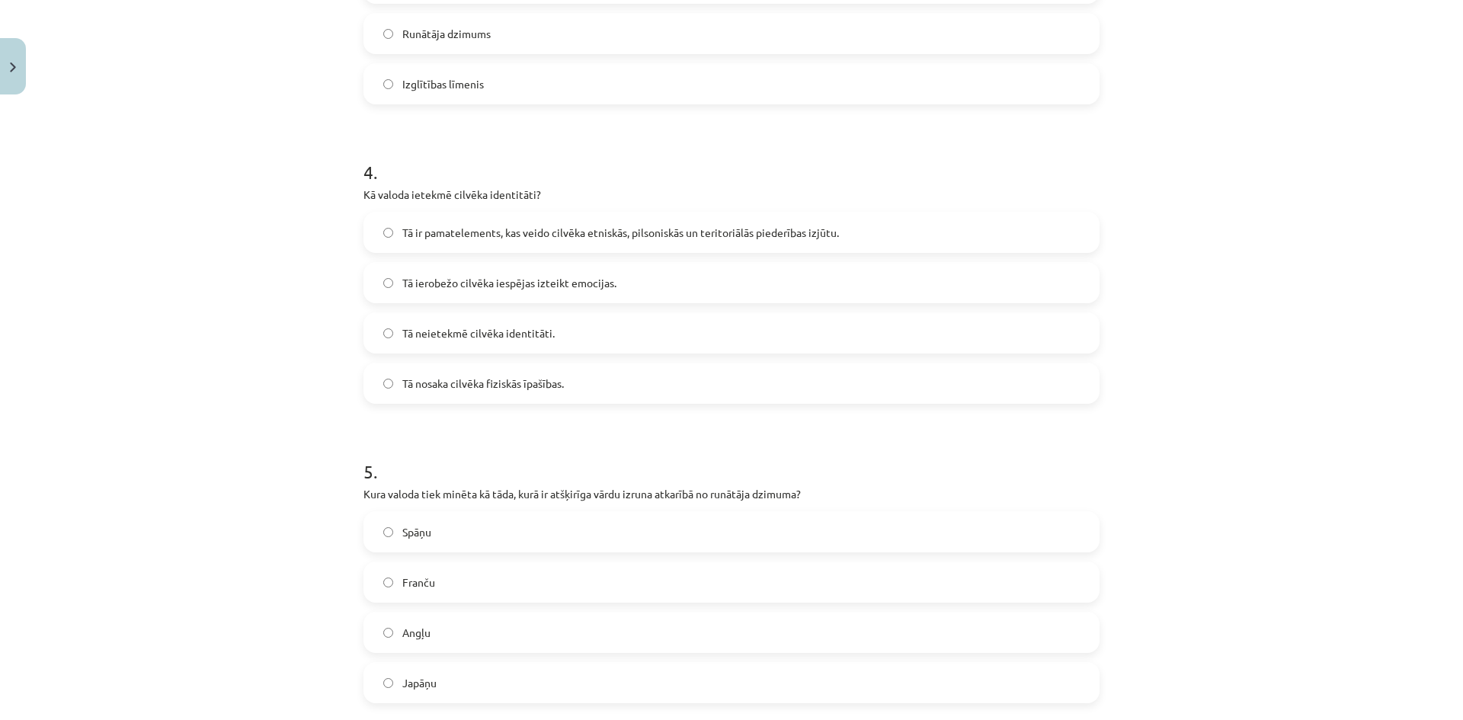
drag, startPoint x: 532, startPoint y: 231, endPoint x: 404, endPoint y: 377, distance: 193.8
click at [531, 235] on span "Tā ir pamatelements, kas veido cilvēka etniskās, pilsoniskās un teritoriālās pi…" at bounding box center [620, 233] width 436 height 16
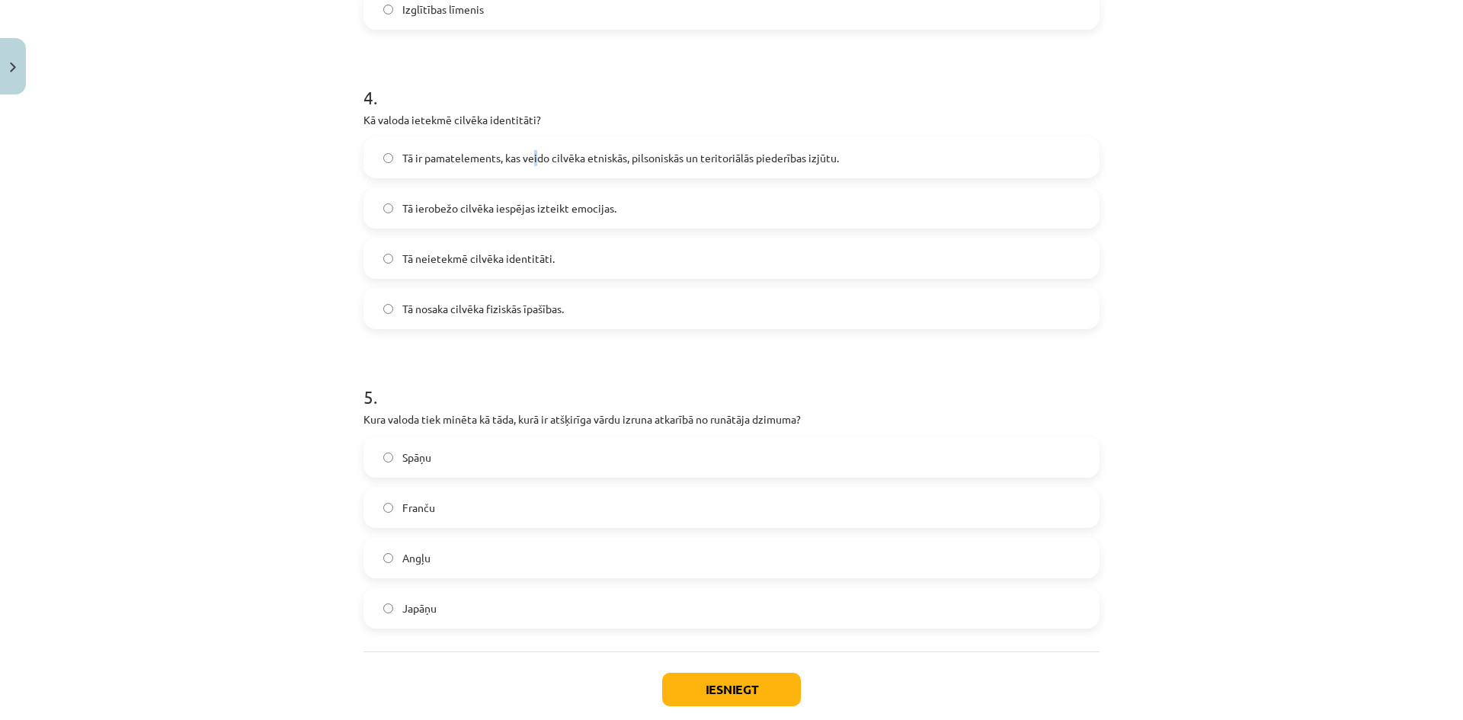
scroll to position [1219, 0]
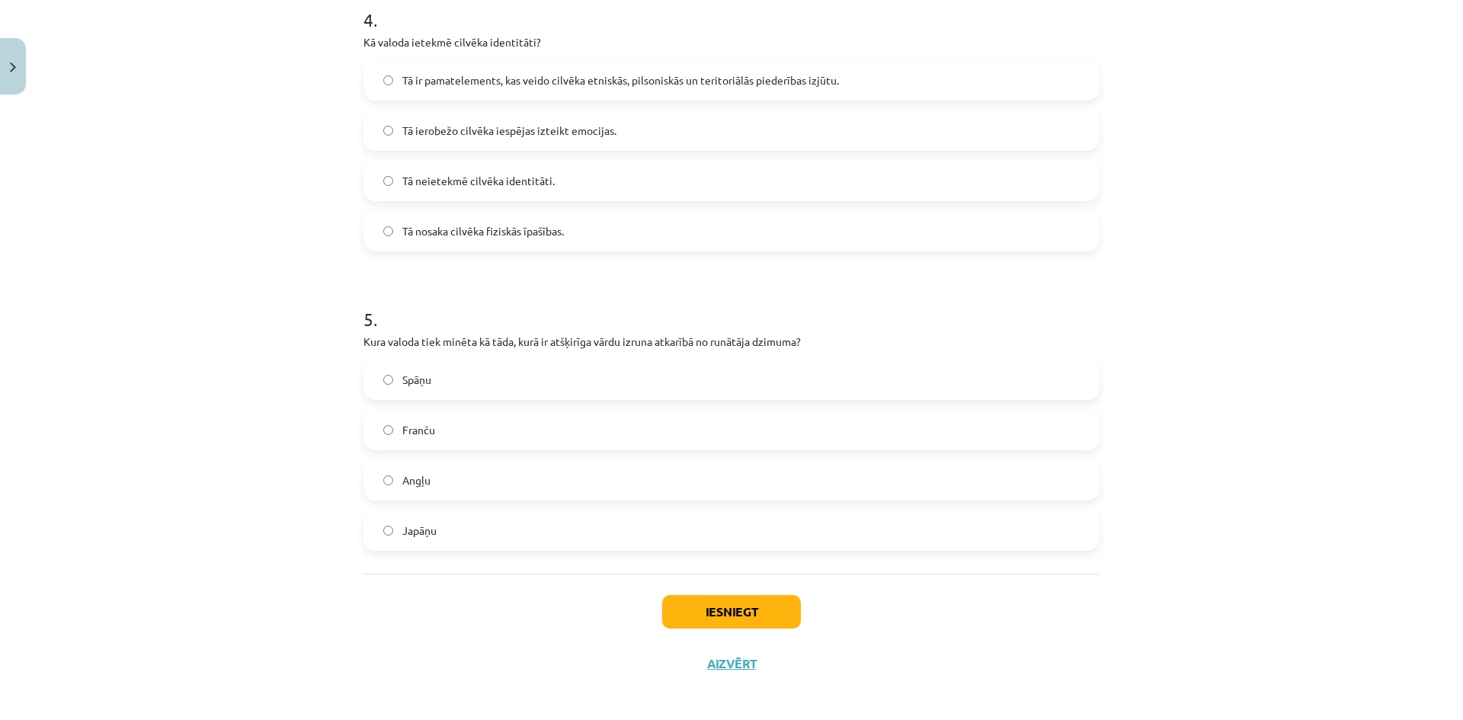
click at [426, 88] on span "Tā ir pamatelements, kas veido cilvēka etniskās, pilsoniskās un teritoriālās pi…" at bounding box center [620, 80] width 436 height 16
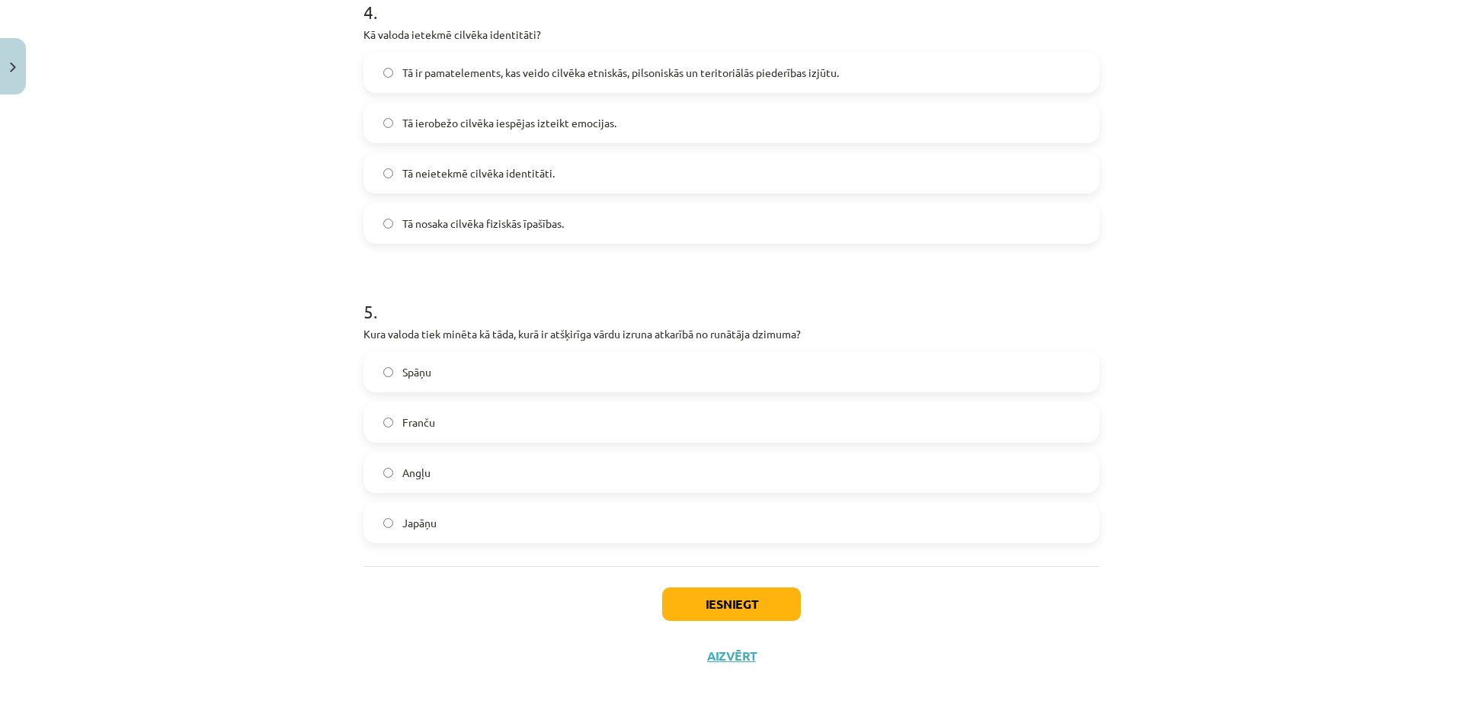
click at [494, 522] on label "Japāņu" at bounding box center [731, 523] width 733 height 38
click at [718, 591] on button "Iesniegt" at bounding box center [731, 604] width 139 height 34
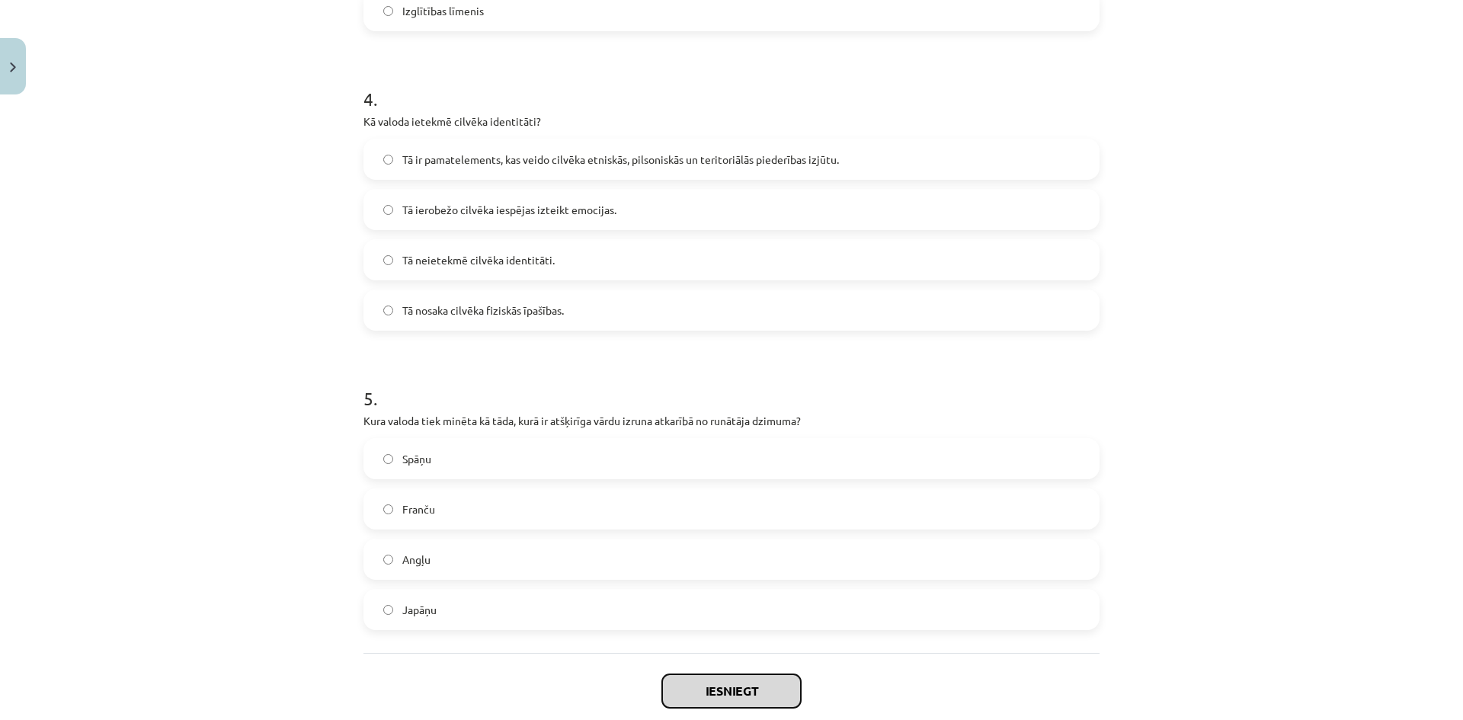
scroll to position [1150, 0]
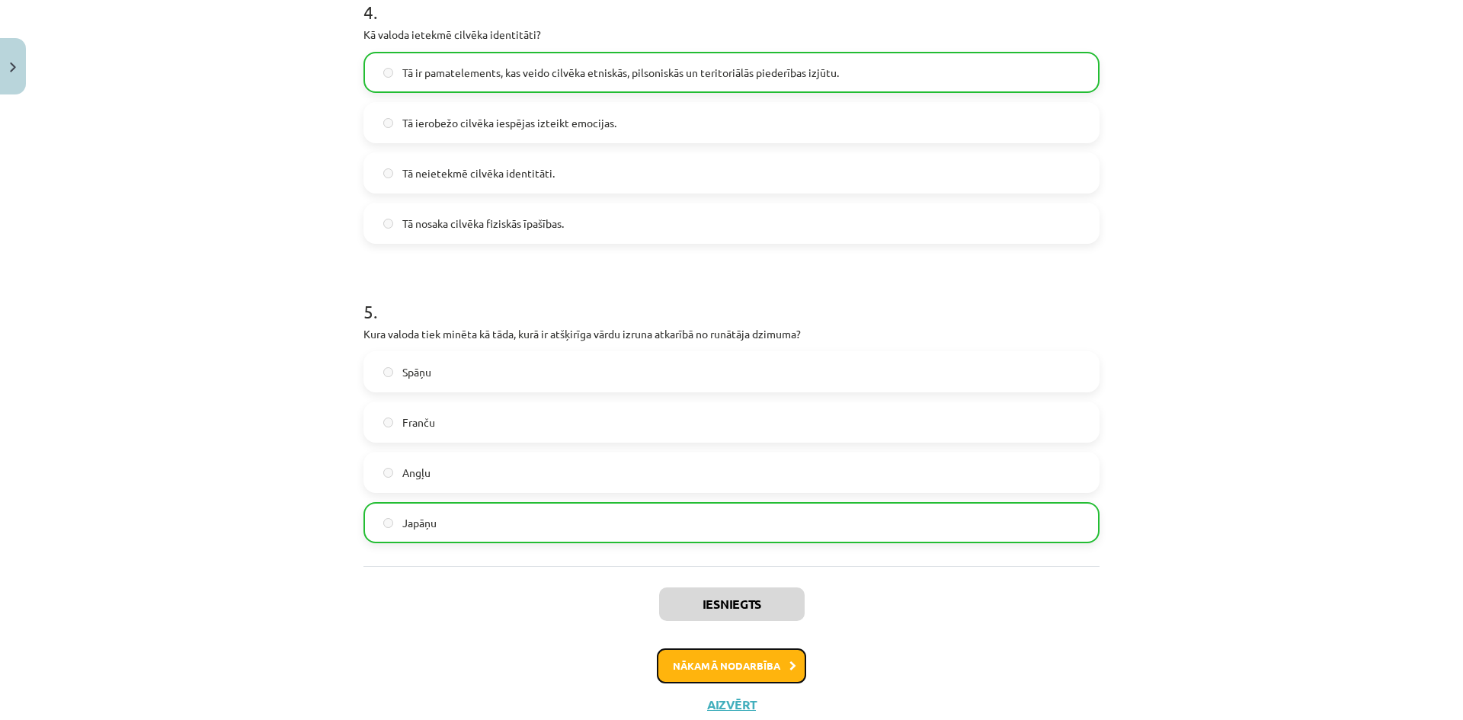
click at [715, 669] on button "Nākamā nodarbība" at bounding box center [731, 665] width 149 height 35
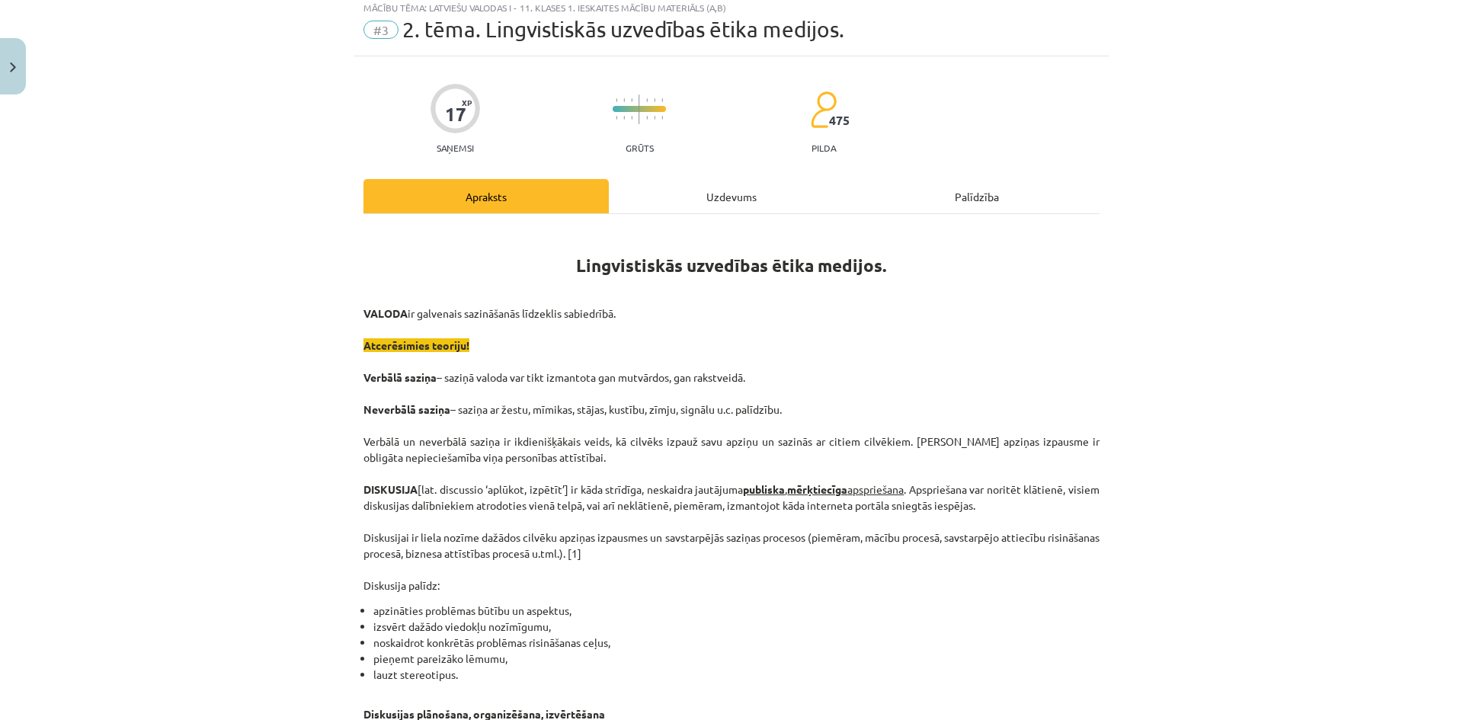
scroll to position [38, 0]
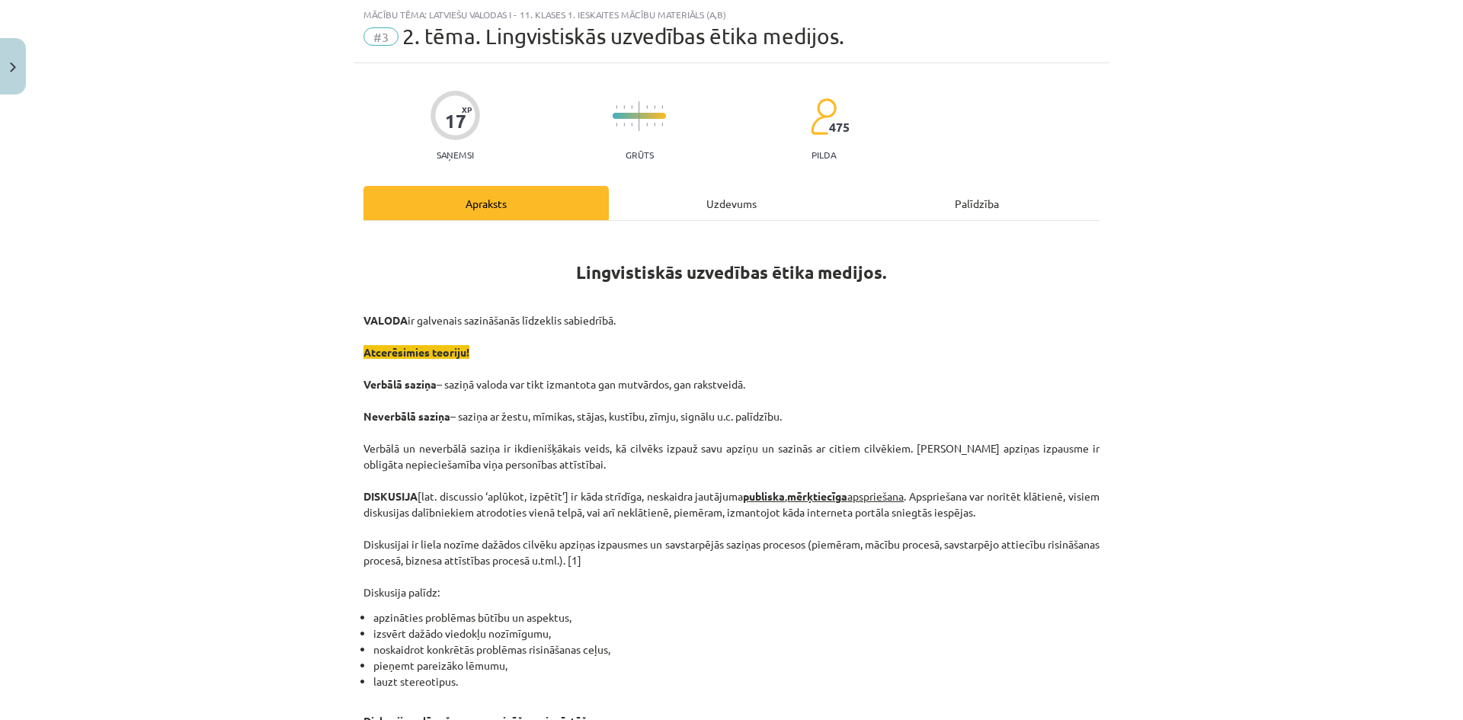
click at [708, 213] on div "Uzdevums" at bounding box center [731, 203] width 245 height 34
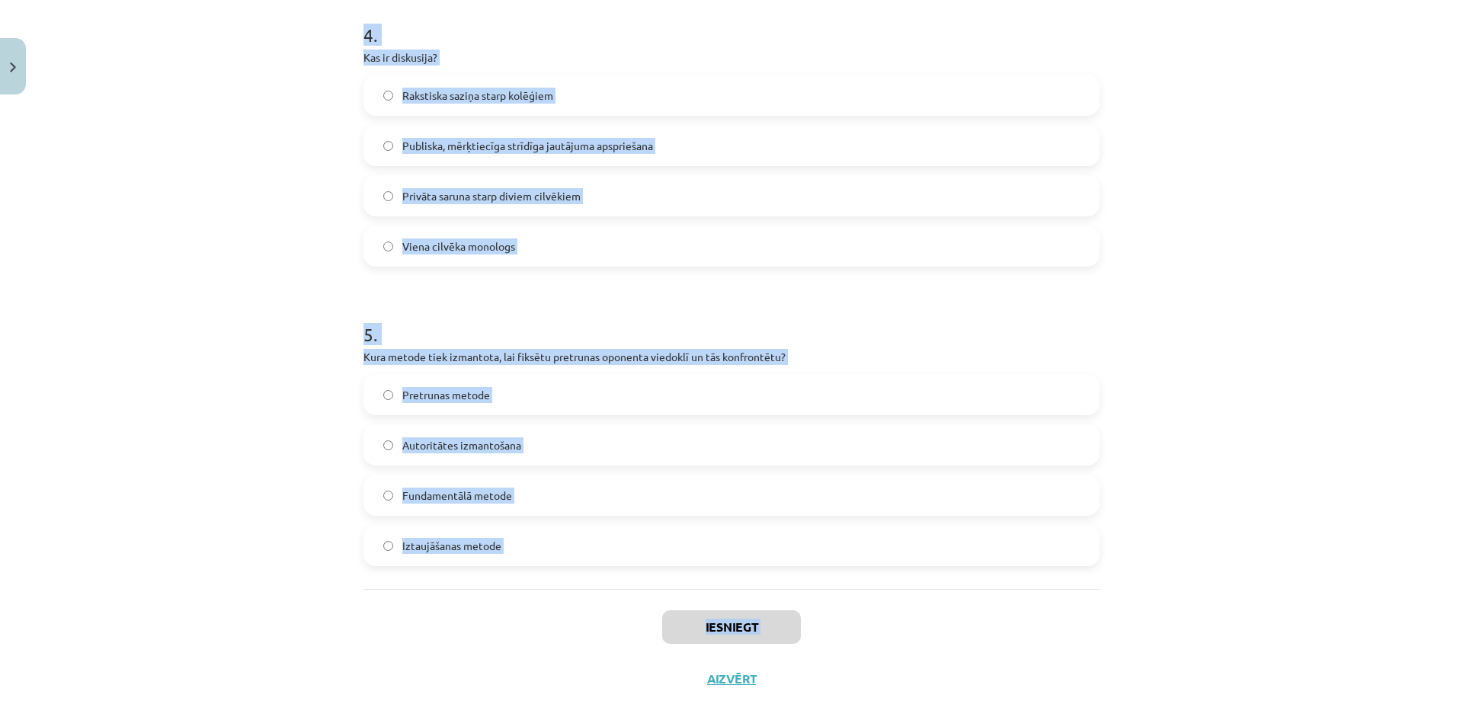
scroll to position [1226, 0]
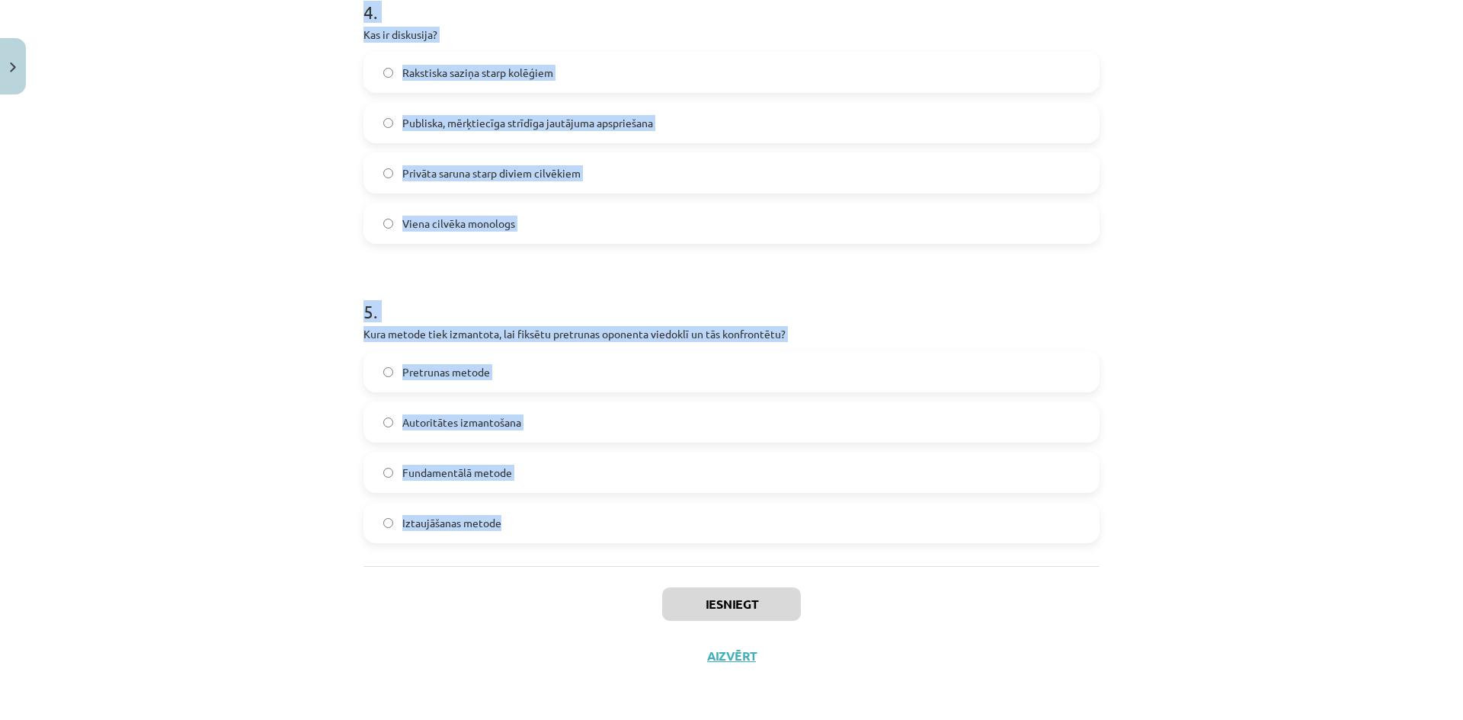
drag, startPoint x: 356, startPoint y: 169, endPoint x: 572, endPoint y: 536, distance: 425.5
copy form "Lore ip dol sitamet consec adi elitseddoeiusm temporincidi? Utlaboreetdo magnaa…"
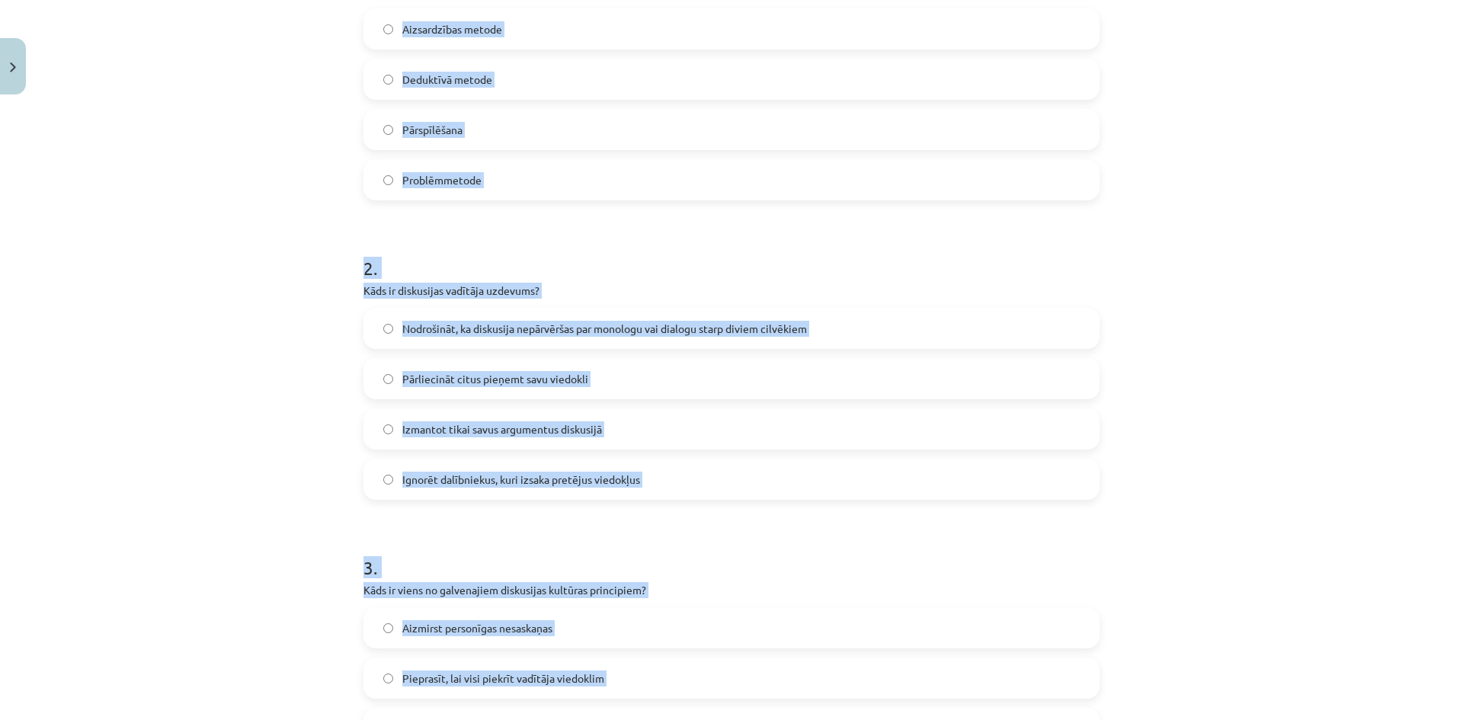
scroll to position [312, 0]
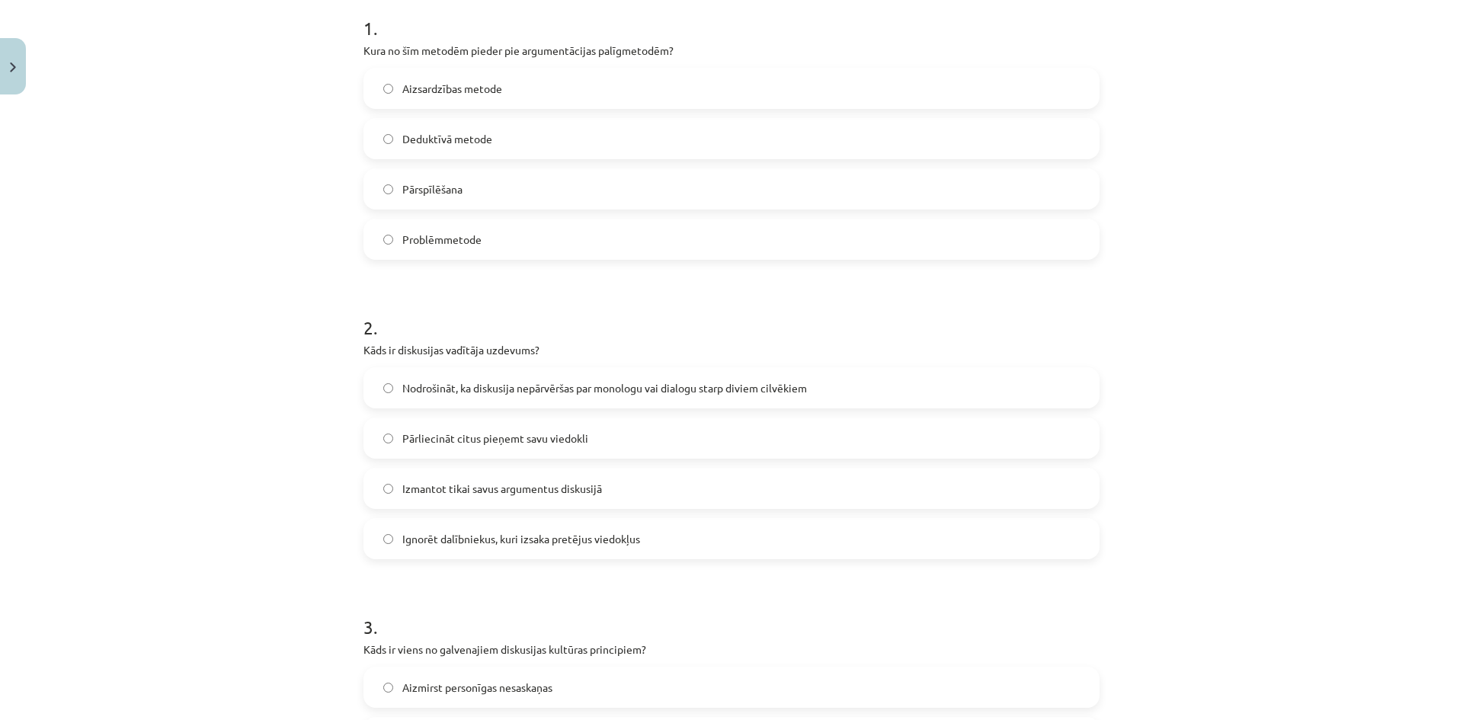
click at [460, 36] on h1 "1 ." at bounding box center [731, 14] width 736 height 47
drag, startPoint x: 387, startPoint y: 183, endPoint x: 410, endPoint y: 183, distance: 22.9
click at [396, 183] on label "Pārspīlēšana" at bounding box center [731, 189] width 733 height 38
click at [627, 201] on label "Pārspīlēšana" at bounding box center [731, 189] width 733 height 38
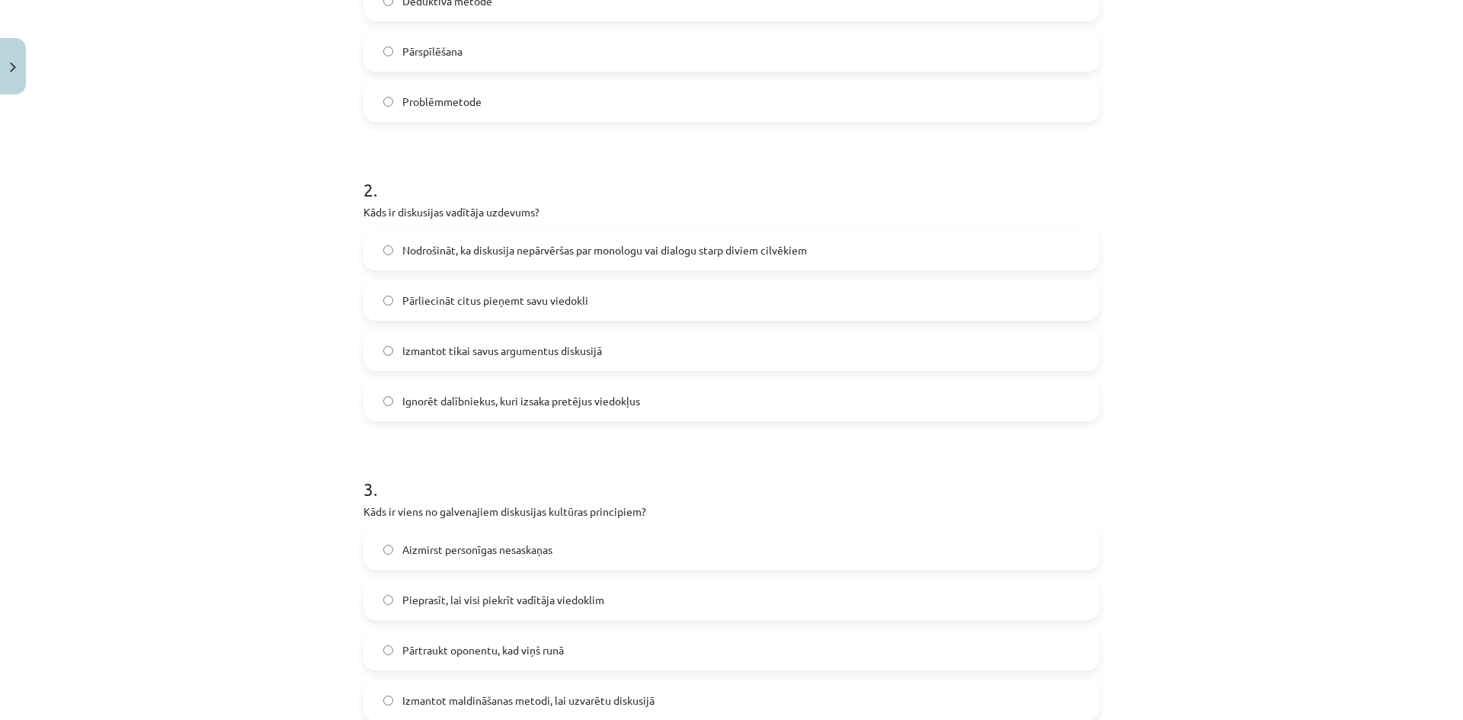
scroll to position [465, 0]
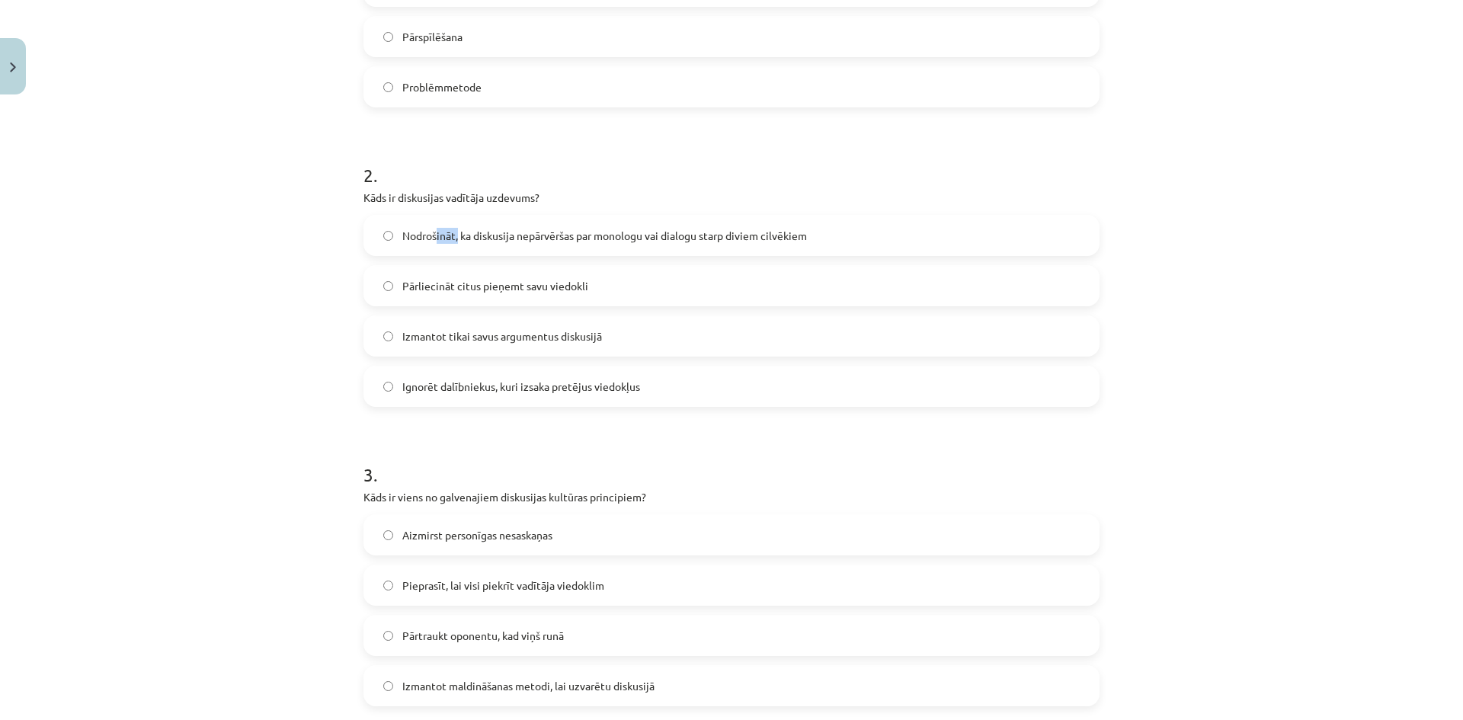
drag, startPoint x: 439, startPoint y: 231, endPoint x: 505, endPoint y: 231, distance: 66.3
click at [463, 231] on span "Nodrošināt, ka diskusija nepārvēršas par monologu vai dialogu starp diviem cilv…" at bounding box center [604, 236] width 404 height 16
click at [948, 244] on label "Nodrošināt, ka diskusija nepārvēršas par monologu vai dialogu starp diviem cilv…" at bounding box center [731, 235] width 733 height 38
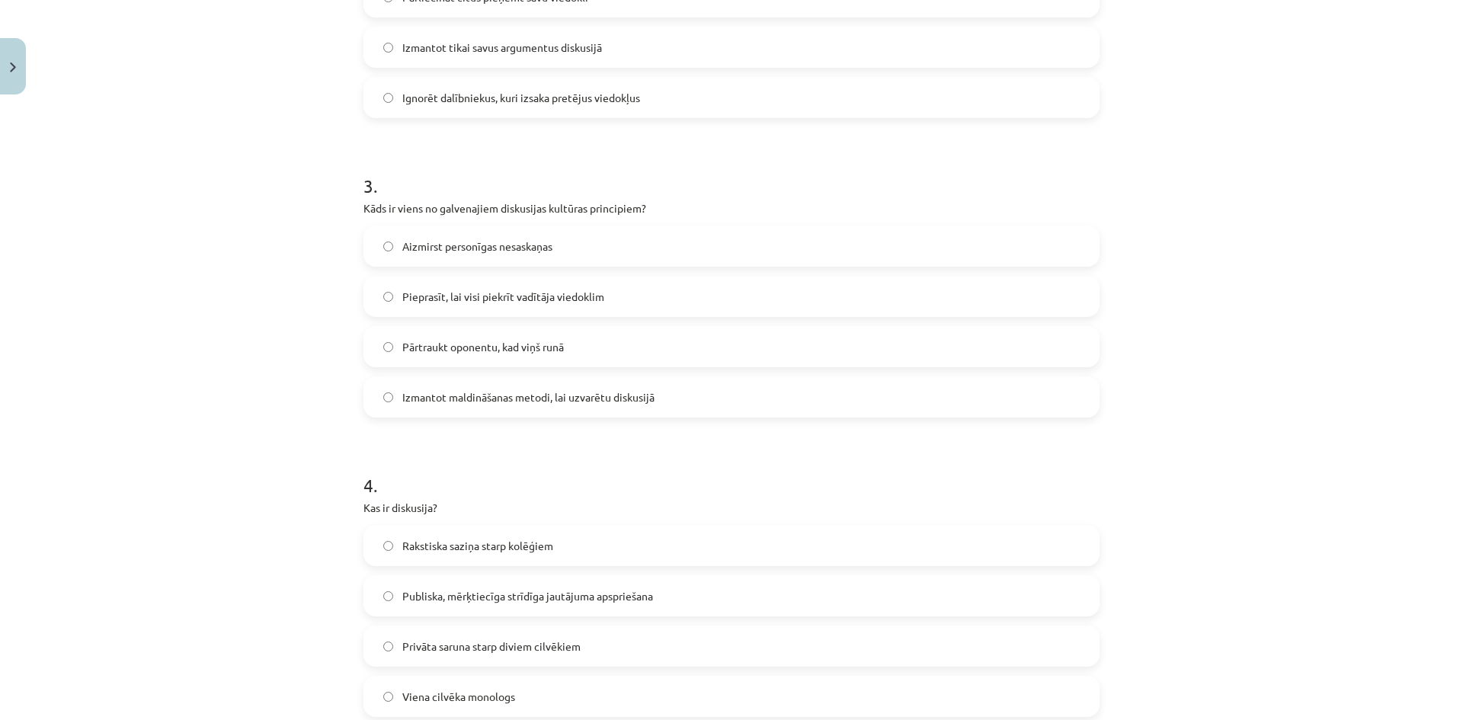
scroll to position [769, 0]
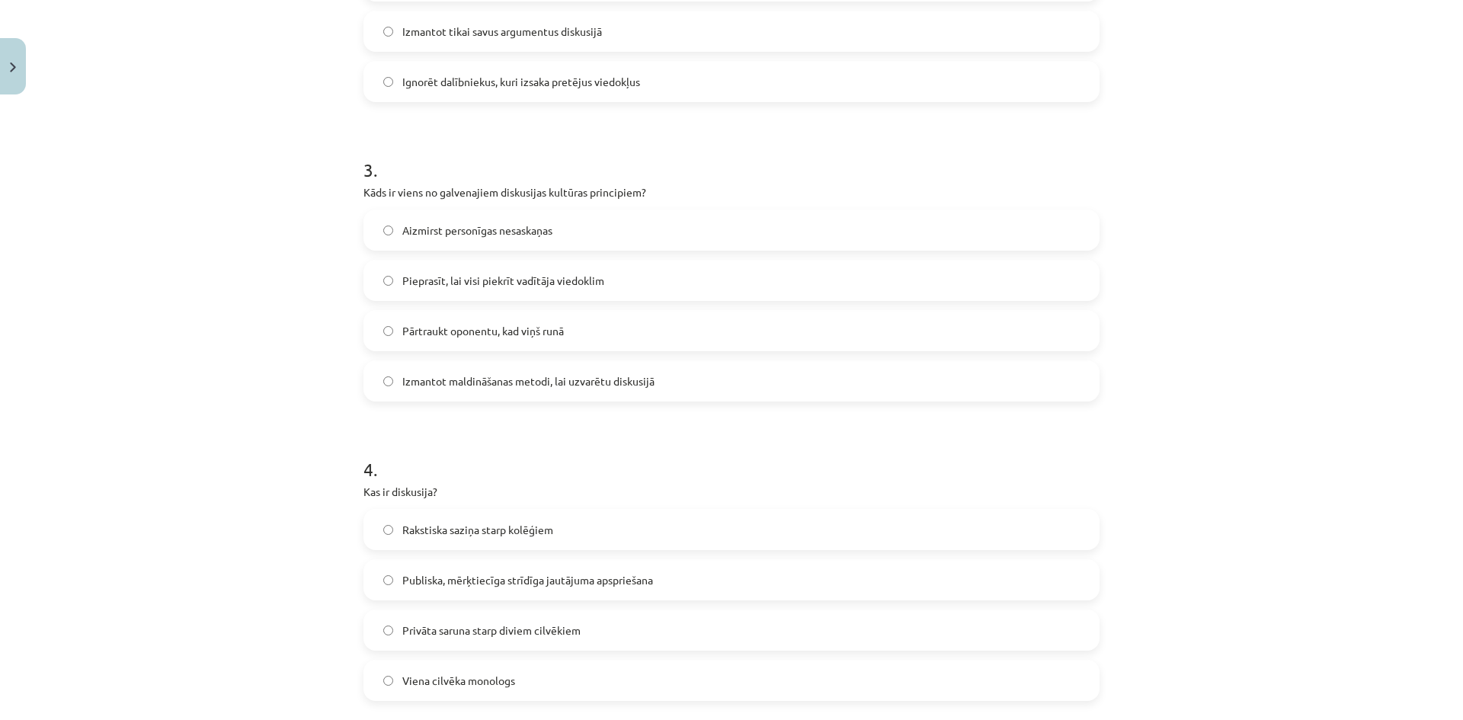
click at [516, 250] on div "Aizmirst personīgas nesaskaņas" at bounding box center [731, 229] width 736 height 41
click at [516, 224] on span "Aizmirst personīgas nesaskaņas" at bounding box center [477, 230] width 150 height 16
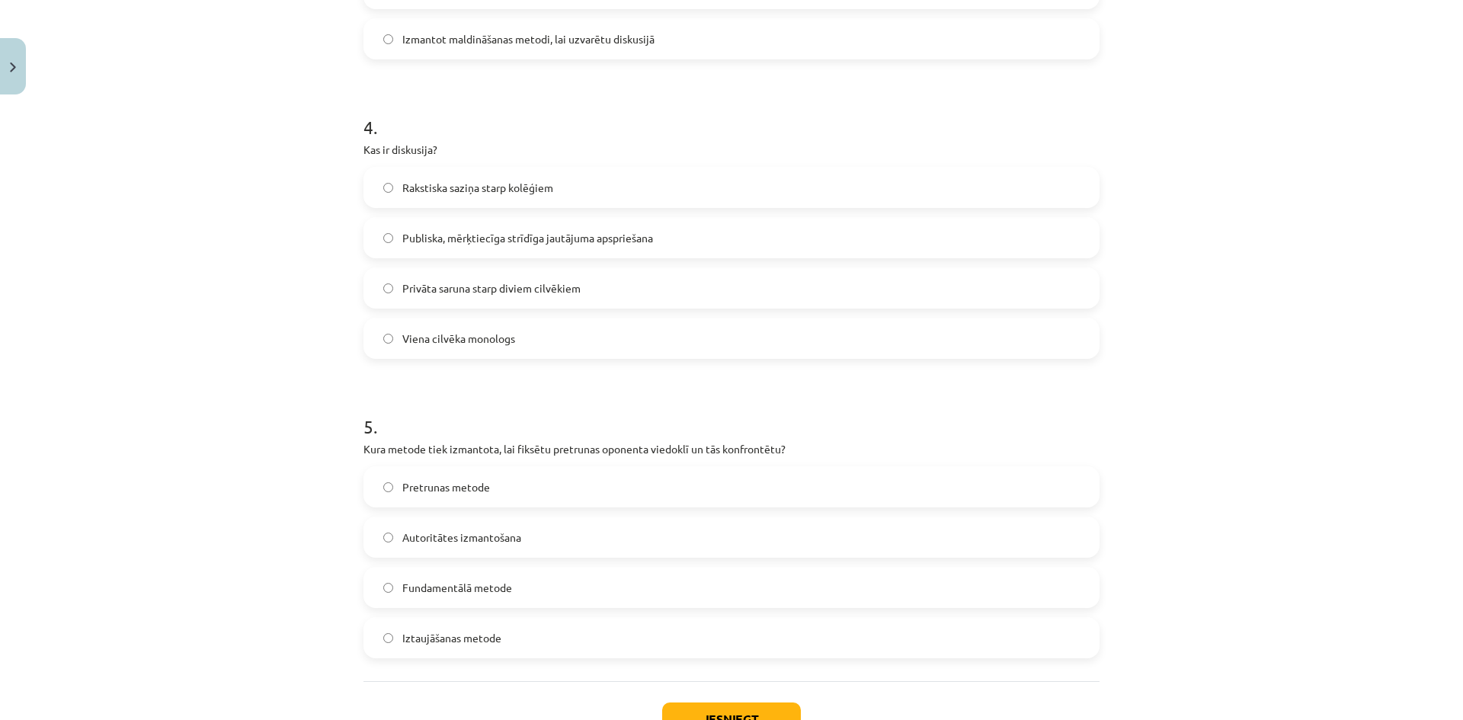
scroll to position [1150, 0]
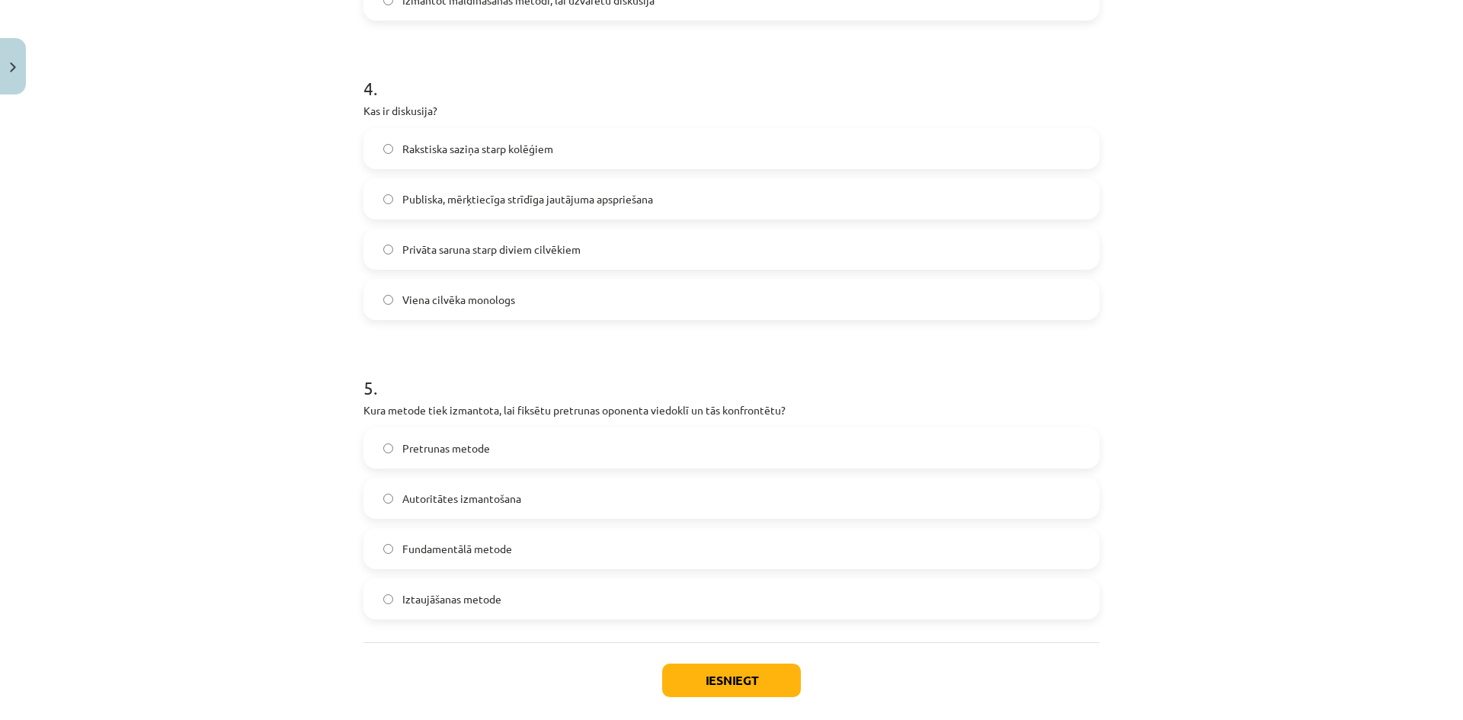
drag, startPoint x: 462, startPoint y: 197, endPoint x: 466, endPoint y: 145, distance: 51.2
click at [461, 199] on span "Publiska, mērķtiecīga strīdīga jautājuma apspriešana" at bounding box center [527, 199] width 251 height 16
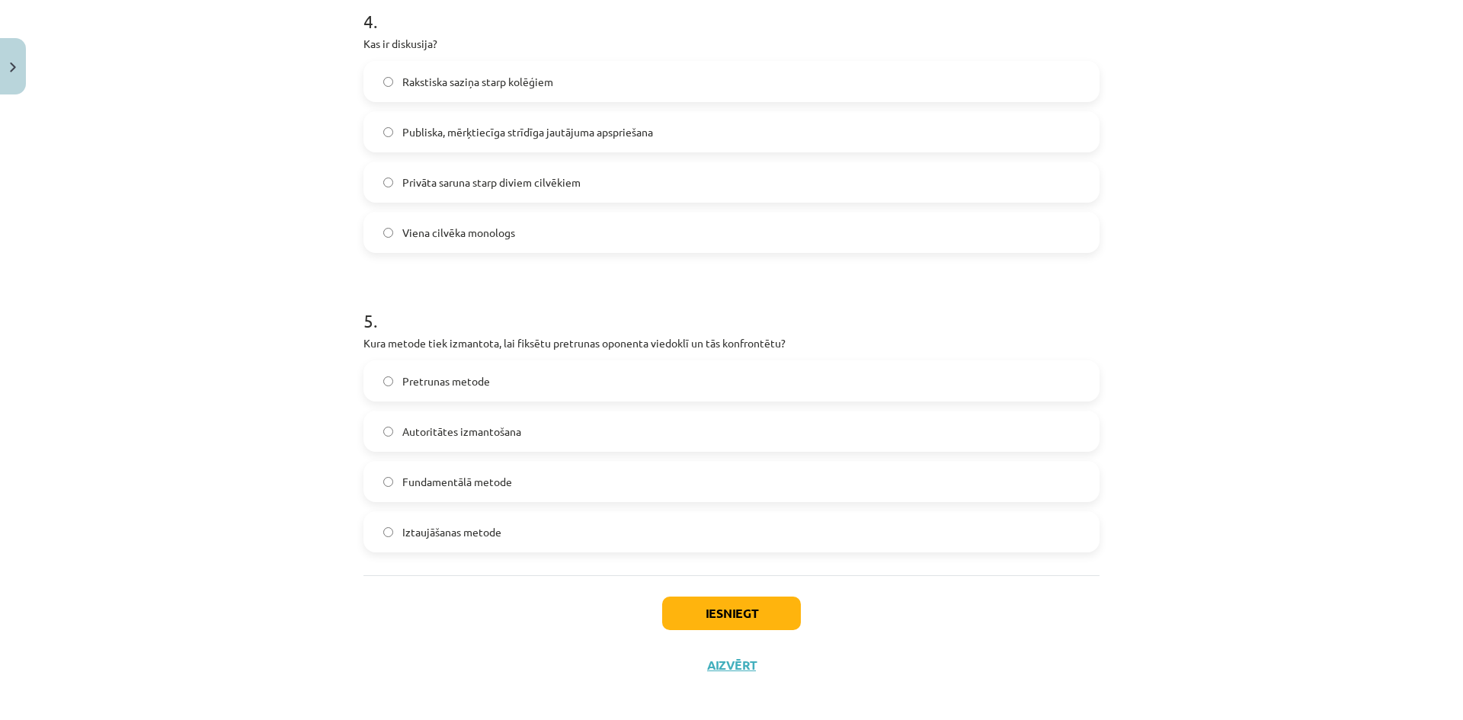
scroll to position [1226, 0]
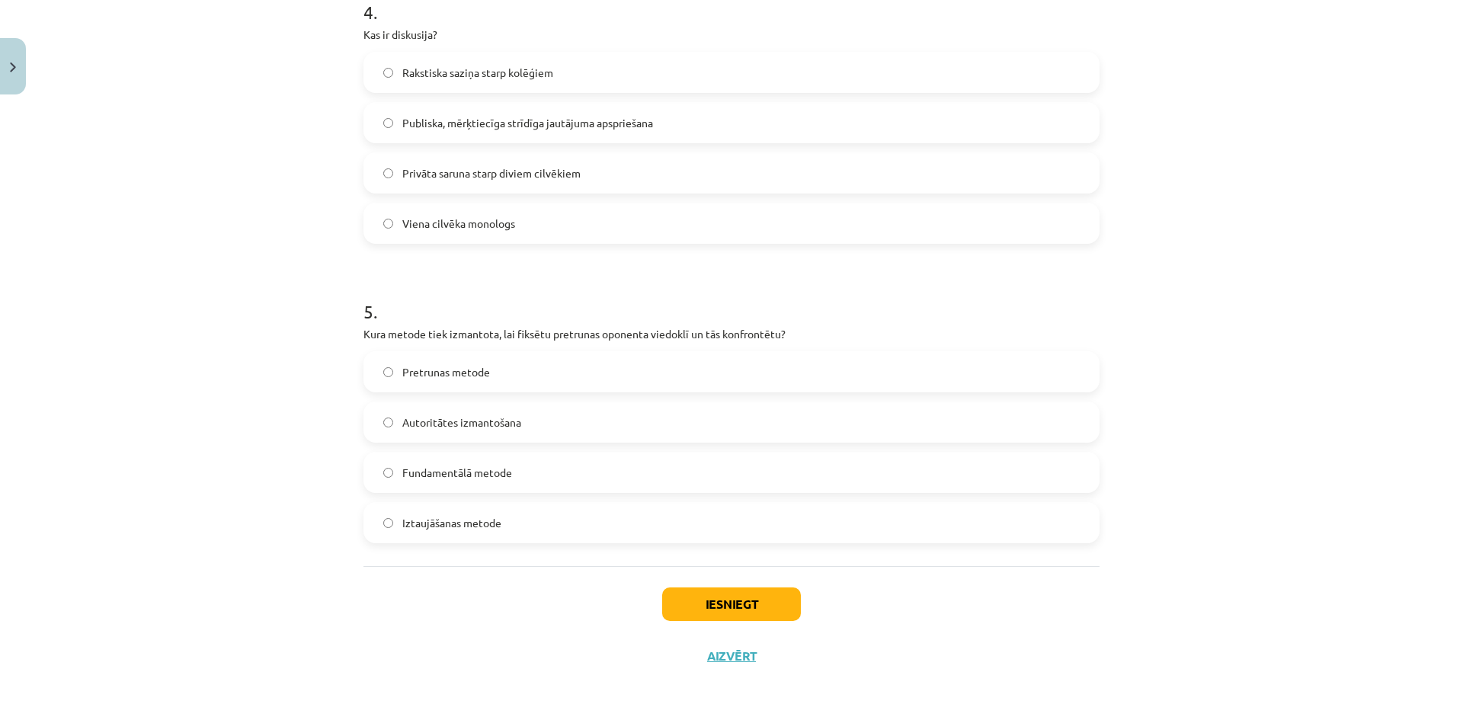
click at [411, 365] on span "Pretrunas metode" at bounding box center [446, 372] width 88 height 16
click at [732, 596] on button "Iesniegt" at bounding box center [731, 604] width 139 height 34
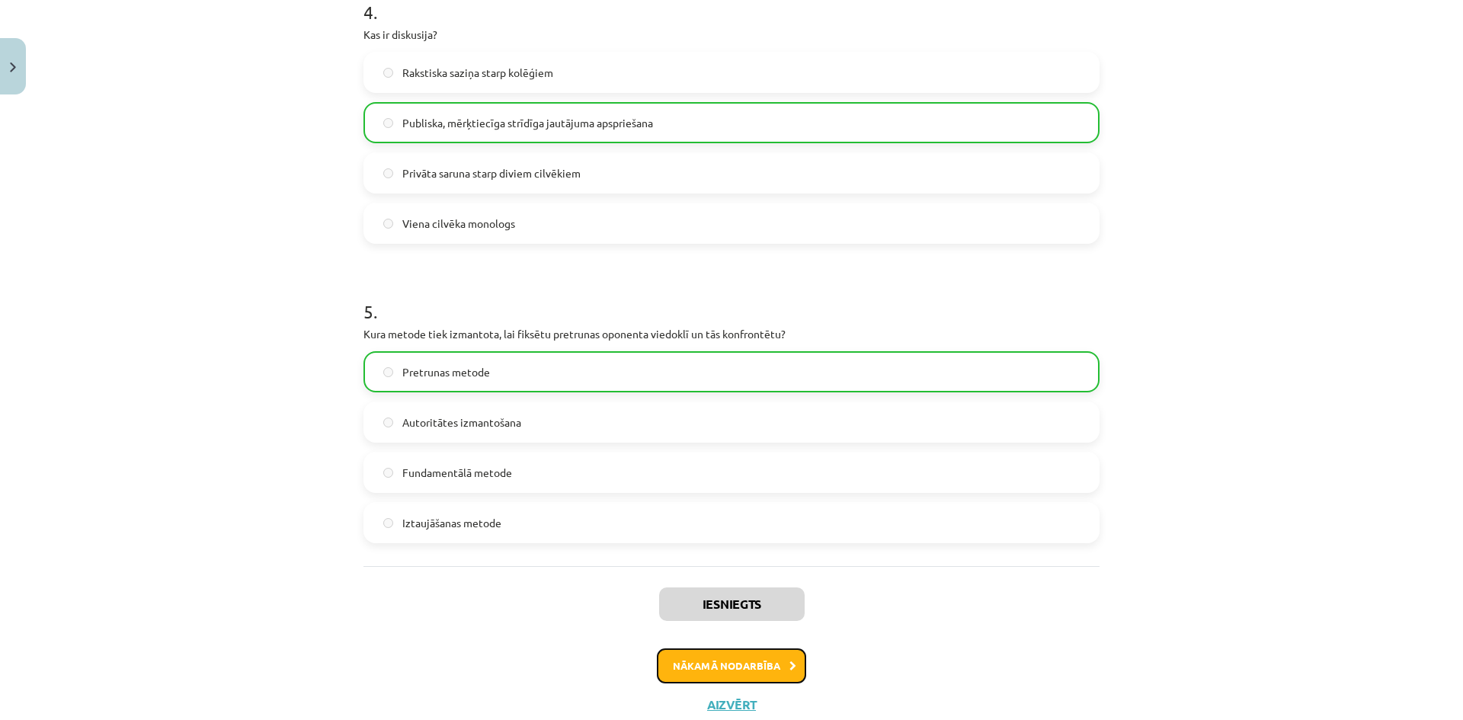
click at [798, 658] on button "Nākamā nodarbība" at bounding box center [731, 665] width 149 height 35
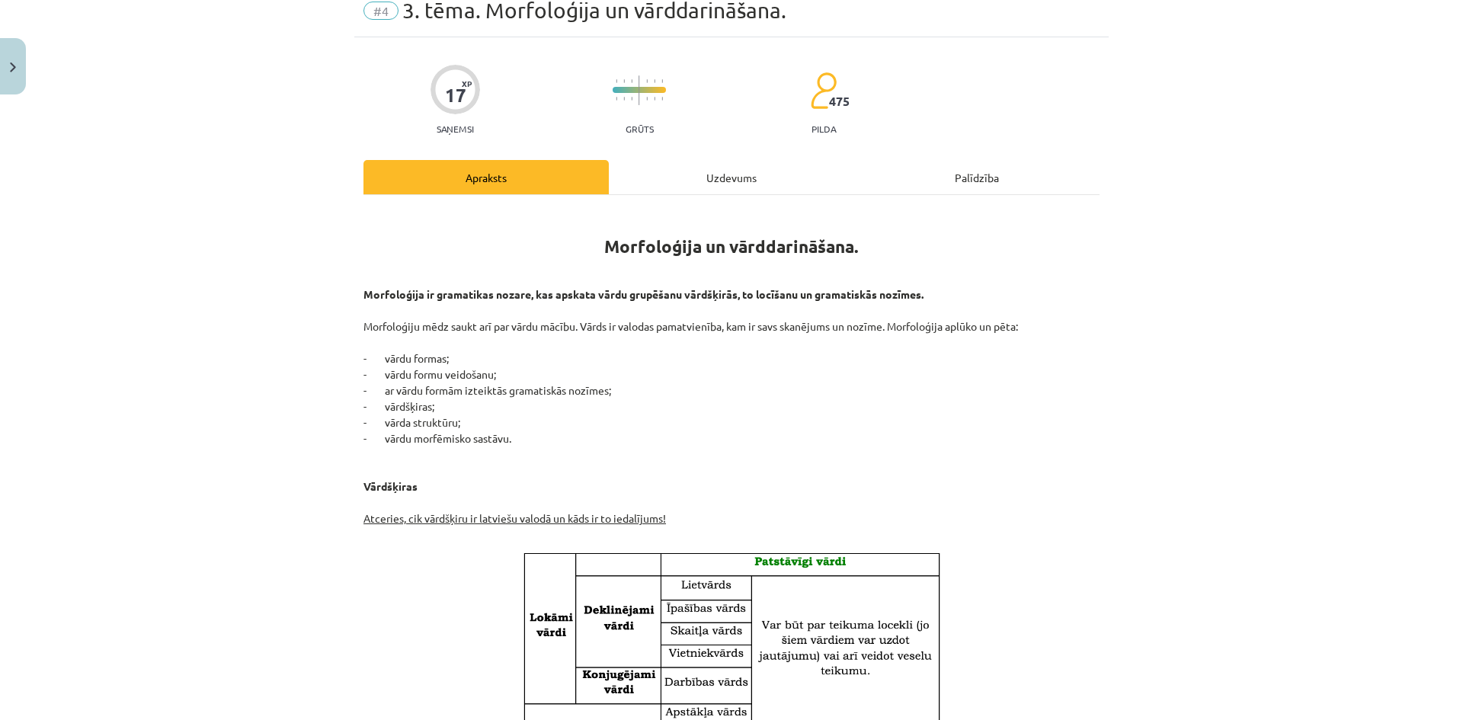
scroll to position [38, 0]
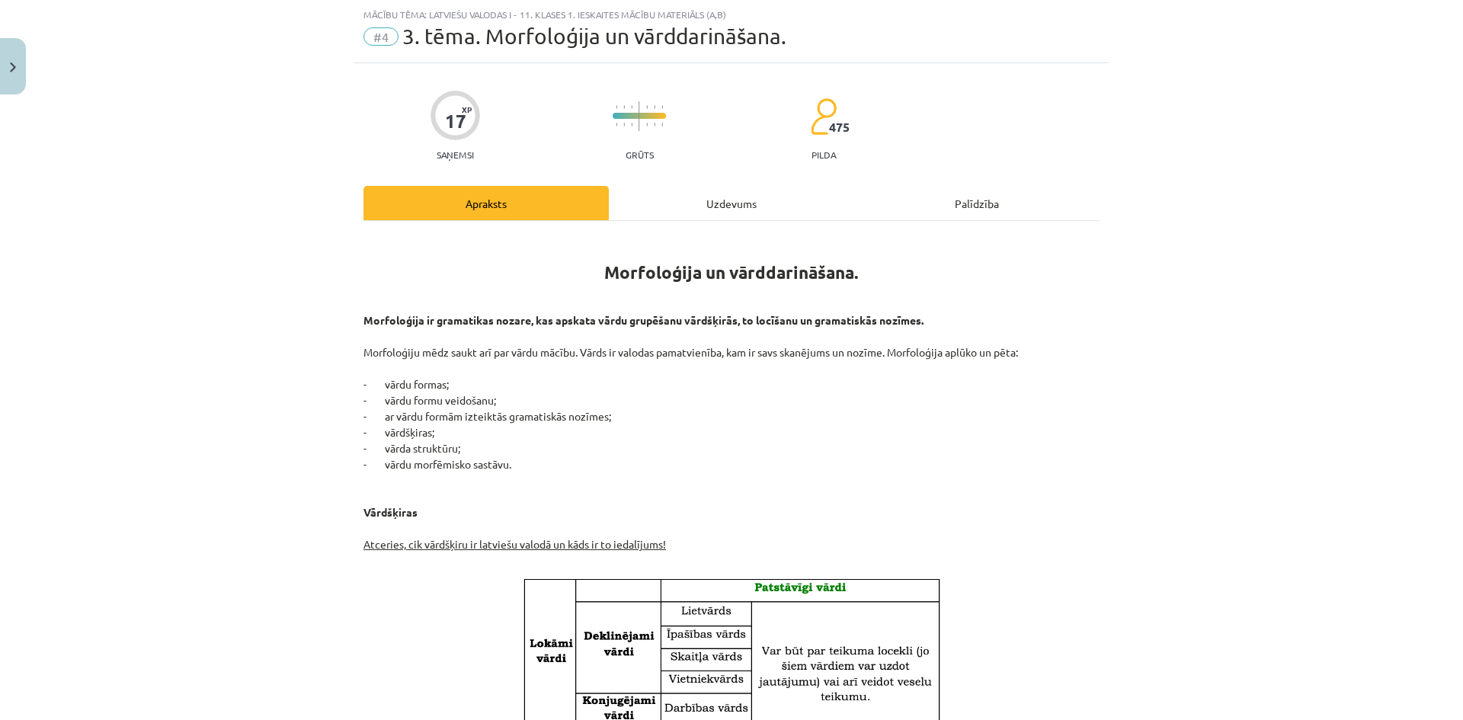
click at [727, 214] on div "Uzdevums" at bounding box center [731, 203] width 245 height 34
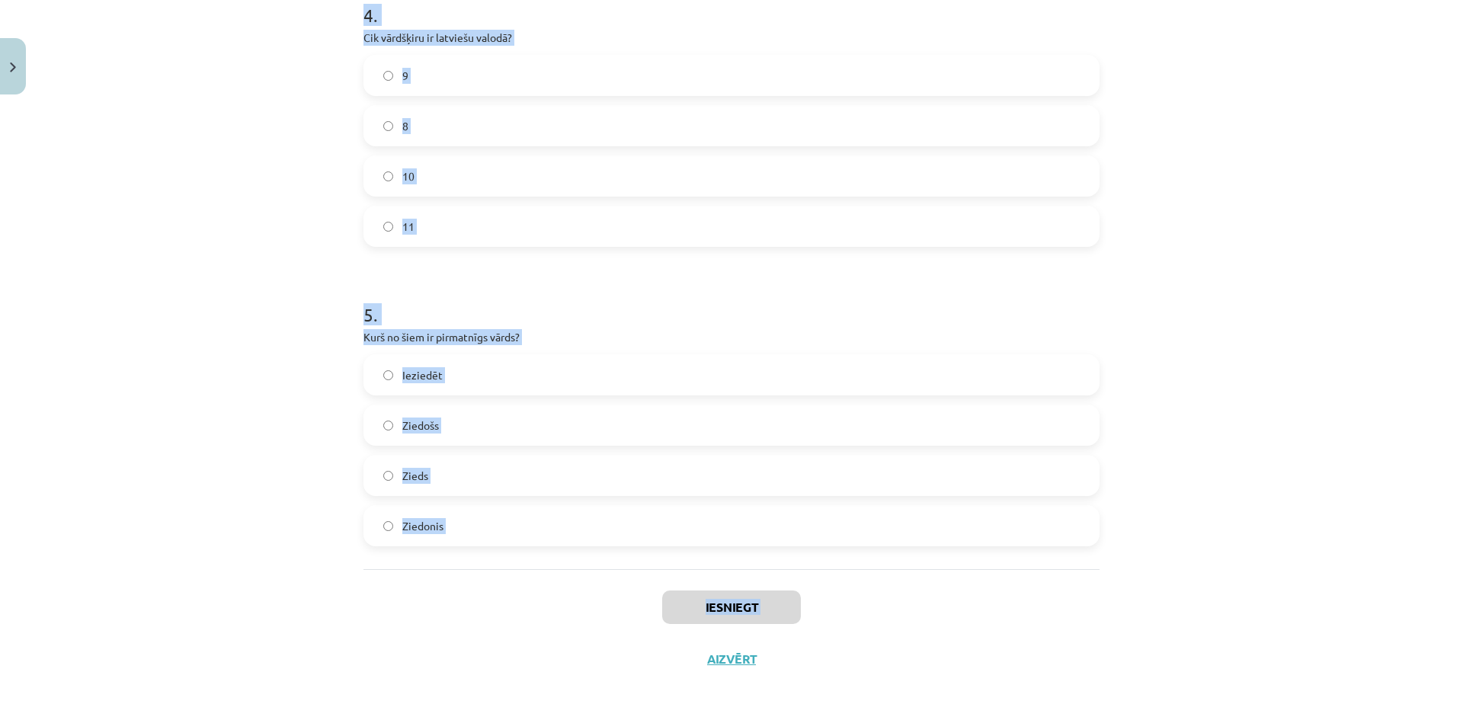
scroll to position [1226, 0]
drag, startPoint x: 356, startPoint y: 171, endPoint x: 488, endPoint y: 514, distance: 368.2
copy form "Kurš no šiem vārdiem ir atvasināts vārds? Ūdens Māja Zem Pārskrējiens 2 . Kurš …"
click at [291, 207] on div "Mācību tēma: Latviešu valodas i - 11. klases 1. ieskaites mācību materiāls (a,b…" at bounding box center [731, 360] width 1463 height 720
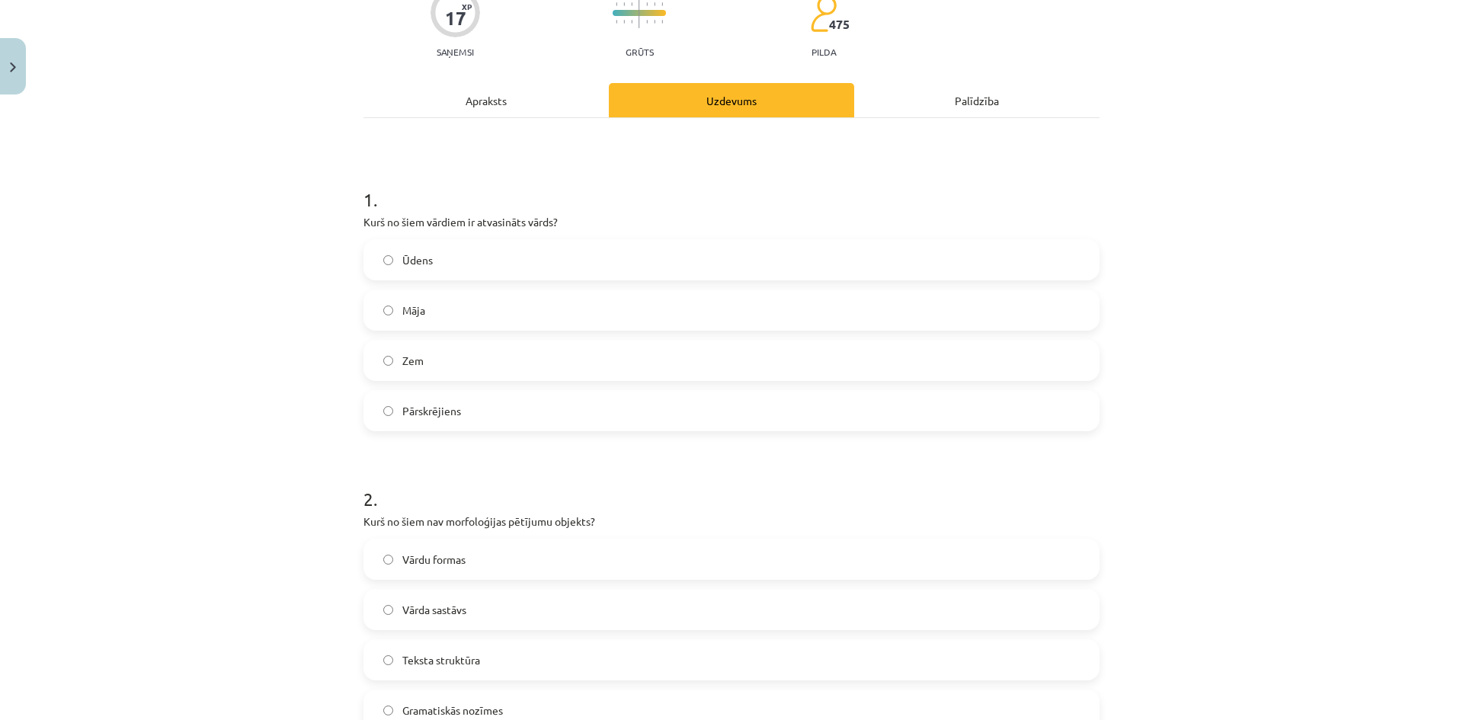
scroll to position [84, 0]
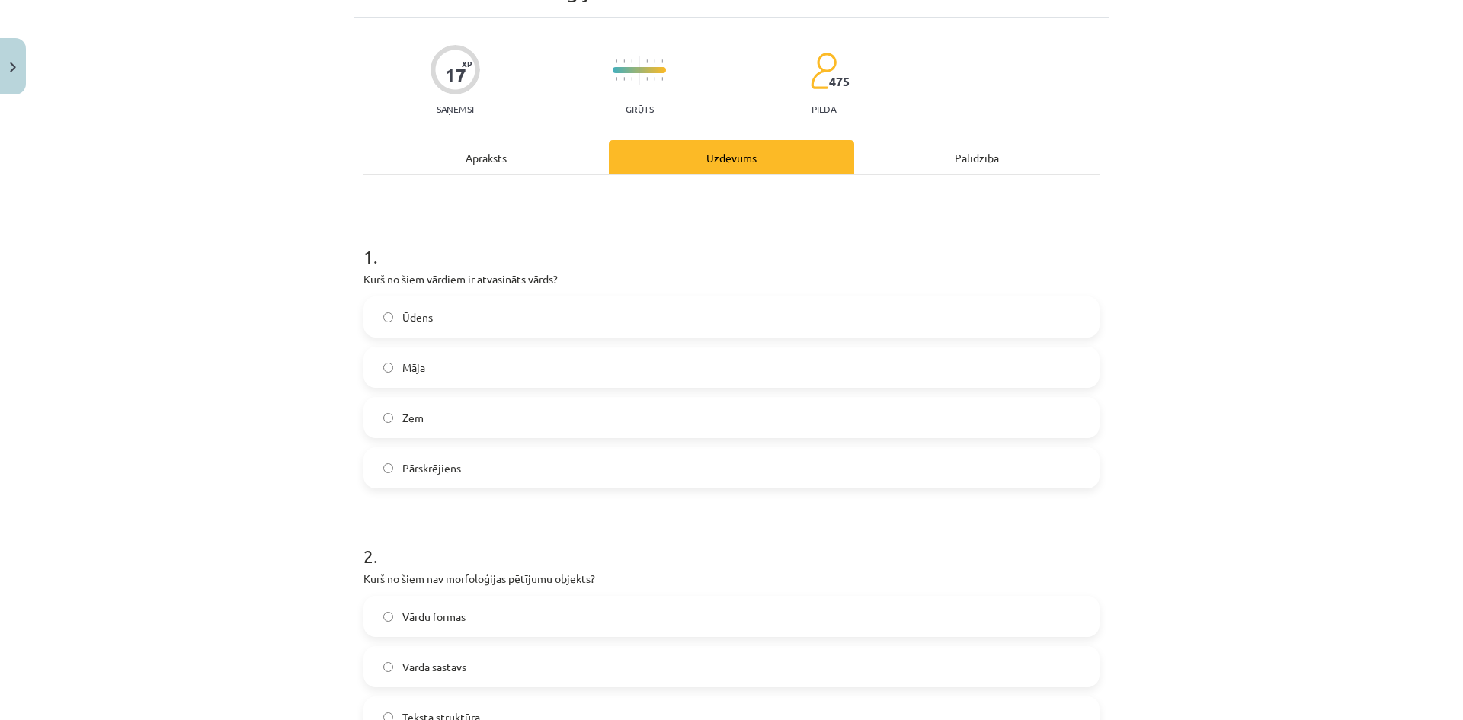
click at [504, 452] on label "Pārskrējiens" at bounding box center [731, 468] width 733 height 38
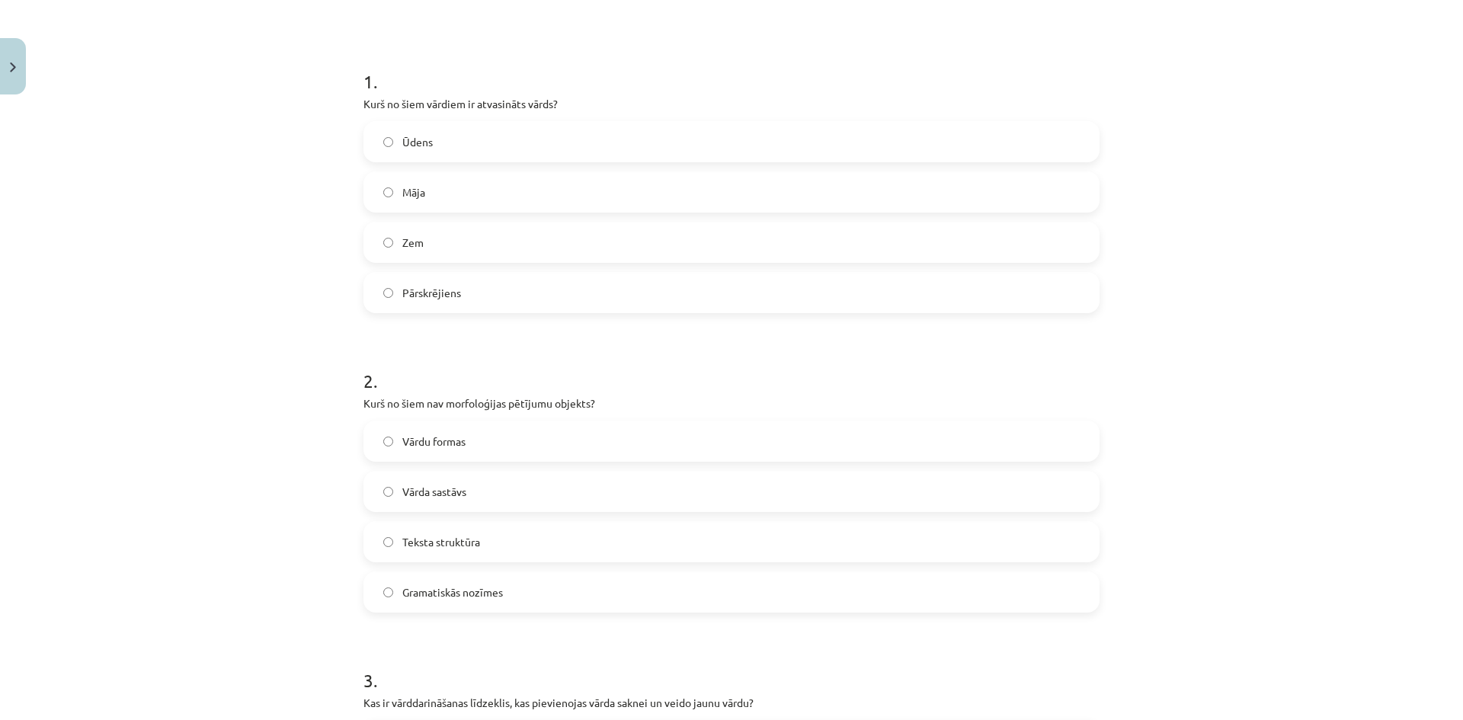
scroll to position [312, 0]
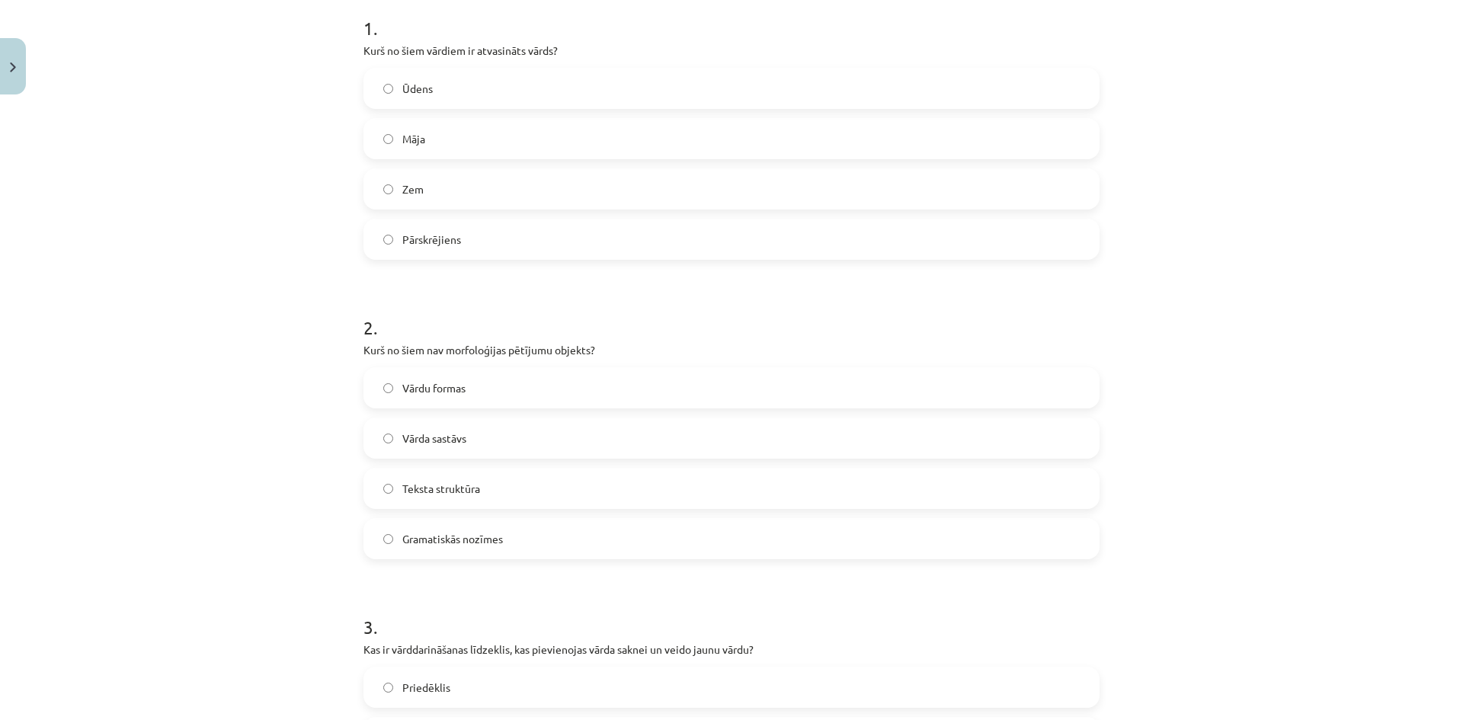
click at [561, 495] on label "Teksta struktūra" at bounding box center [731, 488] width 733 height 38
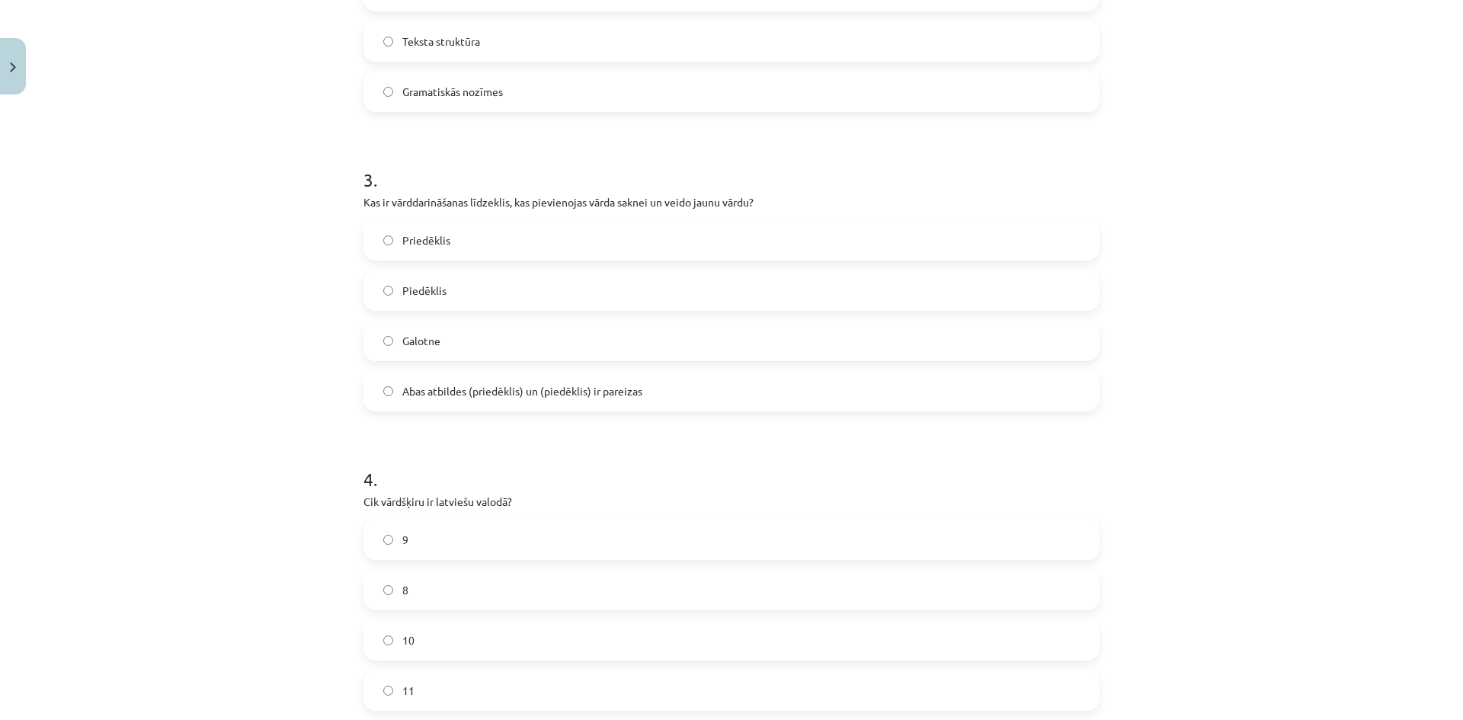
scroll to position [769, 0]
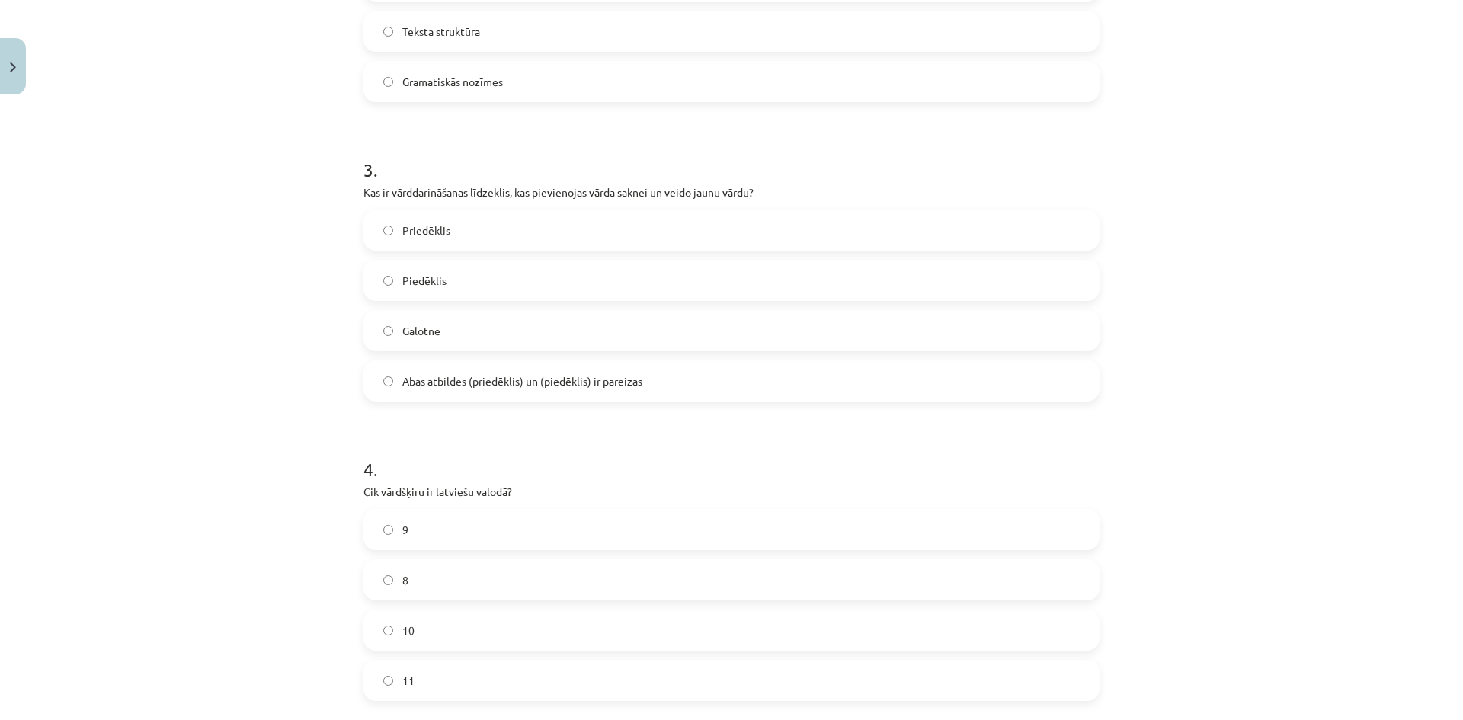
click at [424, 384] on span "Abas atbildes (priedēklis) un (piedēklis) ir pareizas" at bounding box center [522, 381] width 240 height 16
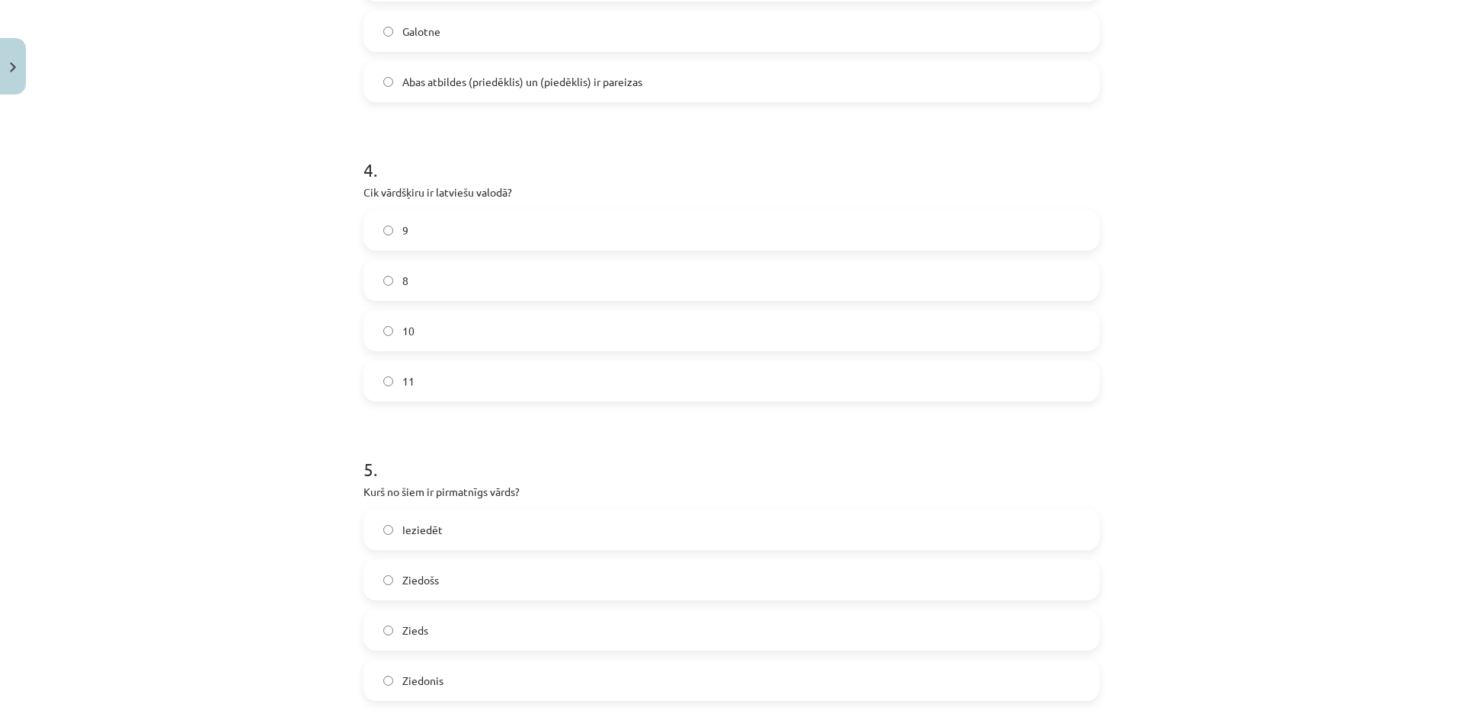
scroll to position [1074, 0]
click at [469, 235] on label "9" at bounding box center [731, 225] width 733 height 38
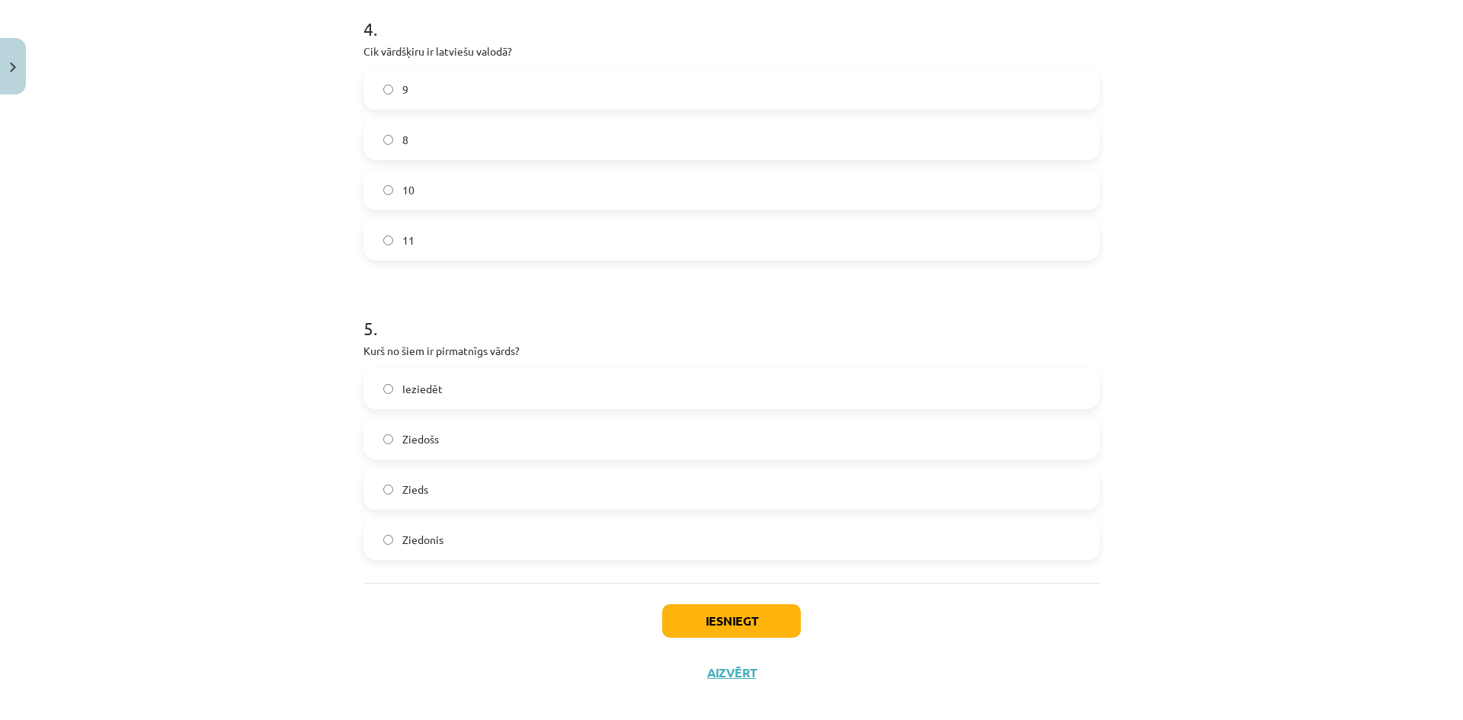
scroll to position [1226, 0]
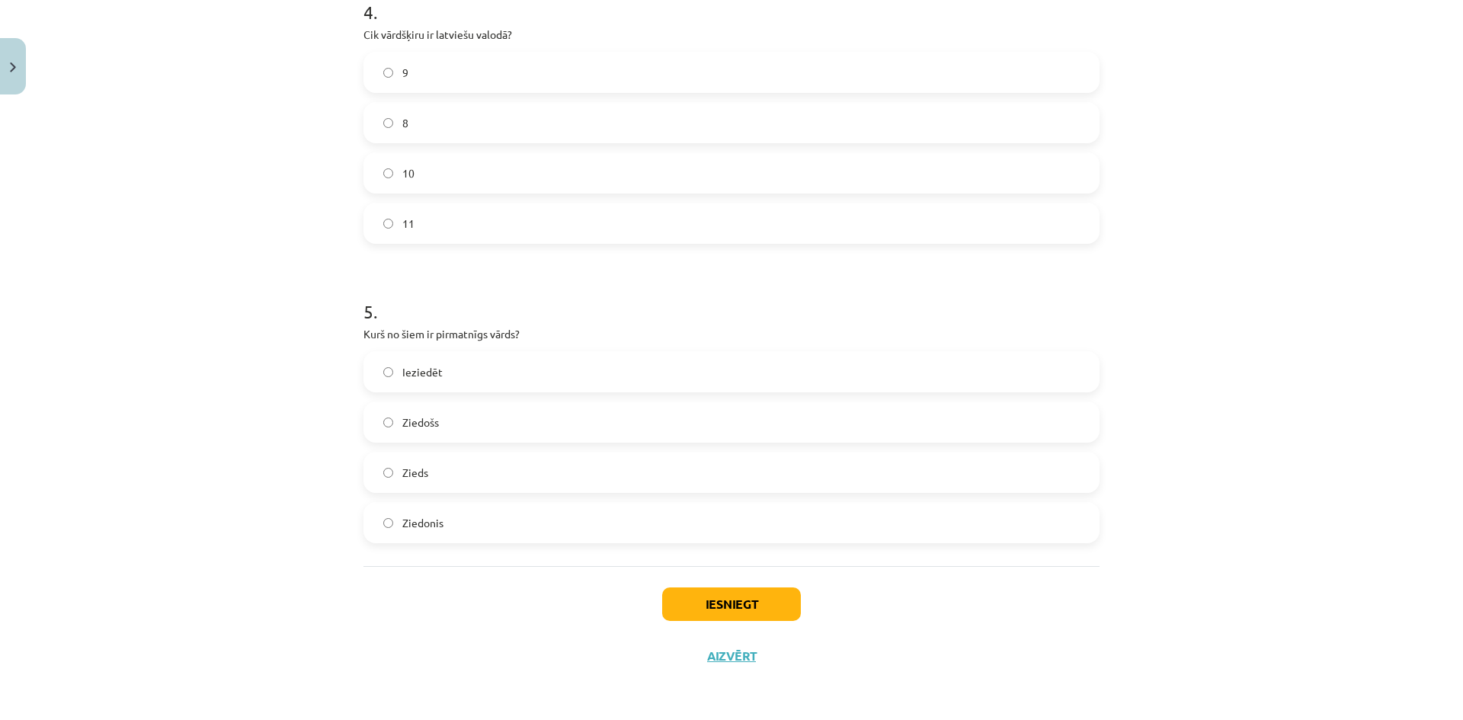
click at [472, 472] on label "Zieds" at bounding box center [731, 472] width 733 height 38
click at [750, 605] on button "Iesniegt" at bounding box center [731, 604] width 139 height 34
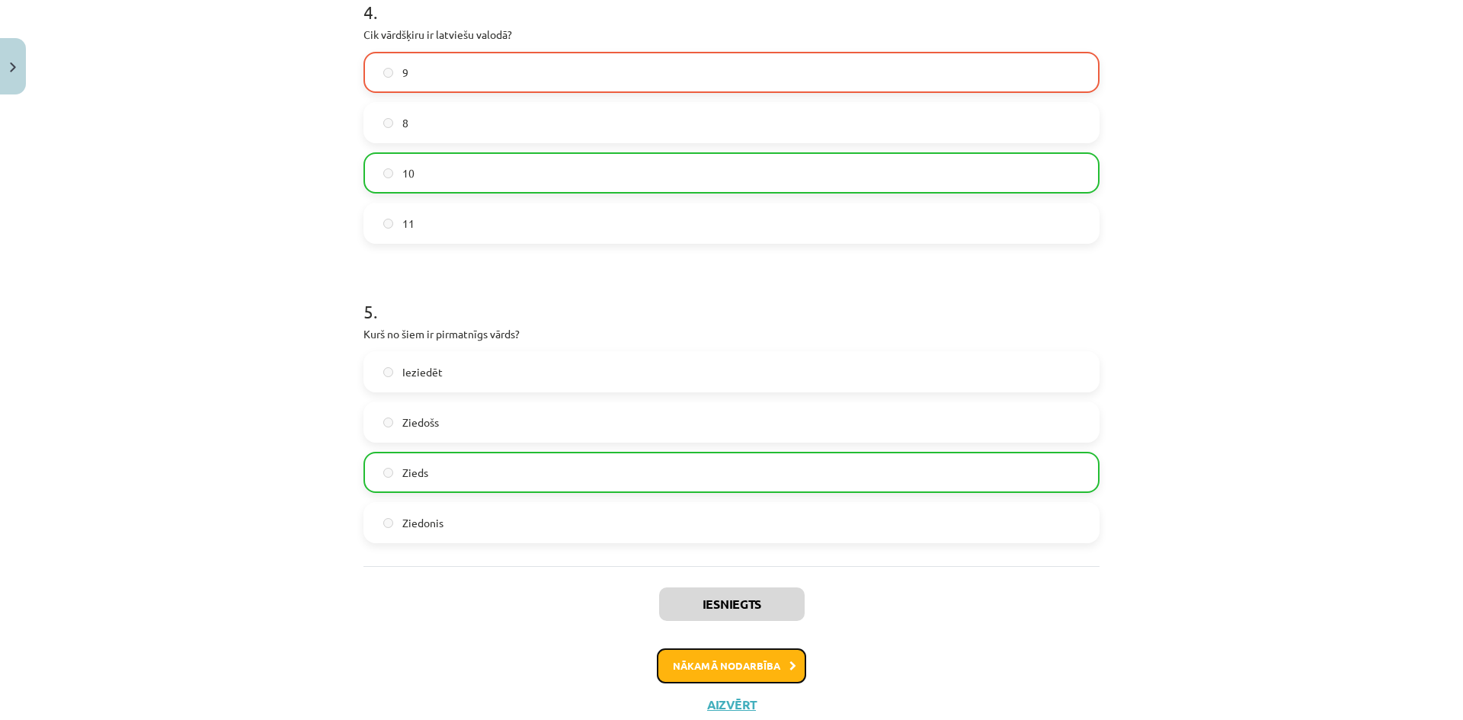
click at [769, 657] on button "Nākamā nodarbība" at bounding box center [731, 665] width 149 height 35
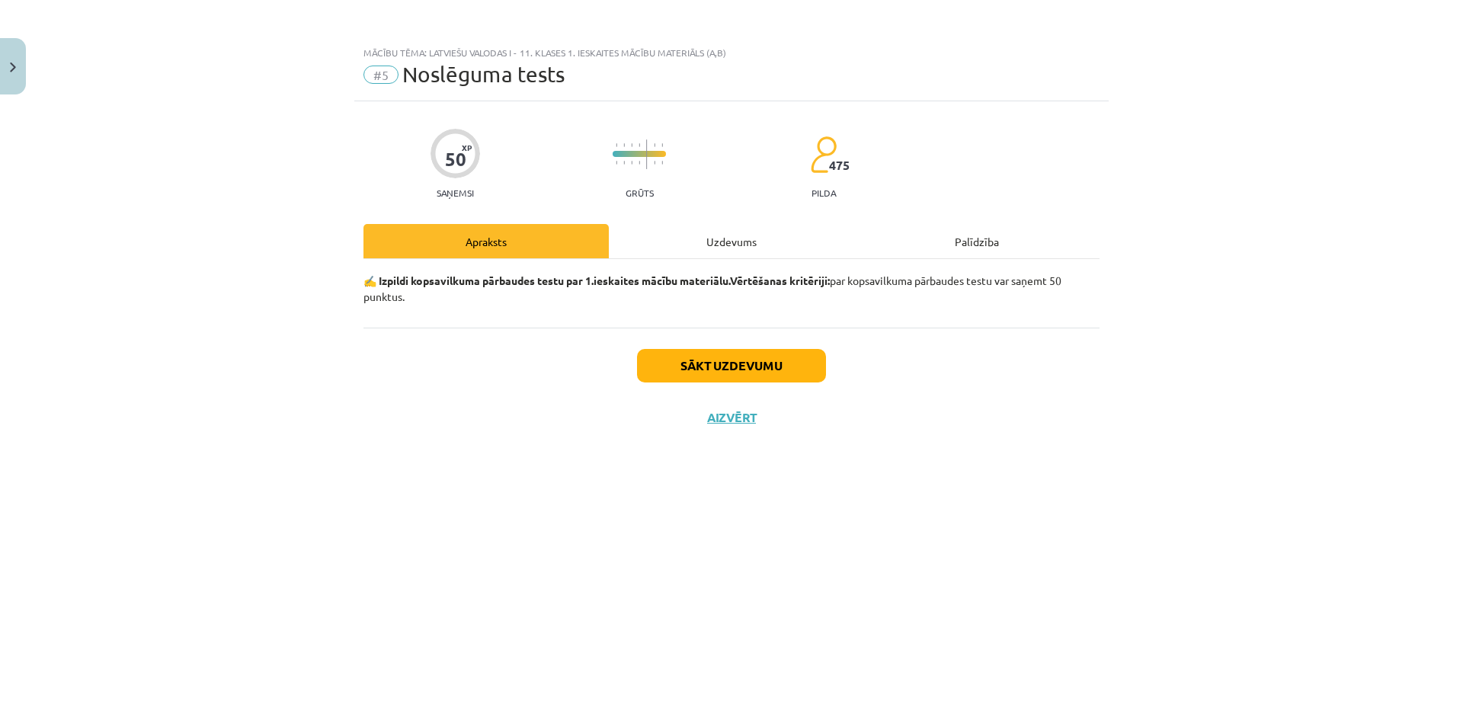
click at [715, 247] on div "Uzdevums" at bounding box center [731, 241] width 245 height 34
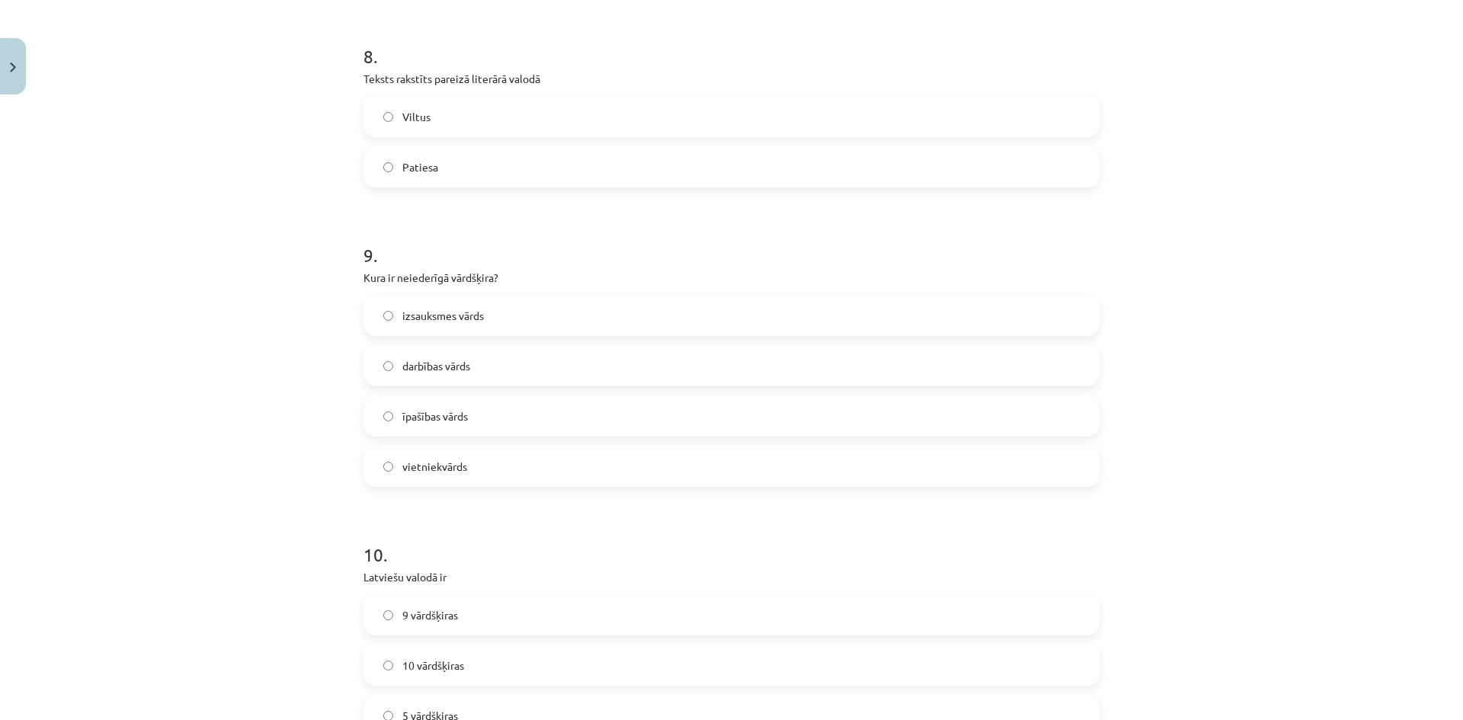
scroll to position [2486, 0]
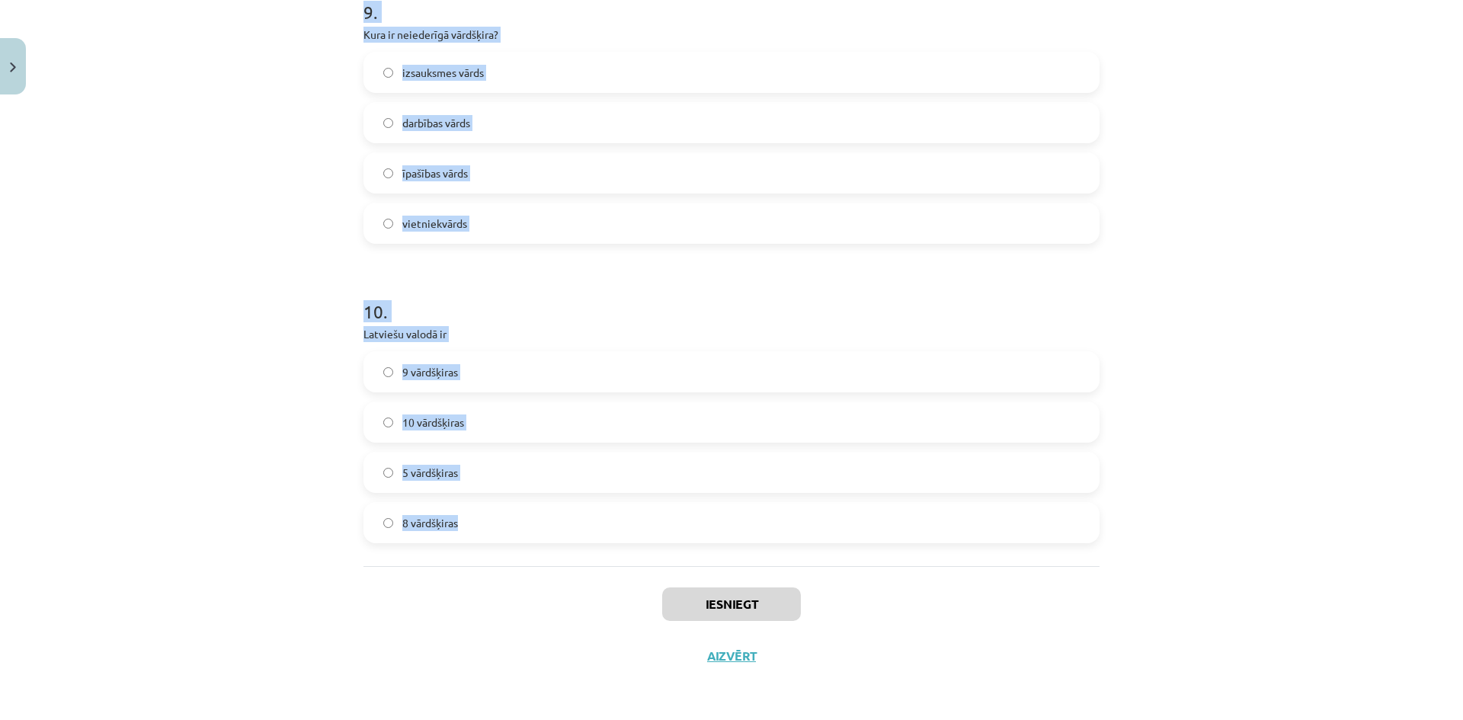
drag, startPoint x: 356, startPoint y: 359, endPoint x: 478, endPoint y: 523, distance: 204.2
copy form "Ar cilvēka organisma īpatnībām ir saistāma: sociālā identitāte; psiholoģiskā id…"
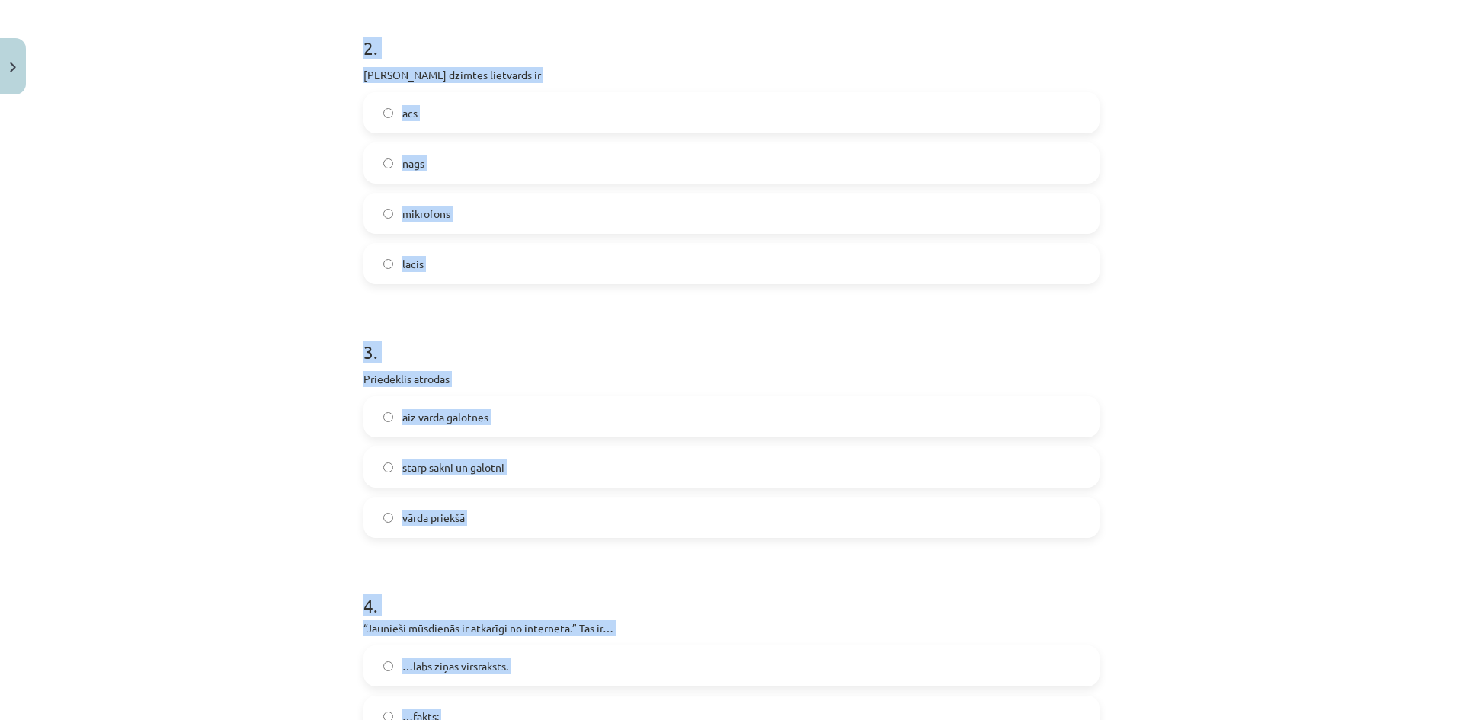
scroll to position [124, 0]
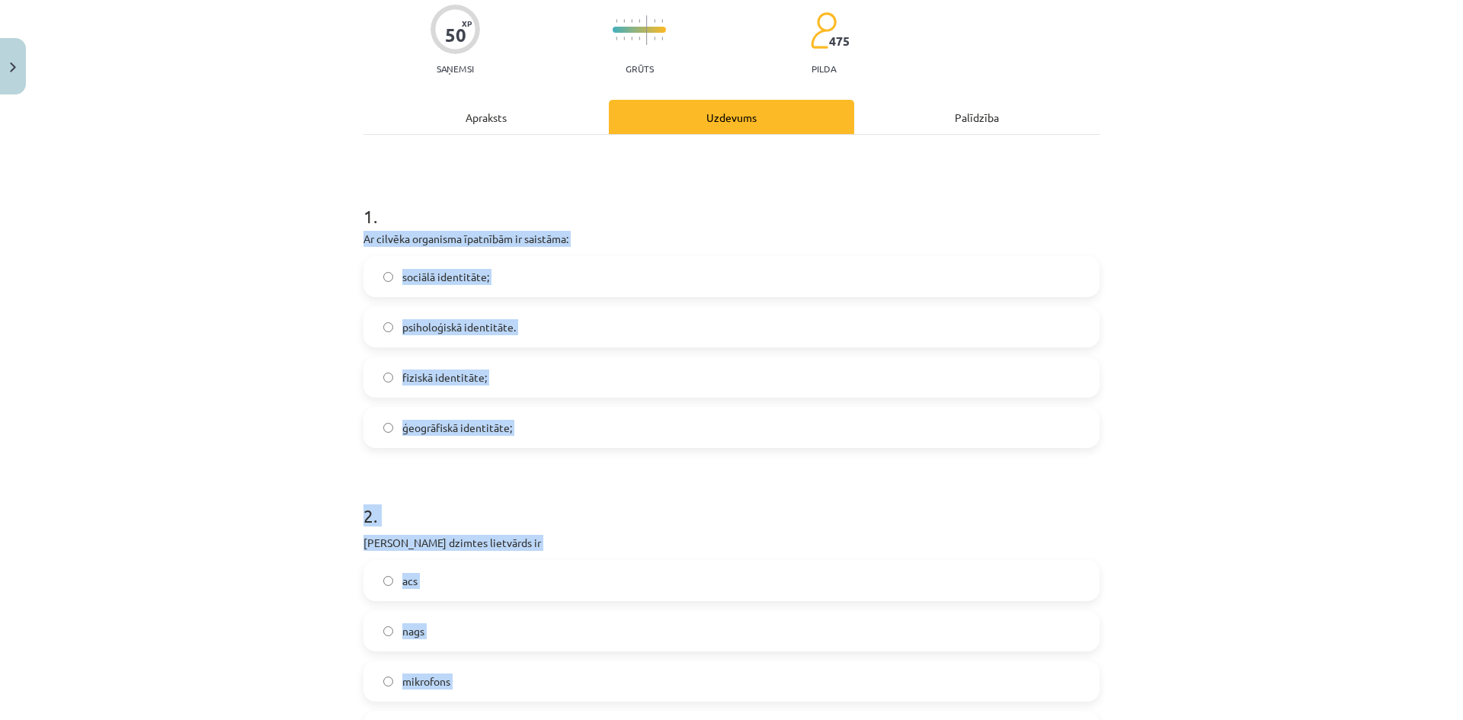
click at [403, 245] on p "Ar cilvēka organisma īpatnībām ir saistāma:" at bounding box center [731, 239] width 736 height 16
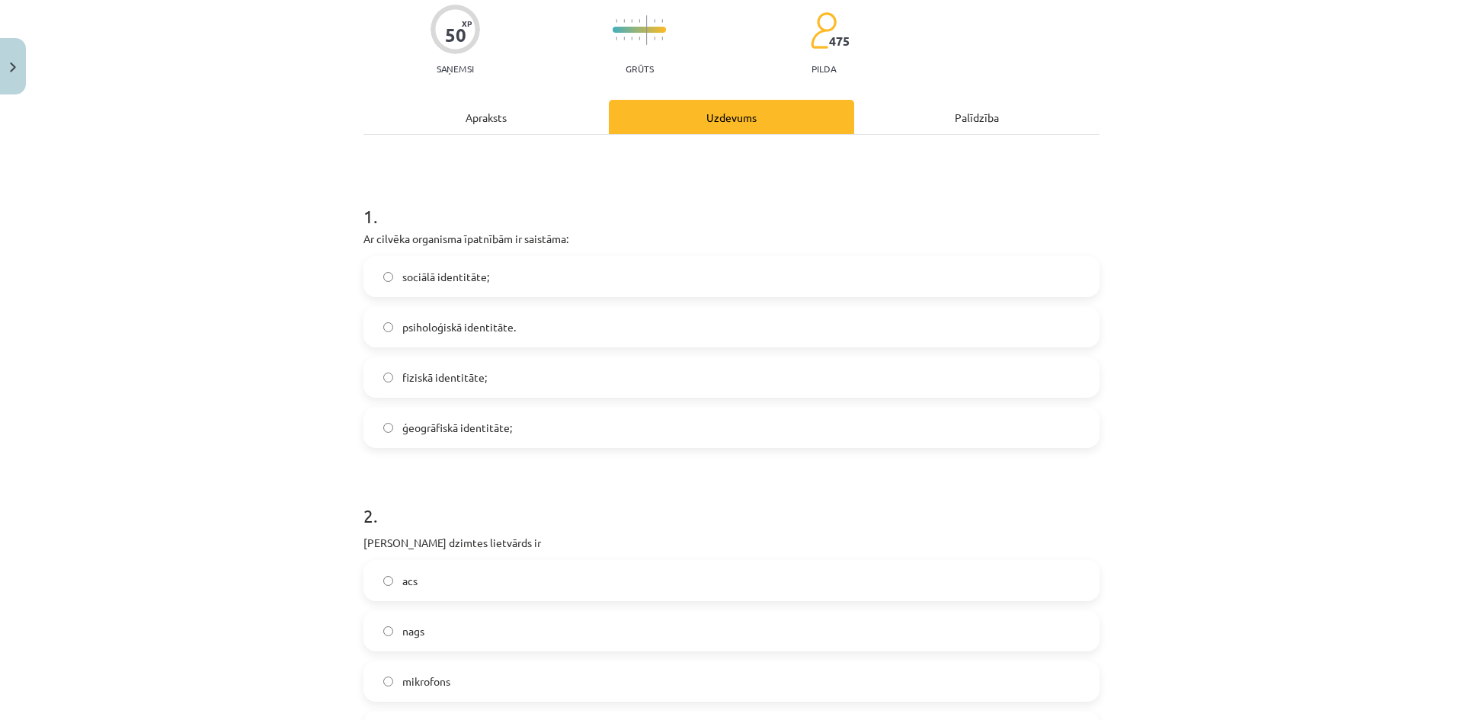
click at [454, 383] on span "fiziskā identitāte;" at bounding box center [444, 377] width 85 height 16
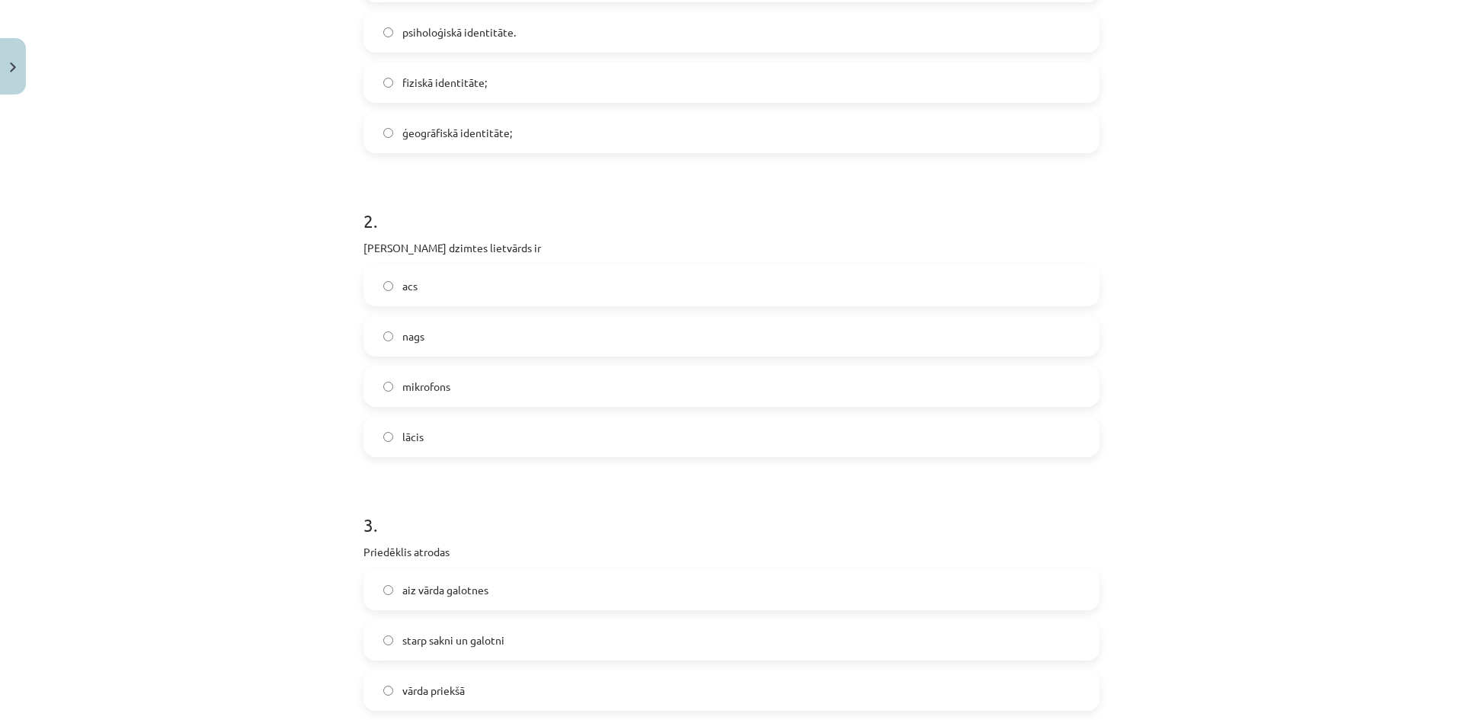
scroll to position [429, 0]
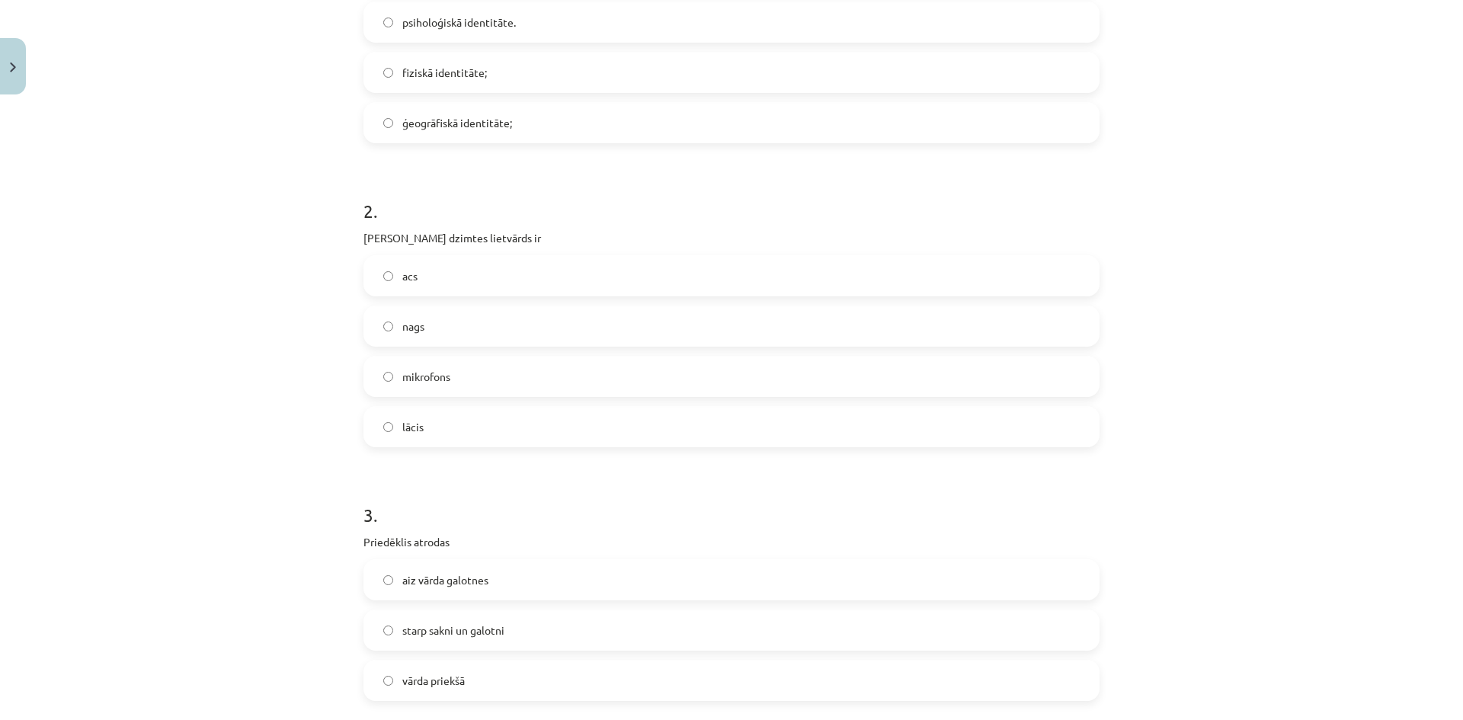
click at [452, 280] on label "acs" at bounding box center [731, 276] width 733 height 38
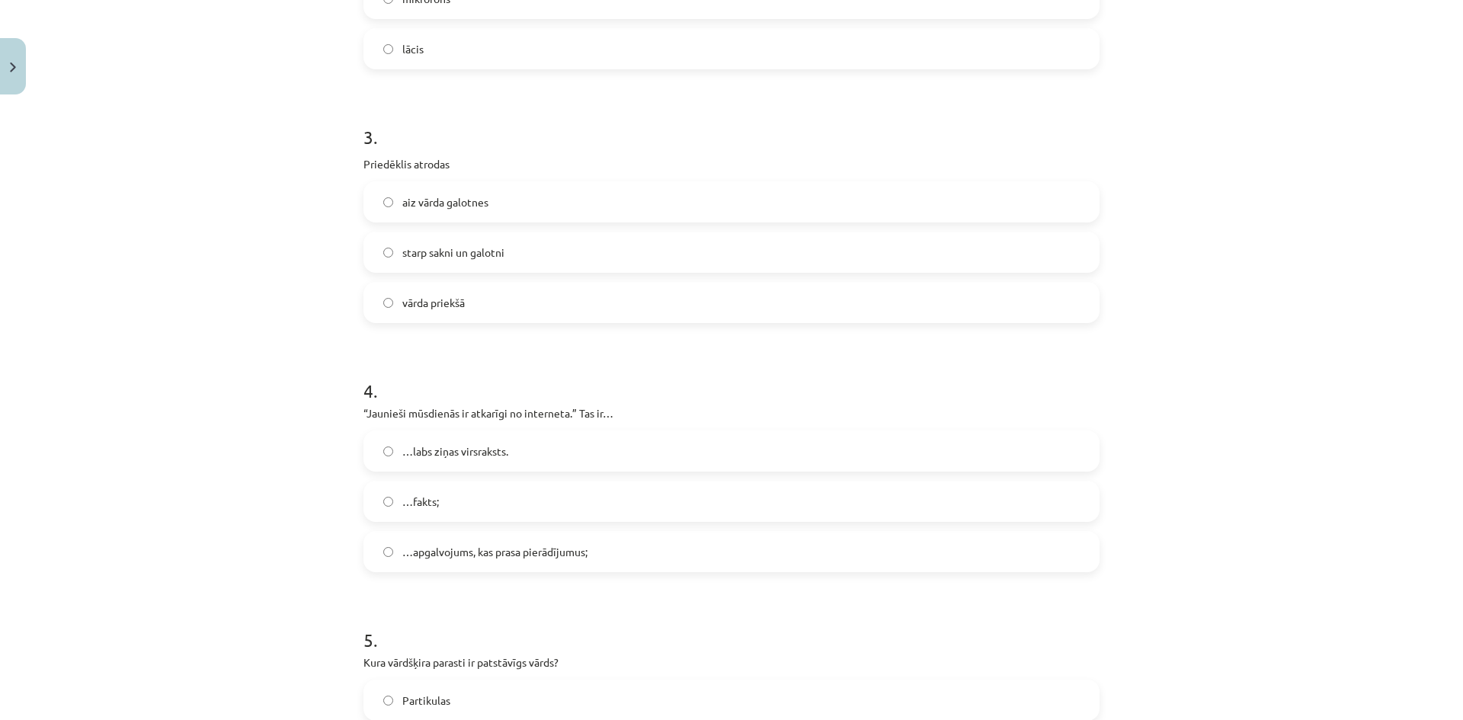
scroll to position [810, 0]
drag, startPoint x: 384, startPoint y: 289, endPoint x: 361, endPoint y: 296, distance: 24.1
click at [381, 289] on label "vārda priekšā" at bounding box center [731, 299] width 733 height 38
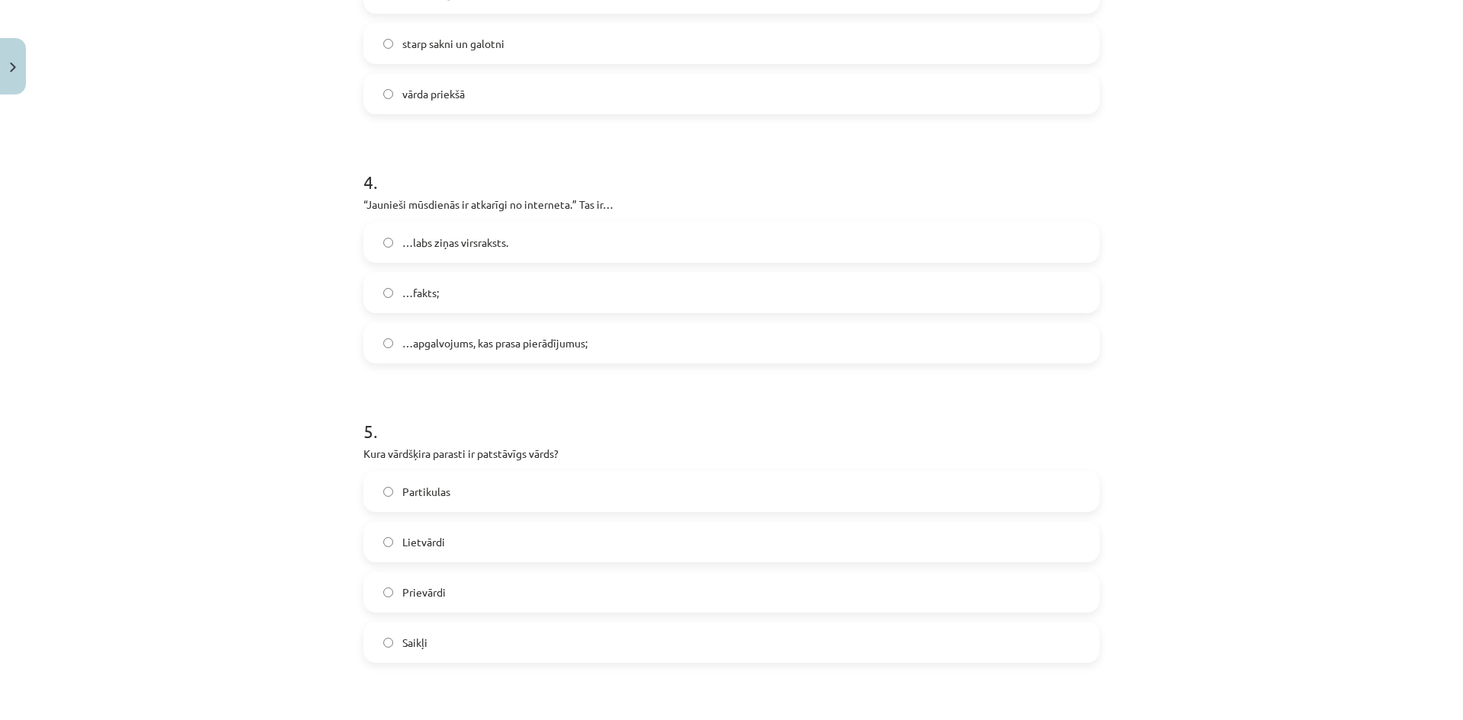
scroll to position [1038, 0]
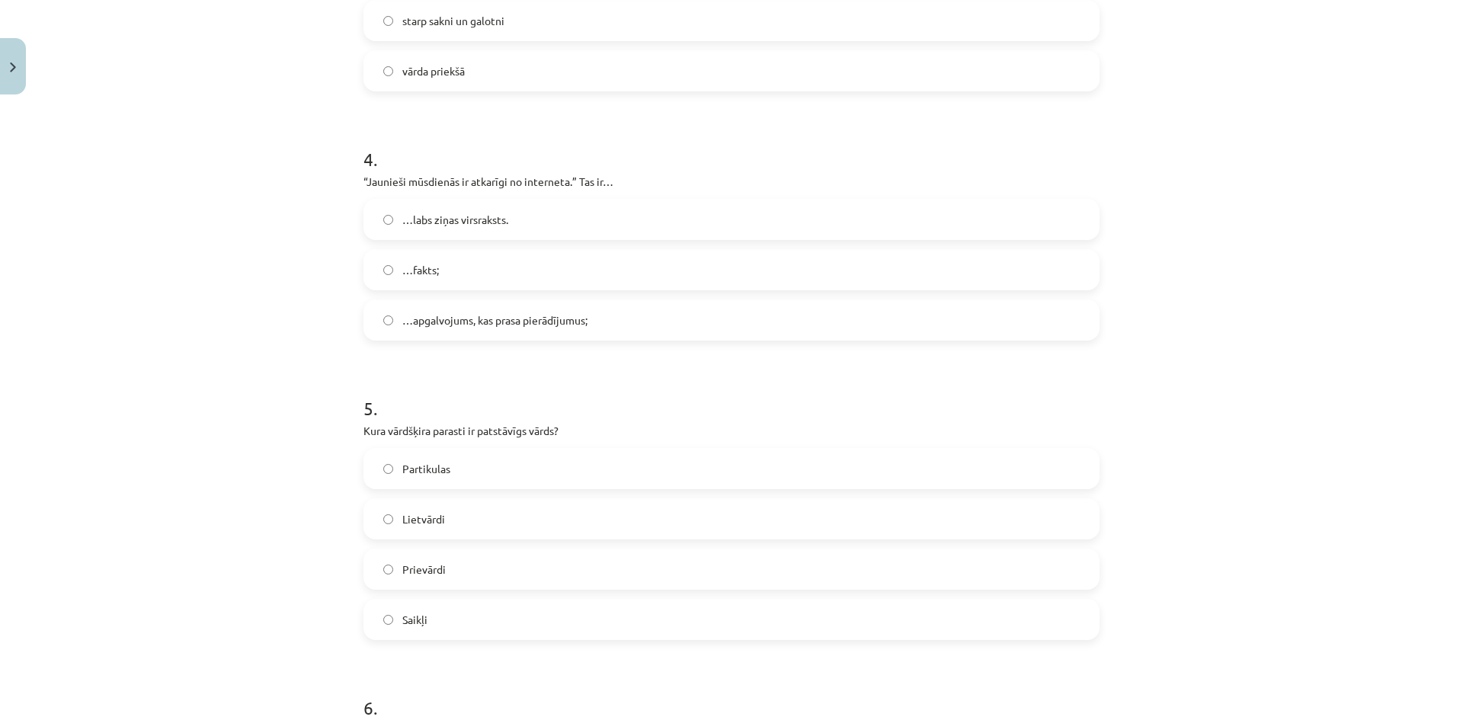
click at [423, 324] on span "…apgalvojums, kas prasa pierādījumus;" at bounding box center [494, 320] width 185 height 16
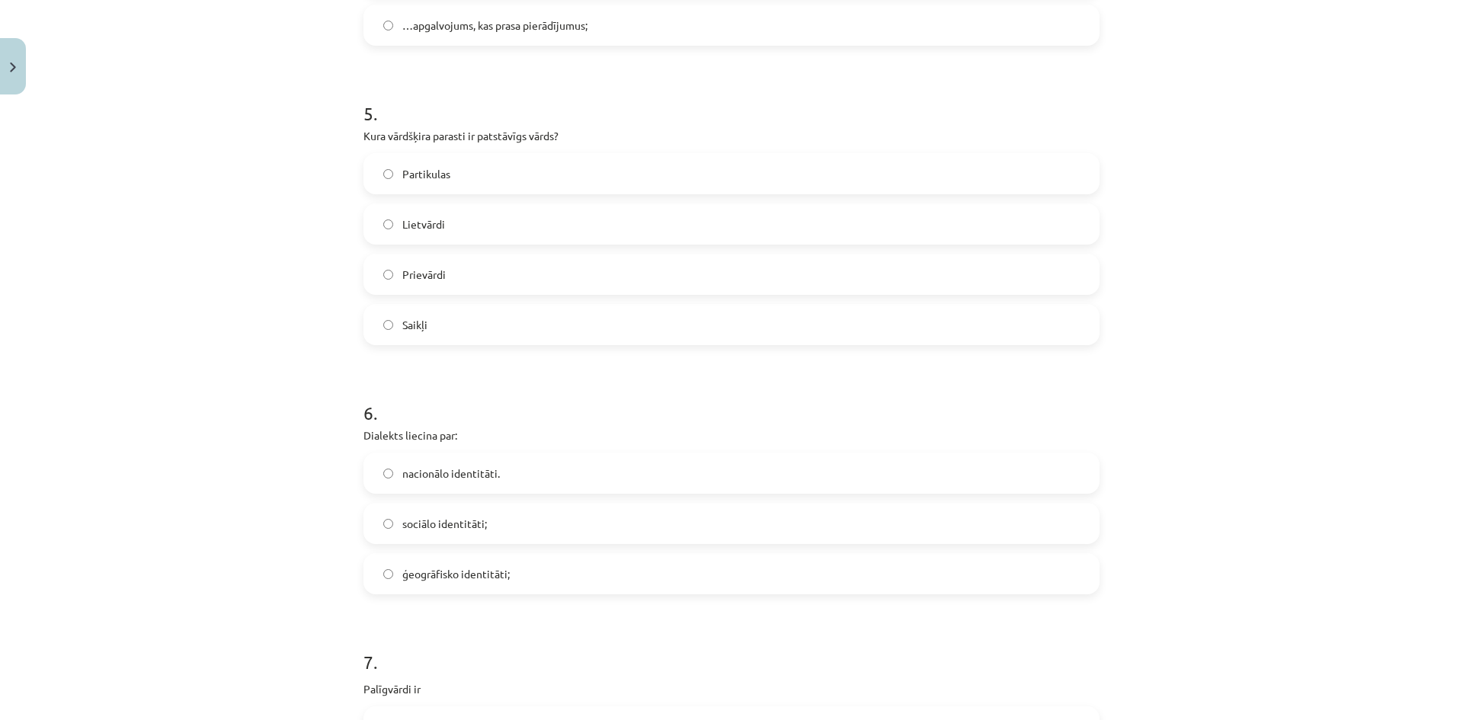
scroll to position [1343, 0]
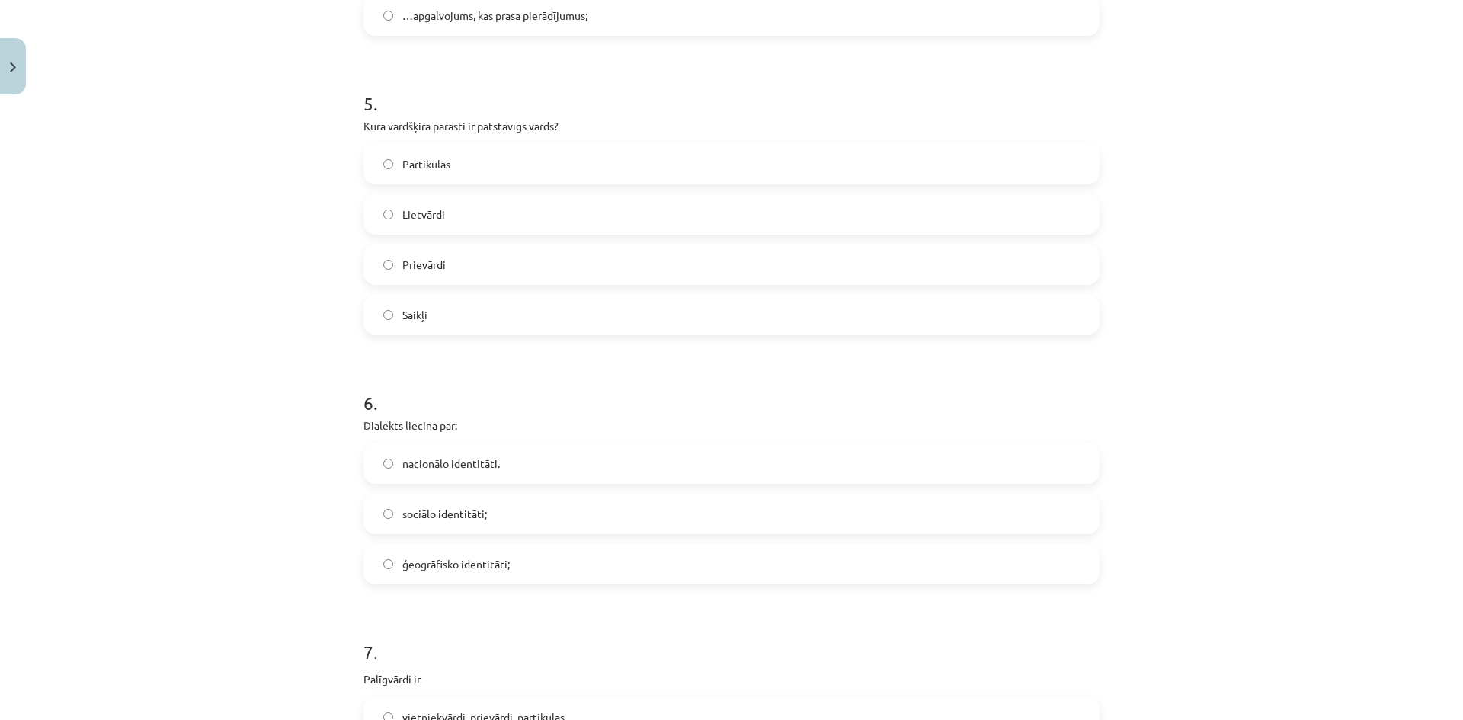
click at [379, 204] on label "Lietvārdi" at bounding box center [731, 214] width 733 height 38
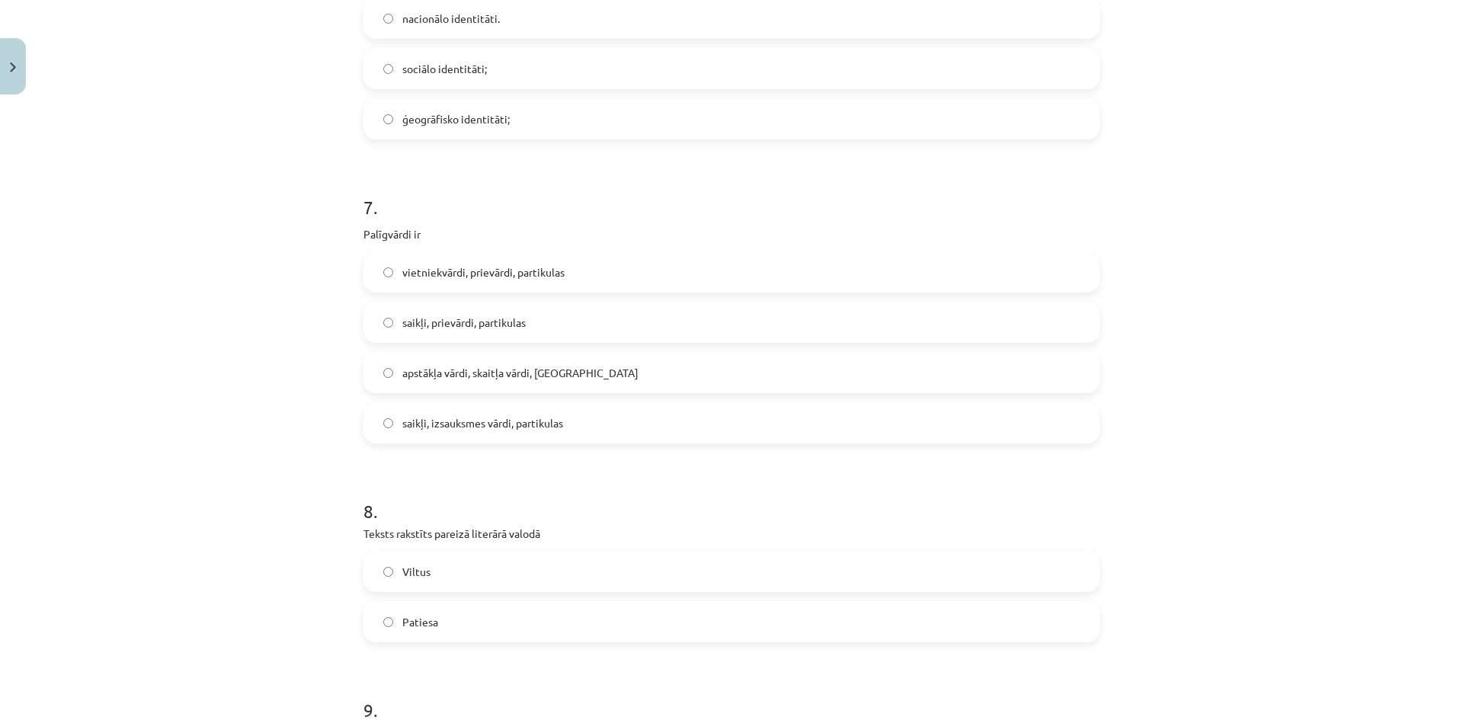
scroll to position [1800, 0]
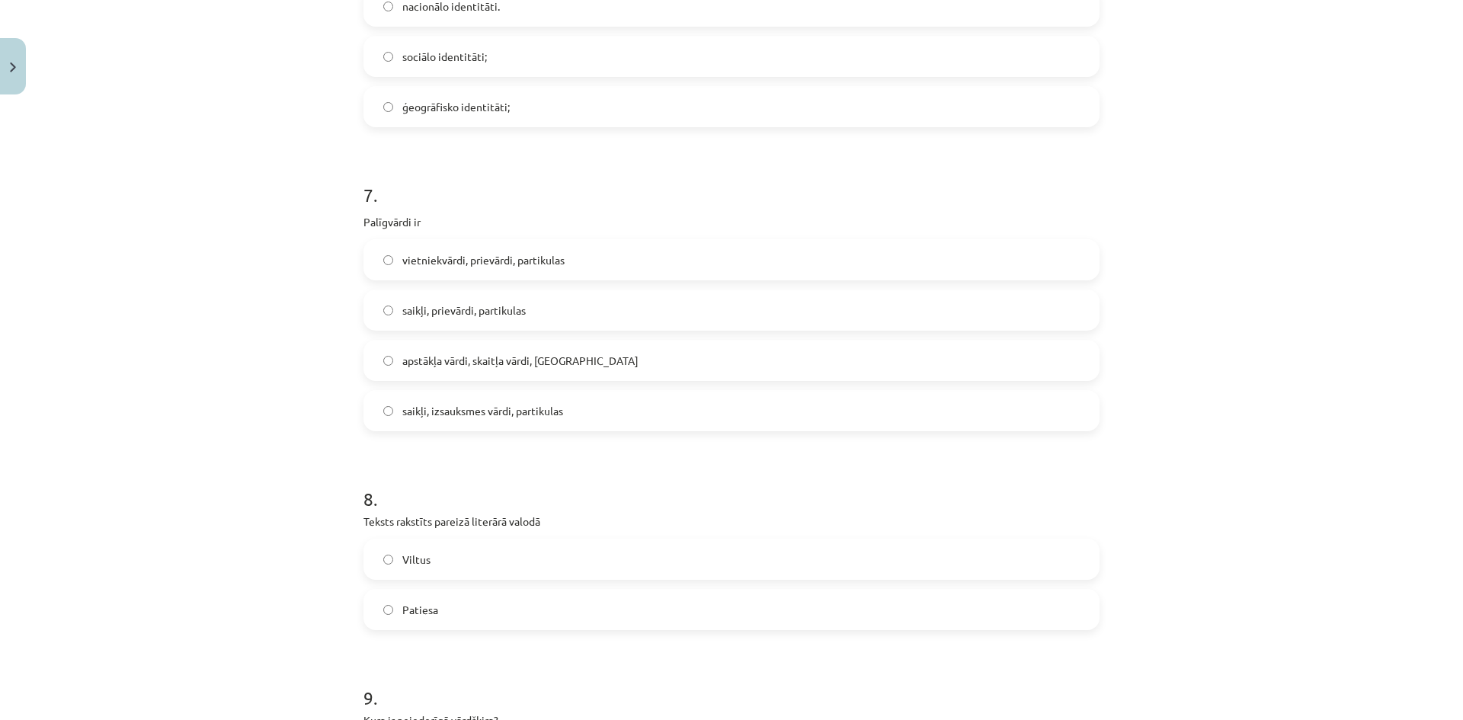
click at [431, 303] on span "saikļi, prievārdi, partikulas" at bounding box center [463, 310] width 123 height 16
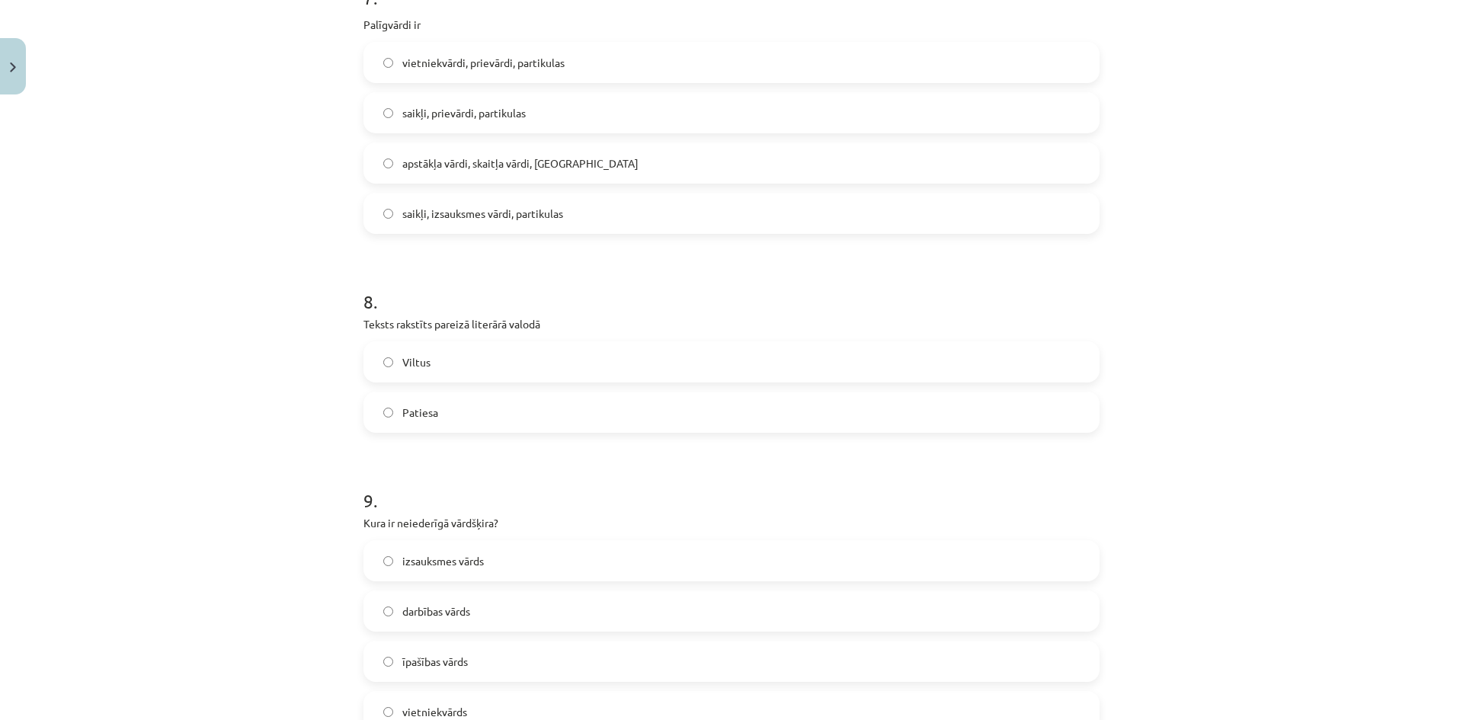
scroll to position [2105, 0]
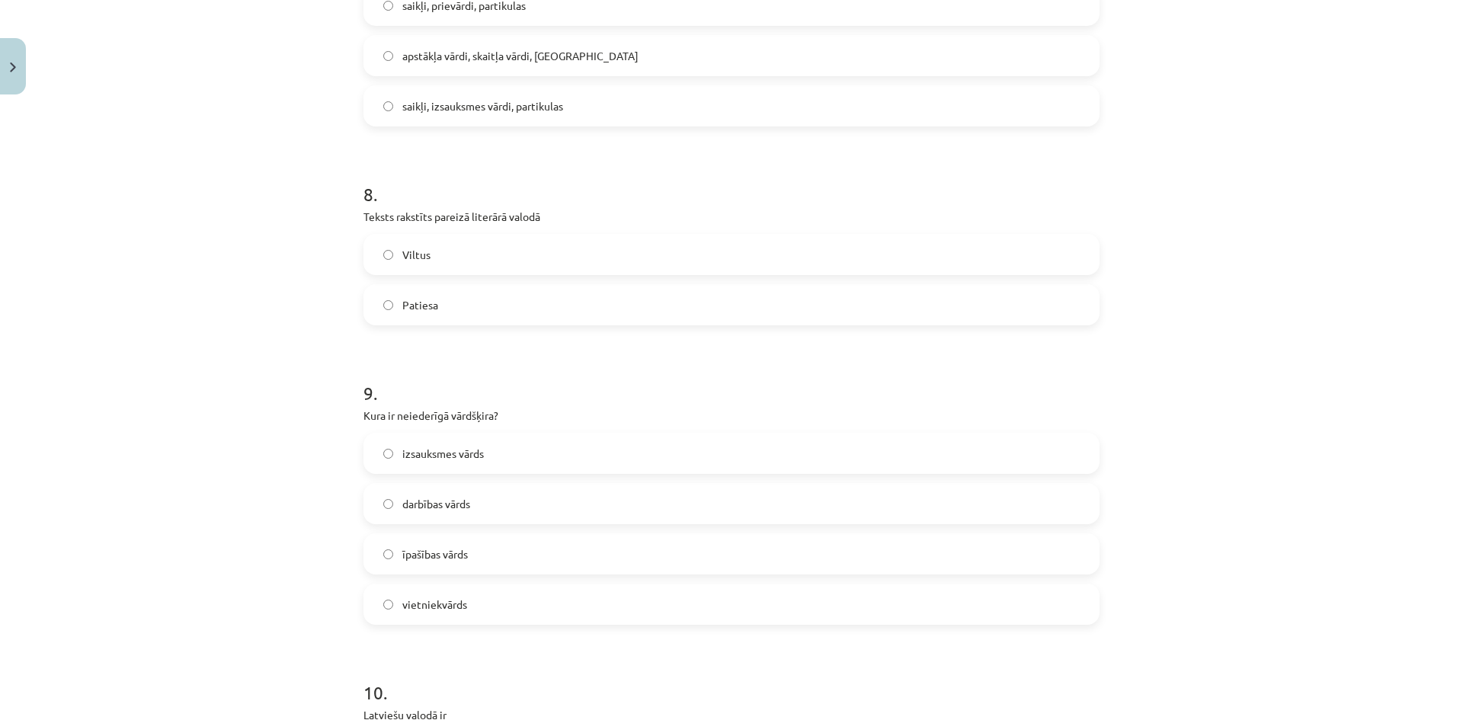
click at [422, 308] on span "Patiesa" at bounding box center [420, 305] width 36 height 16
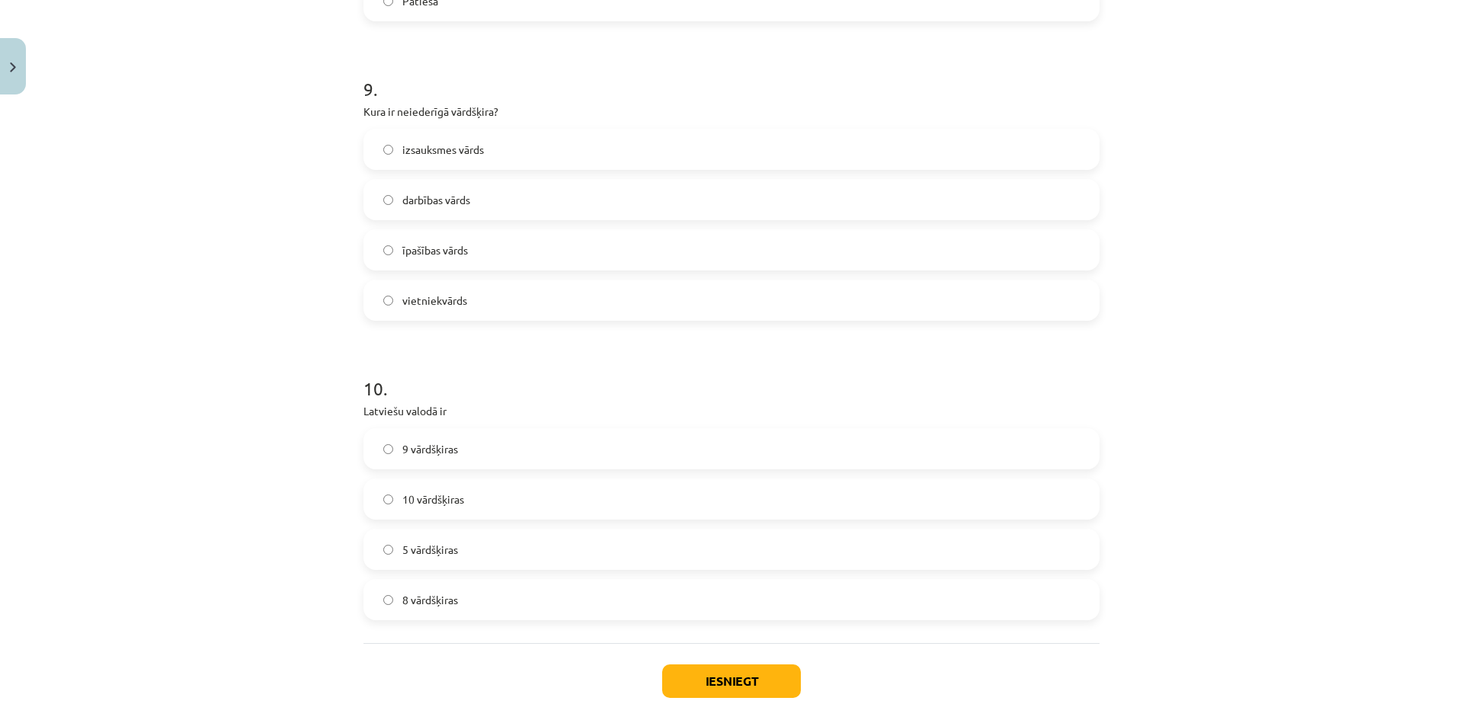
scroll to position [2409, 0]
click at [483, 152] on label "izsauksmes vārds" at bounding box center [731, 148] width 733 height 38
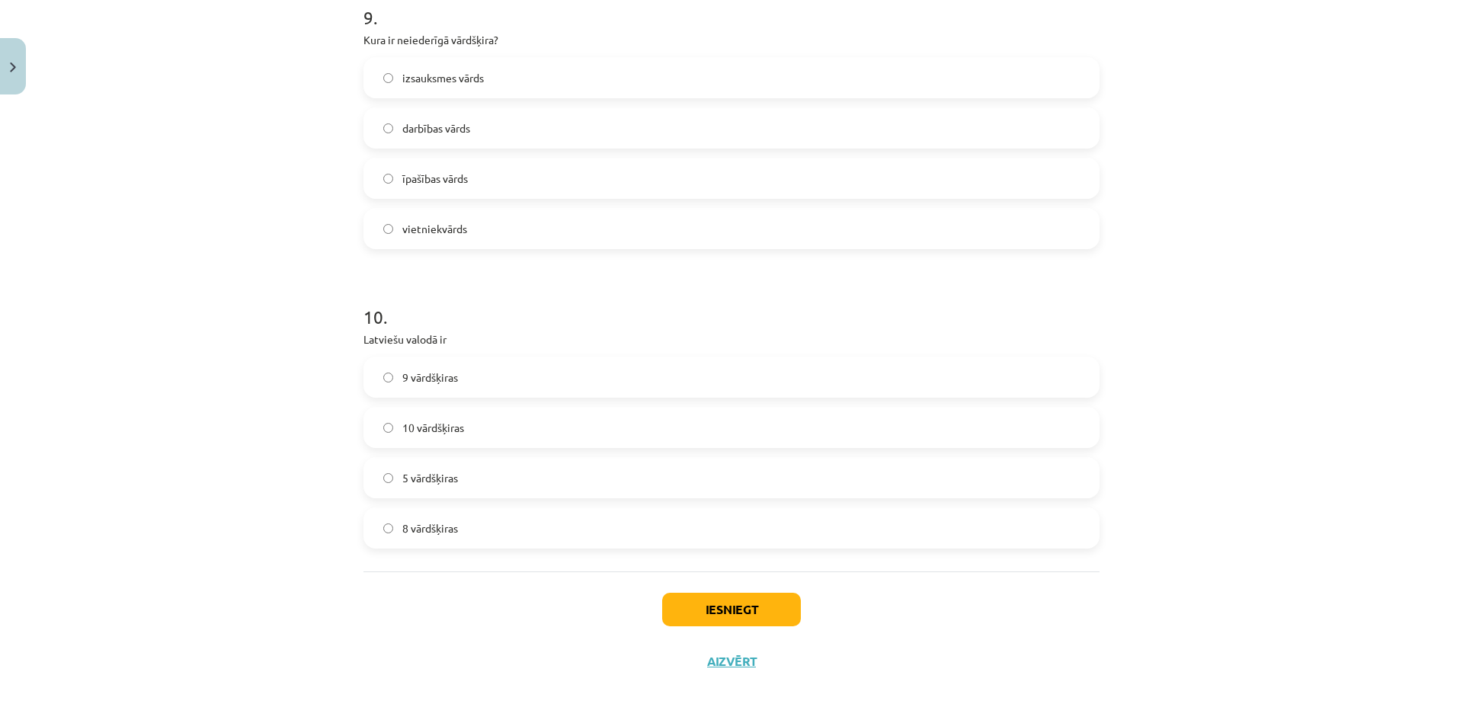
scroll to position [2486, 0]
click at [448, 426] on span "10 vārdšķiras" at bounding box center [433, 422] width 62 height 16
click at [753, 612] on button "Iesniegt" at bounding box center [731, 604] width 139 height 34
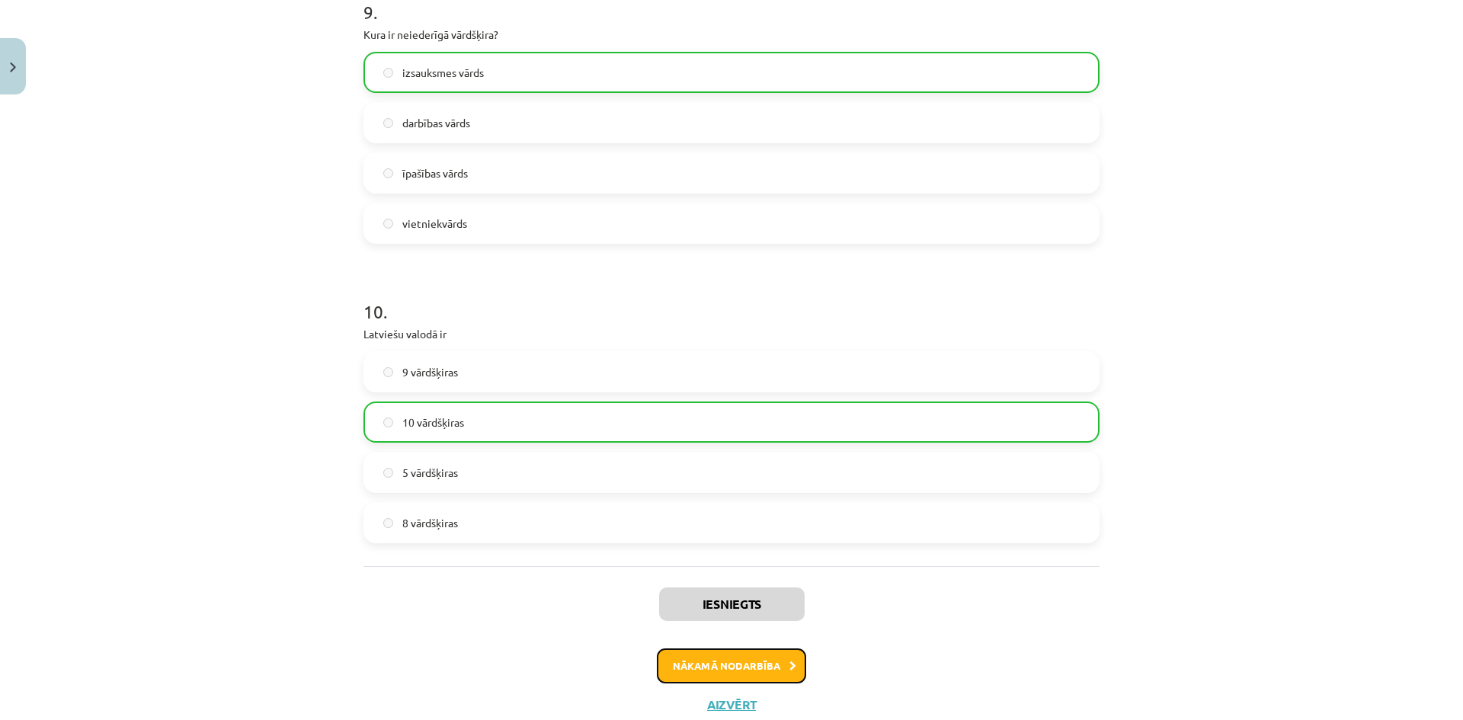
click at [721, 660] on button "Nākamā nodarbība" at bounding box center [731, 665] width 149 height 35
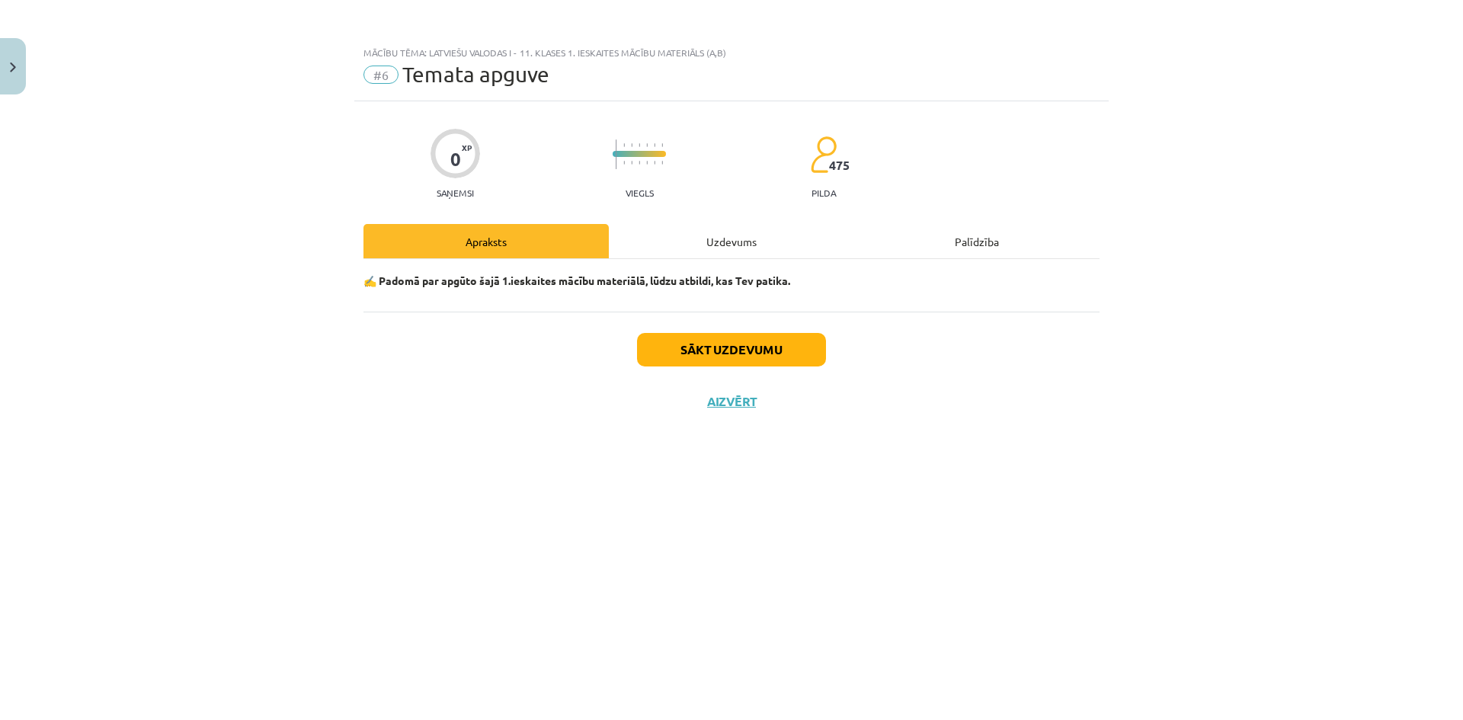
click at [721, 238] on div "Uzdevums" at bounding box center [731, 241] width 245 height 34
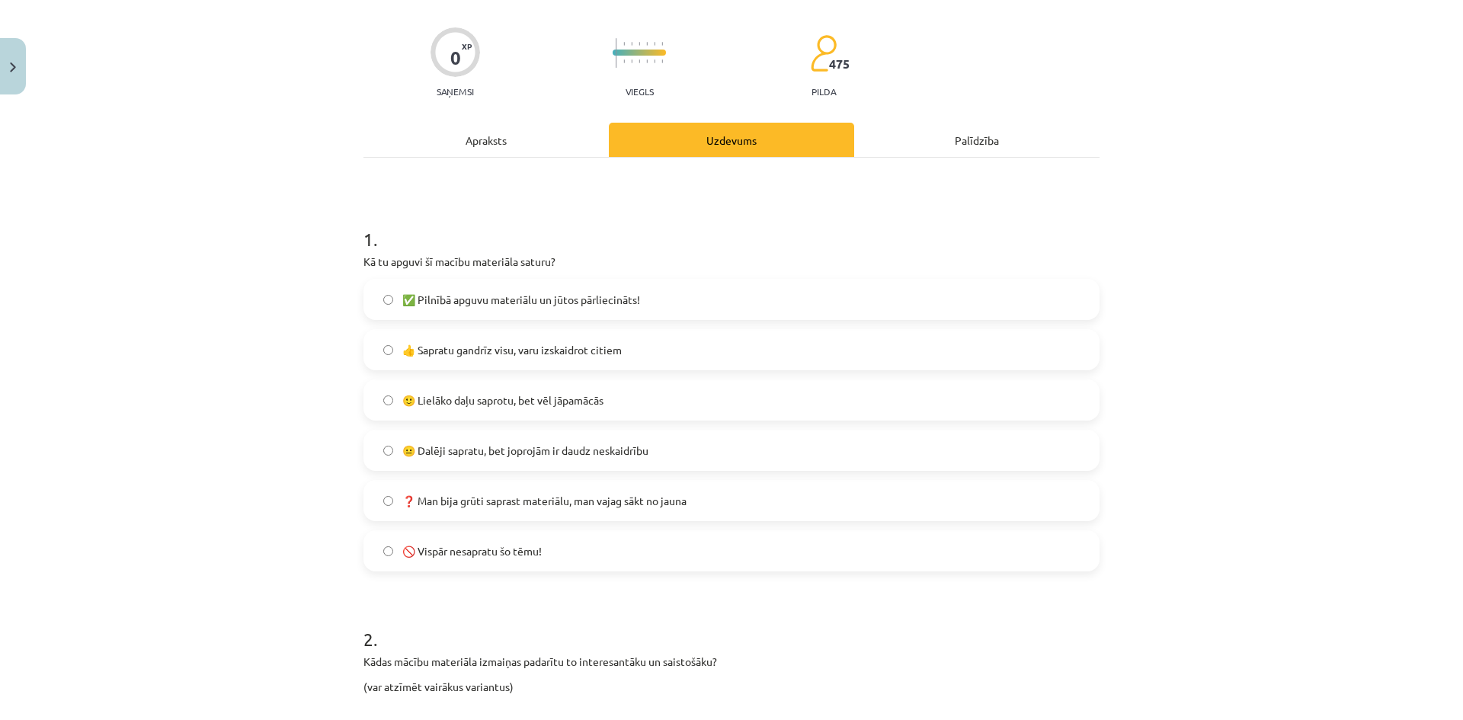
scroll to position [229, 0]
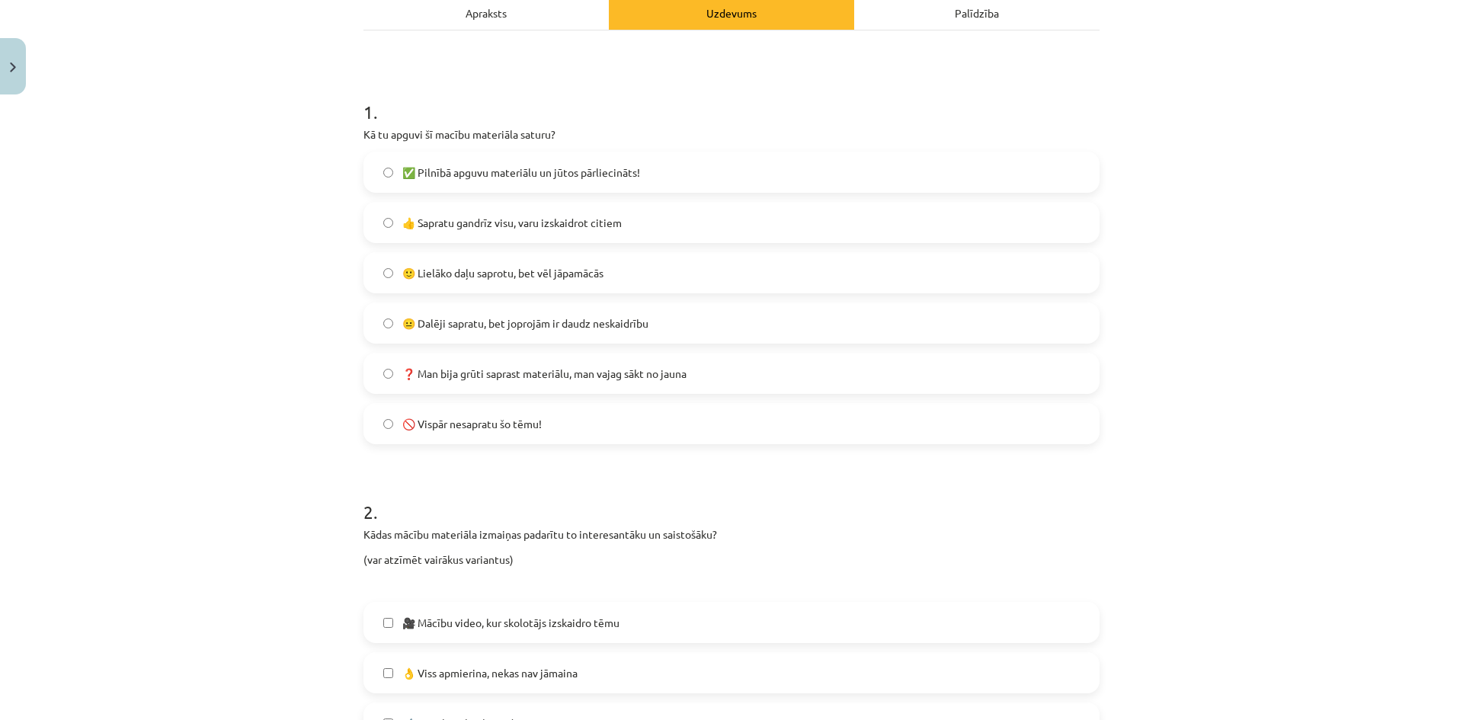
click at [427, 262] on label "🙂 Lielāko daļu saprotu, bet vēl jāpamācās" at bounding box center [731, 273] width 733 height 38
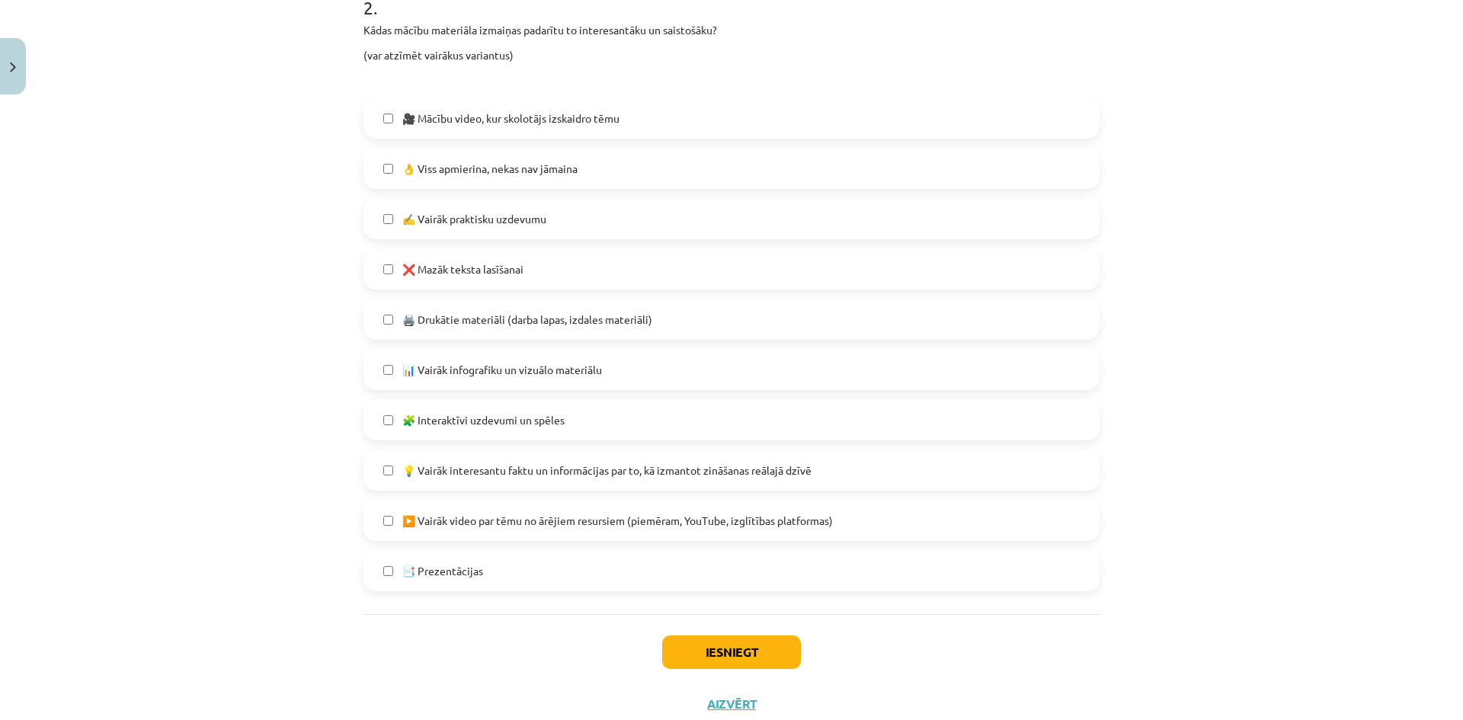
scroll to position [762, 0]
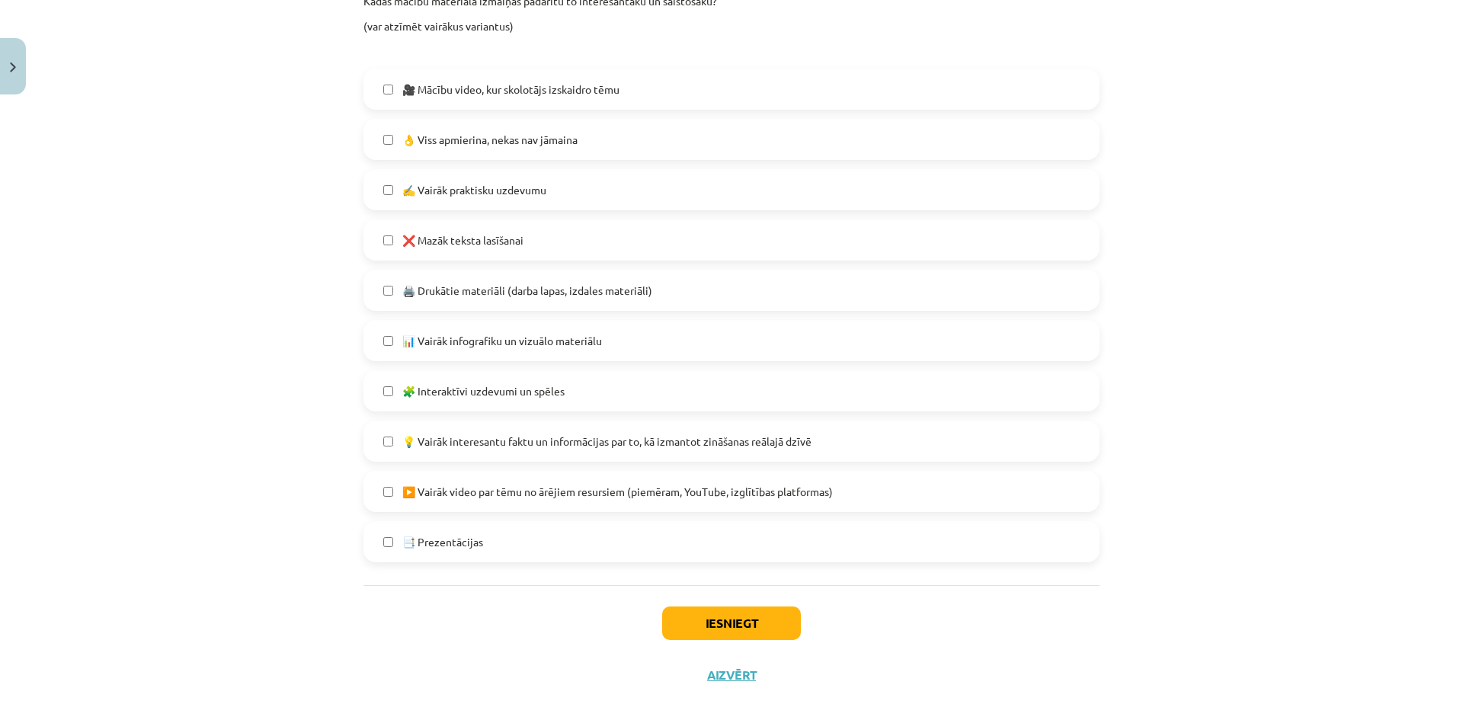
click at [587, 133] on label "👌 Viss apmierina, nekas nav jāmaina" at bounding box center [731, 139] width 733 height 38
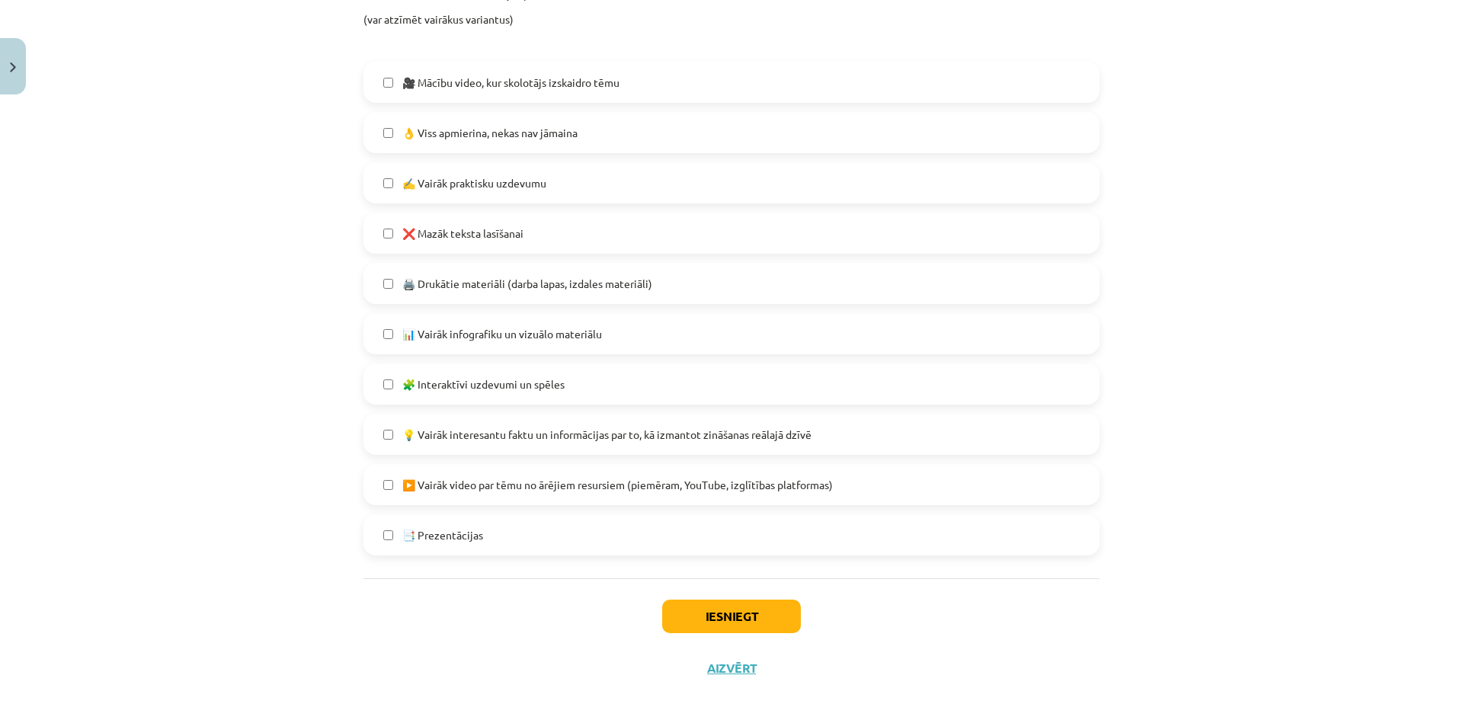
scroll to position [781, 0]
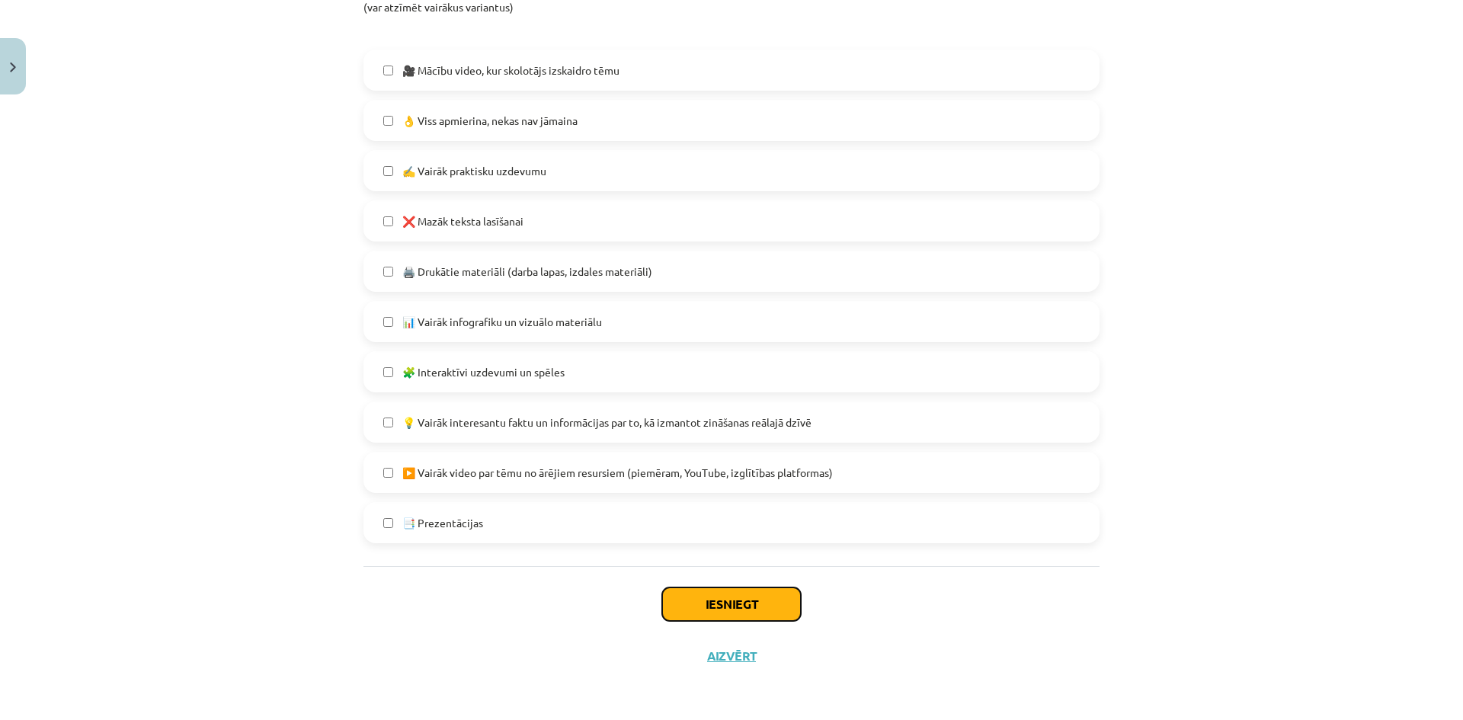
click at [708, 593] on button "Iesniegt" at bounding box center [731, 604] width 139 height 34
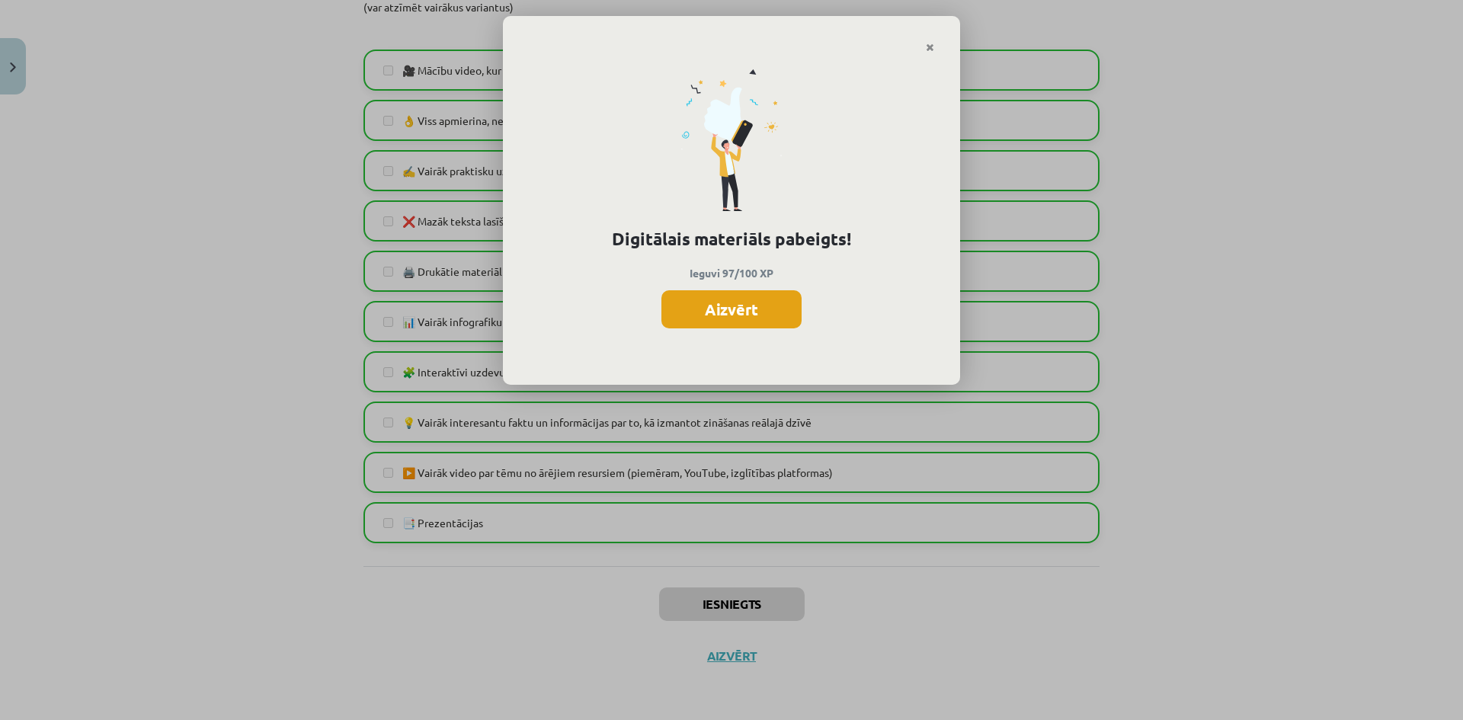
click at [733, 309] on button "Aizvērt" at bounding box center [731, 309] width 140 height 38
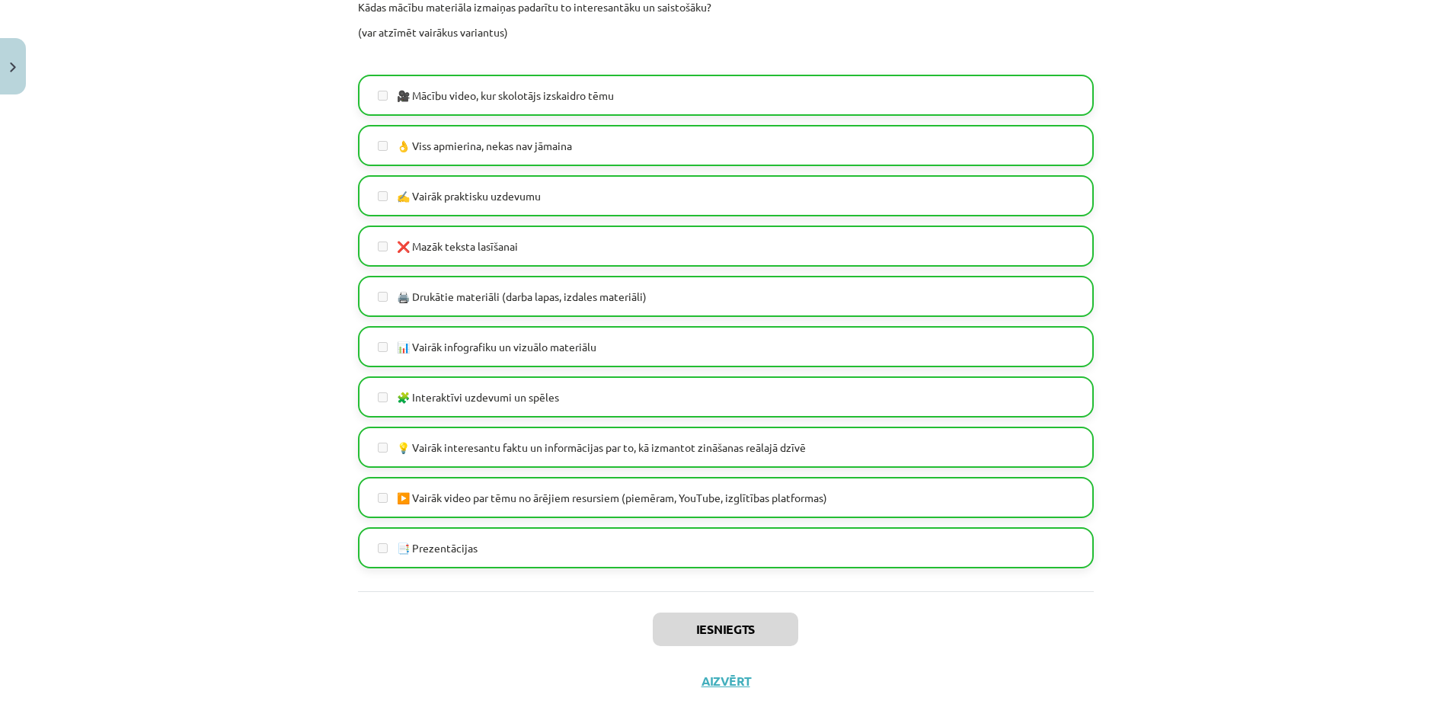
scroll to position [762, 0]
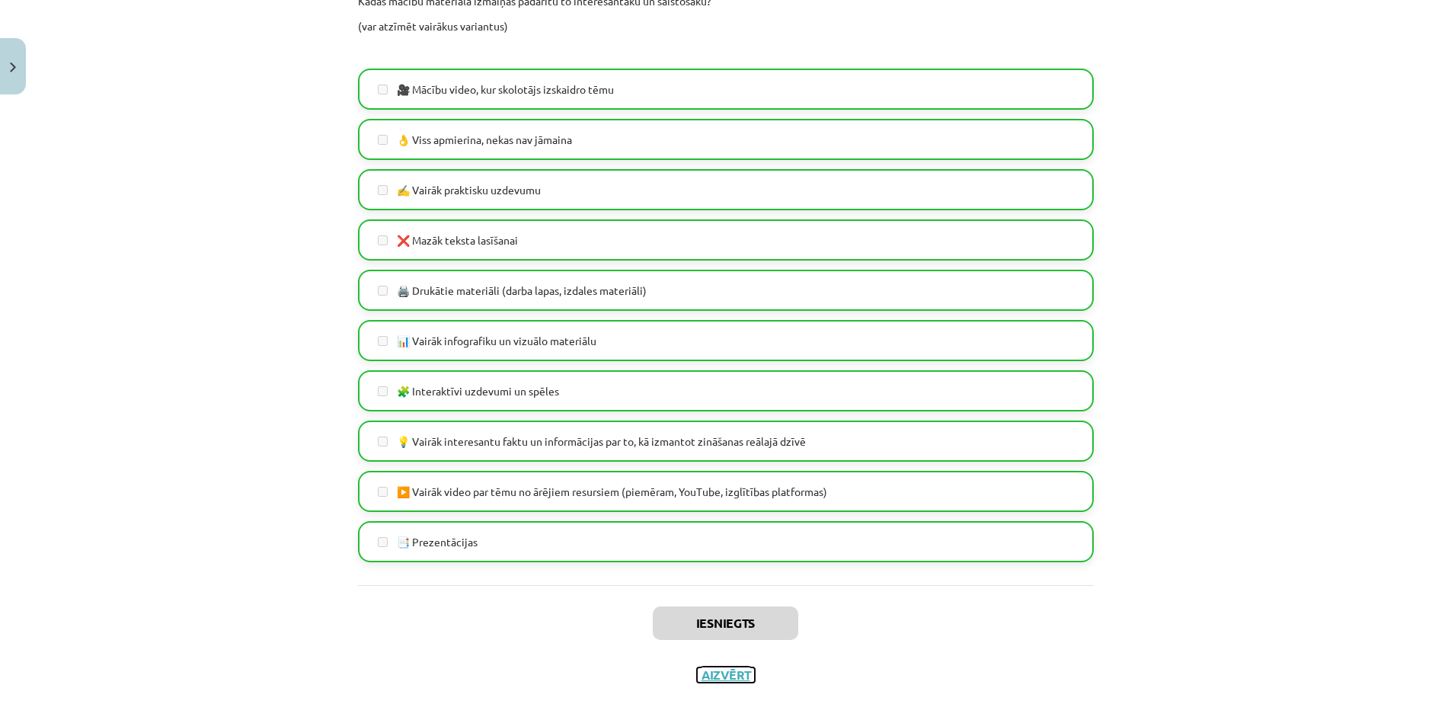
click at [742, 673] on button "Aizvērt" at bounding box center [726, 674] width 58 height 15
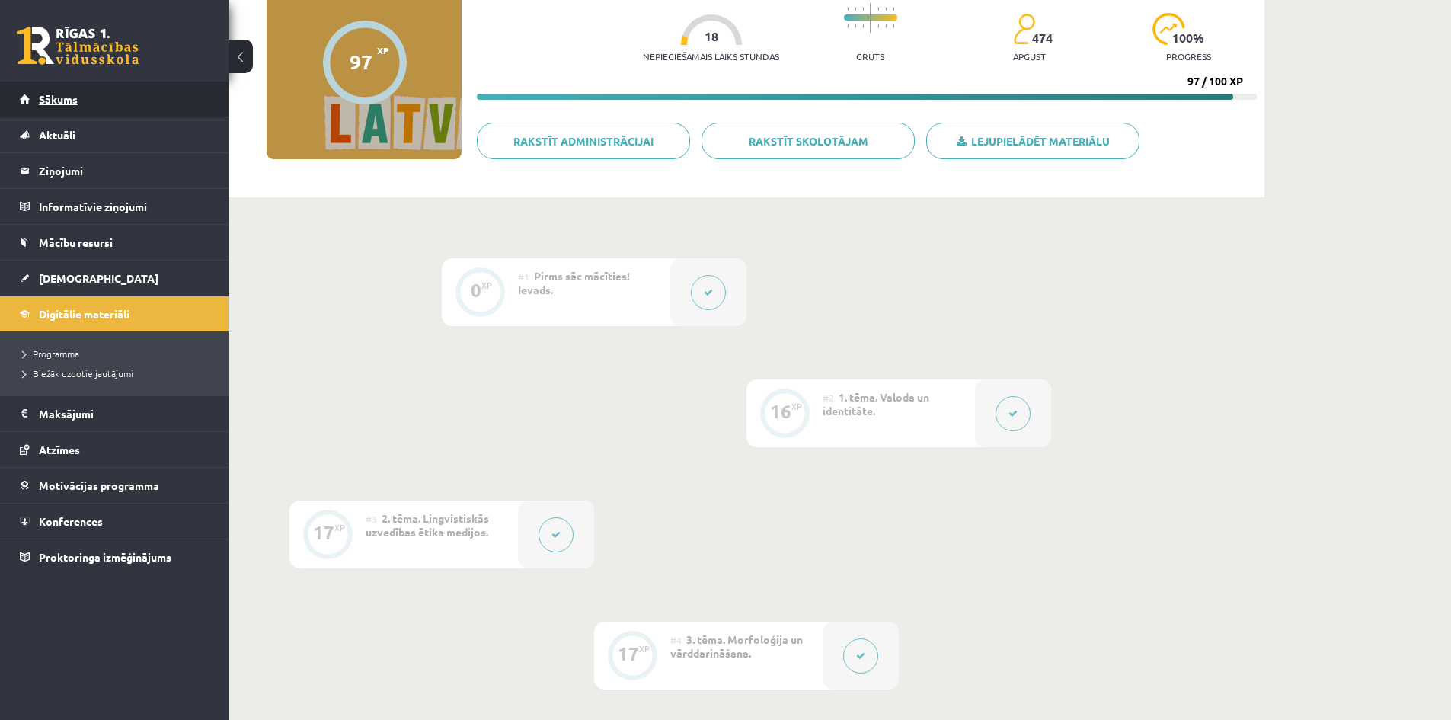
click at [105, 104] on link "Sākums" at bounding box center [115, 99] width 190 height 35
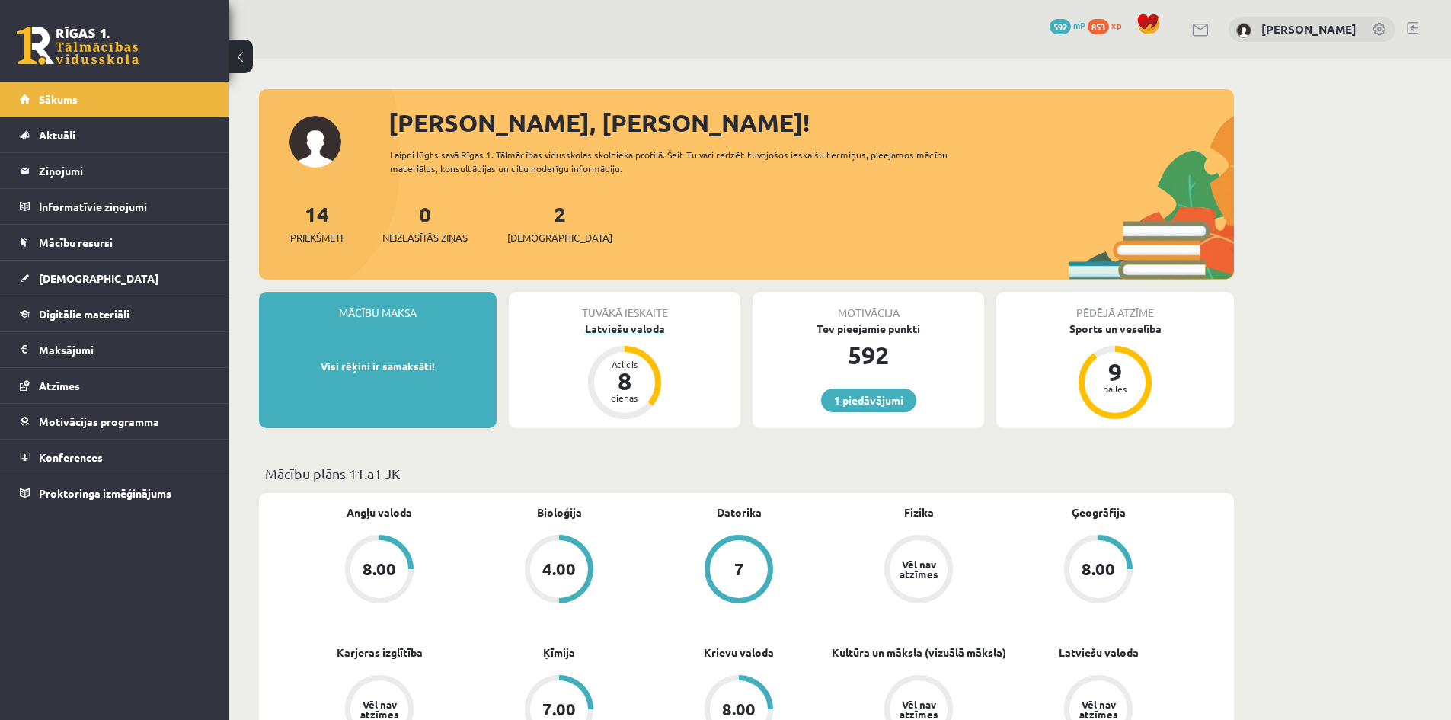
click at [596, 330] on div "Latviešu valoda" at bounding box center [625, 329] width 232 height 16
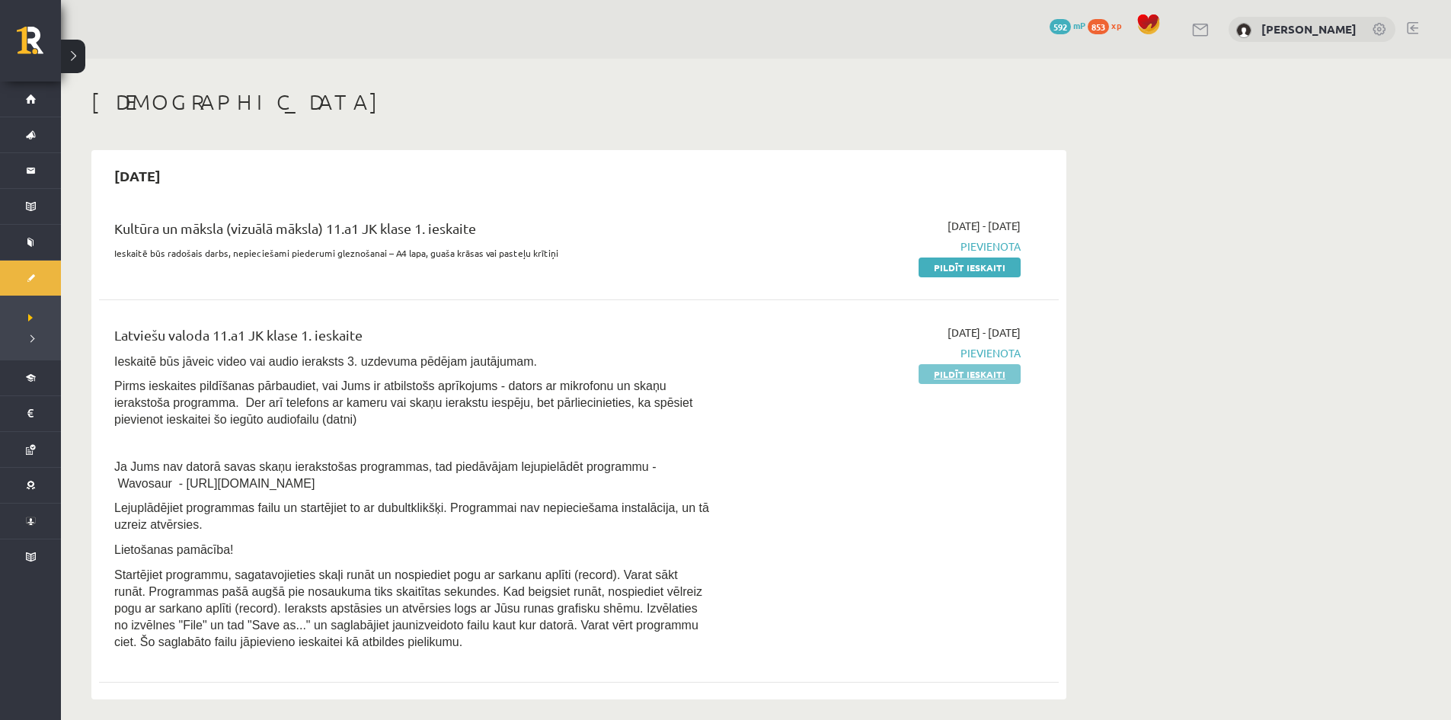
click at [978, 378] on link "Pildīt ieskaiti" at bounding box center [970, 374] width 102 height 20
click at [980, 369] on link "Pildīt ieskaiti" at bounding box center [970, 374] width 102 height 20
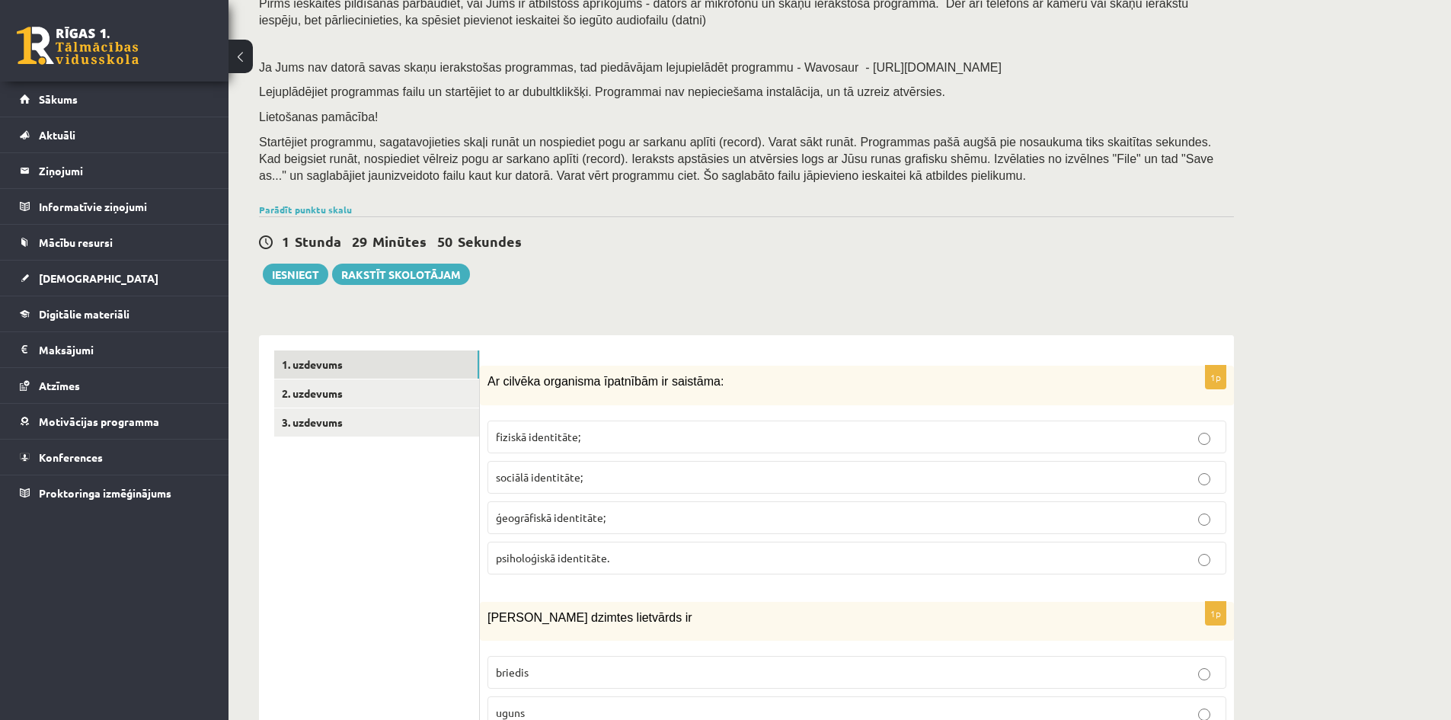
scroll to position [152, 0]
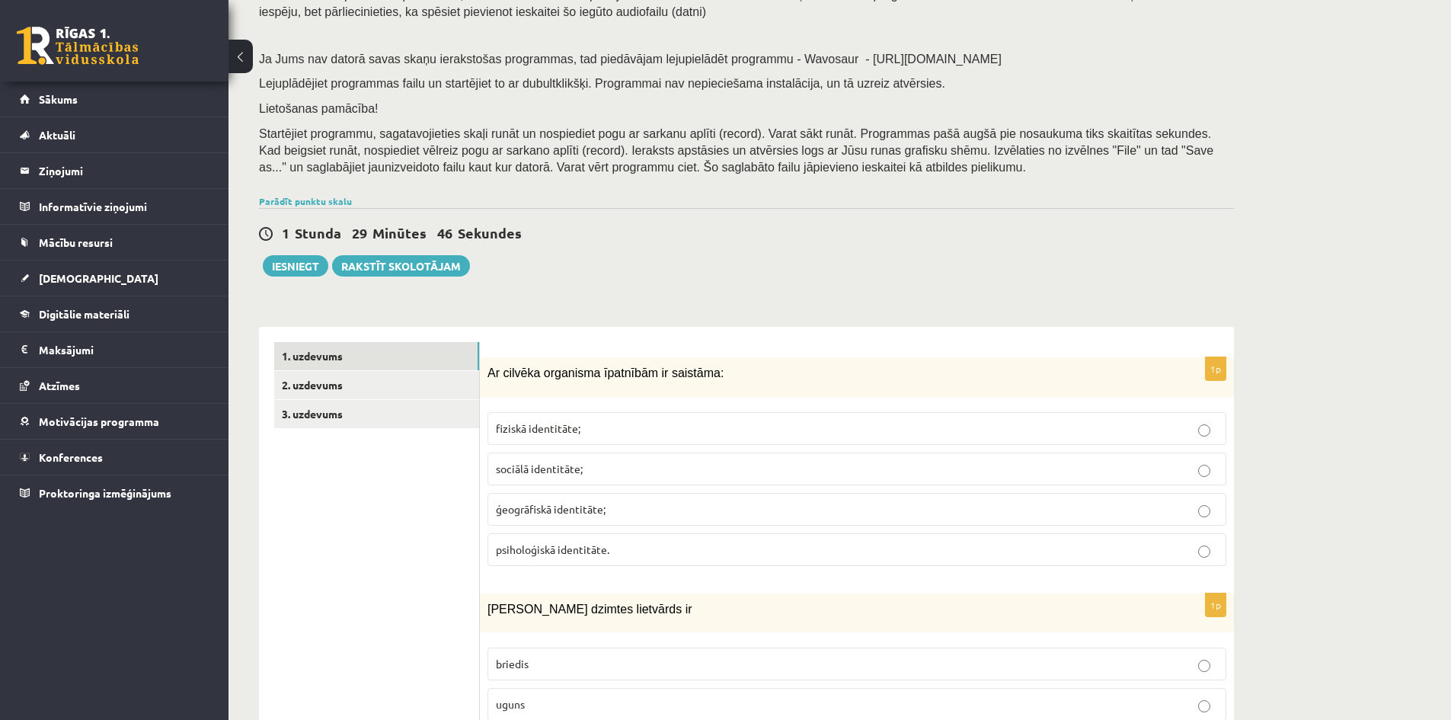
click at [635, 423] on p "fiziskā identitāte;" at bounding box center [857, 428] width 722 height 16
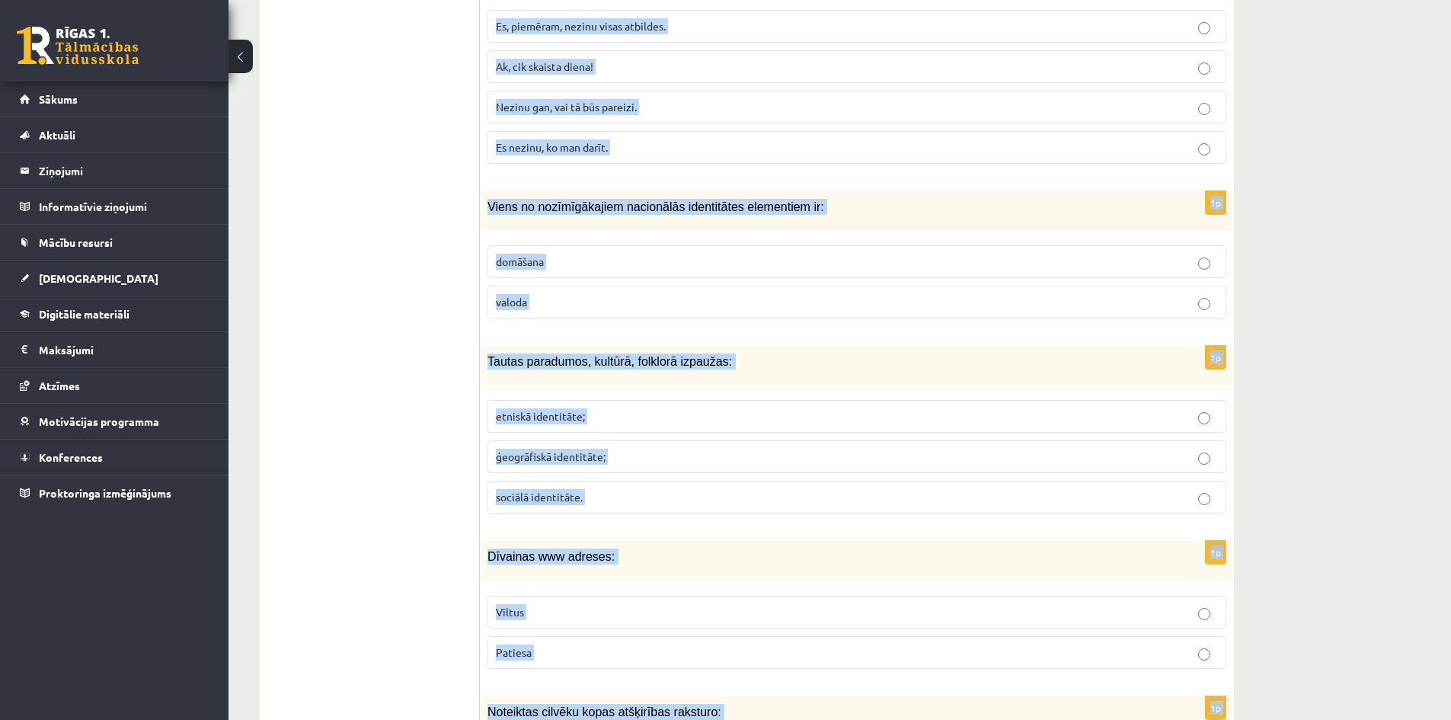
scroll to position [7171, 0]
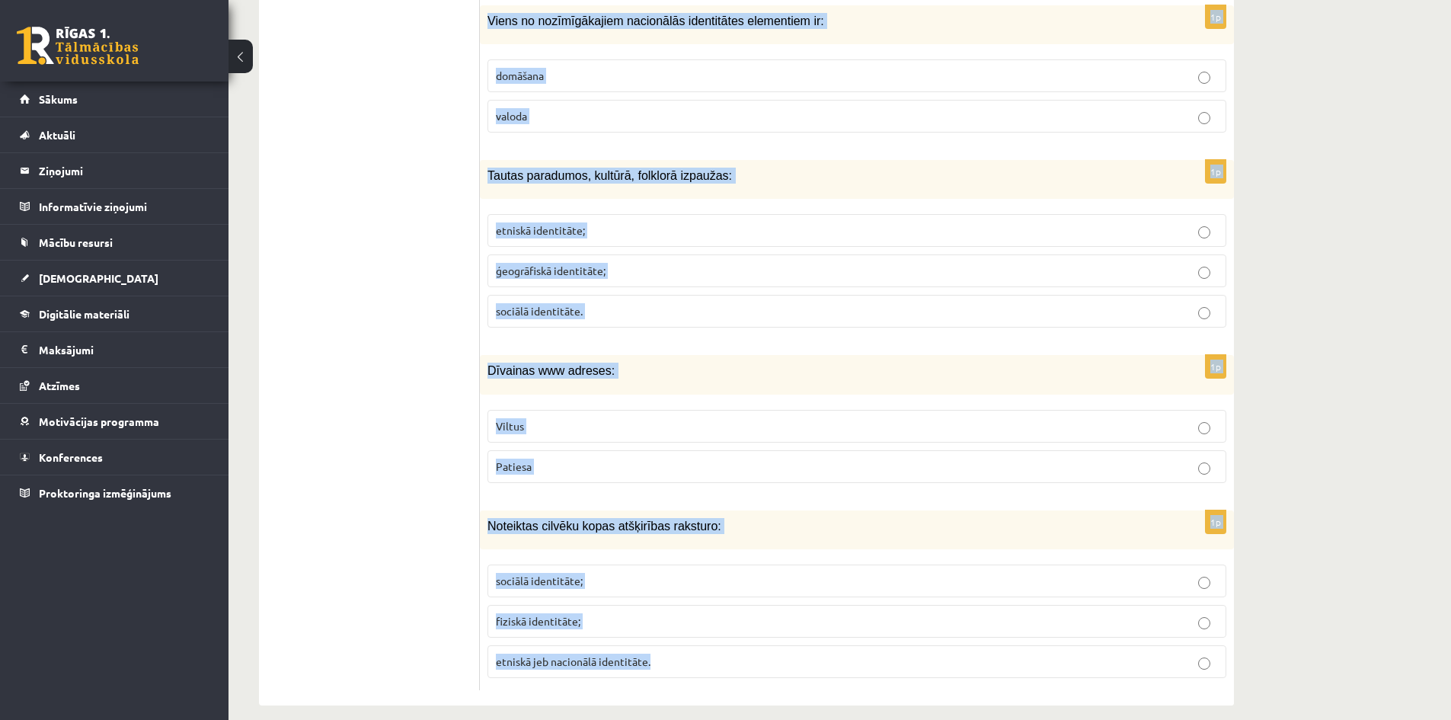
drag, startPoint x: 486, startPoint y: 375, endPoint x: 716, endPoint y: 641, distance: 351.6
copy form "Lo ipsumdo sitametco adipiscin el seddoeiu: tempori utlaboreet; dolorem aliquae…"
click at [523, 169] on span "Tautas paradumos, kultūrā, folklorā izpaužas:" at bounding box center [610, 175] width 245 height 13
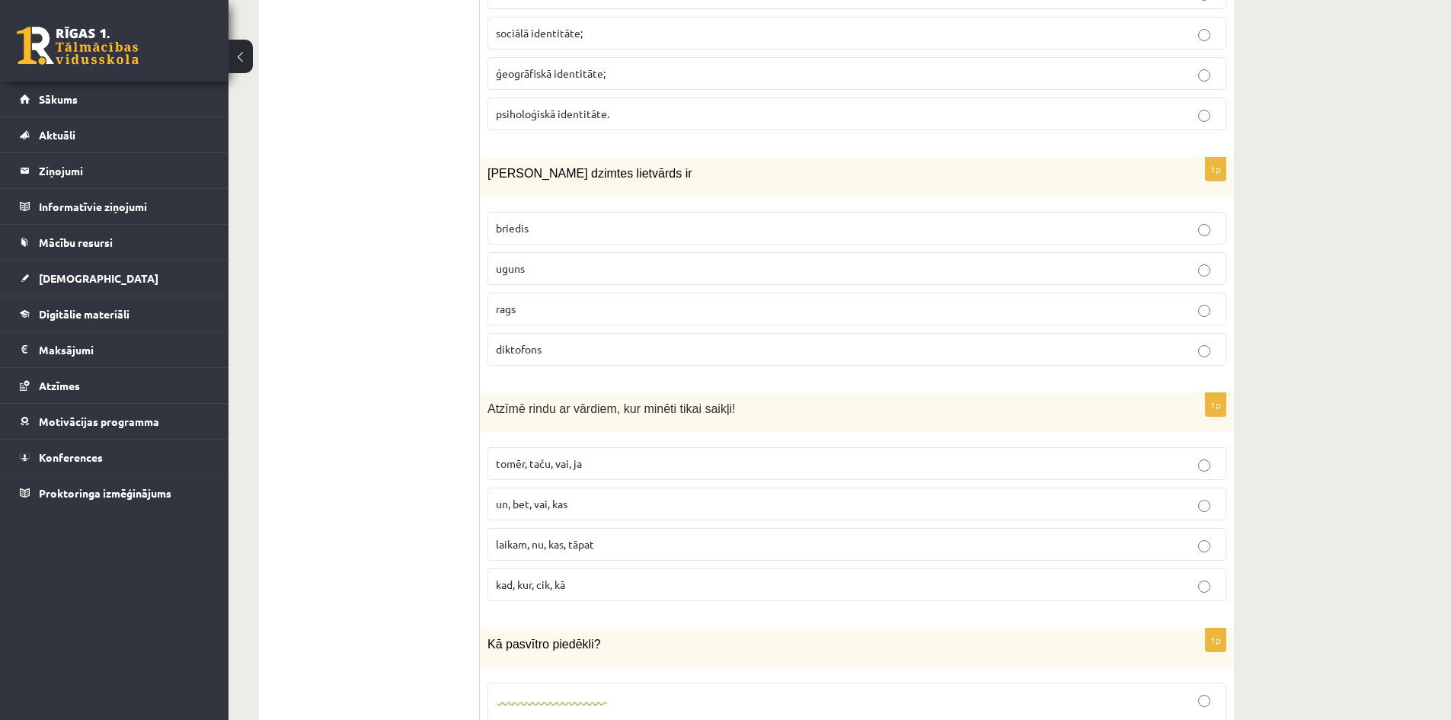
scroll to position [620, 0]
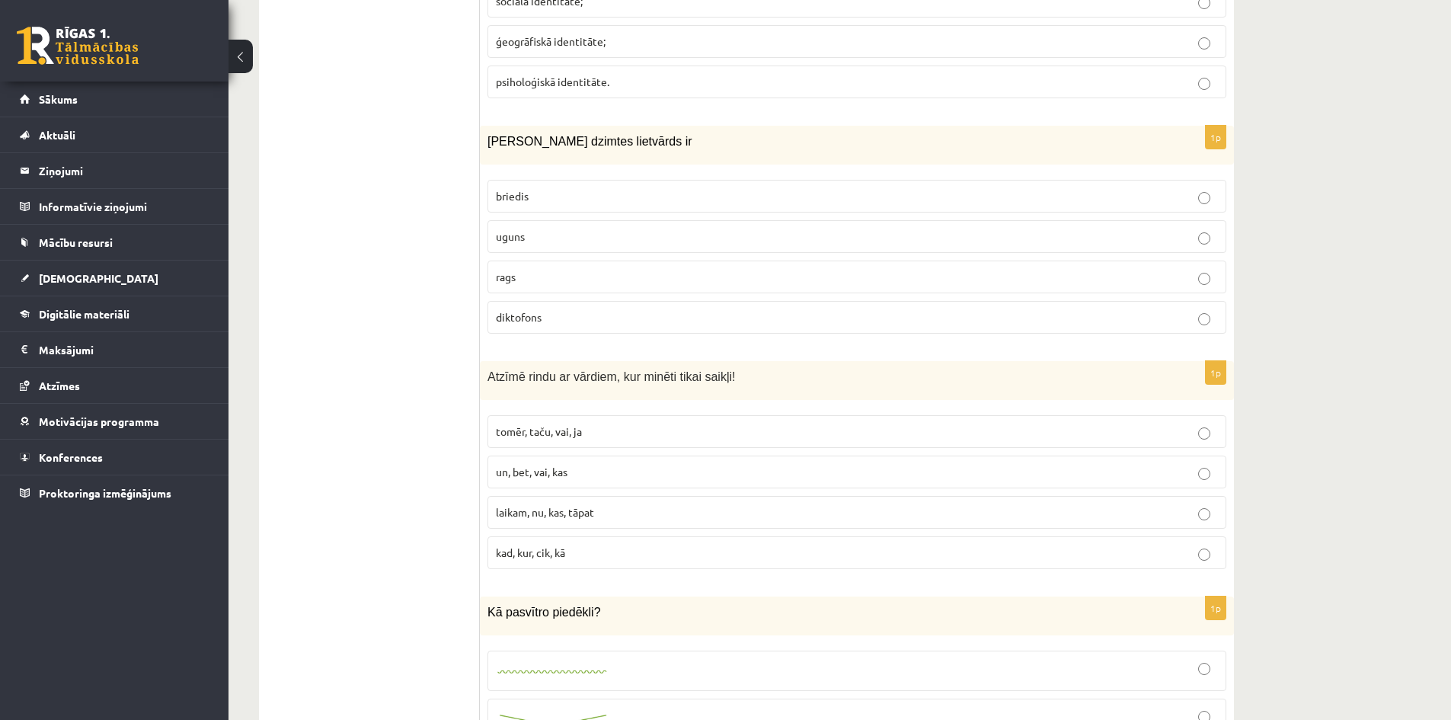
click at [541, 232] on p "uguns" at bounding box center [857, 237] width 722 height 16
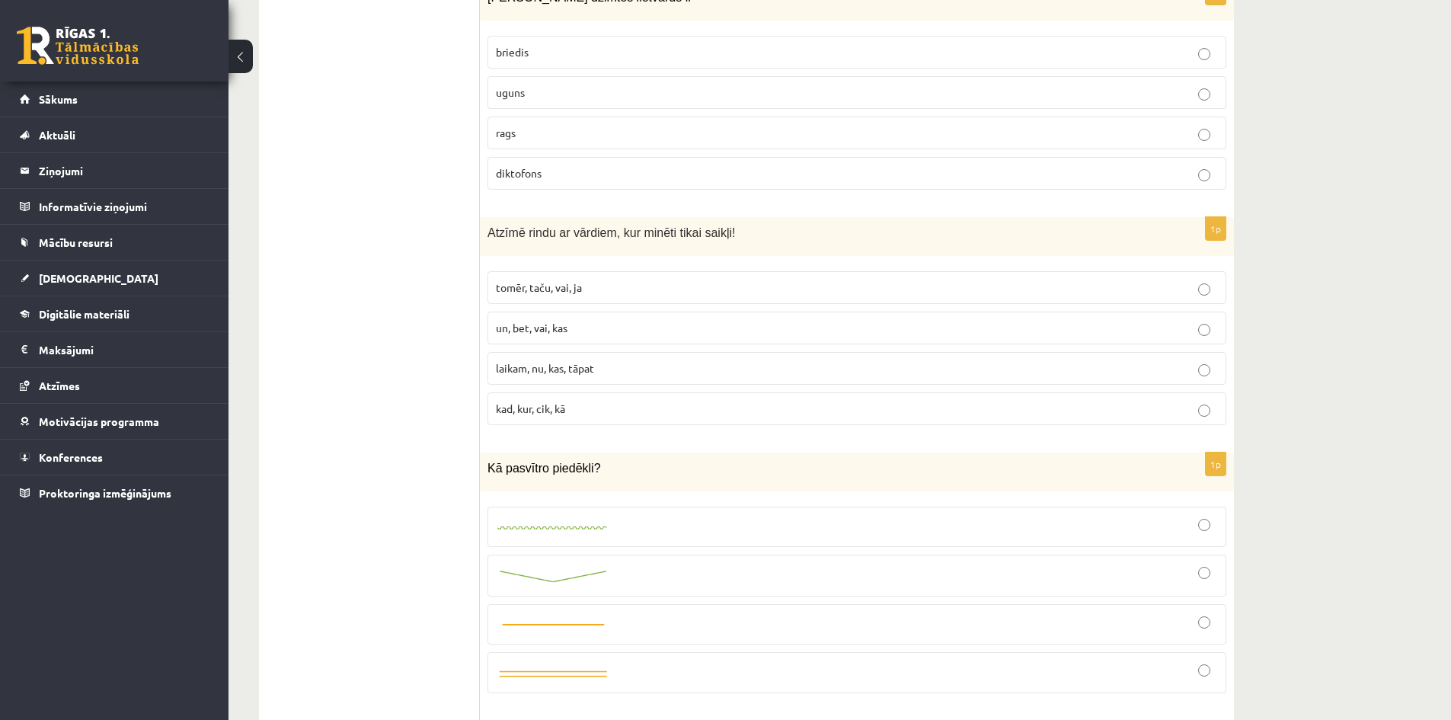
scroll to position [772, 0]
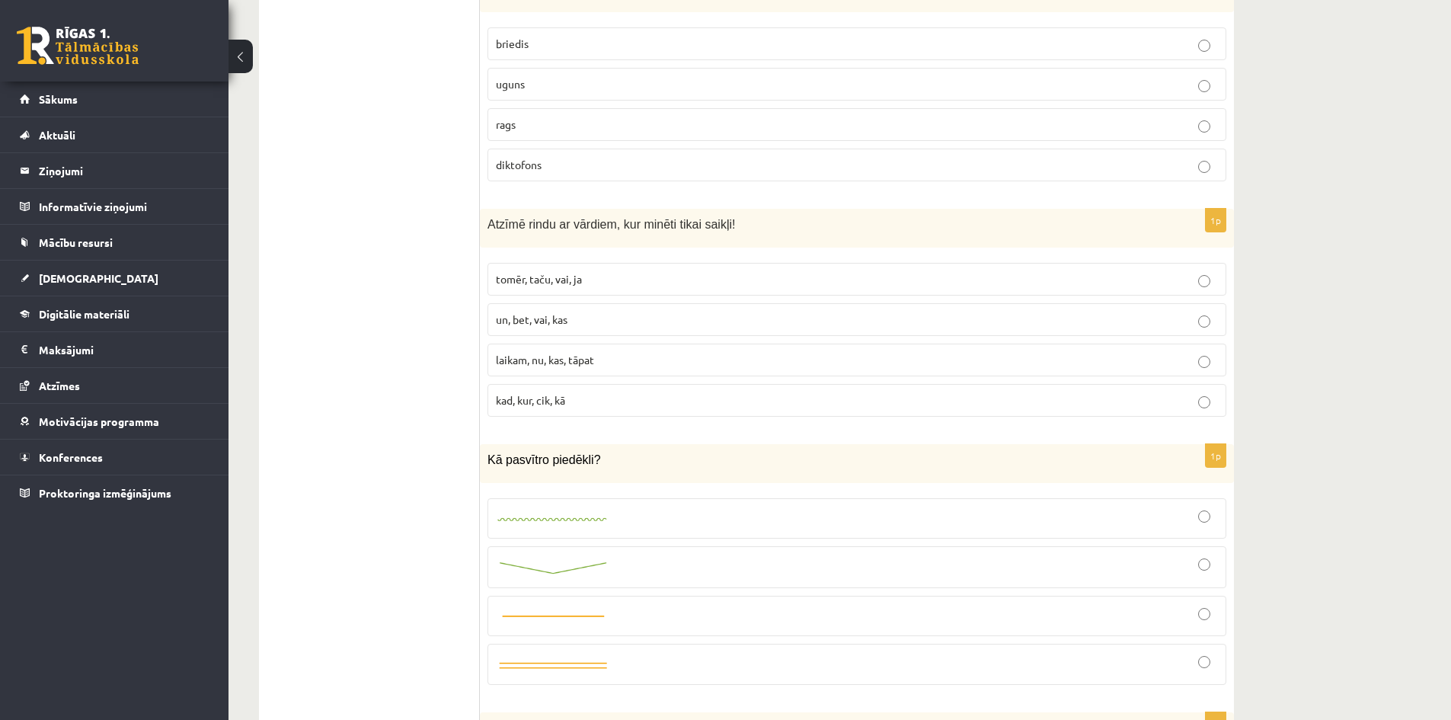
click at [535, 277] on span "tomēr, taču, vai, ja" at bounding box center [539, 279] width 86 height 14
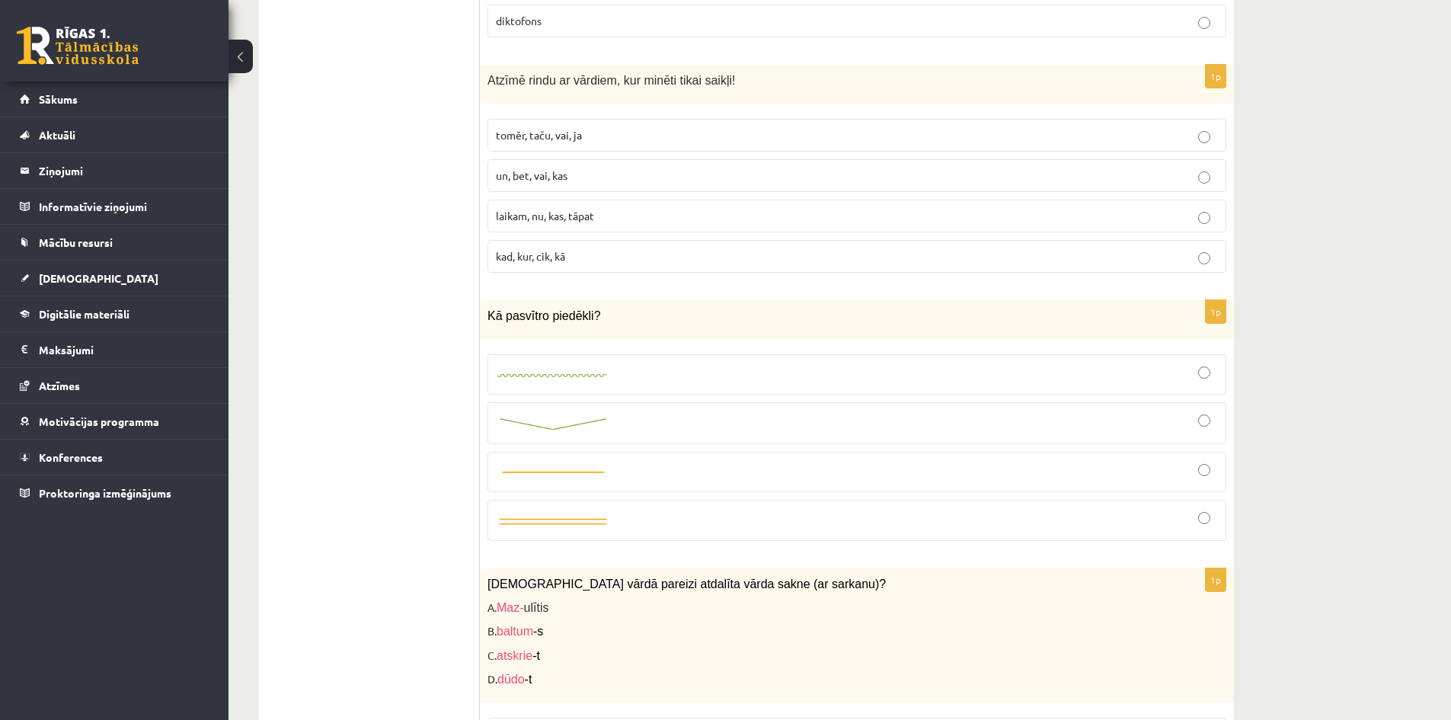
scroll to position [925, 0]
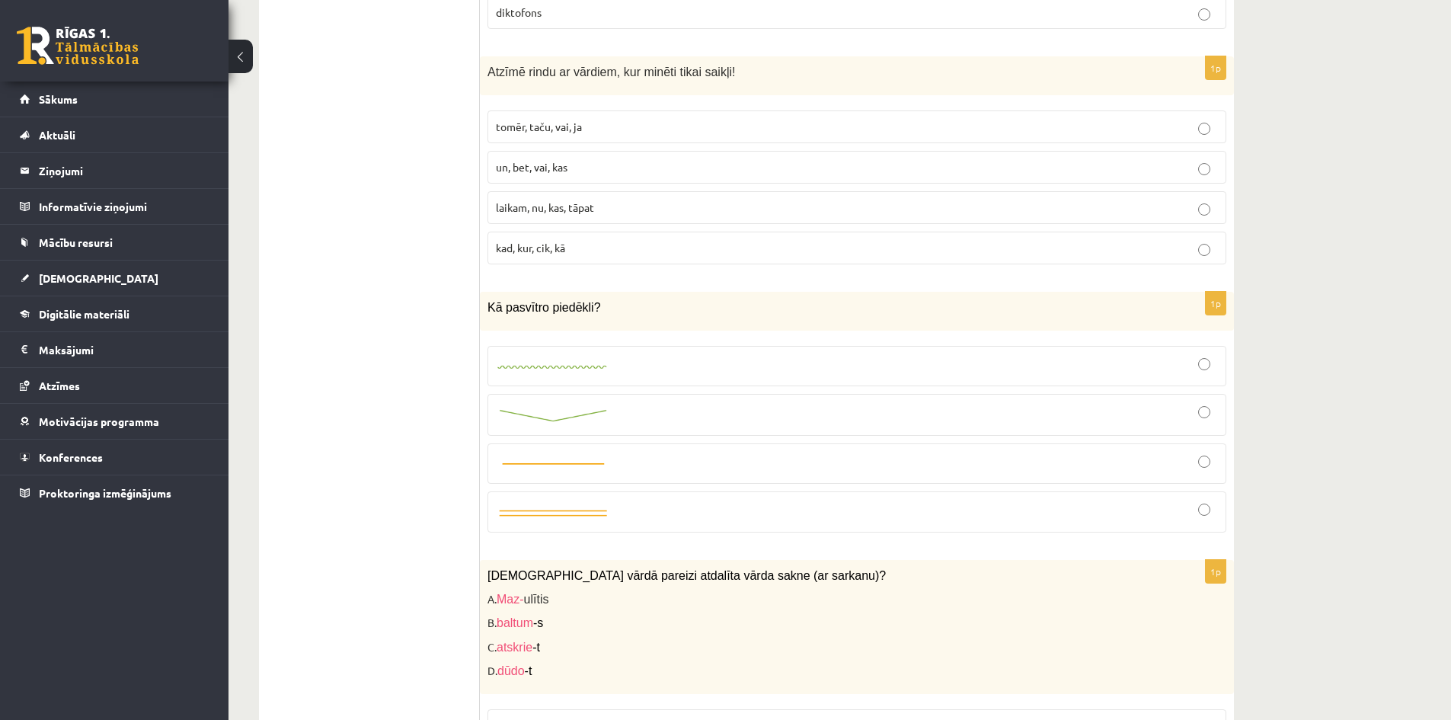
click at [508, 366] on img at bounding box center [553, 368] width 114 height 10
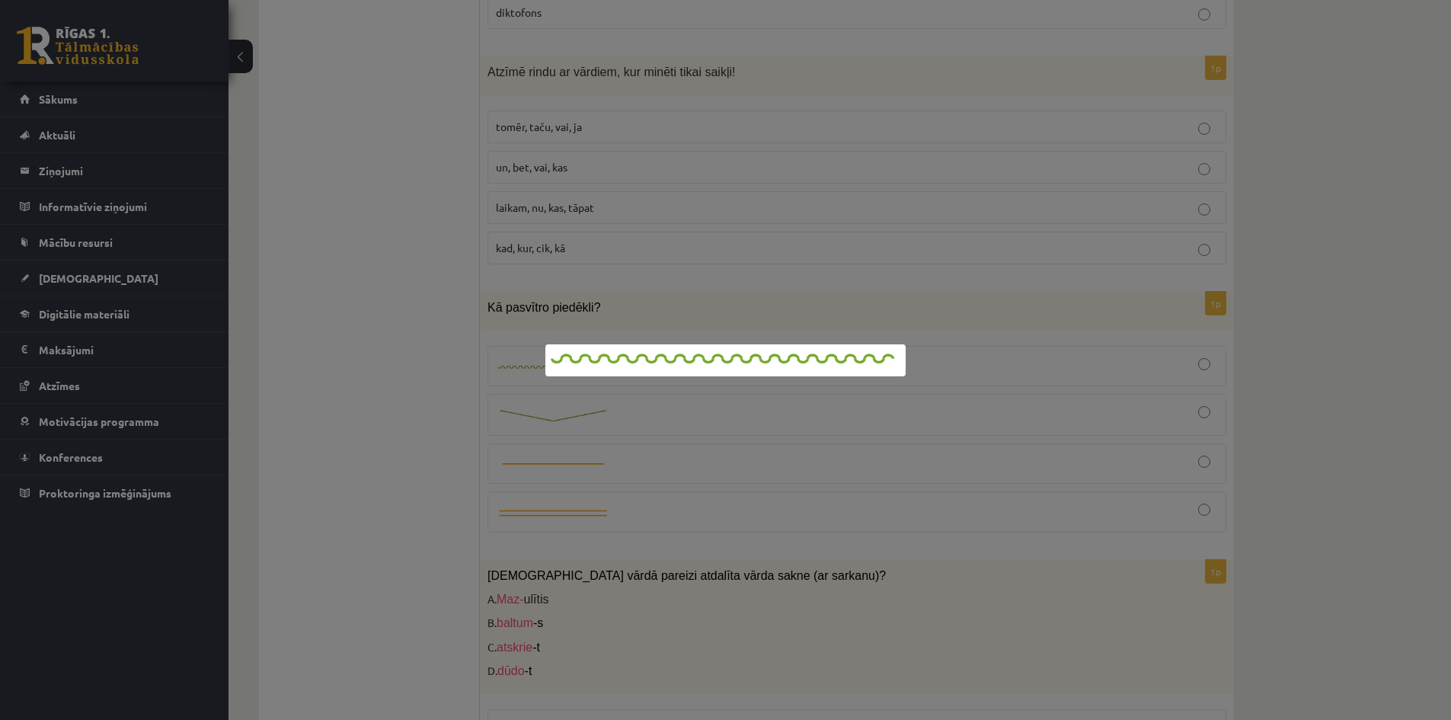
click at [549, 328] on div at bounding box center [725, 360] width 1451 height 720
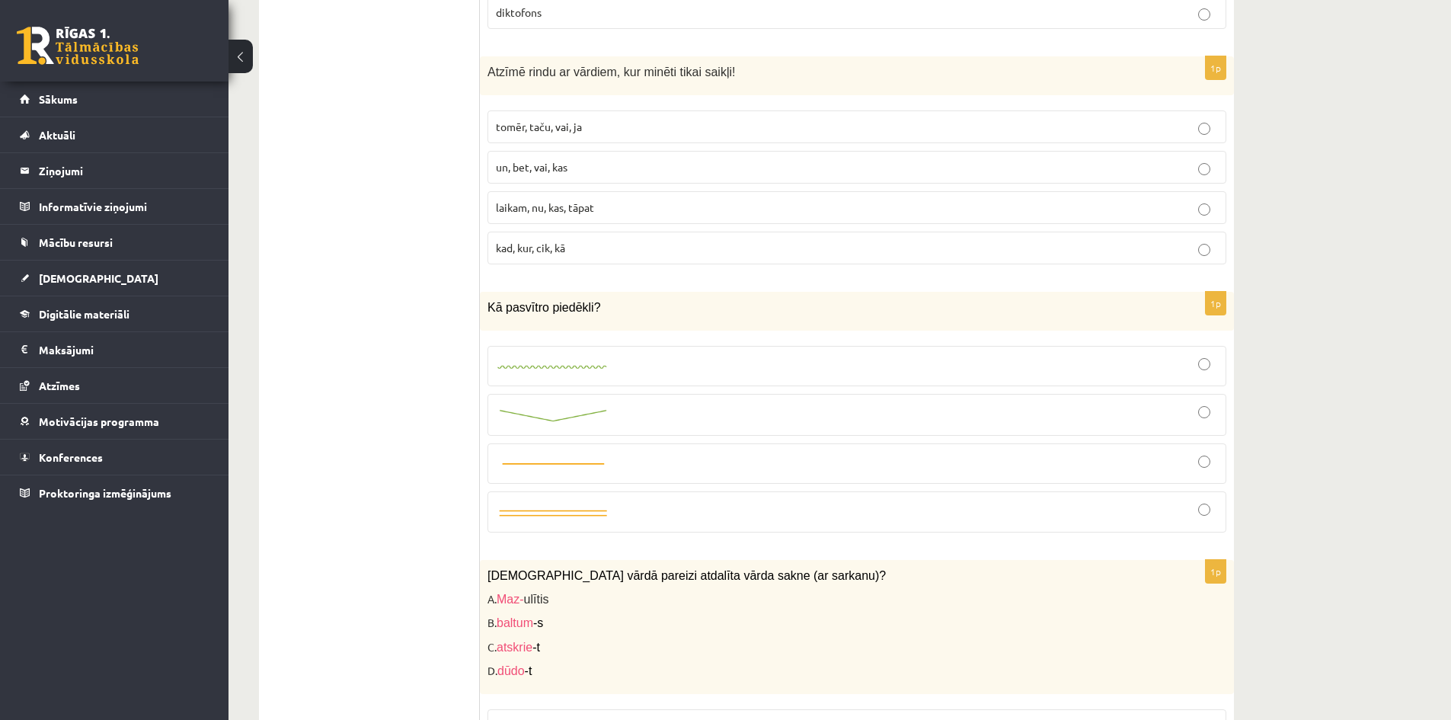
click at [942, 376] on div at bounding box center [857, 366] width 722 height 24
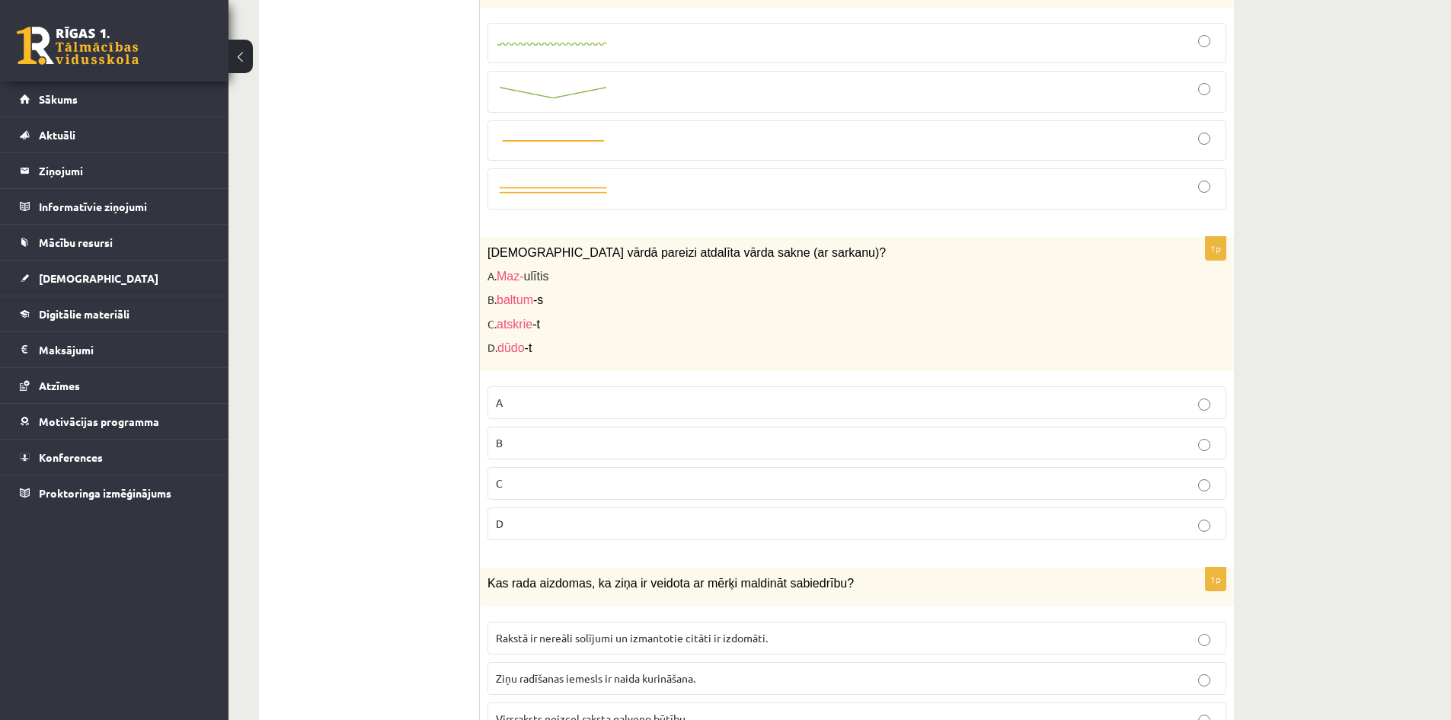
scroll to position [1306, 0]
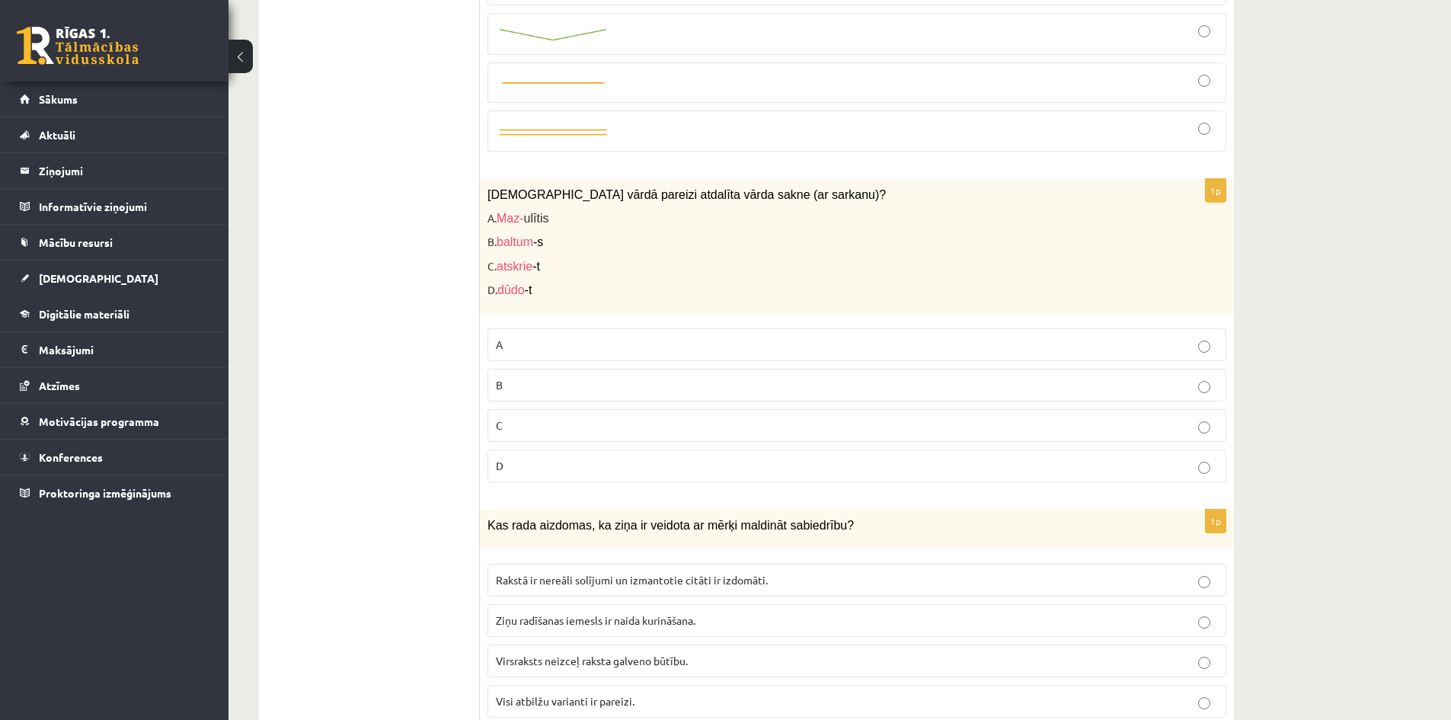
click at [487, 424] on div "1p [DEMOGRAPHIC_DATA] vārdā pareizi atdalīta vārda sakne (ar sarkanu)? A. Maz- …" at bounding box center [857, 336] width 754 height 315
click at [494, 423] on label "C" at bounding box center [857, 425] width 739 height 33
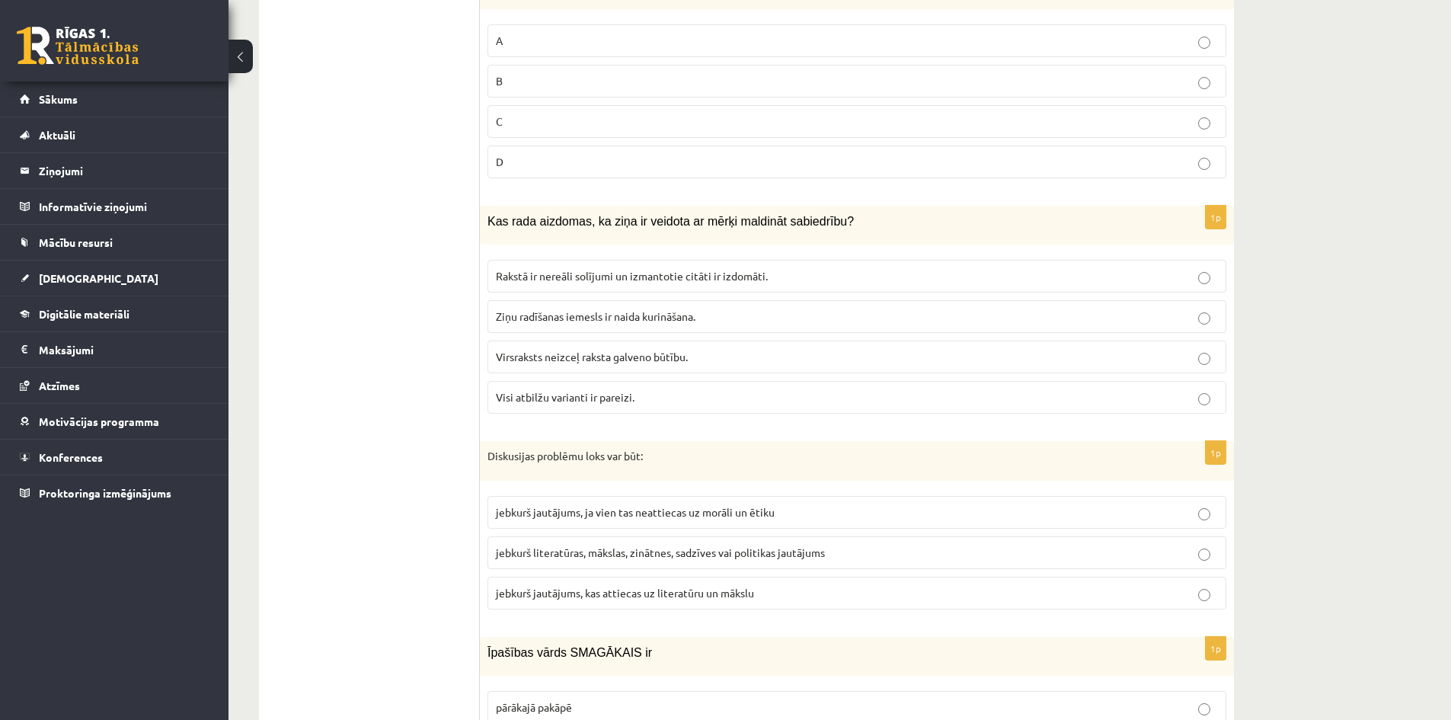
scroll to position [1610, 0]
click at [584, 406] on label "Visi atbilžu varianti ir pareizi." at bounding box center [857, 396] width 739 height 33
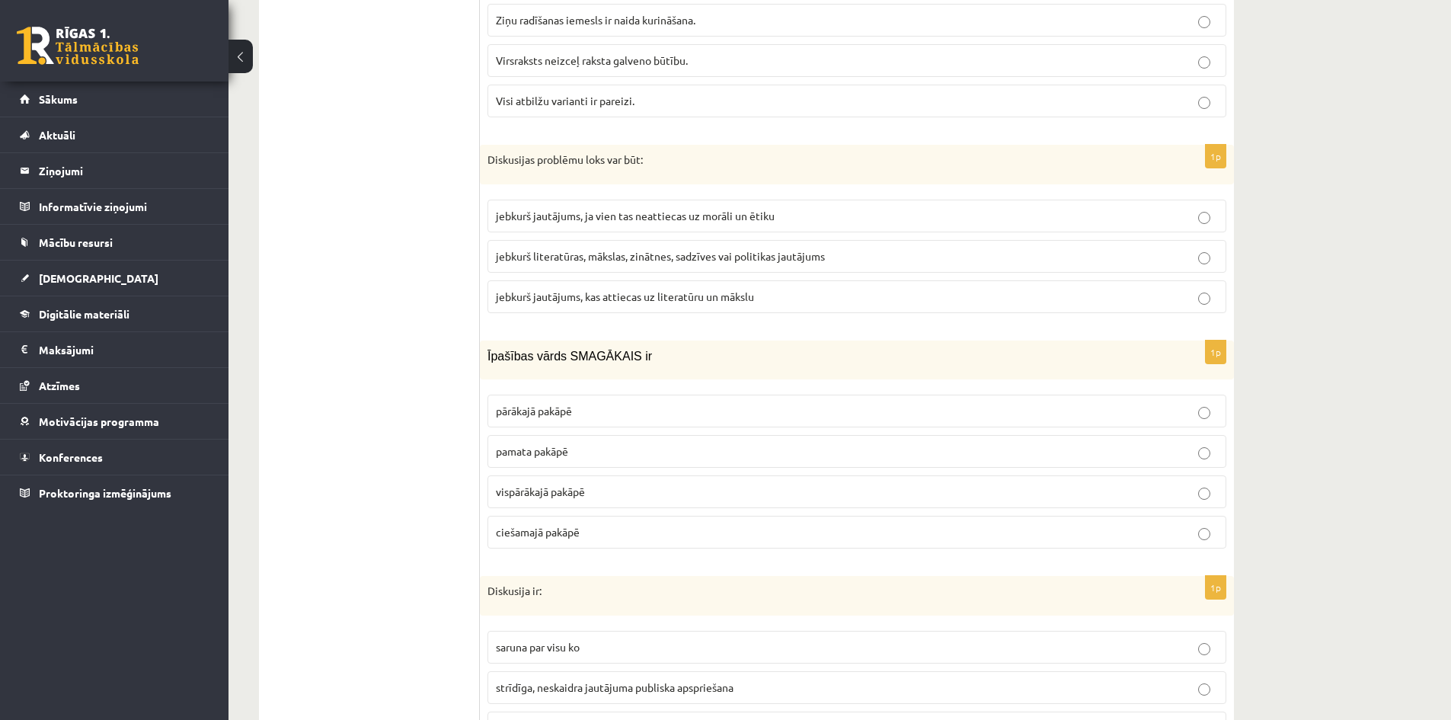
scroll to position [1915, 0]
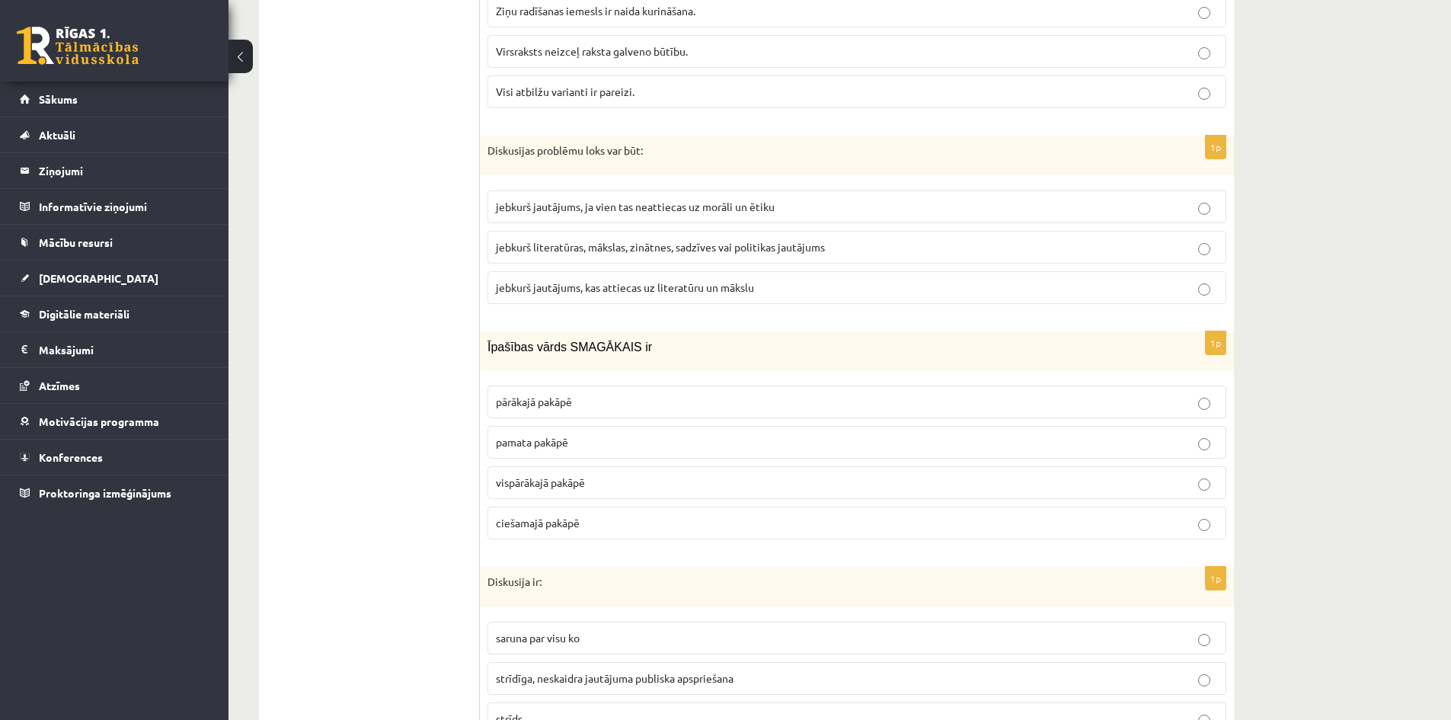
click at [503, 238] on label "jebkurš literatūras, mākslas, zinātnes, sadzīves vai politikas jautājums" at bounding box center [857, 247] width 739 height 33
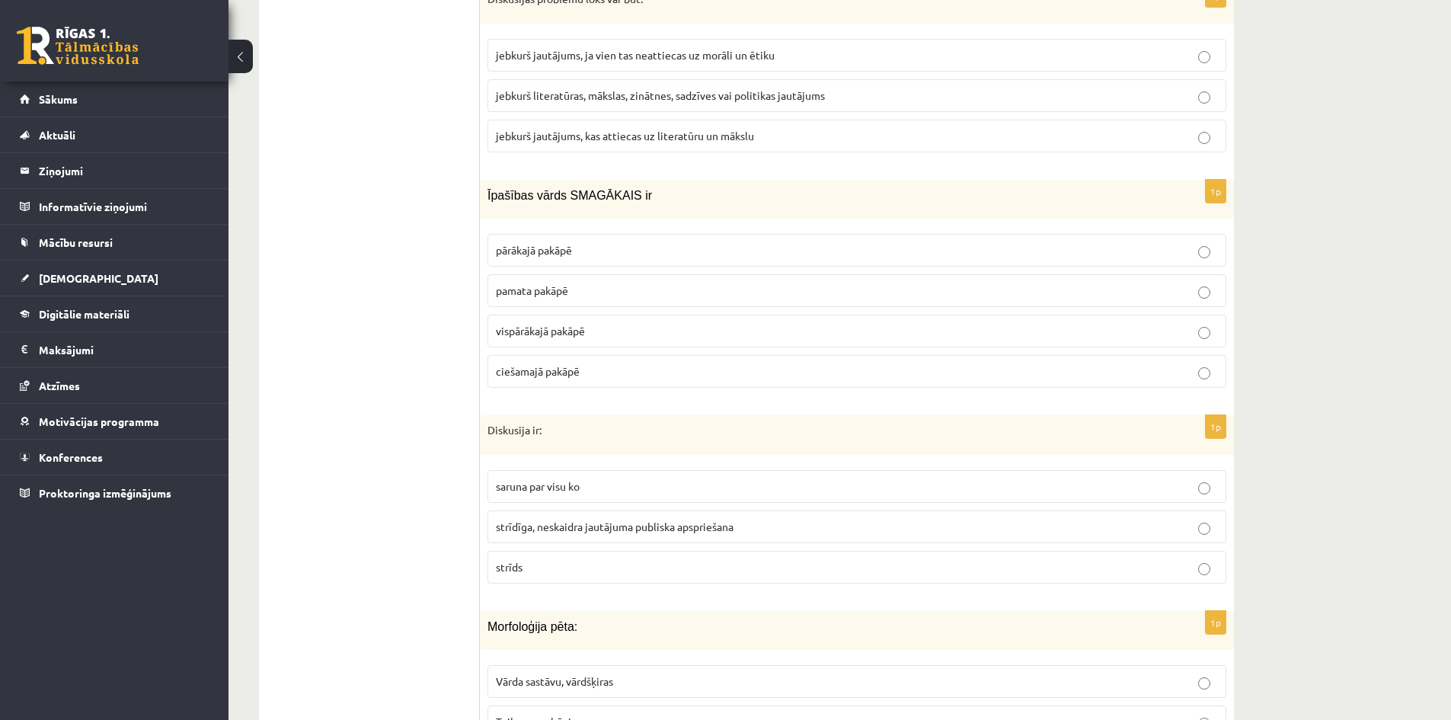
scroll to position [2067, 0]
drag, startPoint x: 503, startPoint y: 325, endPoint x: 482, endPoint y: 332, distance: 21.9
click at [503, 325] on span "vispārākajā pakāpē" at bounding box center [540, 330] width 89 height 14
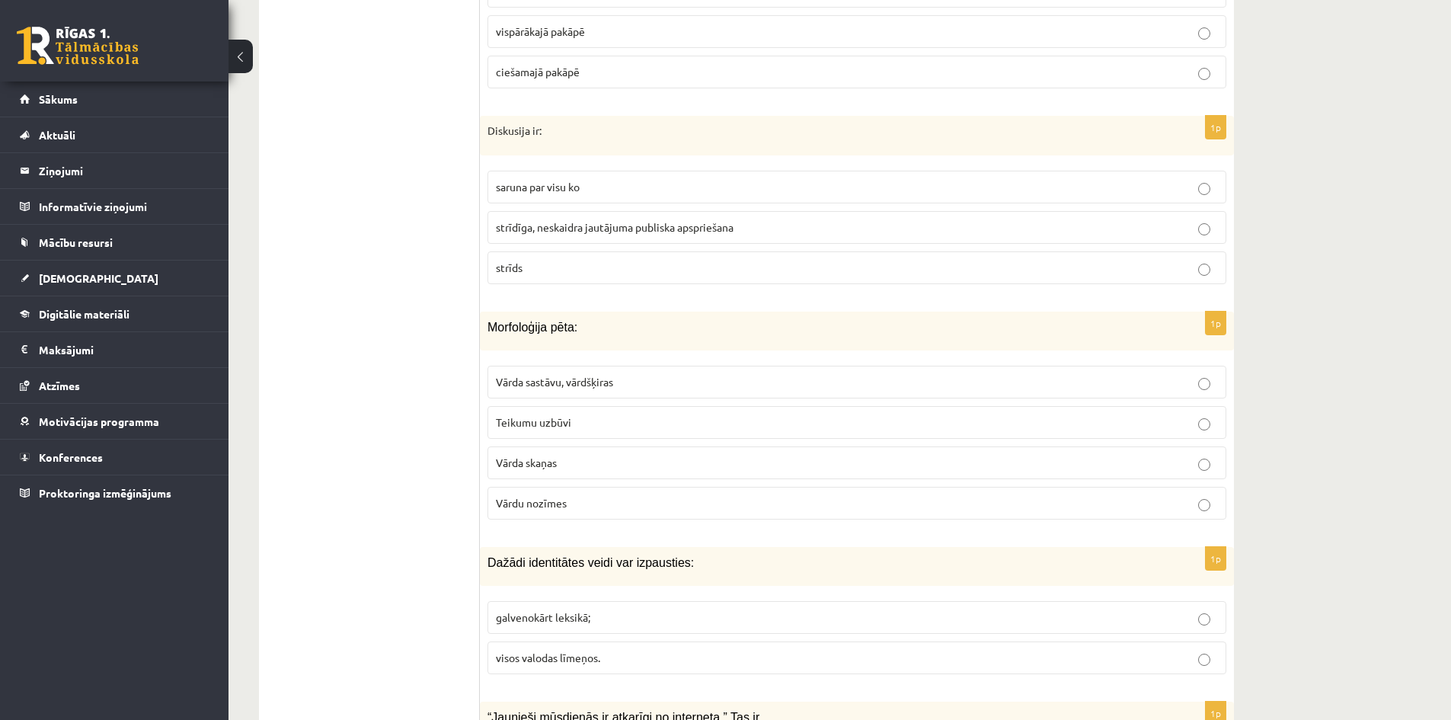
scroll to position [2372, 0]
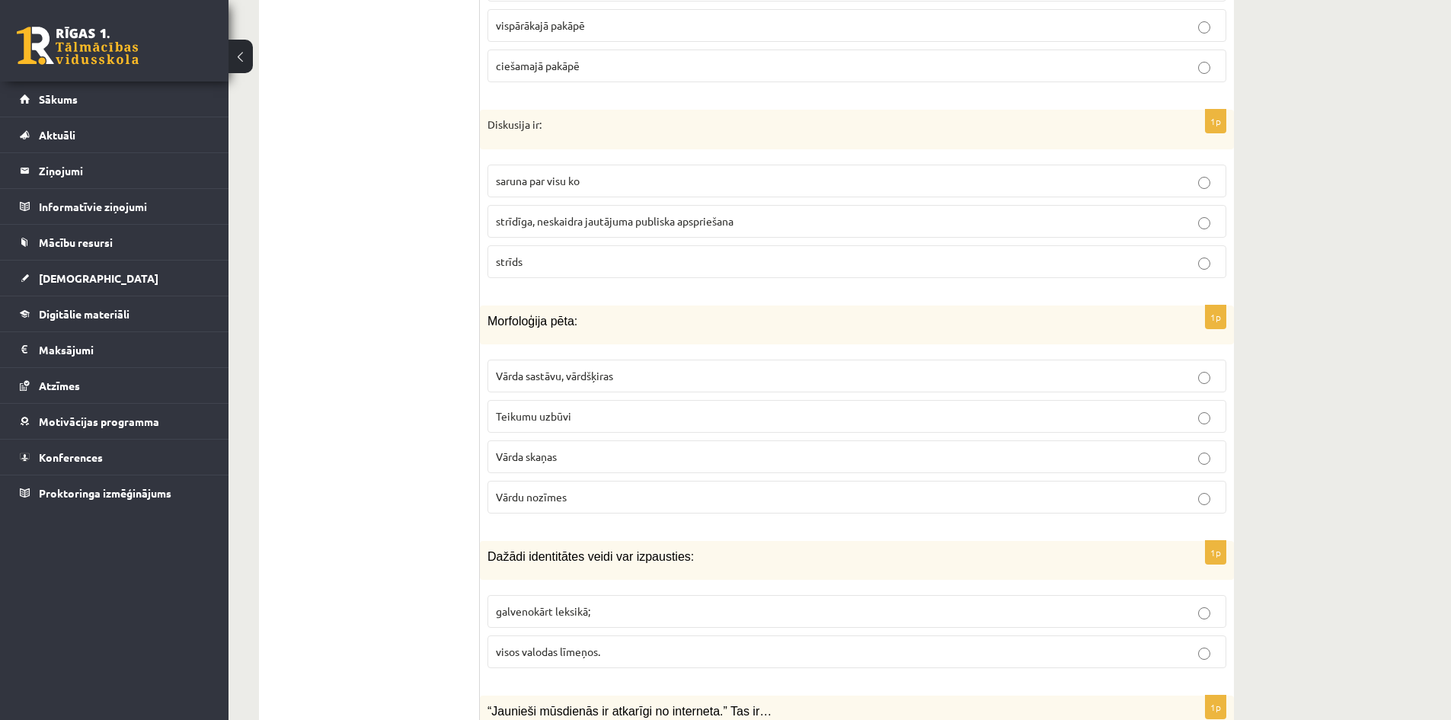
click at [544, 222] on span "strīdīga, neskaidra jautājuma publiska apspriešana" at bounding box center [615, 221] width 238 height 14
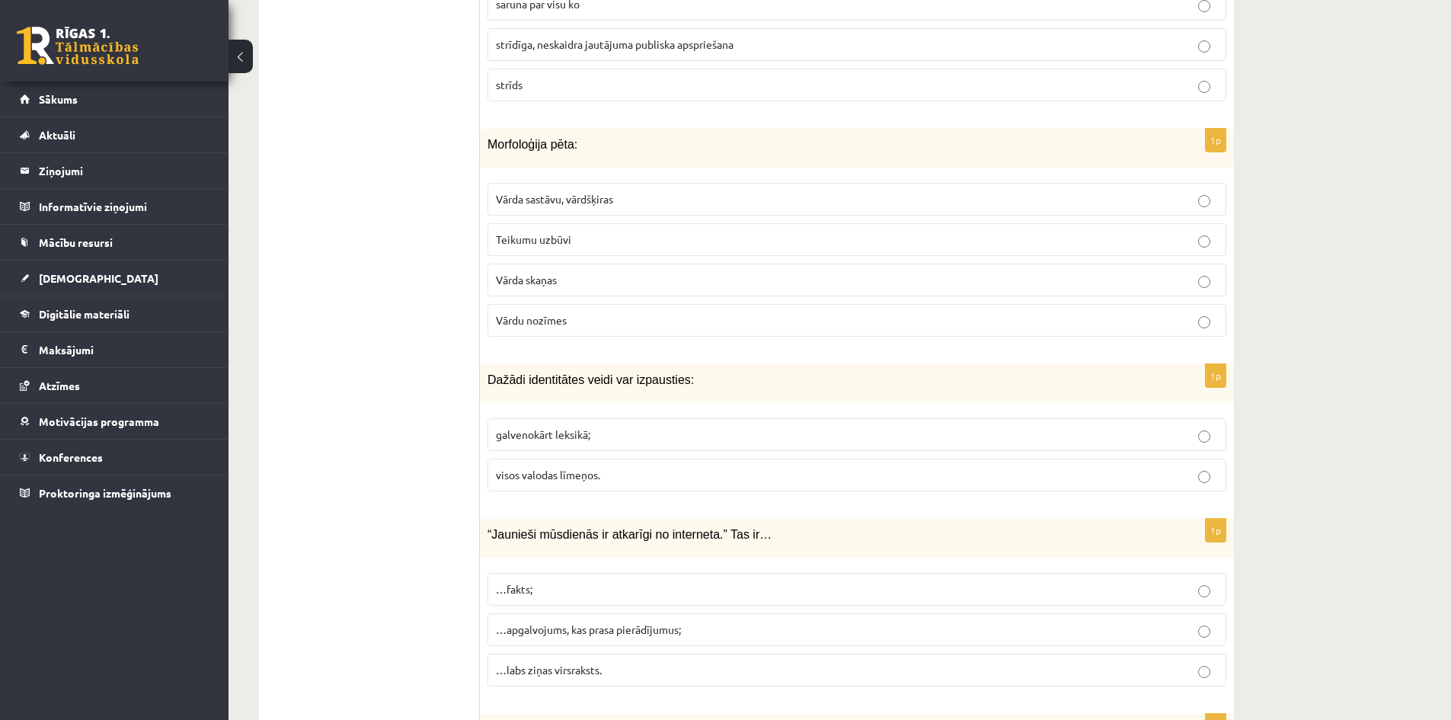
scroll to position [2601, 0]
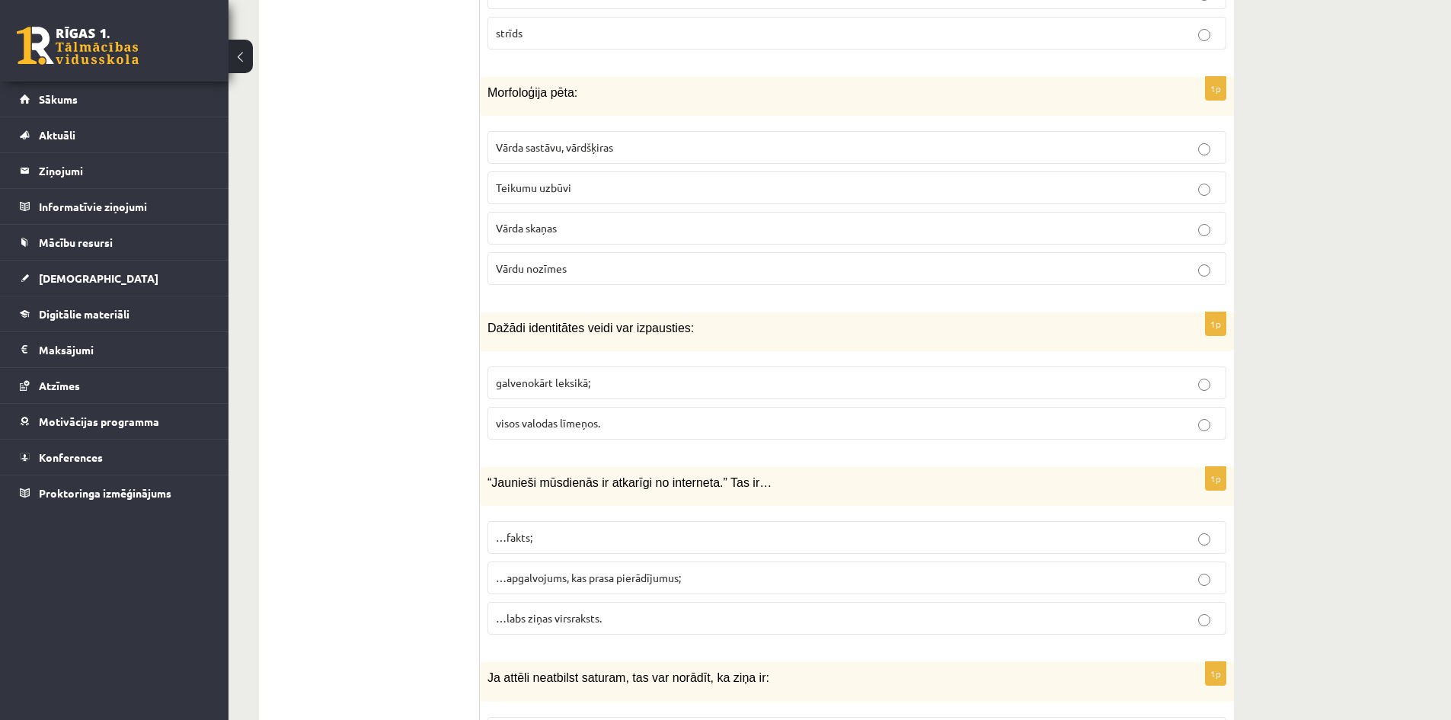
click at [504, 155] on p "Vārda sastāvu, vārdšķiras" at bounding box center [857, 147] width 722 height 16
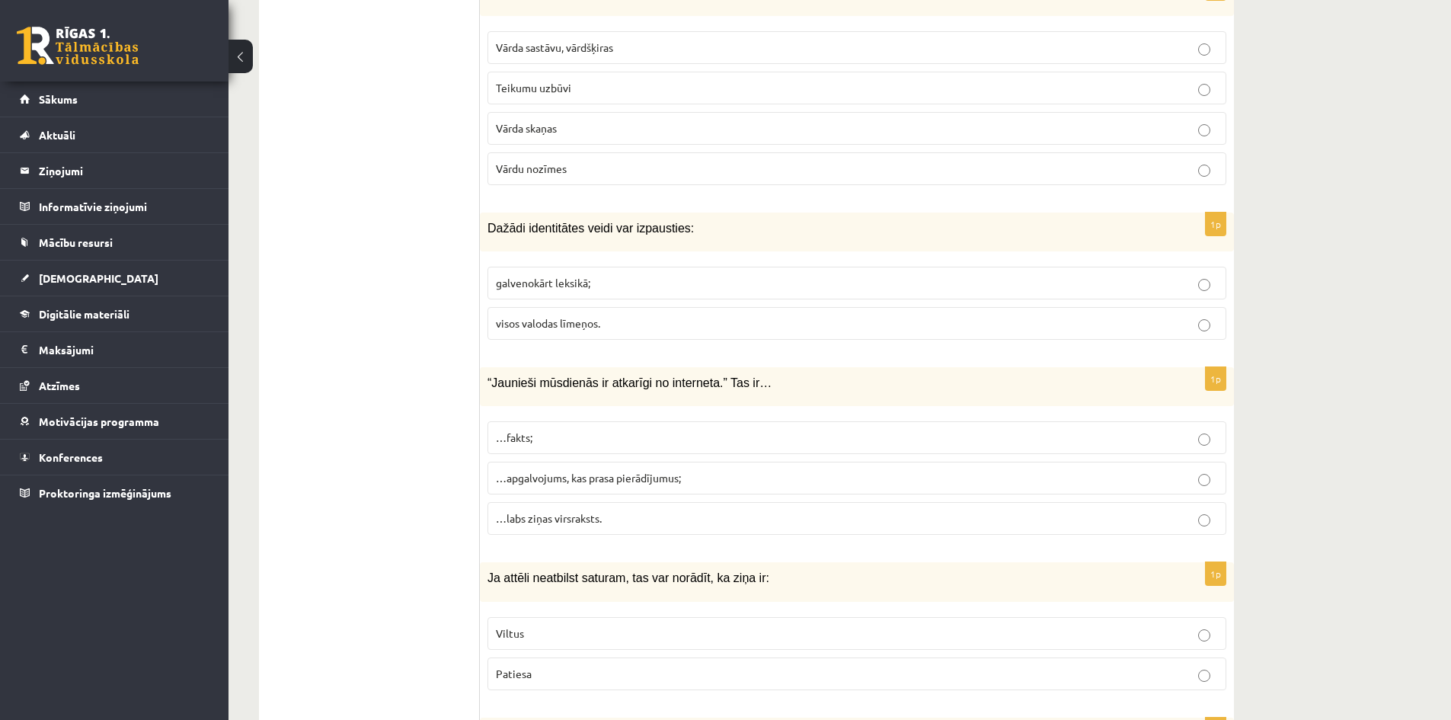
scroll to position [2753, 0]
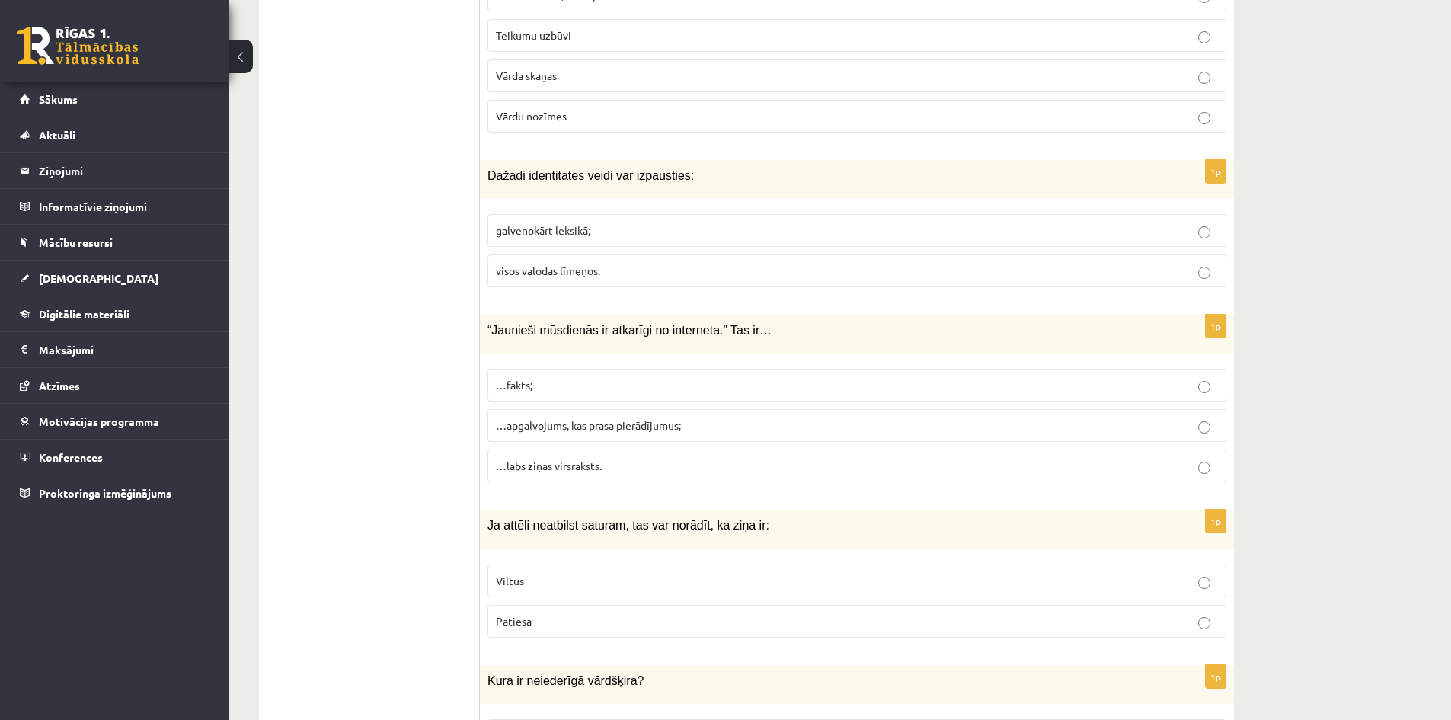
click at [547, 270] on span "visos valodas līmeņos." at bounding box center [548, 271] width 104 height 14
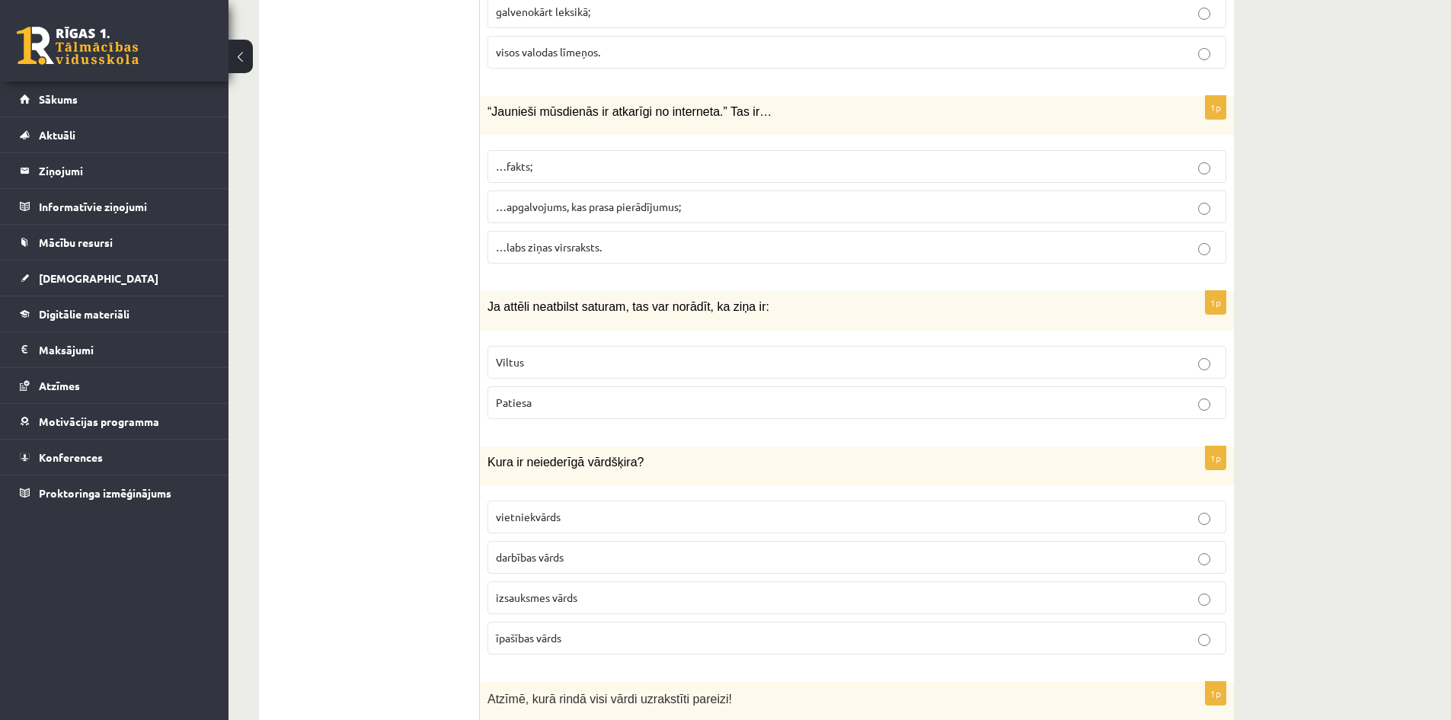
scroll to position [2982, 0]
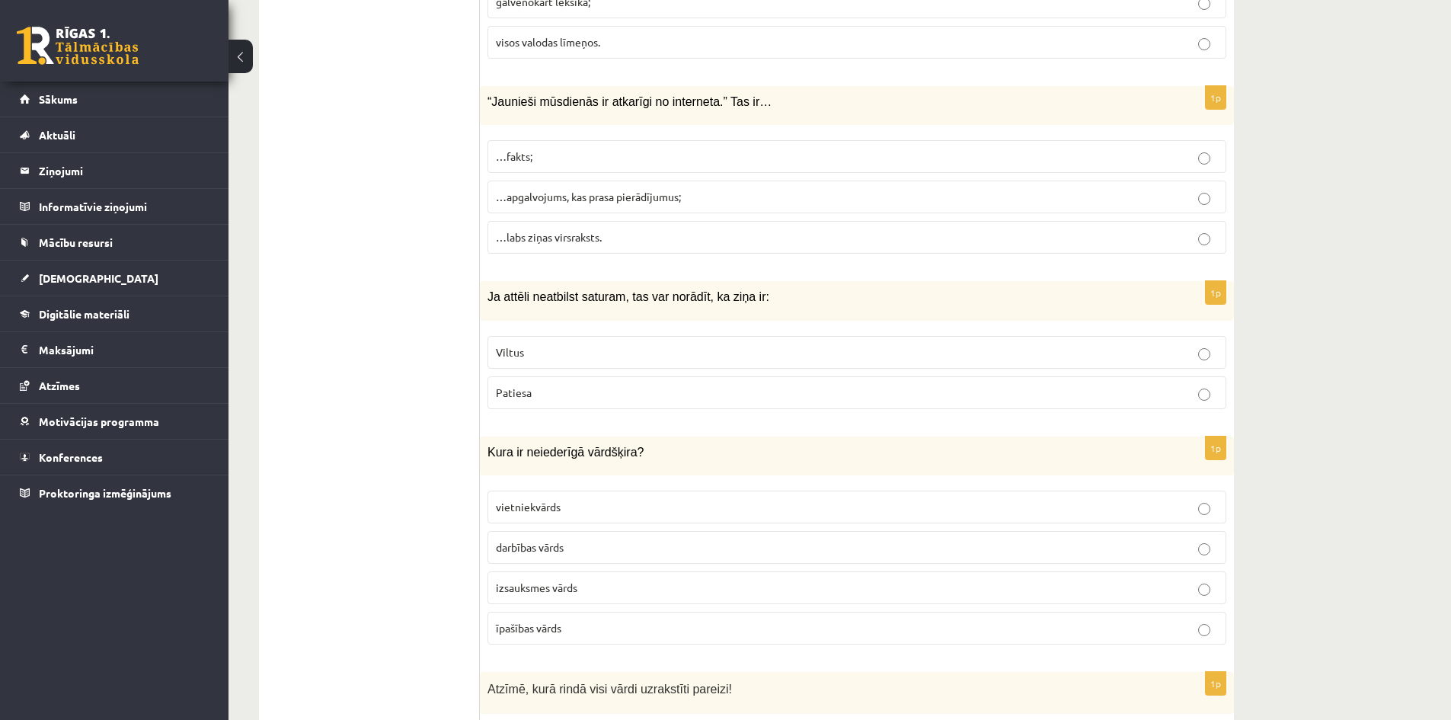
click at [537, 204] on p "…apgalvojums, kas prasa pierādījumus;" at bounding box center [857, 197] width 722 height 16
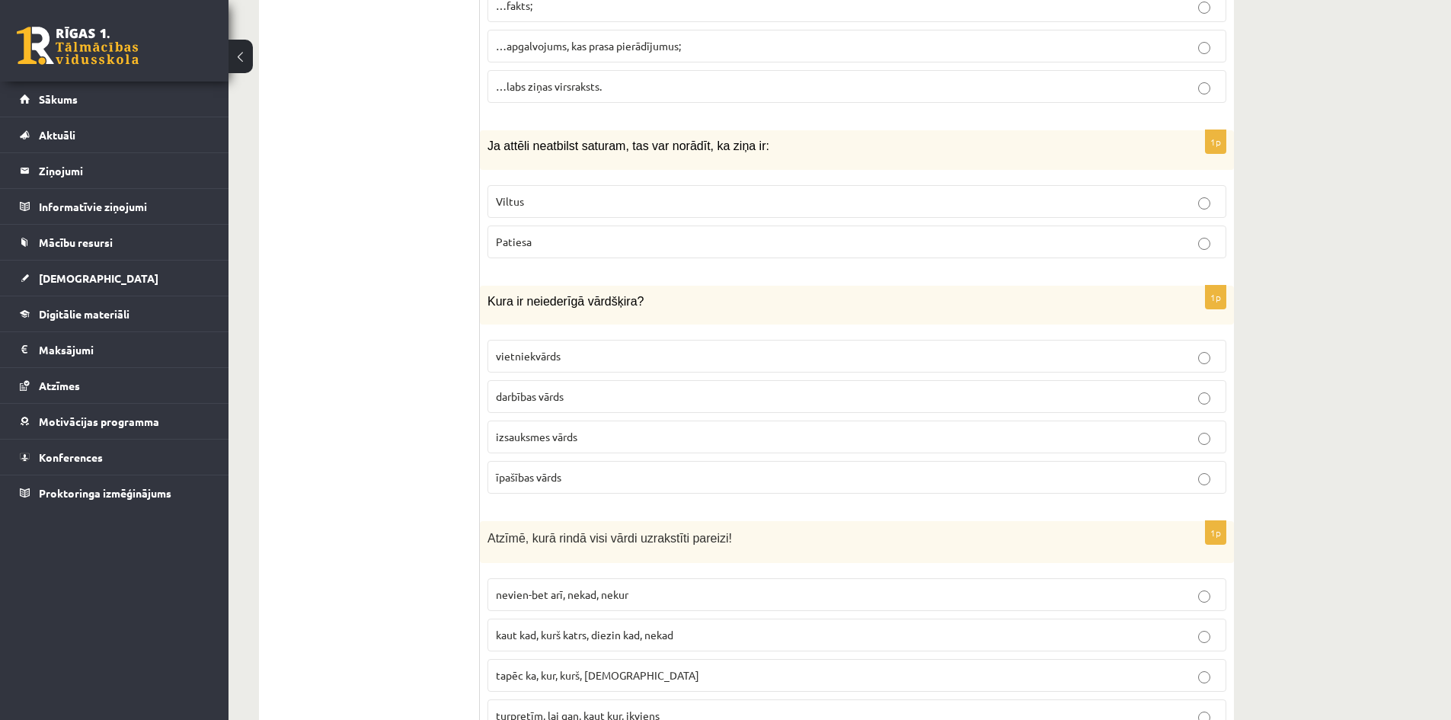
scroll to position [3134, 0]
click at [561, 204] on p "Viltus" at bounding box center [857, 200] width 722 height 16
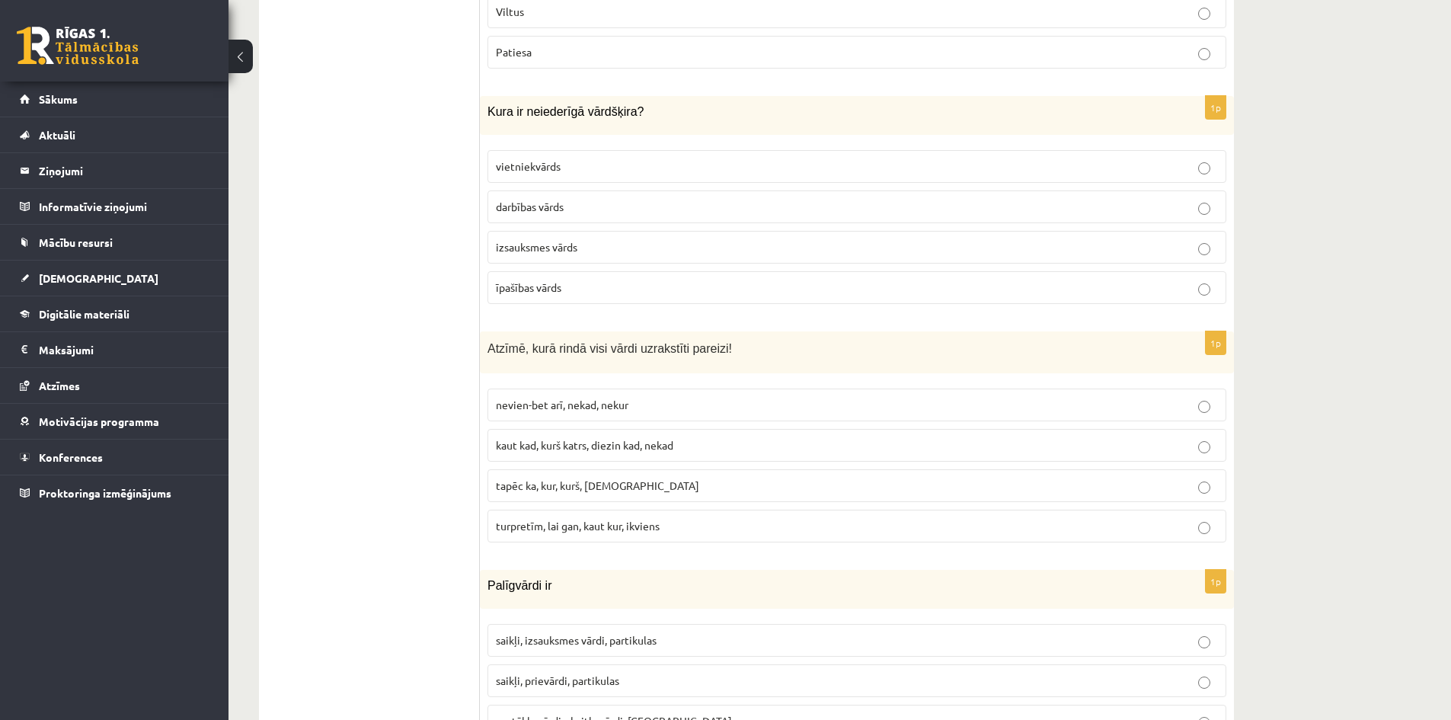
scroll to position [3362, 0]
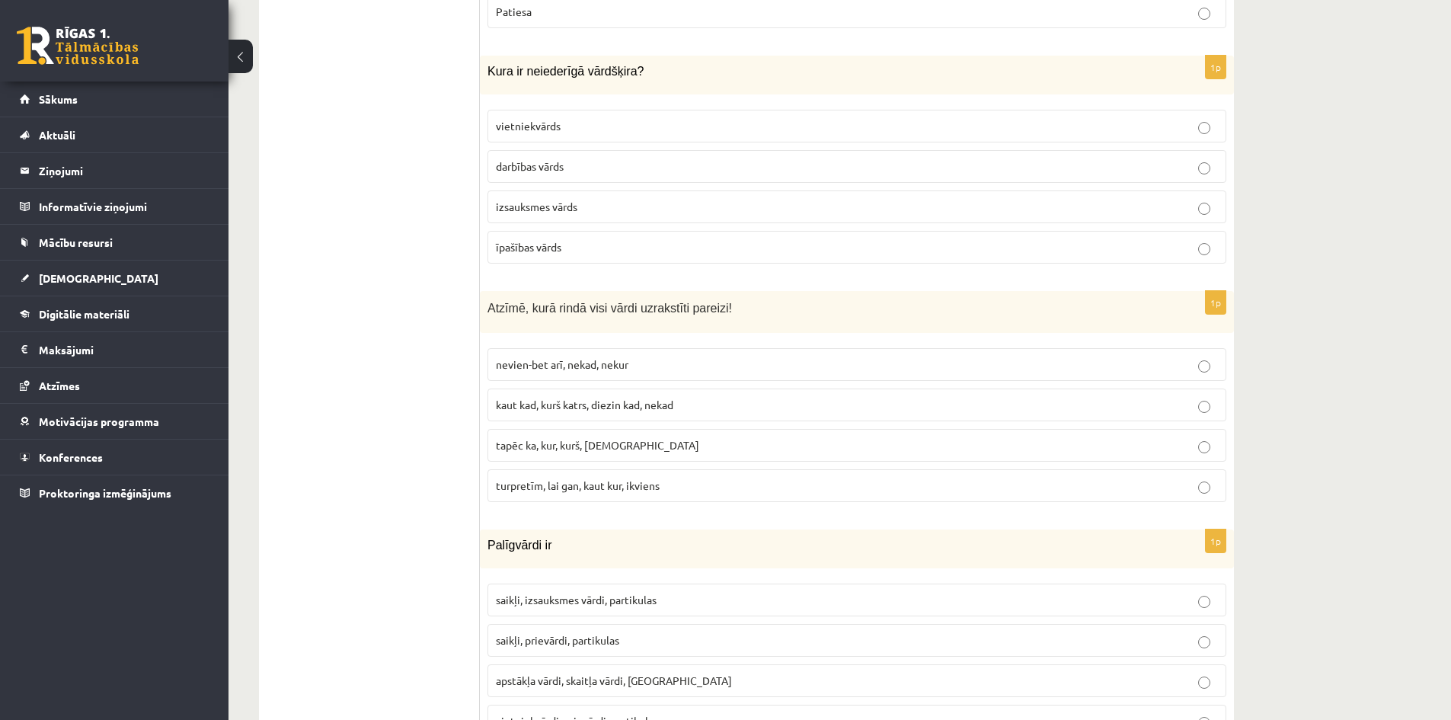
click at [514, 202] on span "izsauksmes vārds" at bounding box center [537, 207] width 82 height 14
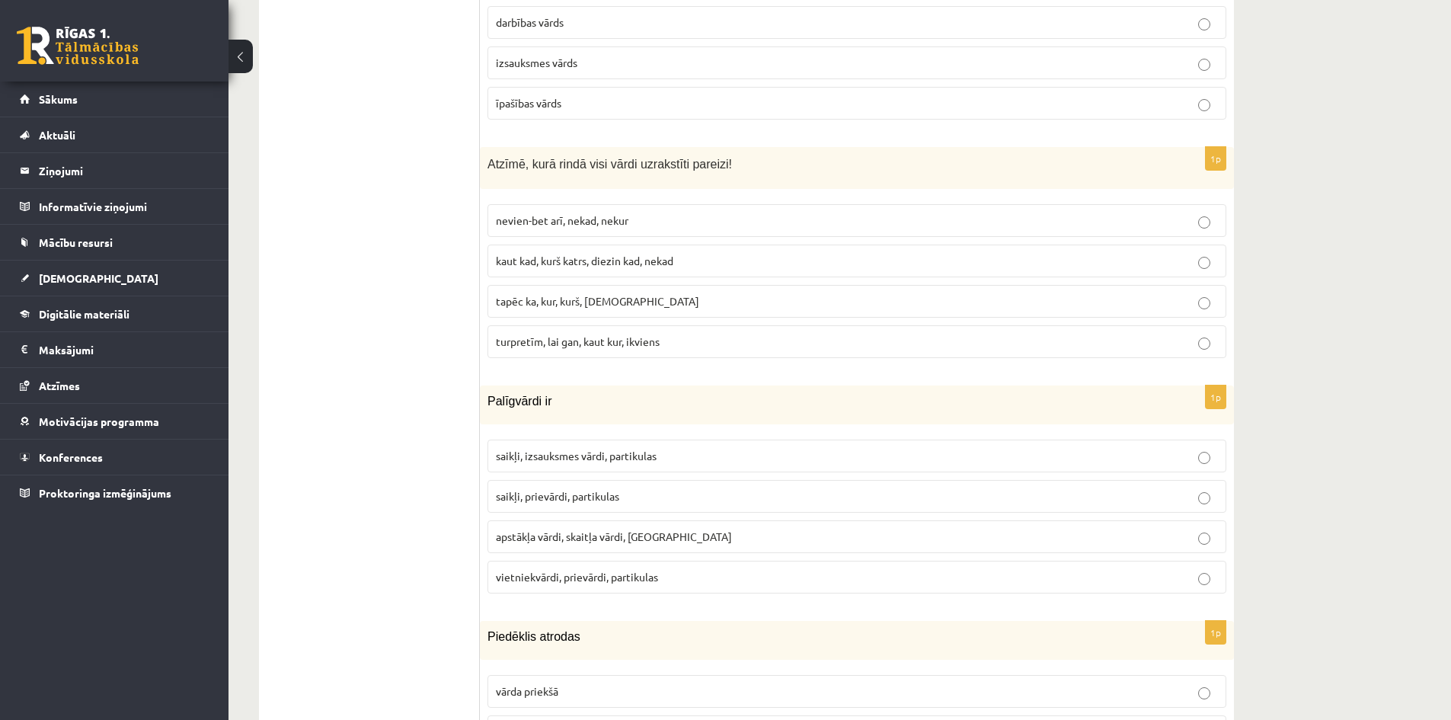
scroll to position [3515, 0]
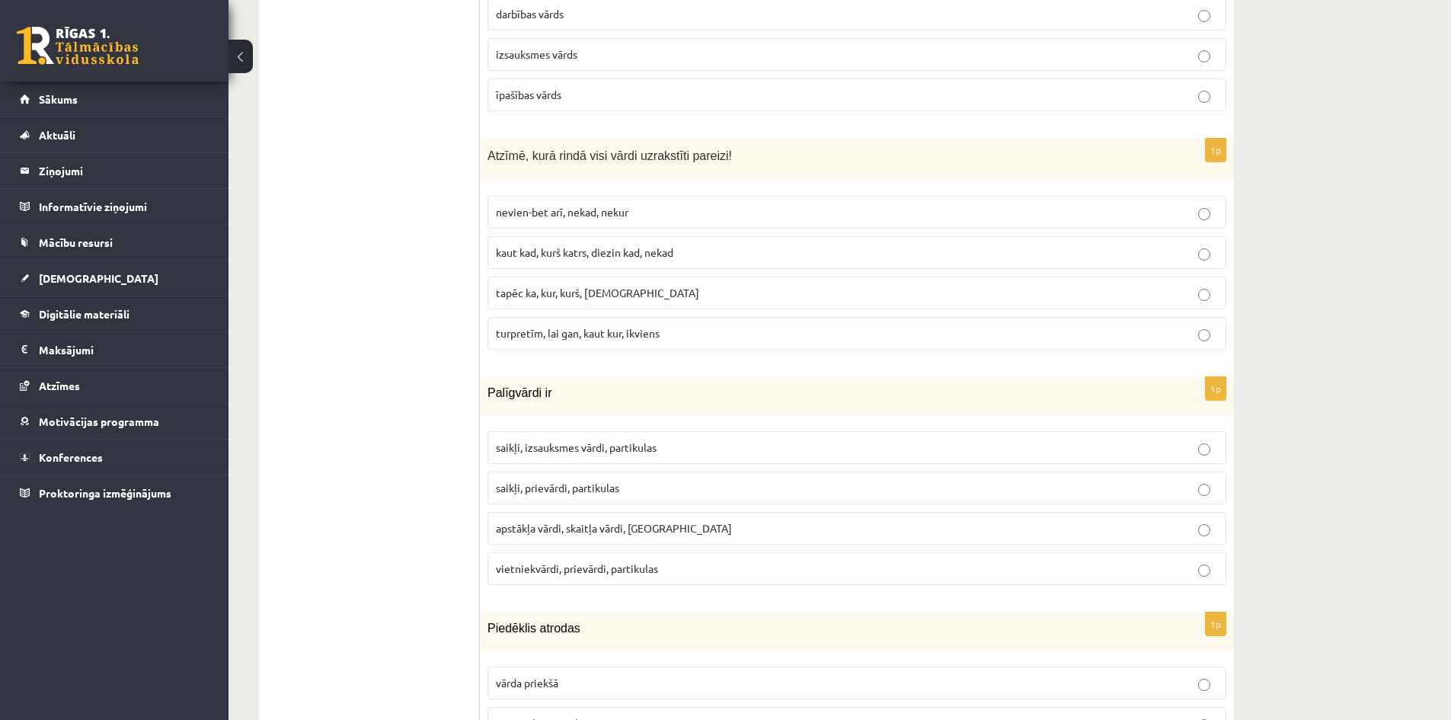
click at [598, 344] on label "turpretīm, lai gan, kaut kur, ikviens" at bounding box center [857, 333] width 739 height 33
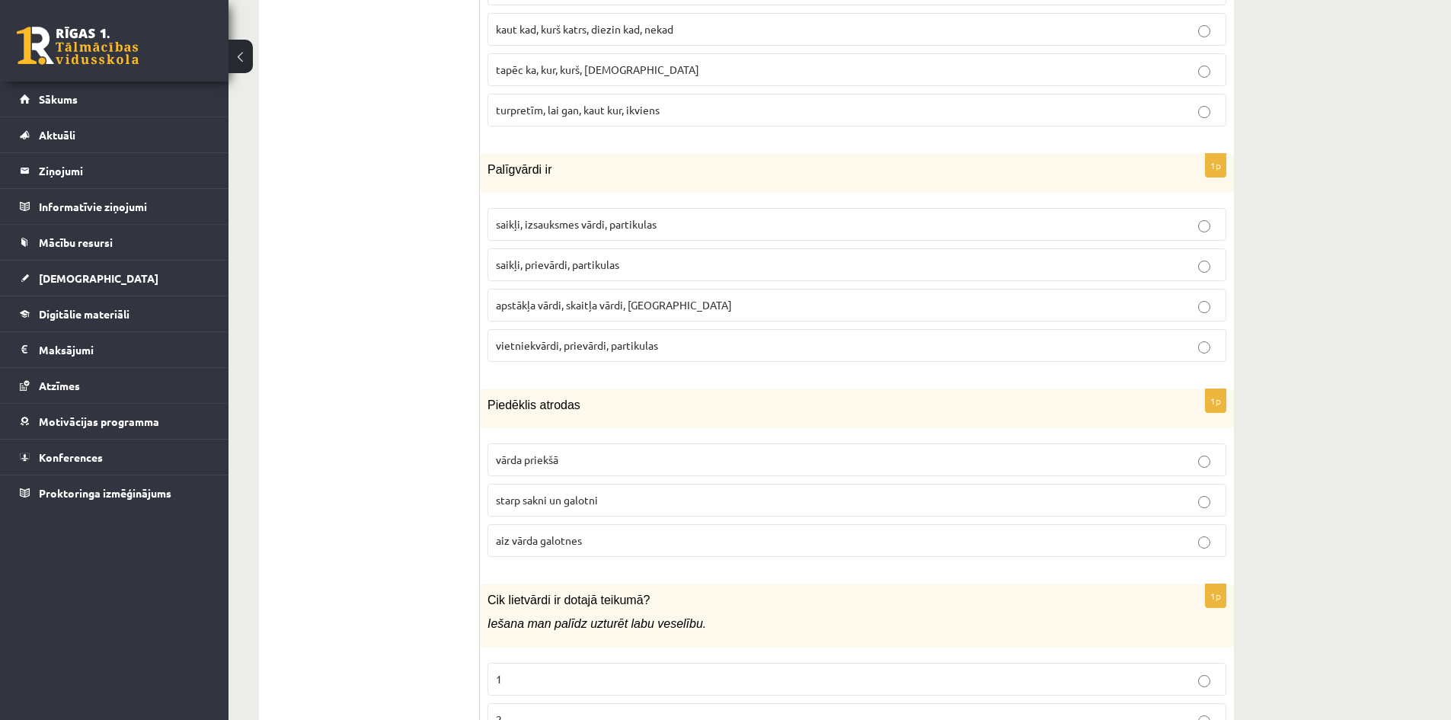
scroll to position [3743, 0]
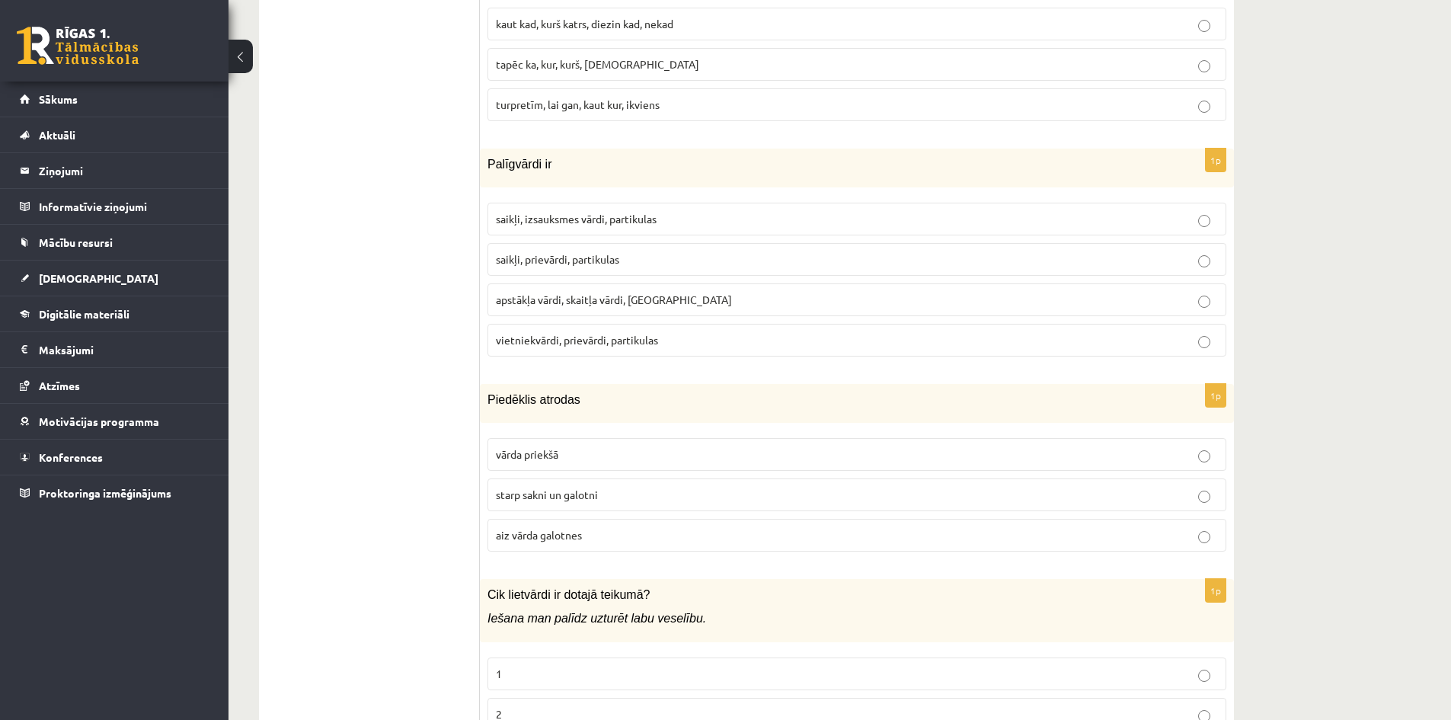
click at [540, 261] on span "saikļi, prievārdi, partikulas" at bounding box center [557, 259] width 123 height 14
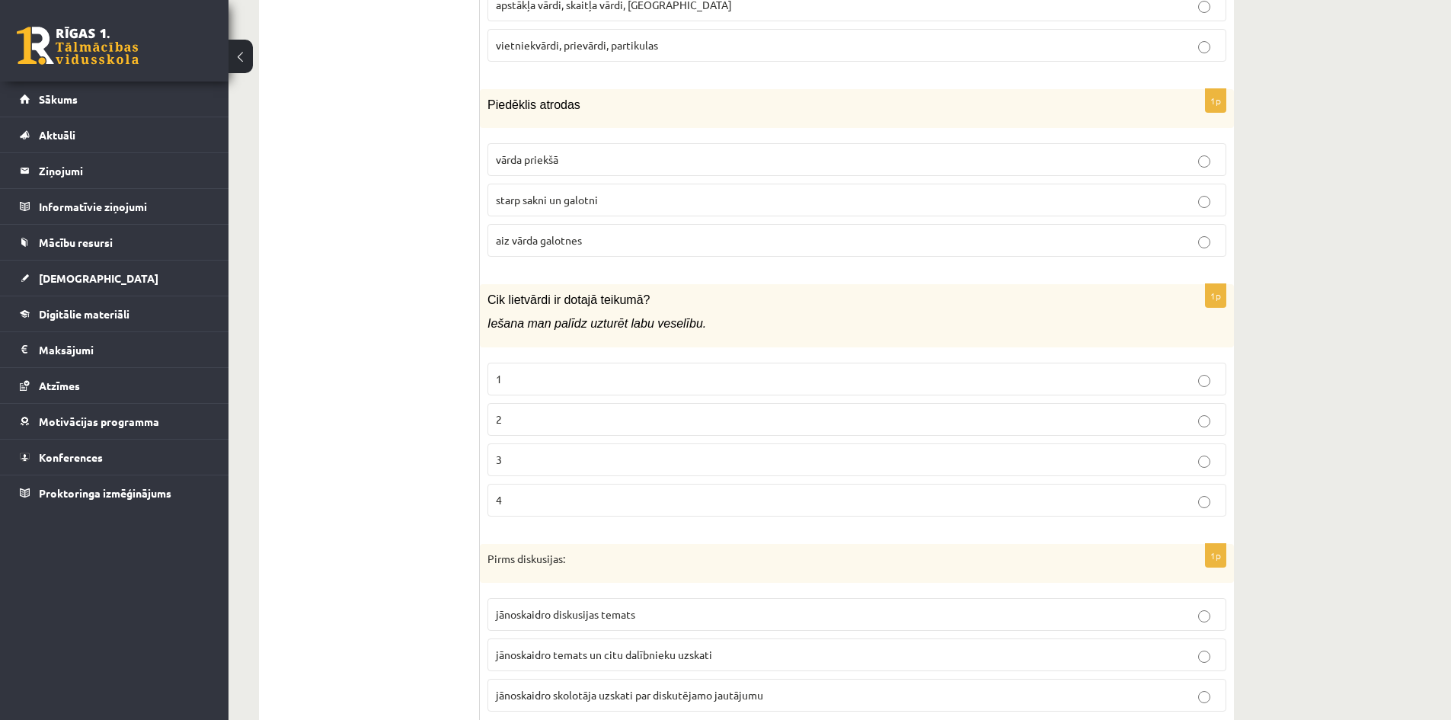
scroll to position [4048, 0]
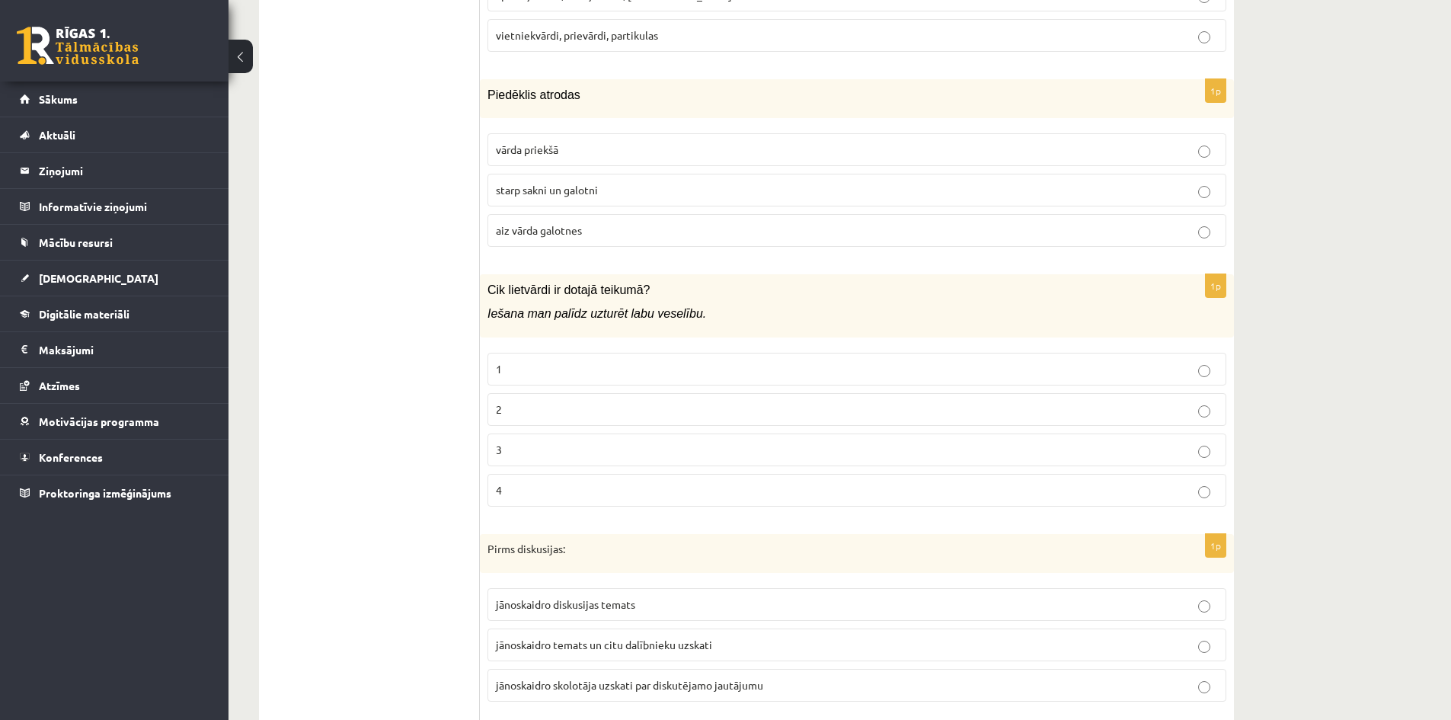
drag, startPoint x: 561, startPoint y: 156, endPoint x: 443, endPoint y: 183, distance: 121.8
click at [559, 157] on p "vārda priekšā" at bounding box center [857, 150] width 722 height 16
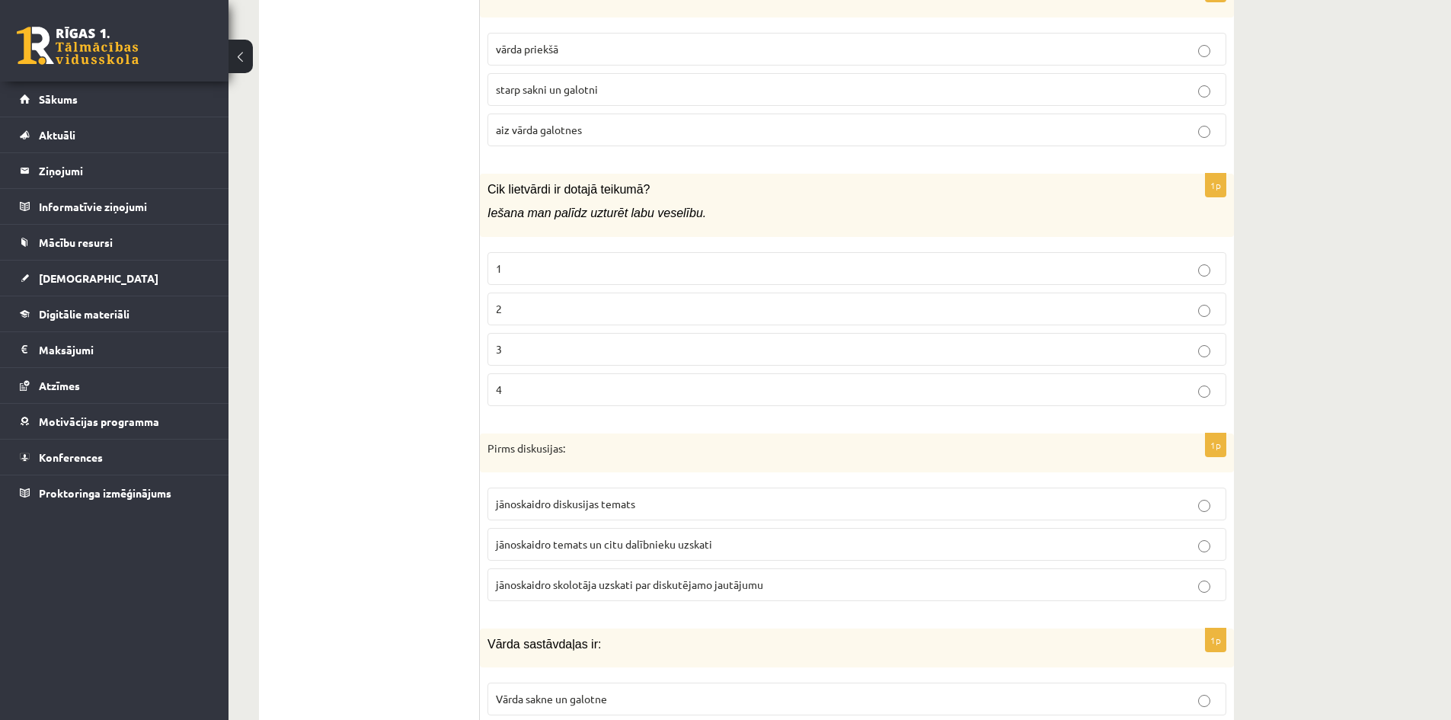
scroll to position [4200, 0]
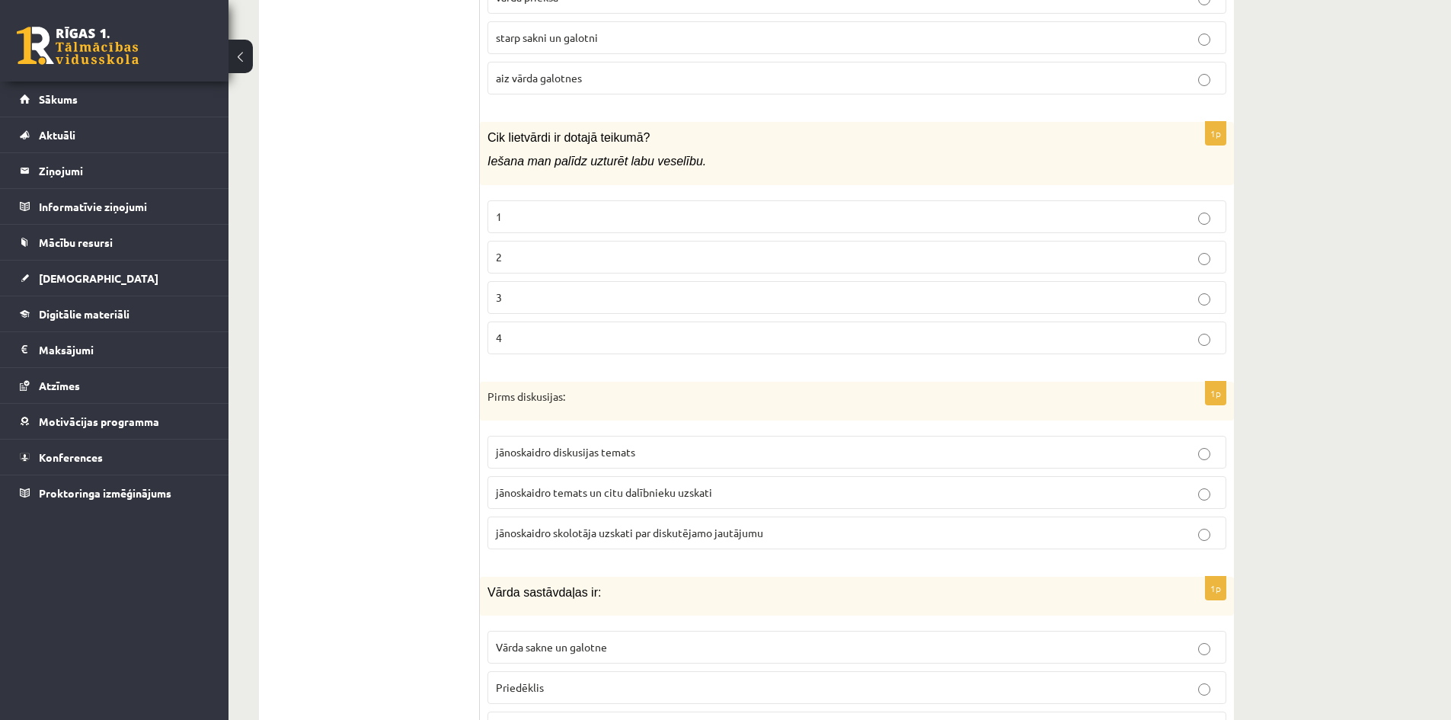
click at [614, 254] on p "2" at bounding box center [857, 257] width 722 height 16
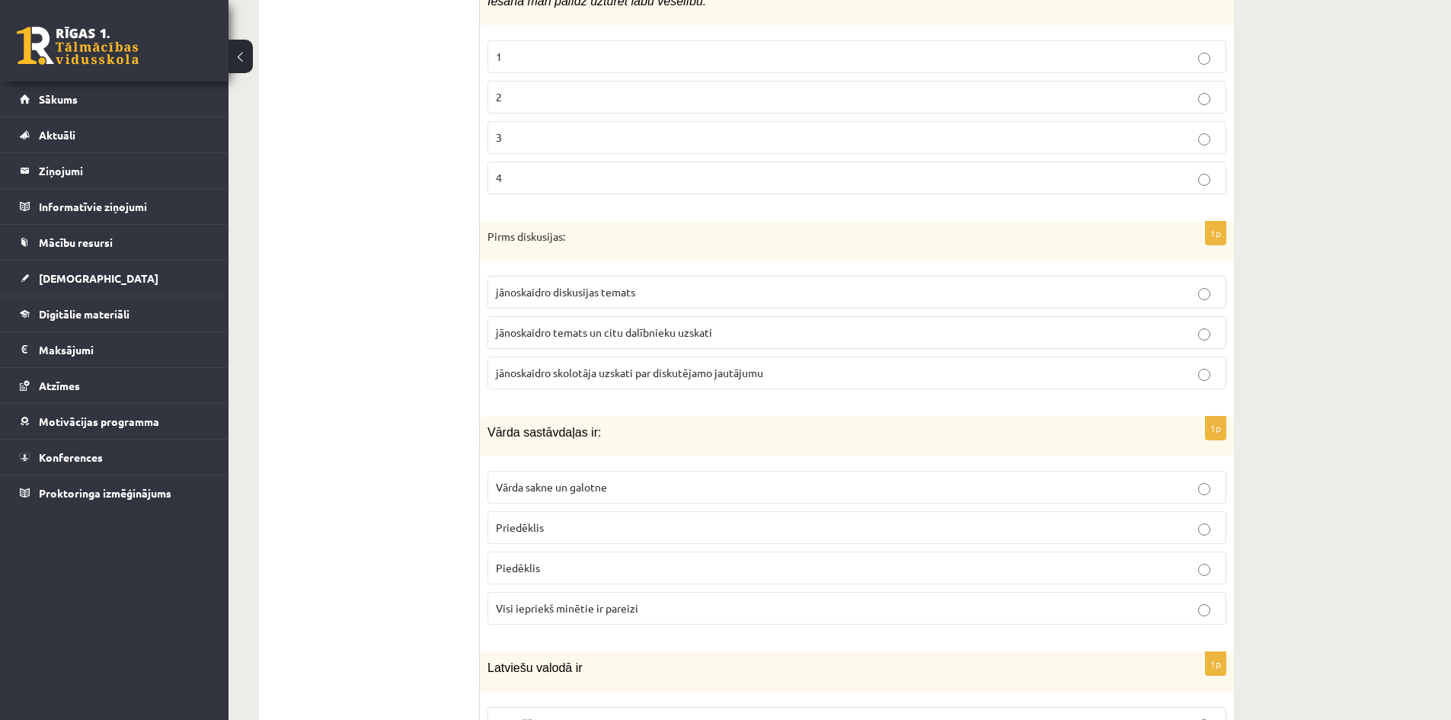
scroll to position [4429, 0]
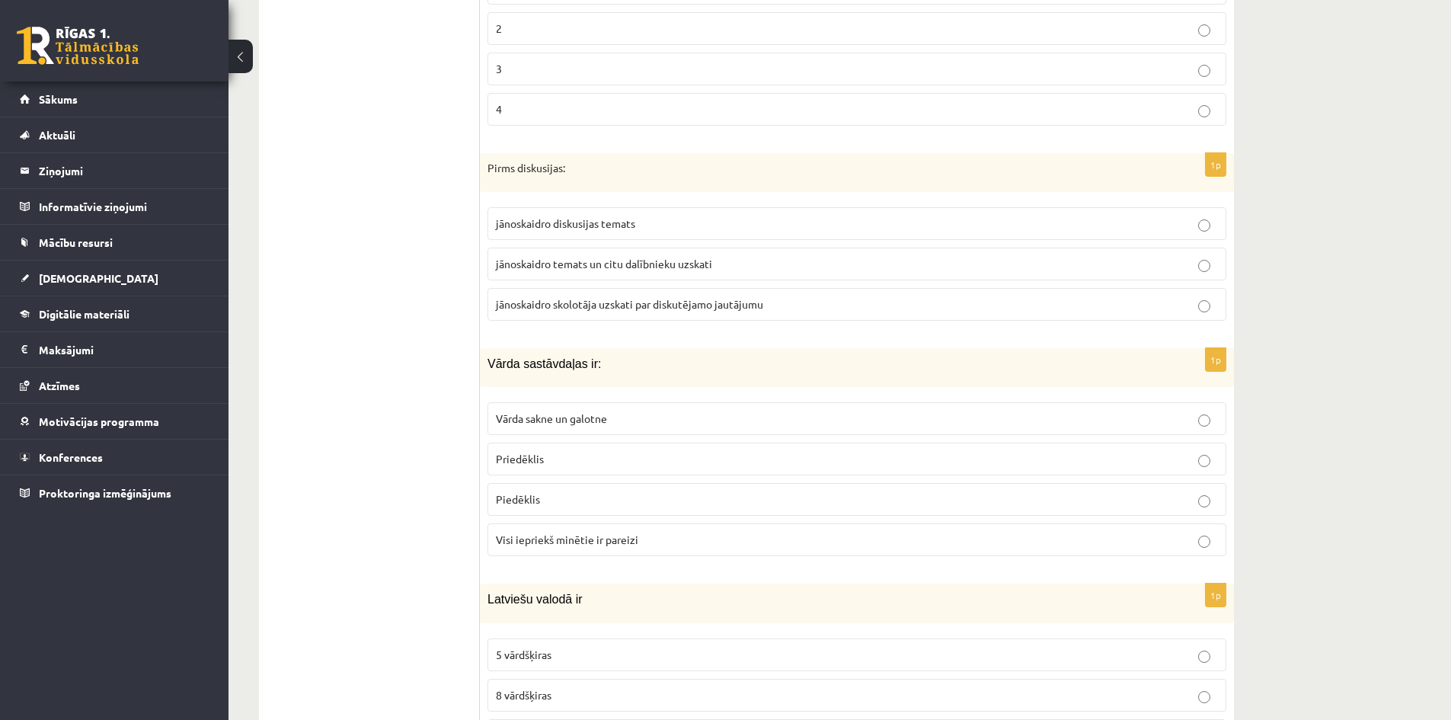
click at [556, 264] on span "jānoskaidro temats un citu dalībnieku uzskati" at bounding box center [604, 264] width 216 height 14
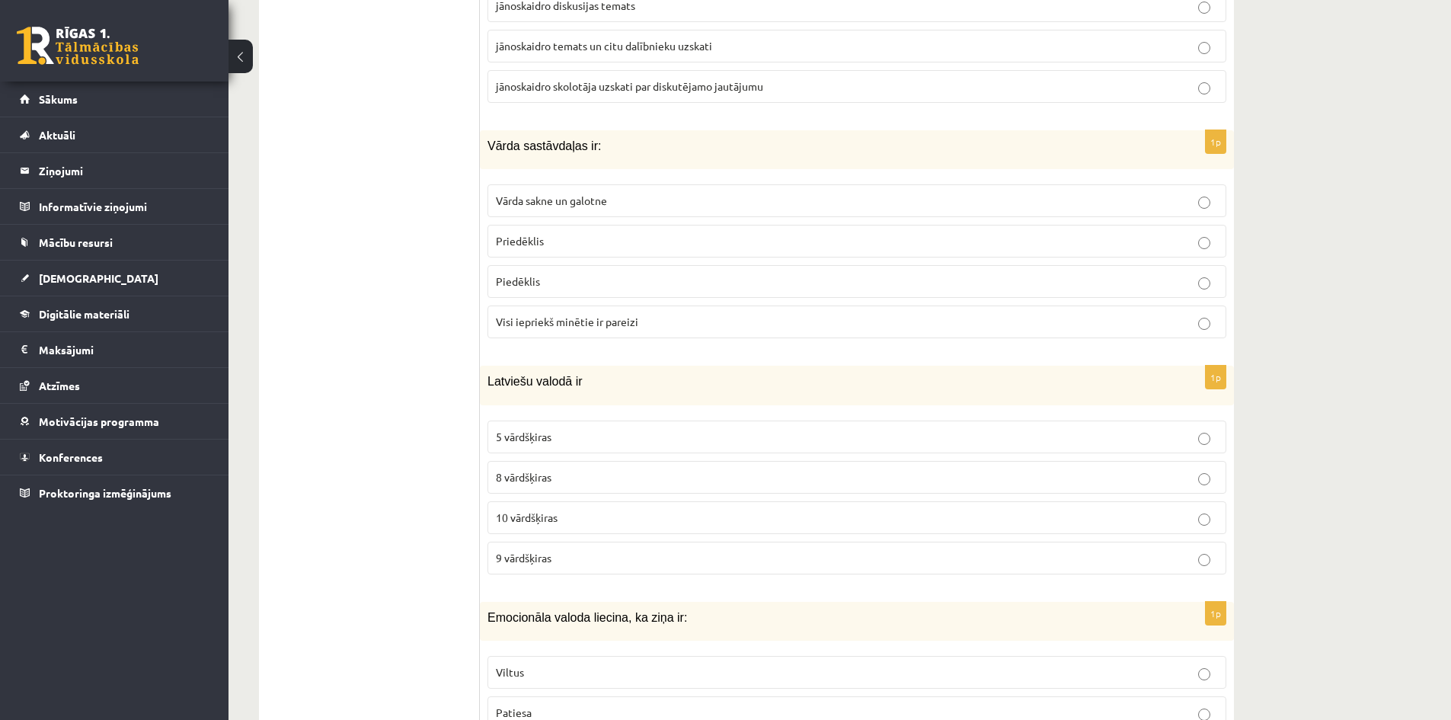
scroll to position [4657, 0]
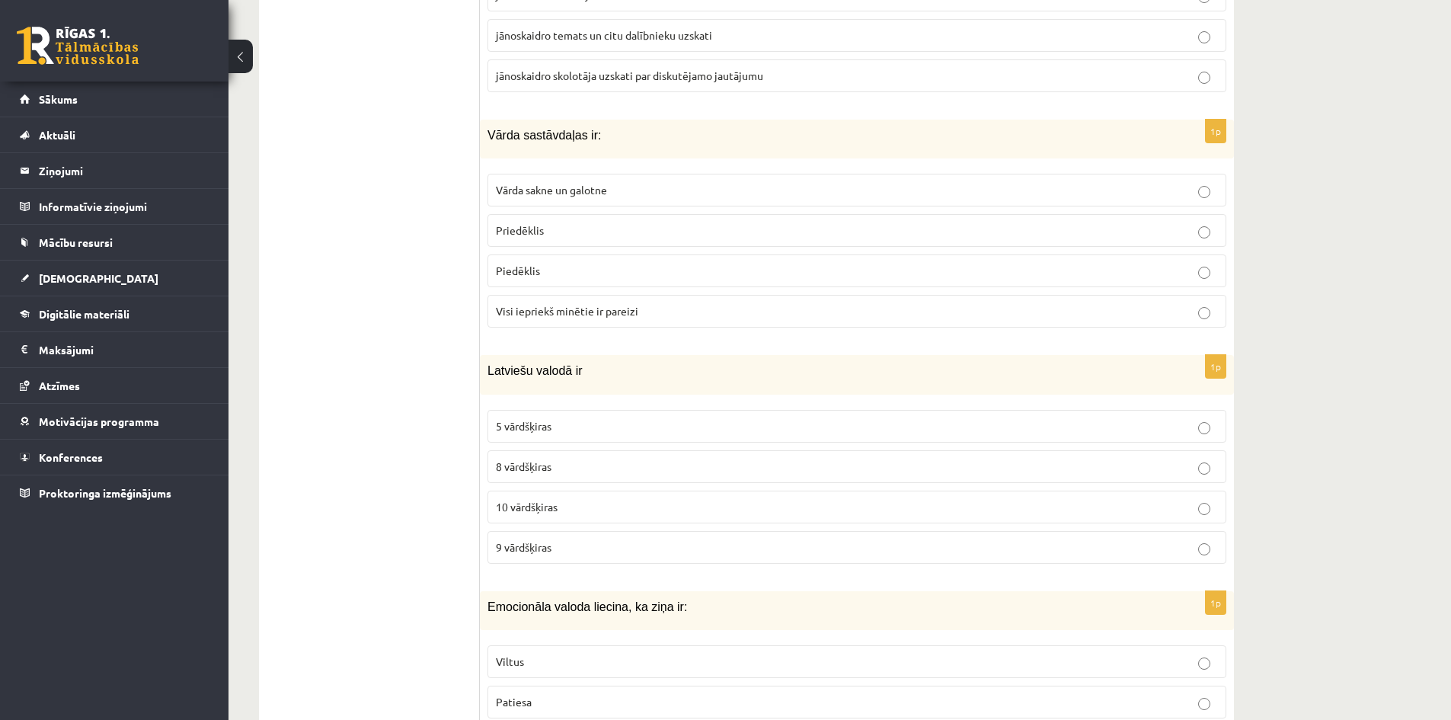
drag, startPoint x: 574, startPoint y: 305, endPoint x: 564, endPoint y: 322, distance: 19.5
click at [570, 316] on span "Visi iepriekš minētie ir pareizi" at bounding box center [567, 311] width 142 height 14
click at [625, 293] on fieldset "Vārda sakne un galotne Priedēklis Piedēklis Visi iepriekš minētie ir pareizi" at bounding box center [857, 249] width 739 height 166
click at [612, 324] on label "Visi iepriekš minētie ir pareizi" at bounding box center [857, 311] width 739 height 33
click at [537, 502] on span "10 vārdšķiras" at bounding box center [527, 507] width 62 height 14
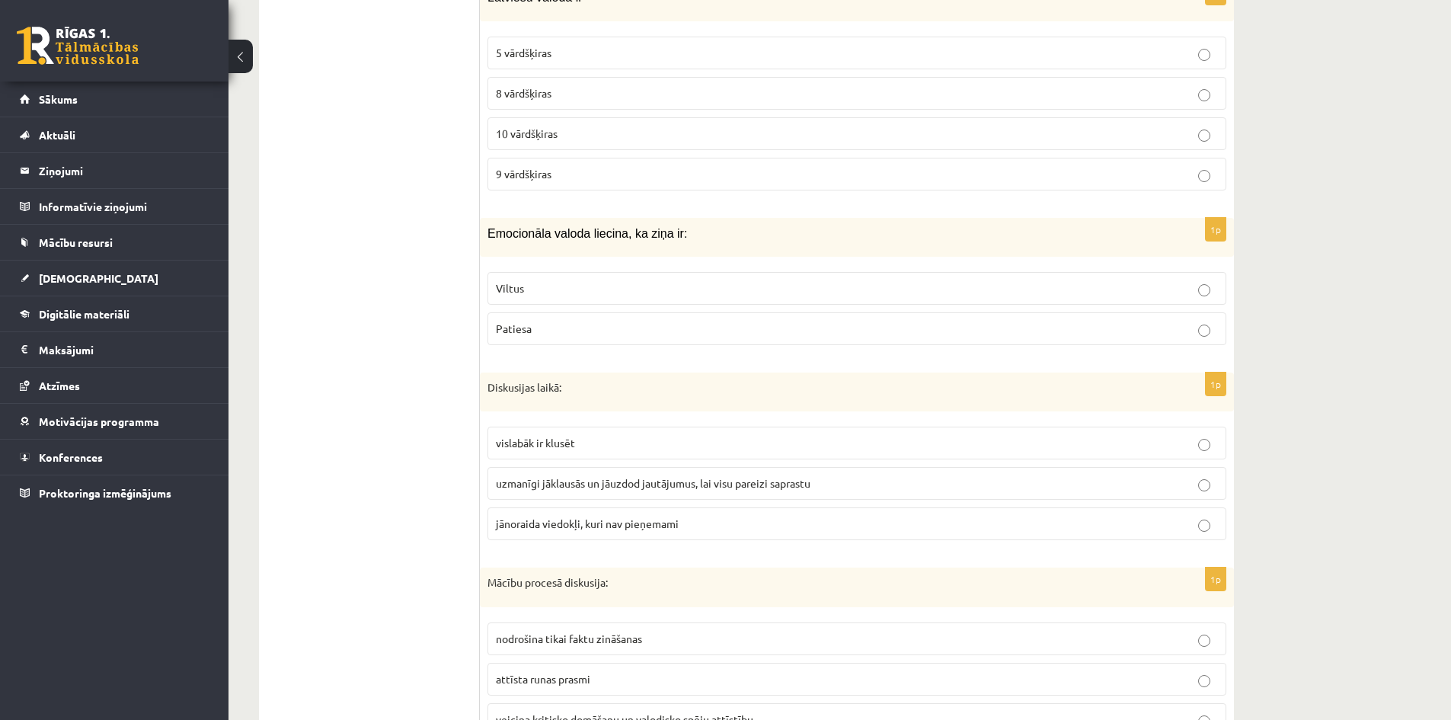
scroll to position [5038, 0]
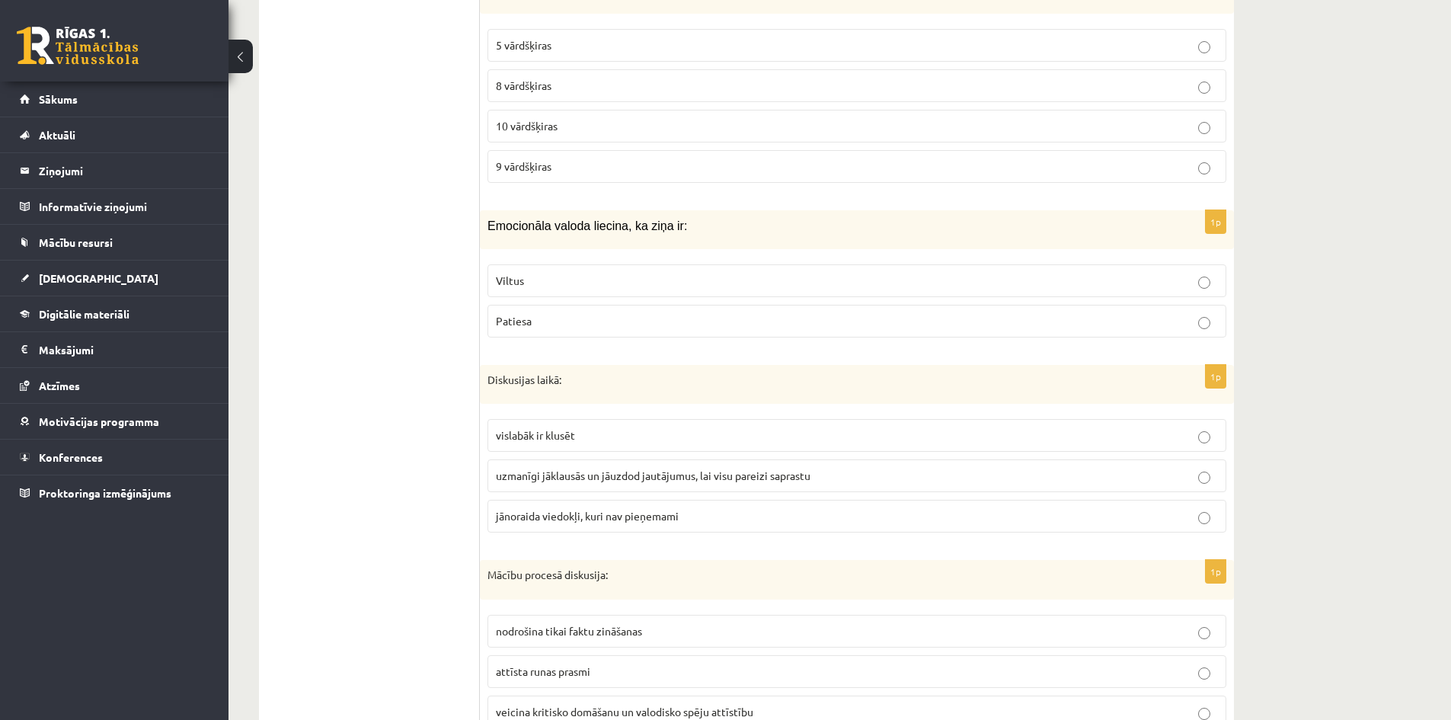
click at [520, 279] on span "Viltus" at bounding box center [510, 280] width 28 height 14
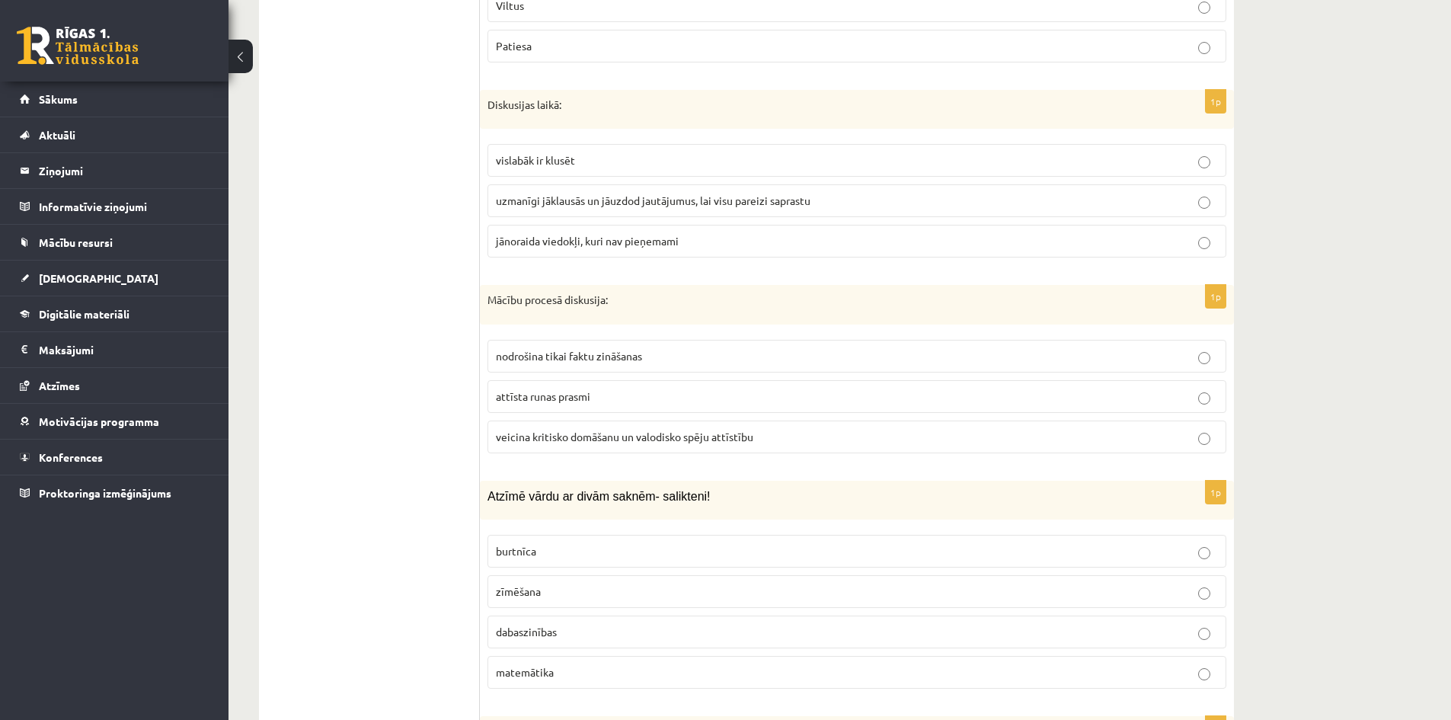
scroll to position [5343, 0]
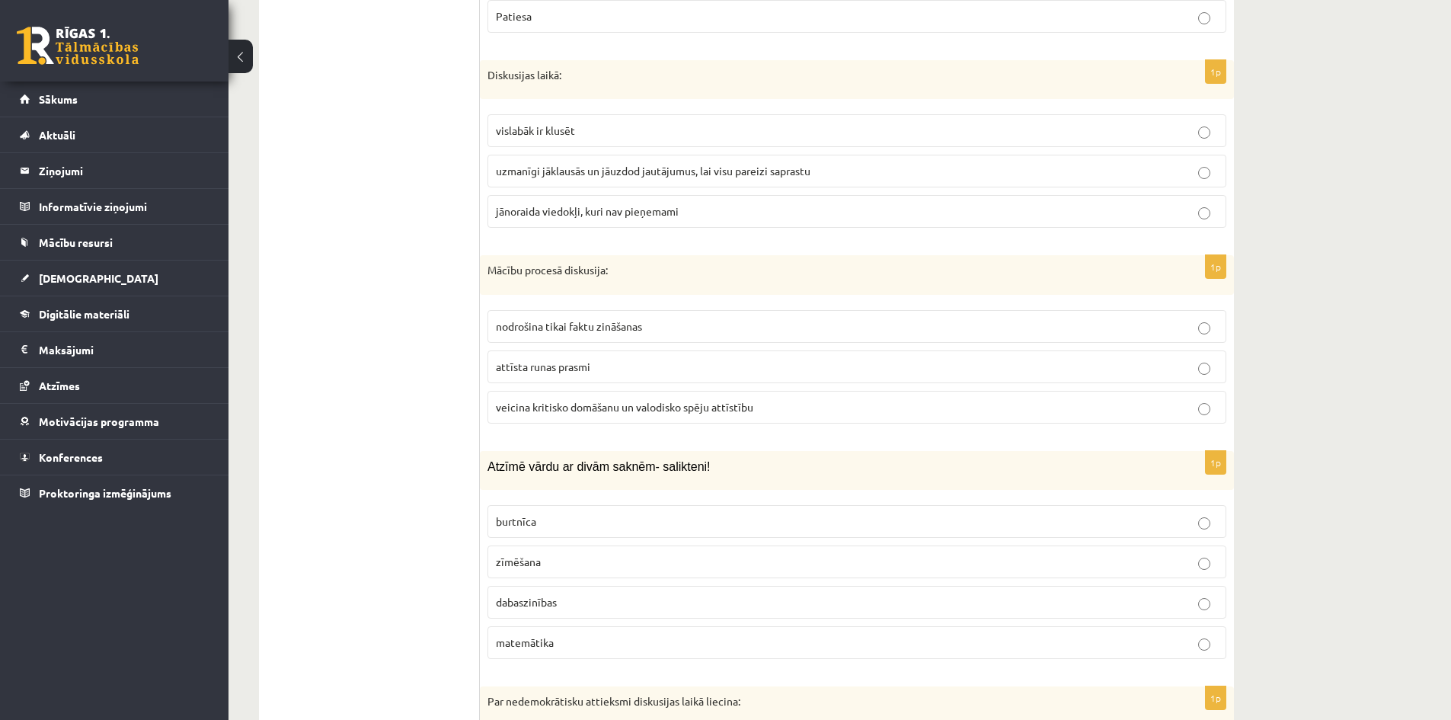
click at [622, 170] on span "uzmanīgi jāklausās un jāuzdod jautājumus, lai visu pareizi saprastu" at bounding box center [653, 171] width 315 height 14
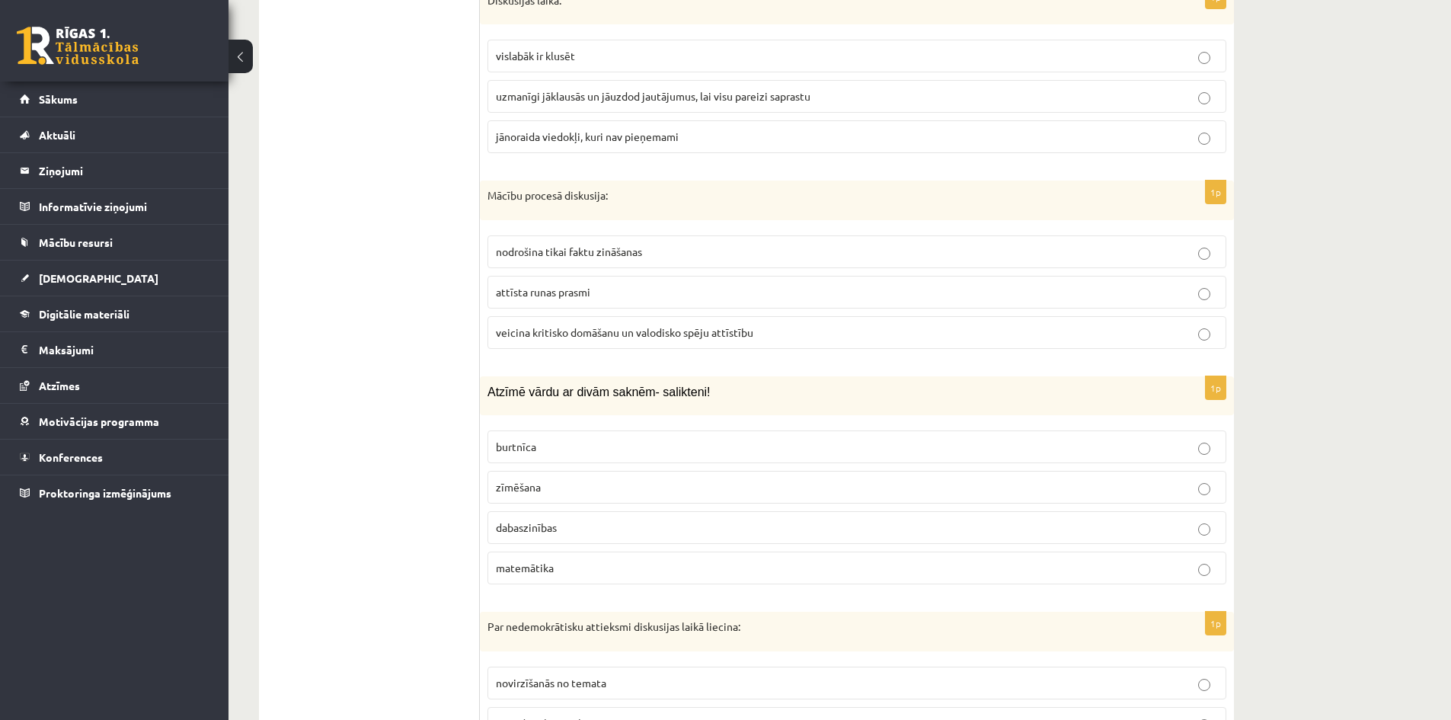
scroll to position [5495, 0]
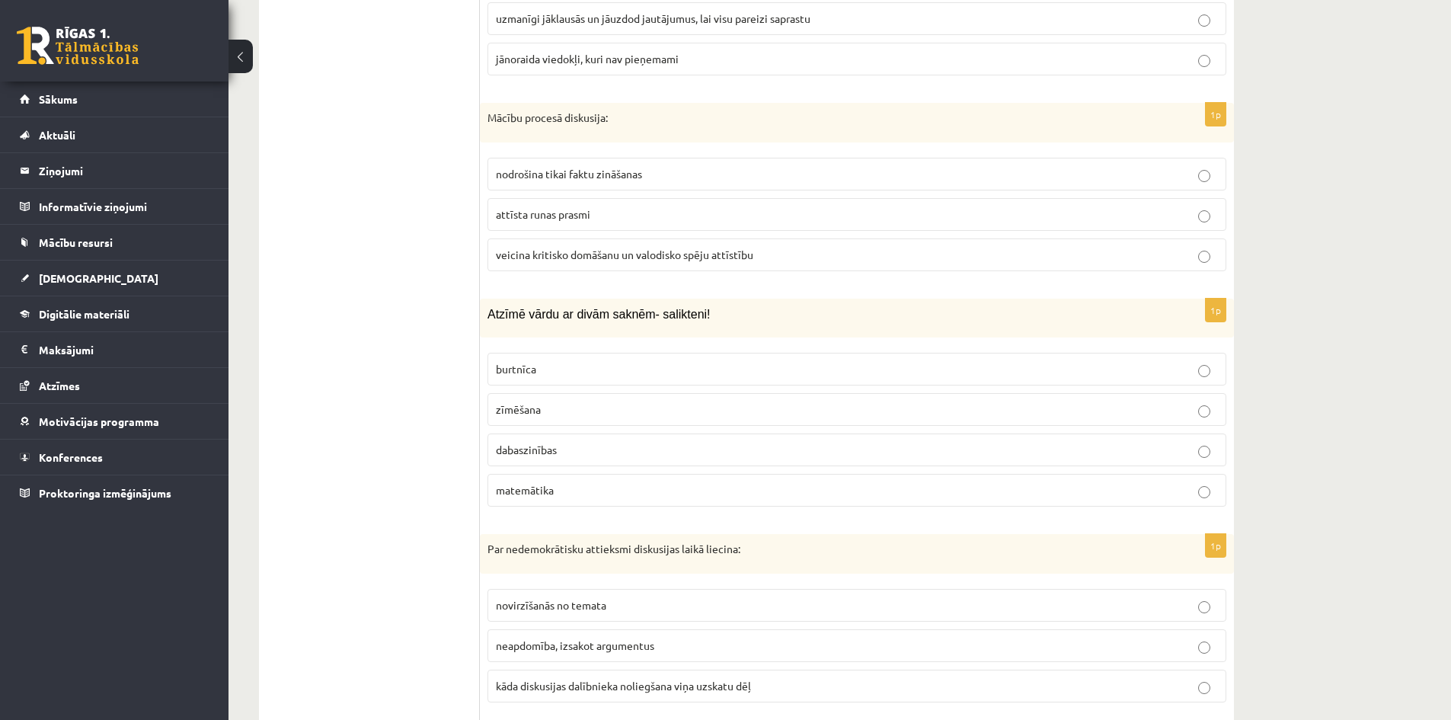
click at [503, 247] on p "veicina kritisko domāšanu un valodisko spēju attīstību" at bounding box center [857, 255] width 722 height 16
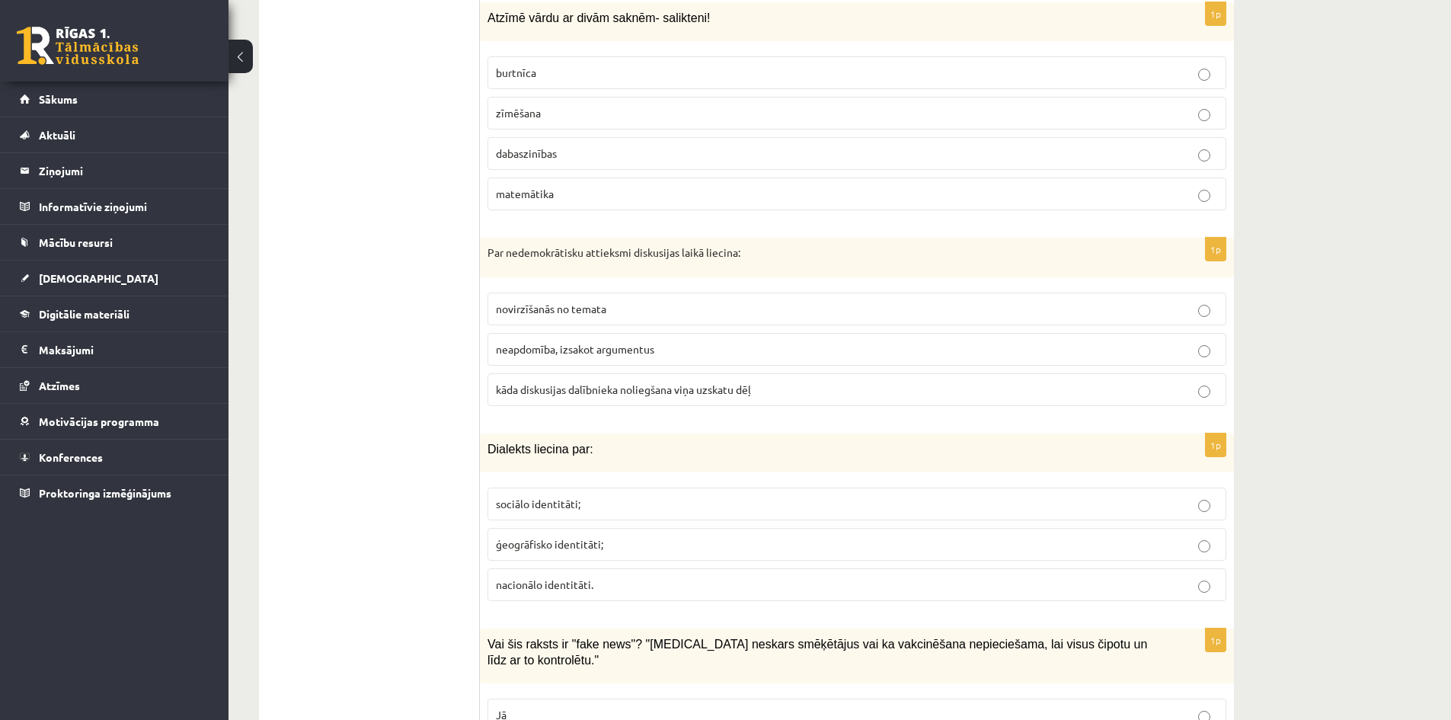
scroll to position [5800, 0]
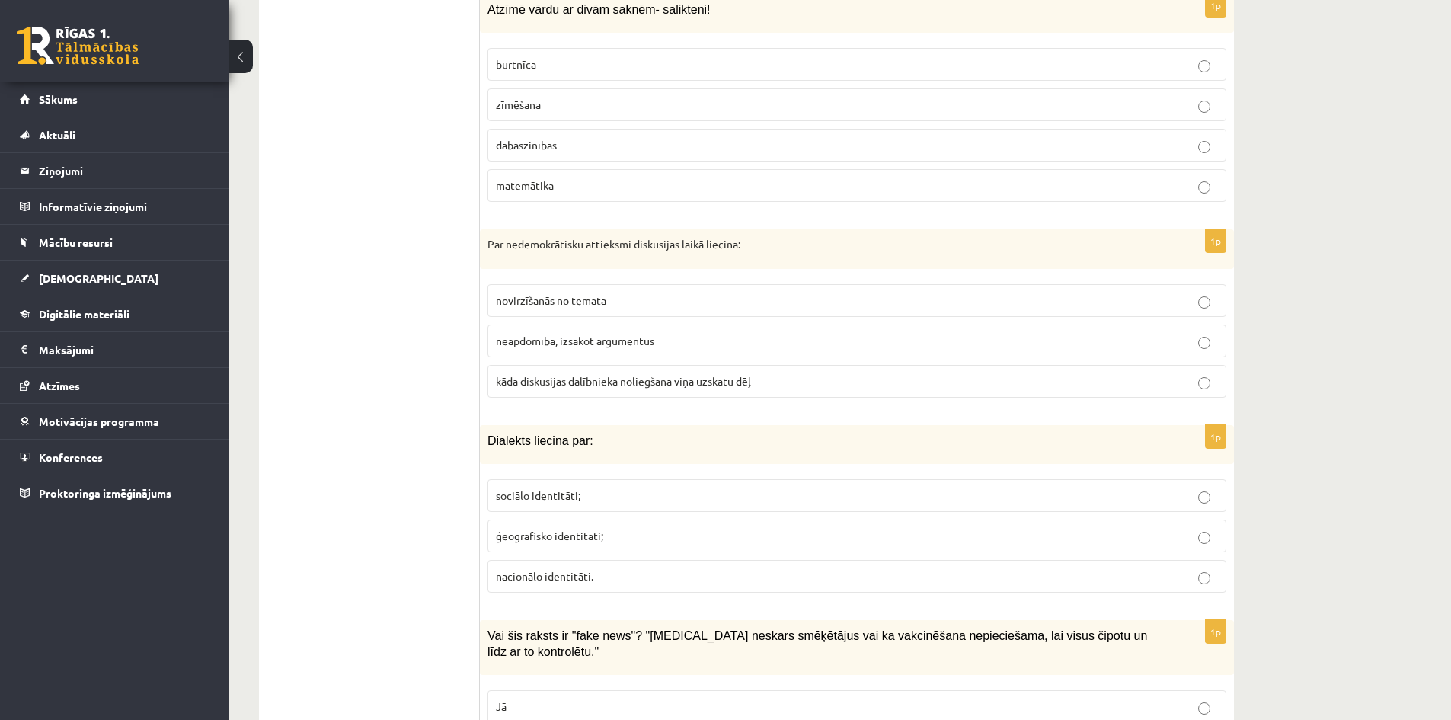
click at [503, 143] on span "dabaszinības" at bounding box center [526, 145] width 61 height 14
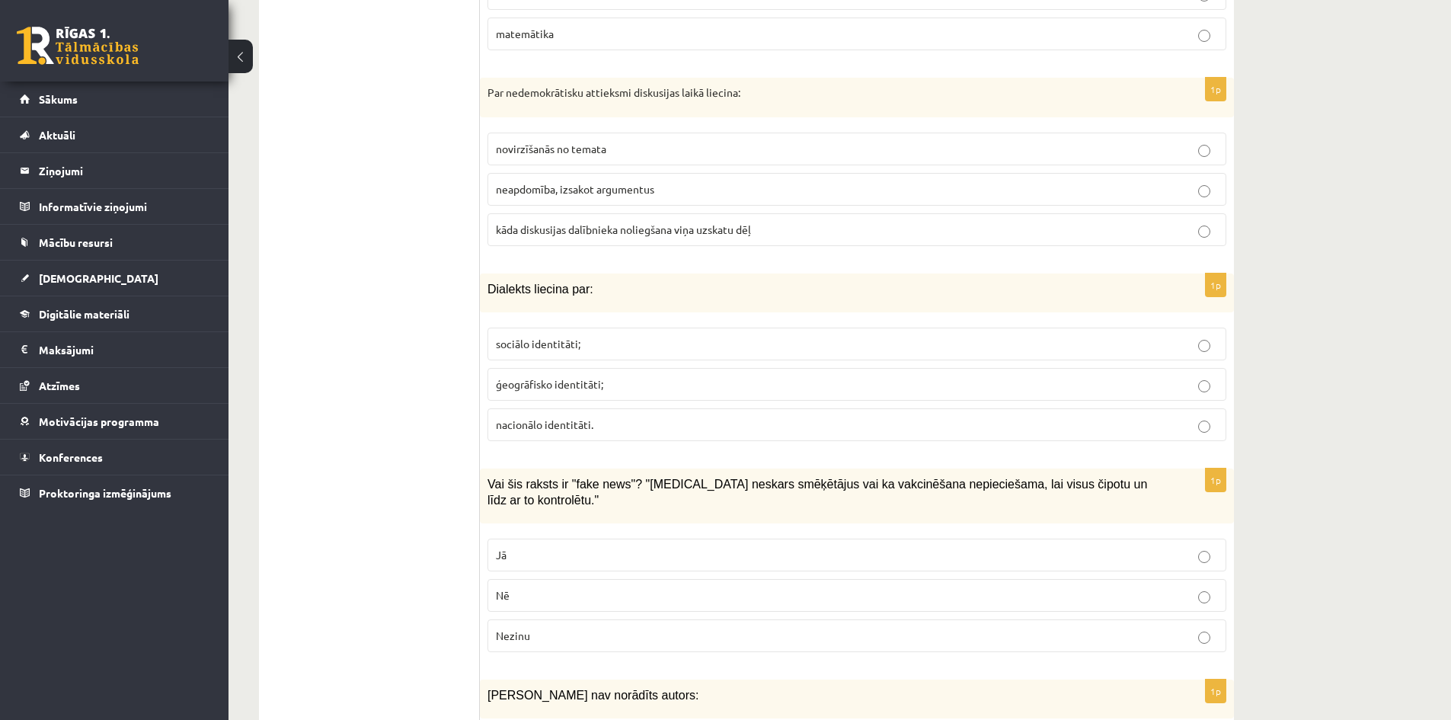
scroll to position [5952, 0]
click at [537, 234] on span "kāda diskusijas dalībnieka noliegšana viņa uzskatu dēļ" at bounding box center [623, 229] width 255 height 14
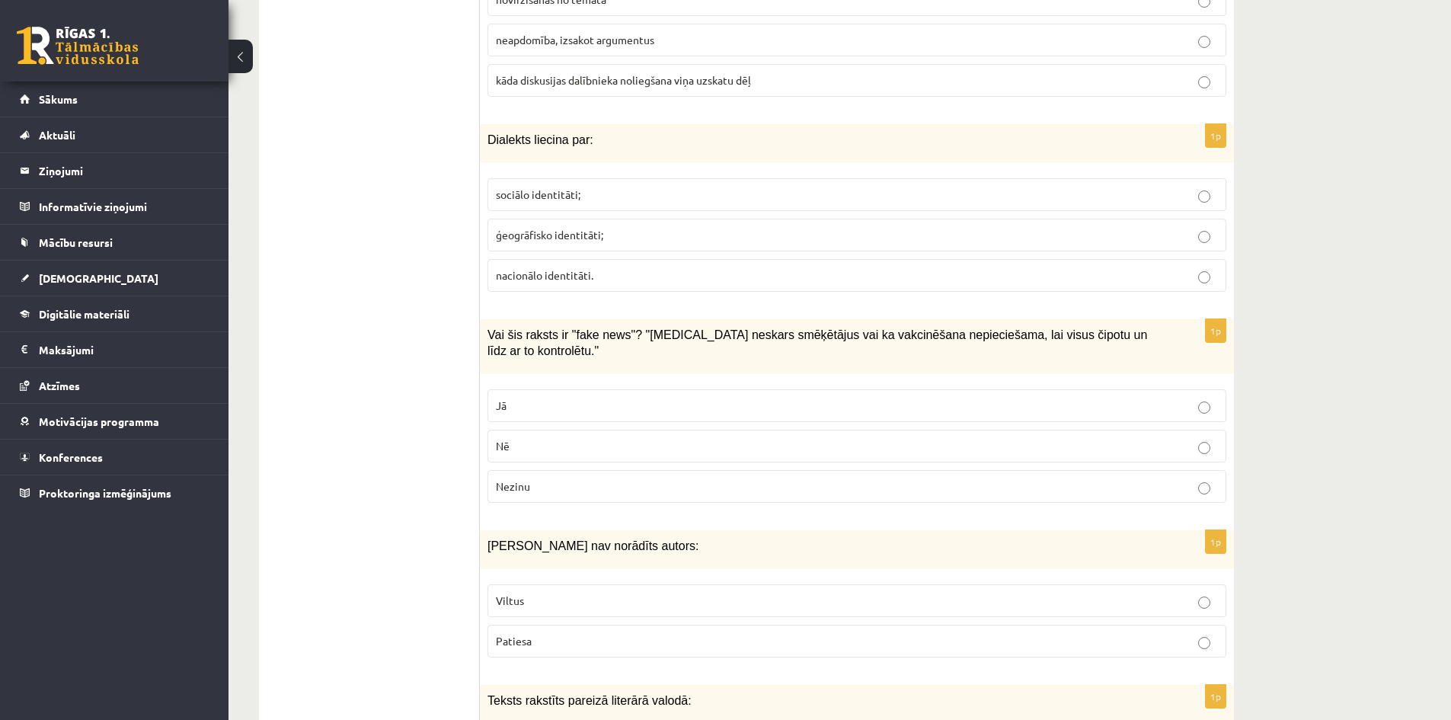
scroll to position [6105, 0]
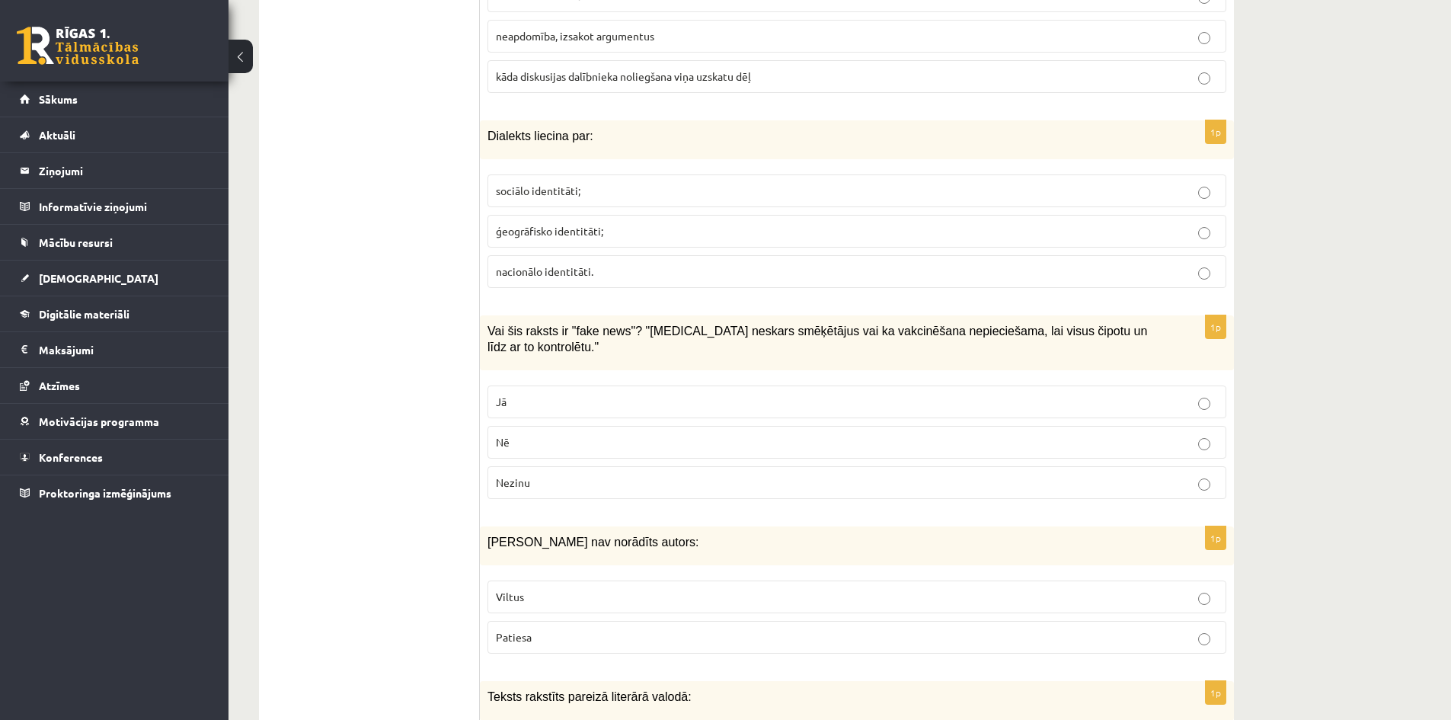
click at [544, 237] on p "ģeogrāfisko identitāti;" at bounding box center [857, 231] width 722 height 16
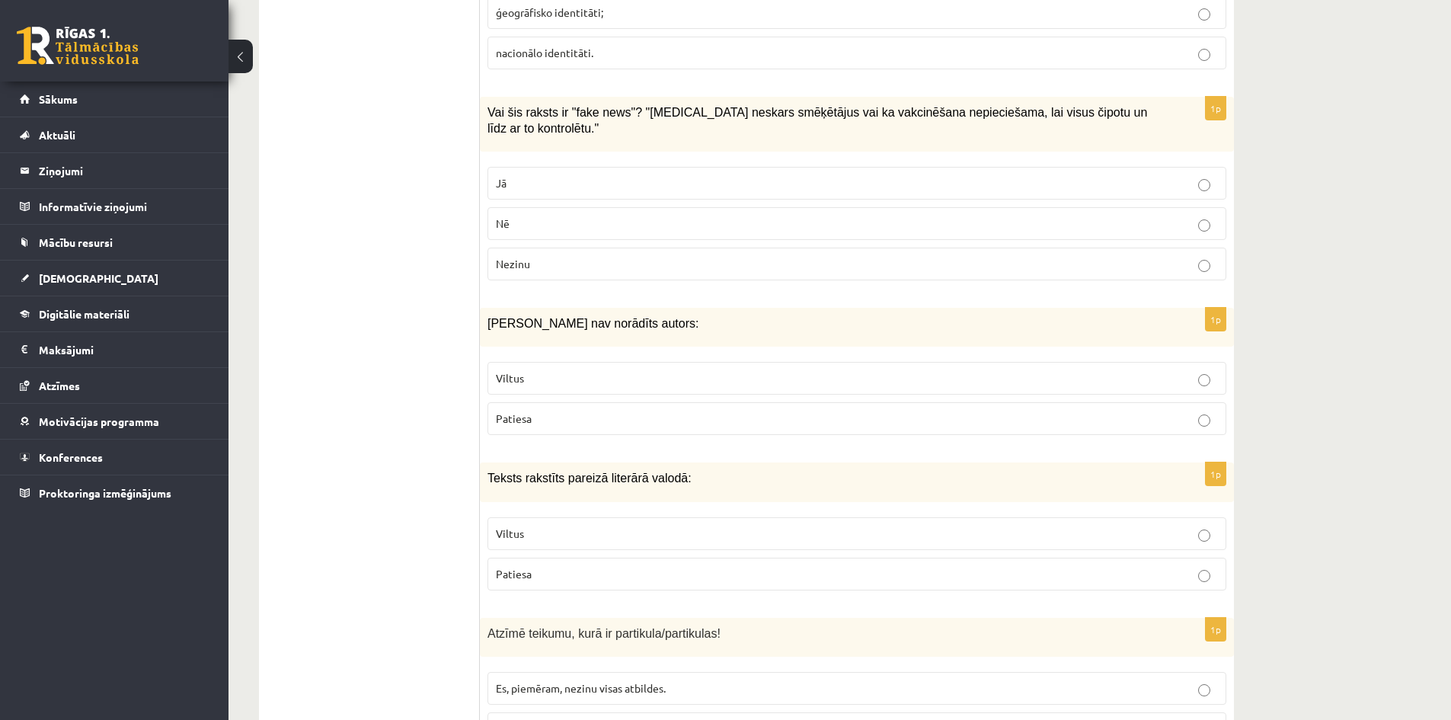
scroll to position [6333, 0]
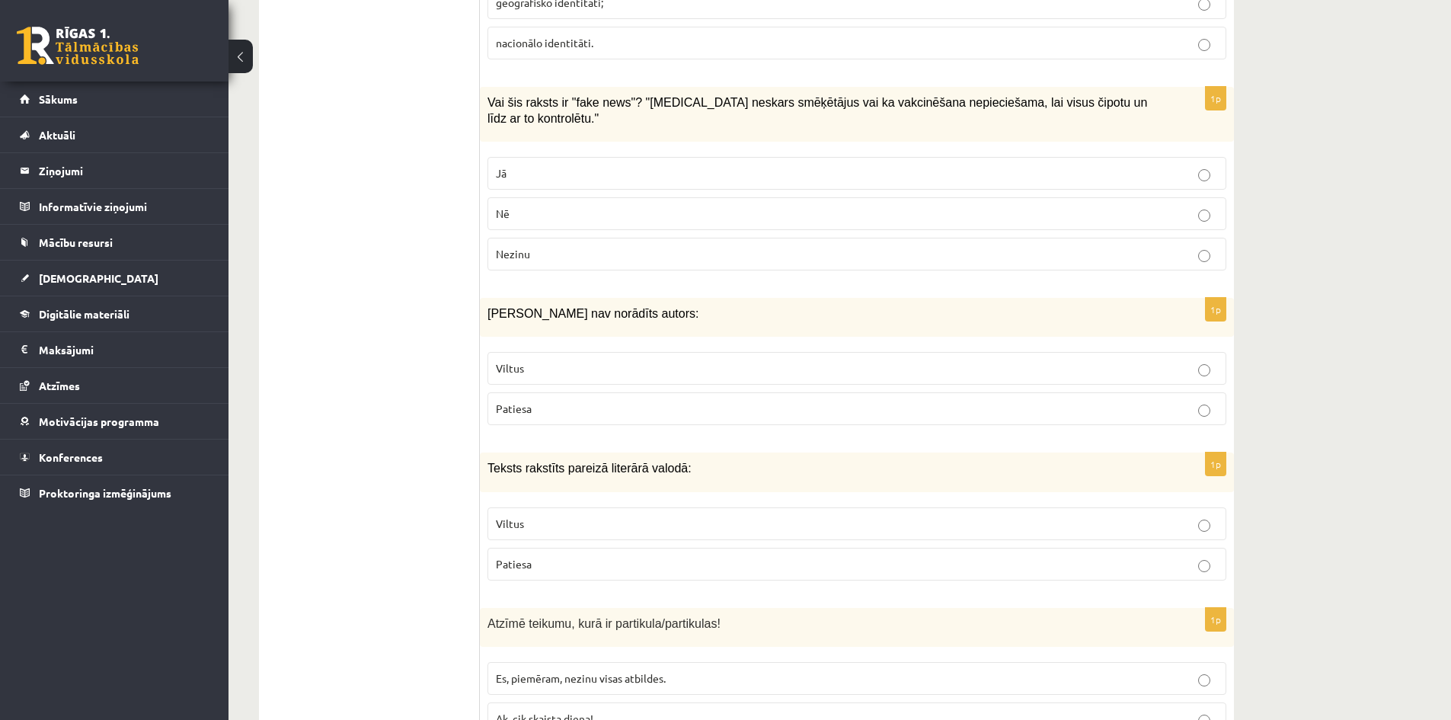
click at [511, 157] on label "Jā" at bounding box center [857, 173] width 739 height 33
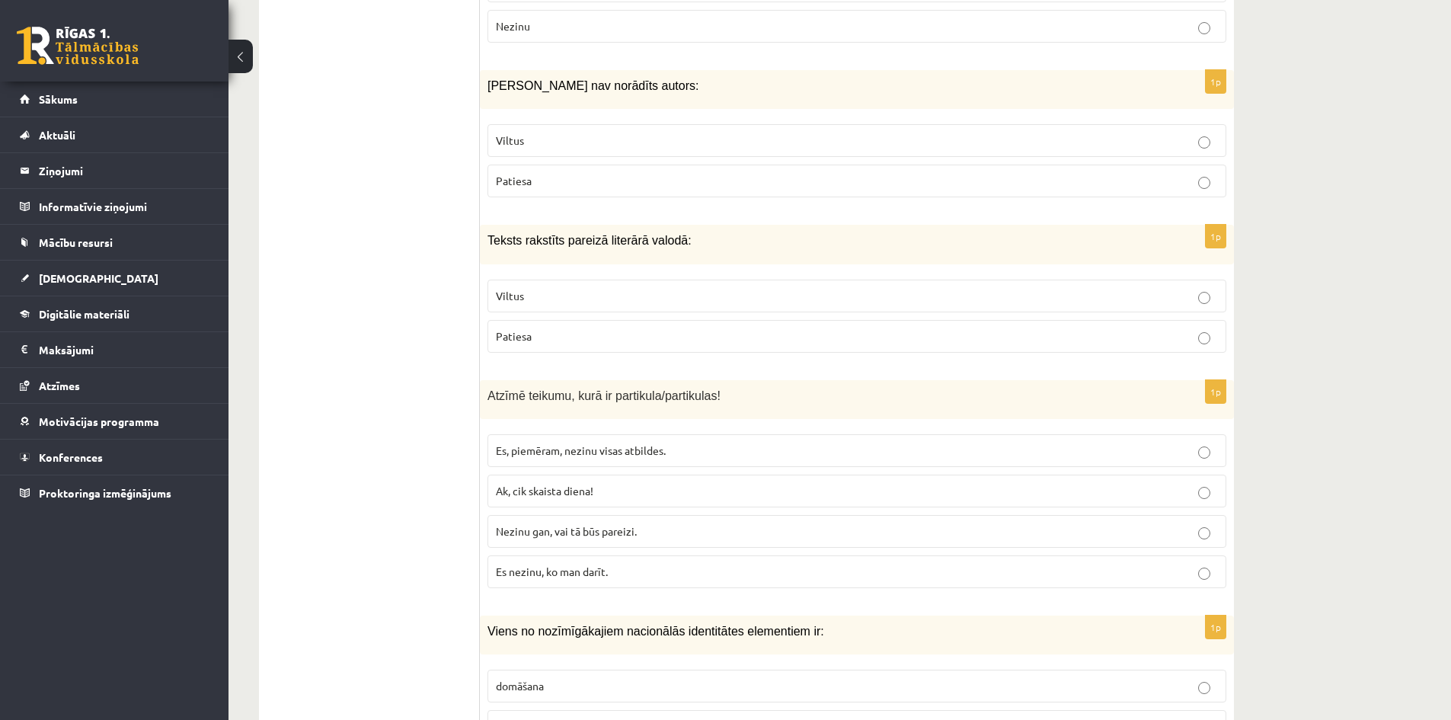
scroll to position [6562, 0]
click at [560, 132] on p "Viltus" at bounding box center [857, 140] width 722 height 16
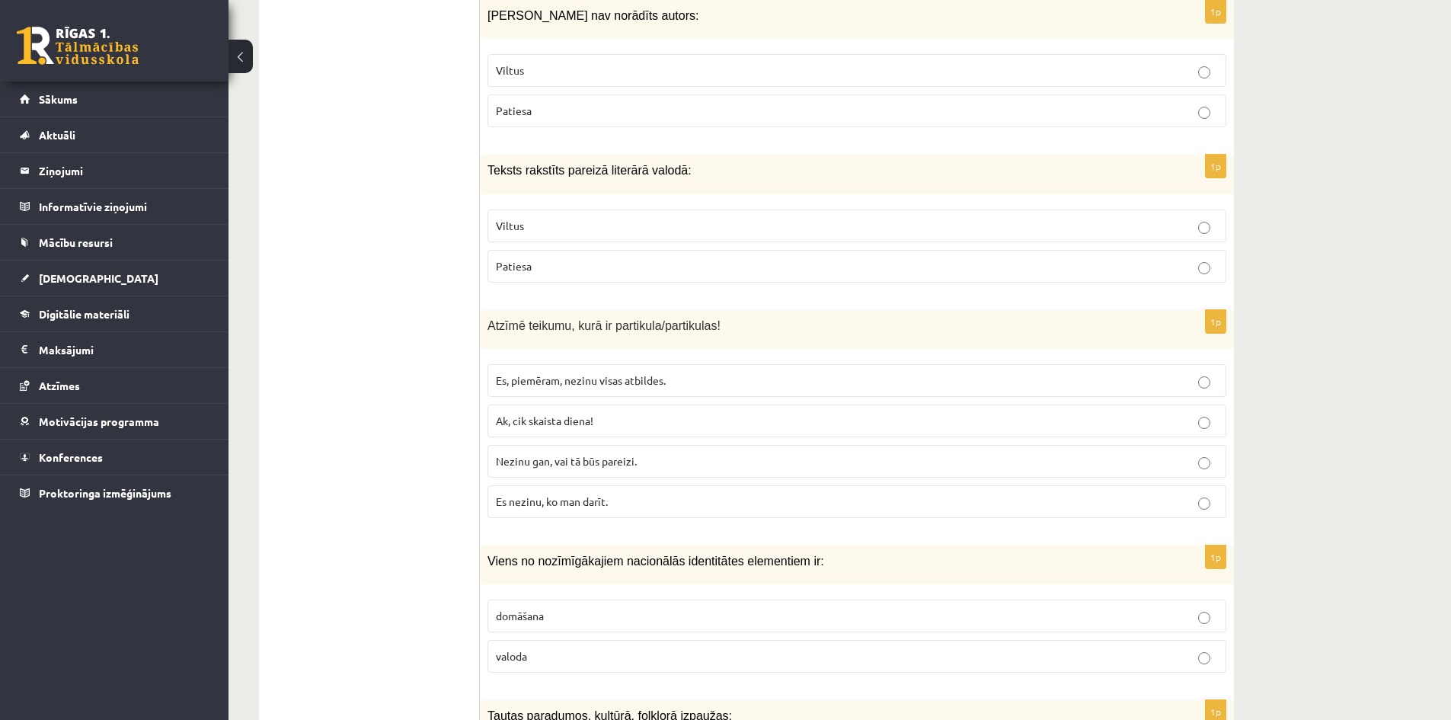
scroll to position [6638, 0]
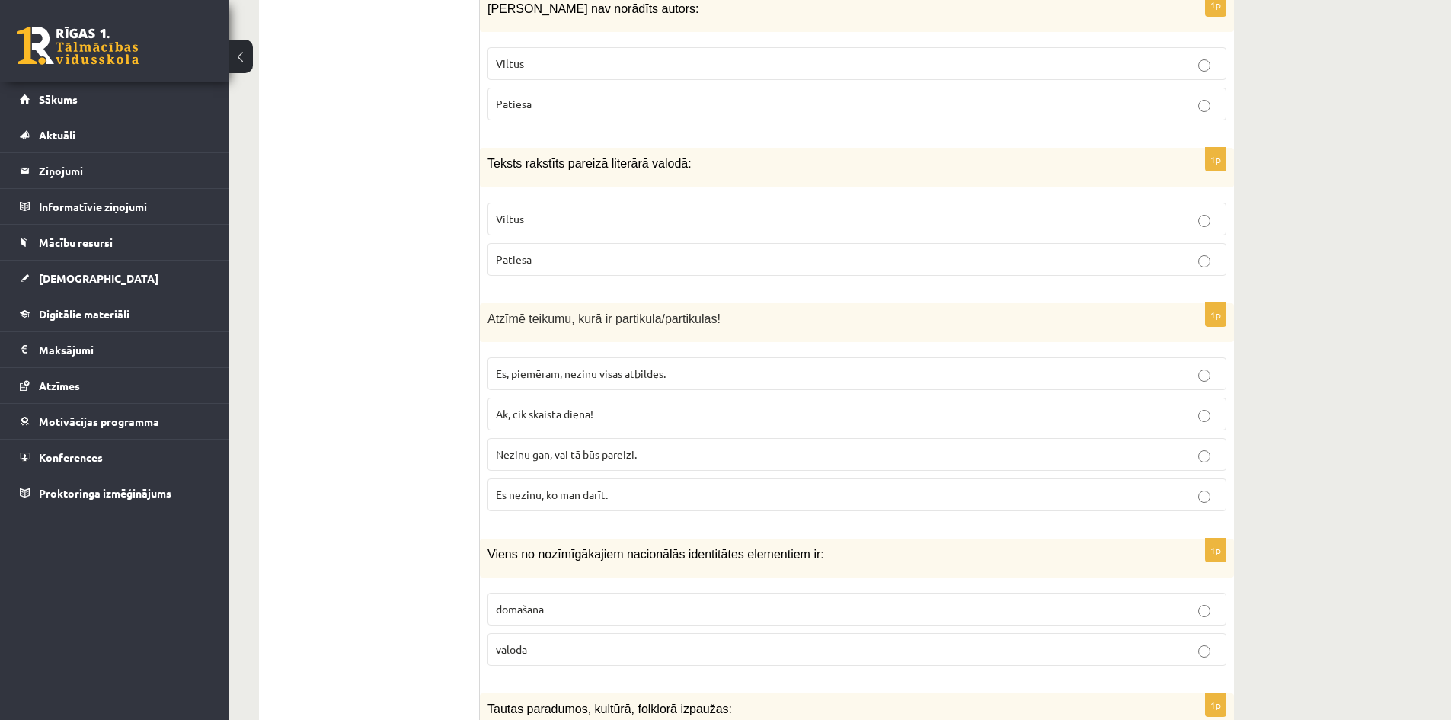
click at [520, 254] on label "Patiesa" at bounding box center [857, 259] width 739 height 33
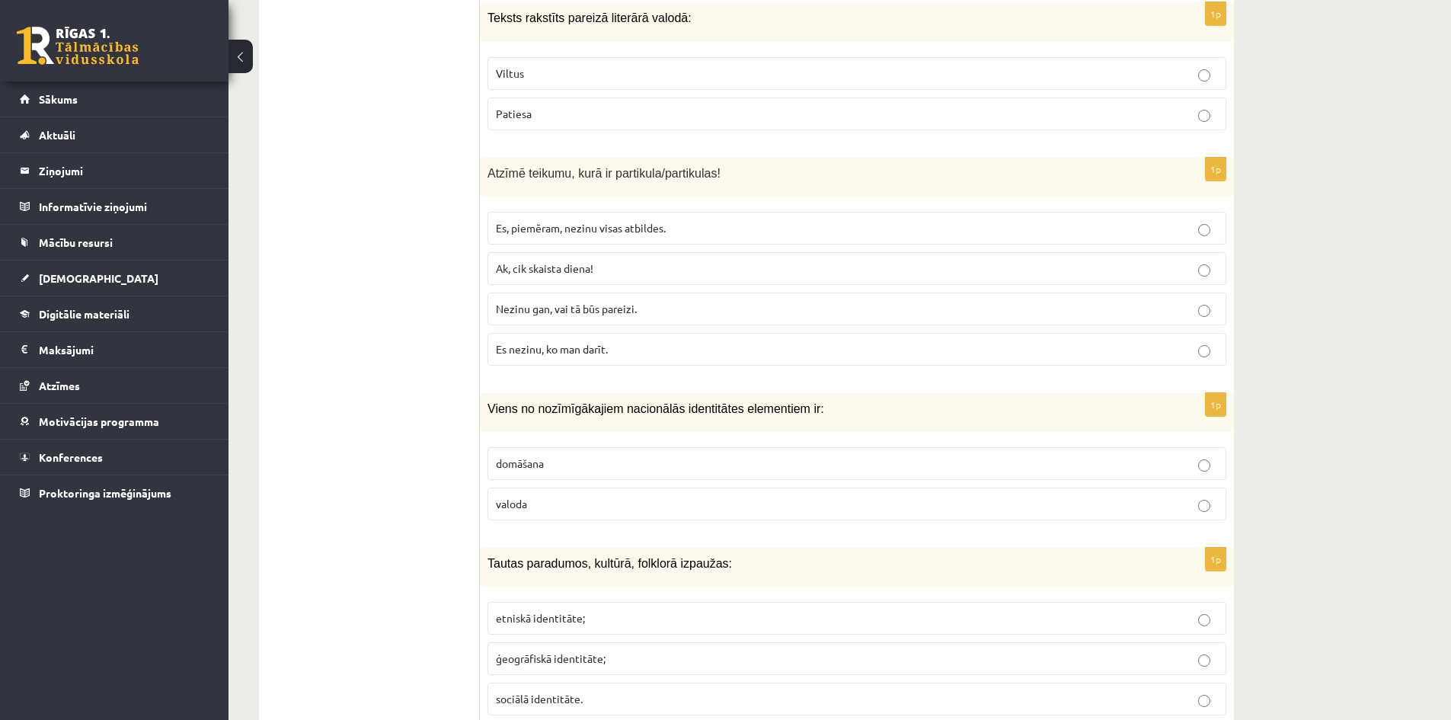
scroll to position [6790, 0]
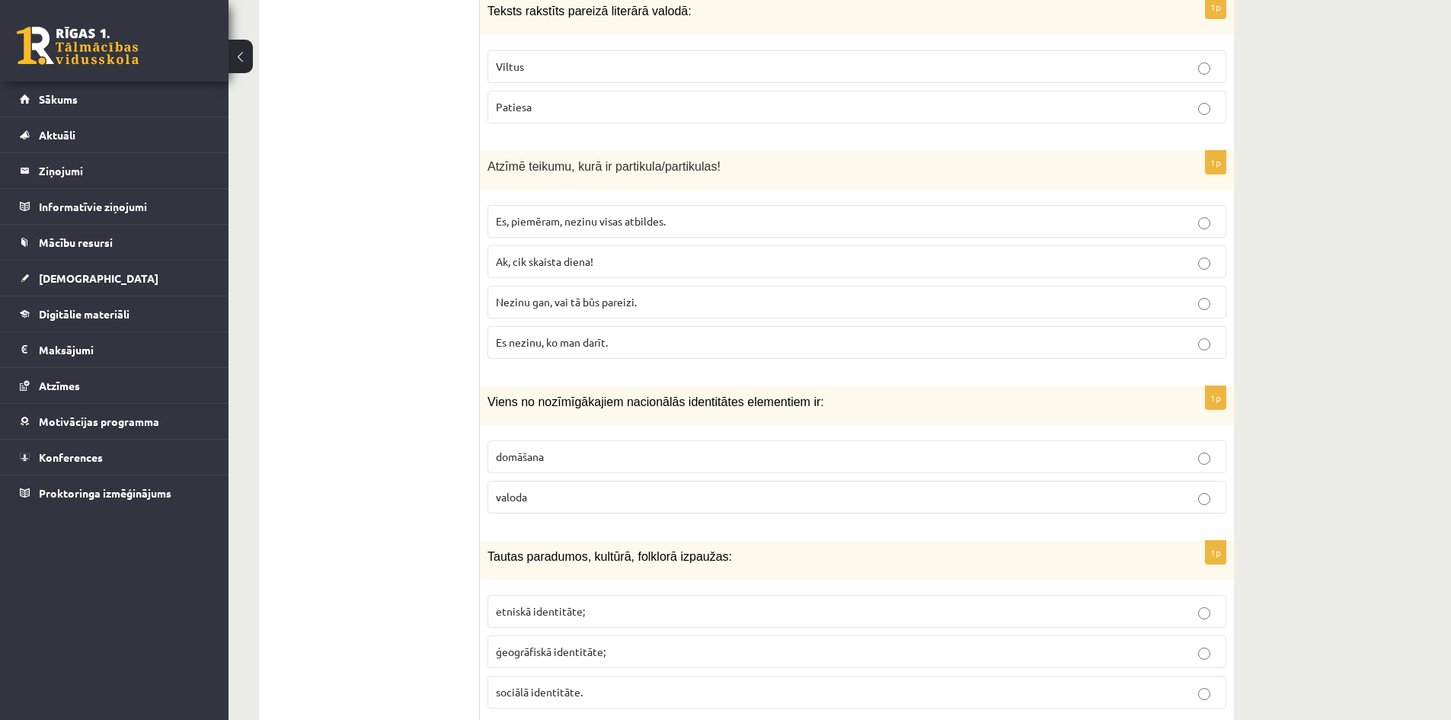
click at [511, 335] on label "Es nezinu, ko man darīt." at bounding box center [857, 342] width 739 height 33
click at [512, 295] on span "Nezinu gan, vai tā būs pareizi." at bounding box center [566, 302] width 141 height 14
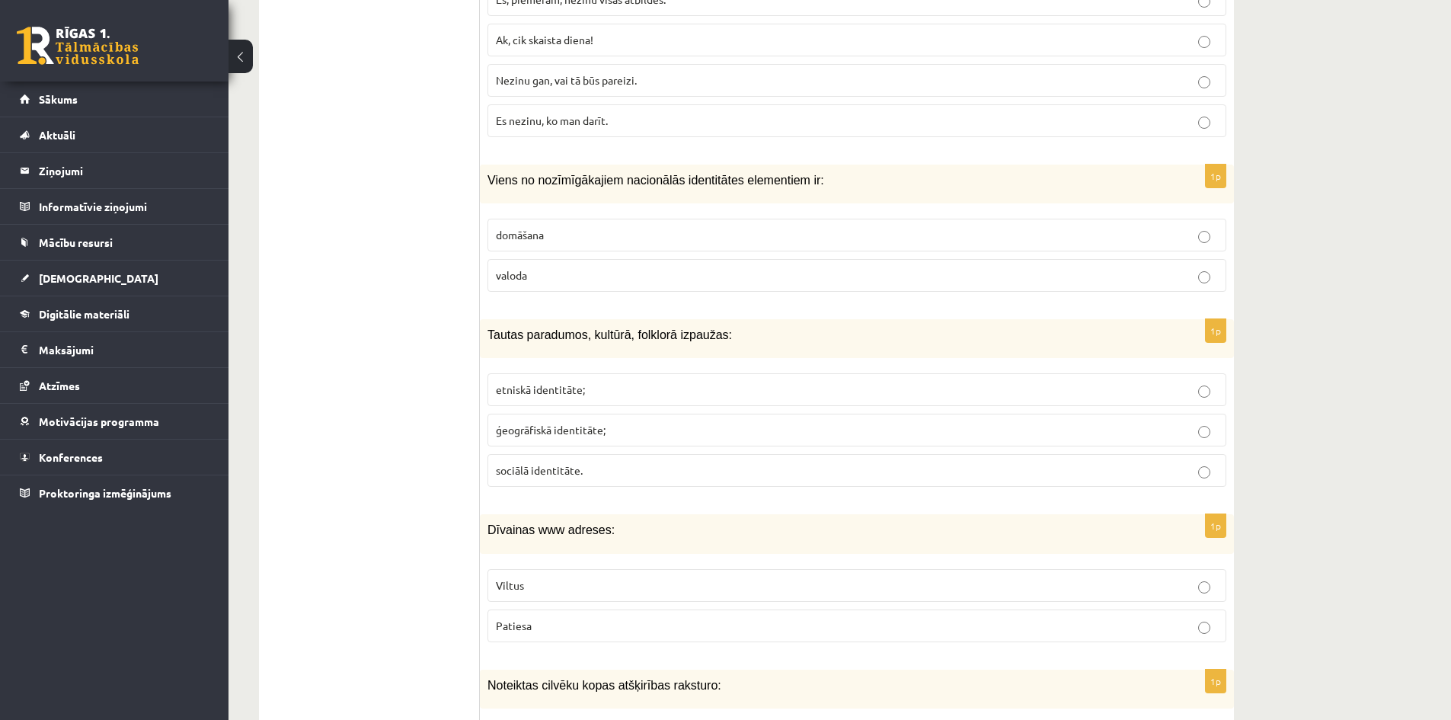
scroll to position [7019, 0]
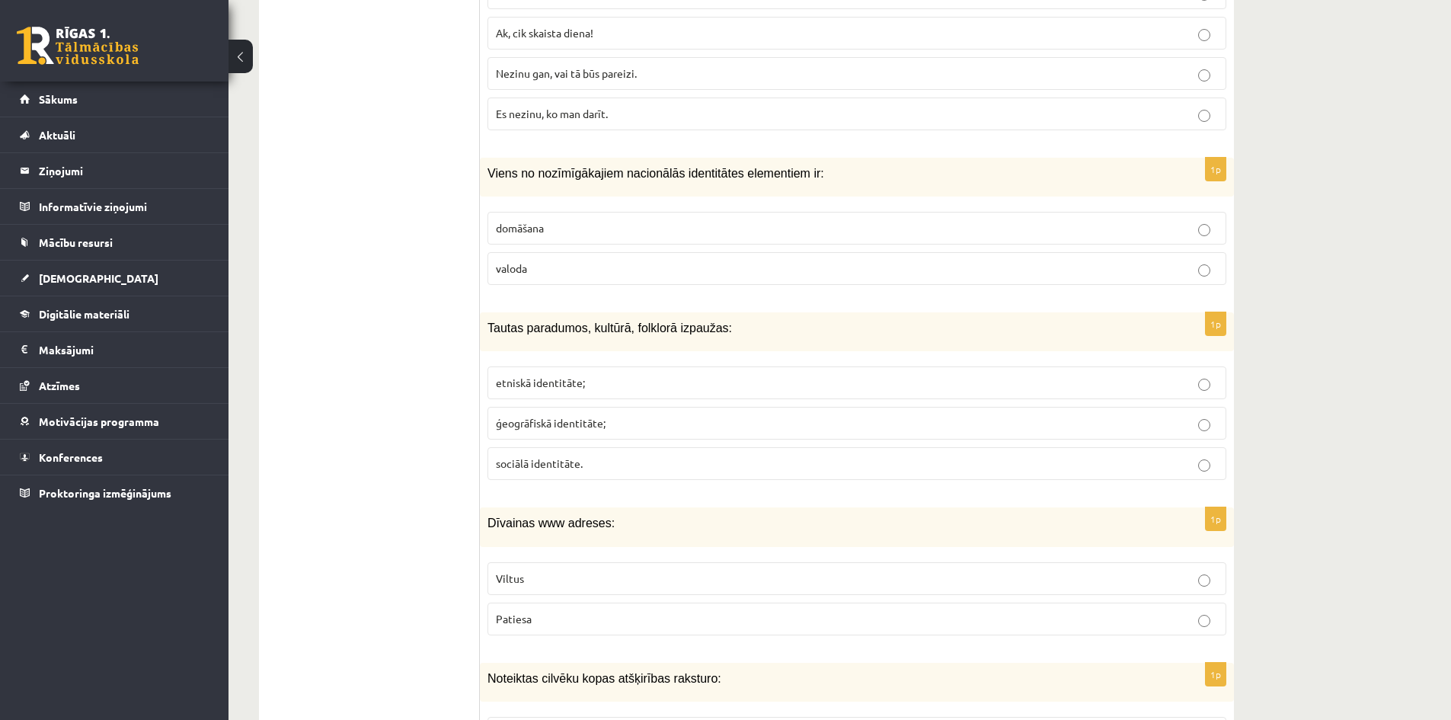
drag, startPoint x: 538, startPoint y: 246, endPoint x: 507, endPoint y: 254, distance: 31.6
click at [538, 261] on p "valoda" at bounding box center [857, 269] width 722 height 16
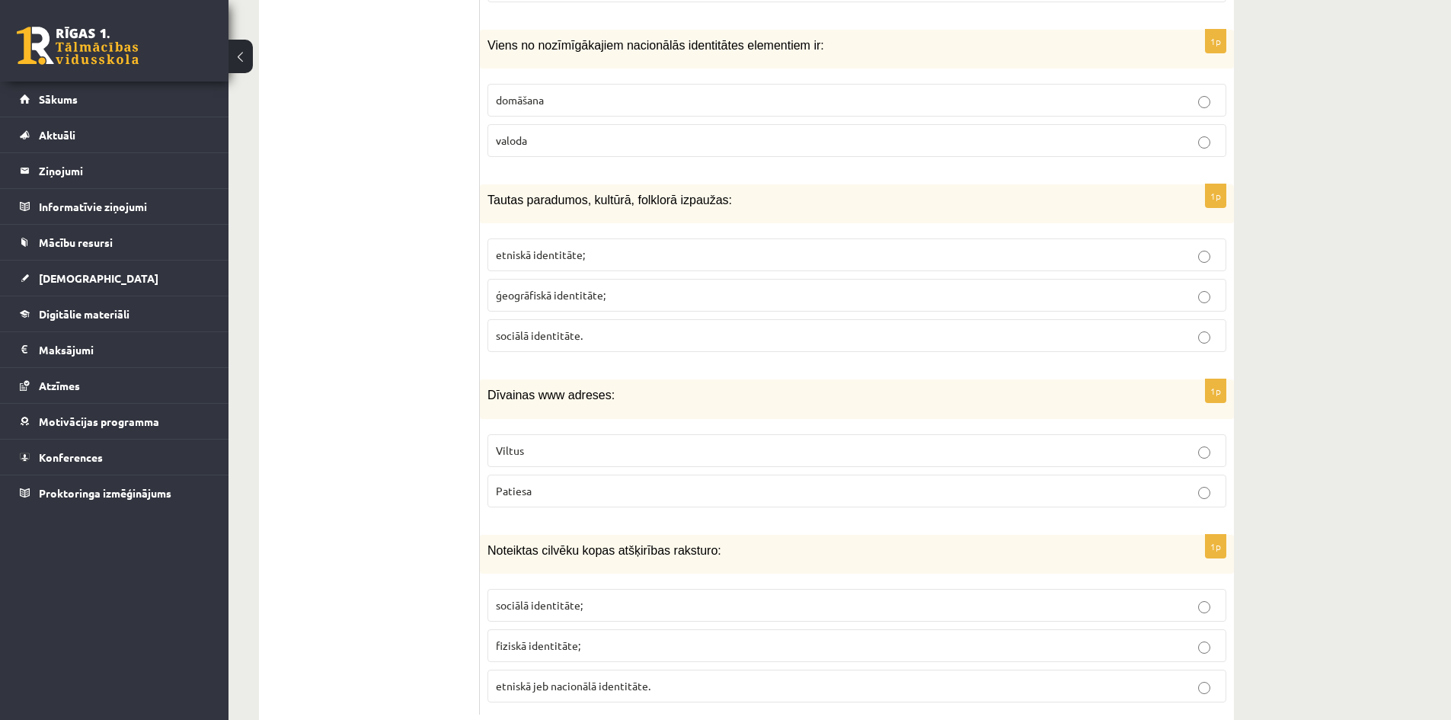
scroll to position [7171, 0]
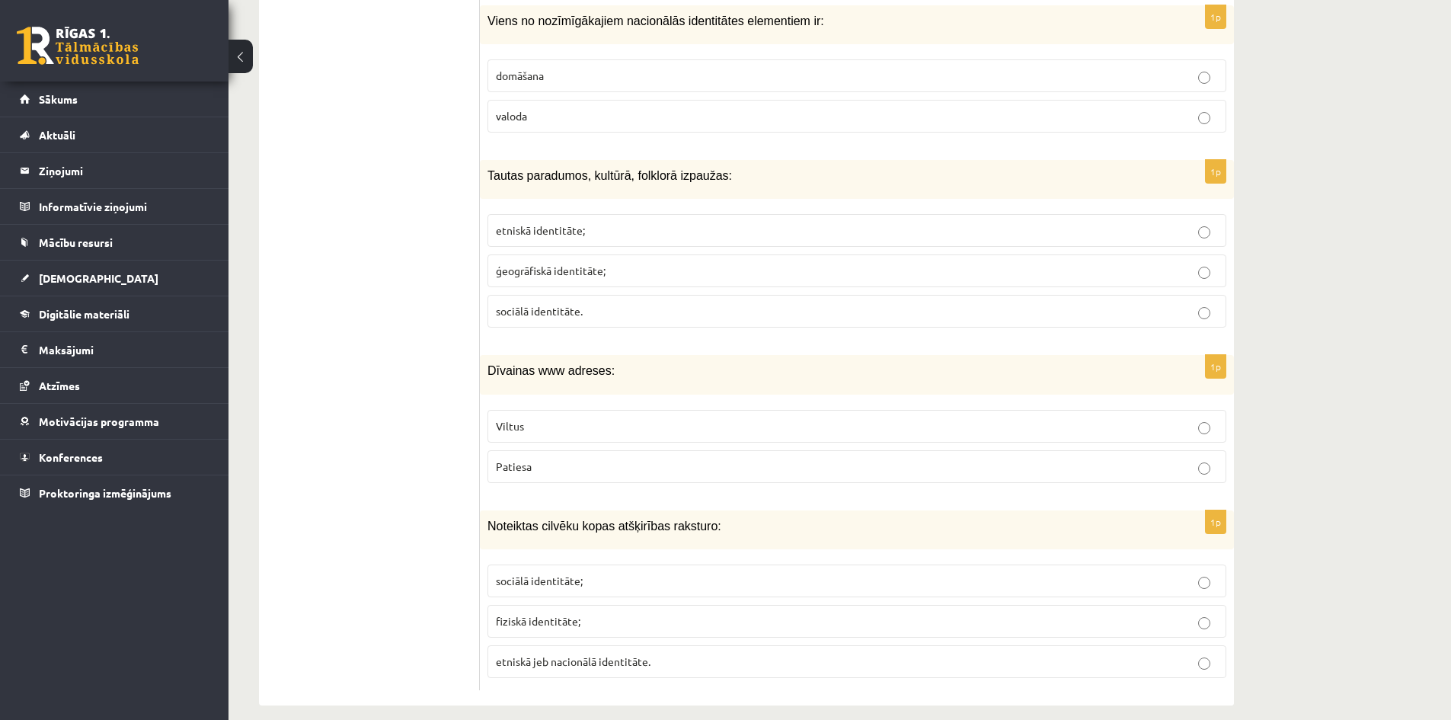
click at [535, 304] on label "sociālā identitāte." at bounding box center [857, 311] width 739 height 33
click at [564, 418] on p "Viltus" at bounding box center [857, 426] width 722 height 16
click at [568, 574] on span "sociālā identitāte;" at bounding box center [539, 581] width 87 height 14
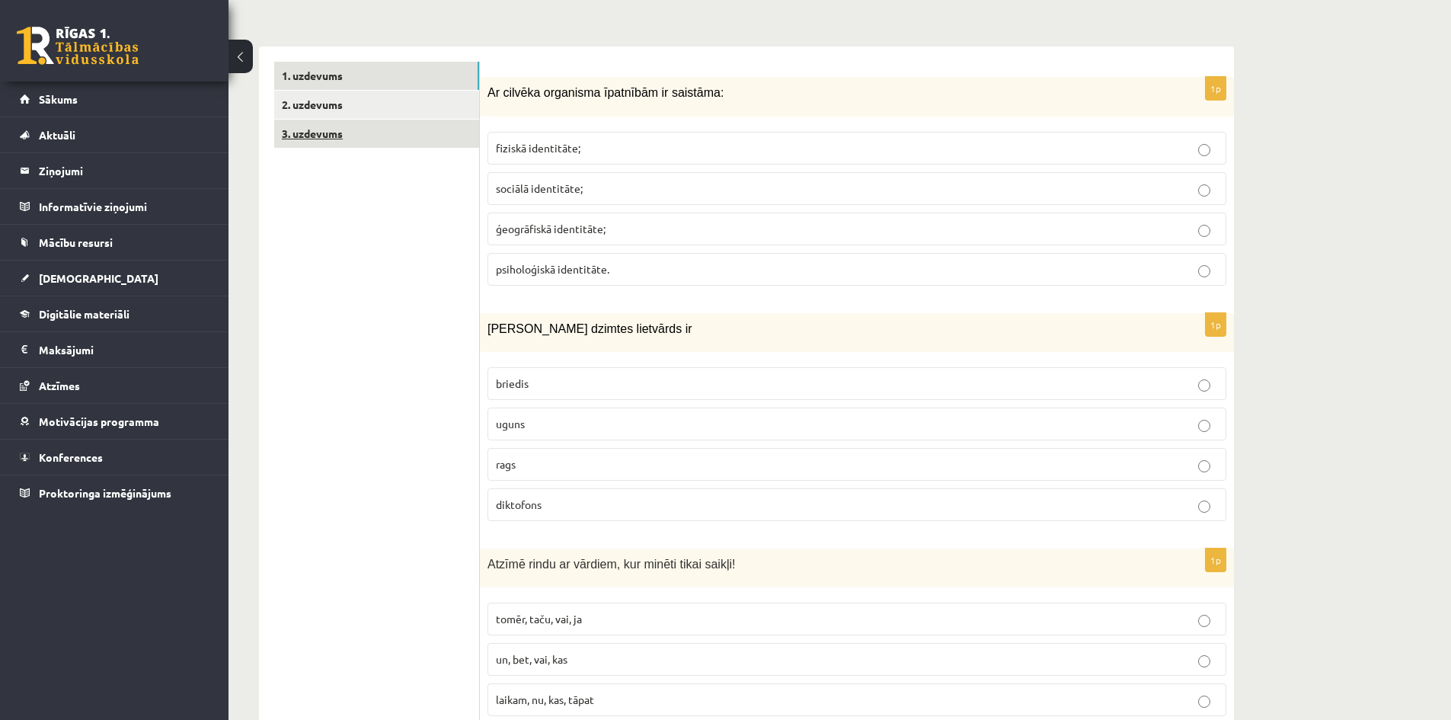
scroll to position [239, 0]
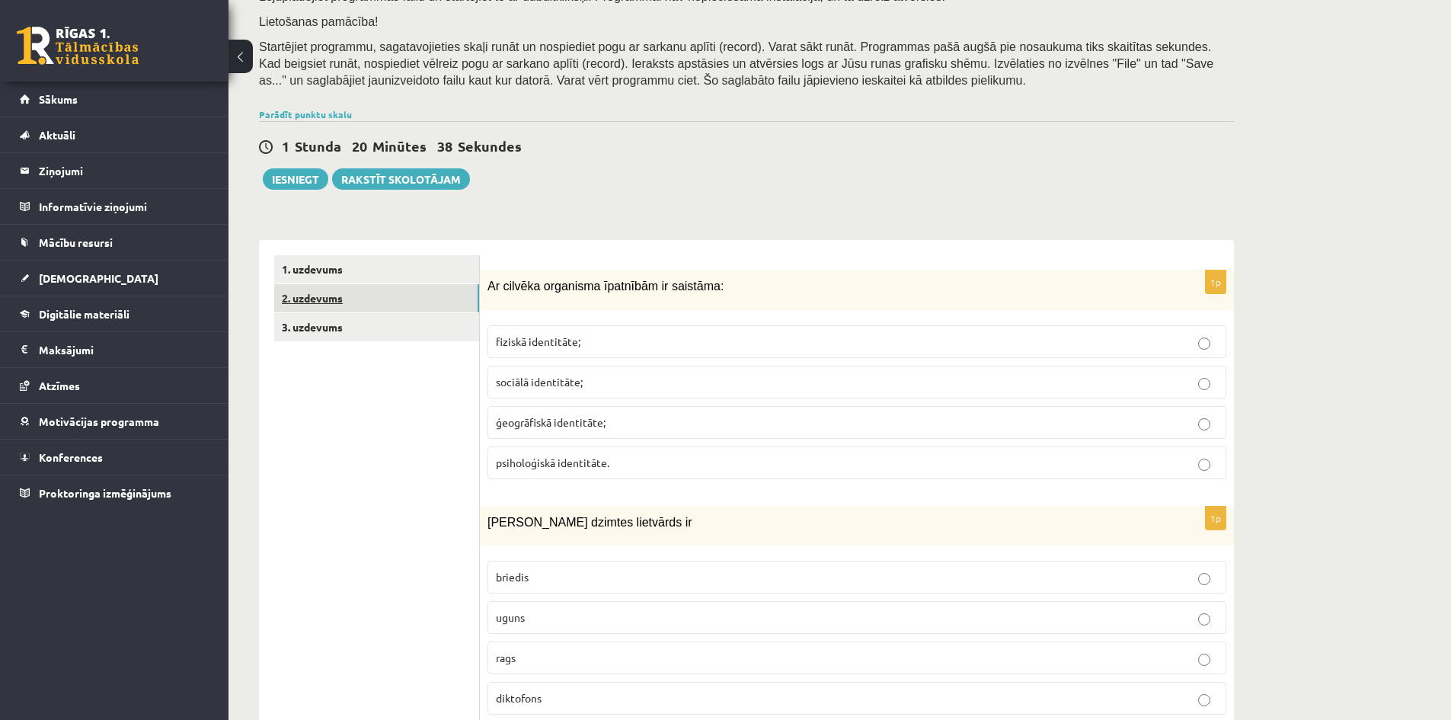
click at [341, 307] on link "2. uzdevums" at bounding box center [376, 298] width 205 height 28
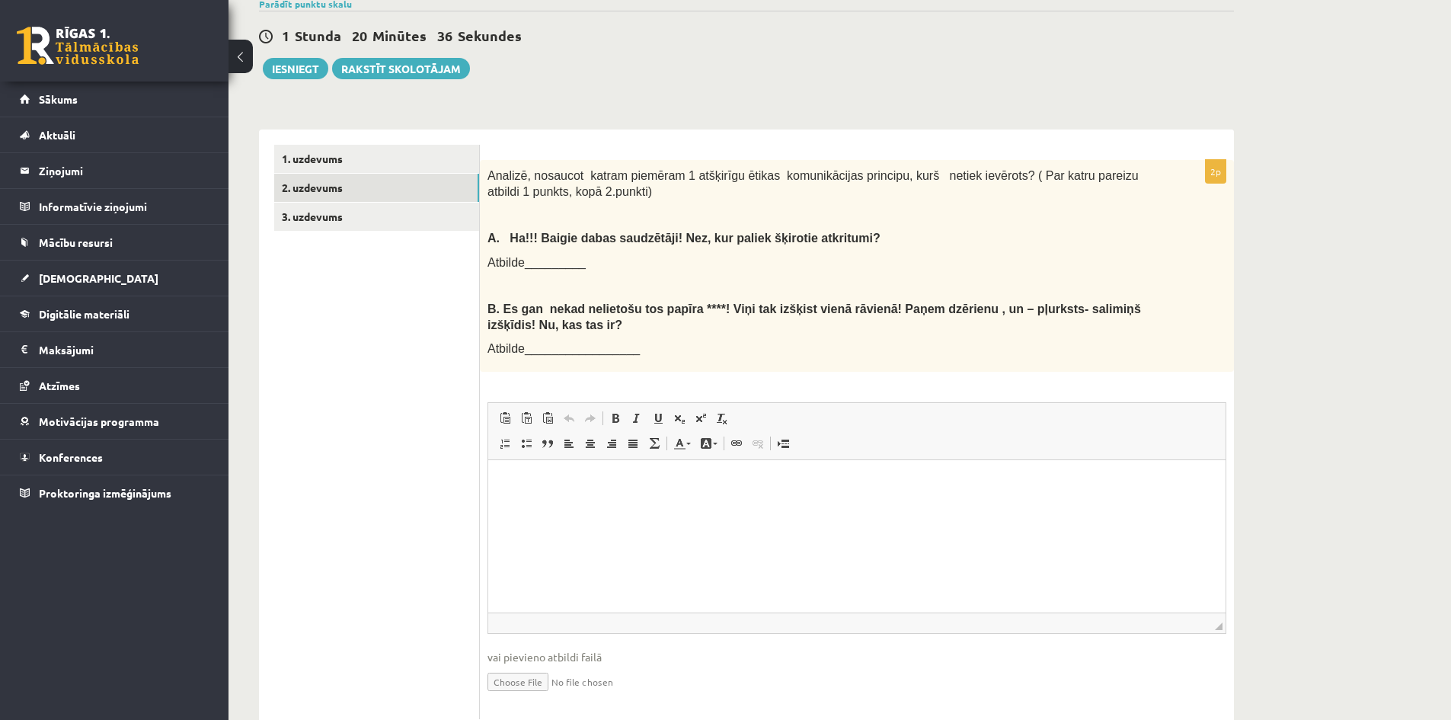
scroll to position [396, 0]
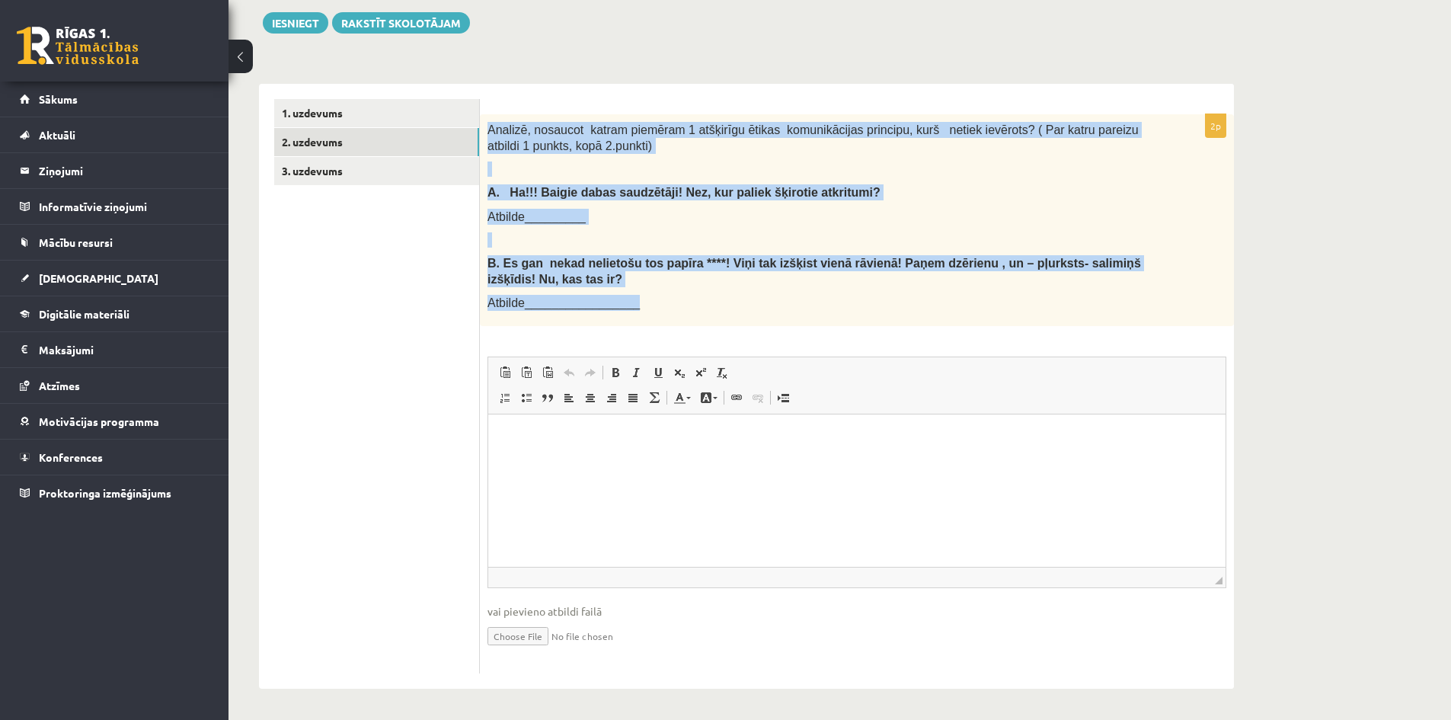
drag, startPoint x: 485, startPoint y: 126, endPoint x: 882, endPoint y: 294, distance: 431.1
click at [882, 294] on div "Analizē, nosaucot katram piemēram 1 atšķirīgu ētikas komunikācijas principu, ku…" at bounding box center [857, 220] width 754 height 212
copy div "Analizē, nosaucot katram piemēram 1 atšķirīgu ētikas komunikācijas principu, ku…"
click at [557, 235] on p at bounding box center [819, 239] width 663 height 15
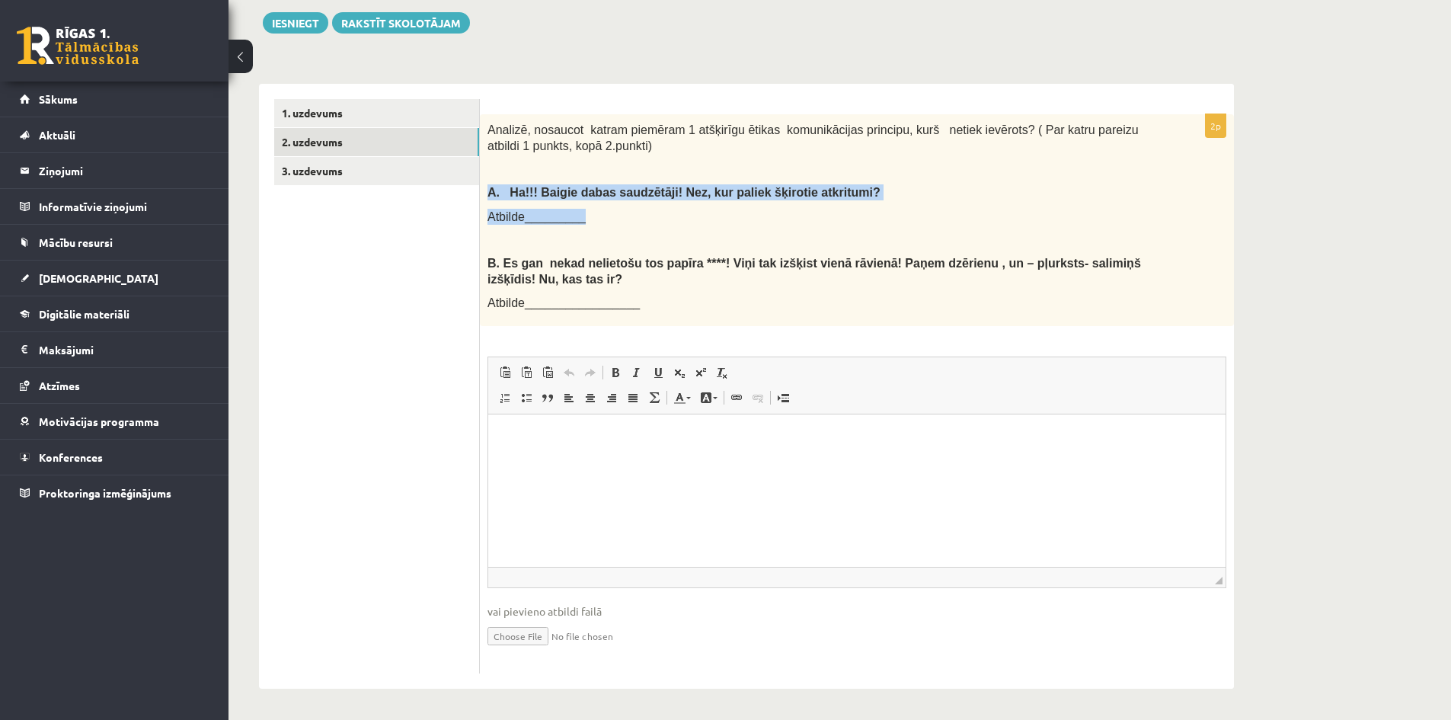
drag, startPoint x: 483, startPoint y: 185, endPoint x: 585, endPoint y: 221, distance: 108.2
click at [585, 221] on div "Analizē, nosaucot katram piemēram 1 atšķirīgu ētikas komunikācijas principu, ku…" at bounding box center [857, 220] width 754 height 212
copy div "A. Ha!!! Baigie dabas saudzētāji! Nez, kur paliek šķirotie atkritumi? Atbilde__…"
click at [513, 438] on p "Rich Text Editor, wiswyg-editor-user-answer-47433777371760" at bounding box center [857, 438] width 707 height 16
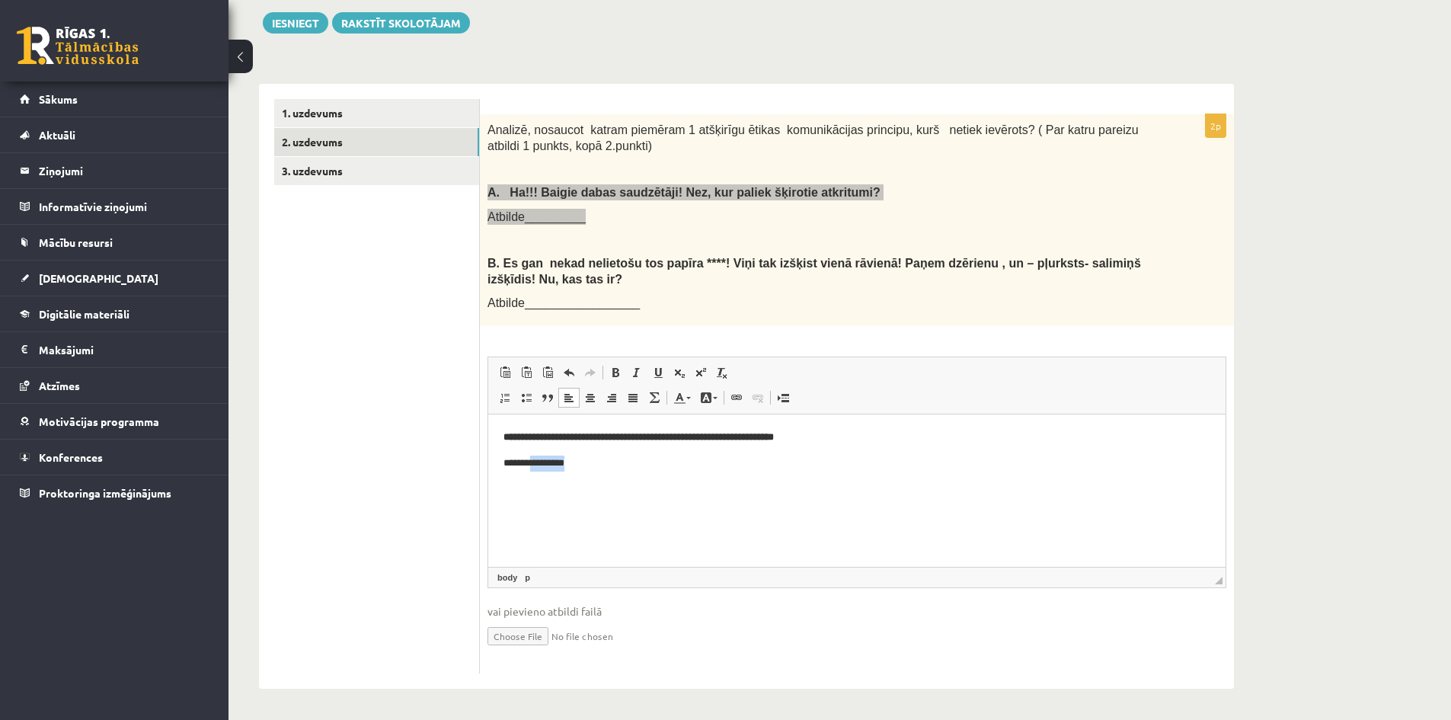
drag, startPoint x: 582, startPoint y: 468, endPoint x: 536, endPoint y: 468, distance: 46.5
click at [536, 468] on p "**********" at bounding box center [857, 464] width 707 height 16
click at [645, 265] on b "Es gan nekad nelietošu tos papīra ****! Viņi tak izšķist vienā rāvienā! Paņem d…" at bounding box center [815, 271] width 654 height 29
click at [609, 457] on p "********" at bounding box center [857, 464] width 707 height 16
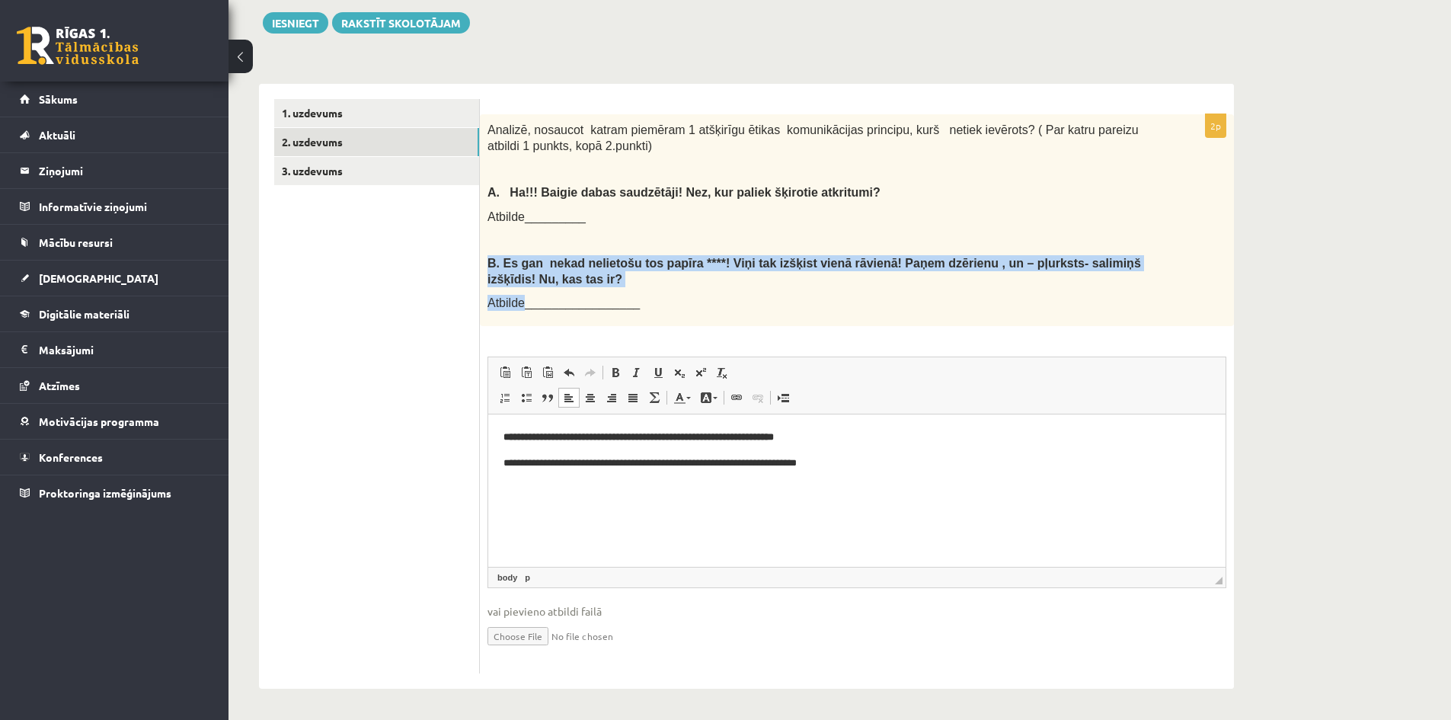
drag, startPoint x: 485, startPoint y: 259, endPoint x: 523, endPoint y: 295, distance: 51.7
click at [523, 295] on div "Analizē, nosaucot katram piemēram 1 atšķirīgu ētikas komunikācijas principu, ku…" at bounding box center [857, 220] width 754 height 212
copy div "B. Es gan nekad nelietošu tos papīra ****! Viņi tak izšķist vienā rāvienā! Paņe…"
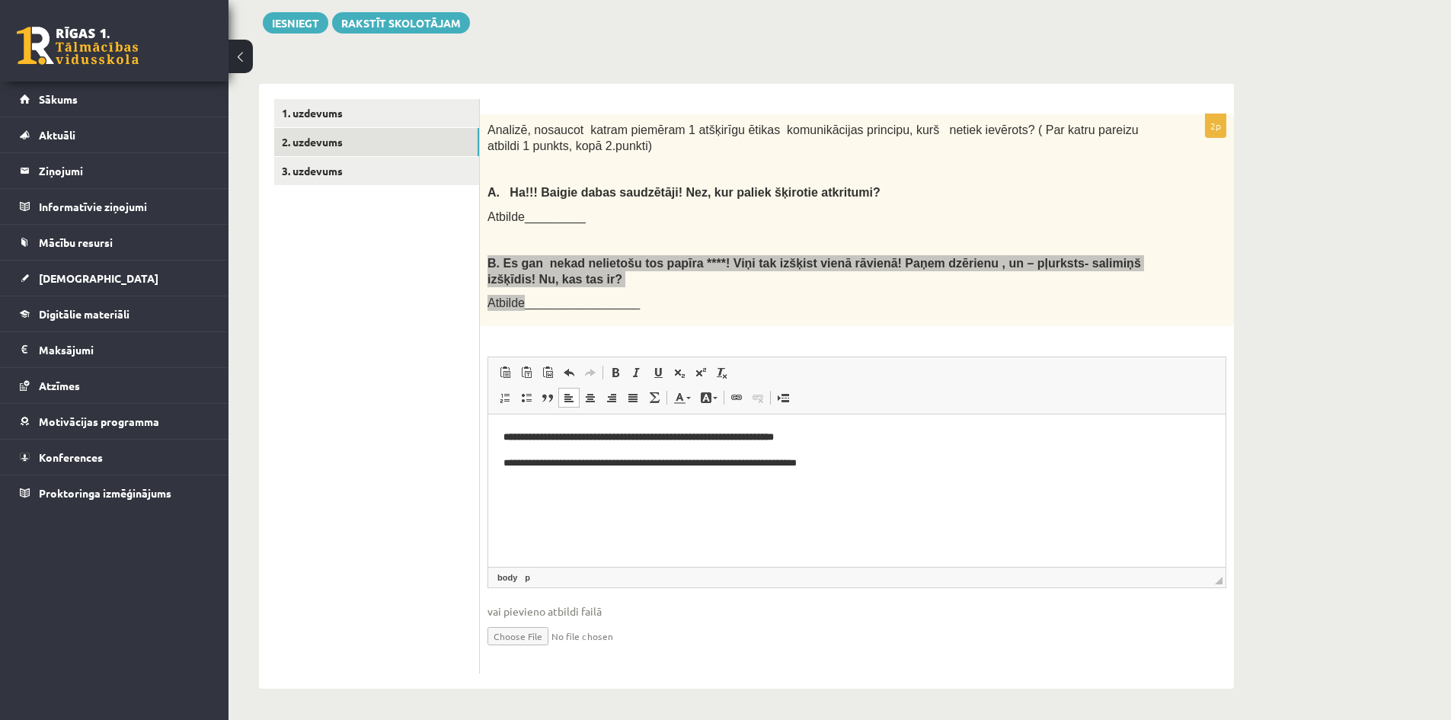
click at [513, 486] on html "**********" at bounding box center [856, 450] width 737 height 72
click at [836, 473] on html "**********" at bounding box center [856, 450] width 737 height 72
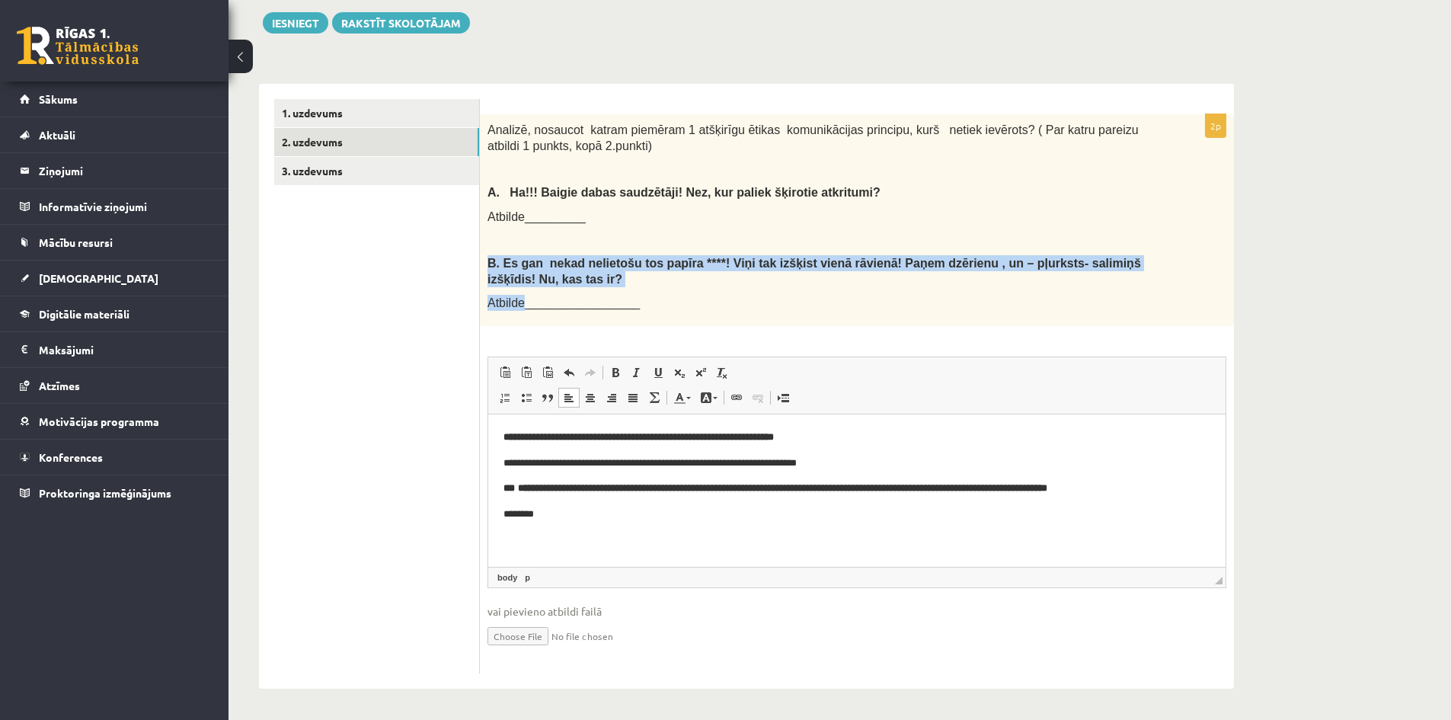
click at [601, 276] on p "B. Es gan nekad nelietošu tos papīra ****! Viņi tak izšķist vienā rāvienā! Paņe…" at bounding box center [819, 270] width 663 height 31
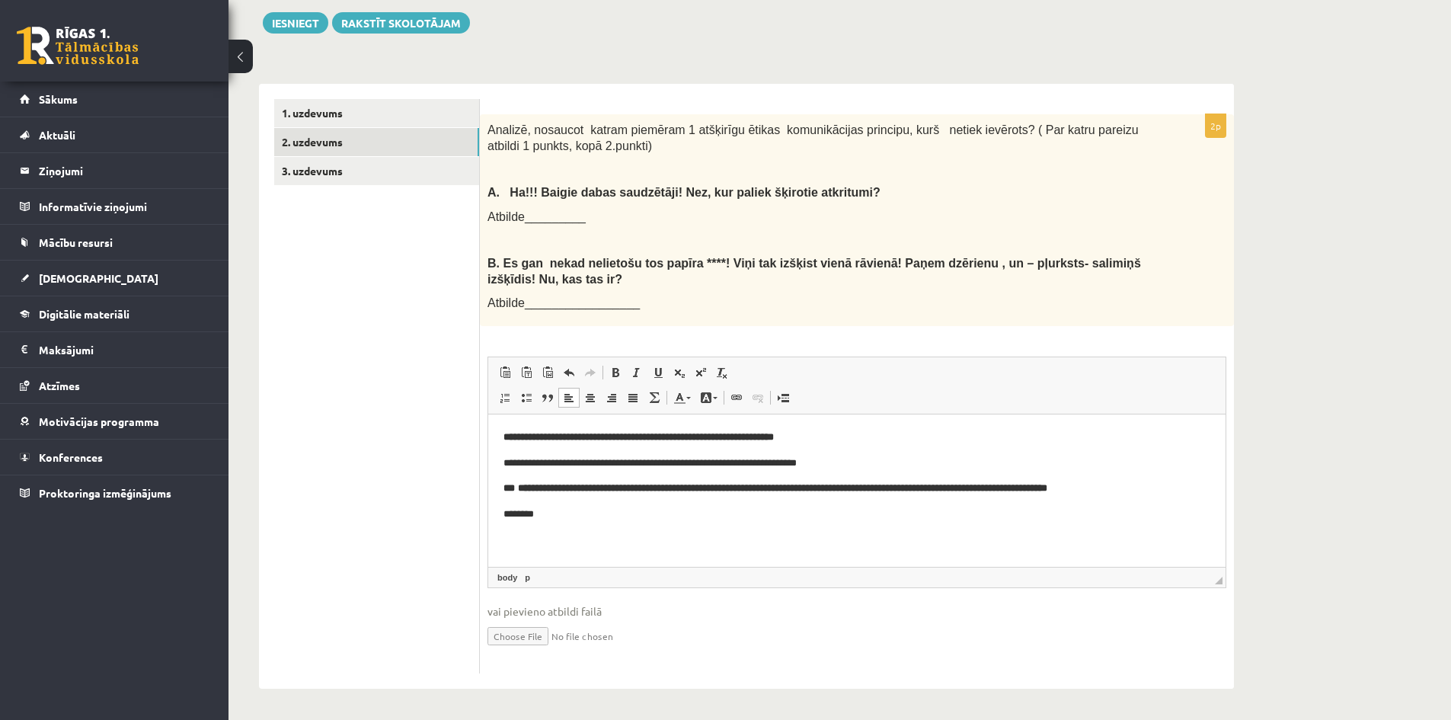
click at [585, 508] on p "********" at bounding box center [857, 515] width 707 height 16
click at [371, 174] on link "3. uzdevums" at bounding box center [376, 171] width 205 height 28
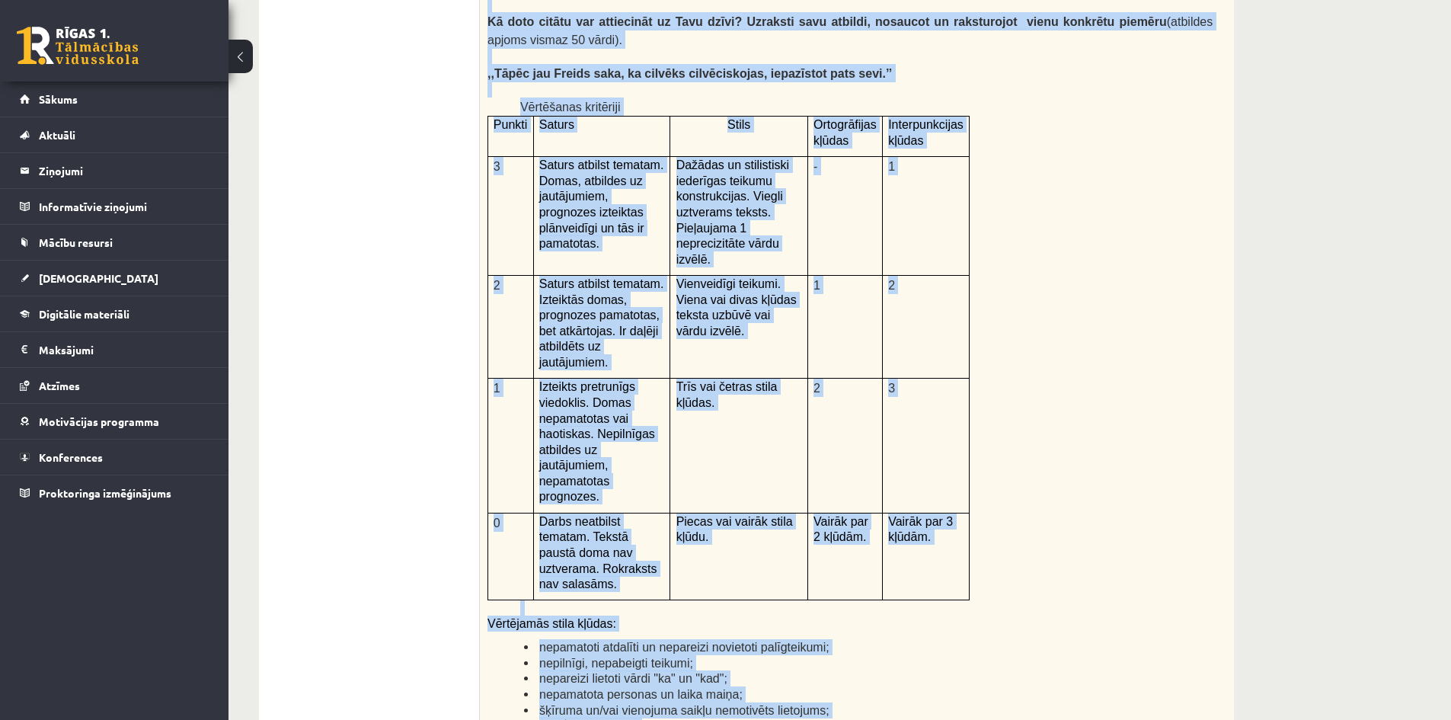
scroll to position [3228, 0]
drag, startPoint x: 490, startPoint y: 254, endPoint x: 913, endPoint y: 645, distance: 576.3
copy form "Izlasi tekstu! Atbildi uz dotajiem jautājumiem! Kopā 51 punkts 0p Fragments no …"
click at [561, 671] on span "nepareizi lietoti vārdi "ka" un "kad";" at bounding box center [633, 677] width 188 height 13
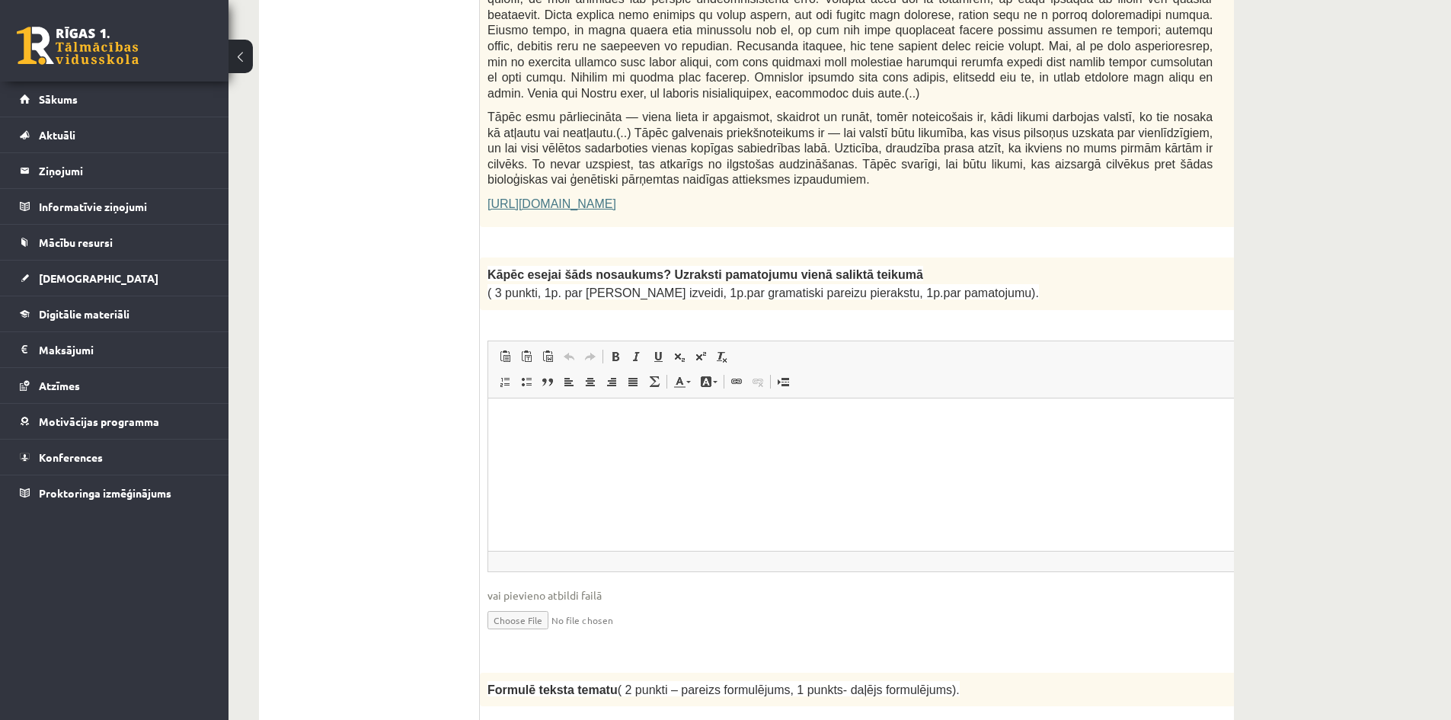
scroll to position [1070, 0]
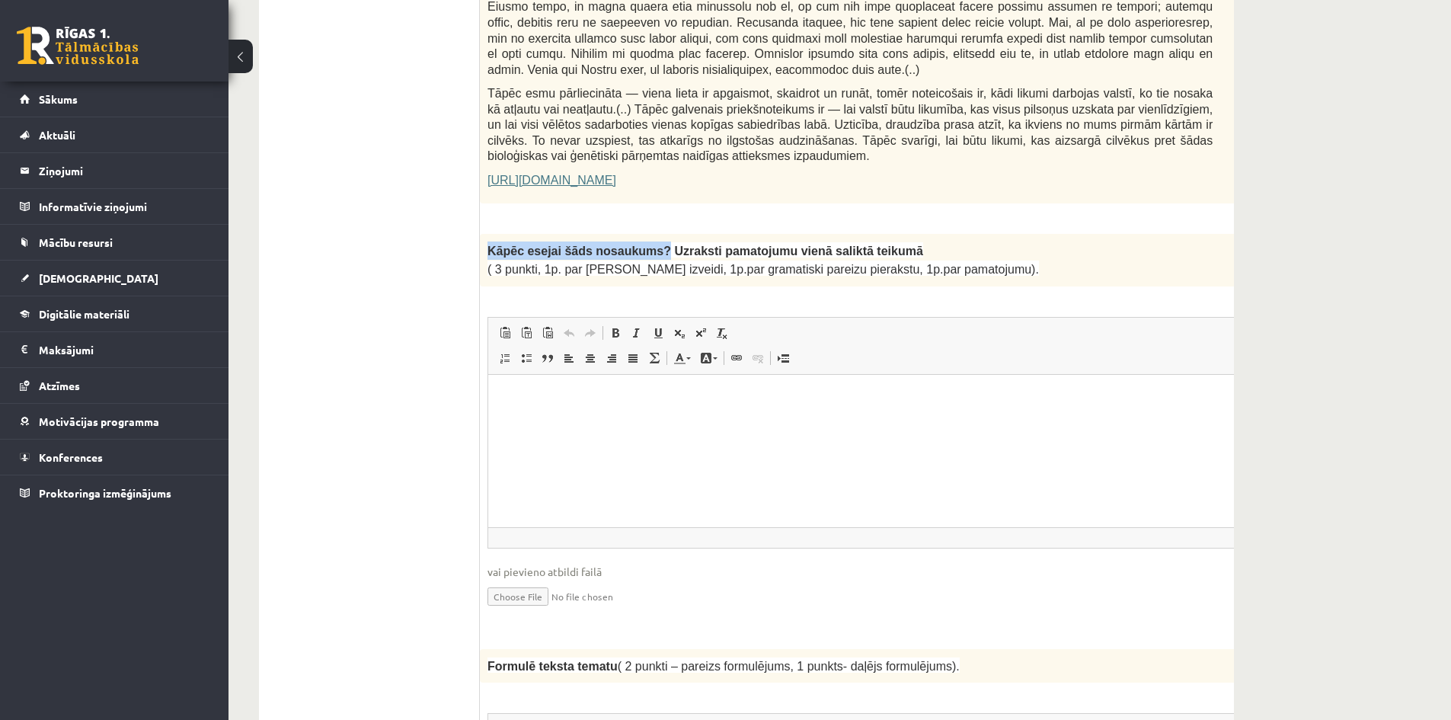
drag, startPoint x: 488, startPoint y: 200, endPoint x: 639, endPoint y: 193, distance: 151.0
click at [639, 234] on div "Kāpēc esejai šāds nosaukums? Uzraksti pamatojumu vienā saliktā teikumā ( 3 punk…" at bounding box center [888, 260] width 817 height 53
copy span "Kāpēc esejai šāds nosaukums?"
click at [522, 383] on html at bounding box center [888, 397] width 800 height 46
click at [612, 327] on span at bounding box center [615, 333] width 12 height 12
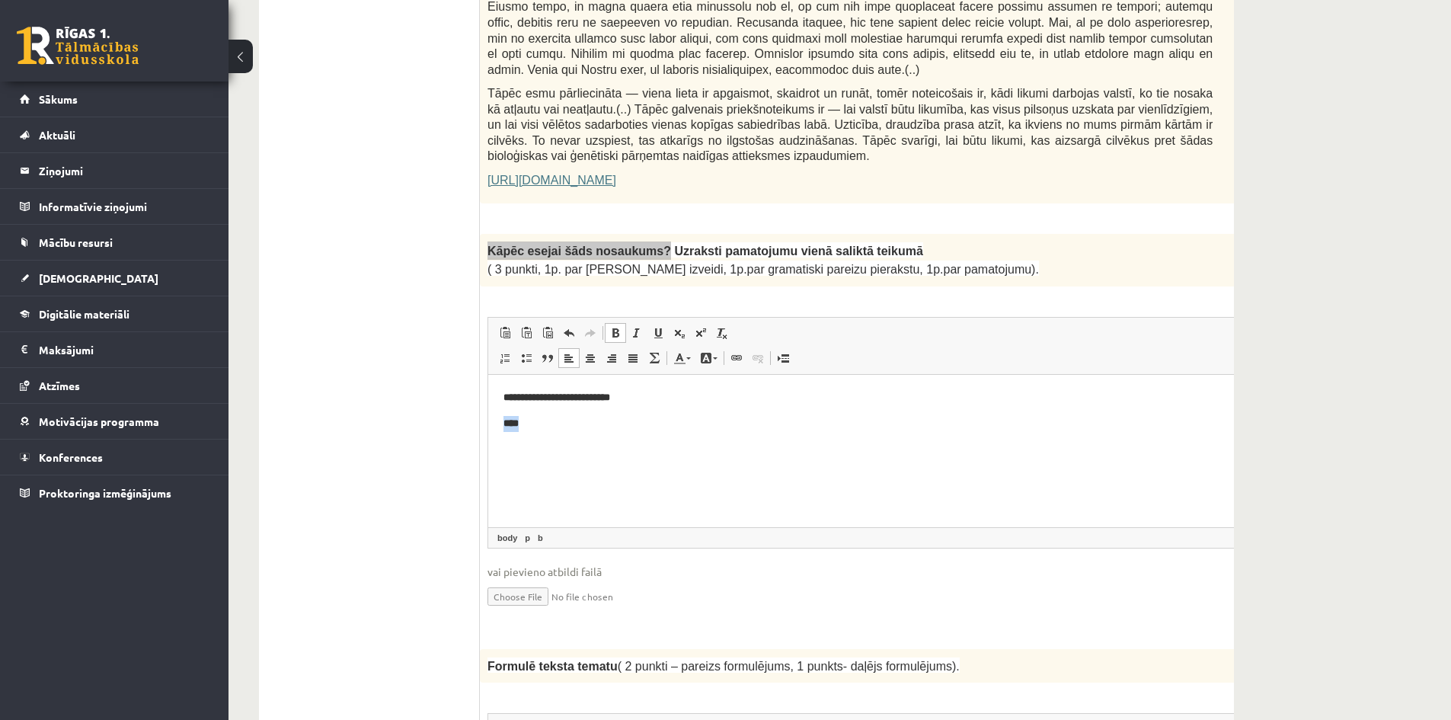
drag, startPoint x: 529, startPoint y: 426, endPoint x: 500, endPoint y: 420, distance: 29.4
click at [500, 420] on html "**********" at bounding box center [888, 410] width 800 height 72
click at [611, 327] on span at bounding box center [615, 333] width 12 height 12
click at [546, 427] on p "****" at bounding box center [868, 423] width 729 height 16
click at [674, 440] on html "**********" at bounding box center [888, 410] width 800 height 72
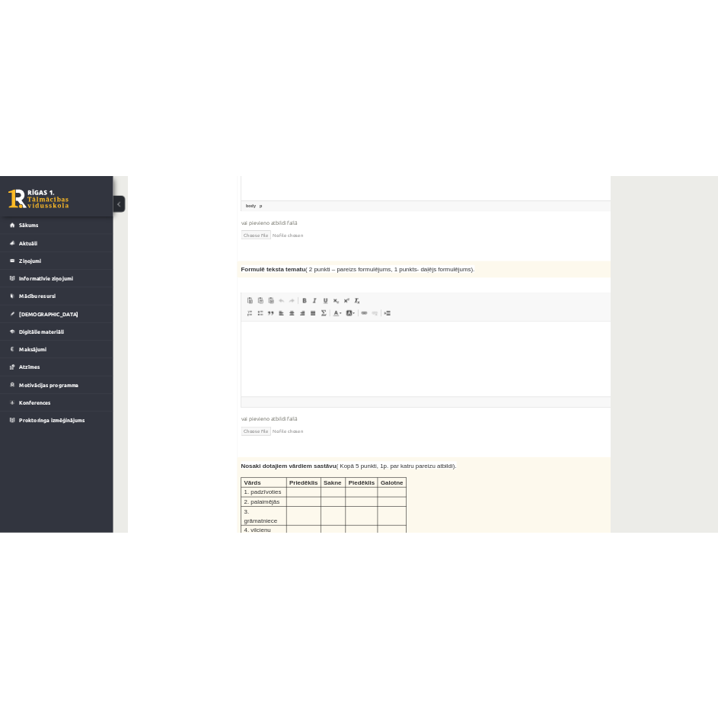
scroll to position [1524, 0]
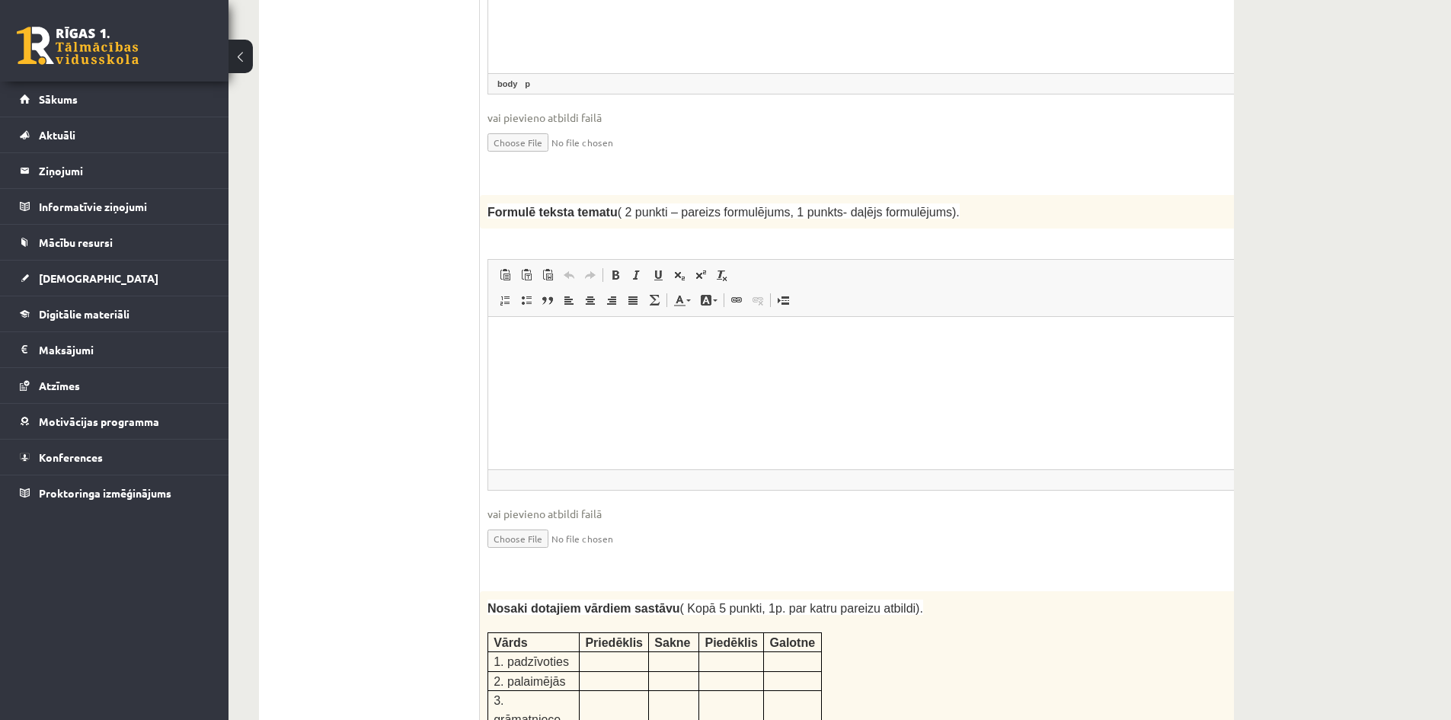
click at [657, 346] on p "Rich Text Editor, wiswyg-editor-user-answer-47433758997400" at bounding box center [888, 340] width 769 height 16
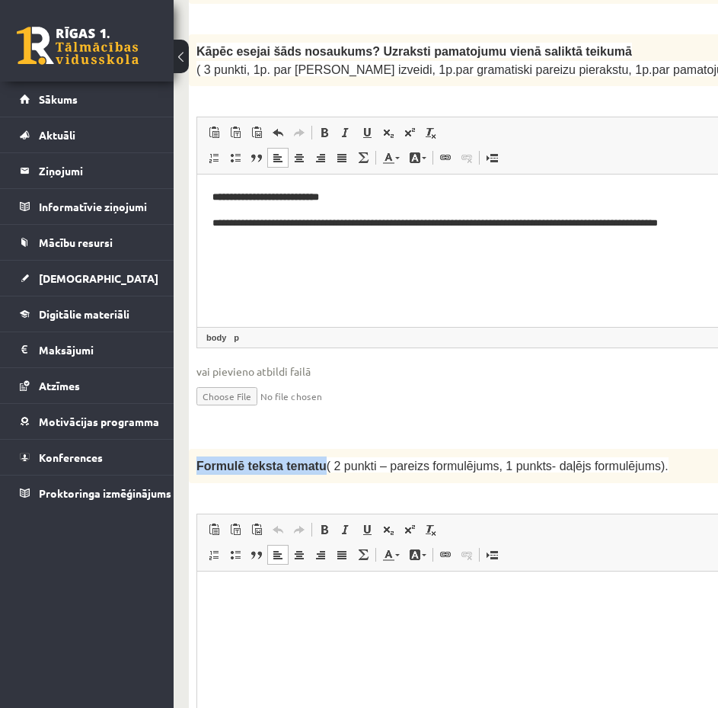
drag, startPoint x: 197, startPoint y: 325, endPoint x: 310, endPoint y: 329, distance: 113.6
click at [310, 456] on p "Formulē teksta tematu ( 2 punkti – pareizs formulējums, 1 punkts- daļējs formul…" at bounding box center [495, 465] width 596 height 18
copy span "Formulē teksta tematu"
click at [232, 580] on html at bounding box center [532, 594] width 671 height 46
drag, startPoint x: 318, startPoint y: 593, endPoint x: 211, endPoint y: 590, distance: 106.7
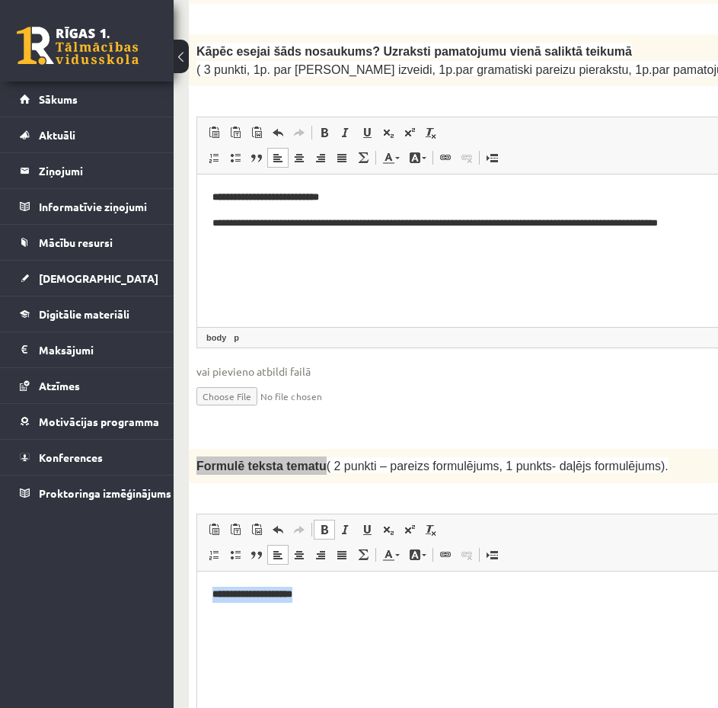
click at [209, 590] on html "**********" at bounding box center [532, 594] width 671 height 46
click at [323, 523] on span at bounding box center [324, 529] width 12 height 12
click at [332, 598] on p "**********" at bounding box center [533, 594] width 641 height 16
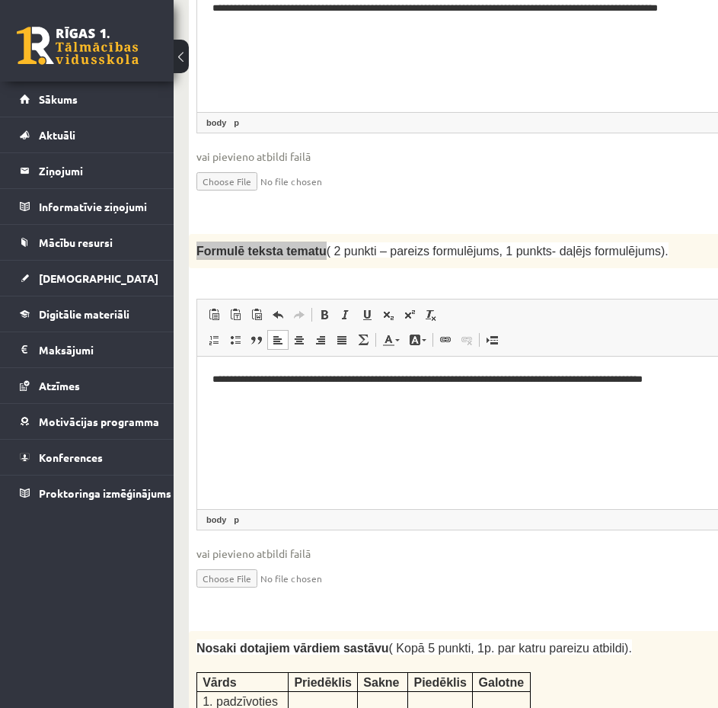
scroll to position [1752, 0]
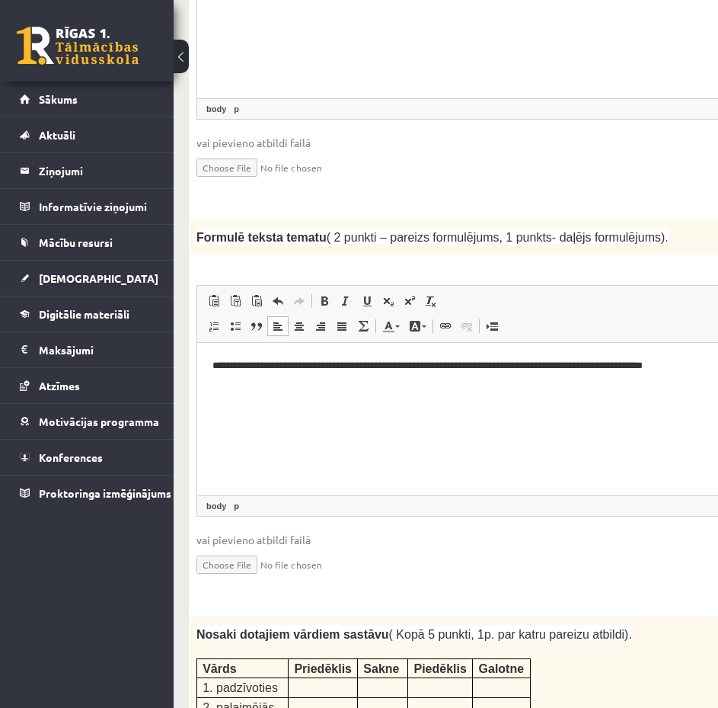
click at [364, 617] on div "Nosaki dotajiem vārdiem sastāvu ( Kopā 5 punkti, 1p. par katru pareizu atbildi)…" at bounding box center [533, 709] width 688 height 184
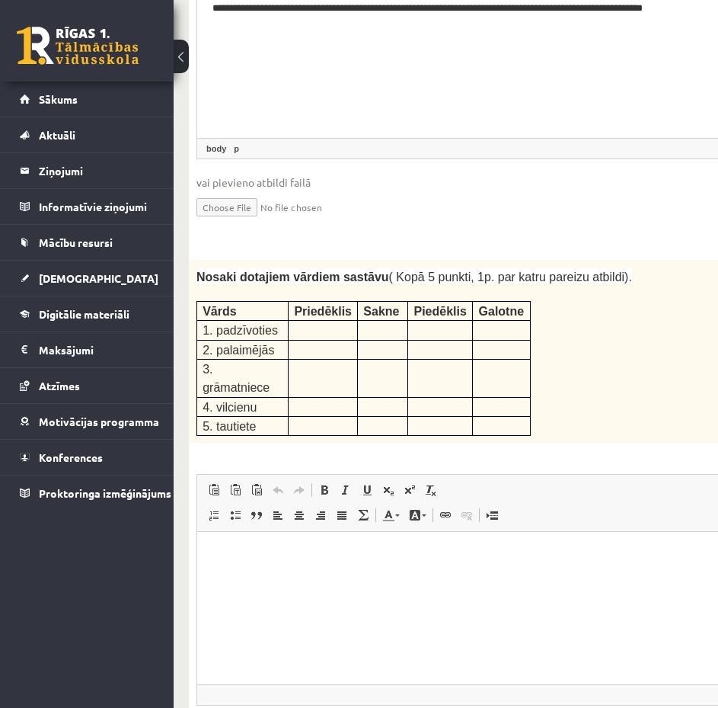
scroll to position [2133, 0]
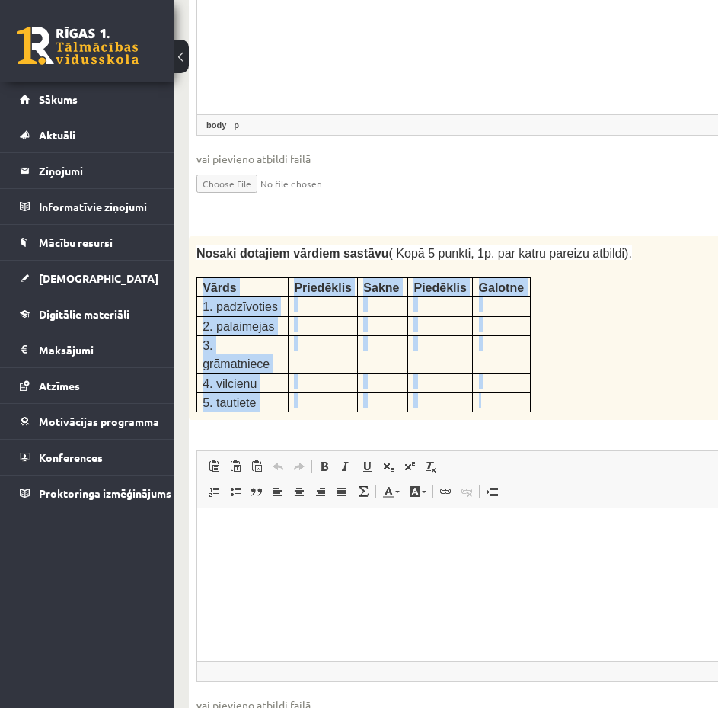
drag, startPoint x: 200, startPoint y: 135, endPoint x: 497, endPoint y: 239, distance: 314.9
click at [501, 277] on tbody "Vārds Priedēklis Sakne Piedēklis Galotne 1. padzīvoties 2. palaimējās 3. grāmat…" at bounding box center [364, 344] width 334 height 135
copy tbody "Vārds Priedēklis Sakne Piedēklis Galotne 1. padzīvoties 2. palaimējās 3. grāmat…"
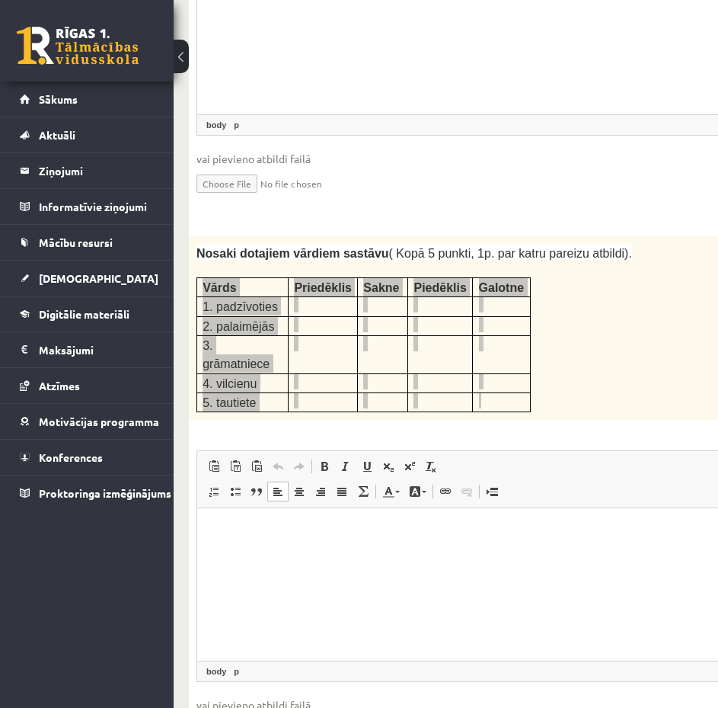
click at [360, 540] on html at bounding box center [532, 531] width 671 height 46
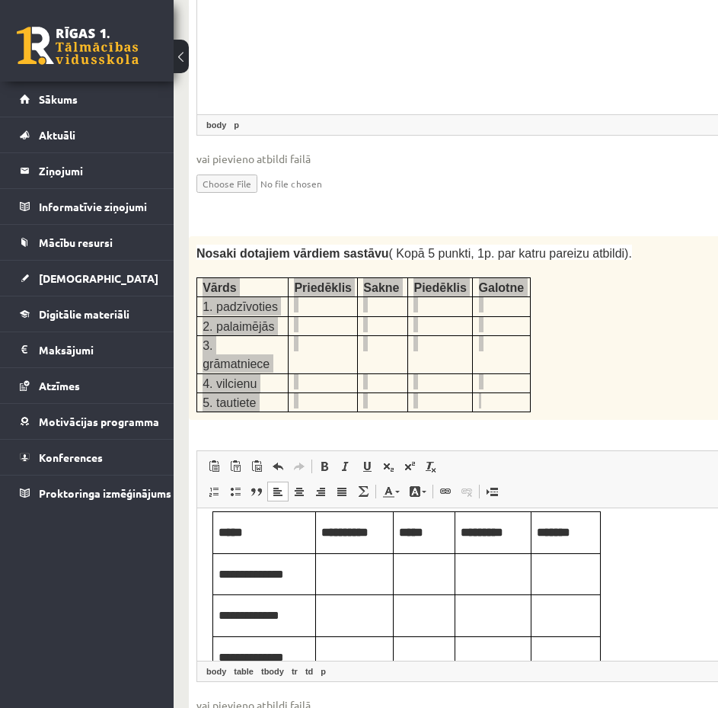
scroll to position [0, 0]
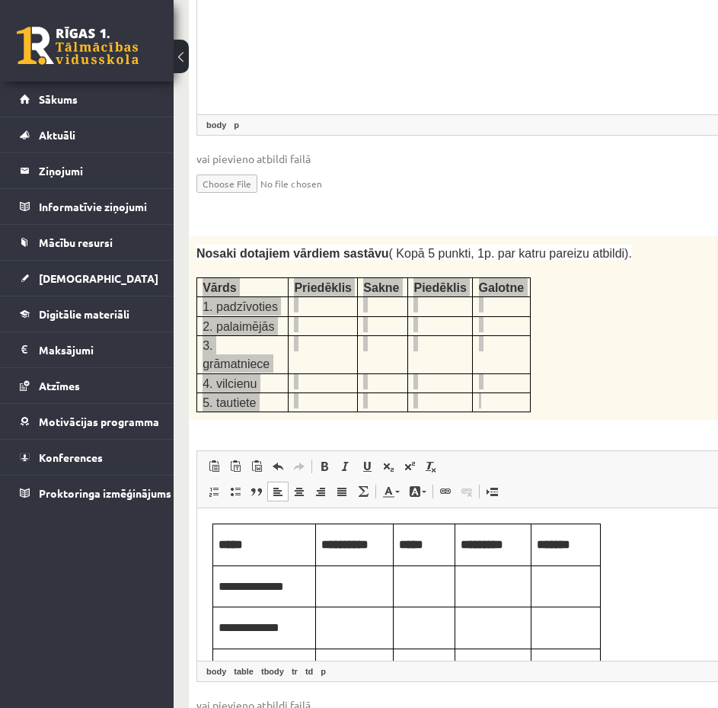
click at [350, 584] on p "Rich Text Editor, wiswyg-editor-user-answer-47433759899280" at bounding box center [354, 585] width 66 height 17
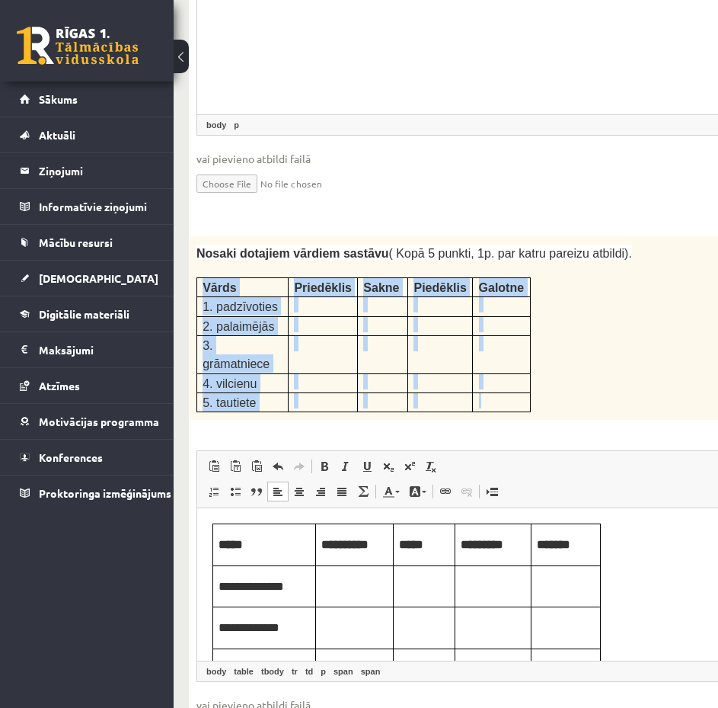
click at [333, 277] on td "Priedēklis" at bounding box center [323, 286] width 69 height 19
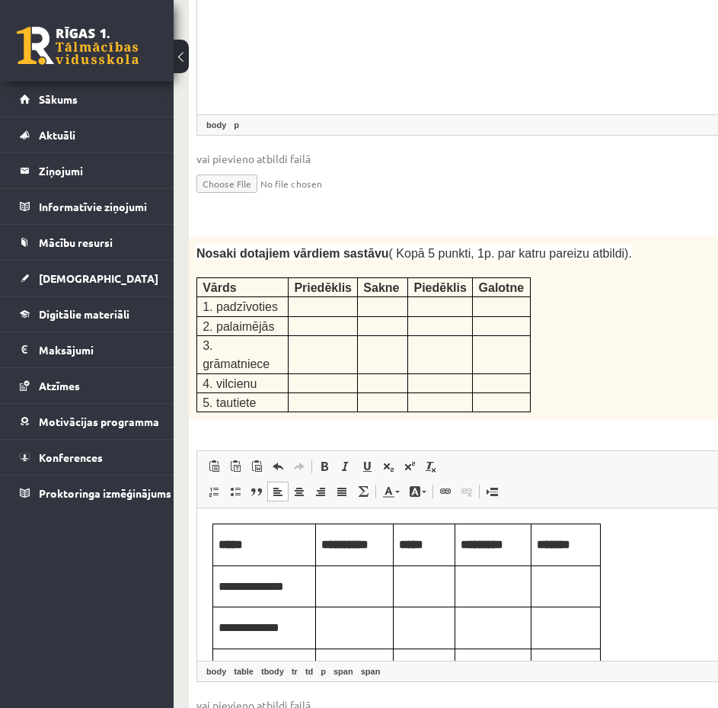
click at [340, 593] on td "Rich Text Editor, wiswyg-editor-user-answer-47433759899280" at bounding box center [355, 586] width 78 height 42
click at [429, 581] on p "Rich Text Editor, wiswyg-editor-user-answer-47433759899280" at bounding box center [424, 585] width 50 height 17
click at [513, 588] on p "Rich Text Editor, wiswyg-editor-user-answer-47433759899280" at bounding box center [493, 585] width 65 height 17
click at [585, 580] on p "Rich Text Editor, wiswyg-editor-user-answer-47433759899280" at bounding box center [566, 585] width 58 height 17
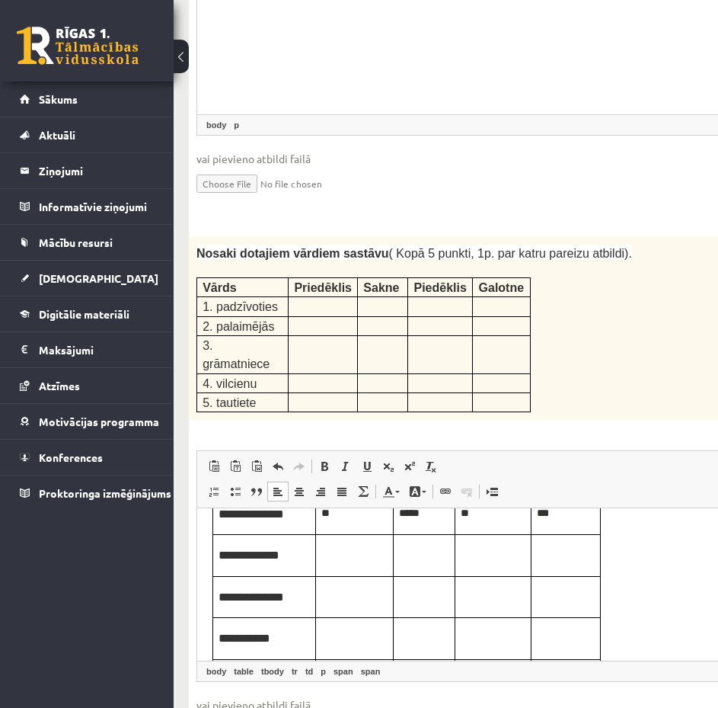
scroll to position [76, 0]
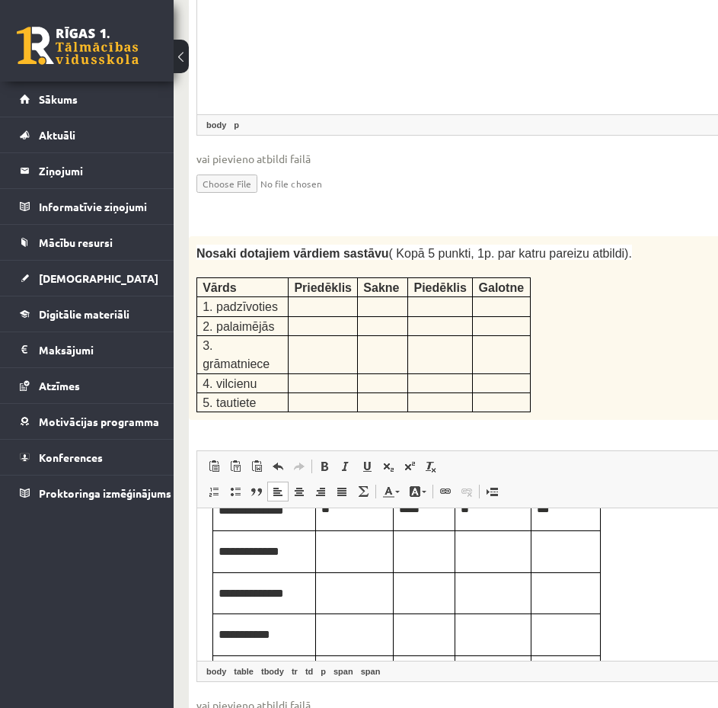
click at [363, 548] on p "Rich Text Editor, wiswyg-editor-user-answer-47433759899280" at bounding box center [354, 550] width 66 height 17
click at [422, 559] on td "Rich Text Editor, wiswyg-editor-user-answer-47433759899280" at bounding box center [425, 552] width 62 height 42
click at [466, 555] on p "Rich Text Editor, wiswyg-editor-user-answer-47433759899280" at bounding box center [493, 550] width 65 height 17
click at [579, 553] on p "Rich Text Editor, wiswyg-editor-user-answer-47433759899280" at bounding box center [566, 550] width 58 height 17
click at [329, 593] on p "Rich Text Editor, wiswyg-editor-user-answer-47433759899280" at bounding box center [354, 592] width 66 height 17
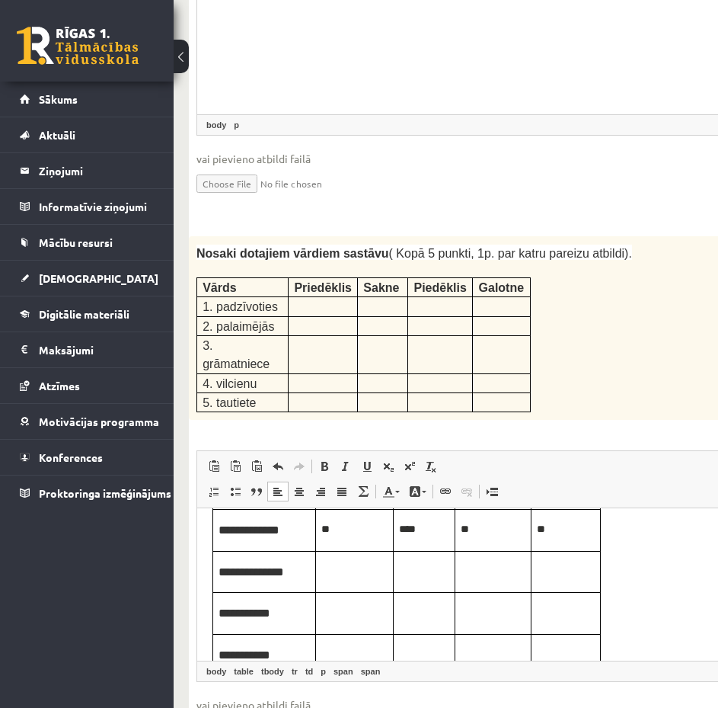
scroll to position [129, 0]
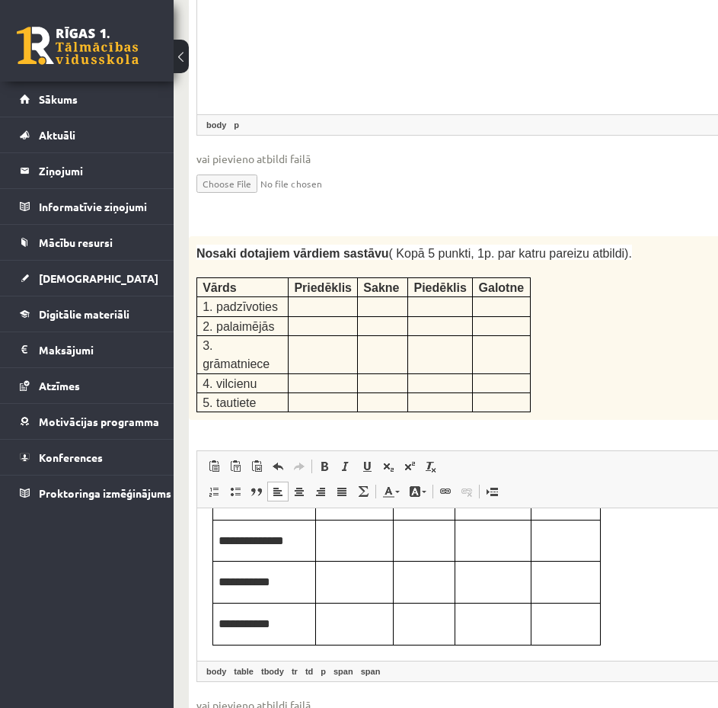
click at [417, 548] on td "Rich Text Editor, wiswyg-editor-user-answer-47433759899280" at bounding box center [425, 541] width 62 height 42
click at [488, 538] on p "Rich Text Editor, wiswyg-editor-user-answer-47433759899280" at bounding box center [493, 539] width 65 height 17
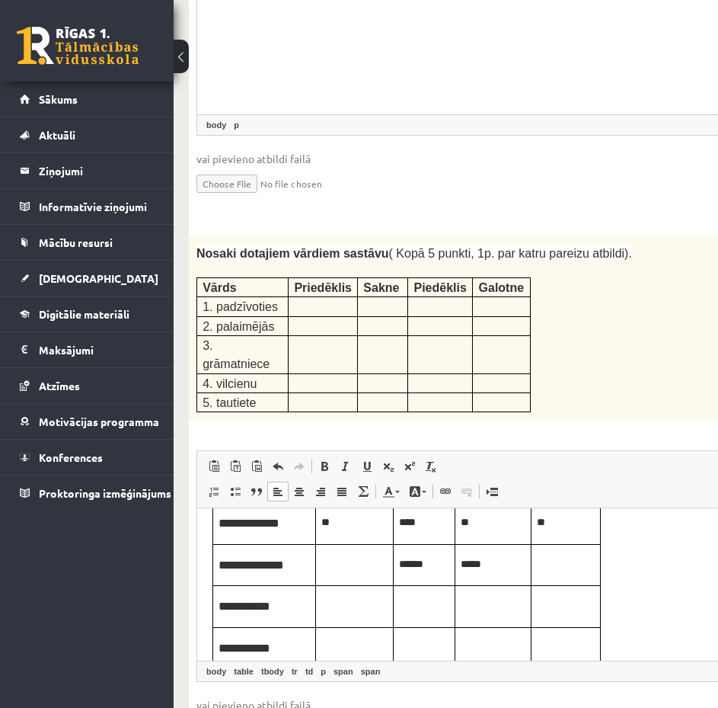
scroll to position [53, 0]
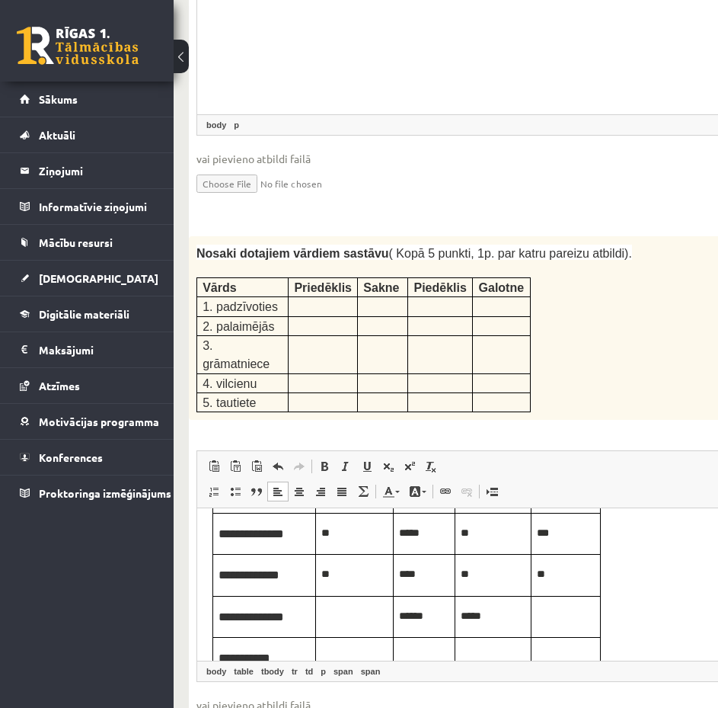
click at [499, 618] on p "*****" at bounding box center [493, 615] width 65 height 17
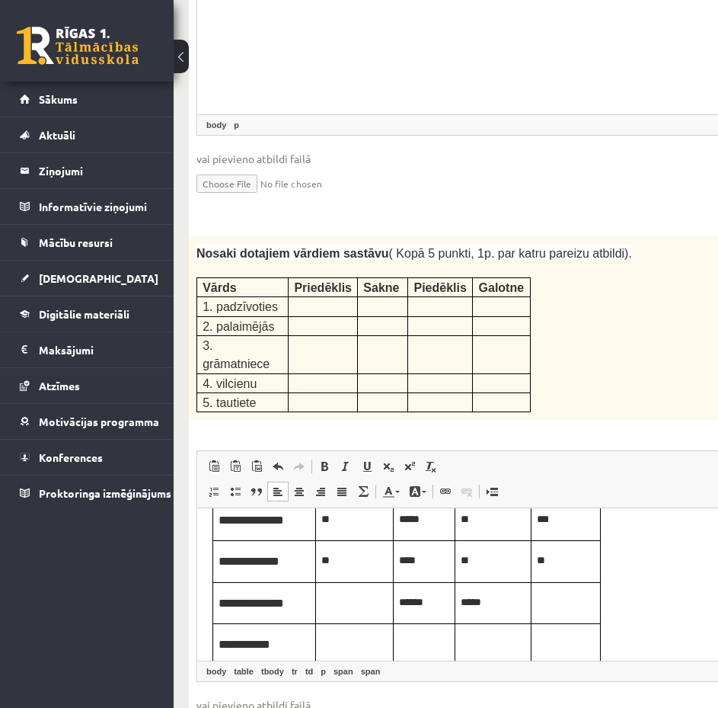
scroll to position [76, 0]
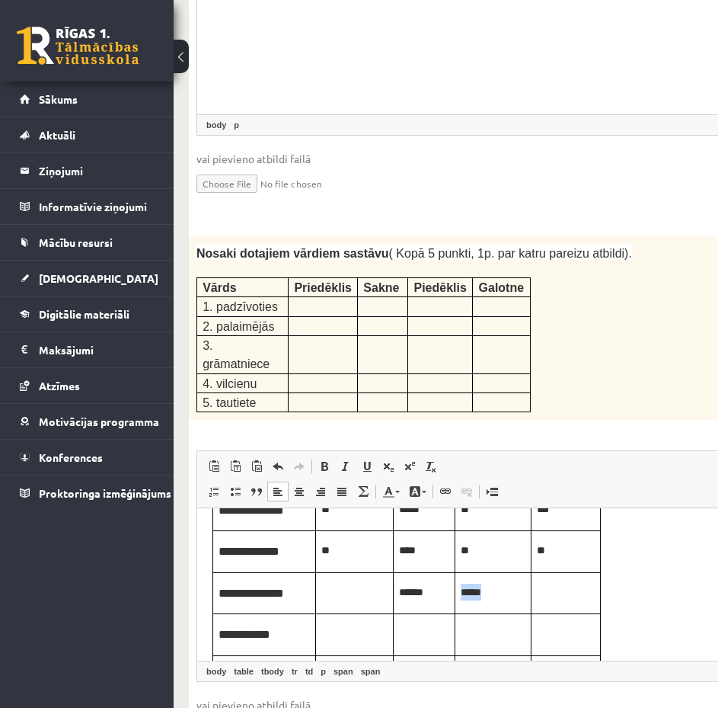
drag, startPoint x: 500, startPoint y: 594, endPoint x: 458, endPoint y: 595, distance: 41.9
click at [458, 595] on td "*****" at bounding box center [494, 593] width 76 height 42
click at [559, 591] on p "Rich Text Editor, wiswyg-editor-user-answer-47433759899280" at bounding box center [566, 592] width 58 height 17
drag, startPoint x: 492, startPoint y: 589, endPoint x: 466, endPoint y: 595, distance: 26.6
click at [466, 595] on p "*****" at bounding box center [493, 592] width 65 height 17
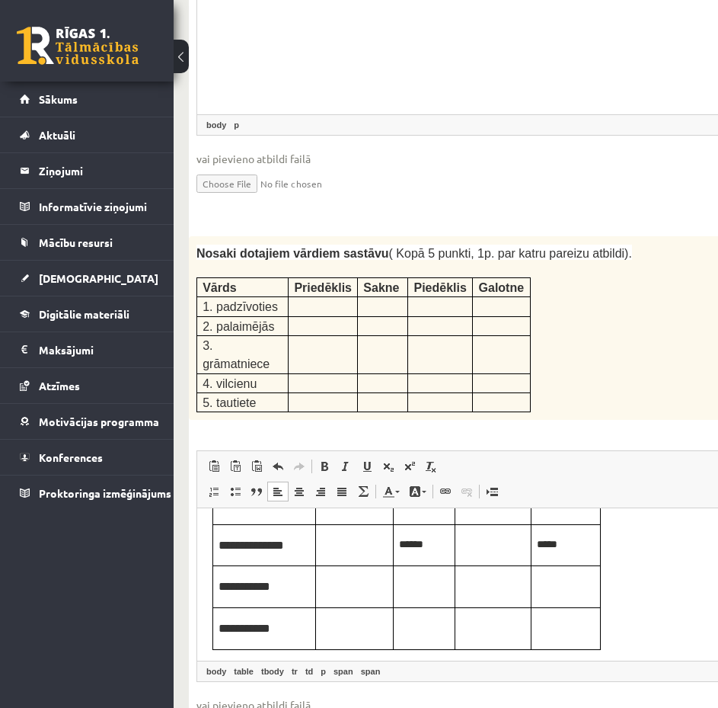
scroll to position [129, 0]
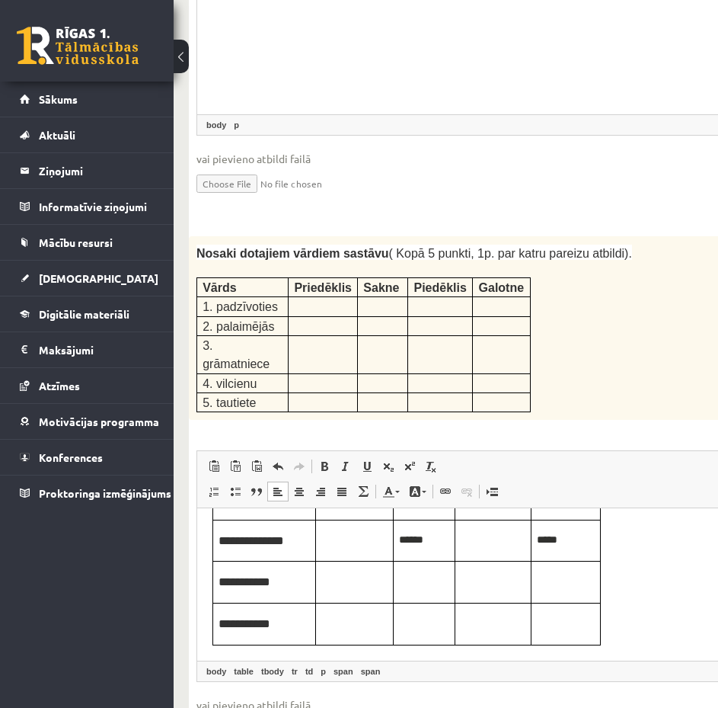
click at [408, 586] on p "Rich Text Editor, wiswyg-editor-user-answer-47433759899280" at bounding box center [424, 580] width 50 height 17
click at [469, 580] on p "Rich Text Editor, wiswyg-editor-user-answer-47433759899280" at bounding box center [493, 580] width 65 height 17
click at [558, 580] on p "Rich Text Editor, wiswyg-editor-user-answer-47433759899280" at bounding box center [566, 580] width 58 height 17
click at [412, 621] on p "Rich Text Editor, wiswyg-editor-user-answer-47433759899280" at bounding box center [424, 622] width 50 height 17
click at [495, 628] on p "Rich Text Editor, wiswyg-editor-user-answer-47433759899280" at bounding box center [493, 622] width 65 height 17
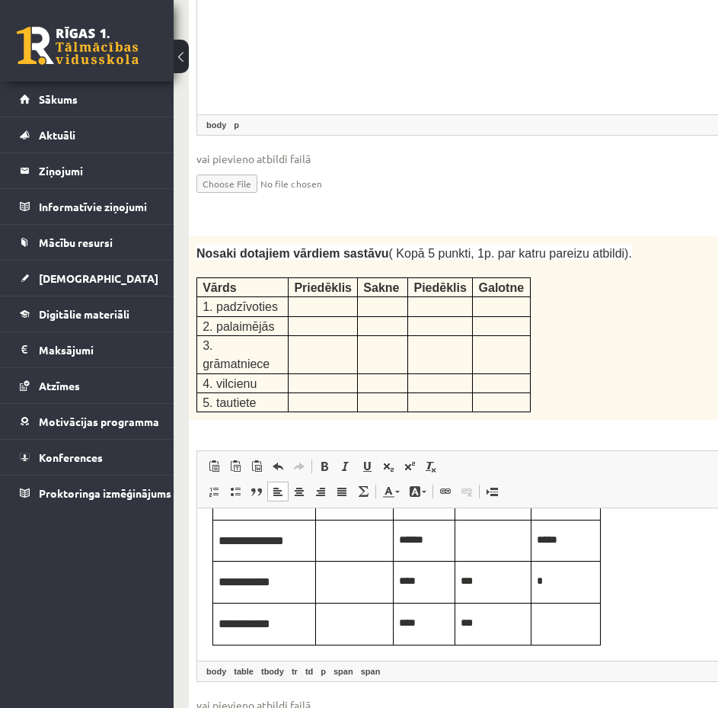
click at [568, 630] on p "Rich Text Editor, wiswyg-editor-user-answer-47433759899280" at bounding box center [566, 622] width 58 height 17
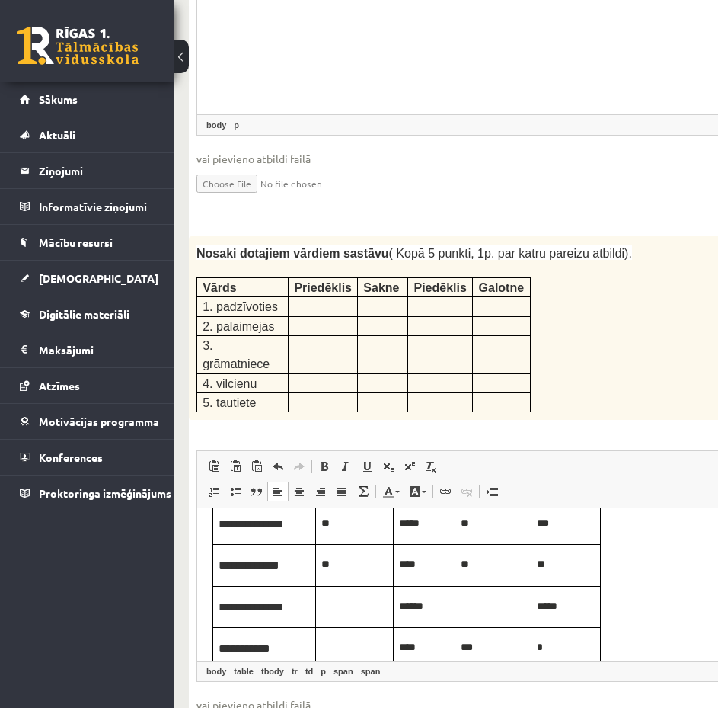
scroll to position [53, 0]
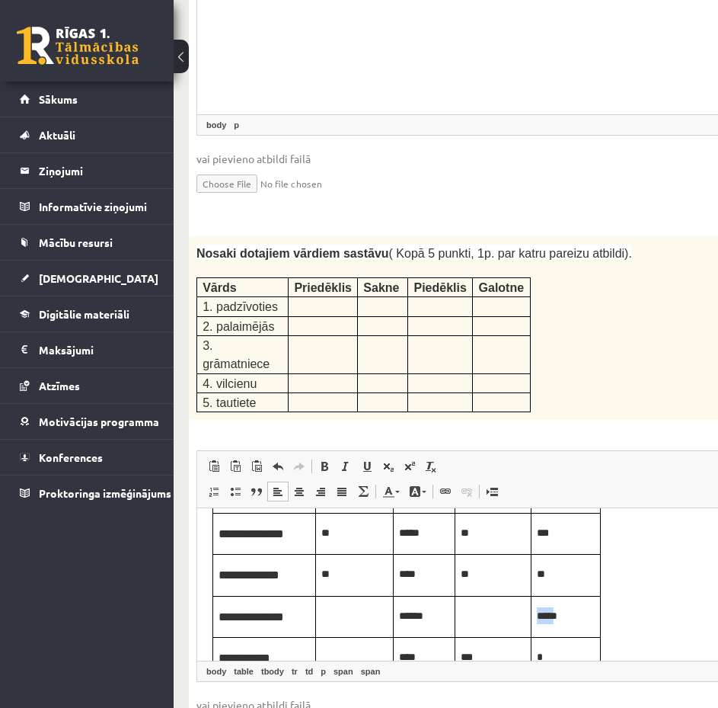
drag, startPoint x: 561, startPoint y: 614, endPoint x: 540, endPoint y: 619, distance: 21.1
click at [540, 619] on span "*****" at bounding box center [547, 615] width 21 height 11
click at [492, 612] on p "Rich Text Editor, wiswyg-editor-user-answer-47433759899280" at bounding box center [493, 615] width 65 height 17
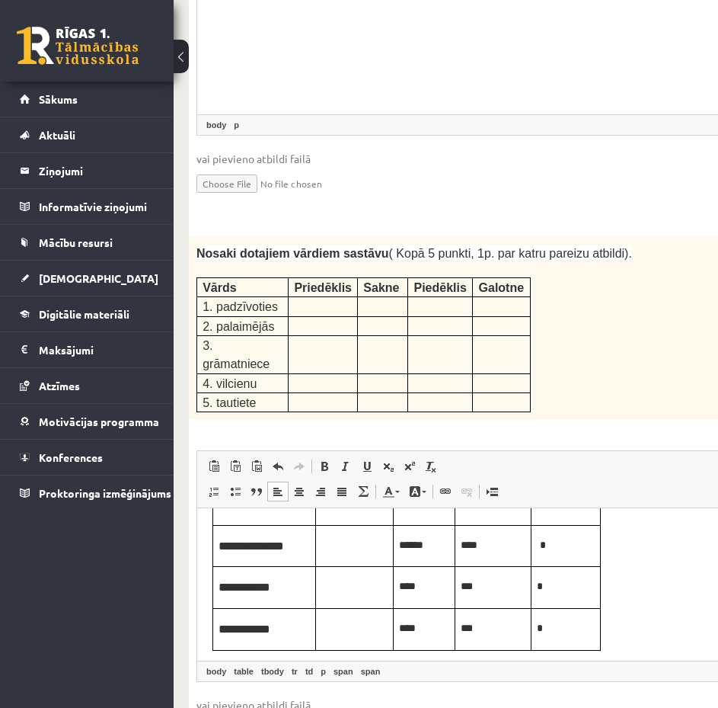
scroll to position [129, 0]
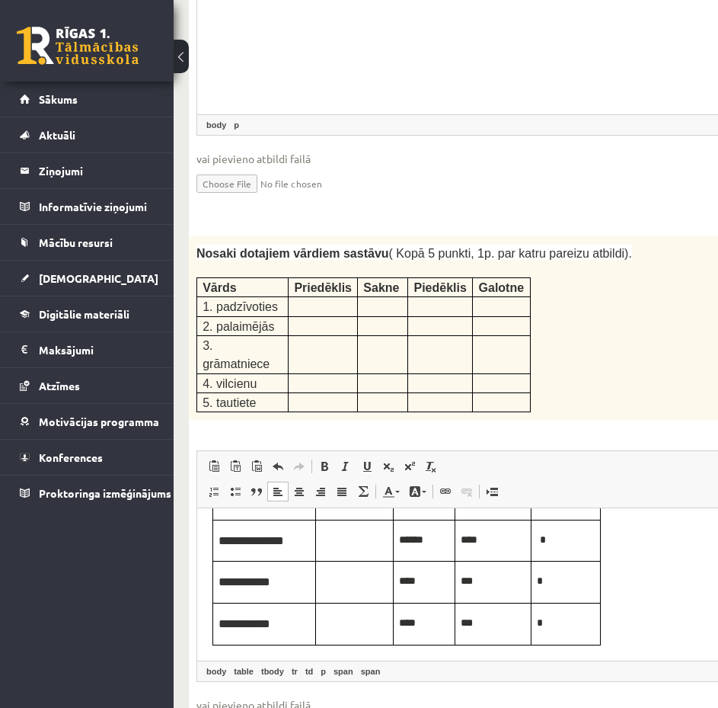
click at [565, 621] on p "*" at bounding box center [566, 622] width 58 height 17
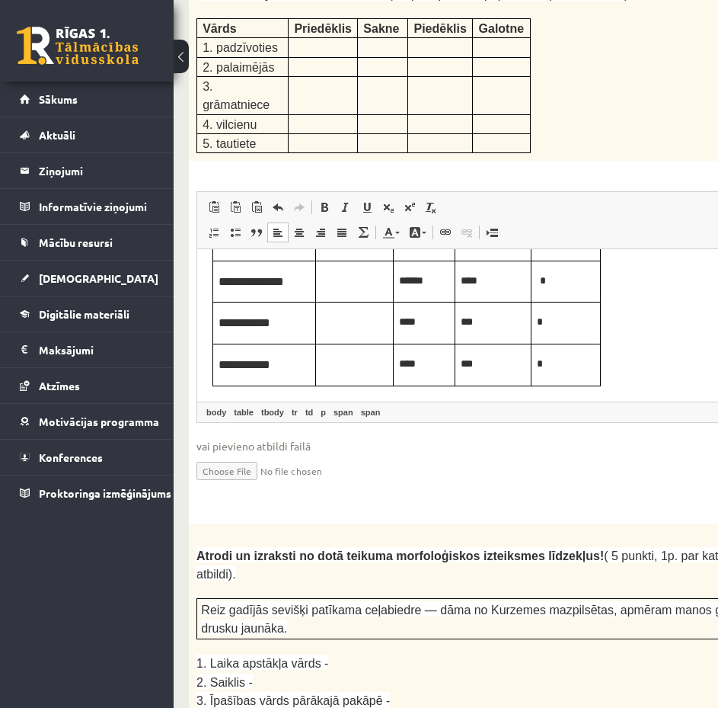
scroll to position [2590, 0]
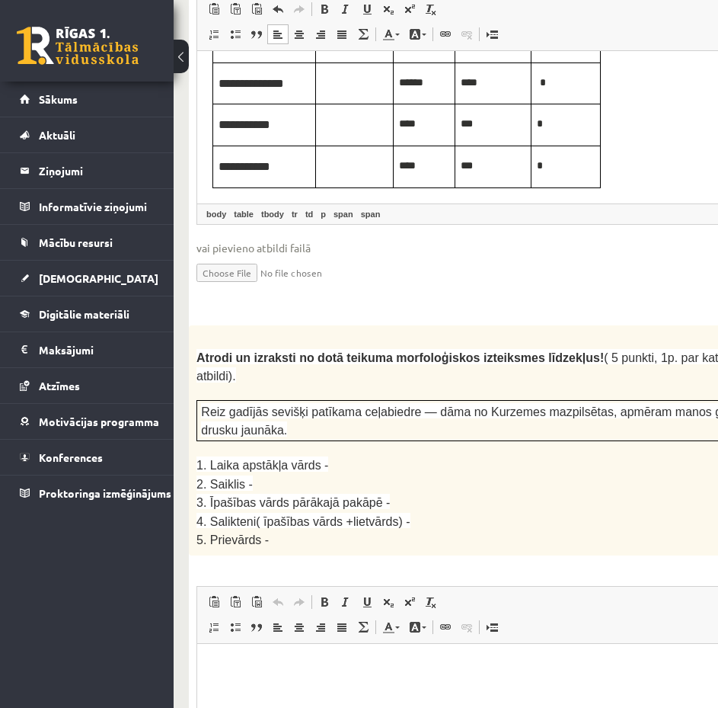
click at [532, 512] on p "4. Salikteni( īpašības vārds +lietvārds) -" at bounding box center [495, 521] width 596 height 18
click at [562, 405] on span "Reiz gadījās sevišķi patīkama ceļabiedre — dāma no Kurzemes mazpilsētas, apmēra…" at bounding box center [484, 420] width 566 height 31
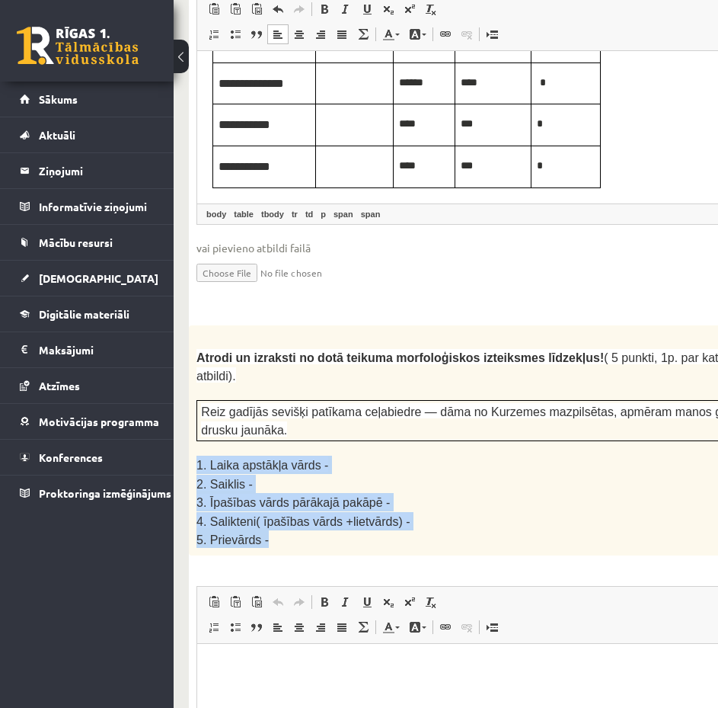
drag, startPoint x: 196, startPoint y: 254, endPoint x: 261, endPoint y: 331, distance: 100.6
click at [261, 331] on div "Atrodi un izraksti no dotā teikuma morfoloģiskos izteiksmes līdzekļus! ( 5 punk…" at bounding box center [533, 439] width 688 height 229
copy div "1. Laika apstākļa vārds - 2. Saiklis - 3. Īpašības vārds pārākajā pakāpē - 4. S…"
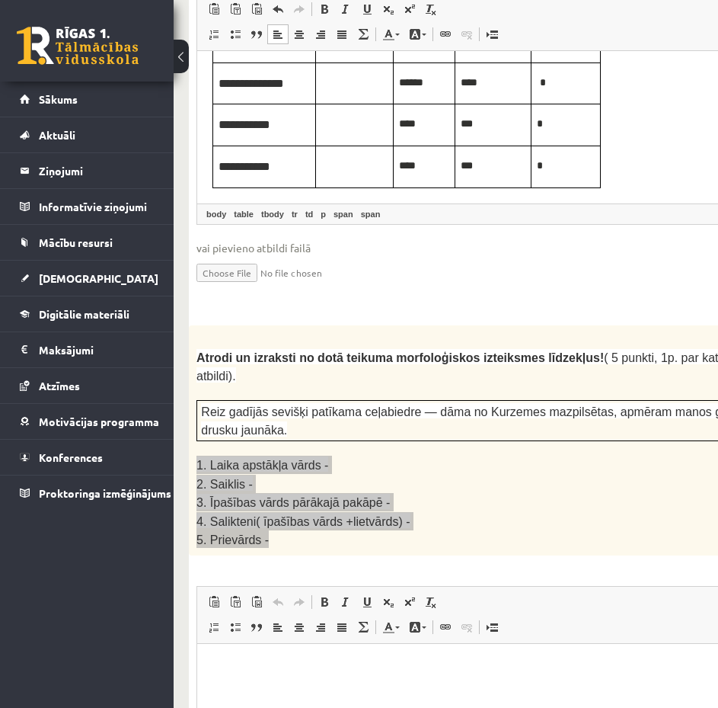
click at [259, 673] on p "Rich Text Editor, wiswyg-editor-user-answer-47433760418160" at bounding box center [533, 666] width 641 height 16
click at [330, 664] on p "**********" at bounding box center [533, 666] width 641 height 16
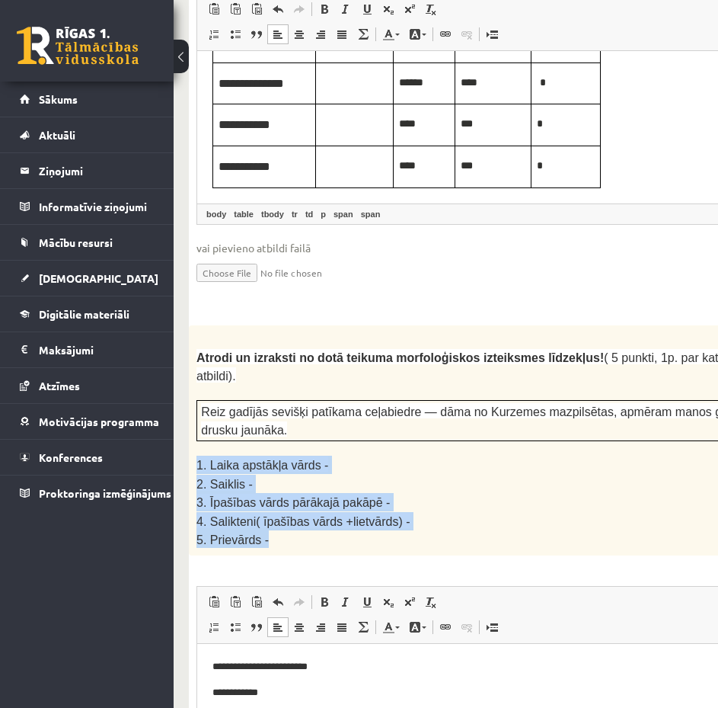
click at [337, 515] on span "4. Salikteni( īpašības vārds +lietvārds) -" at bounding box center [304, 521] width 214 height 13
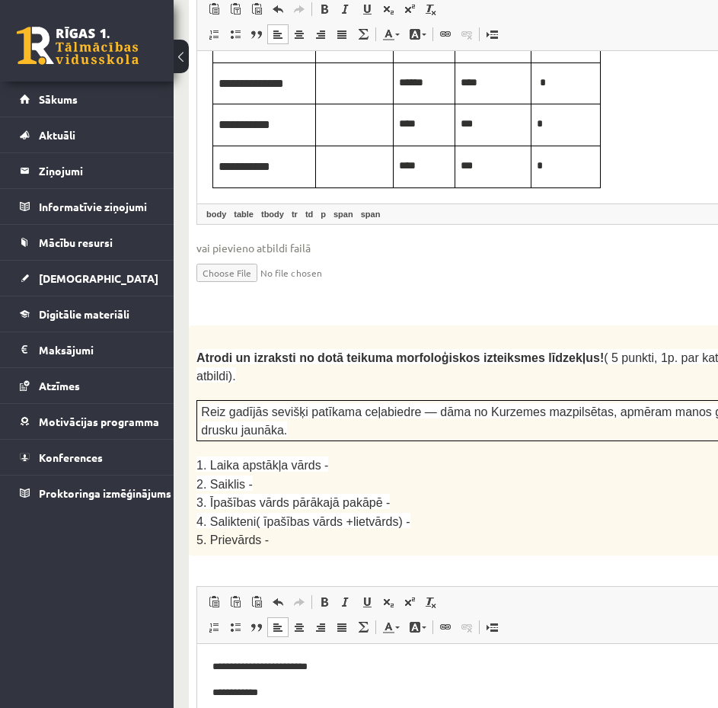
click at [330, 670] on p "**********" at bounding box center [533, 666] width 641 height 16
click at [293, 694] on p "**********" at bounding box center [533, 692] width 641 height 16
click at [401, 711] on p "**********" at bounding box center [533, 717] width 641 height 16
click at [393, 719] on body "**********" at bounding box center [533, 717] width 641 height 118
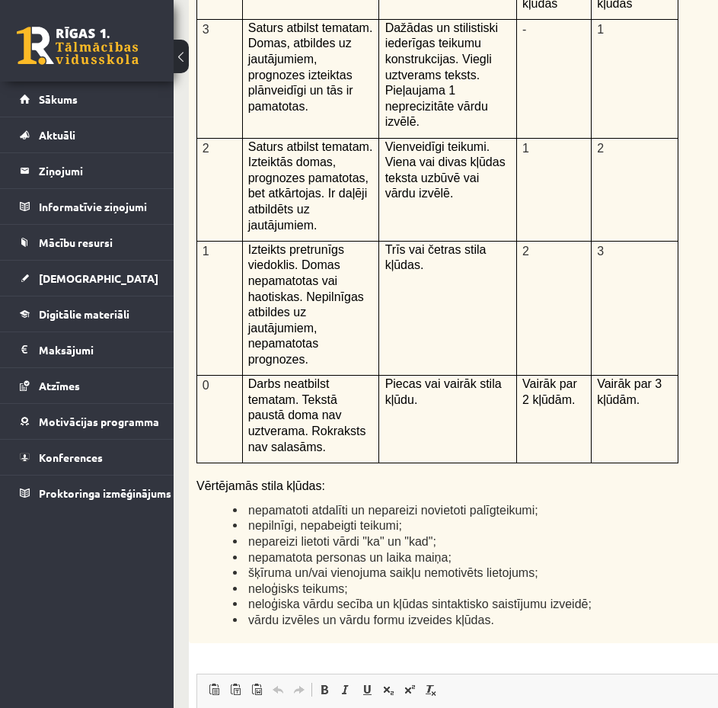
scroll to position [3656, 0]
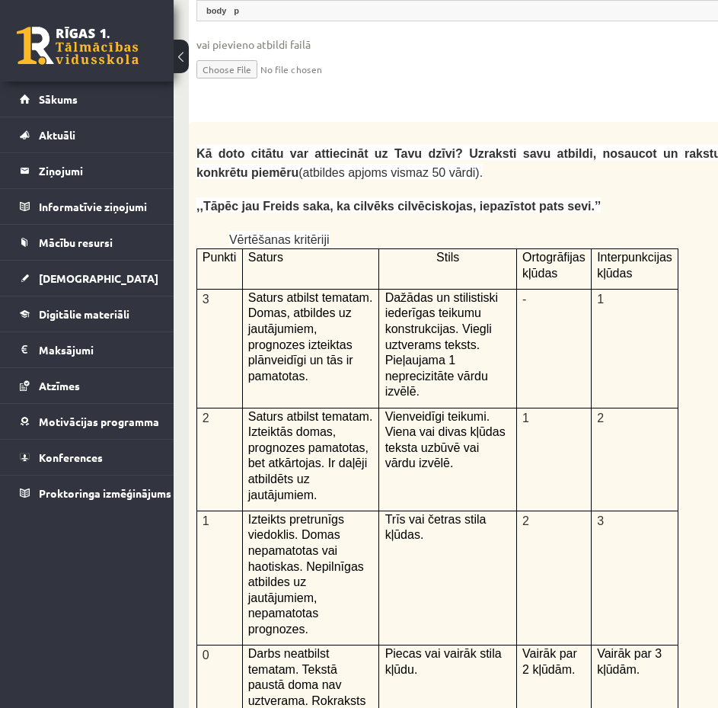
scroll to position [3580, 0]
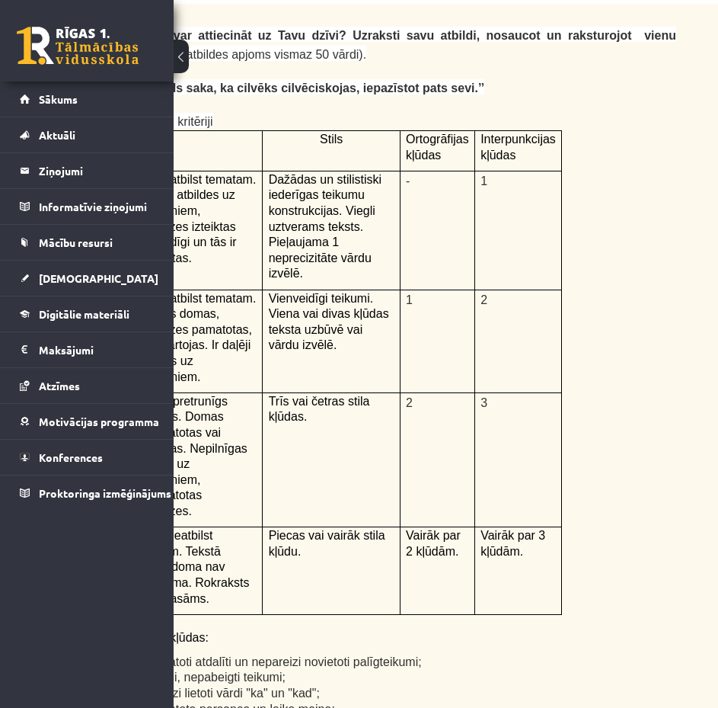
scroll to position [3504, 118]
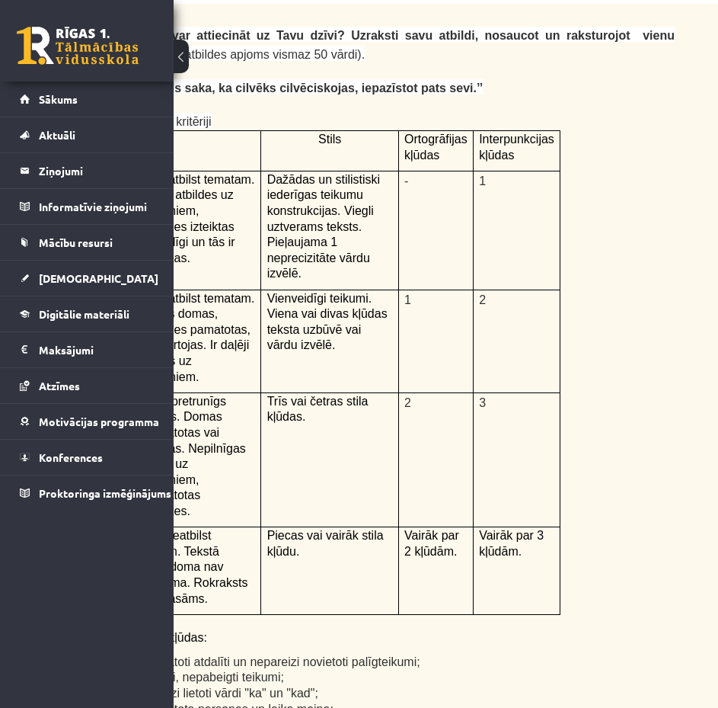
drag, startPoint x: 446, startPoint y: 708, endPoint x: 385, endPoint y: 110, distance: 601.8
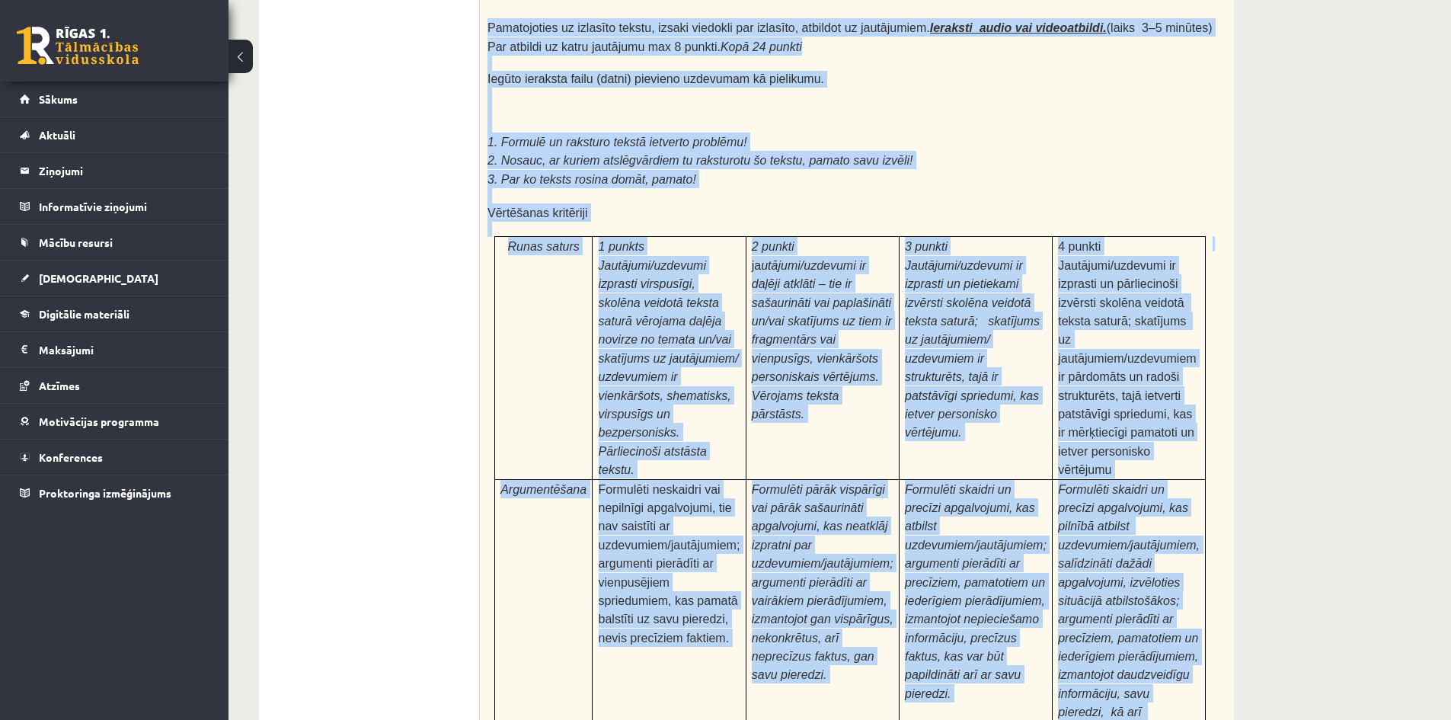
scroll to position [4660, 0]
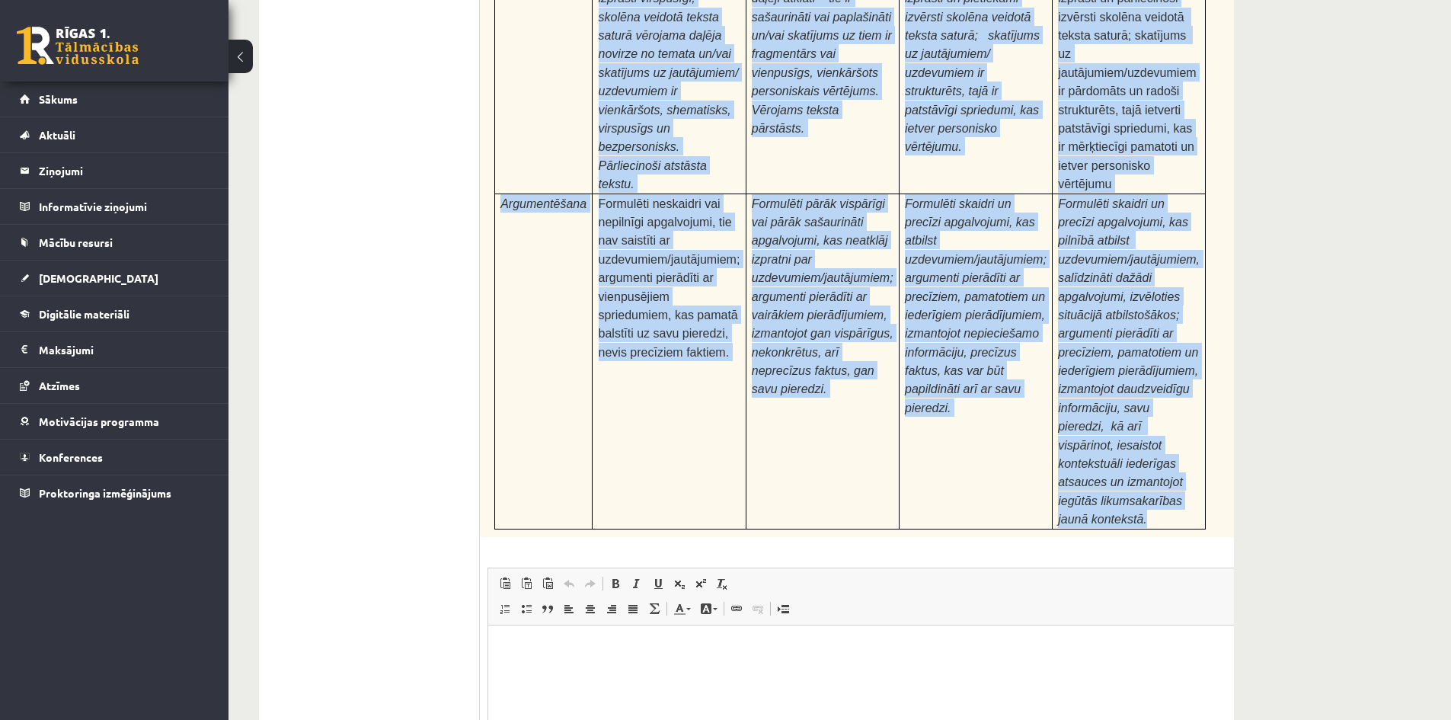
drag, startPoint x: 483, startPoint y: 126, endPoint x: 1126, endPoint y: 305, distance: 667.2
click at [1126, 305] on div "Pamatojoties uz izlasīto tekstu, izsaki viedokli par izlasīto, atbildot uz jaut…" at bounding box center [888, 124] width 817 height 827
copy div "Pamatojoties uz izlasīto tekstu, izsaki viedokli par izlasīto, atbildot uz jaut…"
click at [927, 221] on td "Formulēti skaidri un precīzi apgalvojumi, kas atbilst uzdevumiem/jautājumiem; a…" at bounding box center [975, 360] width 153 height 335
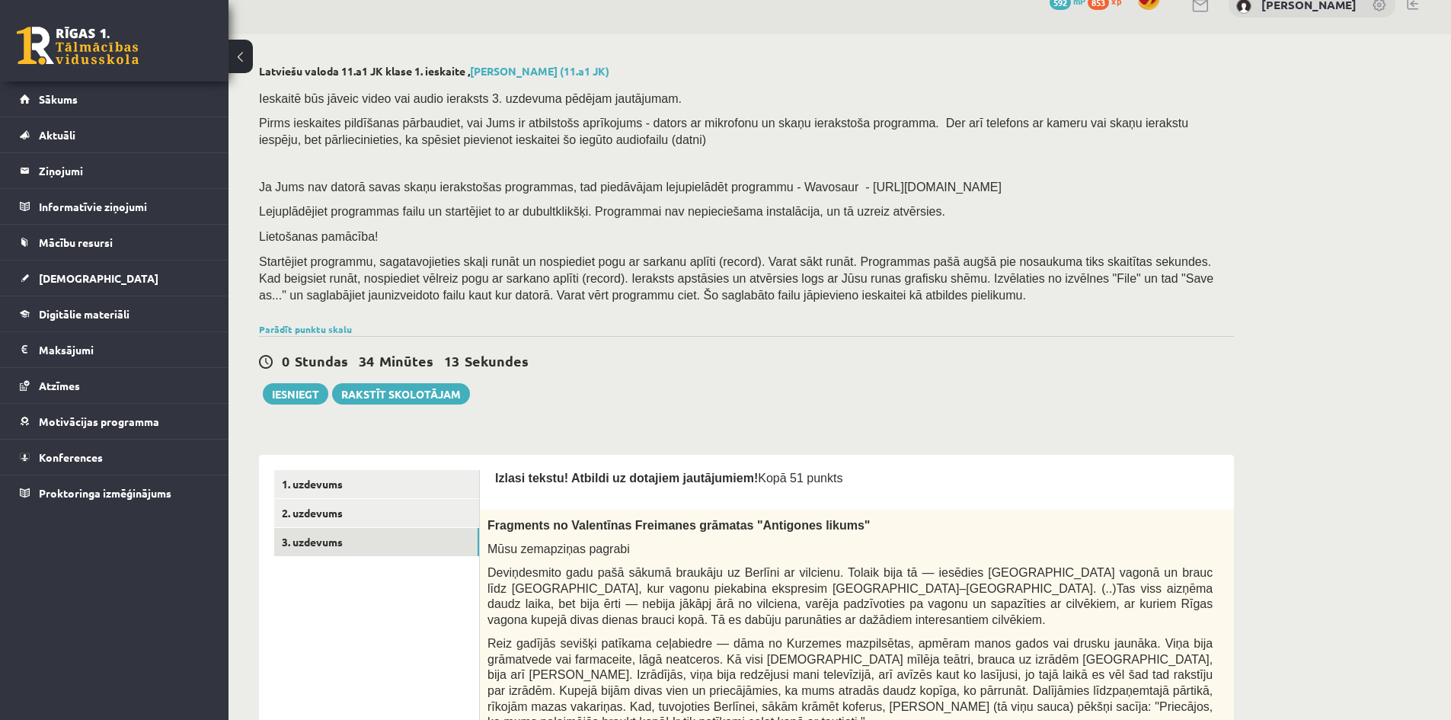
scroll to position [76, 0]
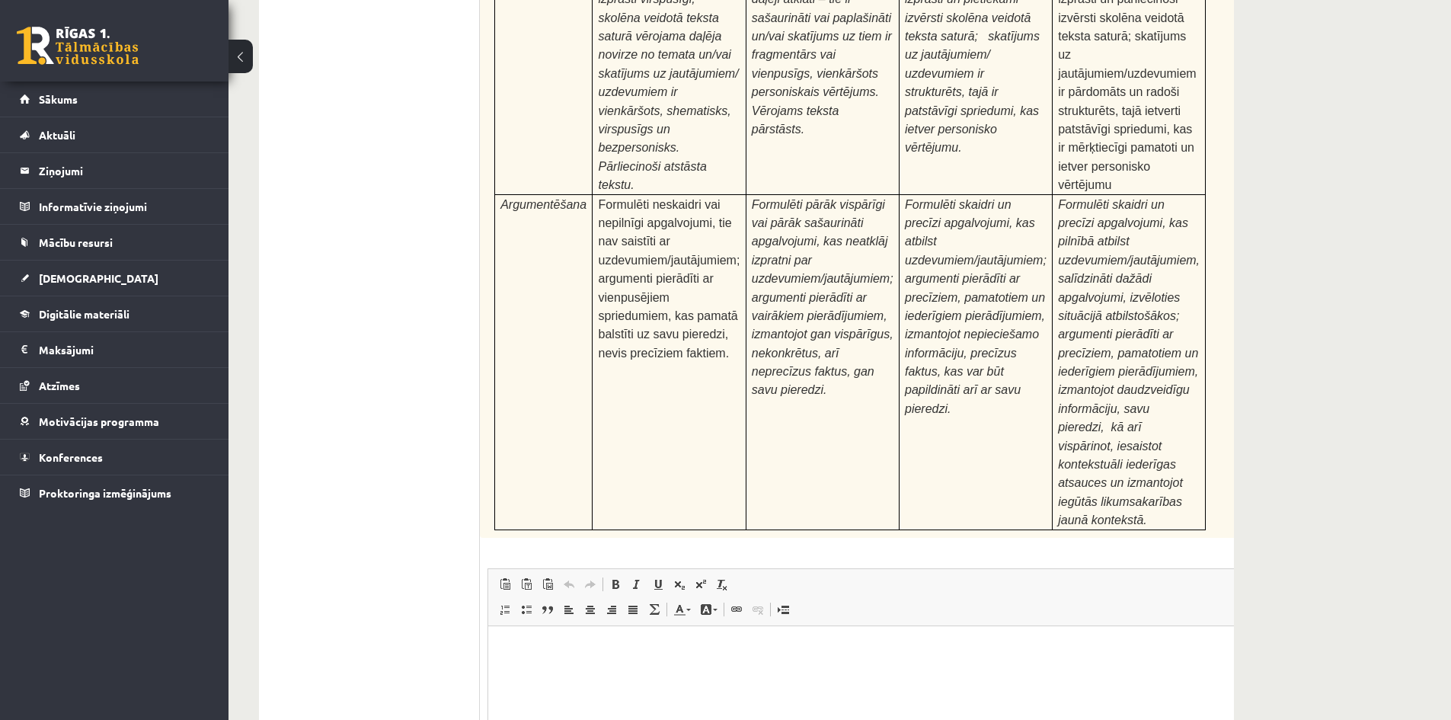
scroll to position [4660, 0]
type input "**********"
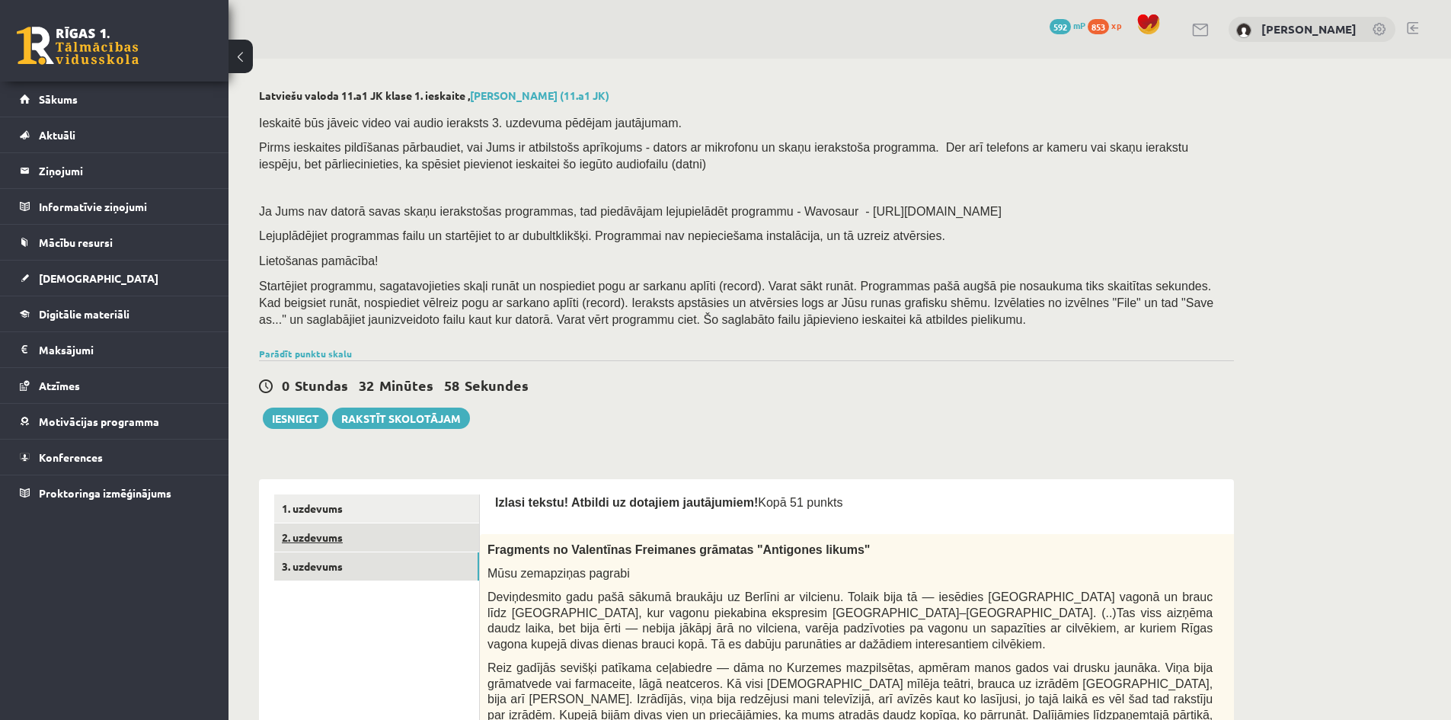
scroll to position [76, 0]
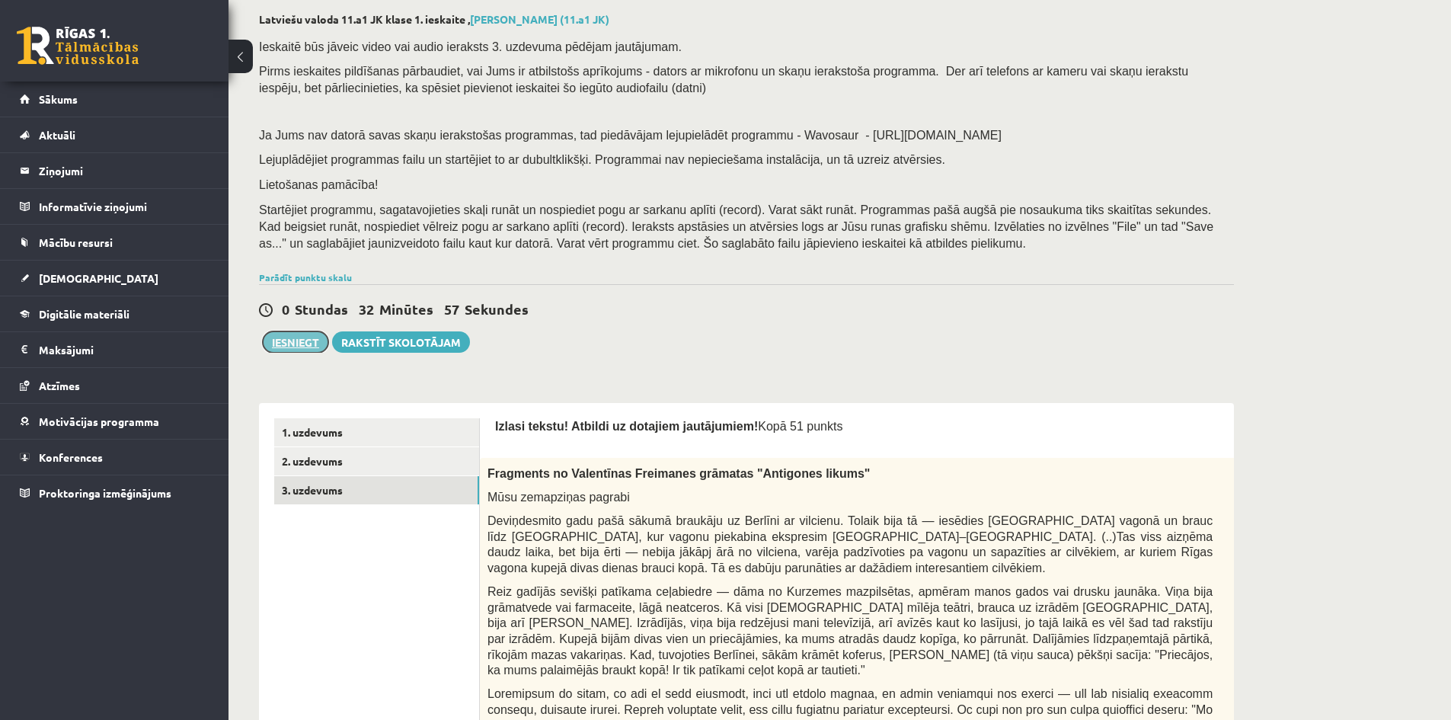
click at [308, 341] on button "Iesniegt" at bounding box center [296, 341] width 66 height 21
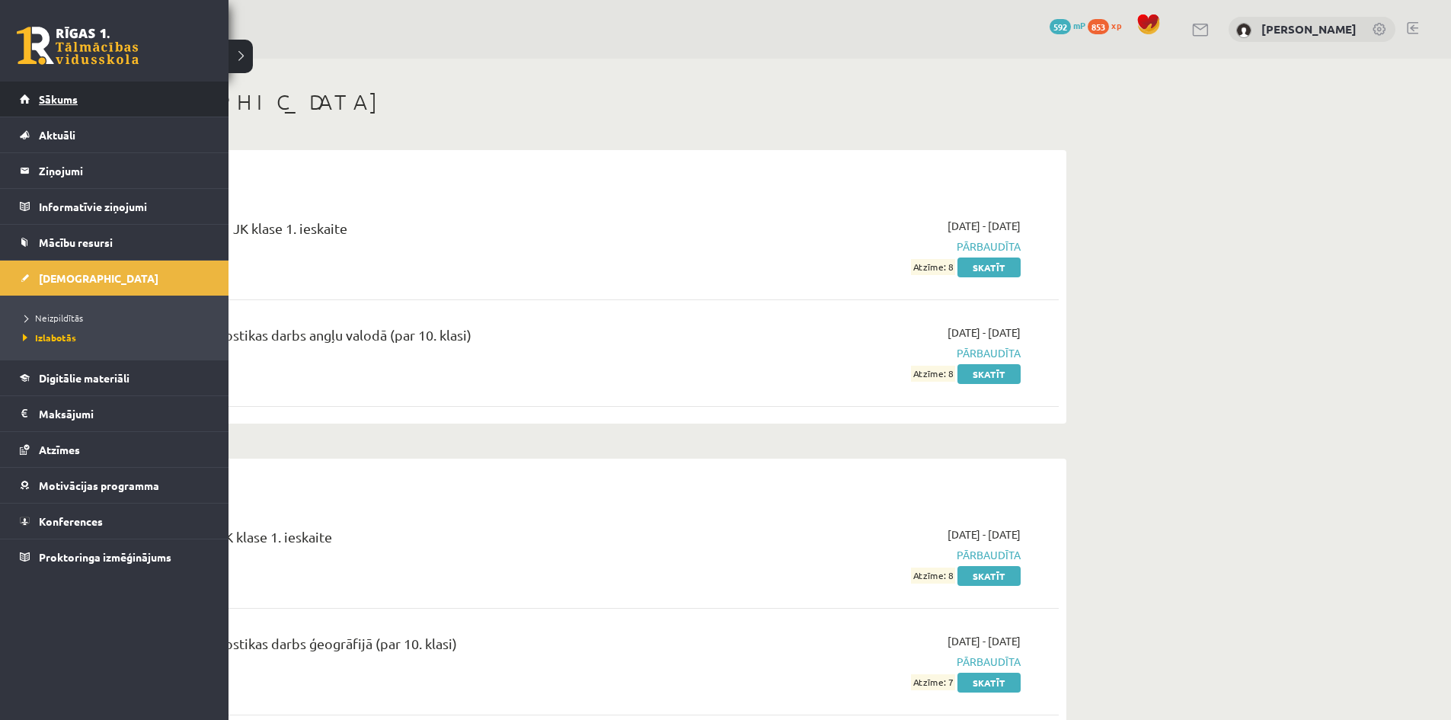
click at [80, 99] on link "Sākums" at bounding box center [115, 99] width 190 height 35
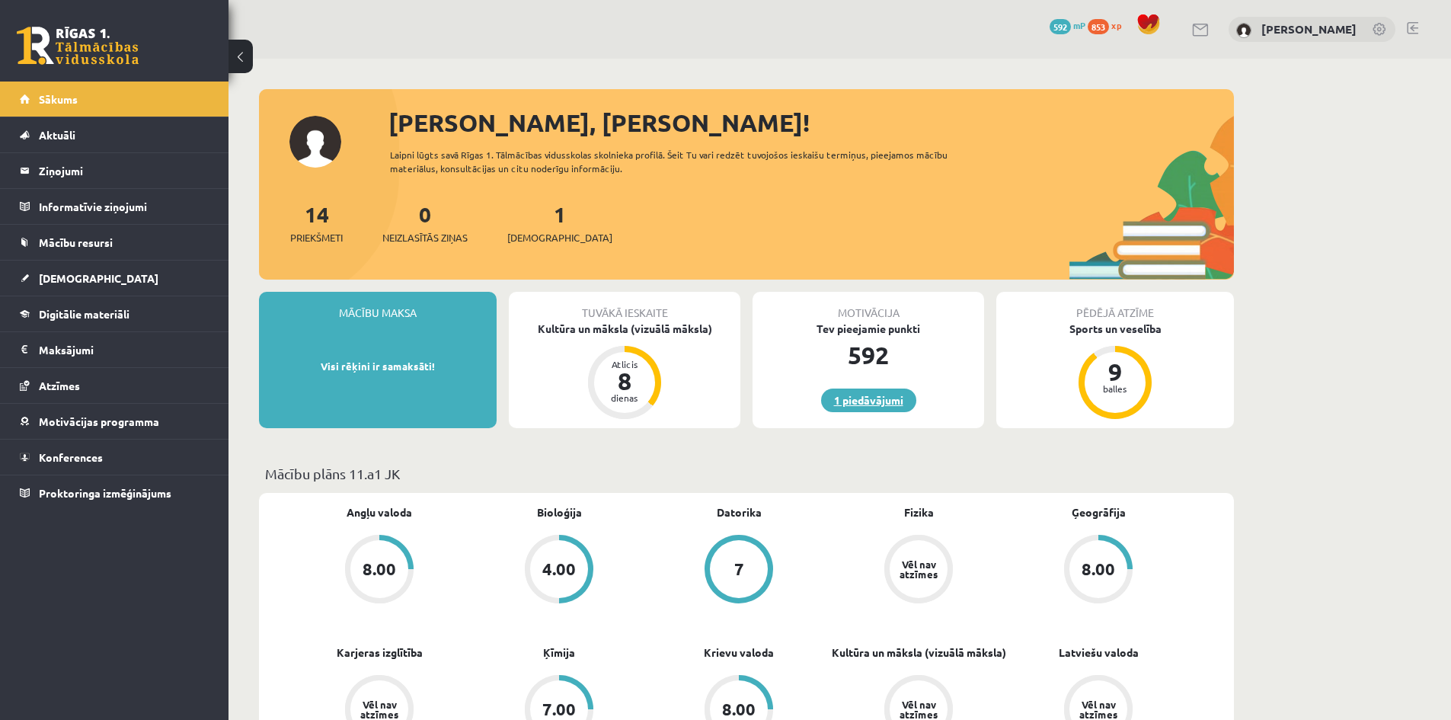
click at [902, 401] on link "1 piedāvājumi" at bounding box center [868, 400] width 95 height 24
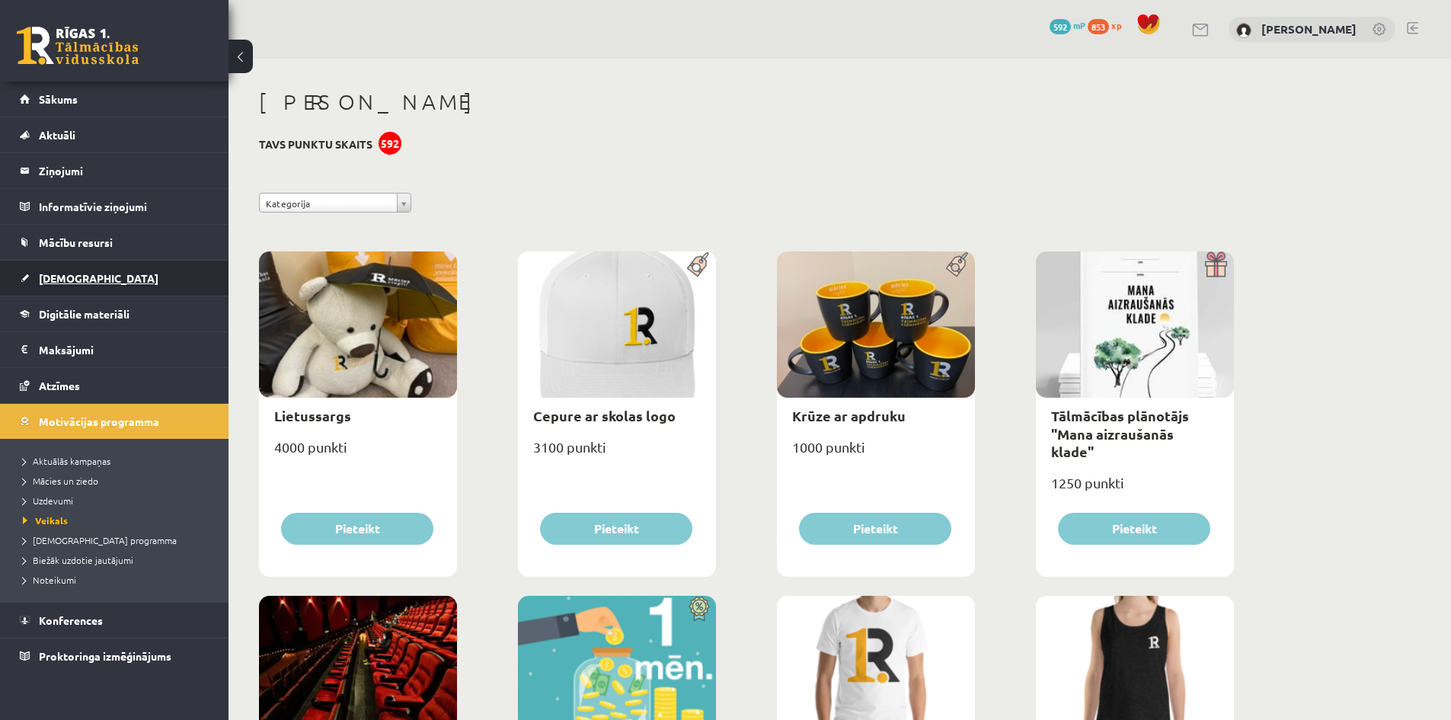
click at [142, 273] on link "[DEMOGRAPHIC_DATA]" at bounding box center [115, 278] width 190 height 35
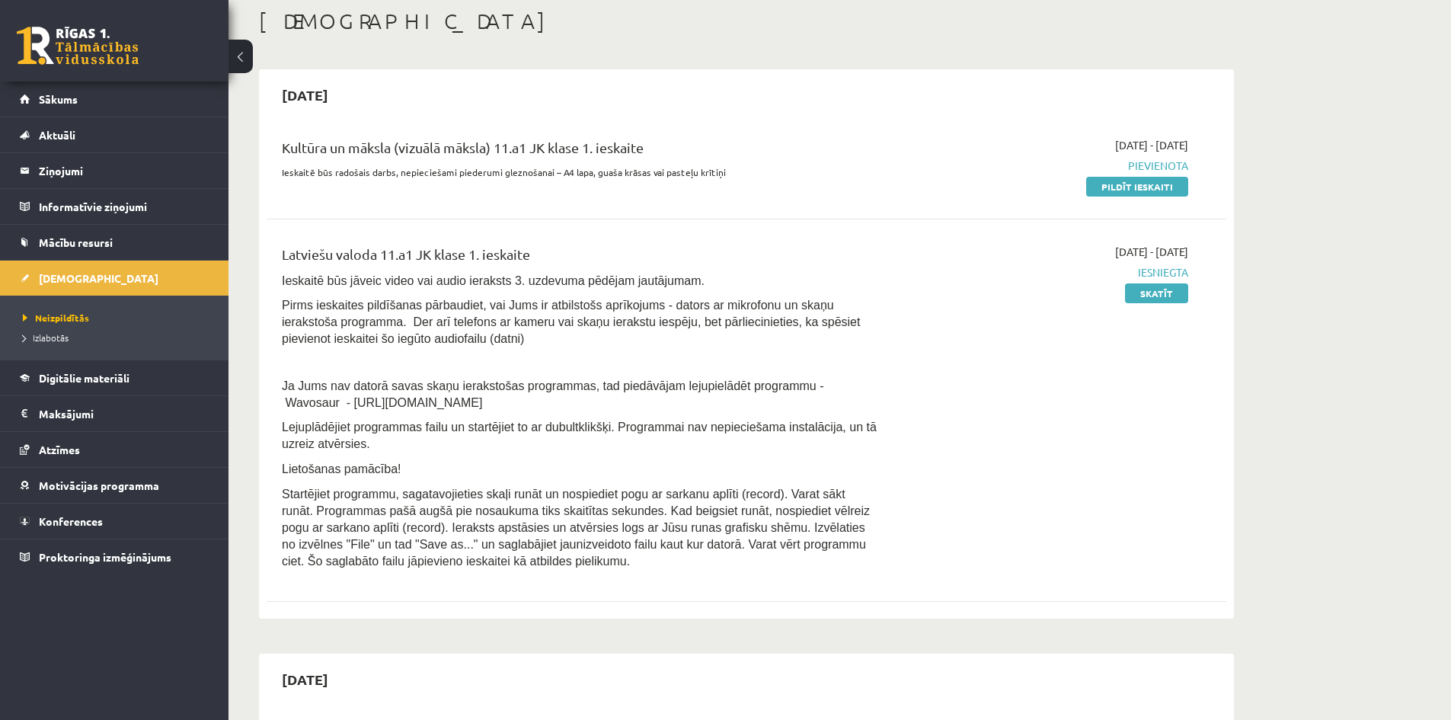
scroll to position [76, 0]
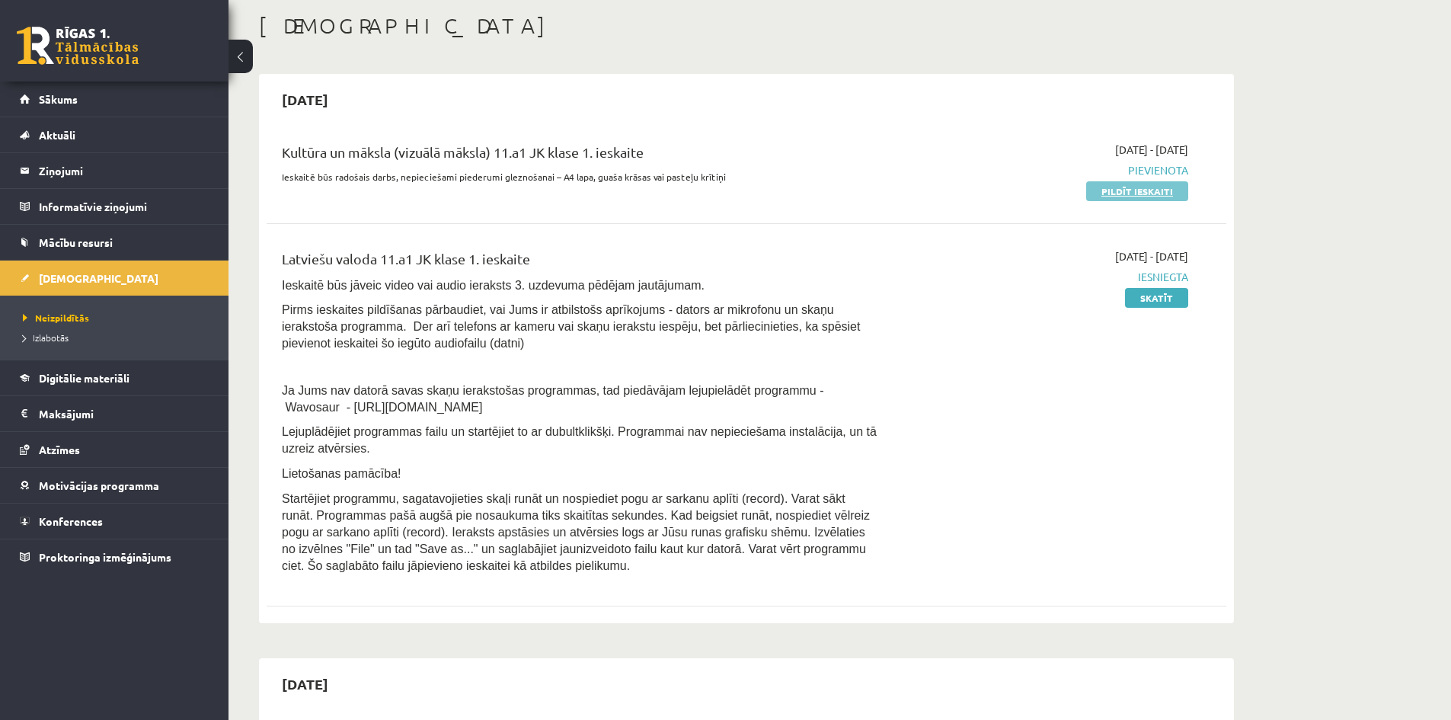
click at [1121, 190] on link "Pildīt ieskaiti" at bounding box center [1137, 191] width 102 height 20
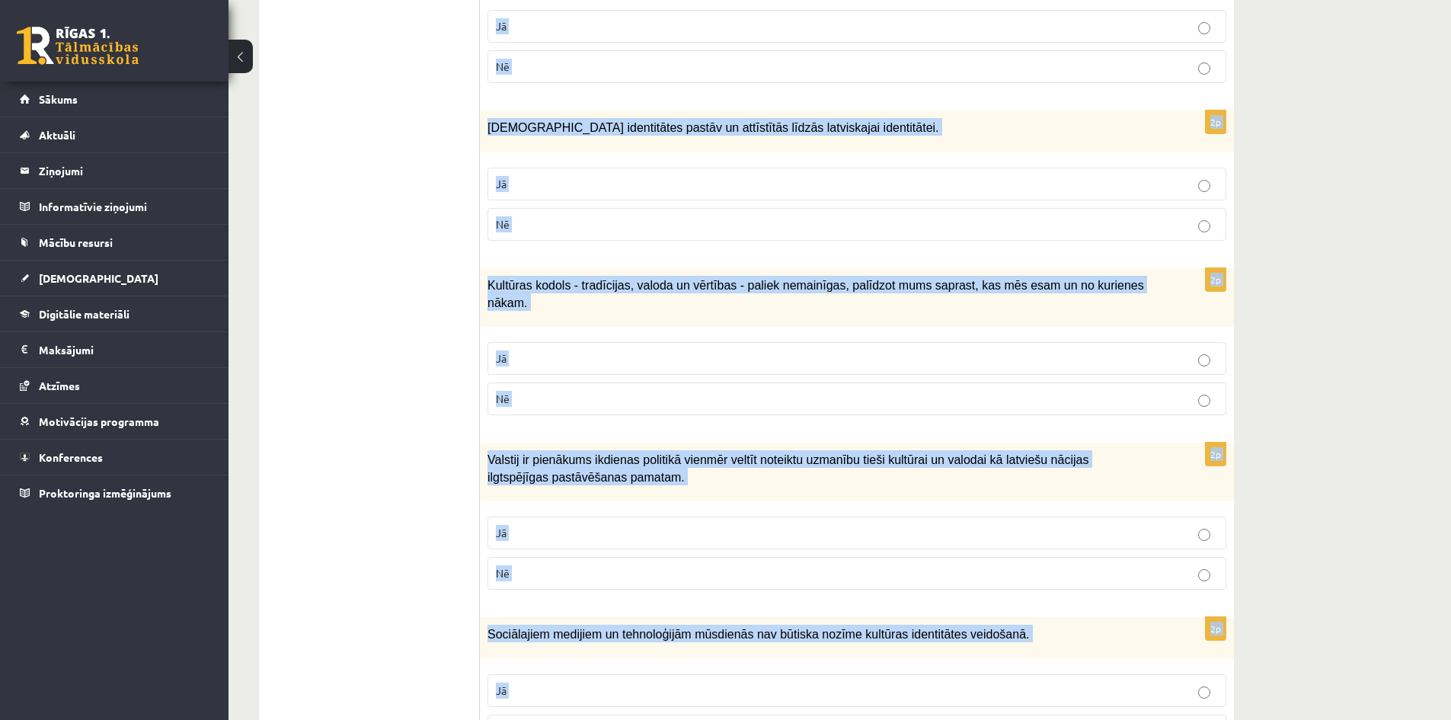
scroll to position [2027, 0]
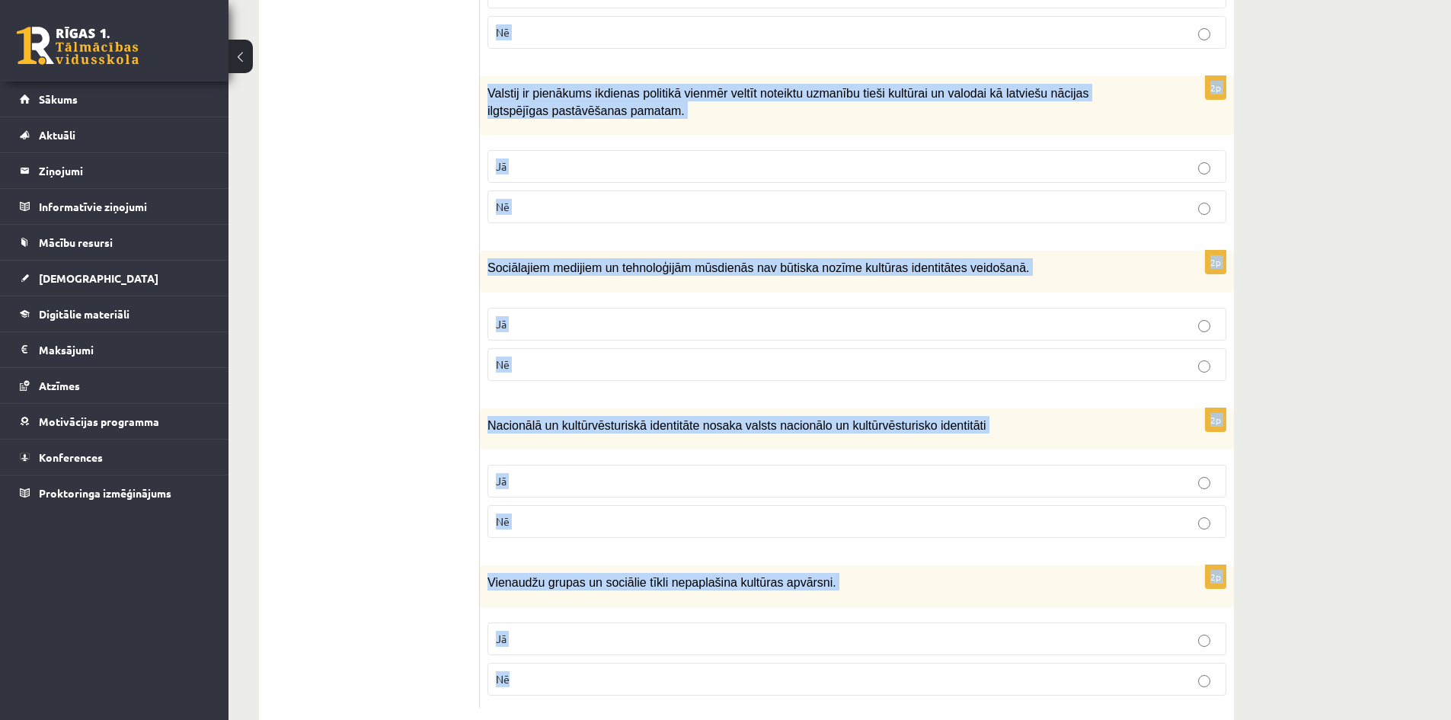
drag, startPoint x: 494, startPoint y: 306, endPoint x: 751, endPoint y: 666, distance: 441.8
copy form "Loremi dol sitametcons ad elitsed! 4d Eiusmod temporinci, utlaboreet doloremagn…"
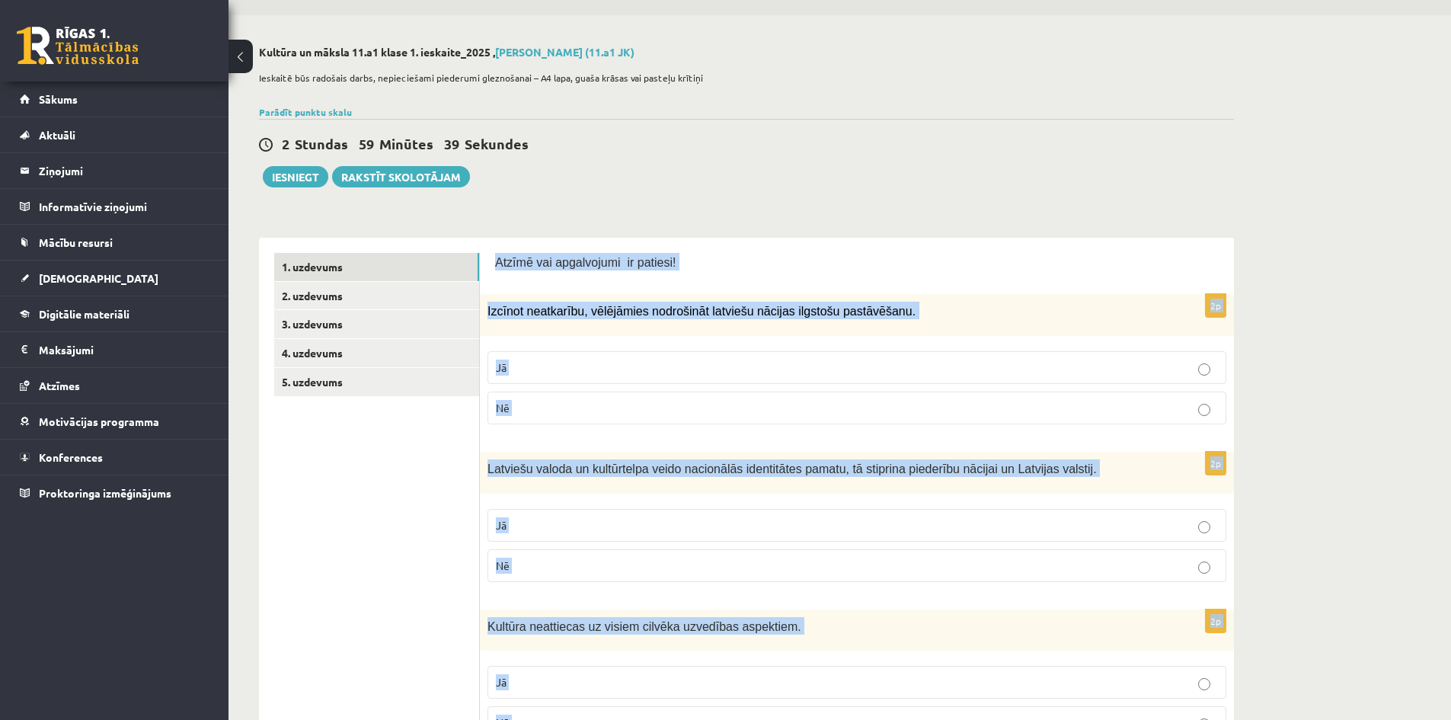
scroll to position [0, 0]
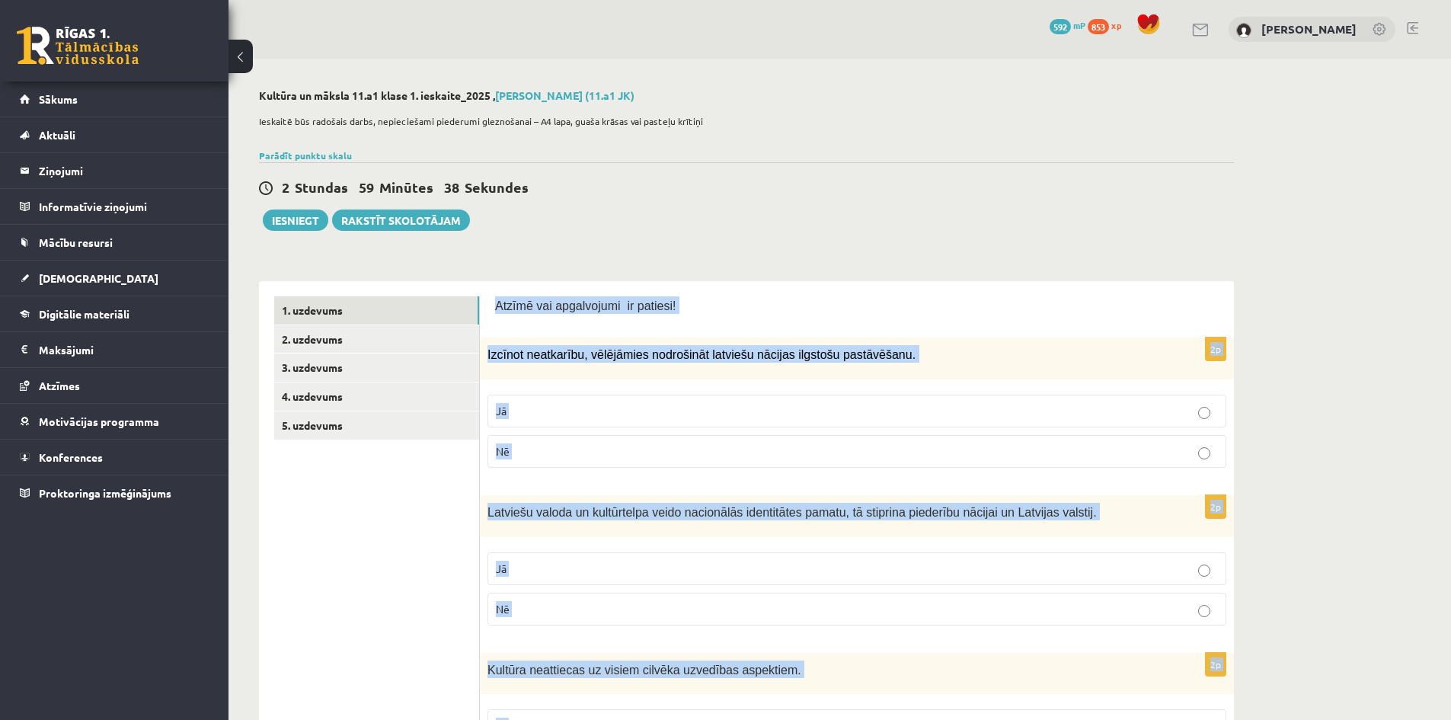
click at [577, 306] on span "Atzīmē vai apgalvojumi ir patiesi!" at bounding box center [585, 305] width 181 height 13
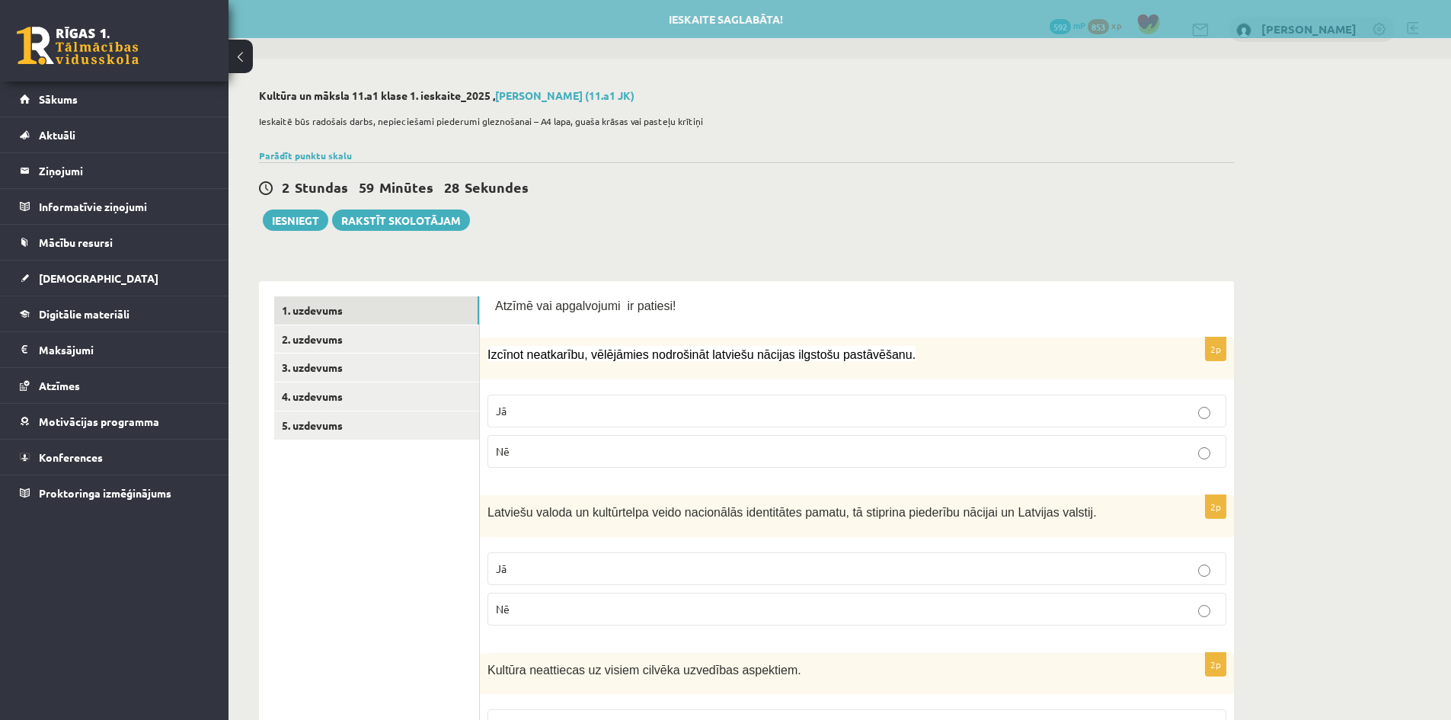
click at [538, 414] on p "Jā" at bounding box center [857, 411] width 722 height 16
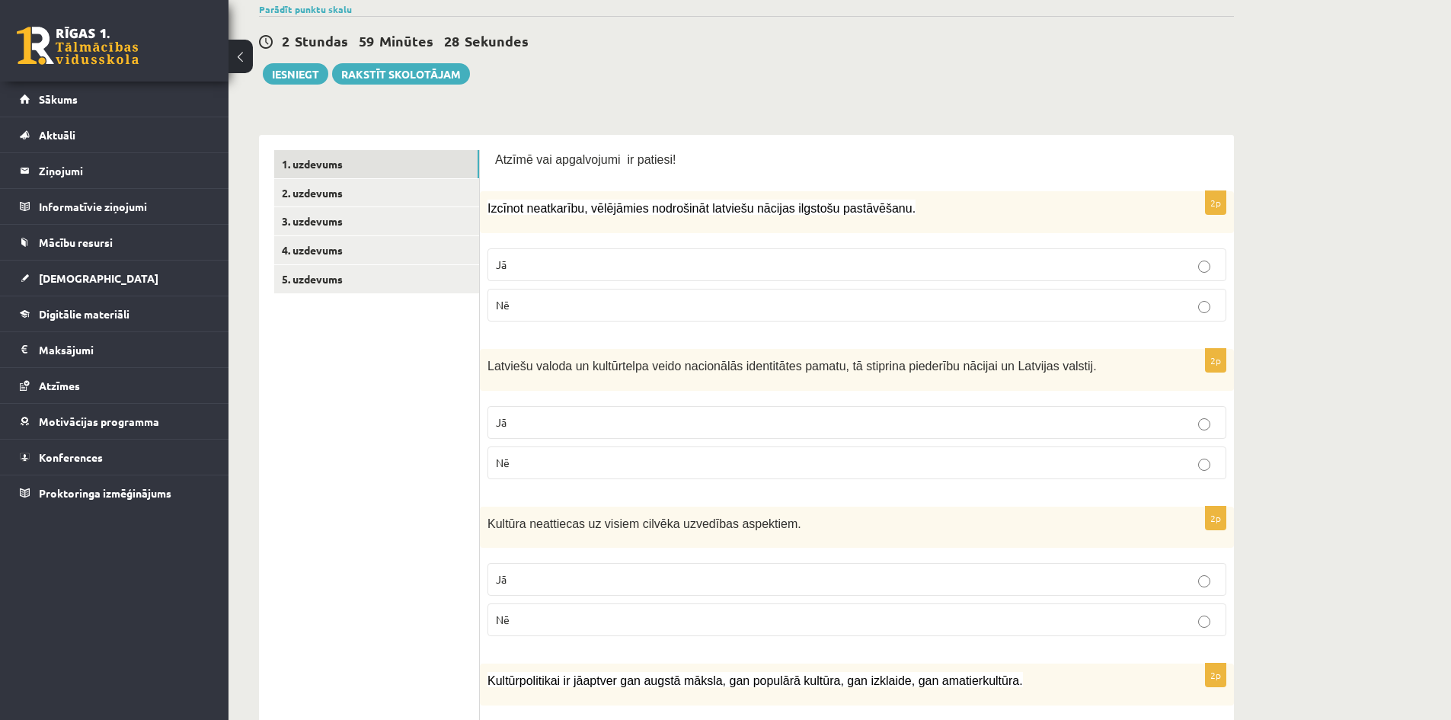
scroll to position [229, 0]
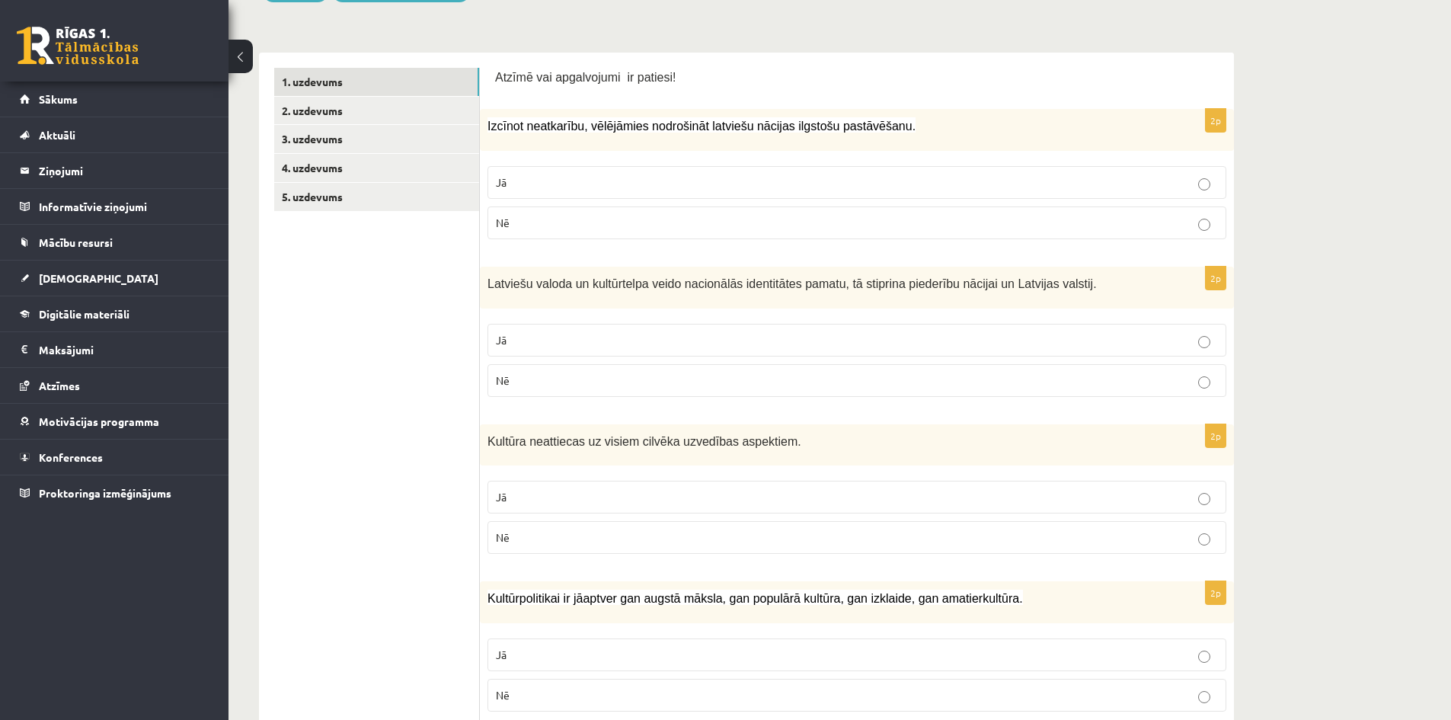
click at [526, 335] on p "Jā" at bounding box center [857, 340] width 722 height 16
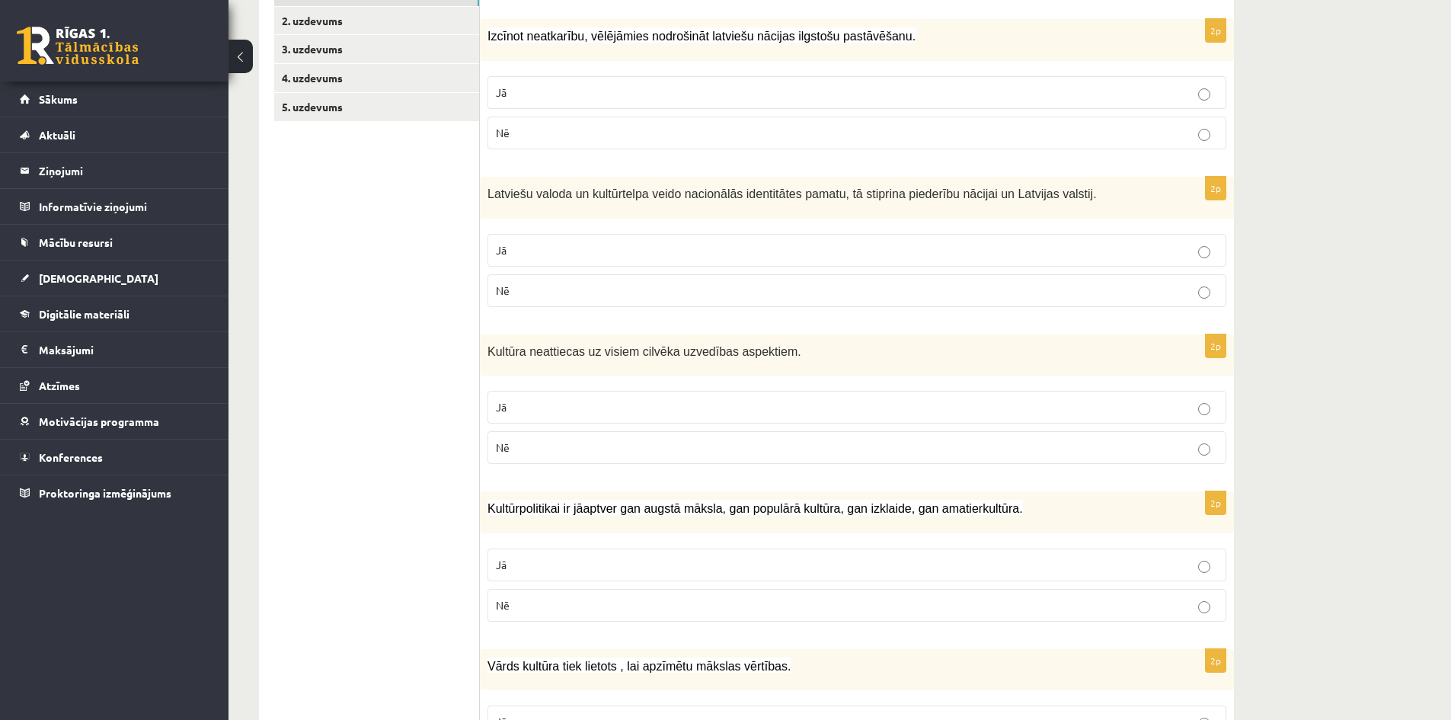
scroll to position [381, 0]
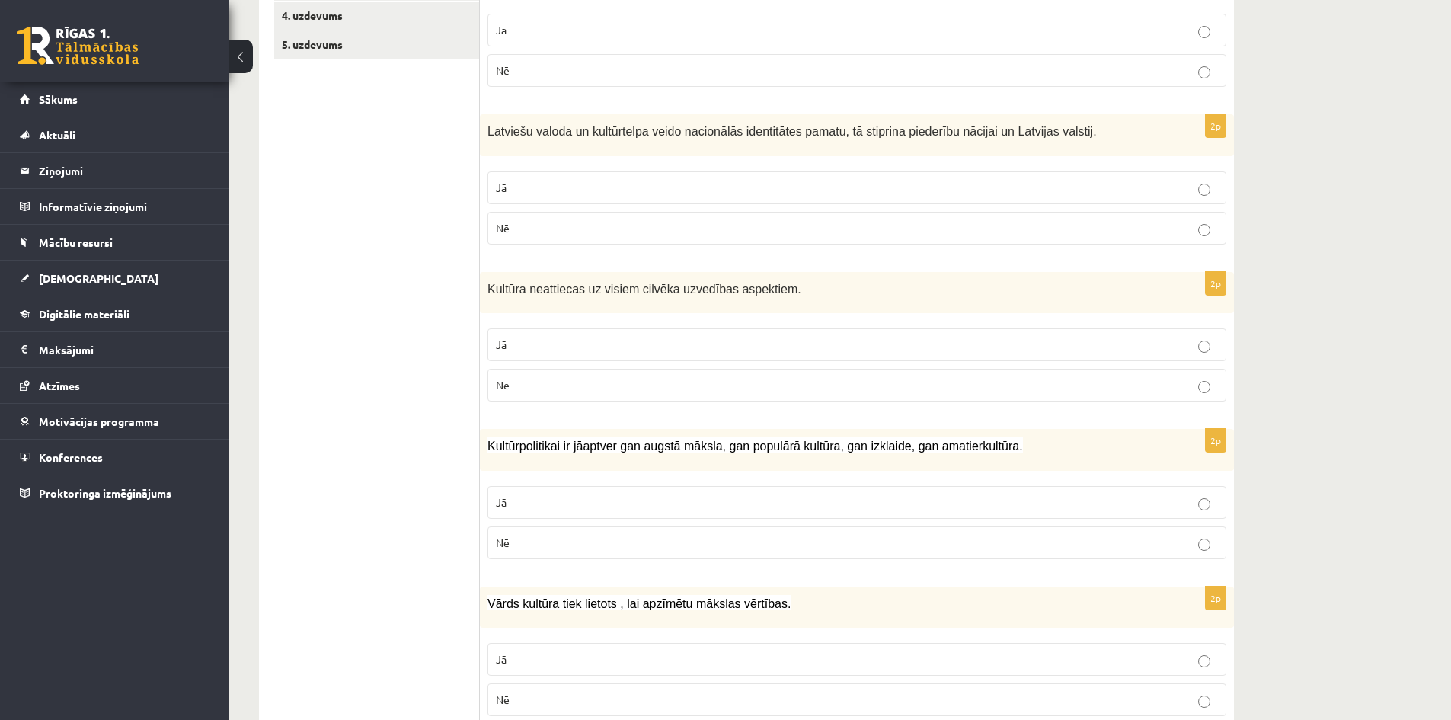
drag, startPoint x: 512, startPoint y: 384, endPoint x: 358, endPoint y: 353, distance: 156.9
click at [507, 384] on p "Nē" at bounding box center [857, 385] width 722 height 16
drag, startPoint x: 520, startPoint y: 376, endPoint x: 509, endPoint y: 377, distance: 11.5
click at [521, 376] on label "Nē" at bounding box center [857, 385] width 739 height 33
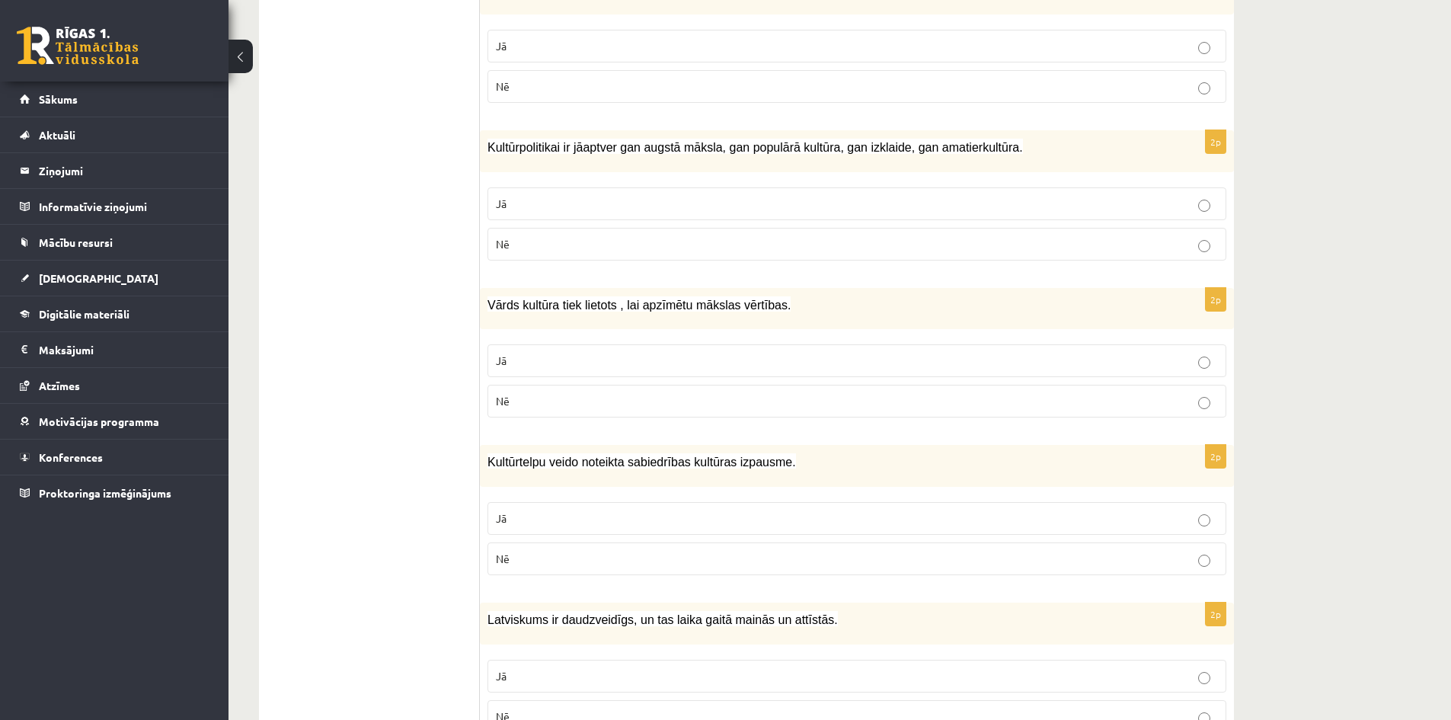
scroll to position [686, 0]
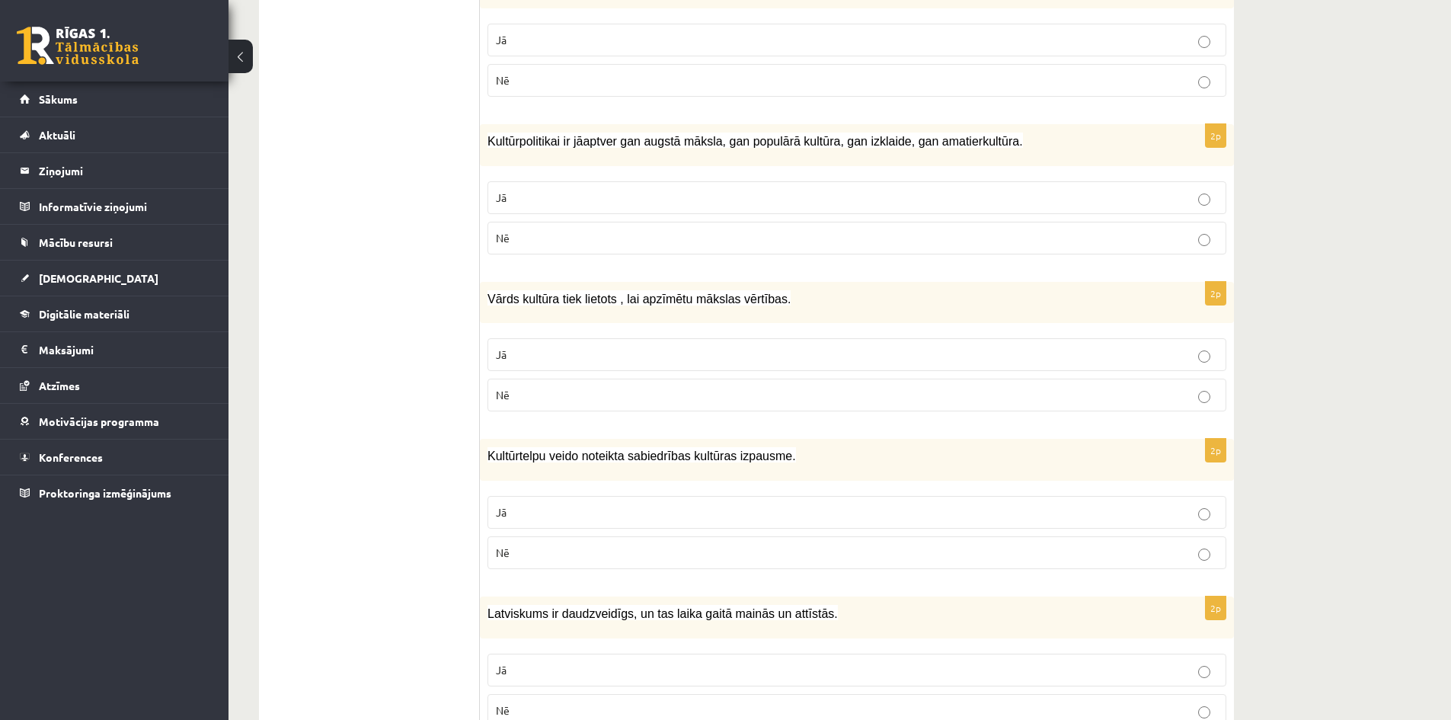
click at [574, 200] on p "Jā" at bounding box center [857, 198] width 722 height 16
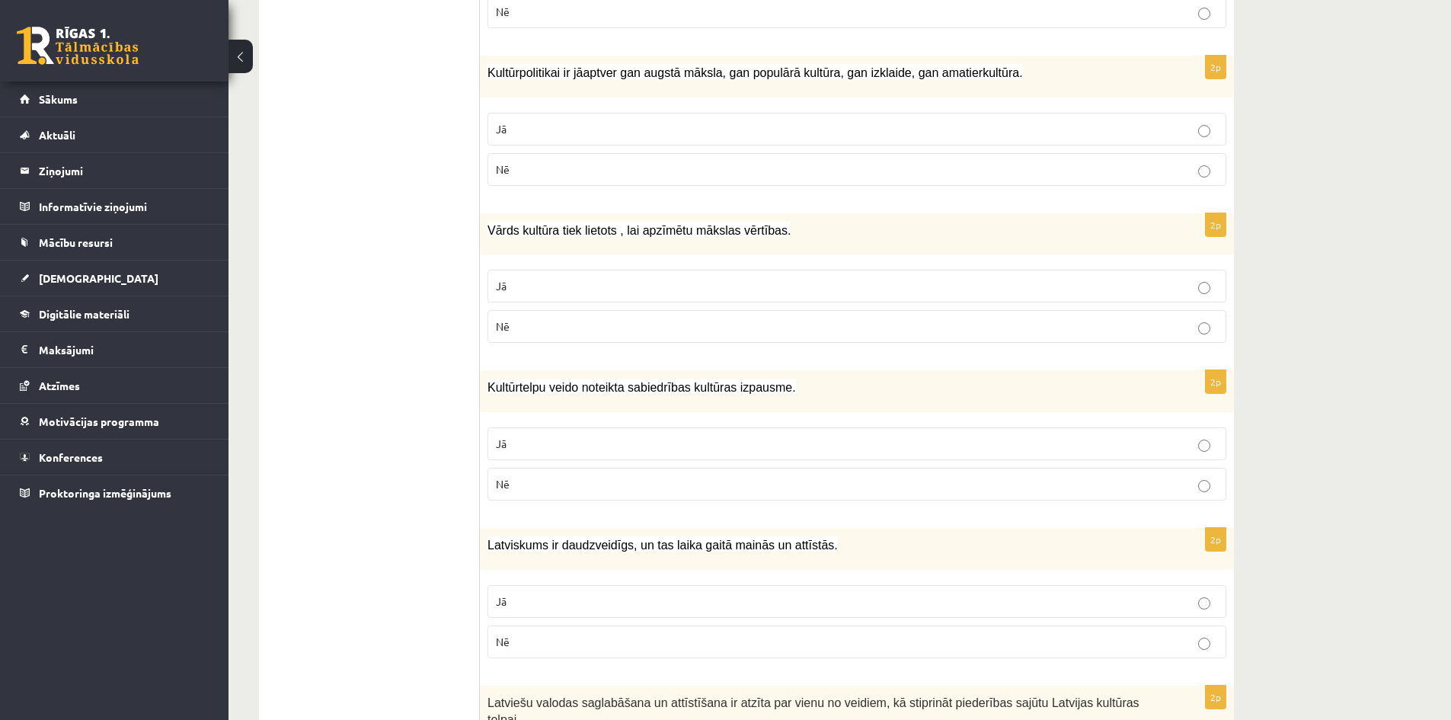
scroll to position [762, 0]
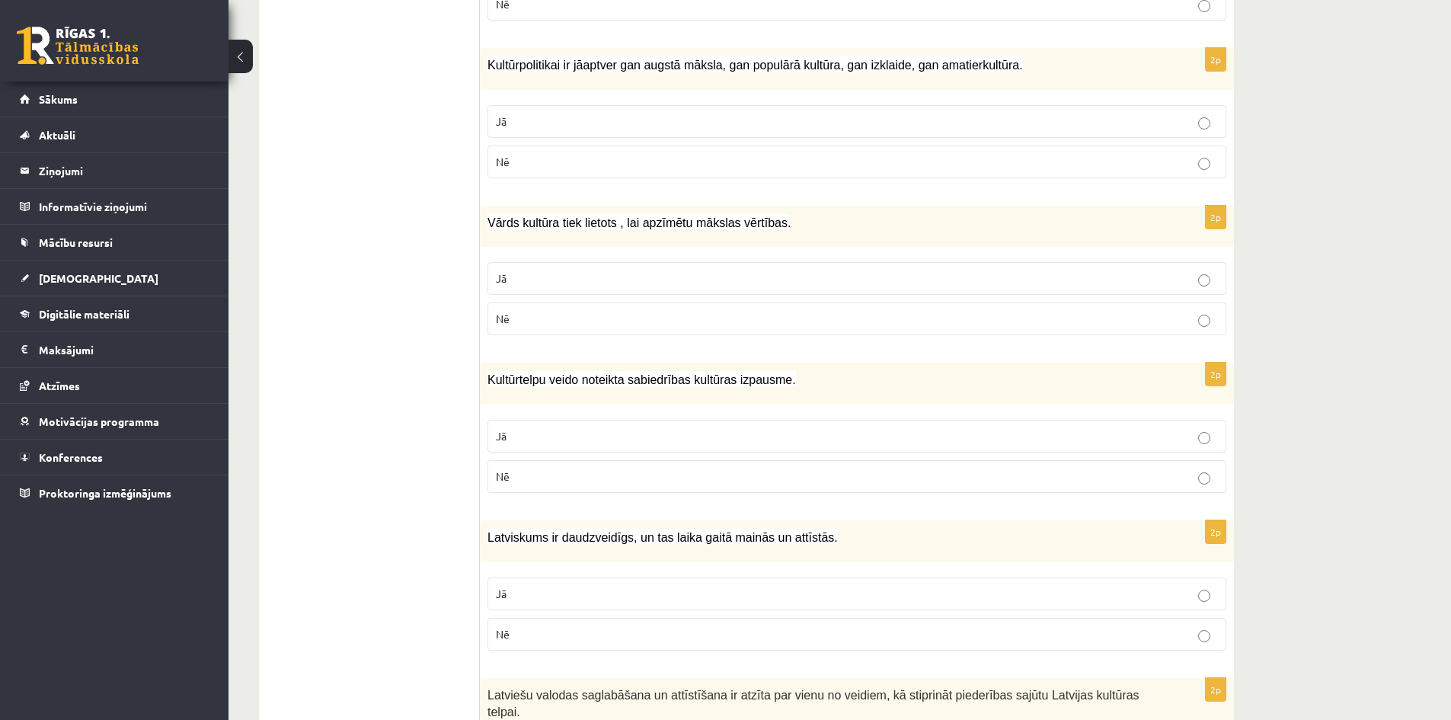
click at [500, 271] on label "Jā" at bounding box center [857, 278] width 739 height 33
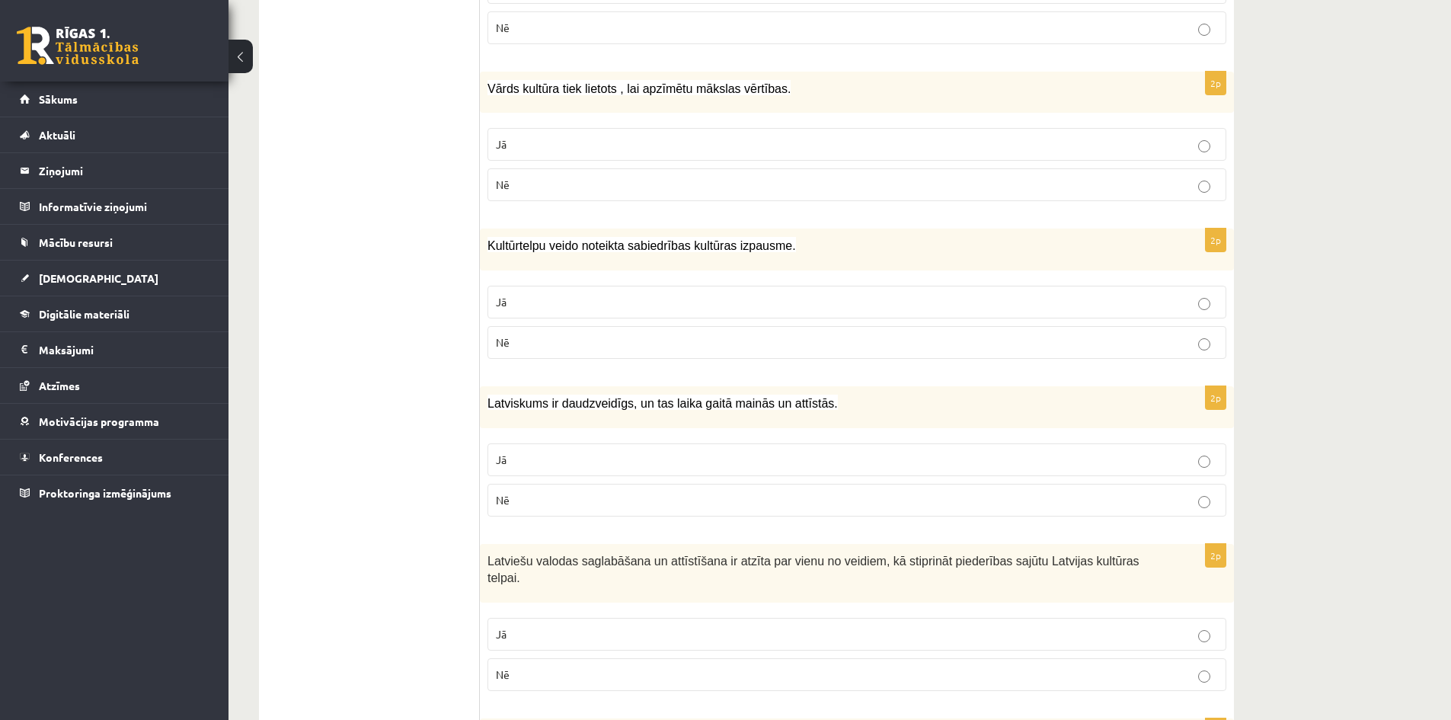
scroll to position [914, 0]
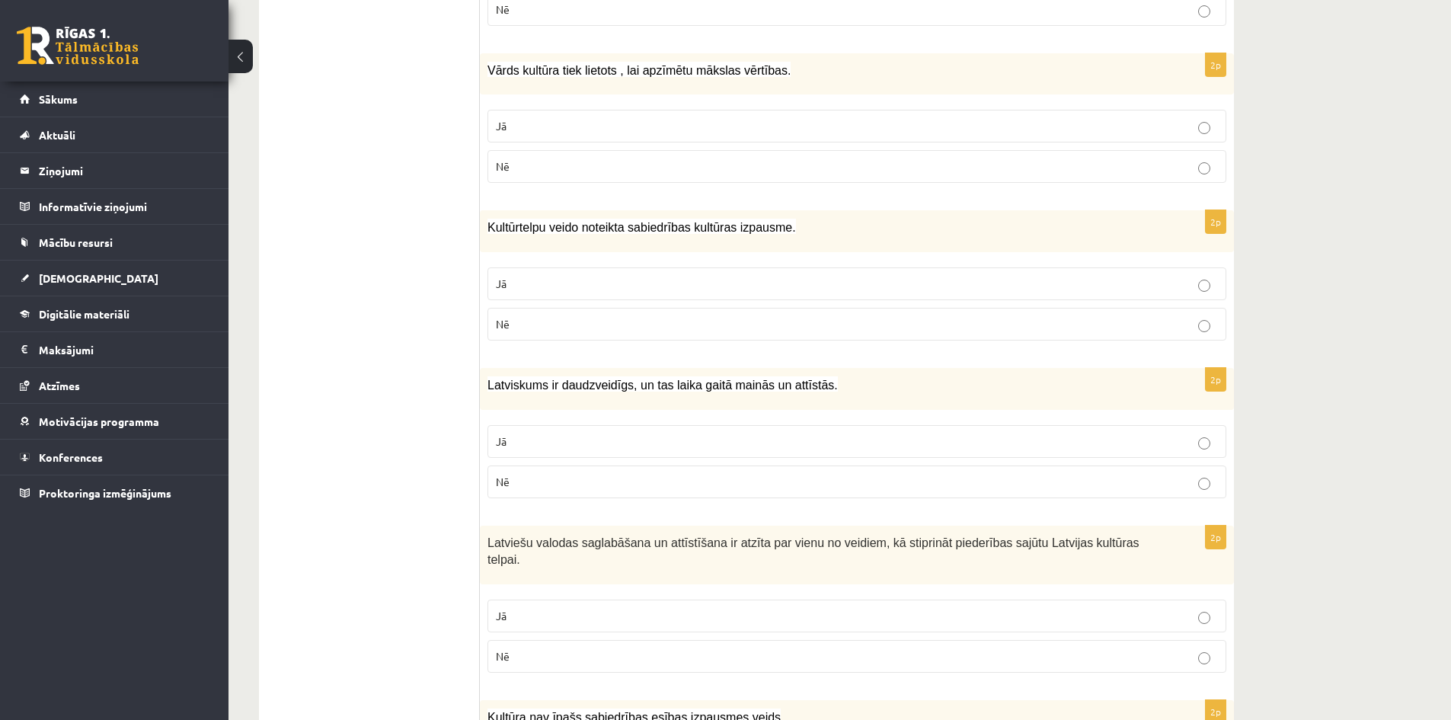
click at [529, 290] on p "Jā" at bounding box center [857, 284] width 722 height 16
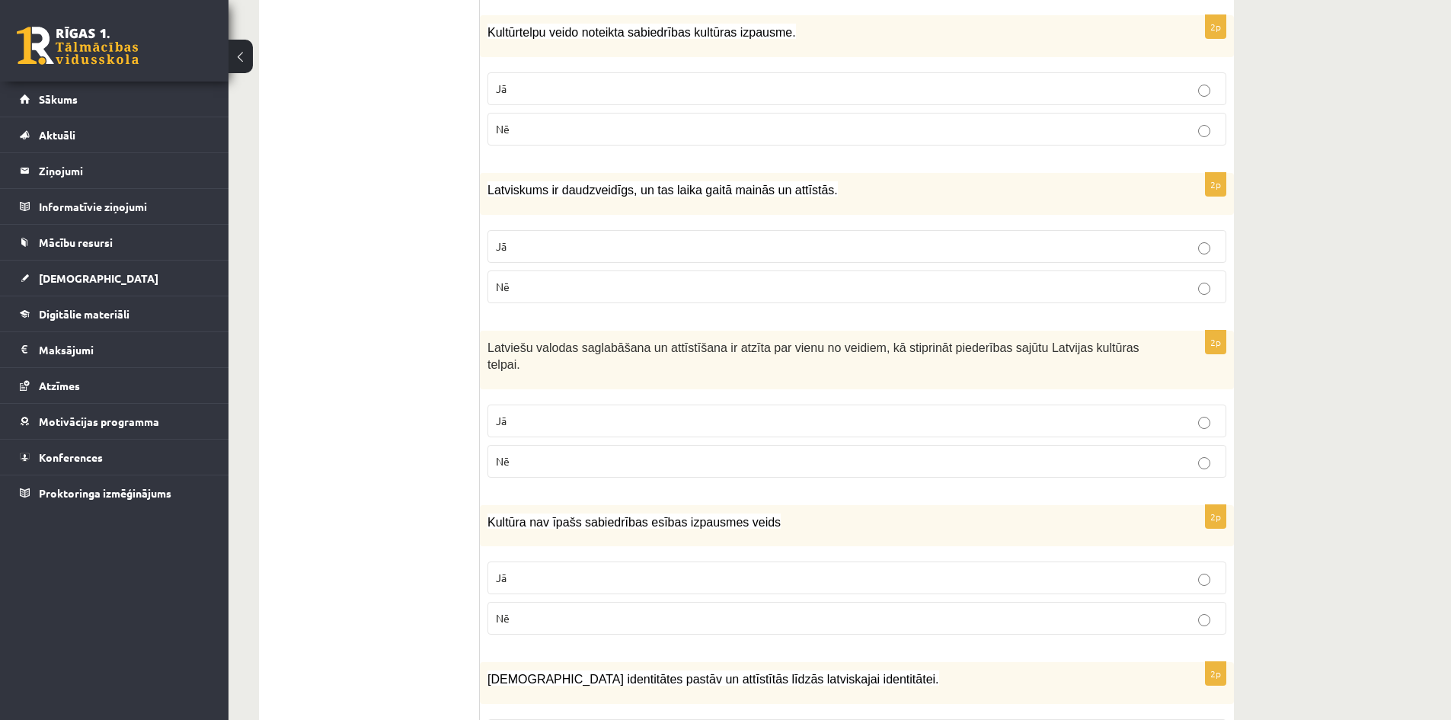
scroll to position [1143, 0]
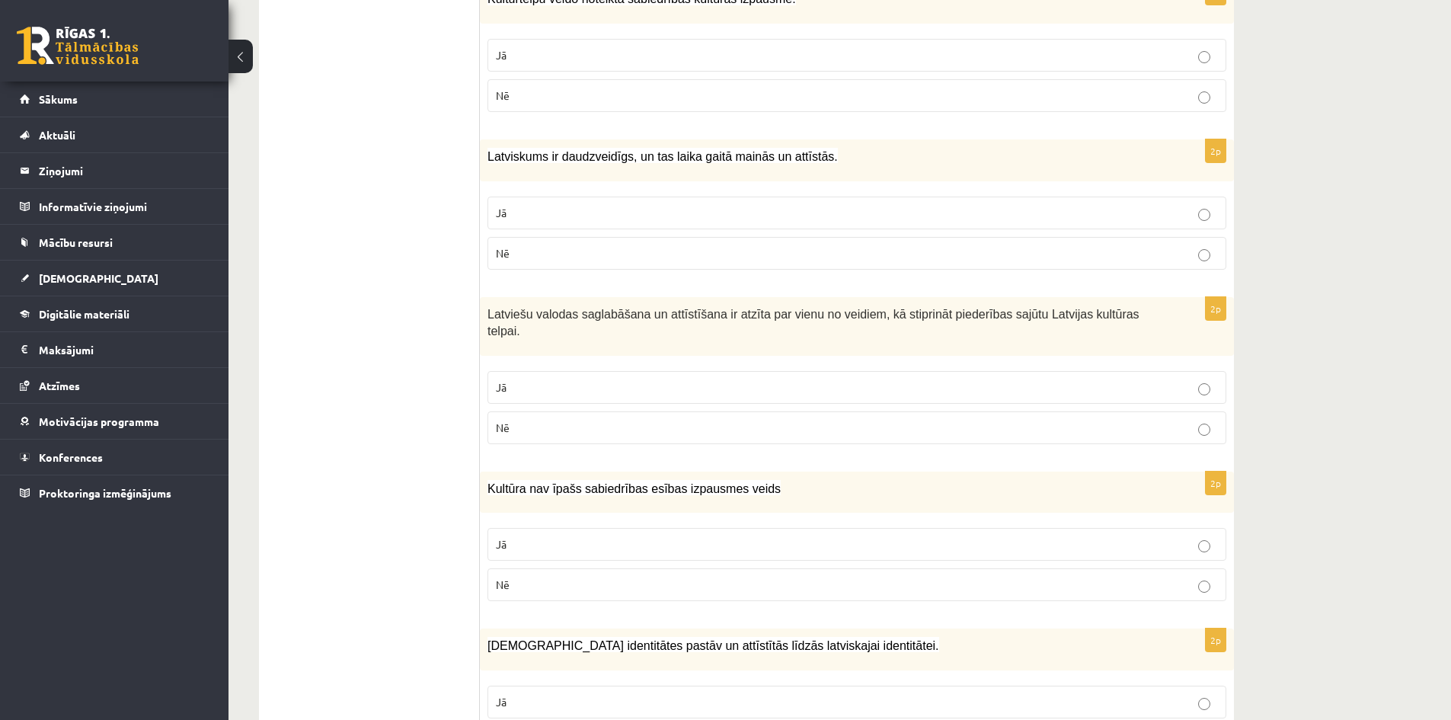
click at [612, 206] on p "Jā" at bounding box center [857, 213] width 722 height 16
click at [580, 371] on label "Jā" at bounding box center [857, 387] width 739 height 33
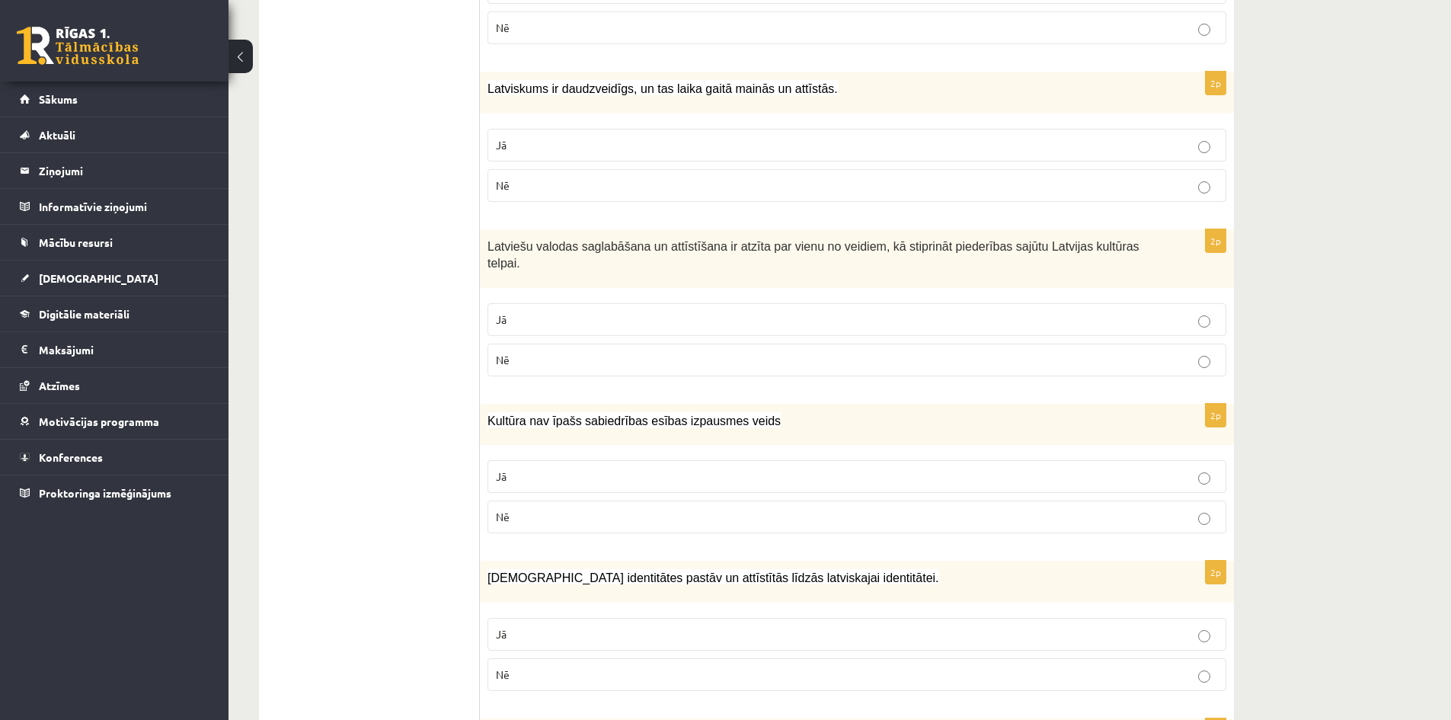
scroll to position [1219, 0]
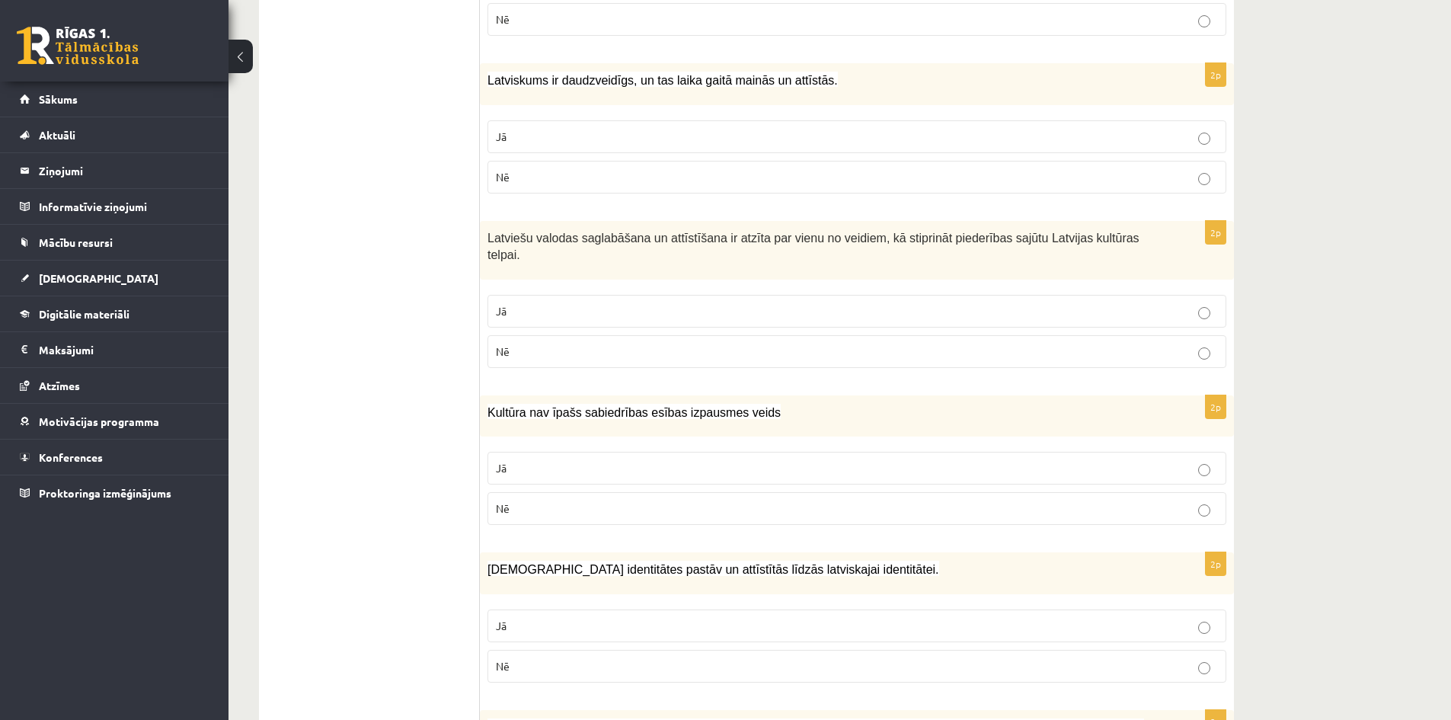
click at [556, 500] on p "Nē" at bounding box center [857, 508] width 722 height 16
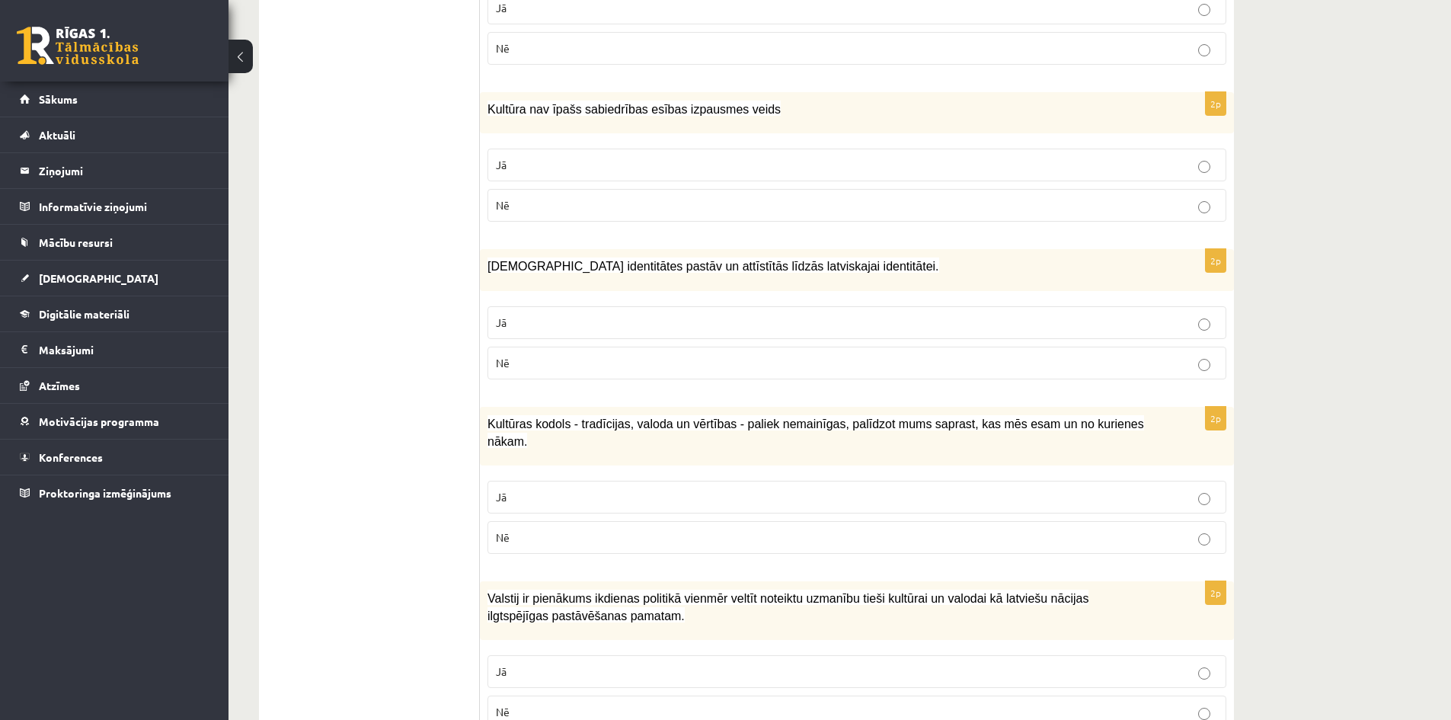
scroll to position [1524, 0]
click at [535, 313] on p "Jā" at bounding box center [857, 321] width 722 height 16
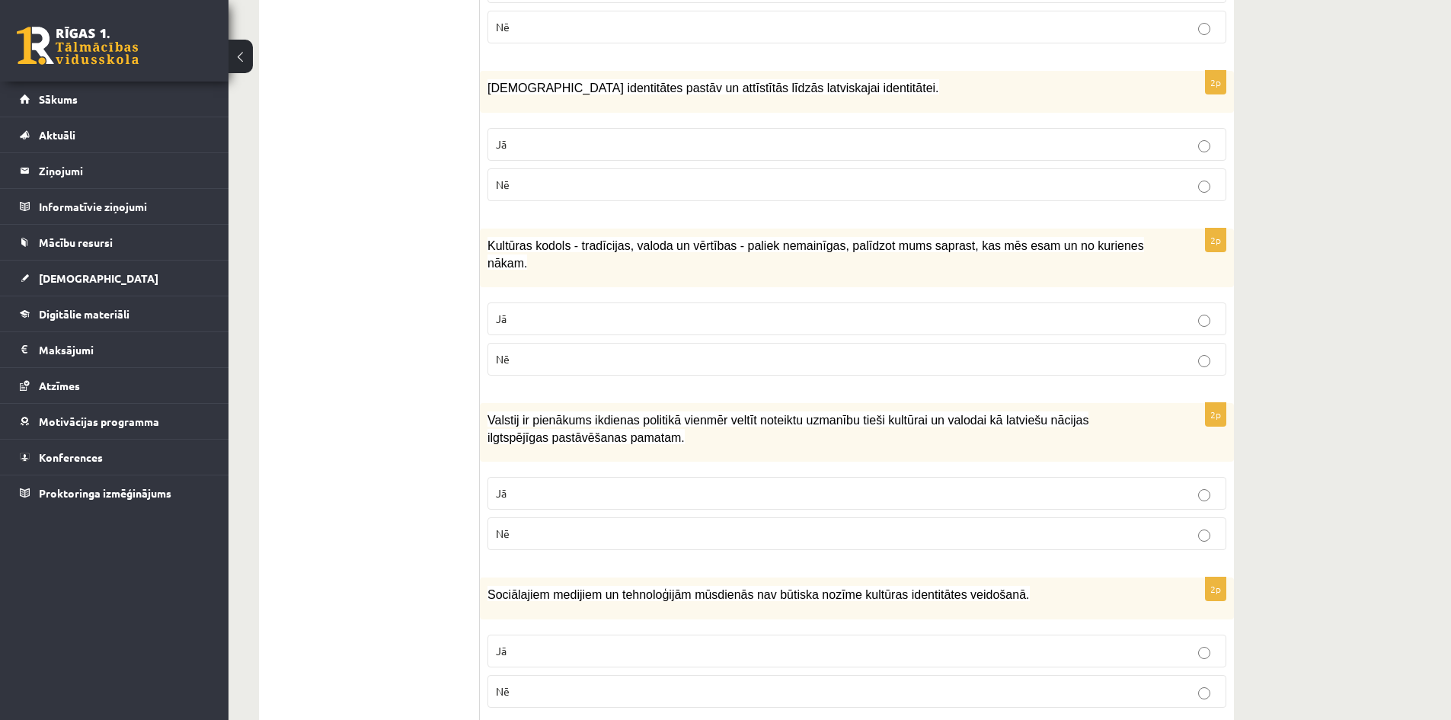
scroll to position [1752, 0]
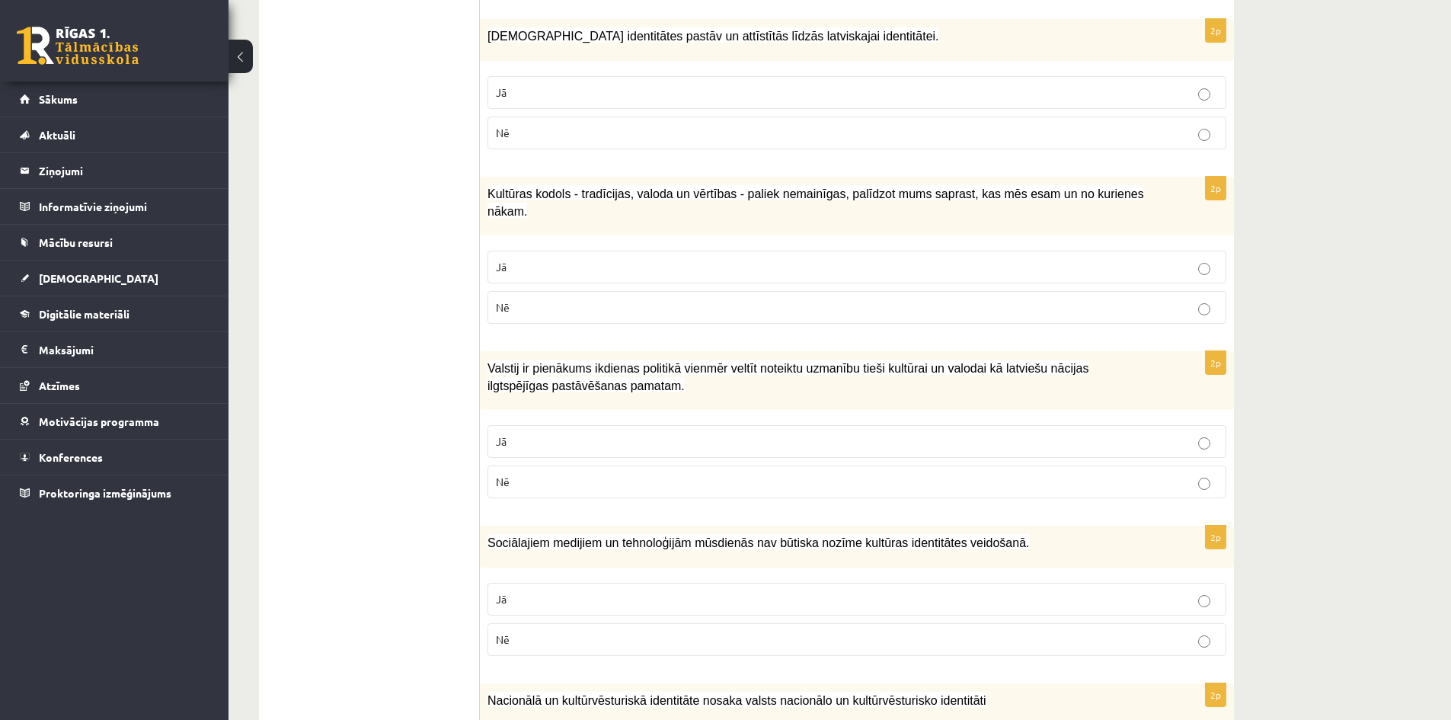
click at [605, 251] on label "Jā" at bounding box center [857, 267] width 739 height 33
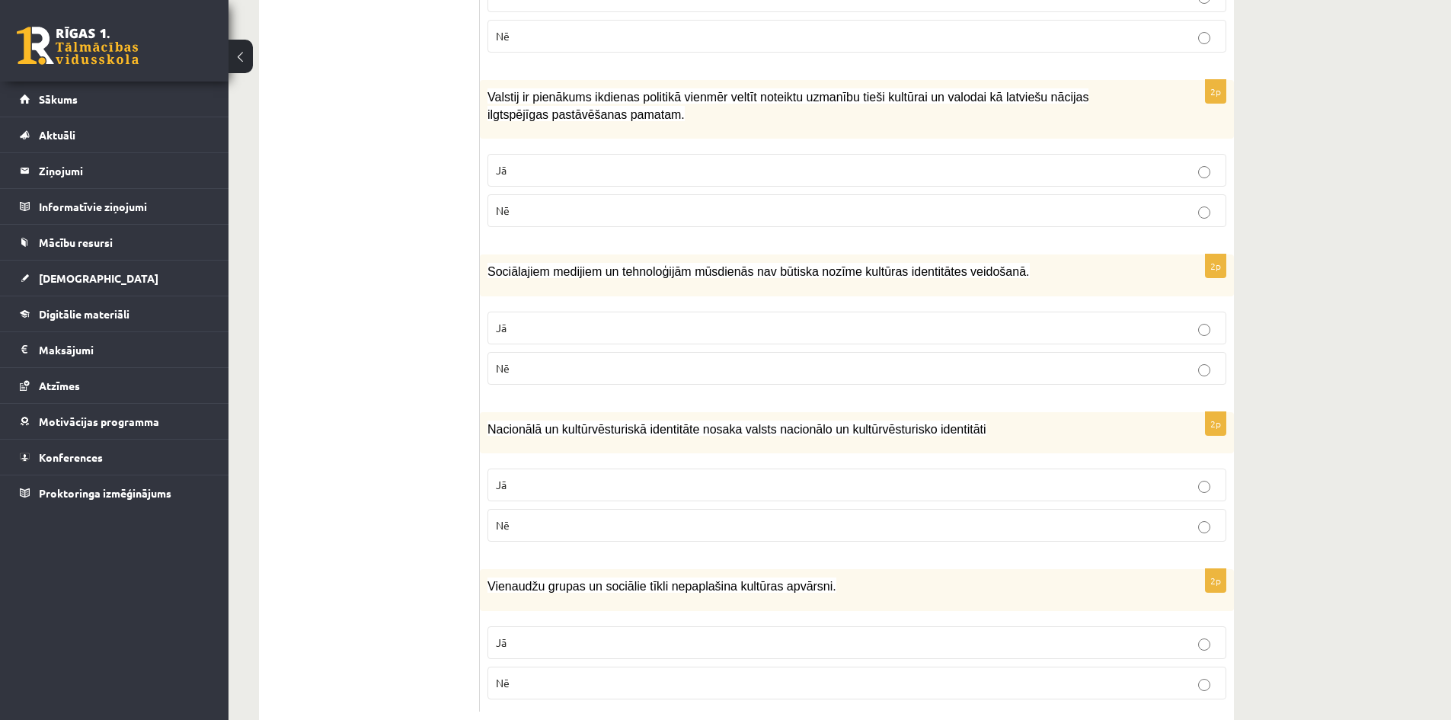
scroll to position [2027, 0]
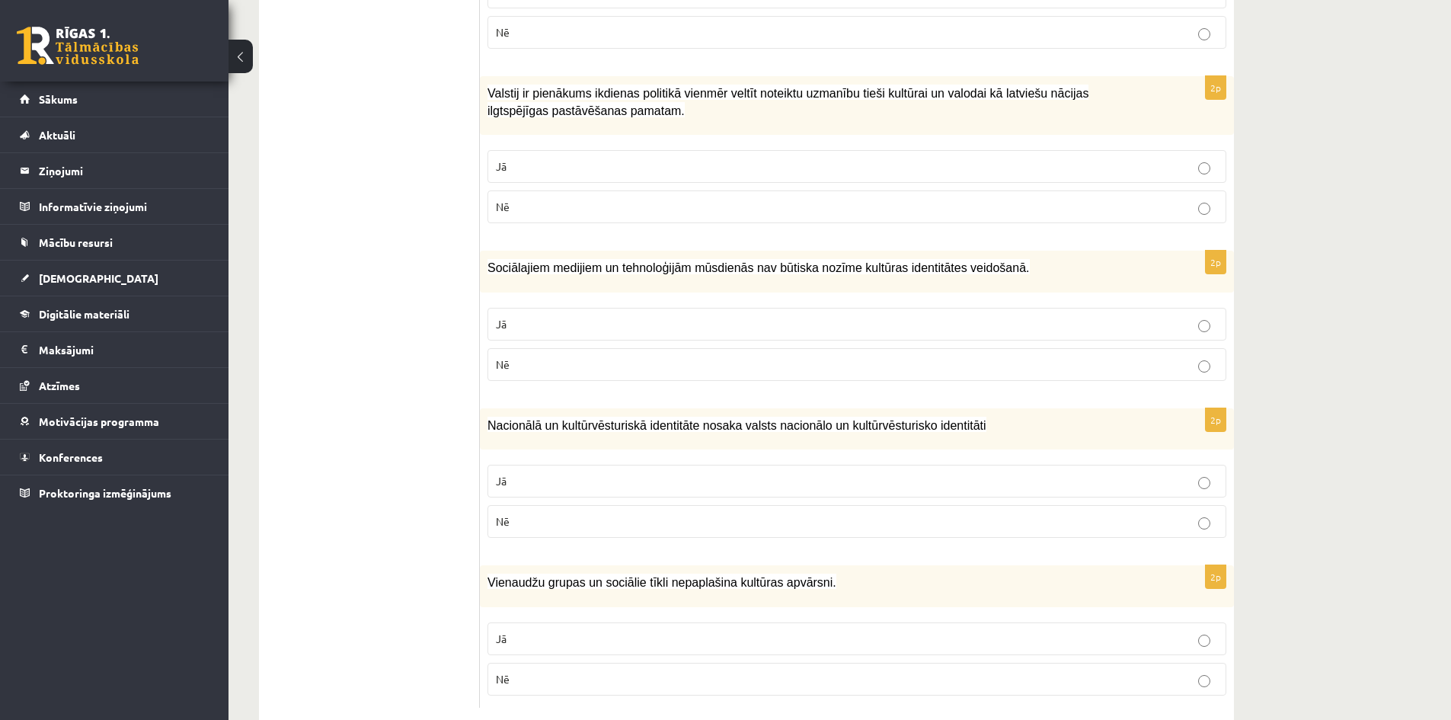
click at [594, 158] on p "Jā" at bounding box center [857, 166] width 722 height 16
click at [505, 357] on span "Nē" at bounding box center [503, 364] width 14 height 14
click at [514, 473] on p "Jā" at bounding box center [857, 481] width 722 height 16
click at [554, 671] on p "Nē" at bounding box center [857, 679] width 722 height 16
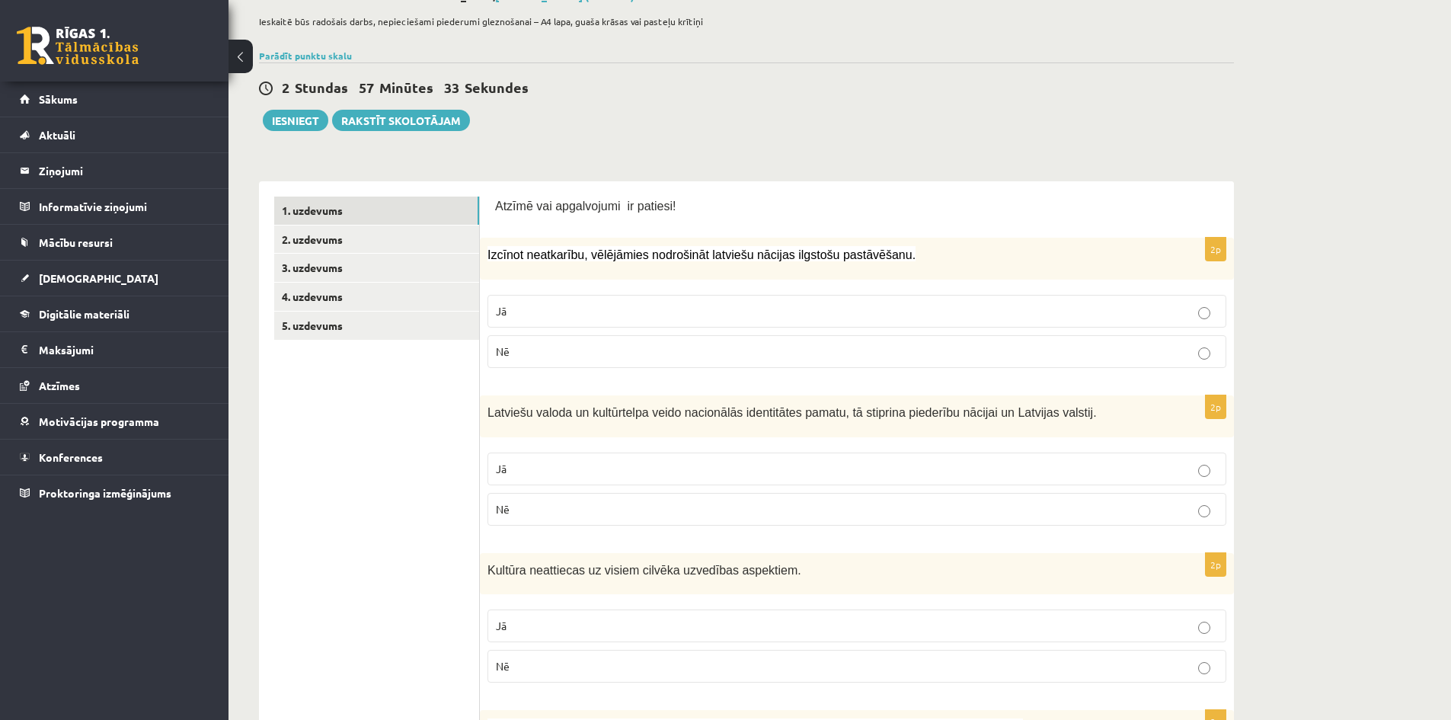
scroll to position [0, 0]
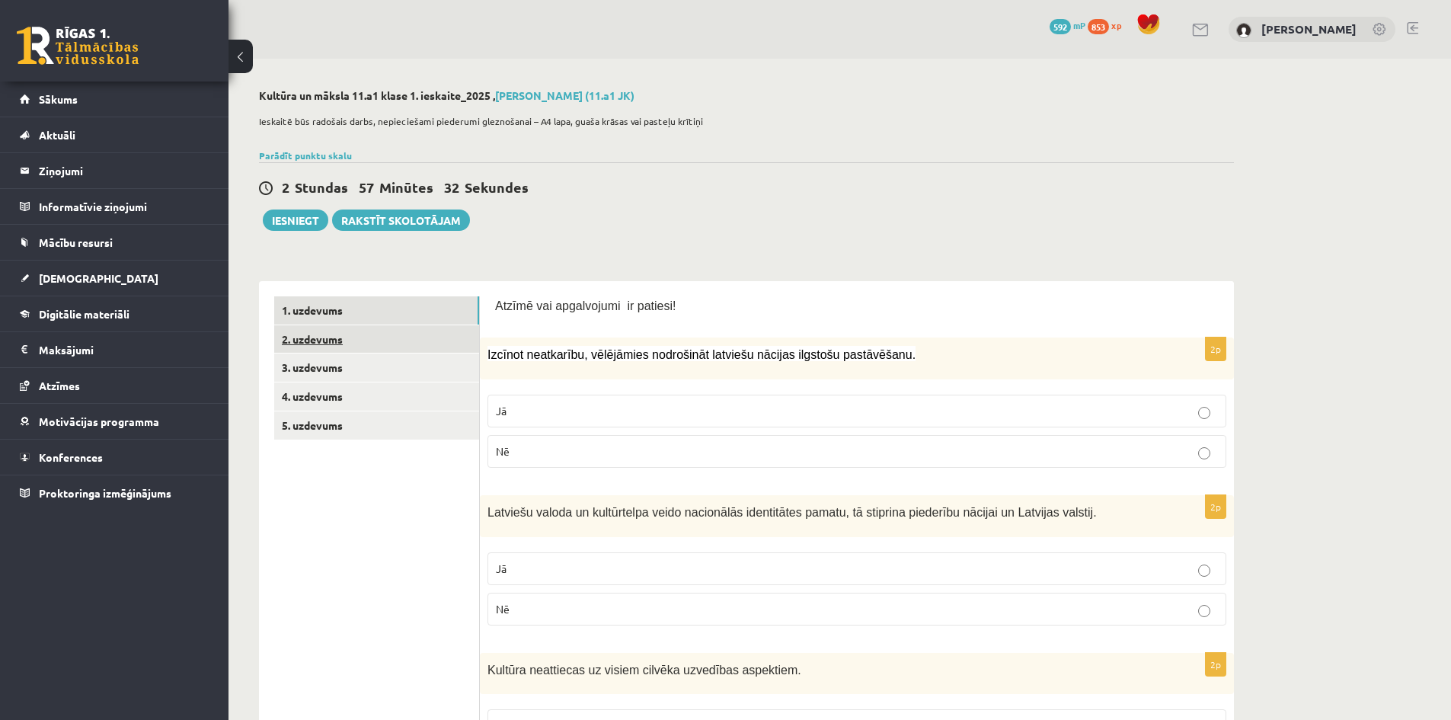
click at [334, 344] on link "2. uzdevums" at bounding box center [376, 339] width 205 height 28
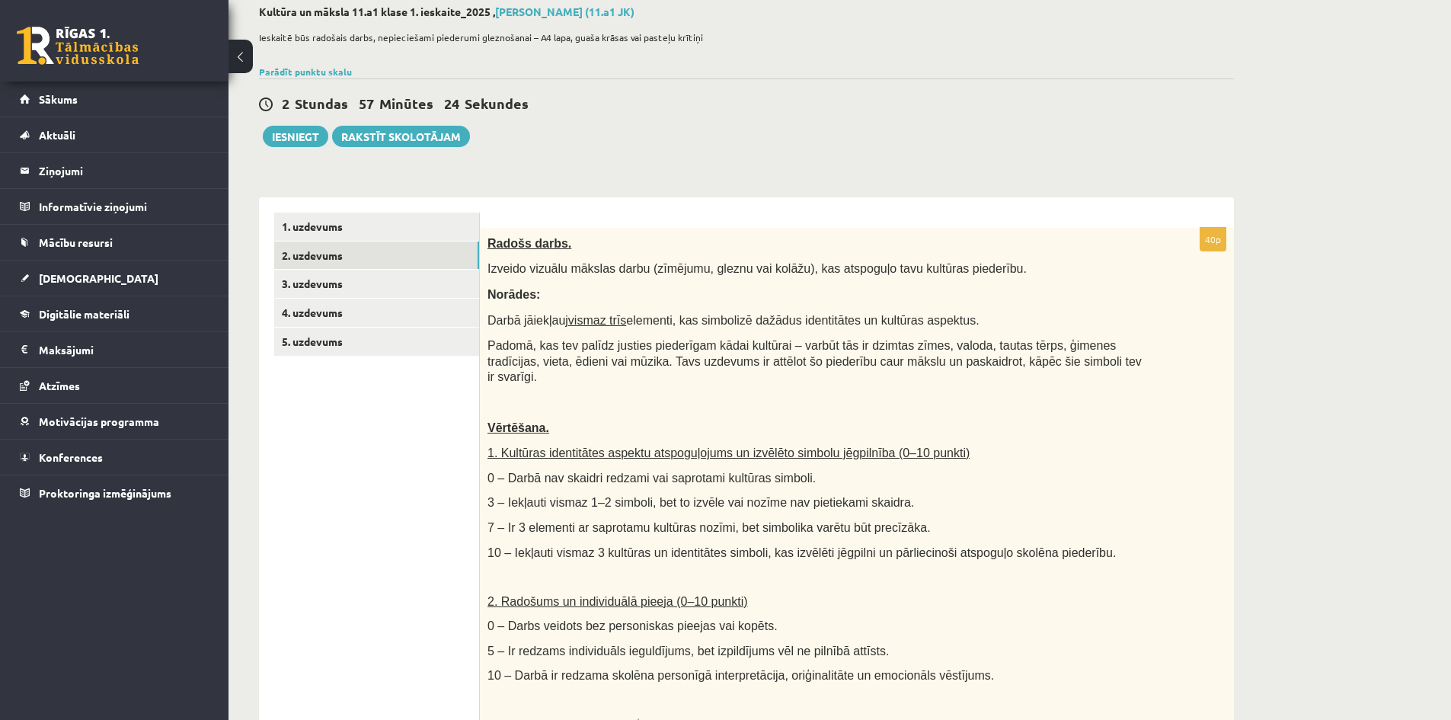
scroll to position [81, 0]
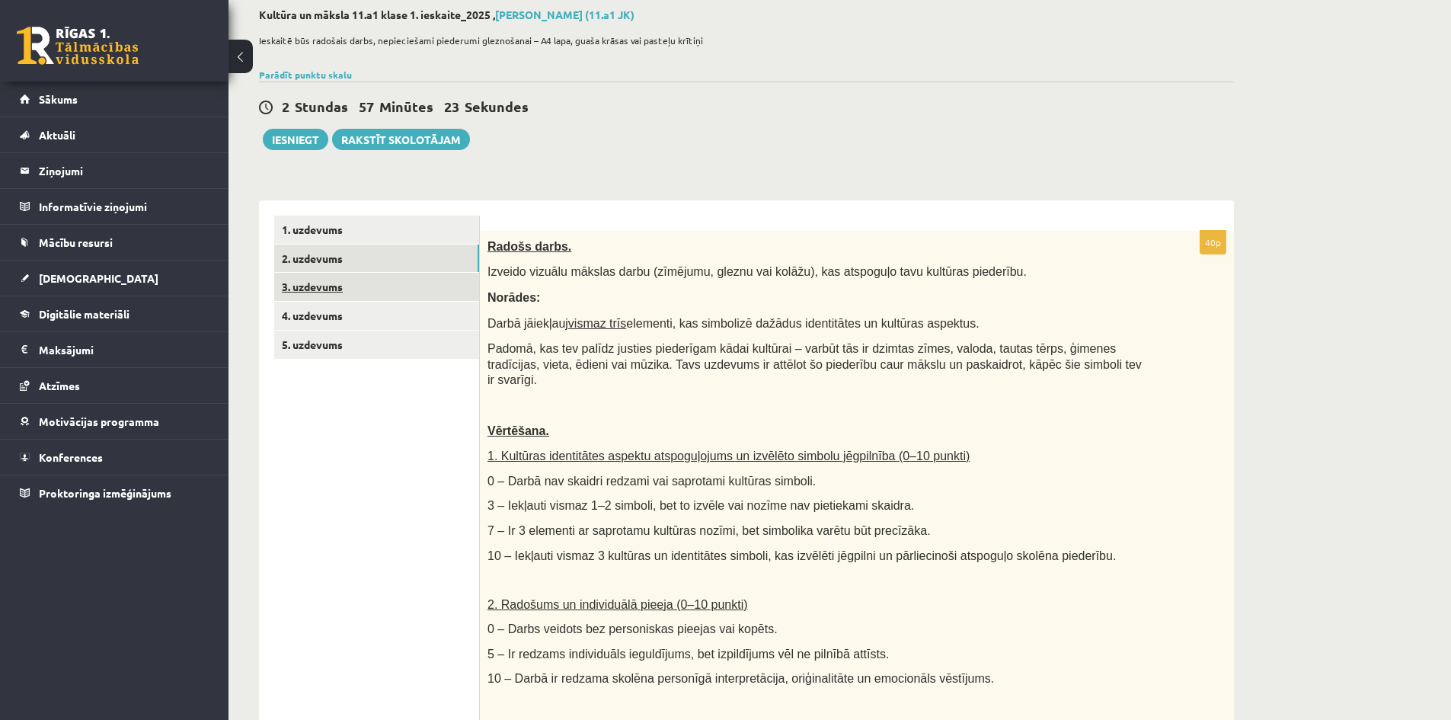
click at [396, 297] on link "3. uzdevums" at bounding box center [376, 287] width 205 height 28
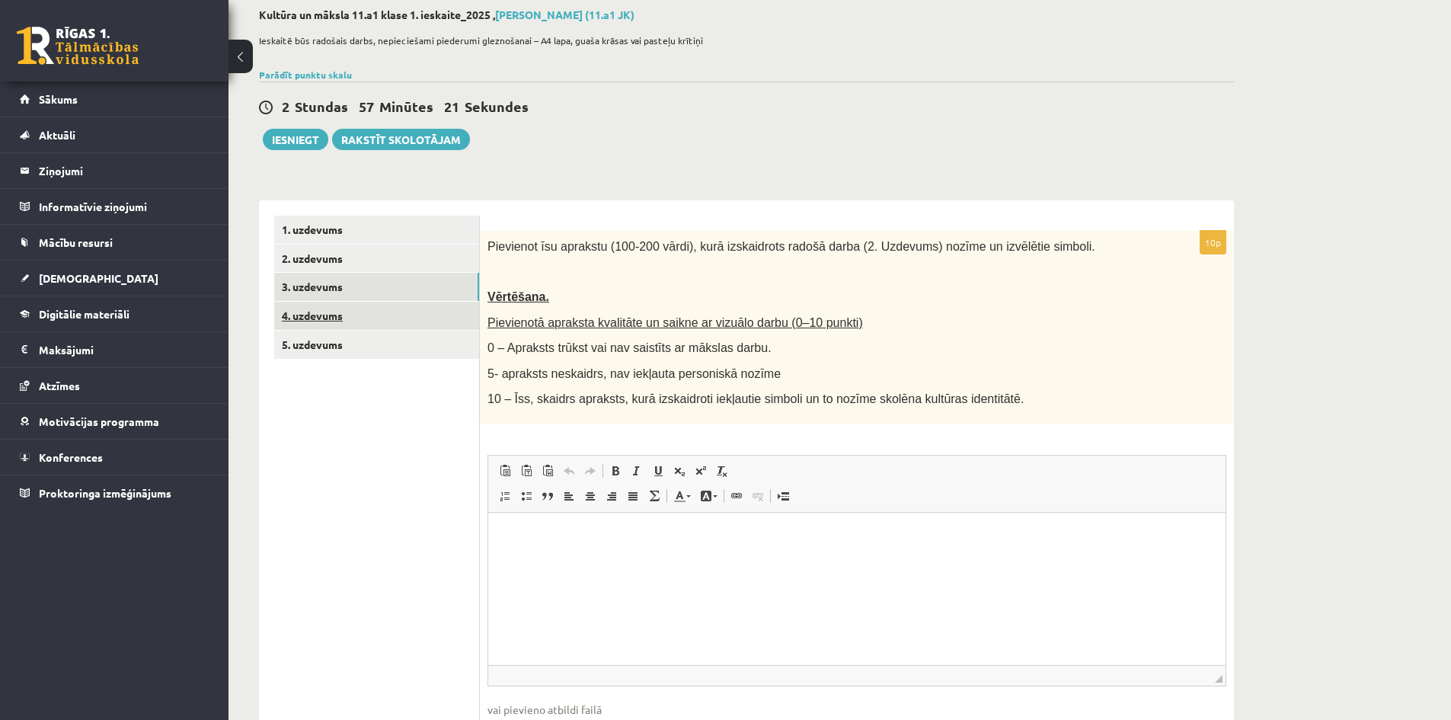
scroll to position [0, 0]
click at [340, 321] on link "4. uzdevums" at bounding box center [376, 316] width 205 height 28
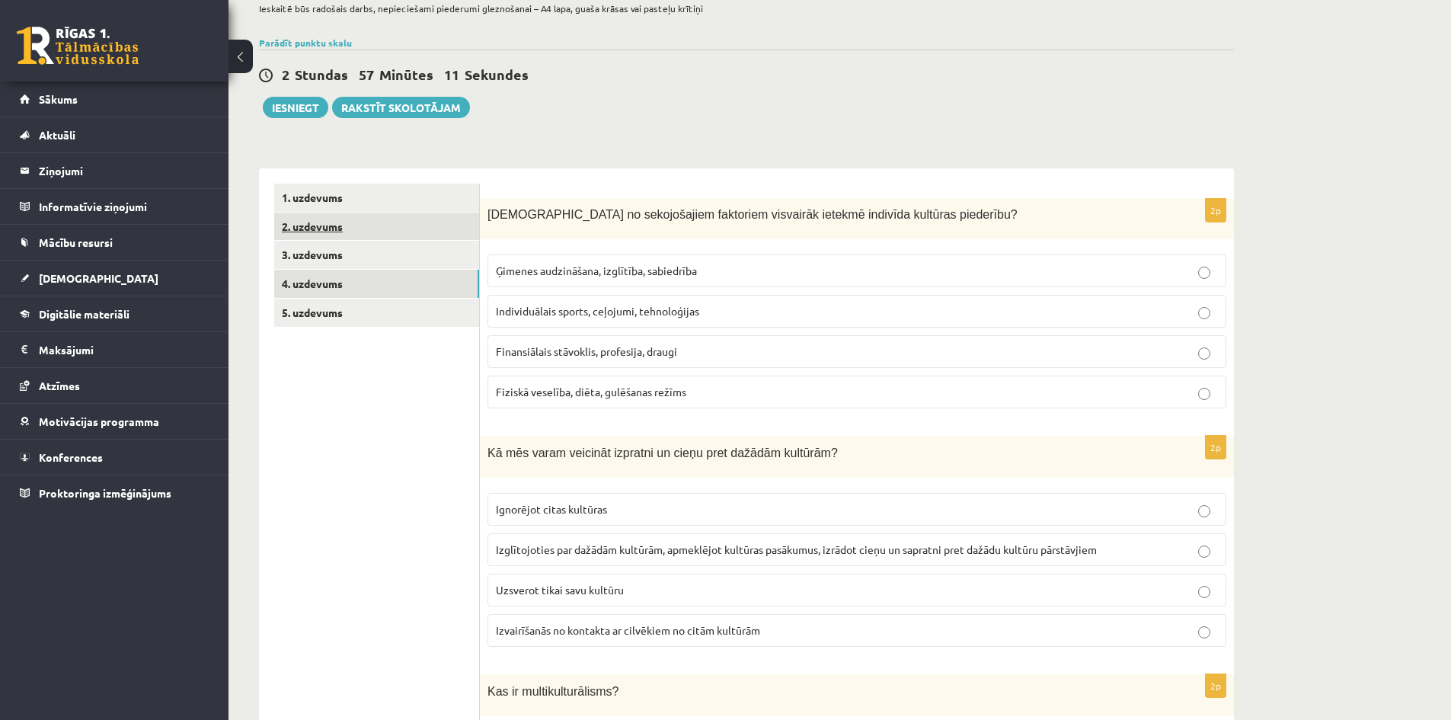
scroll to position [19, 0]
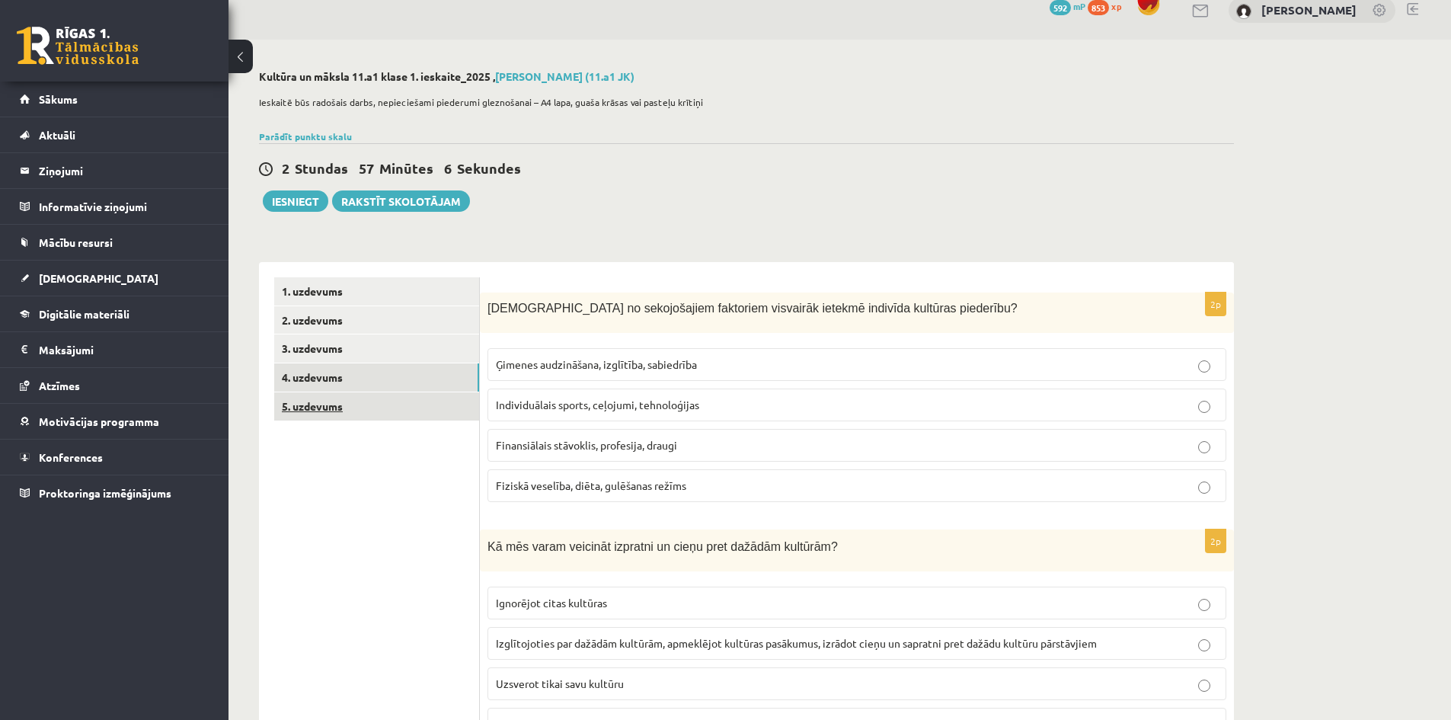
click at [341, 404] on link "5. uzdevums" at bounding box center [376, 406] width 205 height 28
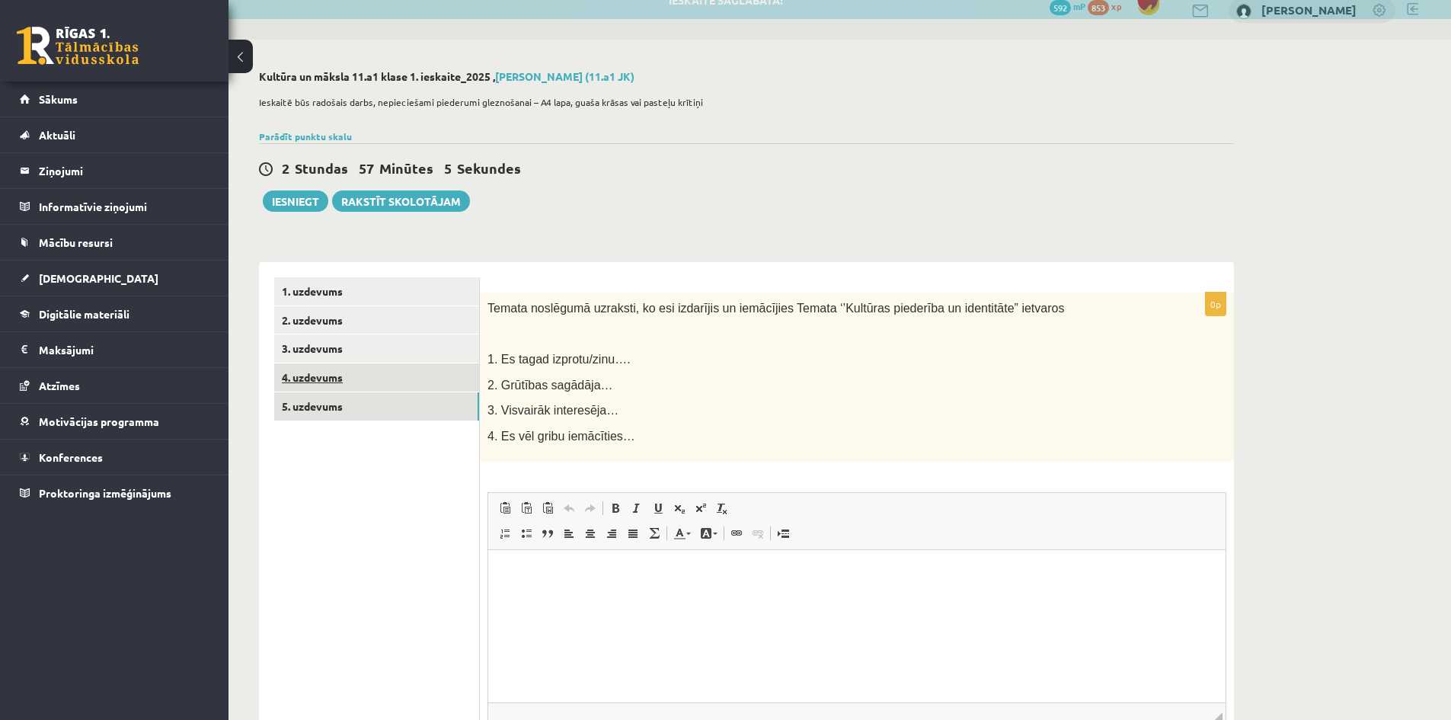
scroll to position [0, 0]
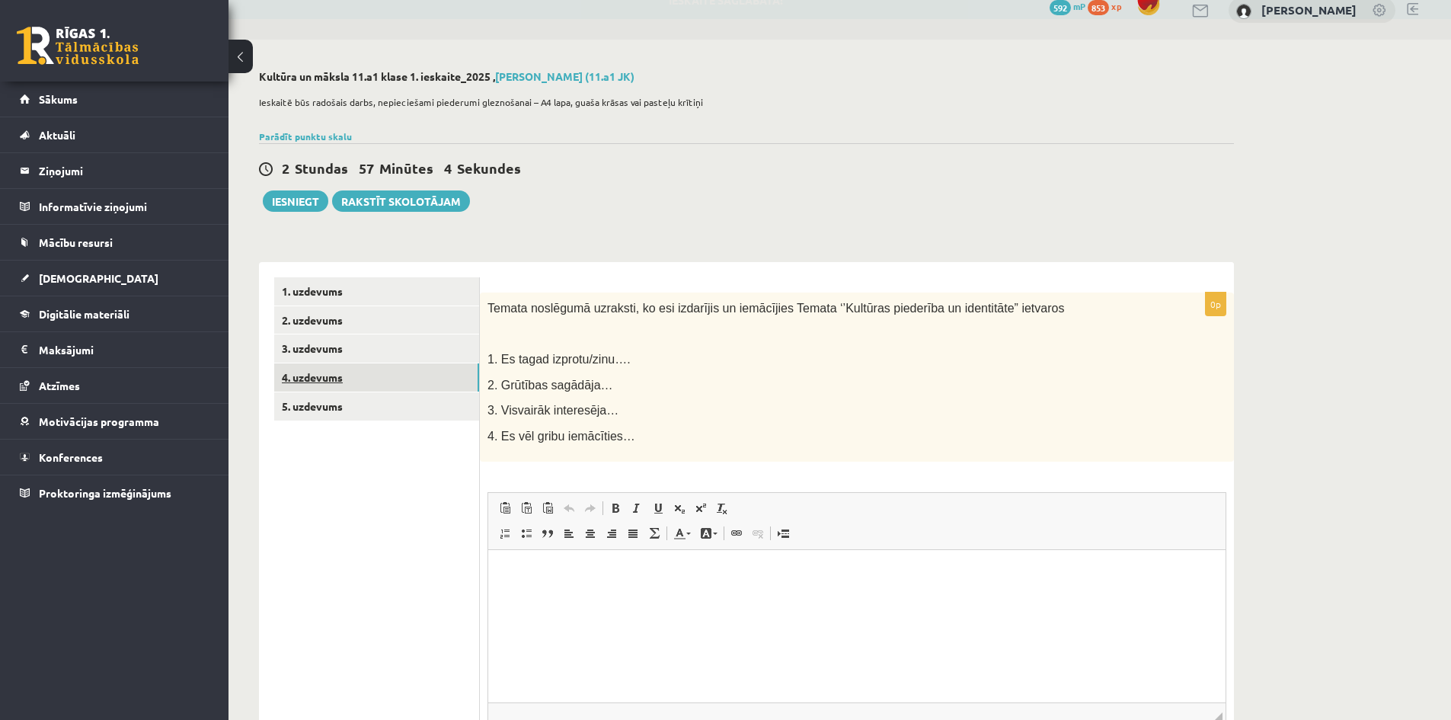
click at [366, 385] on link "4. uzdevums" at bounding box center [376, 377] width 205 height 28
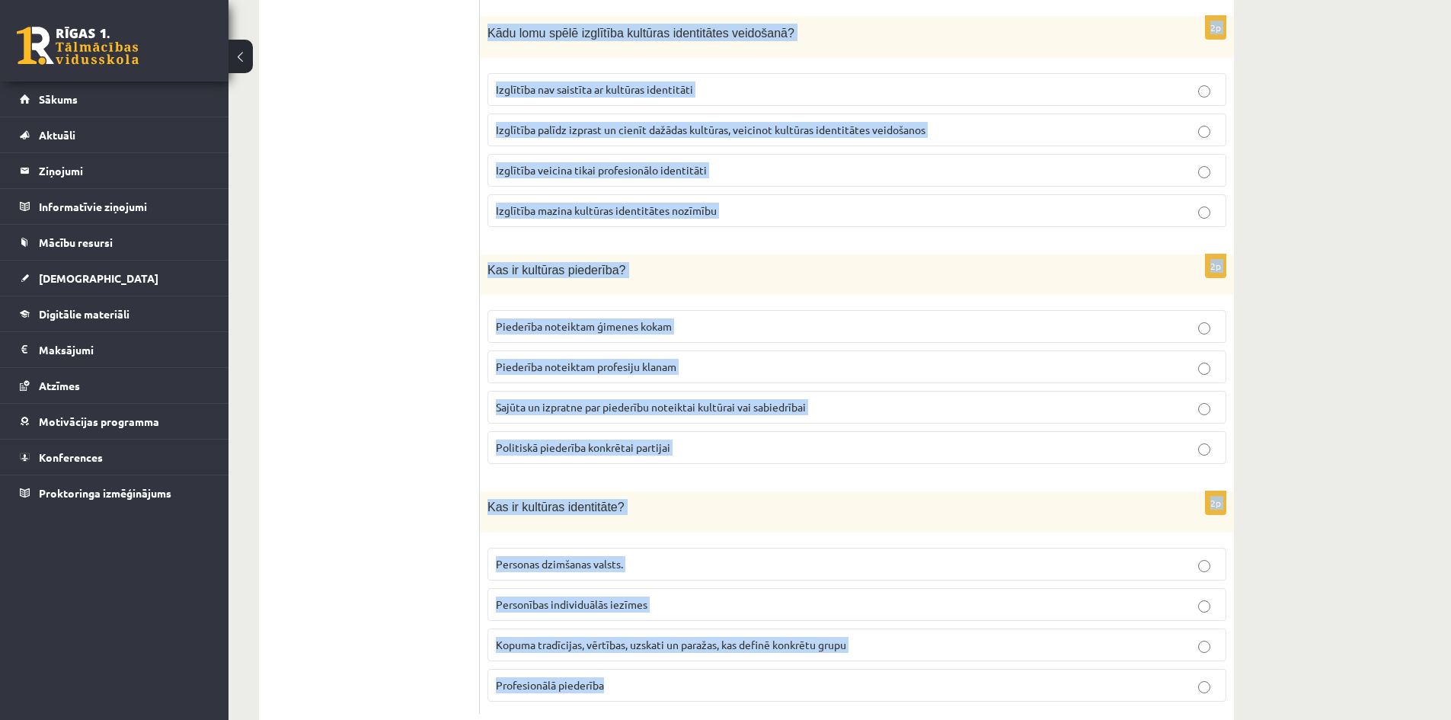
scroll to position [2000, 0]
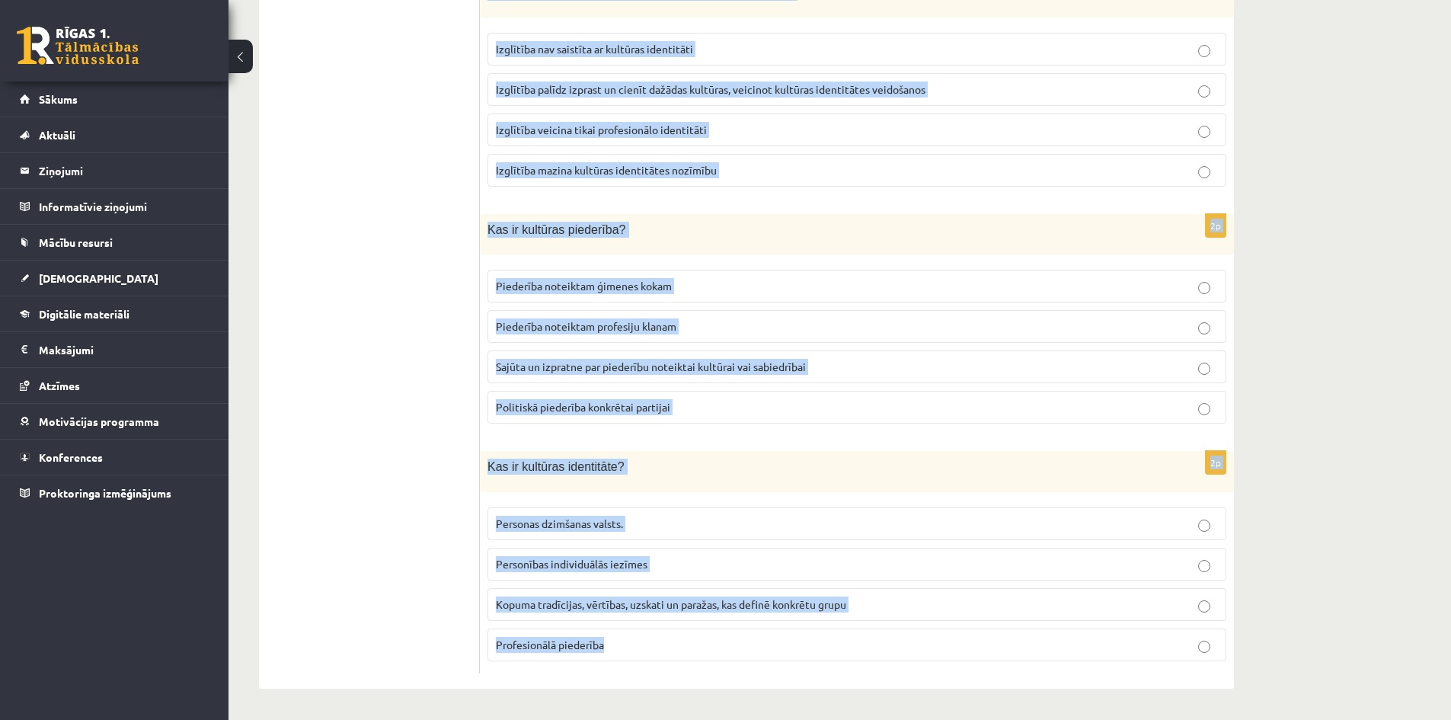
drag, startPoint x: 490, startPoint y: 309, endPoint x: 731, endPoint y: 686, distance: 446.7
copy form "Kuri no sekojošajiem faktoriem visvairāk ietekmē indivīda kultūras piederību? Ģ…"
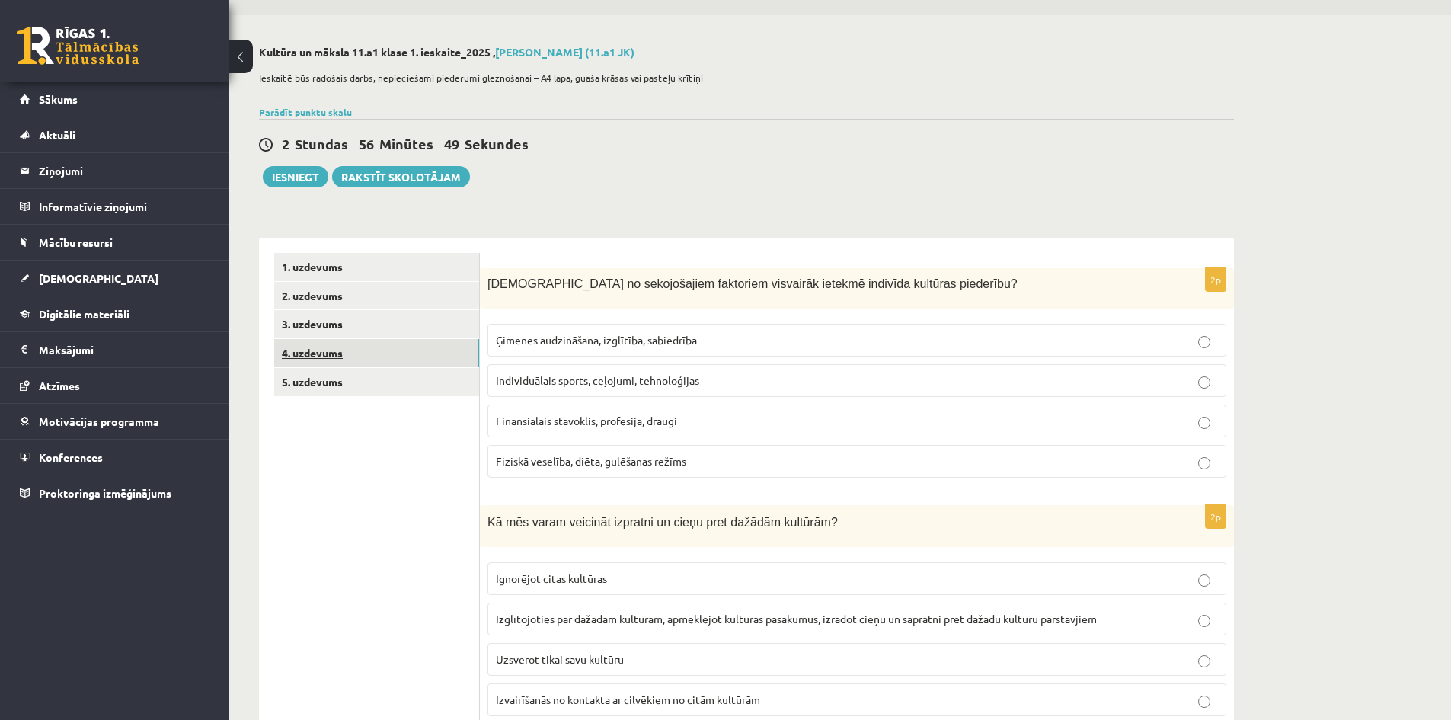
scroll to position [95, 0]
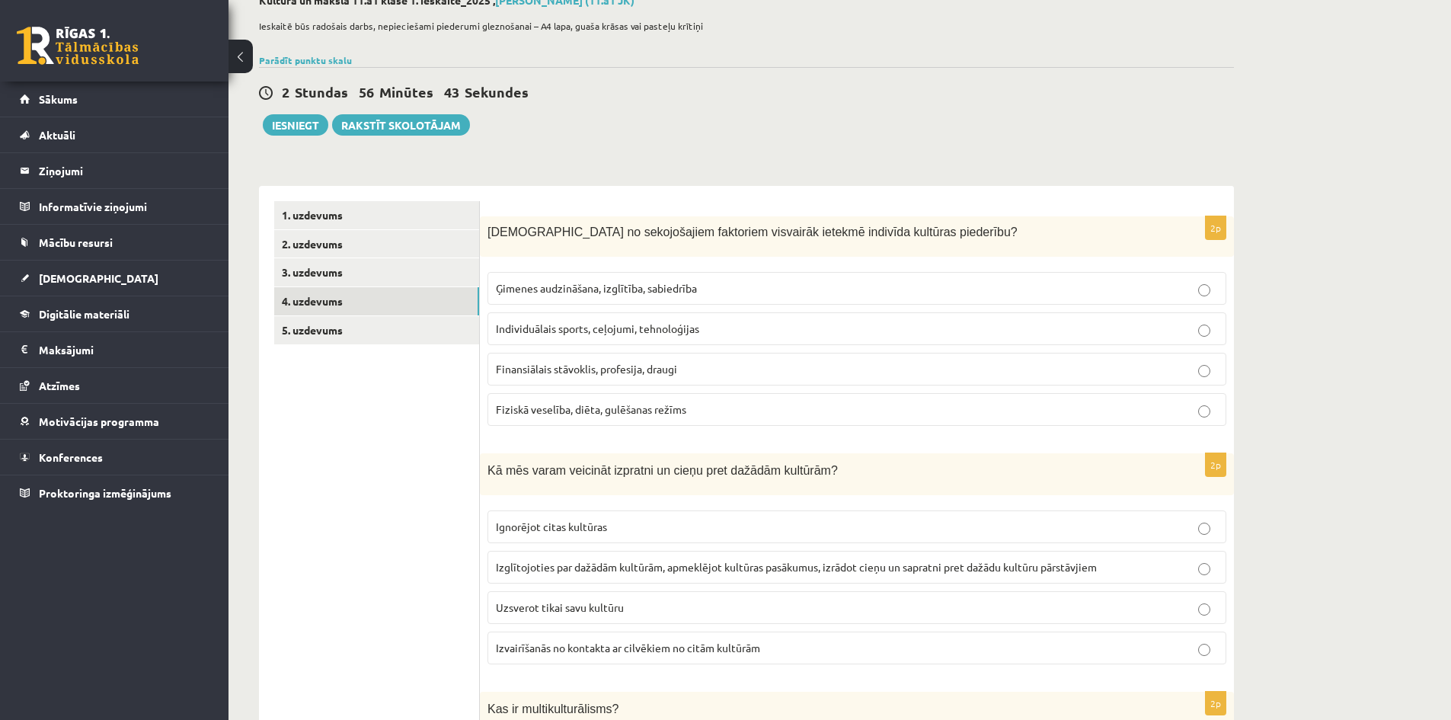
click at [640, 283] on span "Ģimenes audzināšana, izglītība, sabiedrība" at bounding box center [596, 288] width 201 height 14
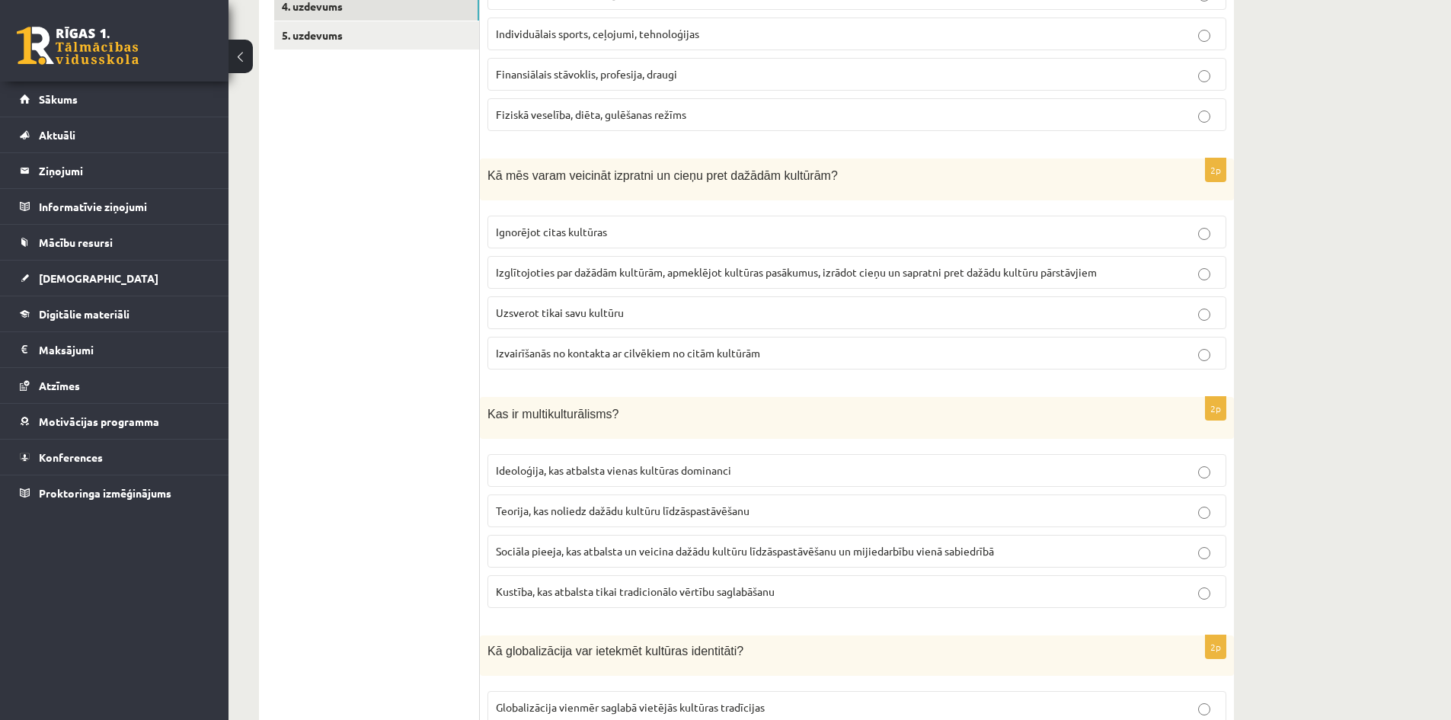
scroll to position [400, 0]
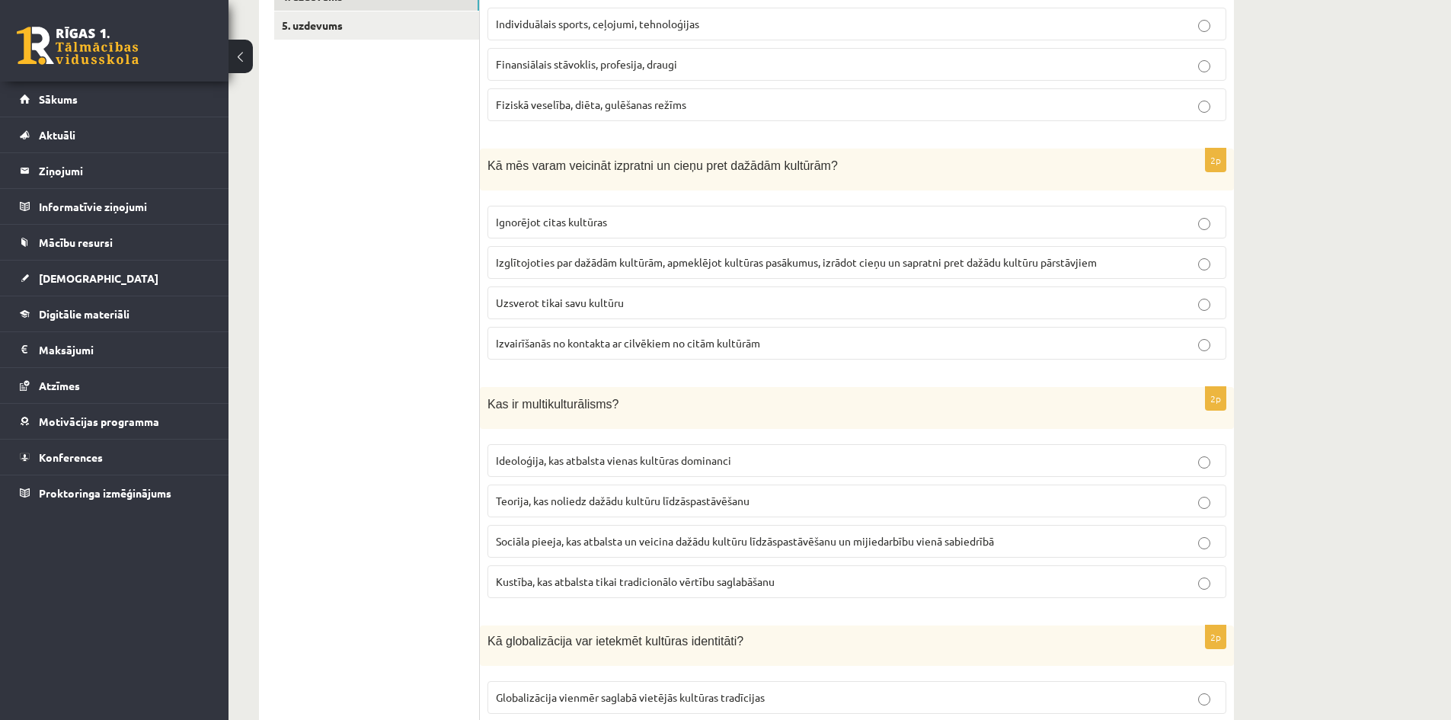
click at [571, 257] on span "Izglītojoties par dažādām kultūrām, apmeklējot kultūras pasākumus, izrādot cieņ…" at bounding box center [796, 262] width 601 height 14
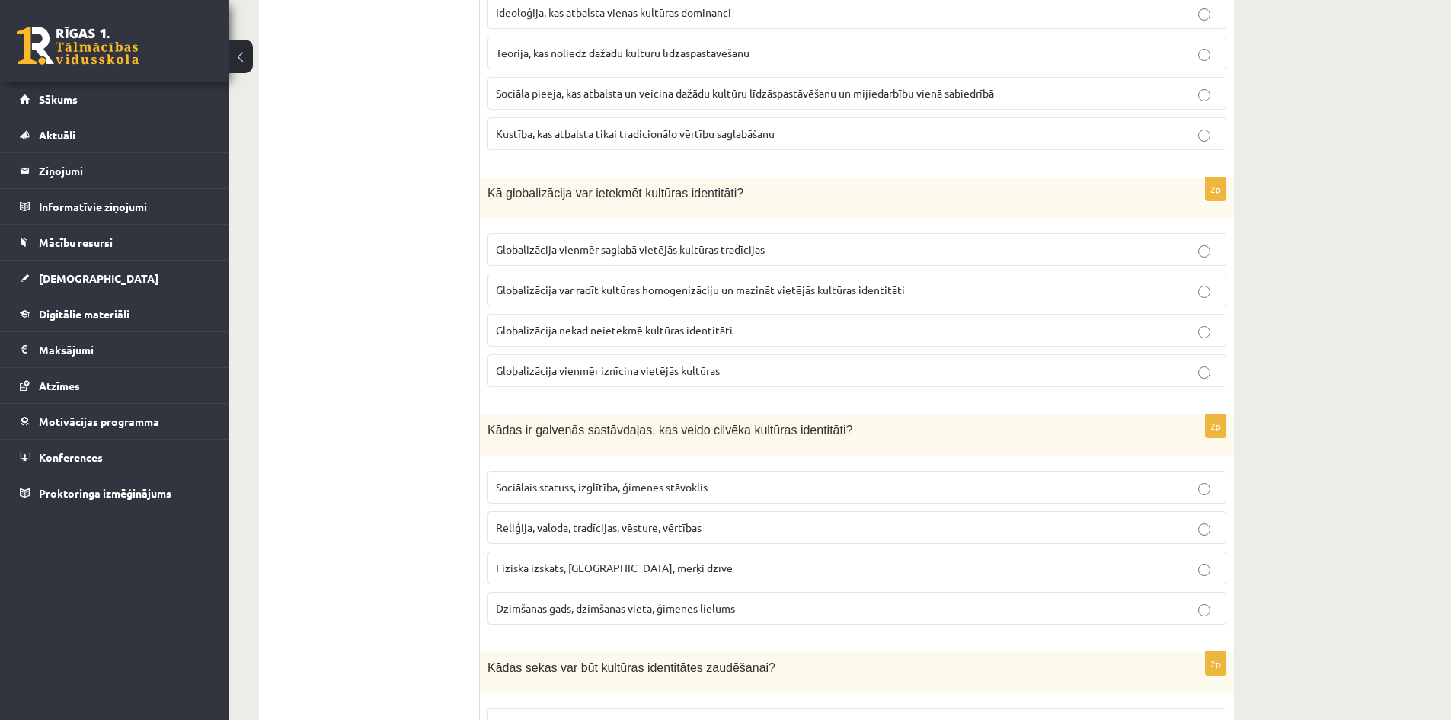
scroll to position [857, 0]
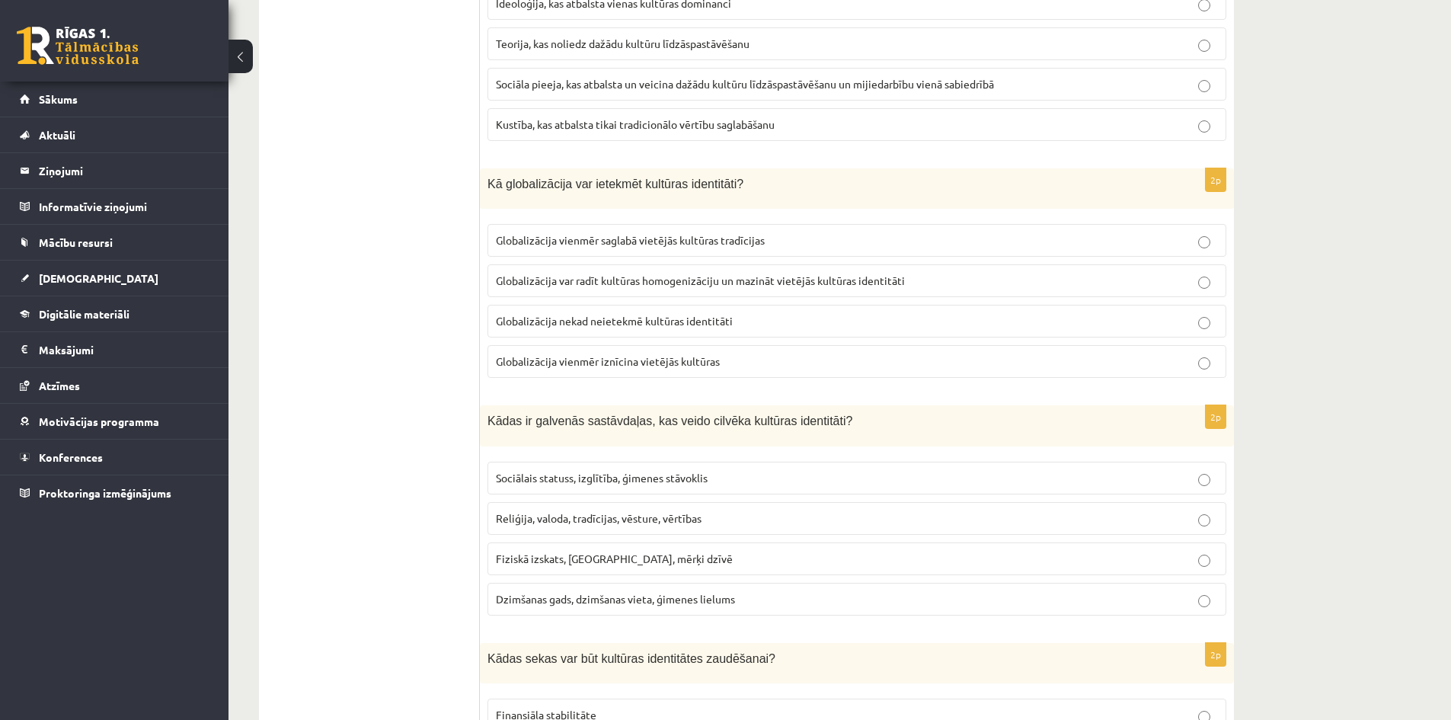
click at [487, 88] on div "2p Kas ir multikulturālisms? Ideoloģija, kas atbalsta vienas kultūras dominanci…" at bounding box center [857, 41] width 754 height 223
click at [490, 86] on label "Sociāla pieeja, kas atbalsta un veicina dažādu kultūru līdzāspastāvēšanu un mij…" at bounding box center [857, 84] width 739 height 33
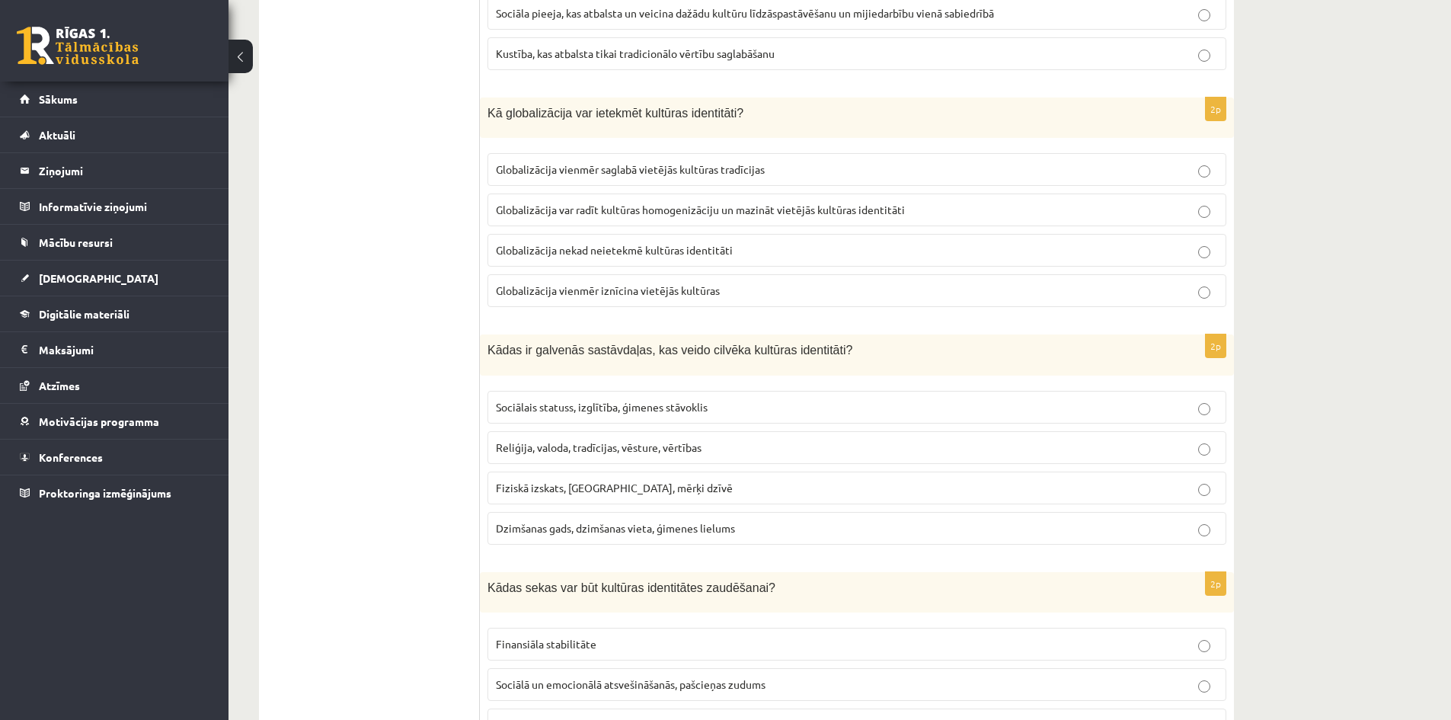
scroll to position [933, 0]
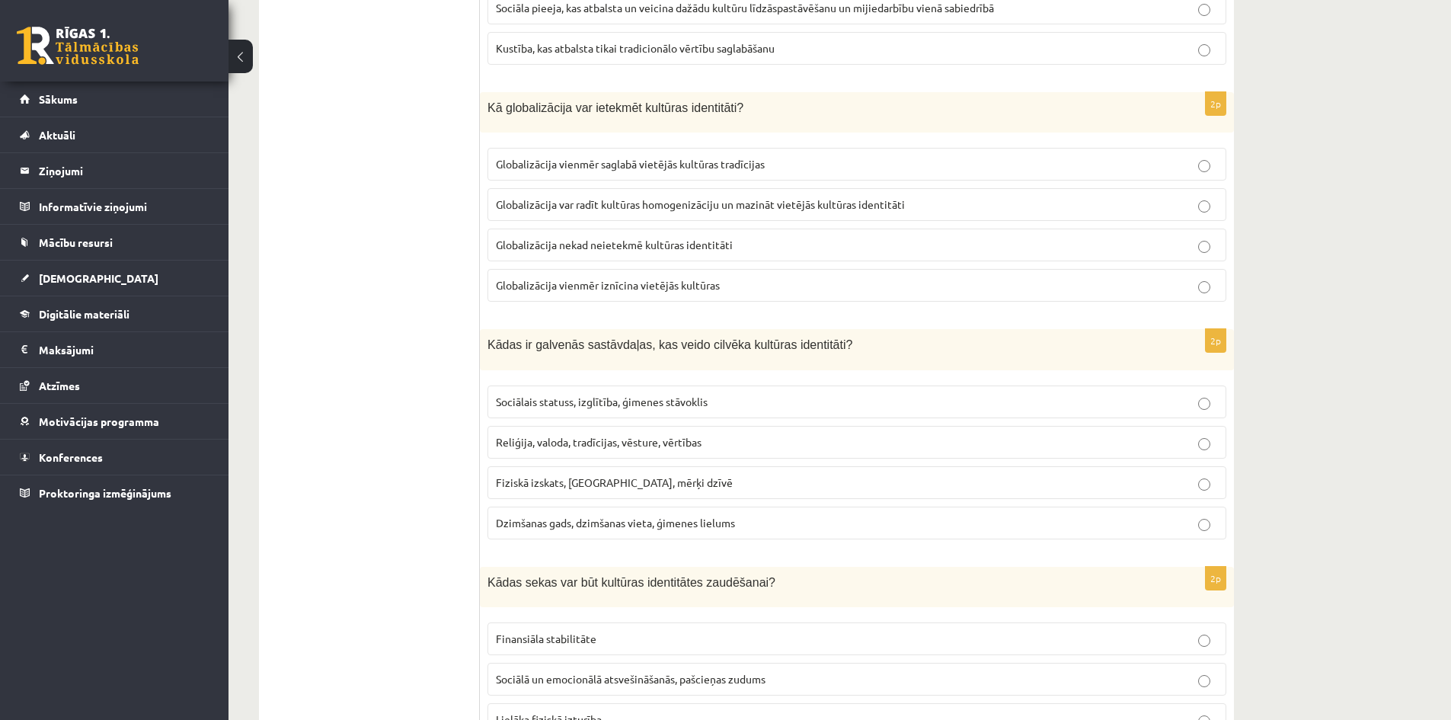
click at [560, 209] on span "Globalizācija var radīt kultūras homogenizāciju un mazināt vietējās kultūras id…" at bounding box center [700, 204] width 409 height 14
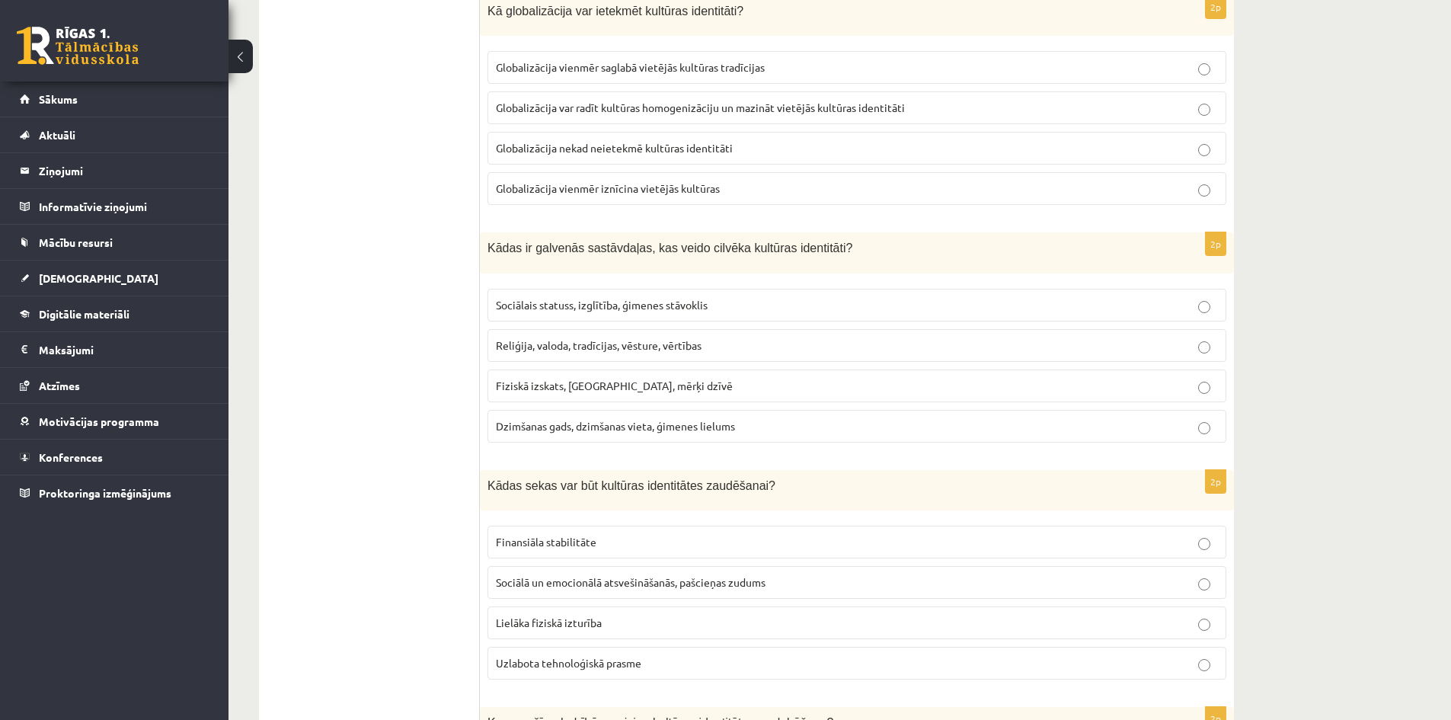
scroll to position [1085, 0]
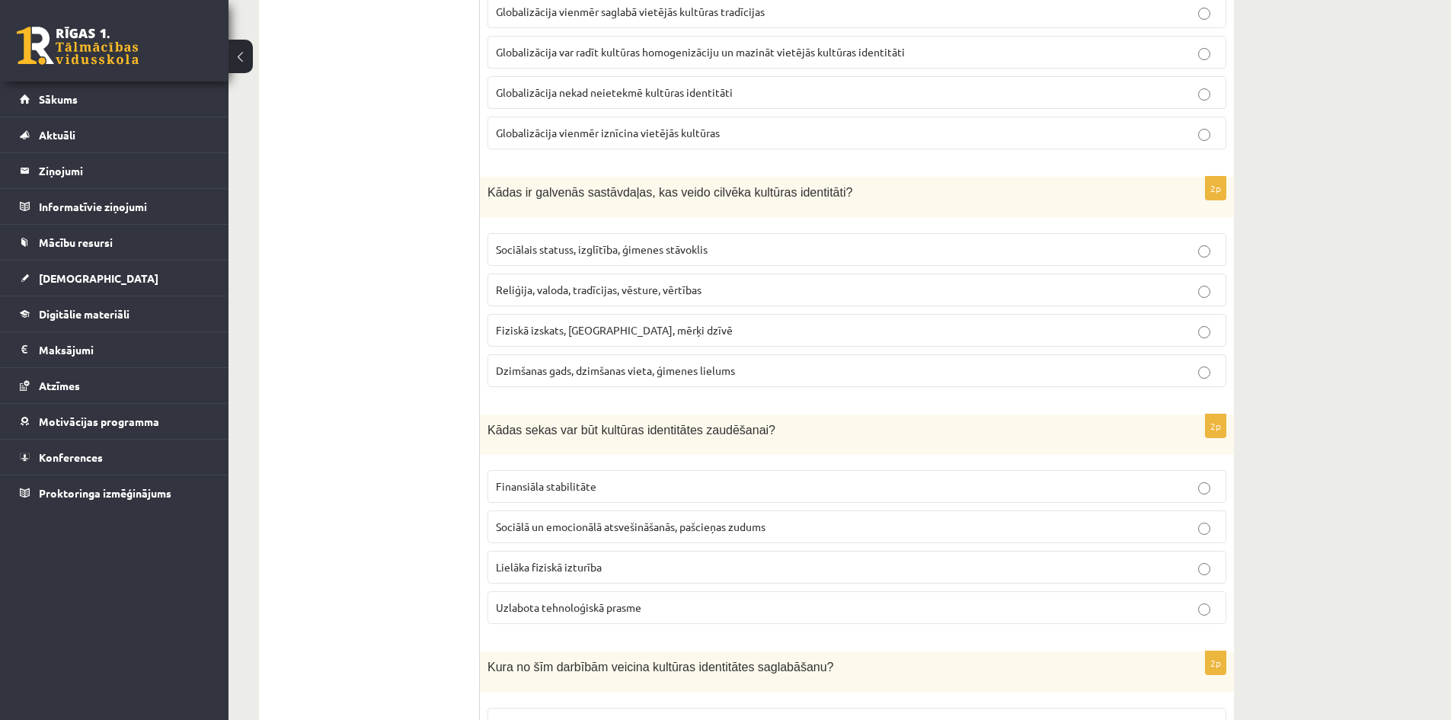
click at [560, 241] on p "Sociālais statuss, izglītība, ģimenes stāvoklis" at bounding box center [857, 249] width 722 height 16
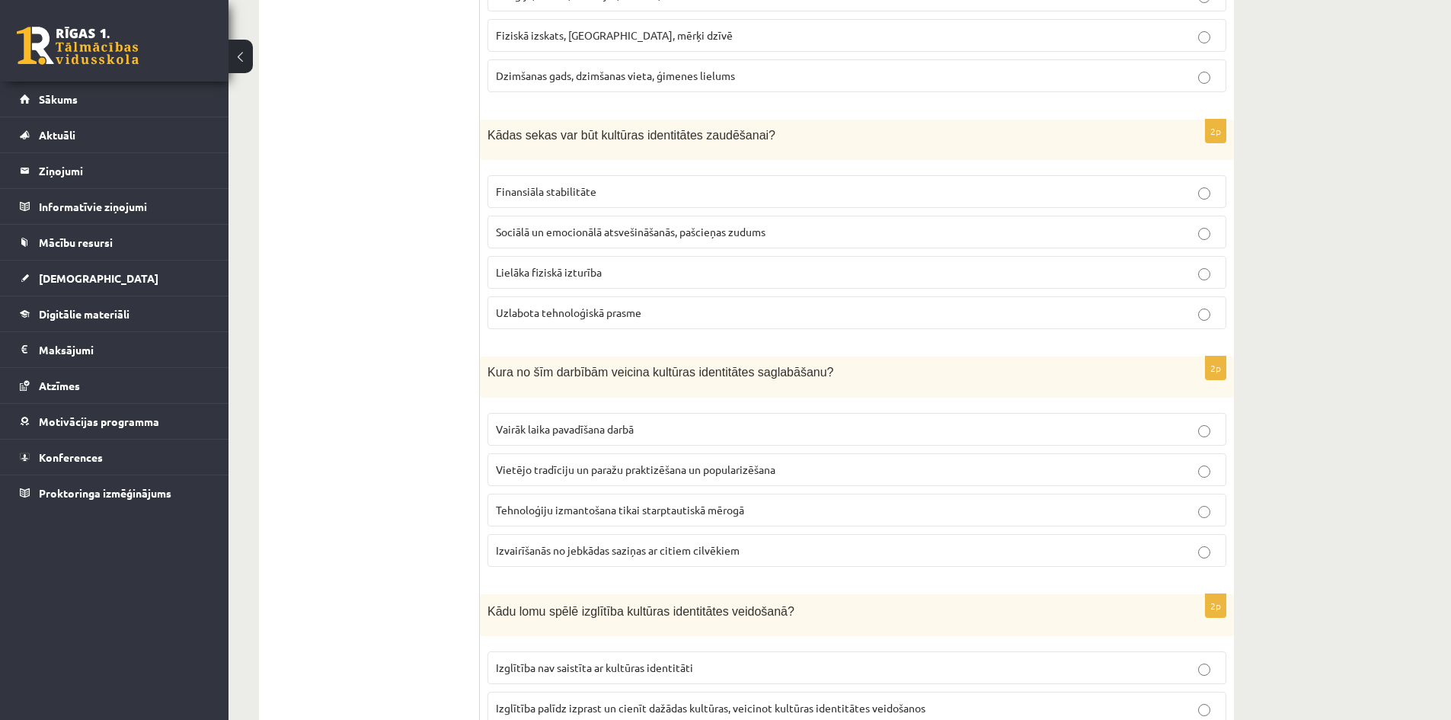
scroll to position [1390, 0]
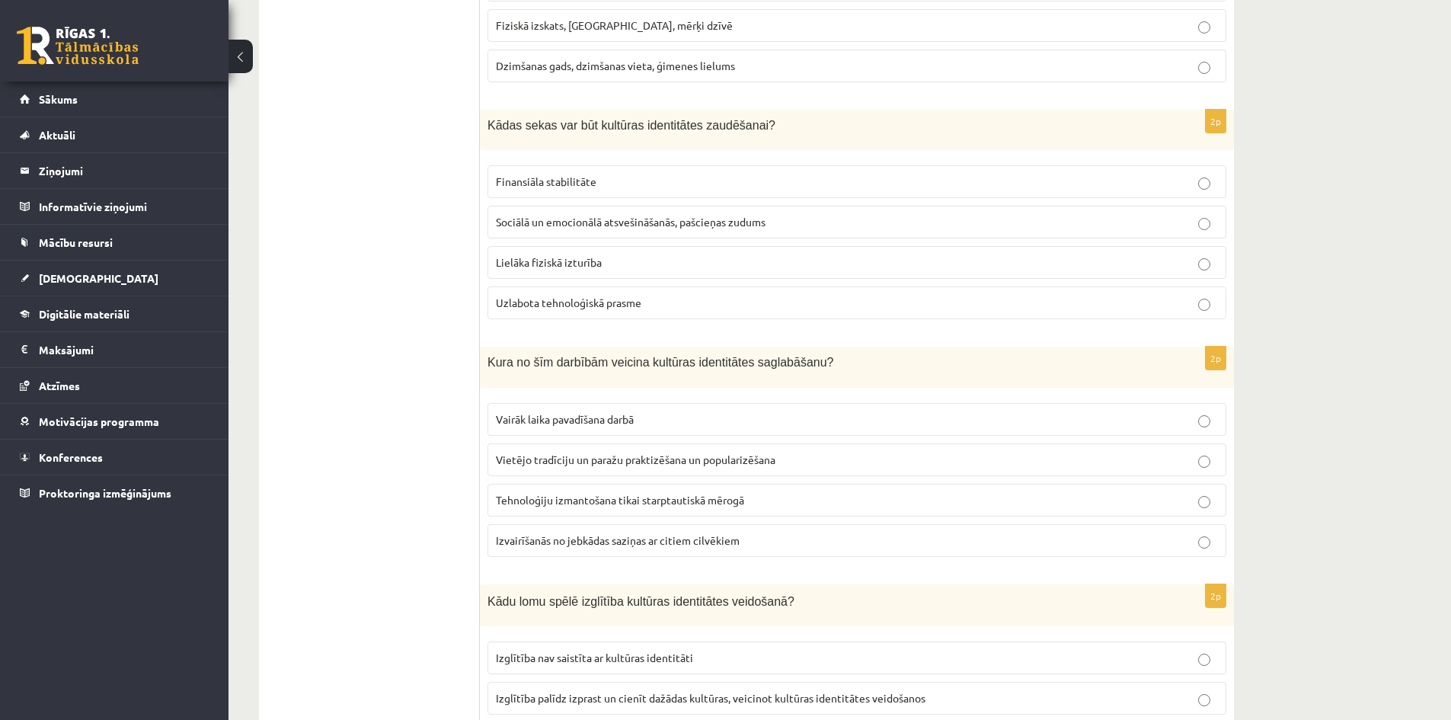
click at [560, 217] on span "Sociālā un emocionālā atsvešināšanās, pašcieņas zudums" at bounding box center [631, 222] width 270 height 14
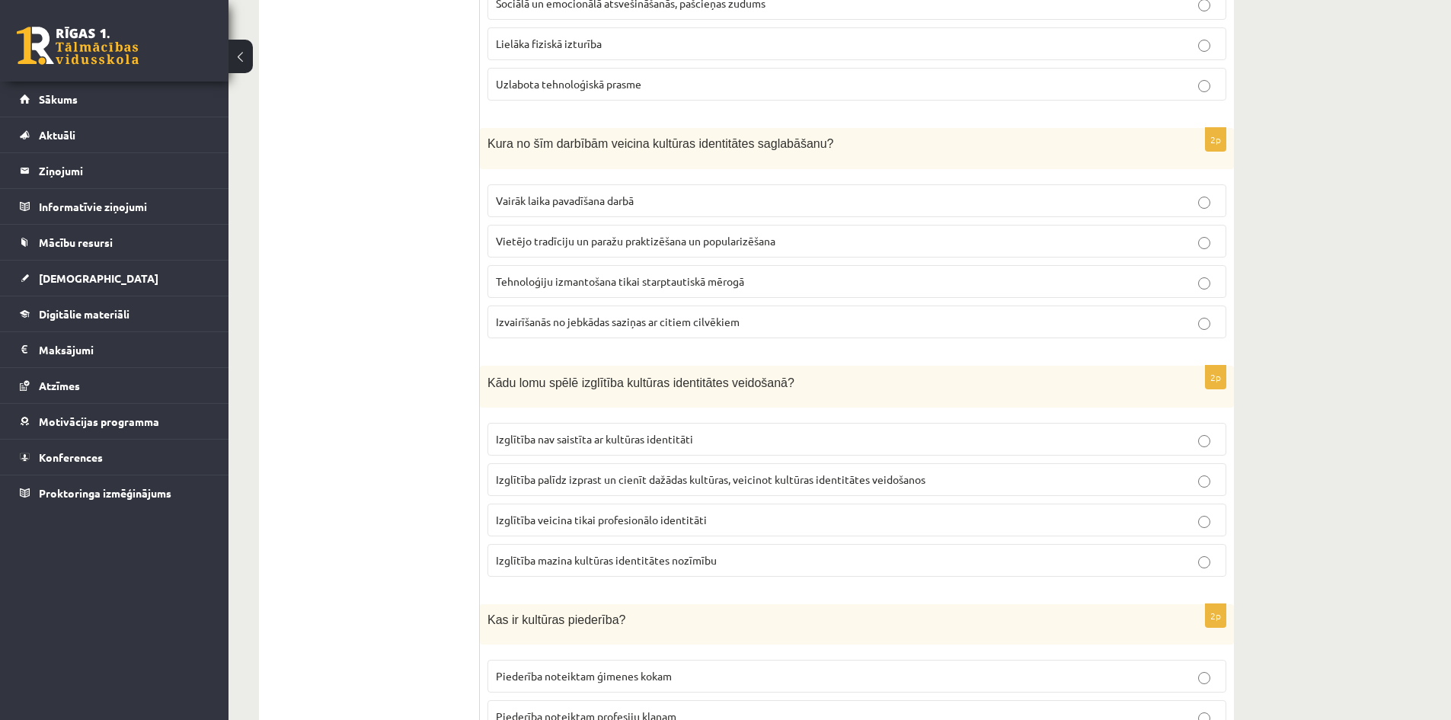
scroll to position [1619, 0]
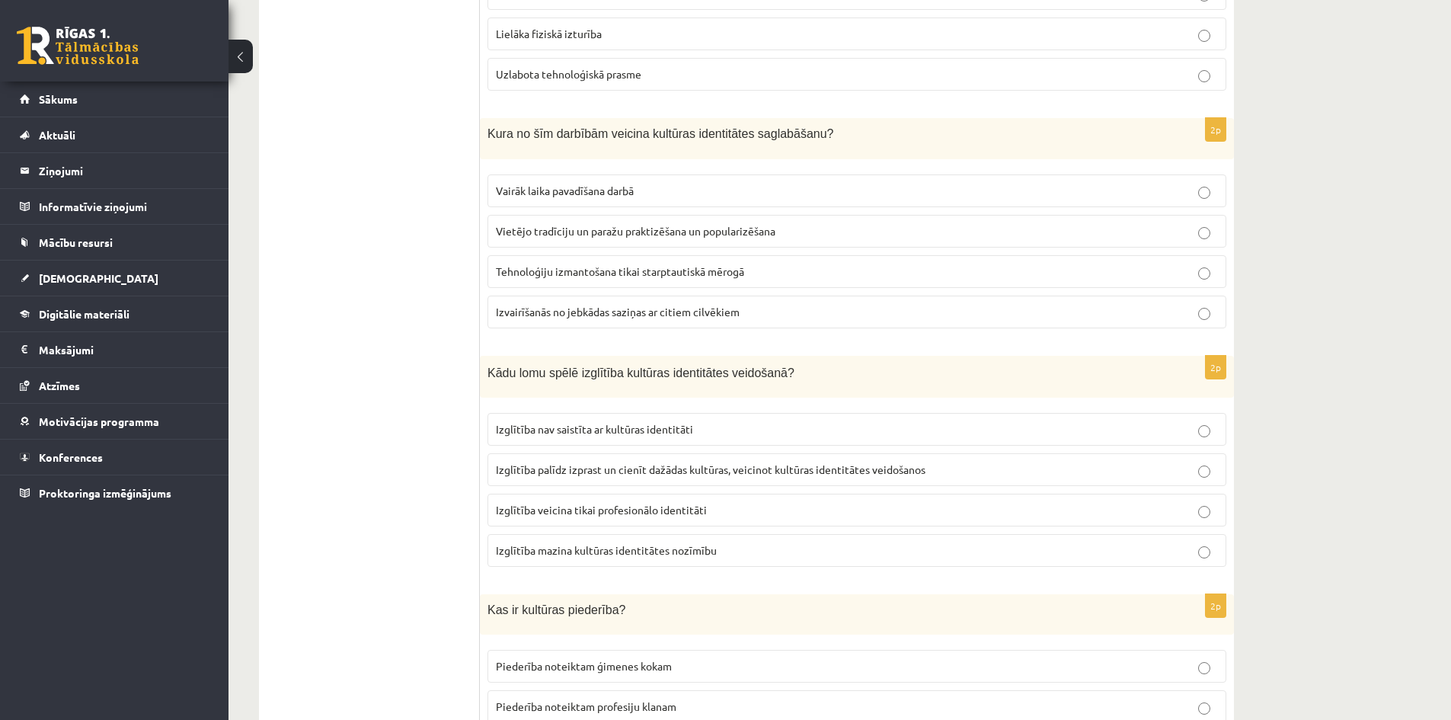
click at [583, 235] on span "Vietējo tradīciju un paražu praktizēšana un popularizēšana" at bounding box center [636, 231] width 280 height 14
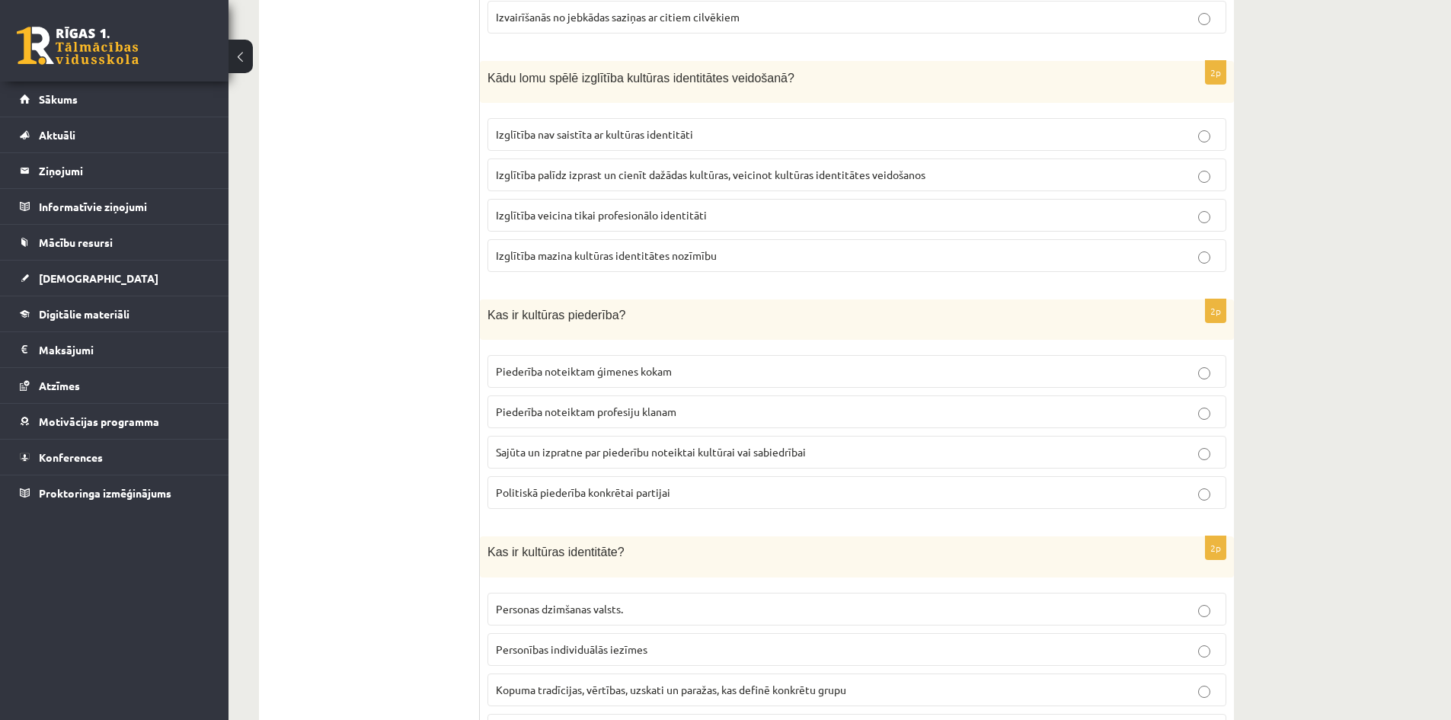
scroll to position [1923, 0]
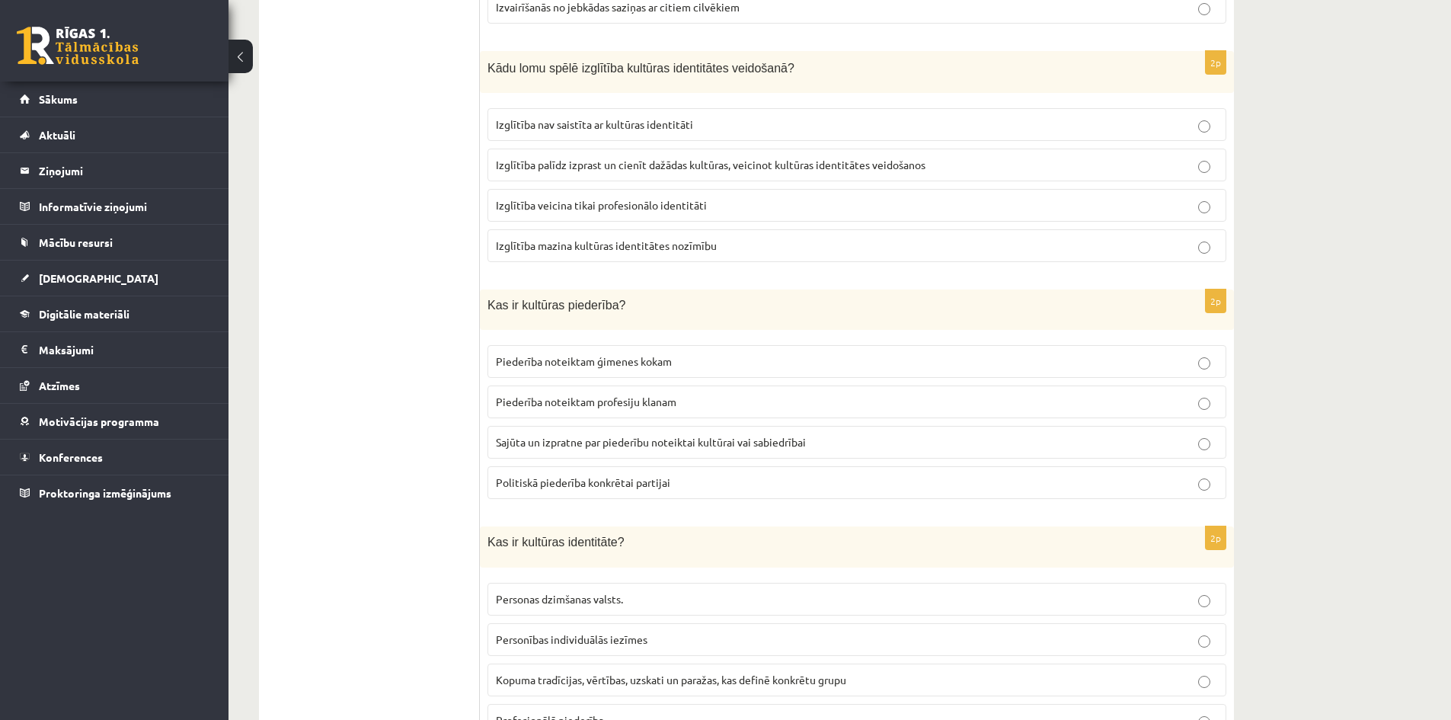
click at [667, 162] on span "Izglītība palīdz izprast un cienīt dažādas kultūras, veicinot kultūras identitā…" at bounding box center [711, 165] width 430 height 14
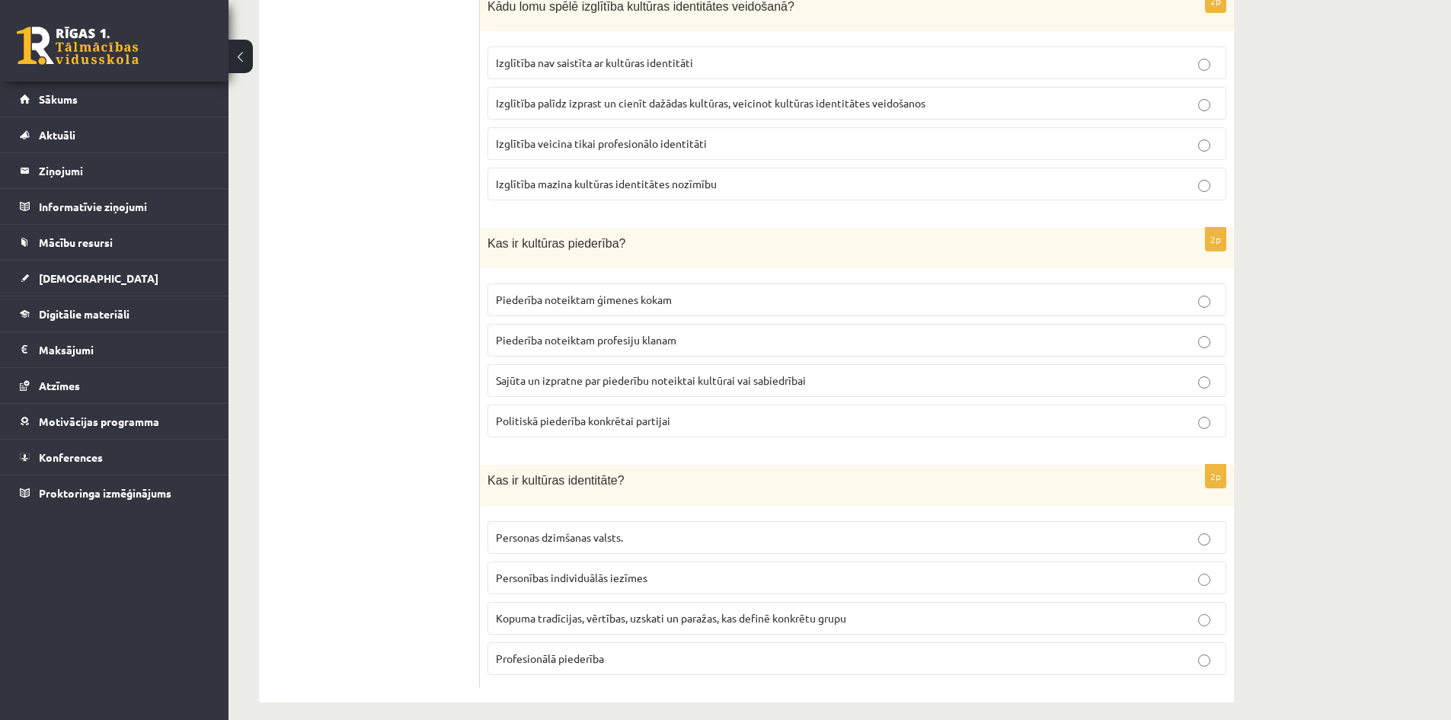
scroll to position [2000, 0]
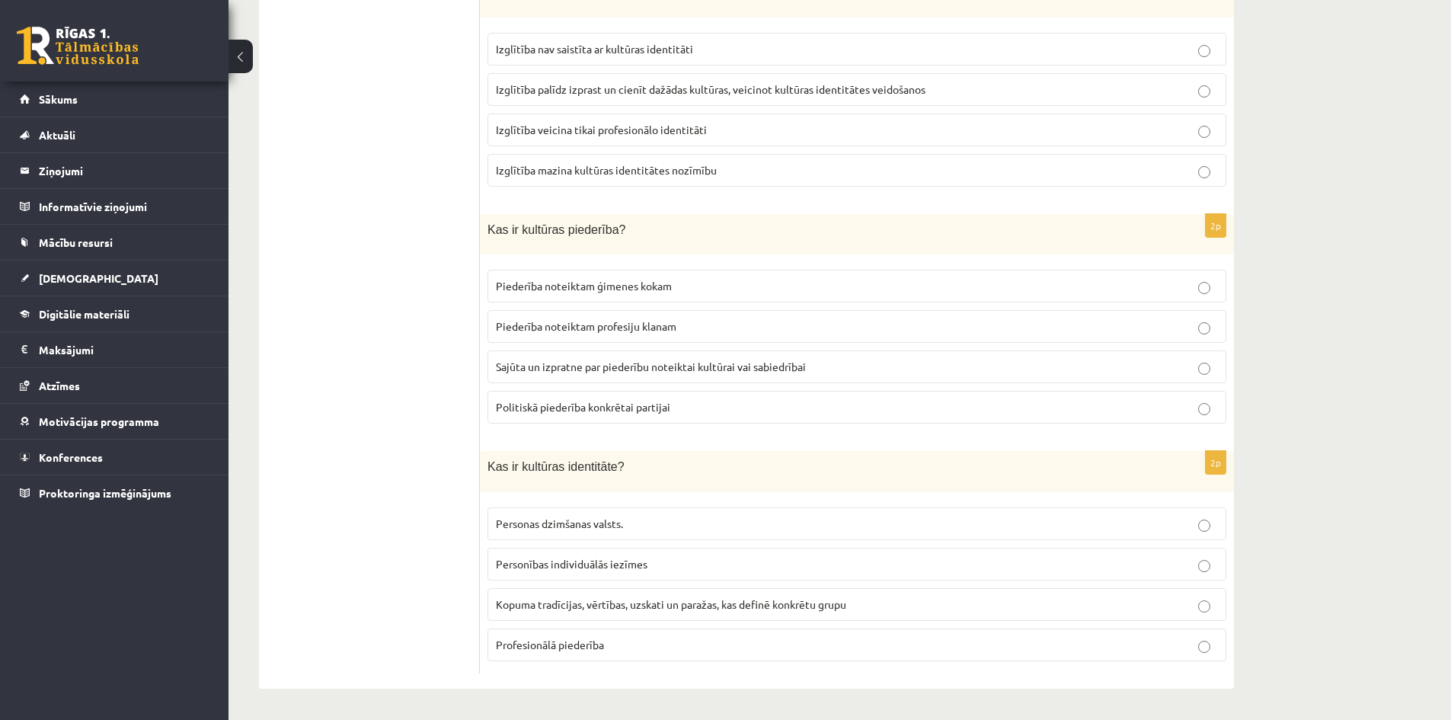
click at [542, 376] on label "Sajūta un izpratne par piederību noteiktai kultūrai vai sabiedrībai" at bounding box center [857, 366] width 739 height 33
click at [520, 603] on span "Kopuma tradīcijas, vērtības, uzskati un paražas, kas definē konkrētu grupu" at bounding box center [671, 604] width 350 height 14
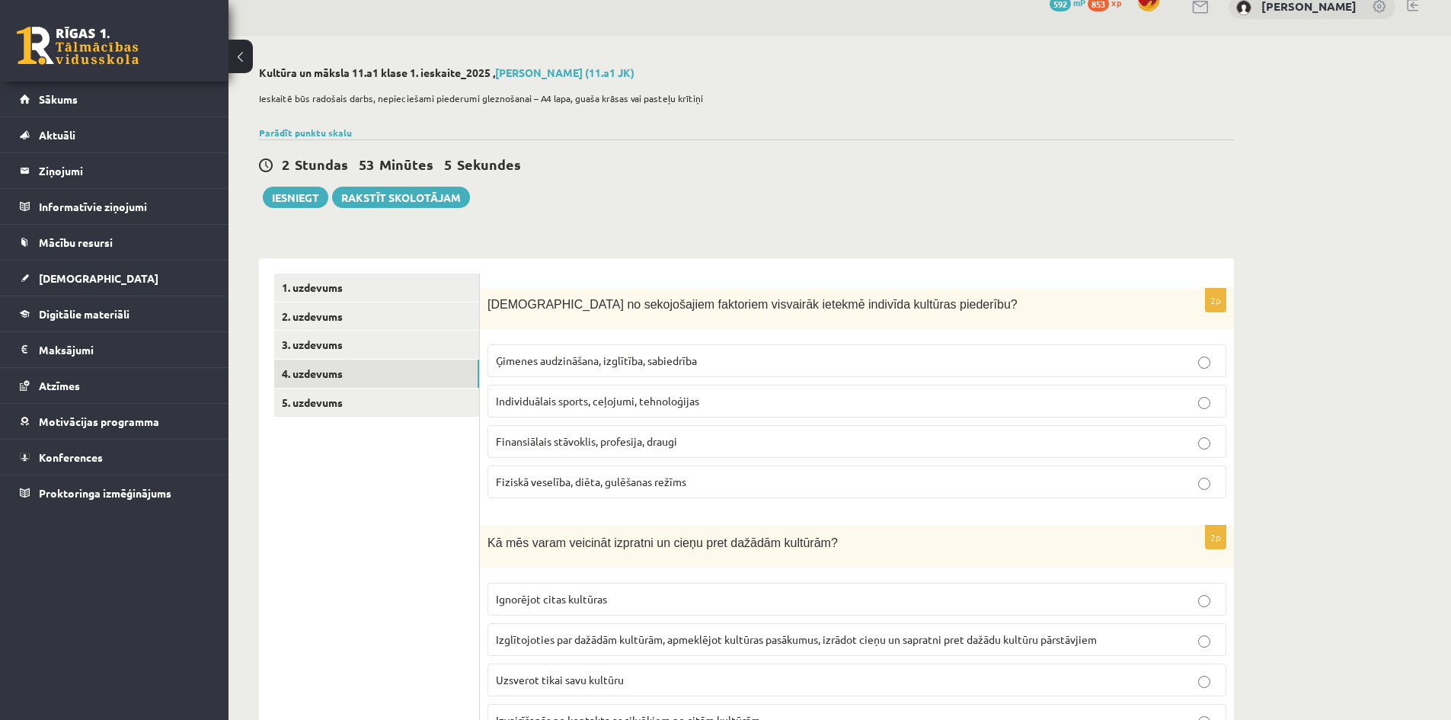
scroll to position [0, 0]
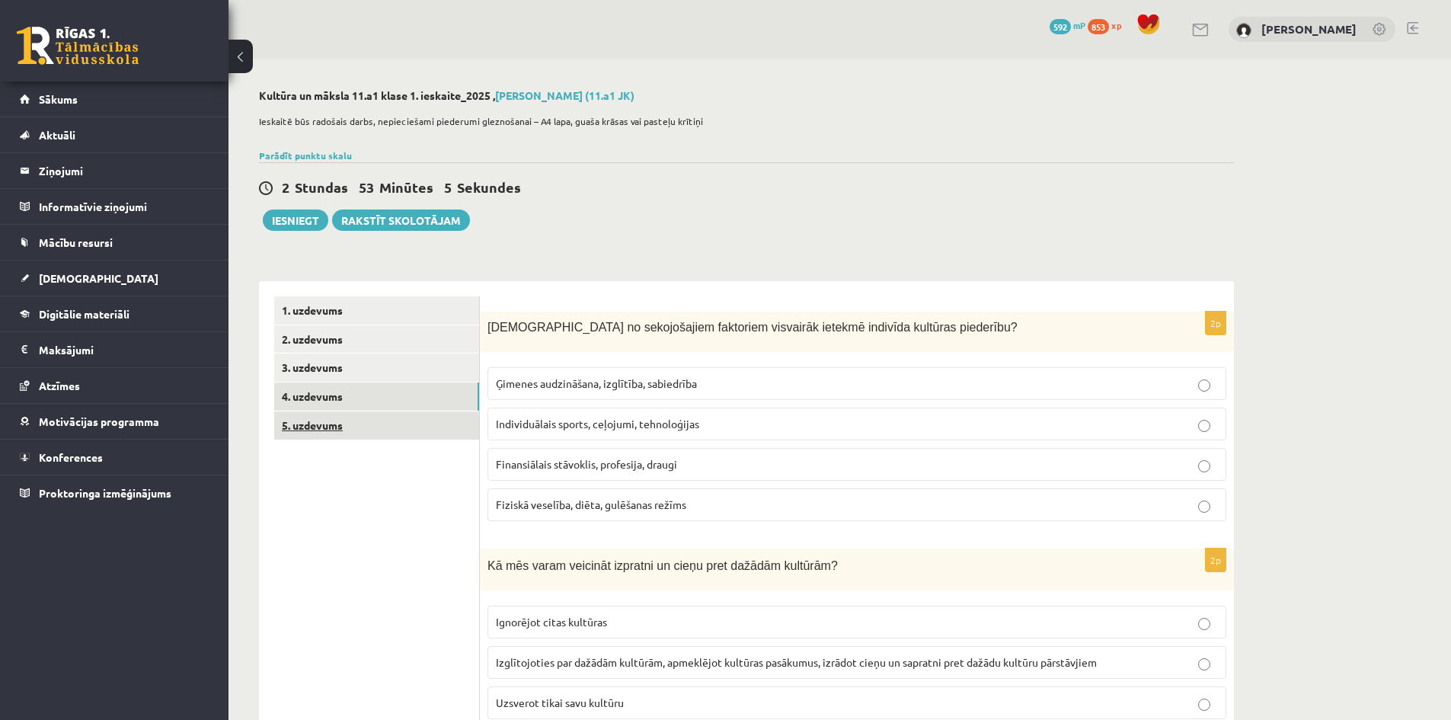
click at [377, 429] on link "5. uzdevums" at bounding box center [376, 425] width 205 height 28
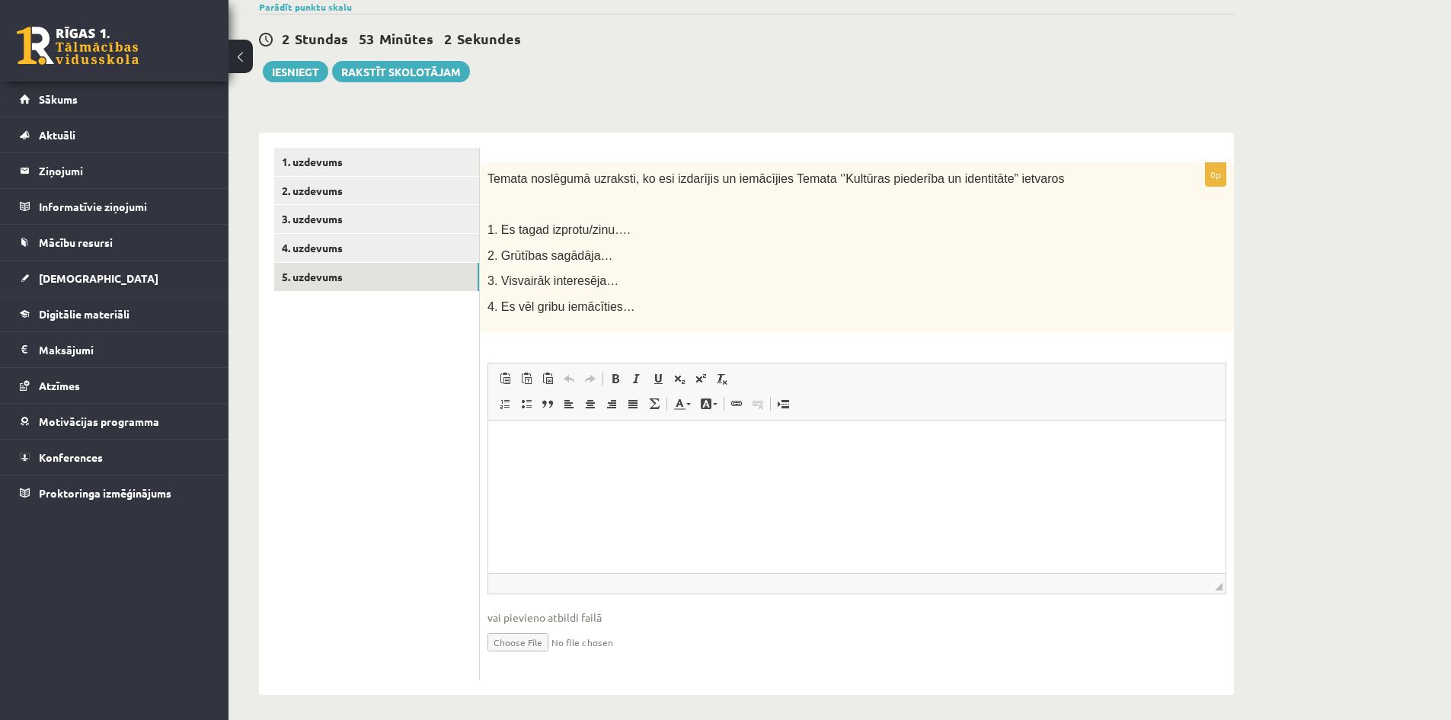
scroll to position [155, 0]
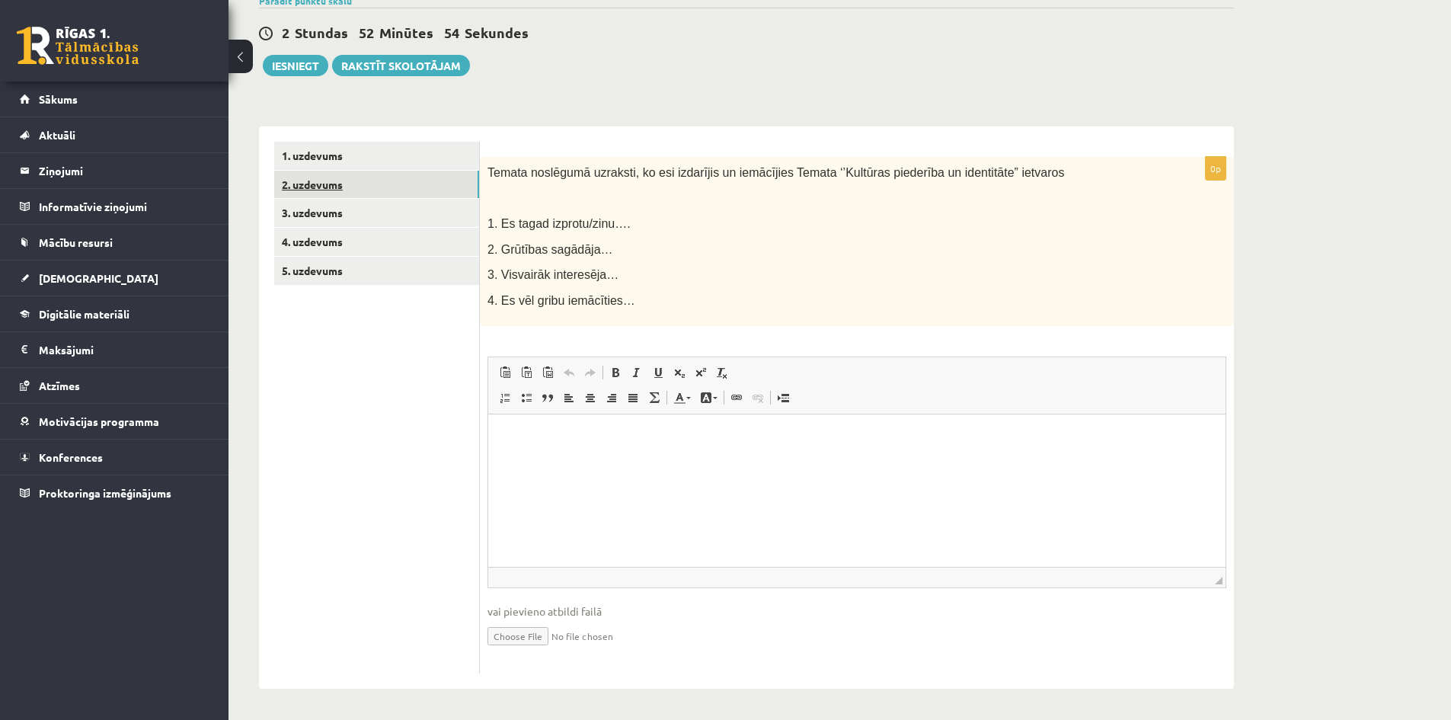
click at [380, 190] on link "2. uzdevums" at bounding box center [376, 185] width 205 height 28
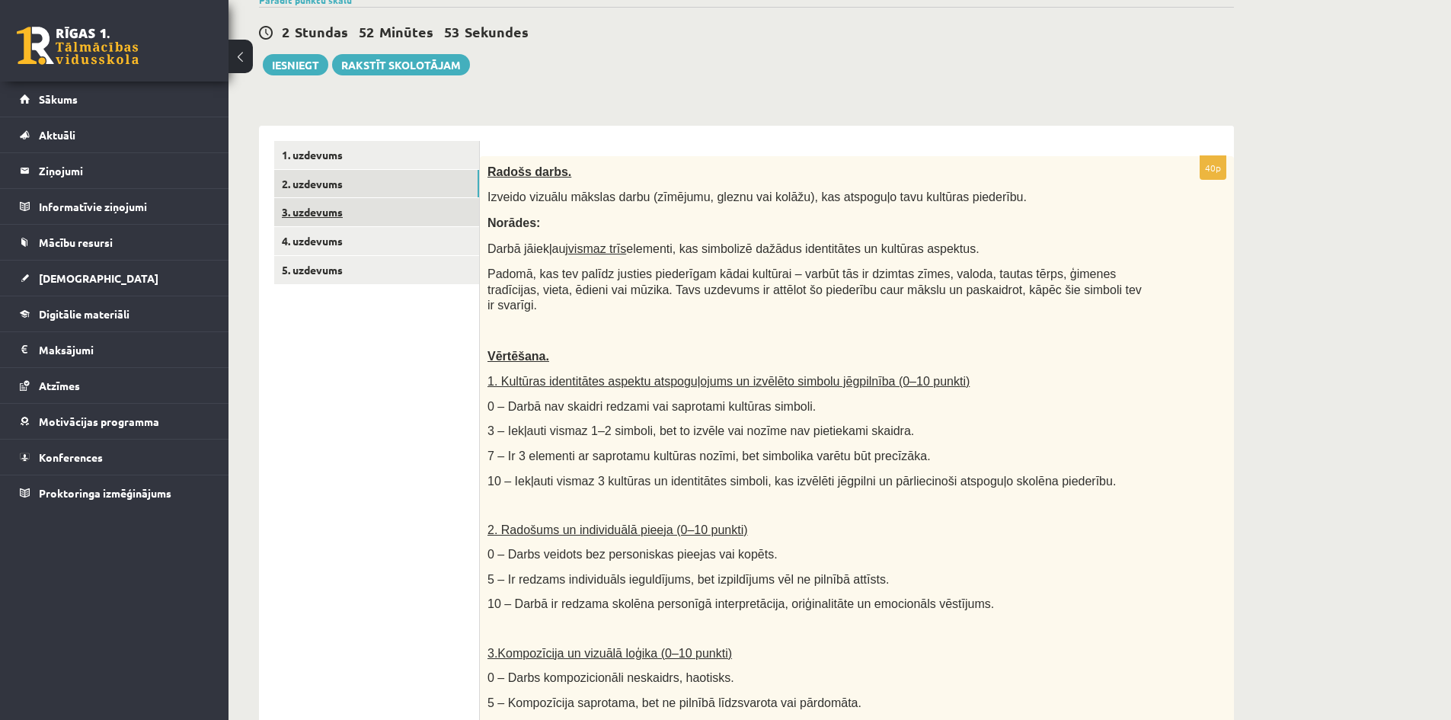
click at [371, 216] on link "3. uzdevums" at bounding box center [376, 212] width 205 height 28
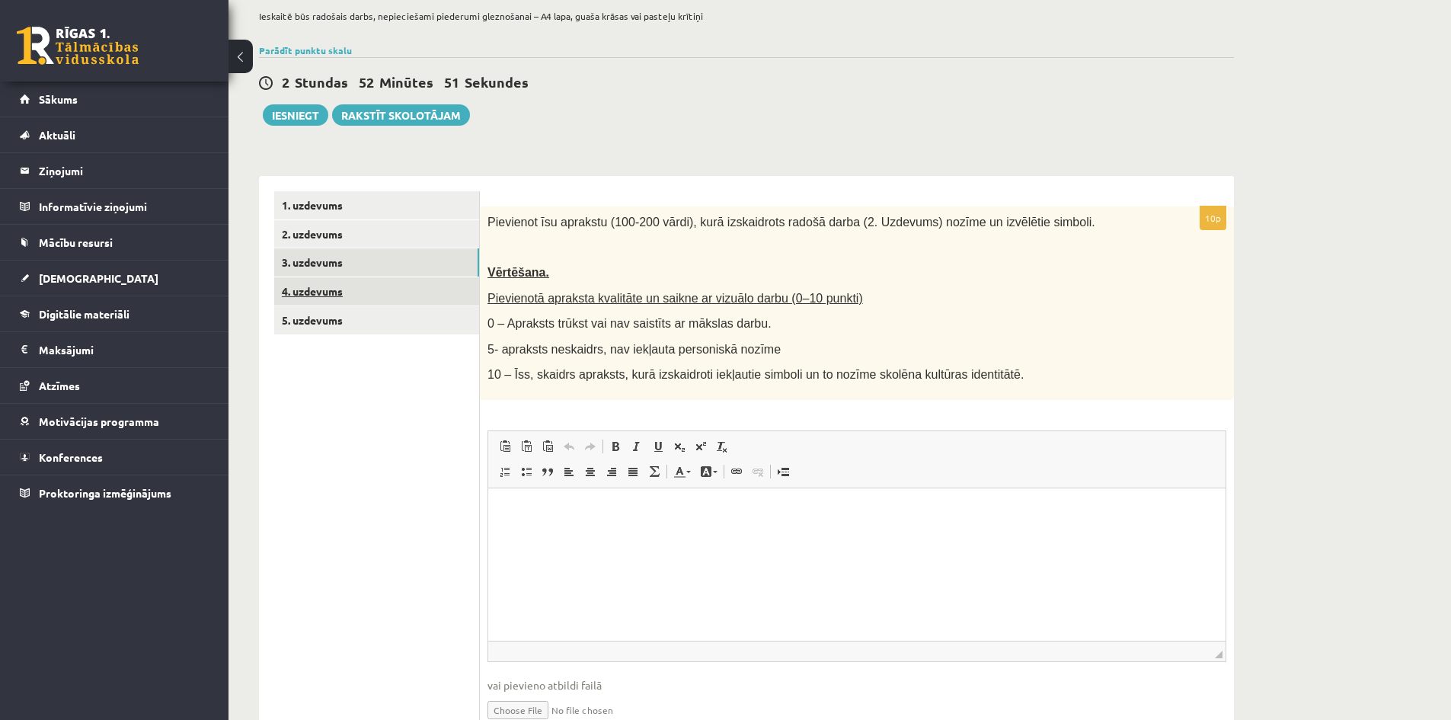
scroll to position [104, 0]
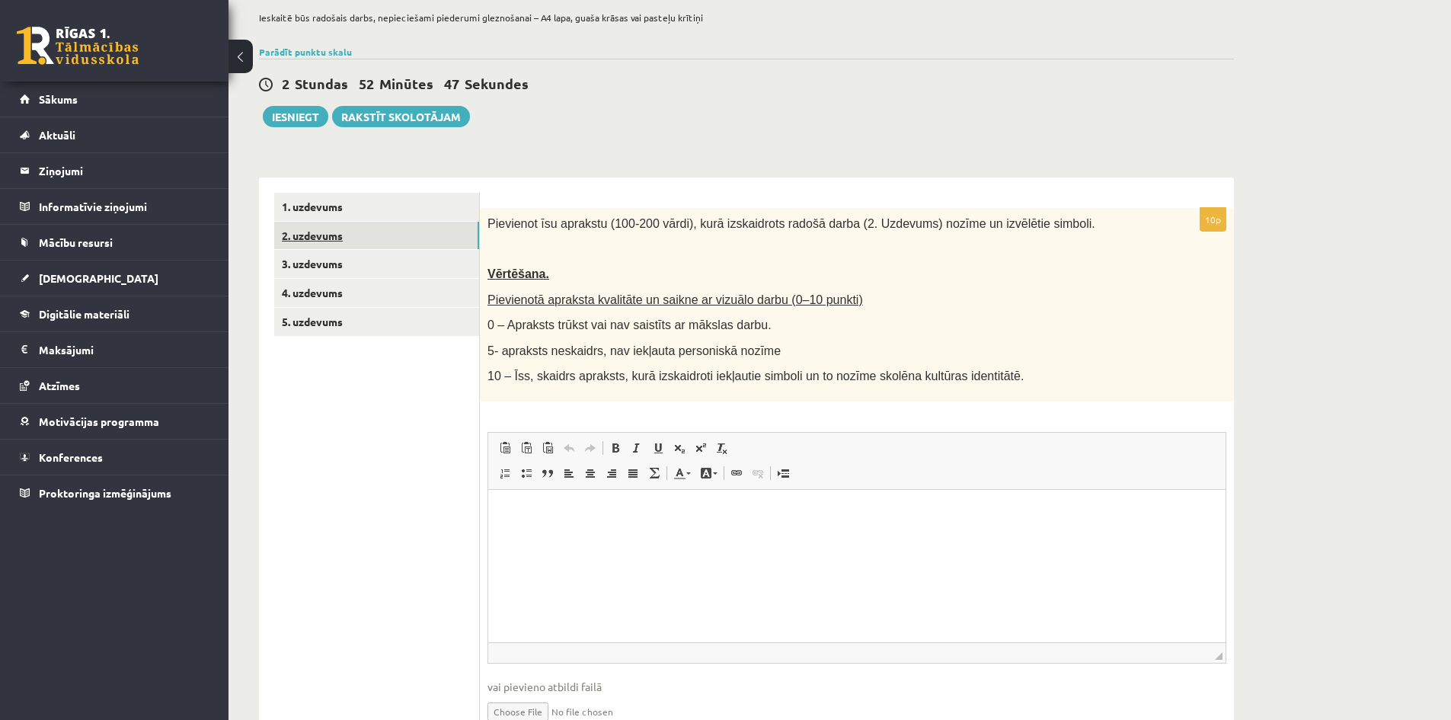
click at [399, 240] on link "2. uzdevums" at bounding box center [376, 236] width 205 height 28
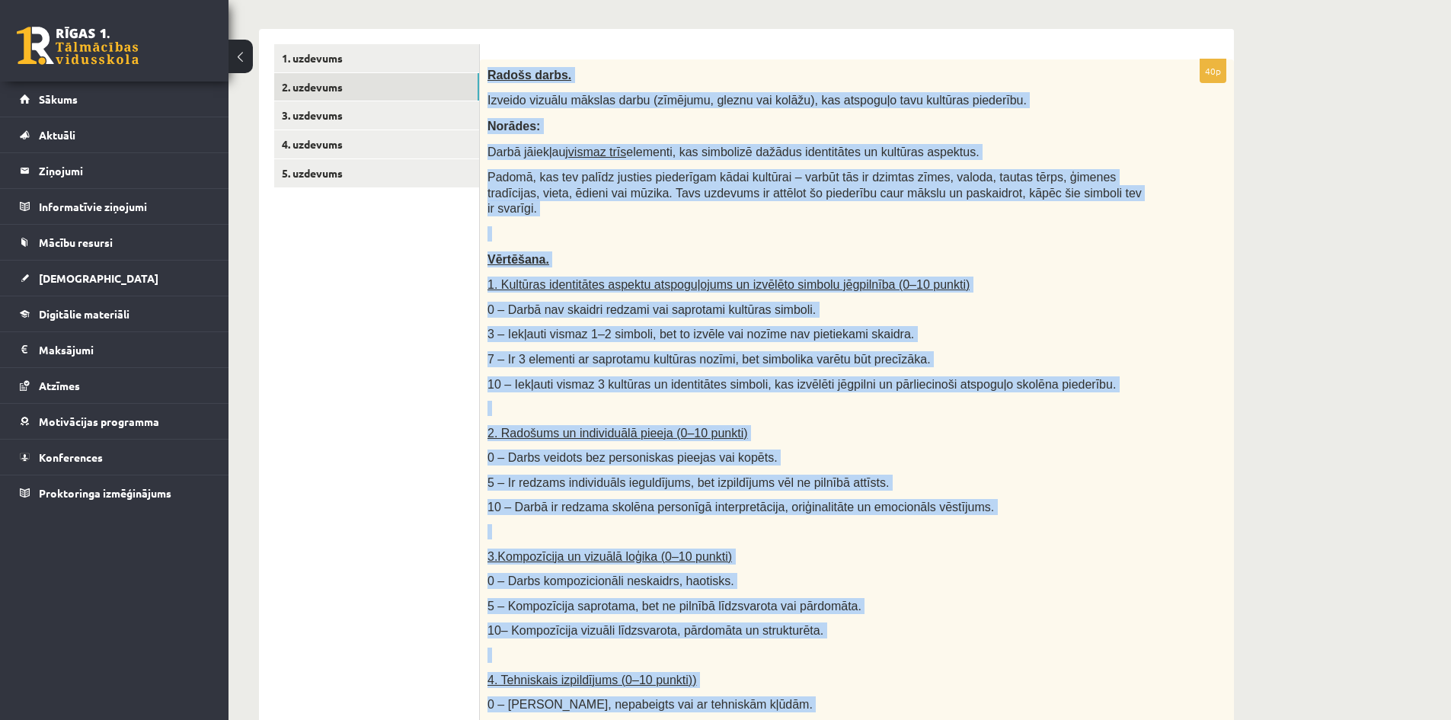
scroll to position [690, 0]
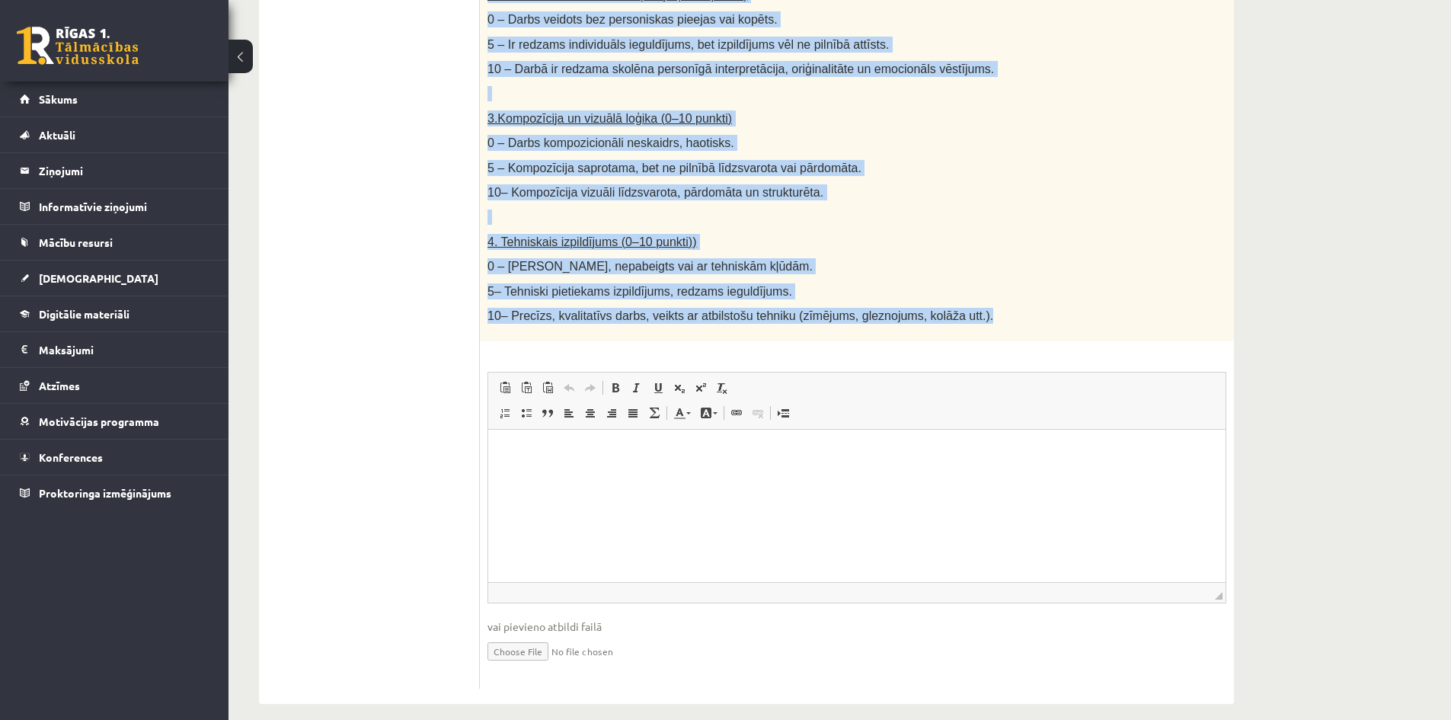
drag, startPoint x: 486, startPoint y: 147, endPoint x: 958, endPoint y: 309, distance: 499.1
copy div "Radošs darbs. Izveido vizuālu mākslas darbu (zīmējumu, gleznu vai kolāžu), kas …"
click at [862, 283] on p "5– Tehniski pietiekams izpildījums, redzams ieguldījums." at bounding box center [819, 291] width 663 height 16
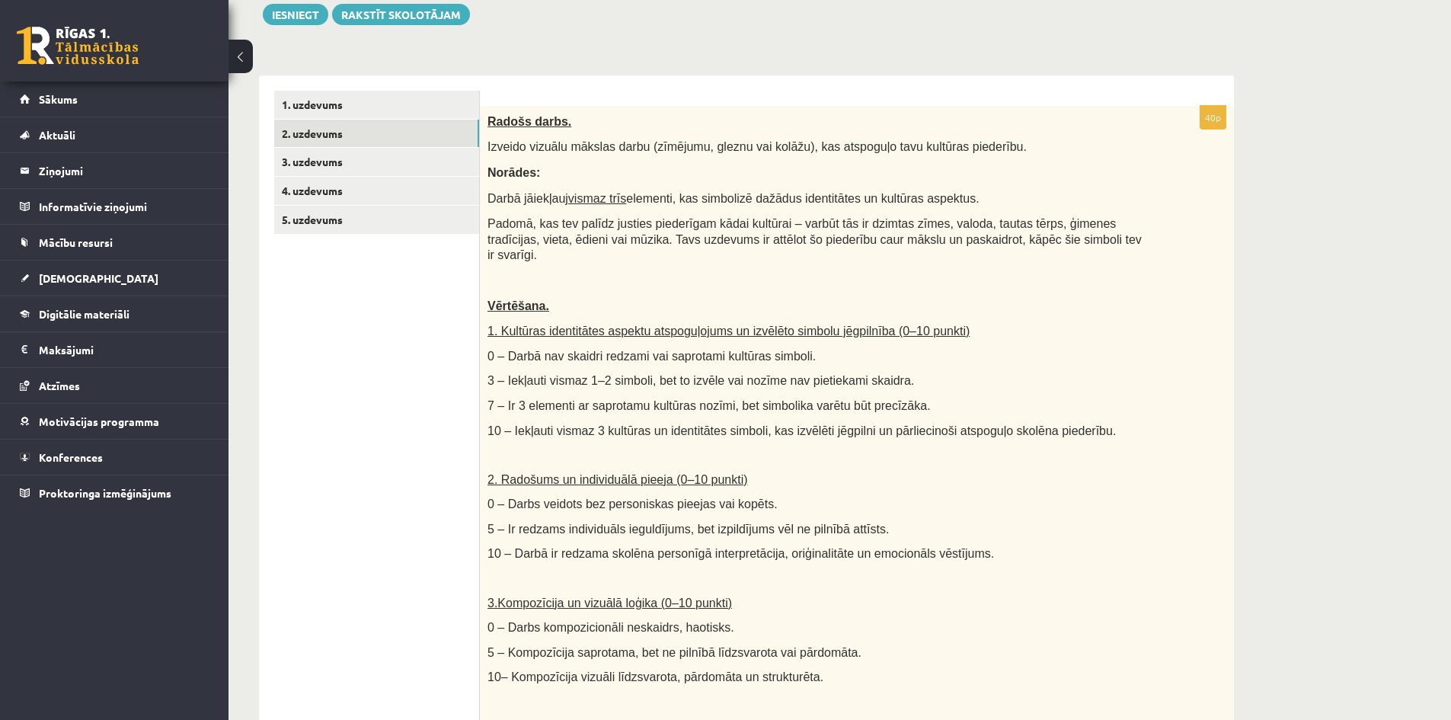
scroll to position [157, 0]
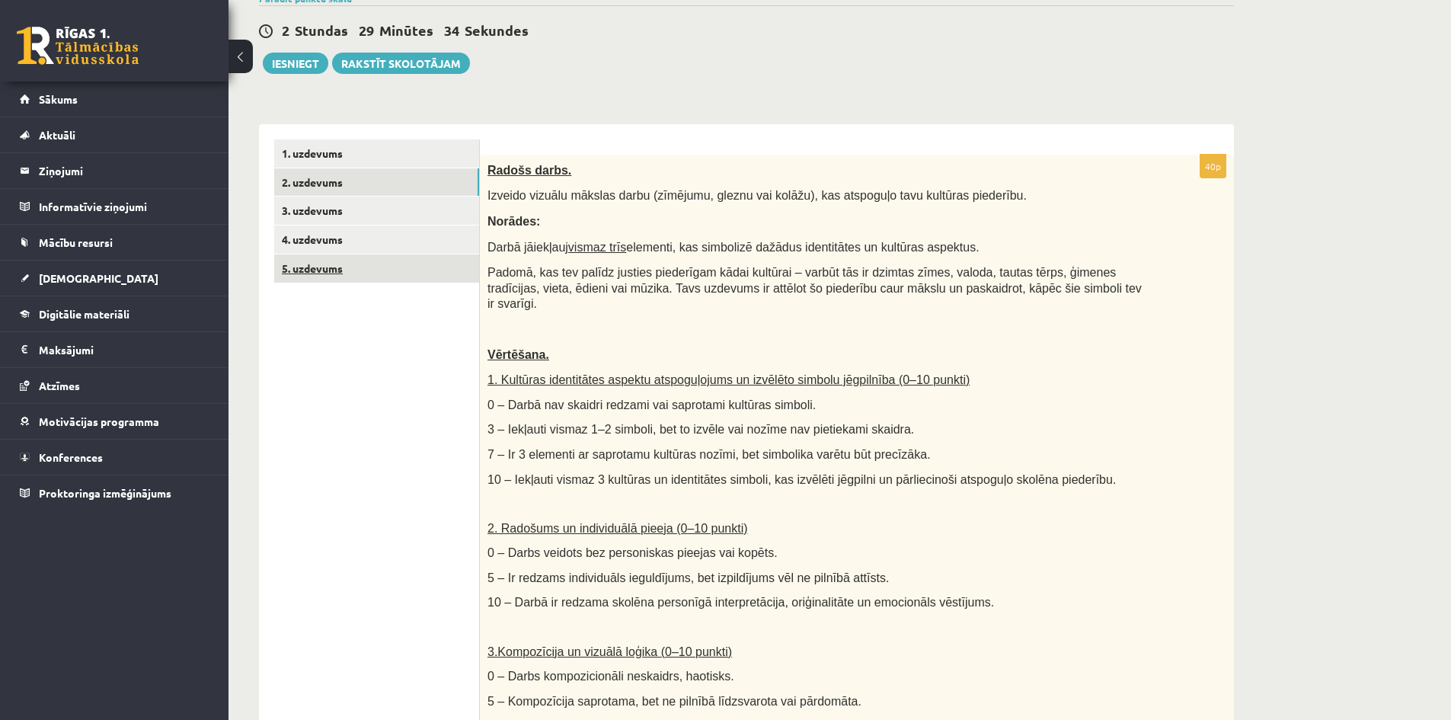
click at [382, 263] on link "5. uzdevums" at bounding box center [376, 268] width 205 height 28
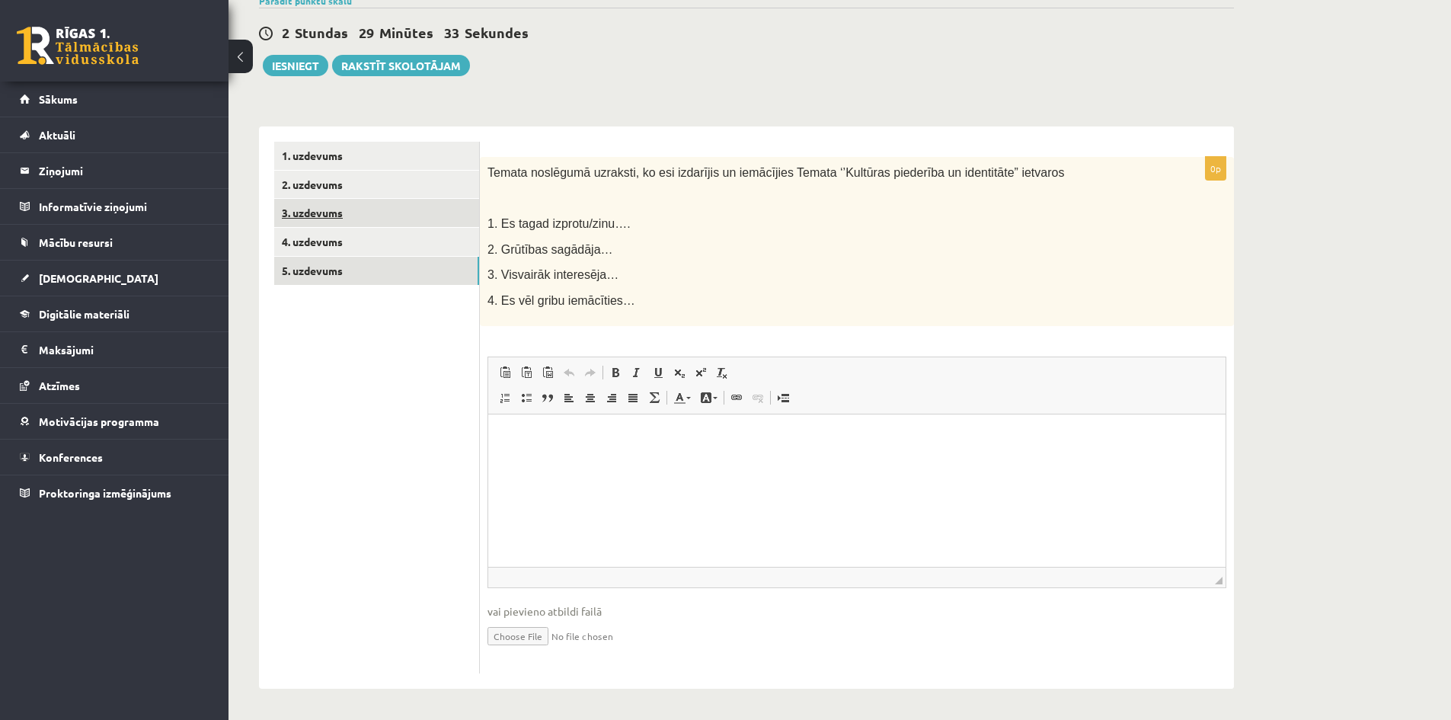
scroll to position [0, 0]
click at [321, 235] on link "4. uzdevums" at bounding box center [376, 242] width 205 height 28
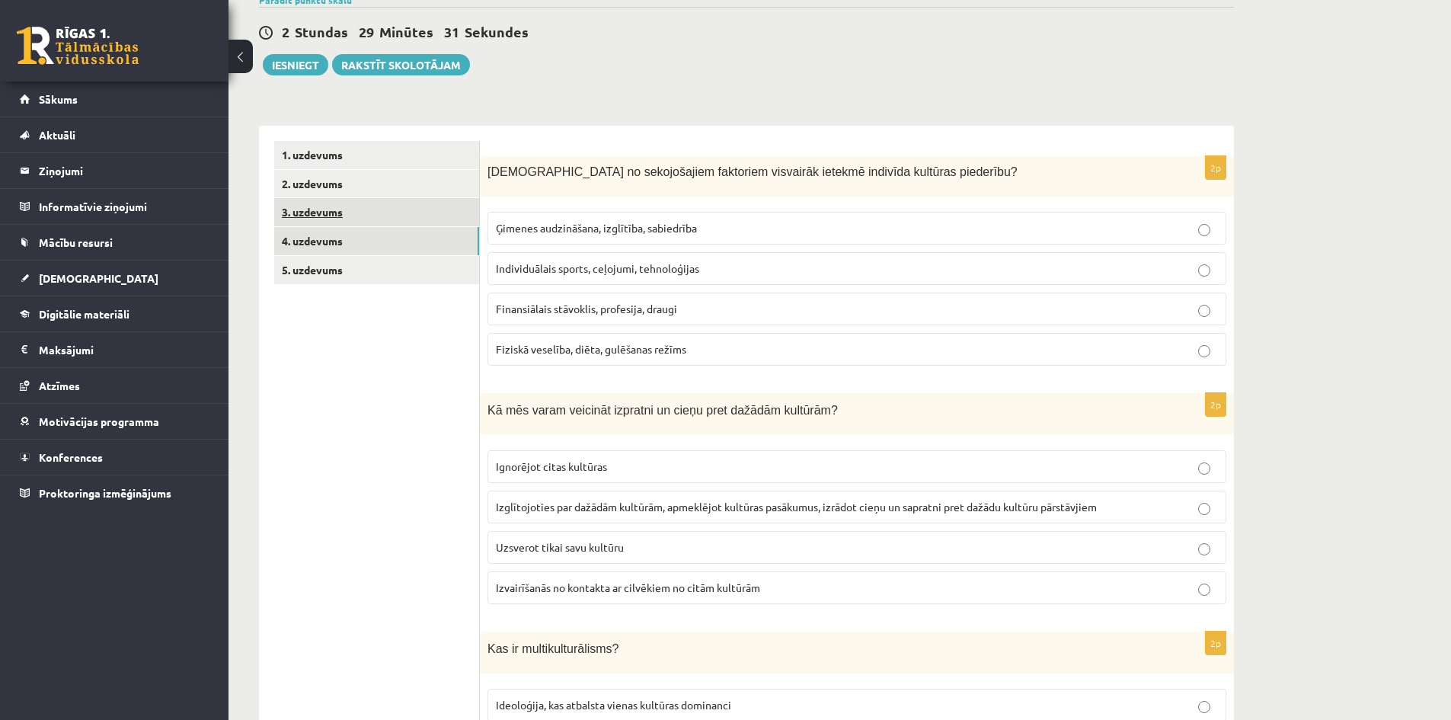
click at [355, 220] on link "3. uzdevums" at bounding box center [376, 212] width 205 height 28
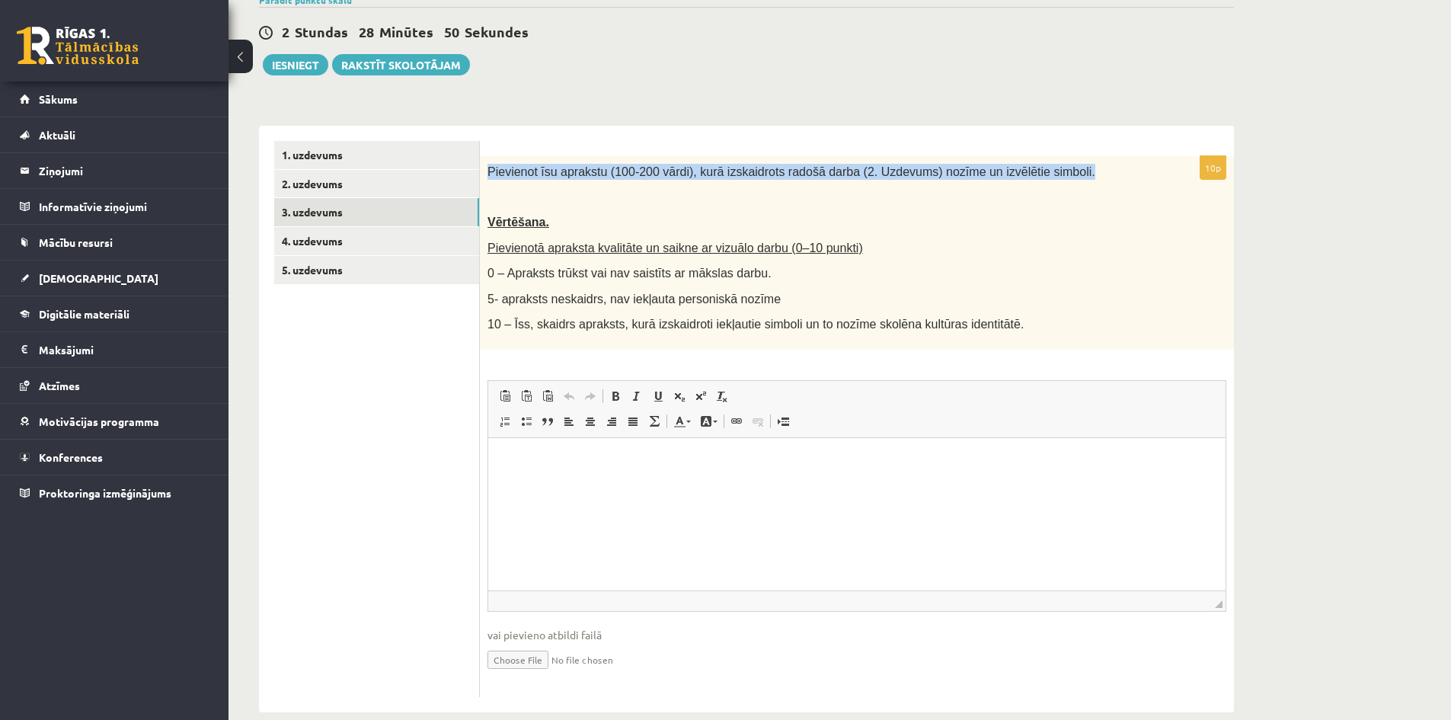
drag, startPoint x: 485, startPoint y: 166, endPoint x: 1040, endPoint y: 178, distance: 554.7
click at [1040, 178] on div "Pievienot īsu aprakstu (100-200 vārdi), kurā izskaidrots radošā darba (2. Uzdev…" at bounding box center [857, 252] width 754 height 193
copy span "Pievienot īsu aprakstu (100-200 vārdi), kurā izskaidrots radošā darba (2. Uzdev…"
click at [593, 484] on html at bounding box center [856, 460] width 737 height 46
click at [641, 168] on span "Pievienot īsu aprakstu (100-200 vārdi), kurā izskaidrots radošā darba (2. Uzdev…" at bounding box center [792, 171] width 608 height 13
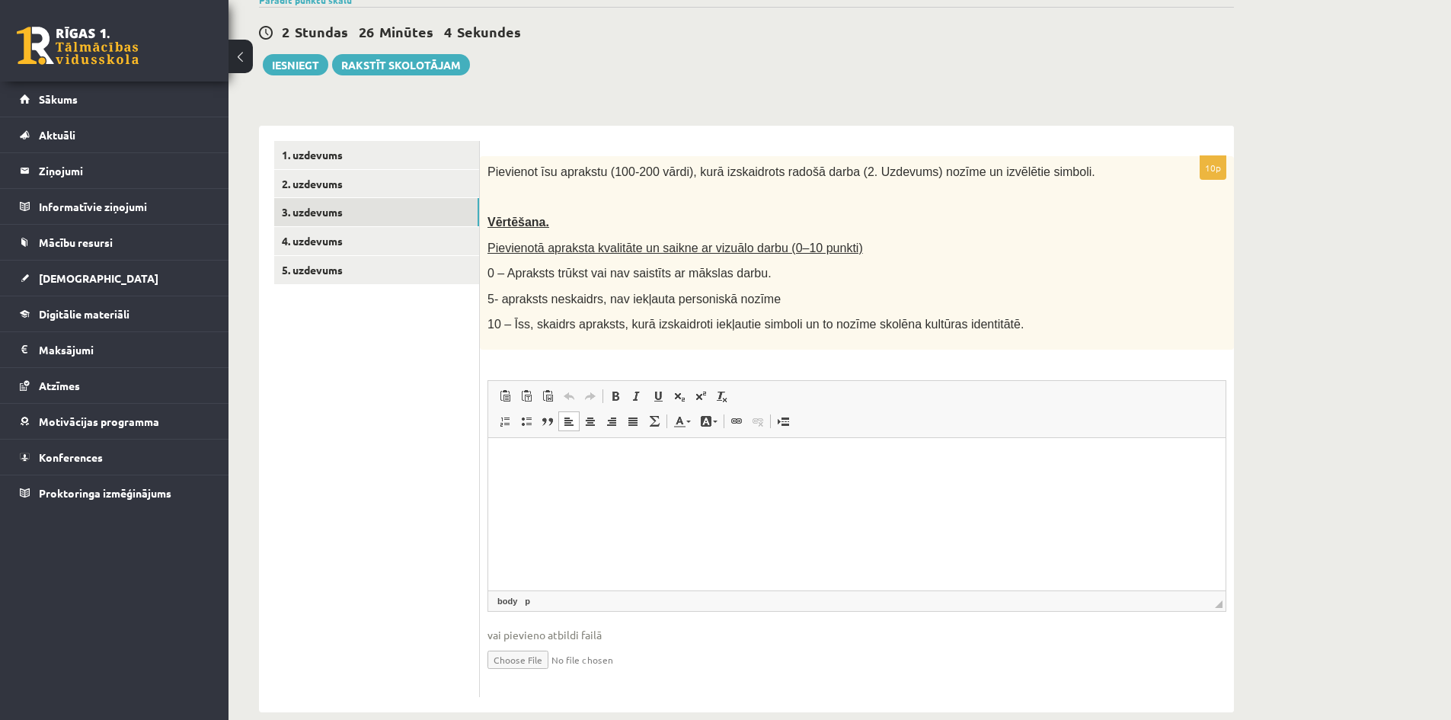
click at [594, 478] on html at bounding box center [856, 460] width 737 height 46
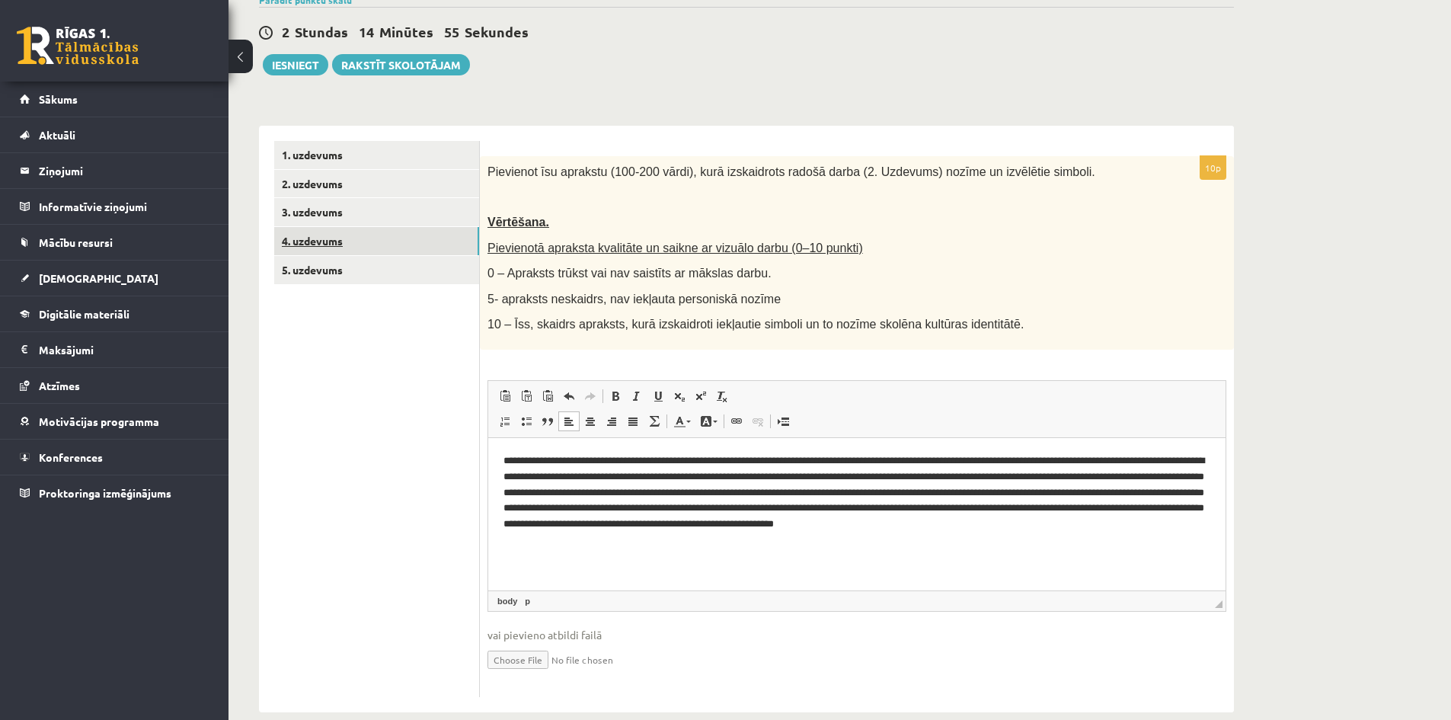
click at [391, 239] on link "4. uzdevums" at bounding box center [376, 241] width 205 height 28
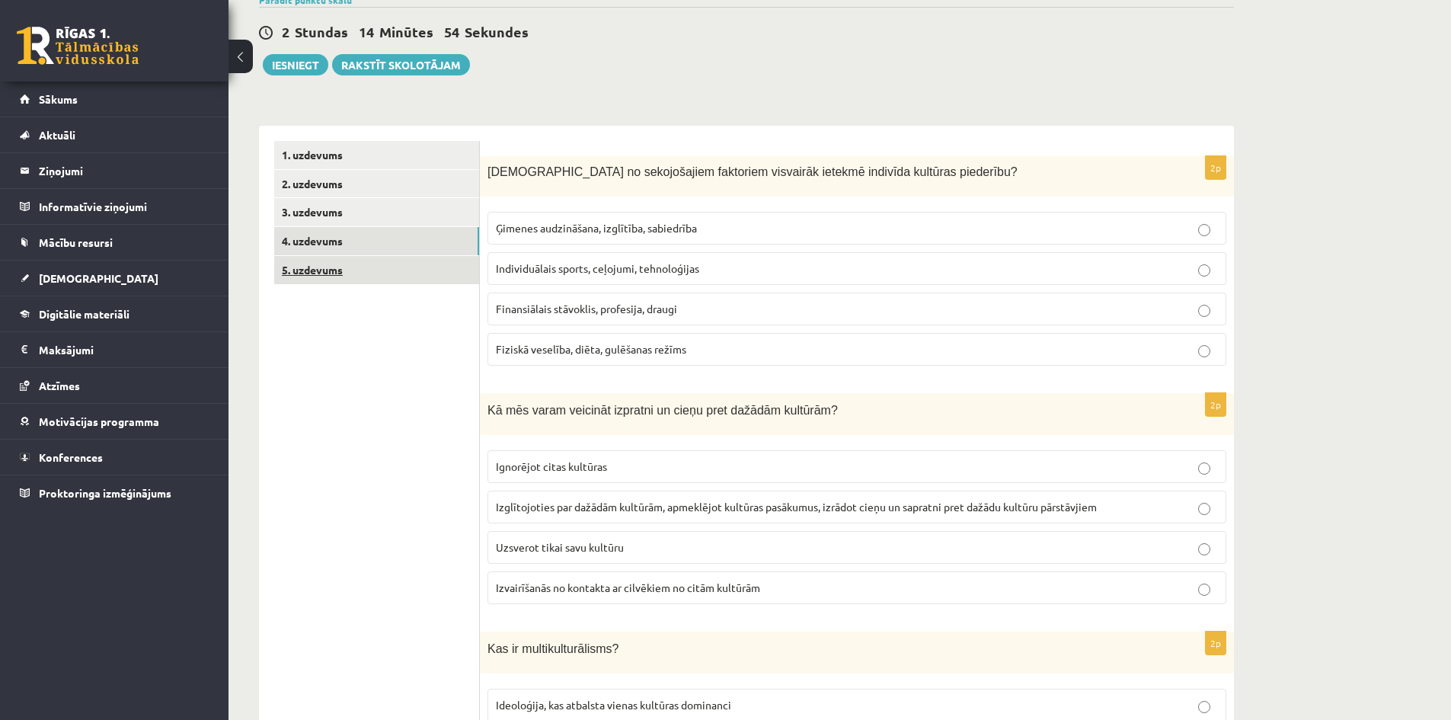
click at [392, 277] on link "5. uzdevums" at bounding box center [376, 270] width 205 height 28
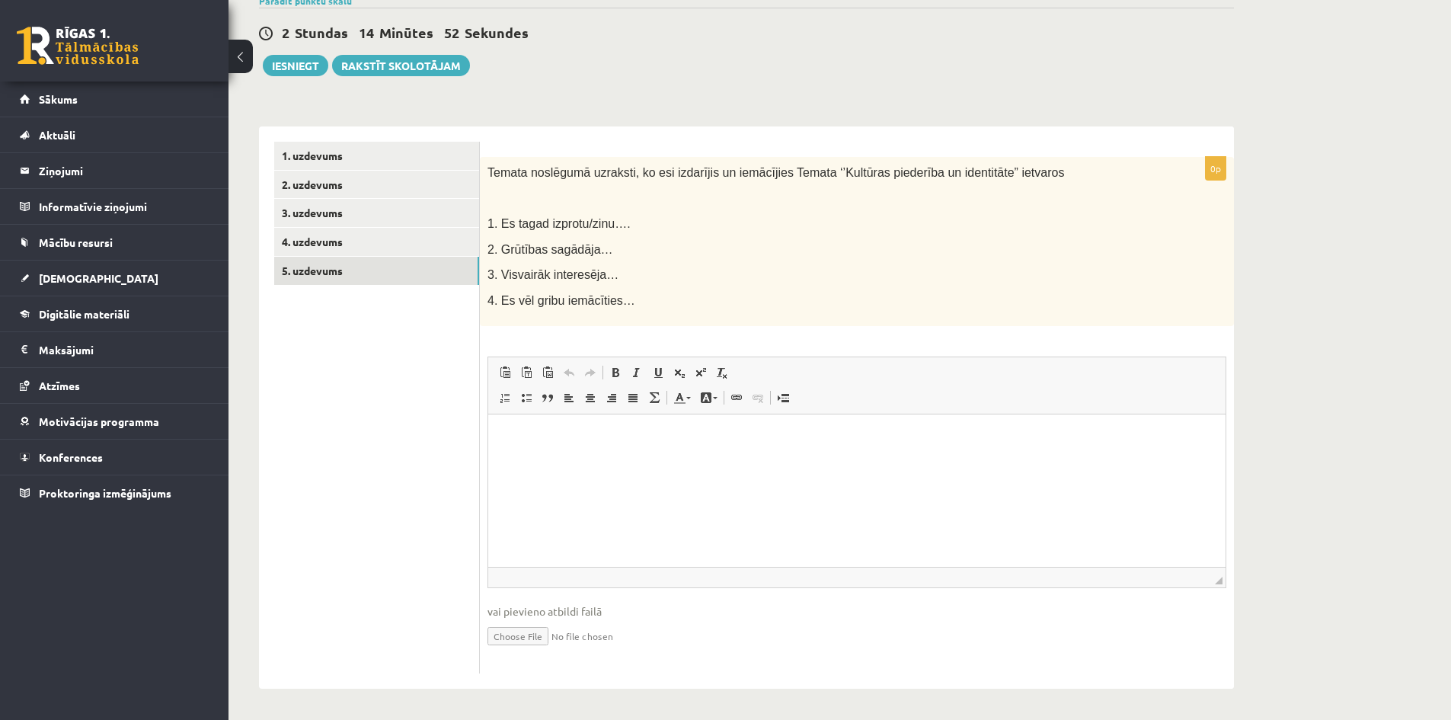
click at [586, 461] on html at bounding box center [856, 437] width 737 height 46
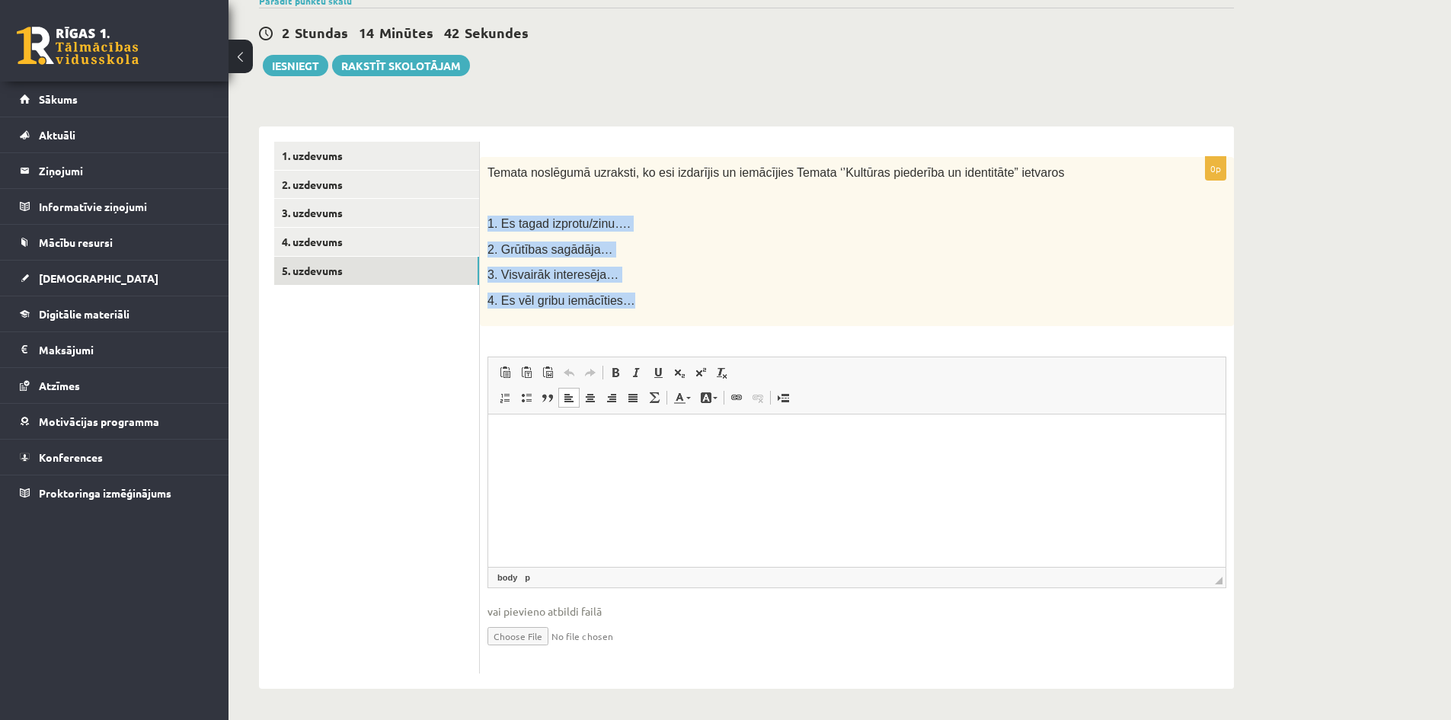
drag, startPoint x: 486, startPoint y: 228, endPoint x: 641, endPoint y: 302, distance: 171.7
click at [642, 303] on div "Temata noslēgumā uzraksti, ko esi izdarījis un iemācījies Temata ‘’Kultūras pie…" at bounding box center [857, 242] width 754 height 170
copy div "1. Es tagad izprotu/zinu…. 2. Grūtības sagādāja… 3. Visvairāk interesēja… 4. Es…"
click at [547, 438] on p "Rich Text Editor, wiswyg-editor-user-answer-47433777086320" at bounding box center [857, 438] width 707 height 16
paste body "Rich Text Editor, wiswyg-editor-user-answer-47433777086320"
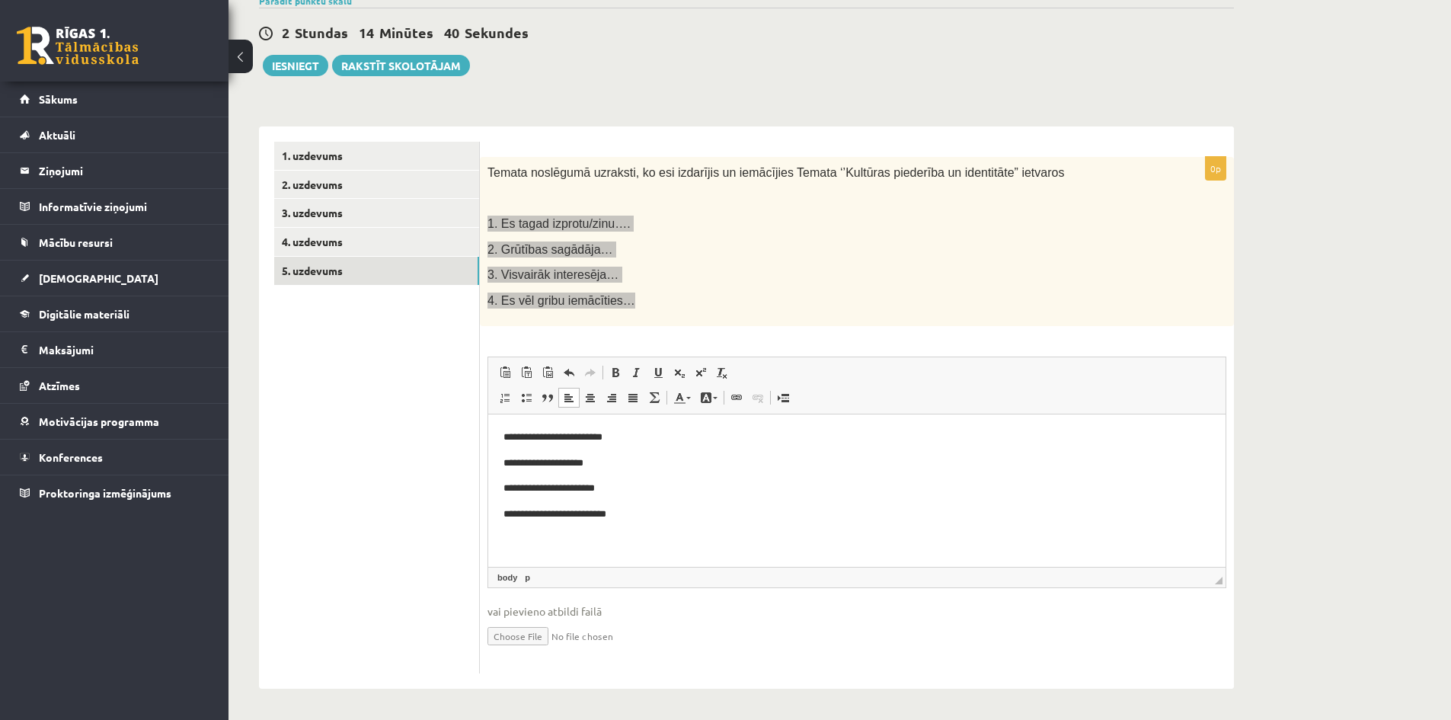
click at [625, 440] on p "**********" at bounding box center [857, 438] width 707 height 16
drag, startPoint x: 647, startPoint y: 428, endPoint x: 648, endPoint y: 419, distance: 9.2
click at [648, 428] on html "**********" at bounding box center [856, 475] width 737 height 123
click at [635, 490] on p "**********" at bounding box center [857, 489] width 707 height 16
click at [644, 515] on p "**********" at bounding box center [857, 515] width 707 height 16
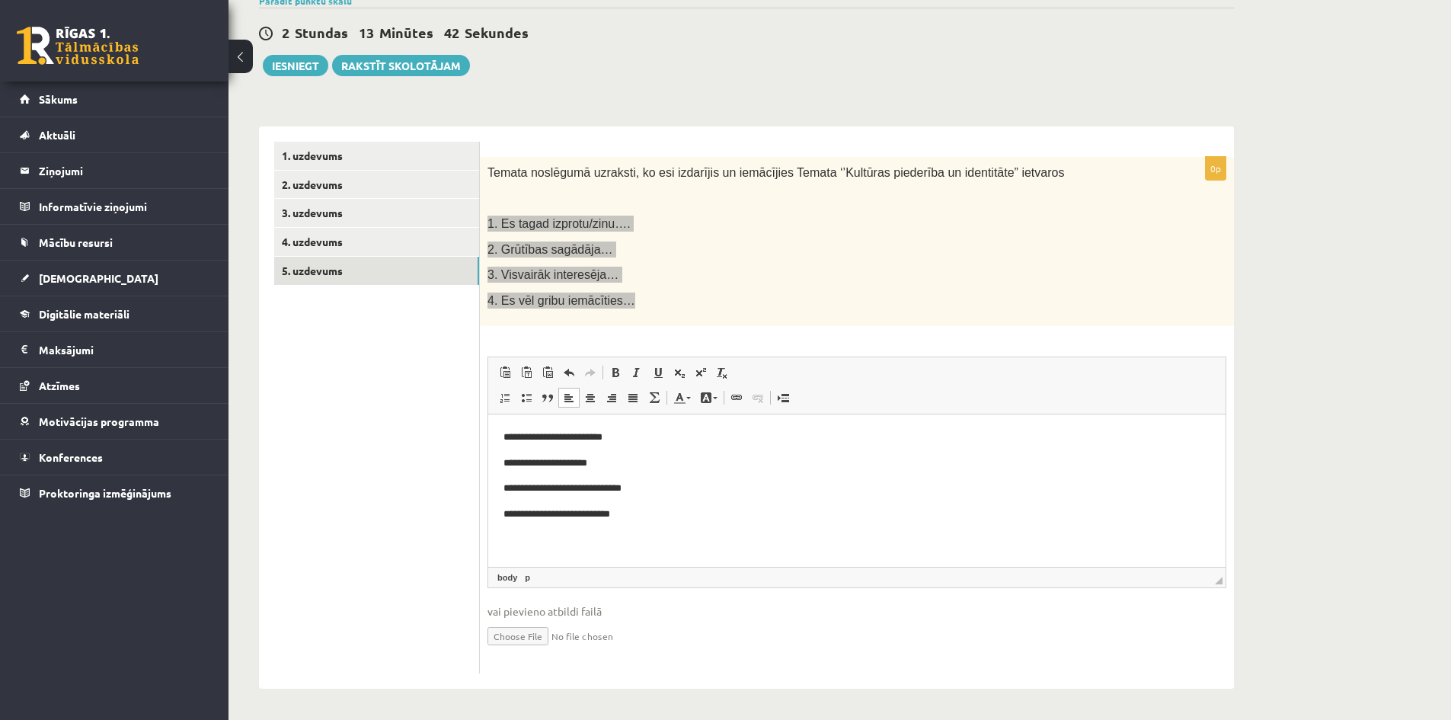
click at [633, 452] on body "**********" at bounding box center [857, 476] width 707 height 93
click at [623, 439] on p "**********" at bounding box center [857, 438] width 707 height 16
click at [550, 274] on span "3. Visvairāk interesēja…" at bounding box center [553, 274] width 131 height 13
click at [558, 270] on span "3. Visvairāk interesēja…" at bounding box center [553, 274] width 131 height 13
click at [622, 443] on p "**********" at bounding box center [857, 438] width 707 height 16
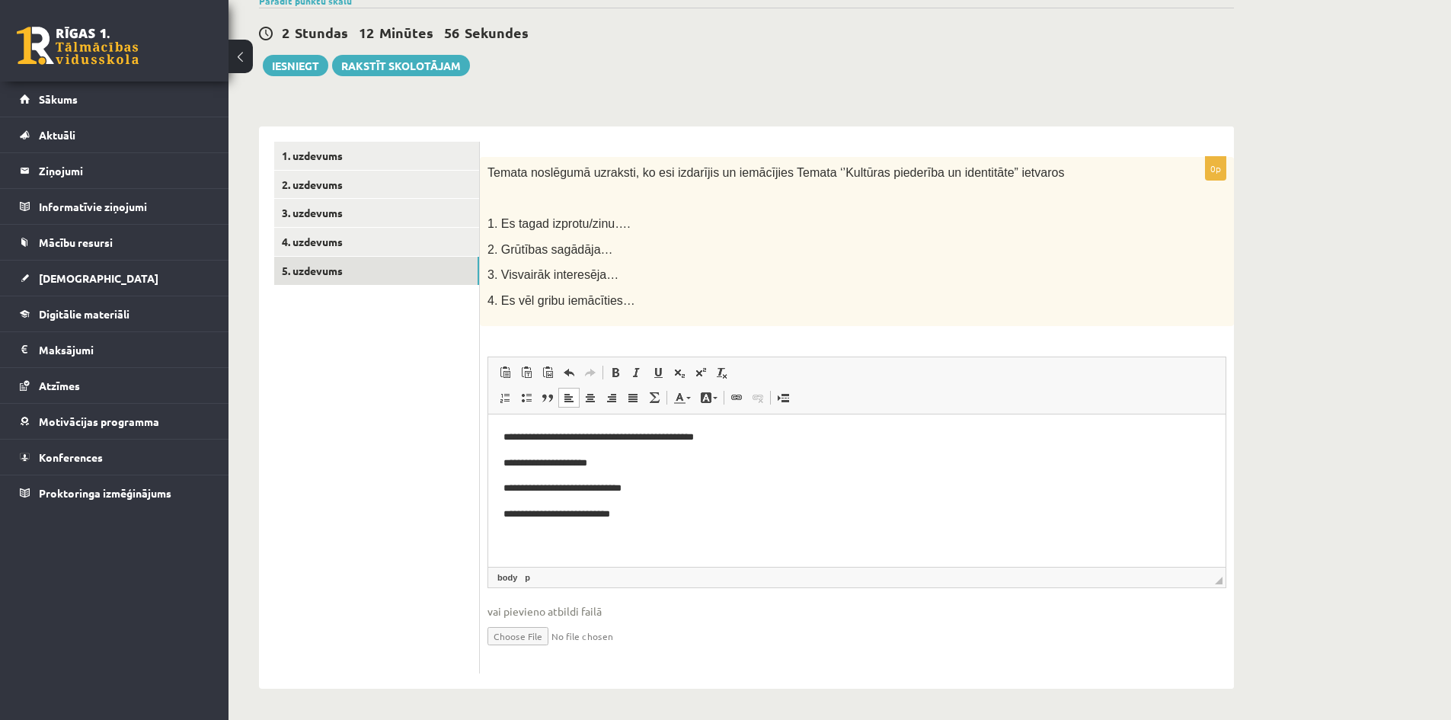
click at [651, 512] on p "**********" at bounding box center [857, 515] width 707 height 16
click at [634, 456] on p "**********" at bounding box center [857, 464] width 707 height 16
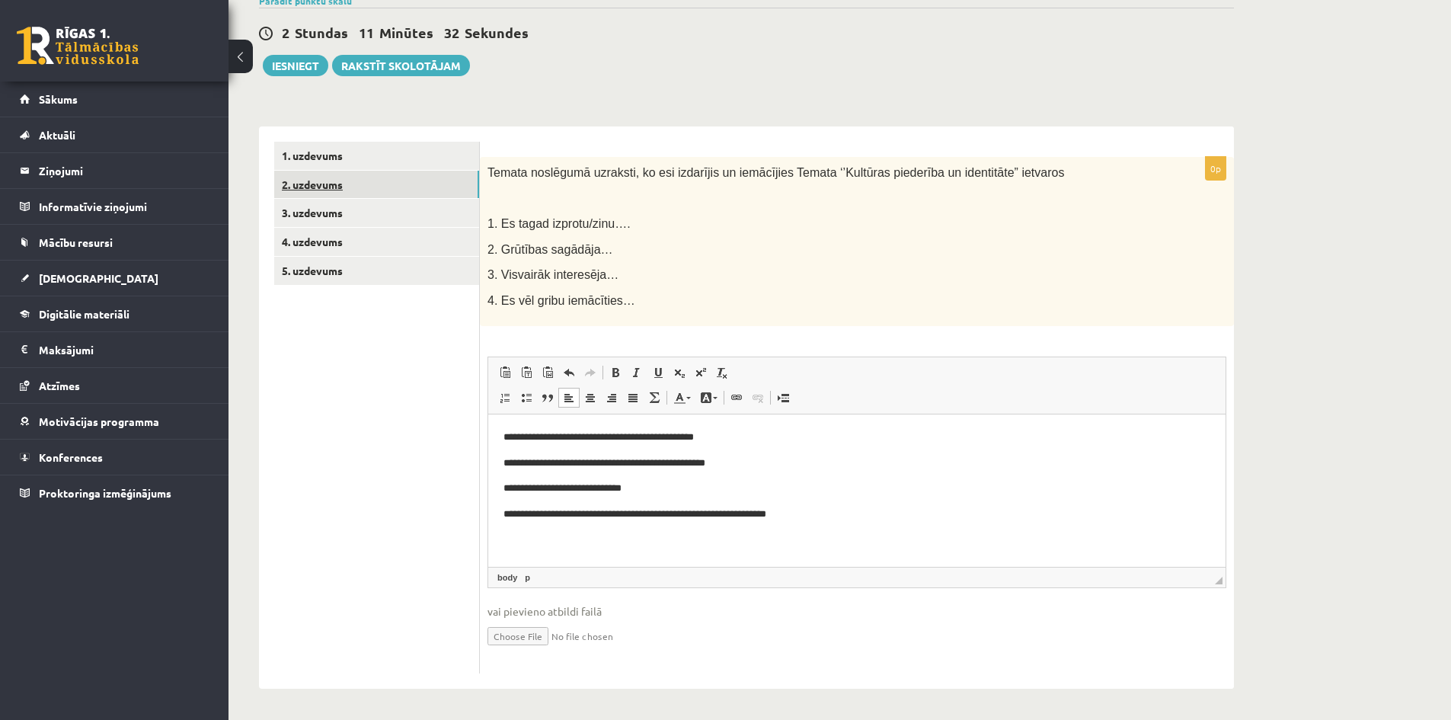
click at [341, 175] on link "2. uzdevums" at bounding box center [376, 185] width 205 height 28
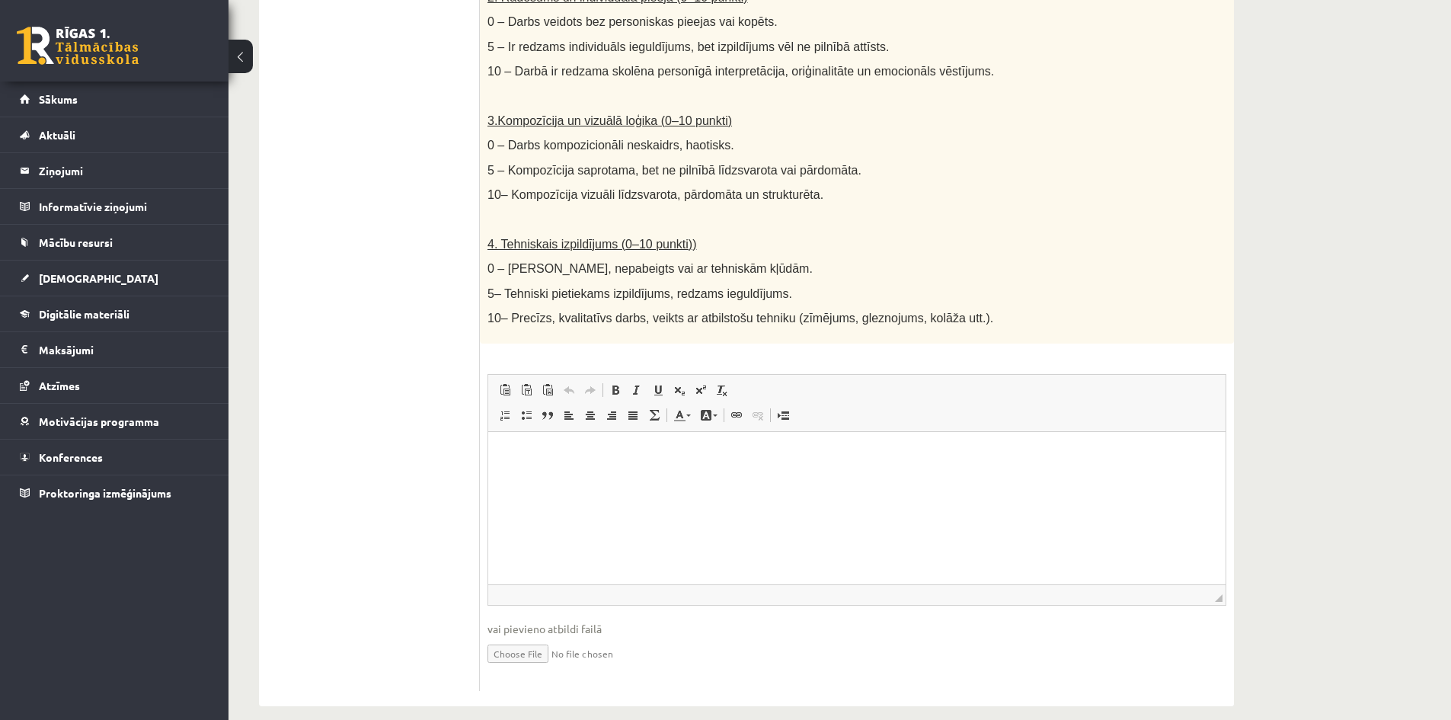
scroll to position [690, 0]
click at [530, 635] on input "file" at bounding box center [857, 650] width 739 height 31
type input "**********"
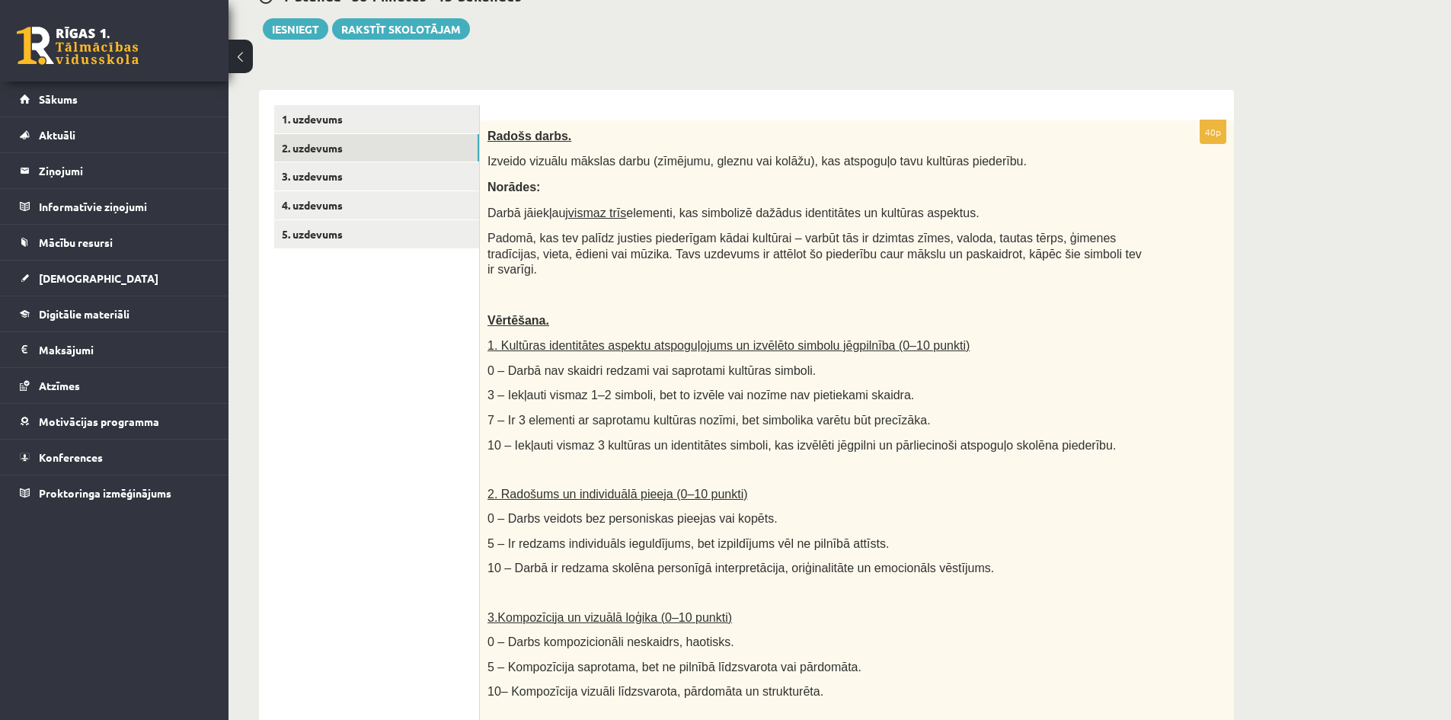
scroll to position [0, 0]
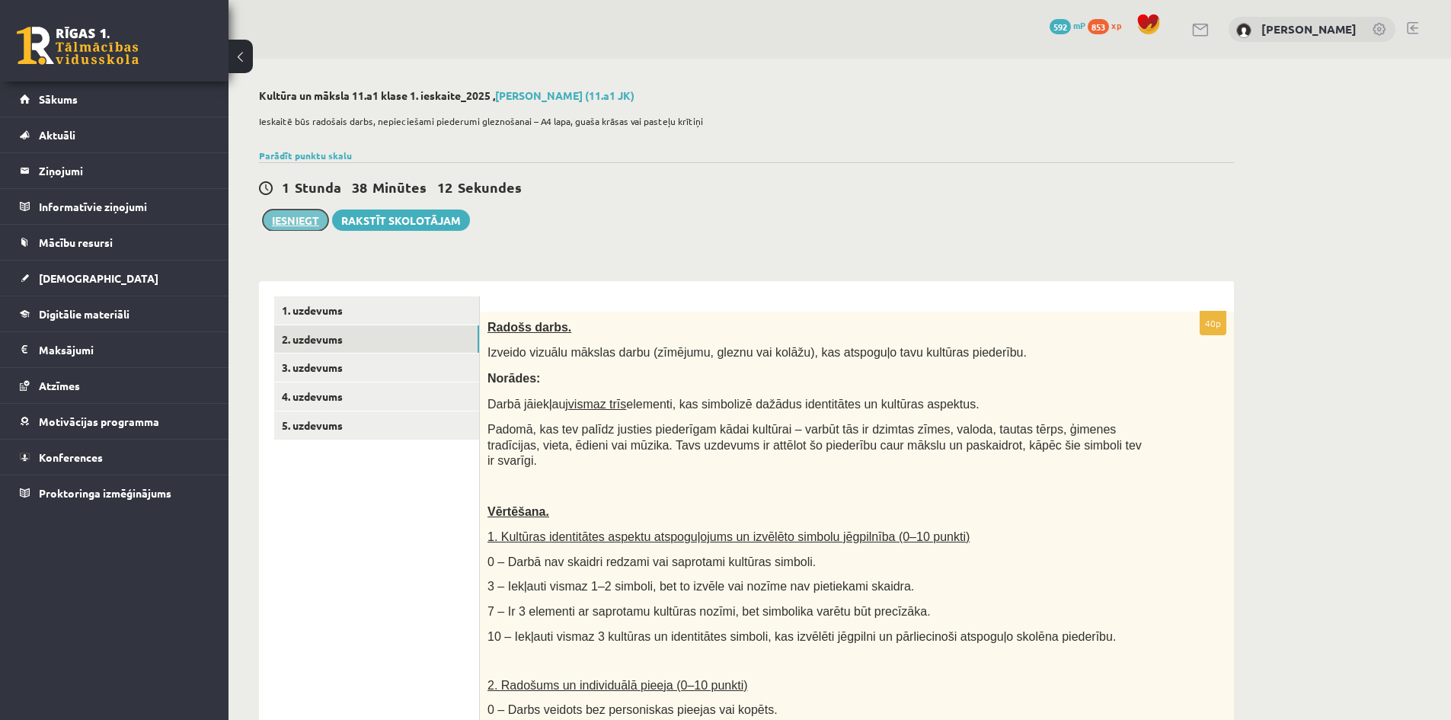
click at [309, 225] on button "Iesniegt" at bounding box center [296, 219] width 66 height 21
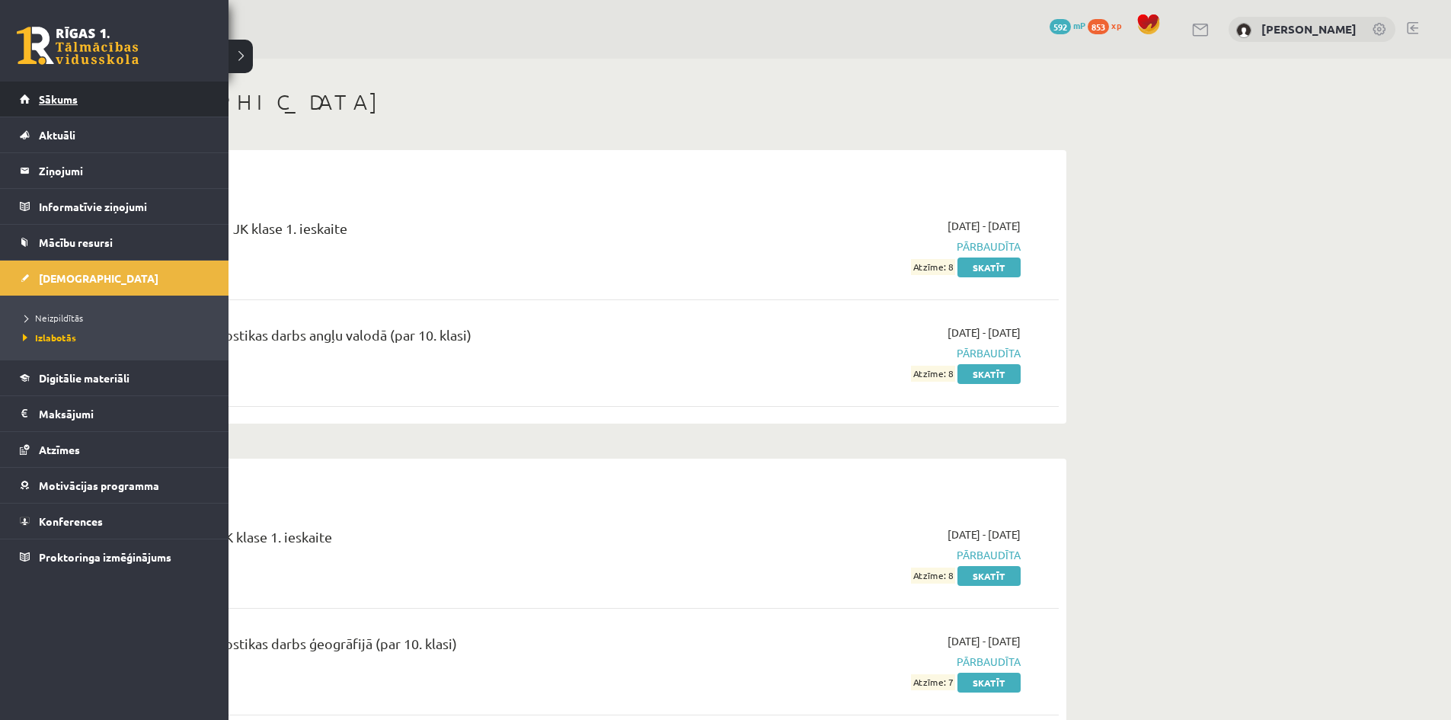
click at [39, 103] on span "Sākums" at bounding box center [58, 99] width 39 height 14
